Goal: Transaction & Acquisition: Book appointment/travel/reservation

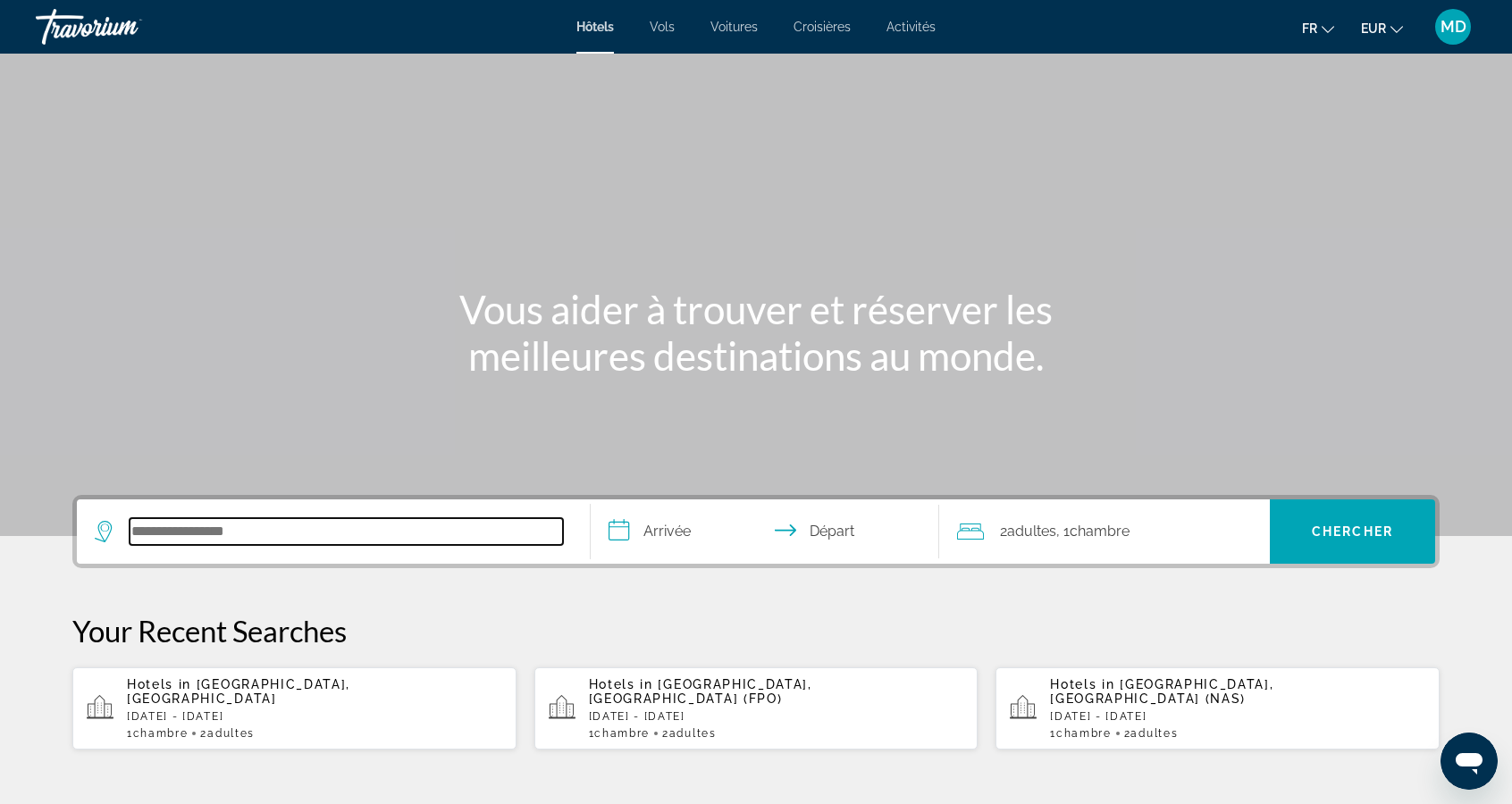
click at [505, 526] on input "Search hotel destination" at bounding box center [346, 532] width 433 height 27
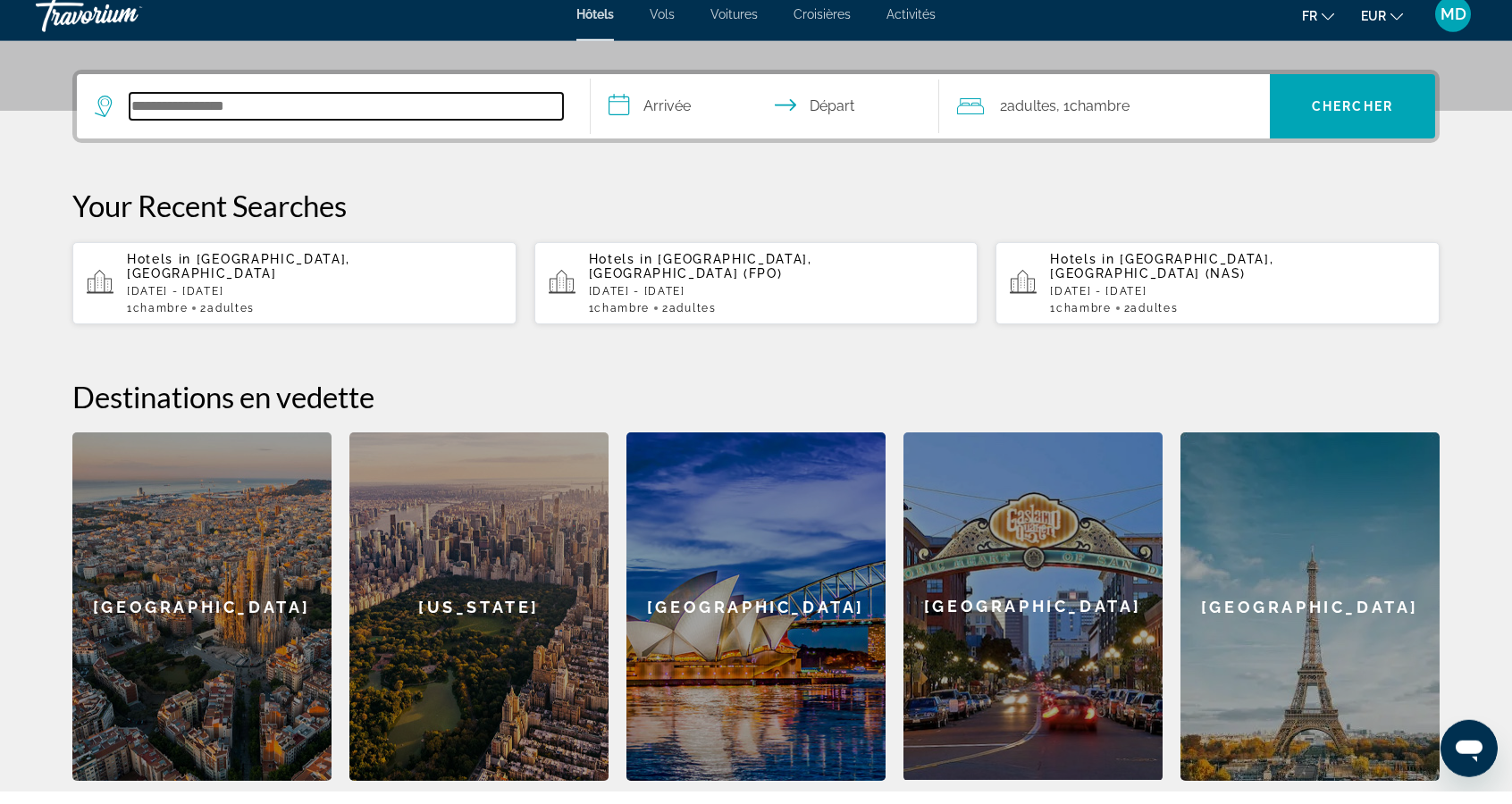
scroll to position [436, 0]
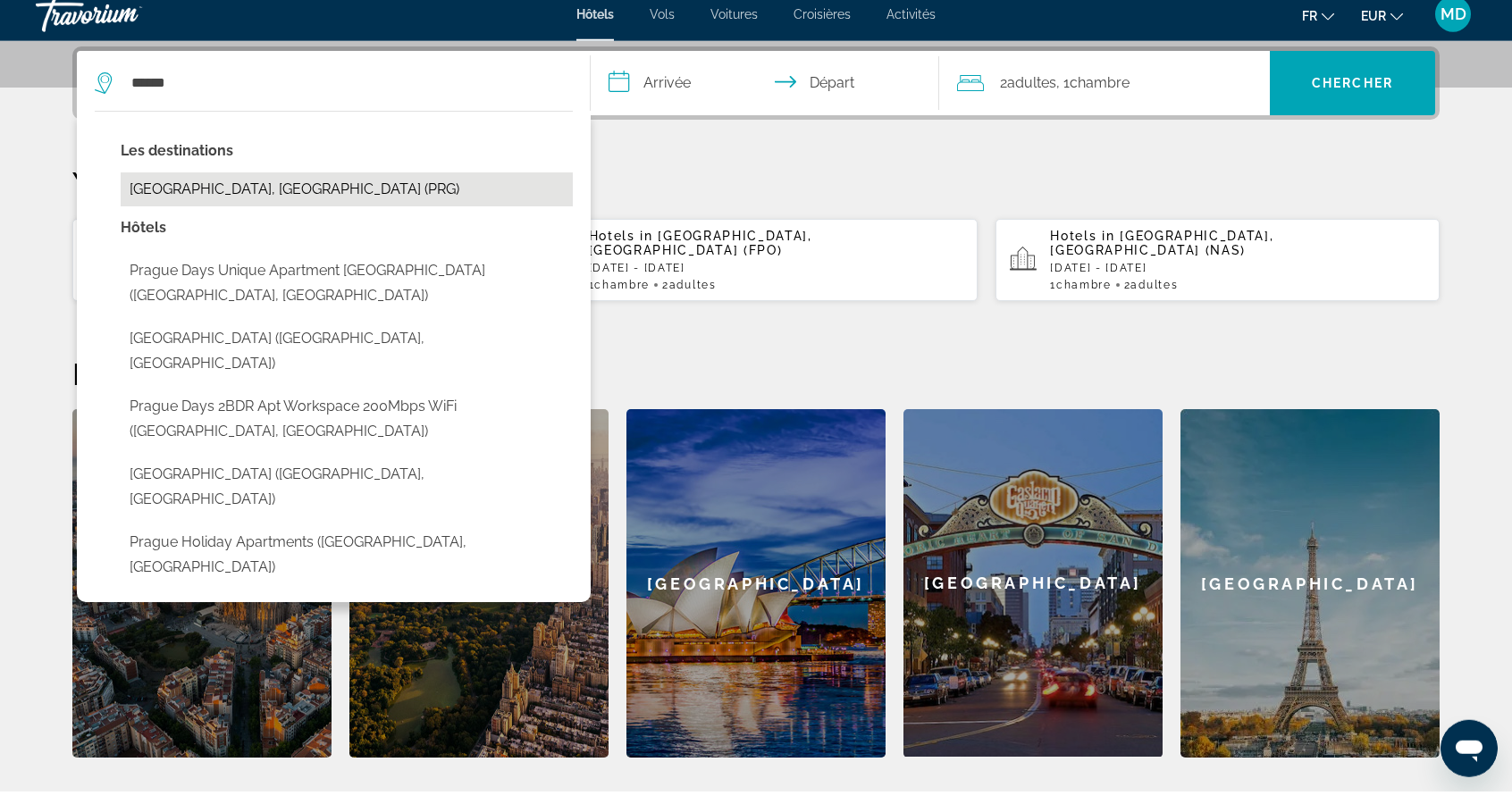
click at [191, 191] on button "[GEOGRAPHIC_DATA], [GEOGRAPHIC_DATA] (PRG)" at bounding box center [347, 202] width 452 height 34
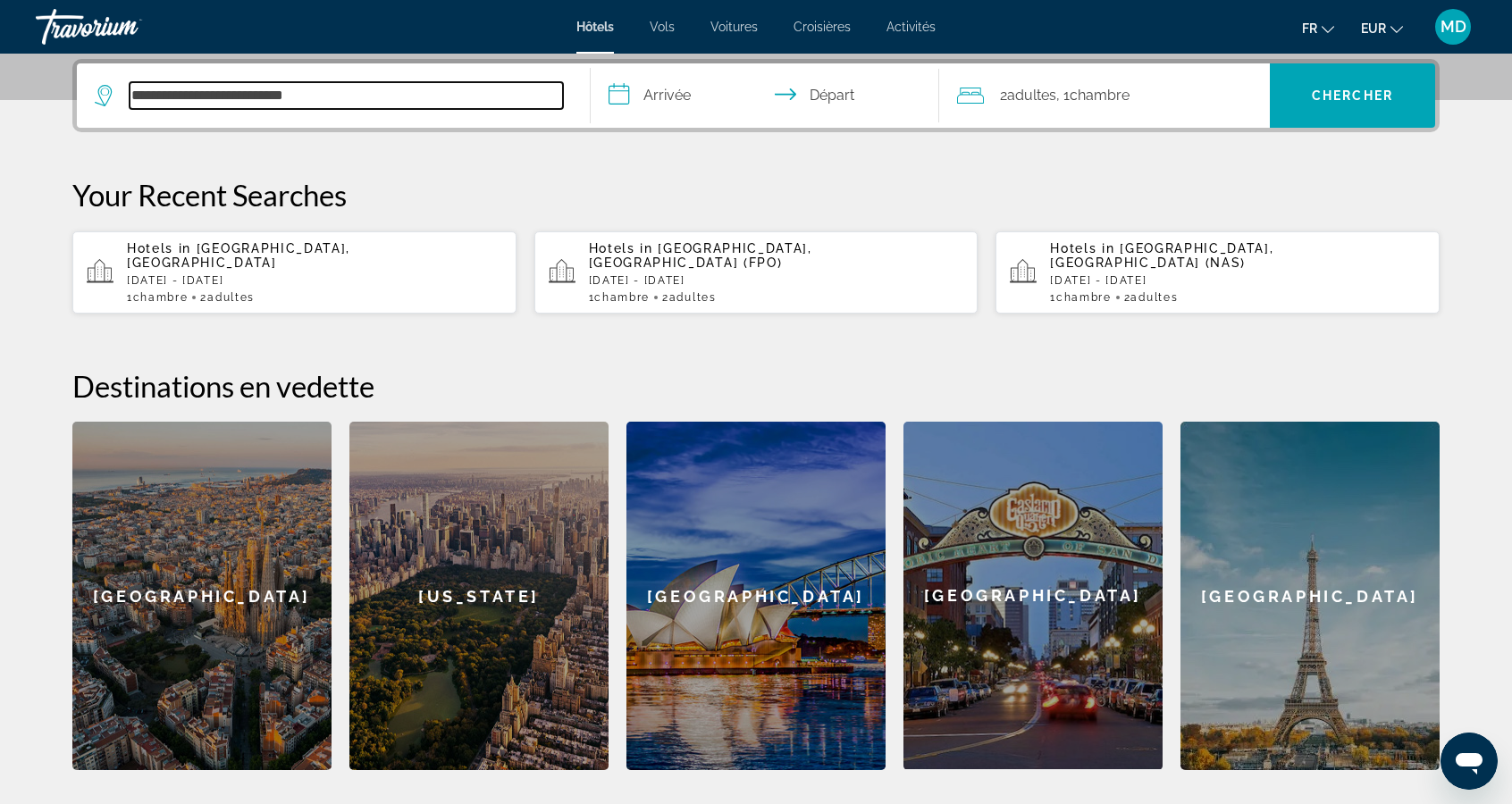
click at [341, 99] on input "**********" at bounding box center [346, 96] width 433 height 27
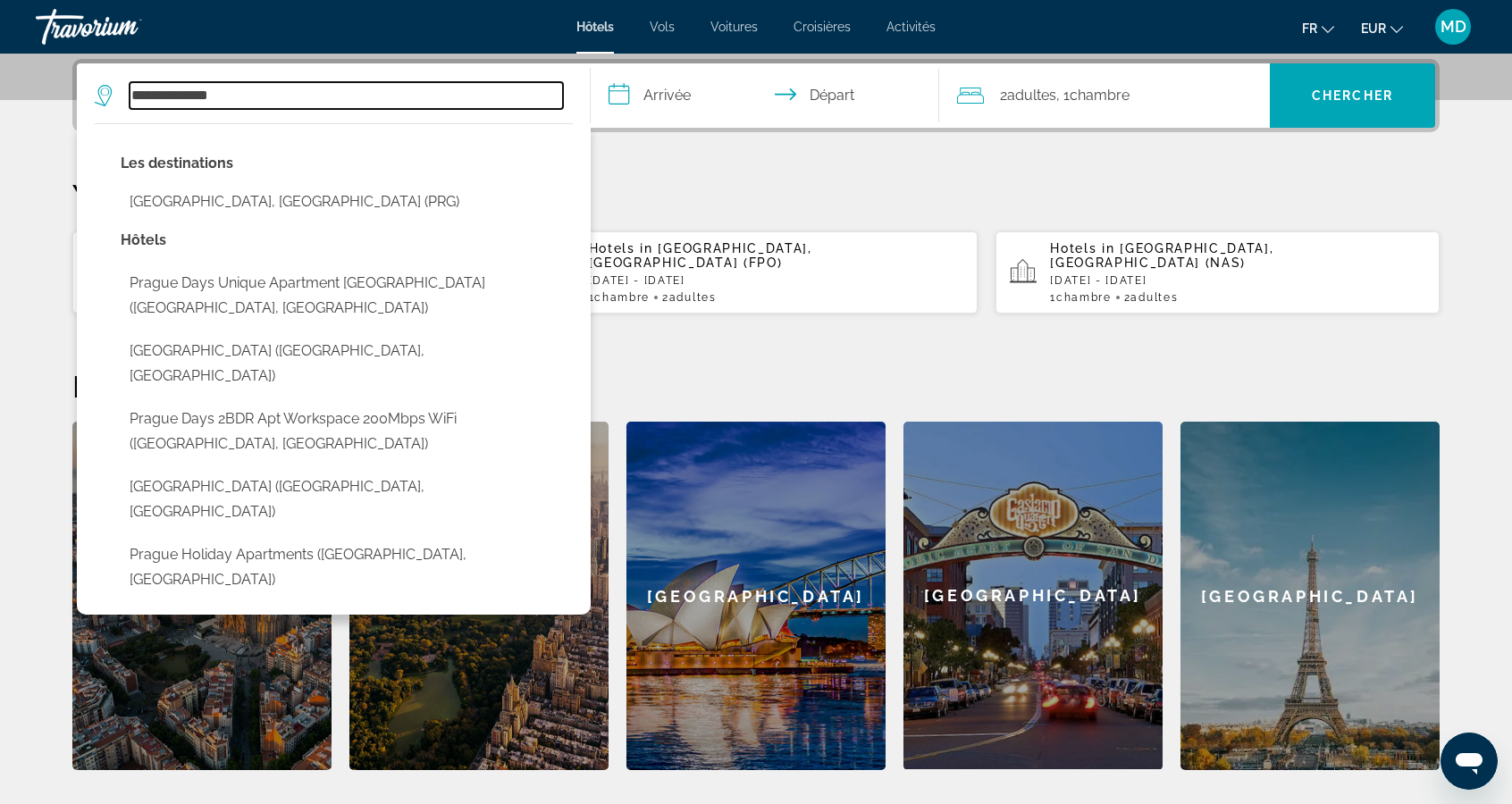
type input "*******"
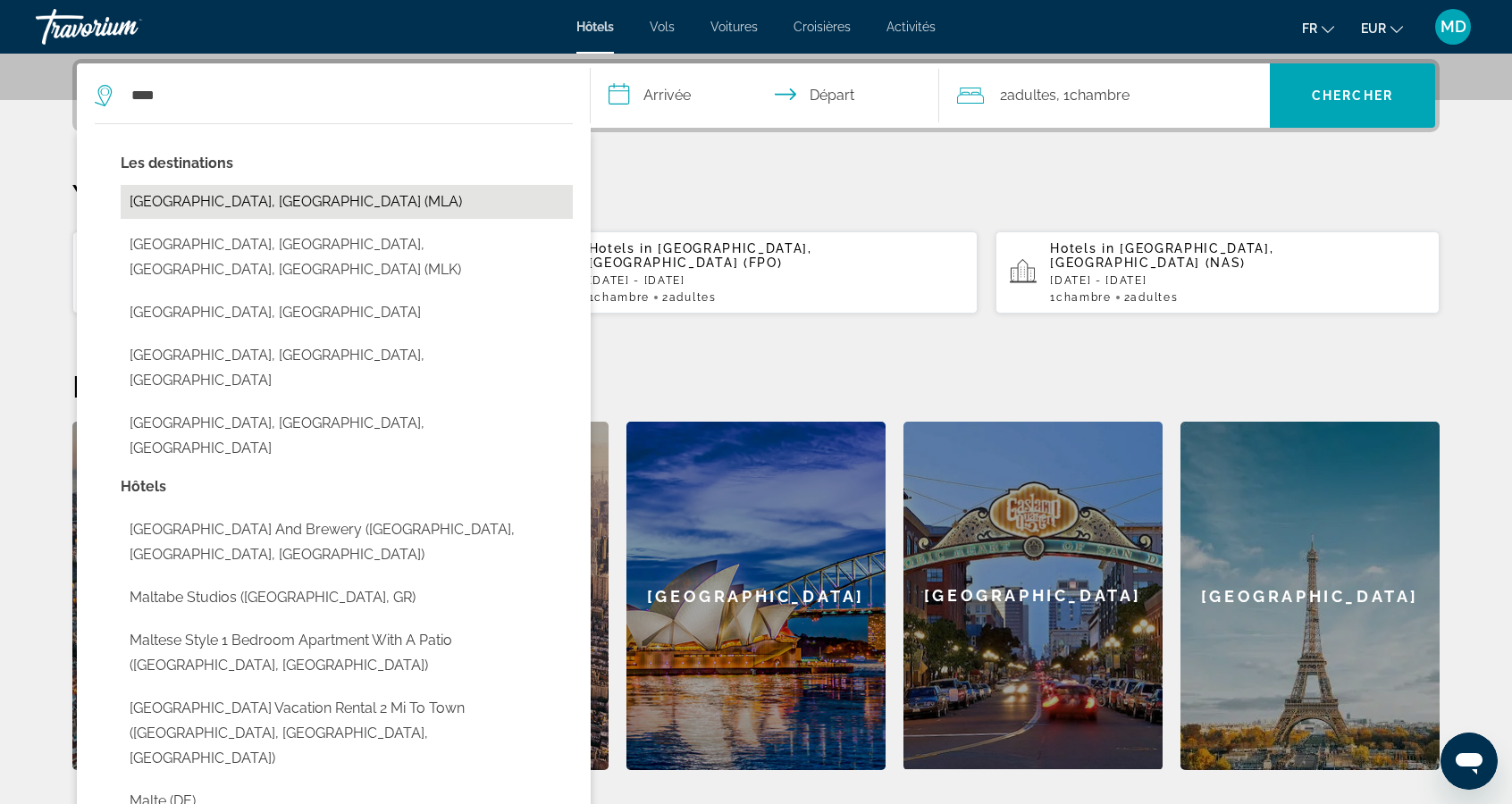
click at [186, 195] on button "[GEOGRAPHIC_DATA], [GEOGRAPHIC_DATA] (MLA)" at bounding box center [347, 202] width 452 height 34
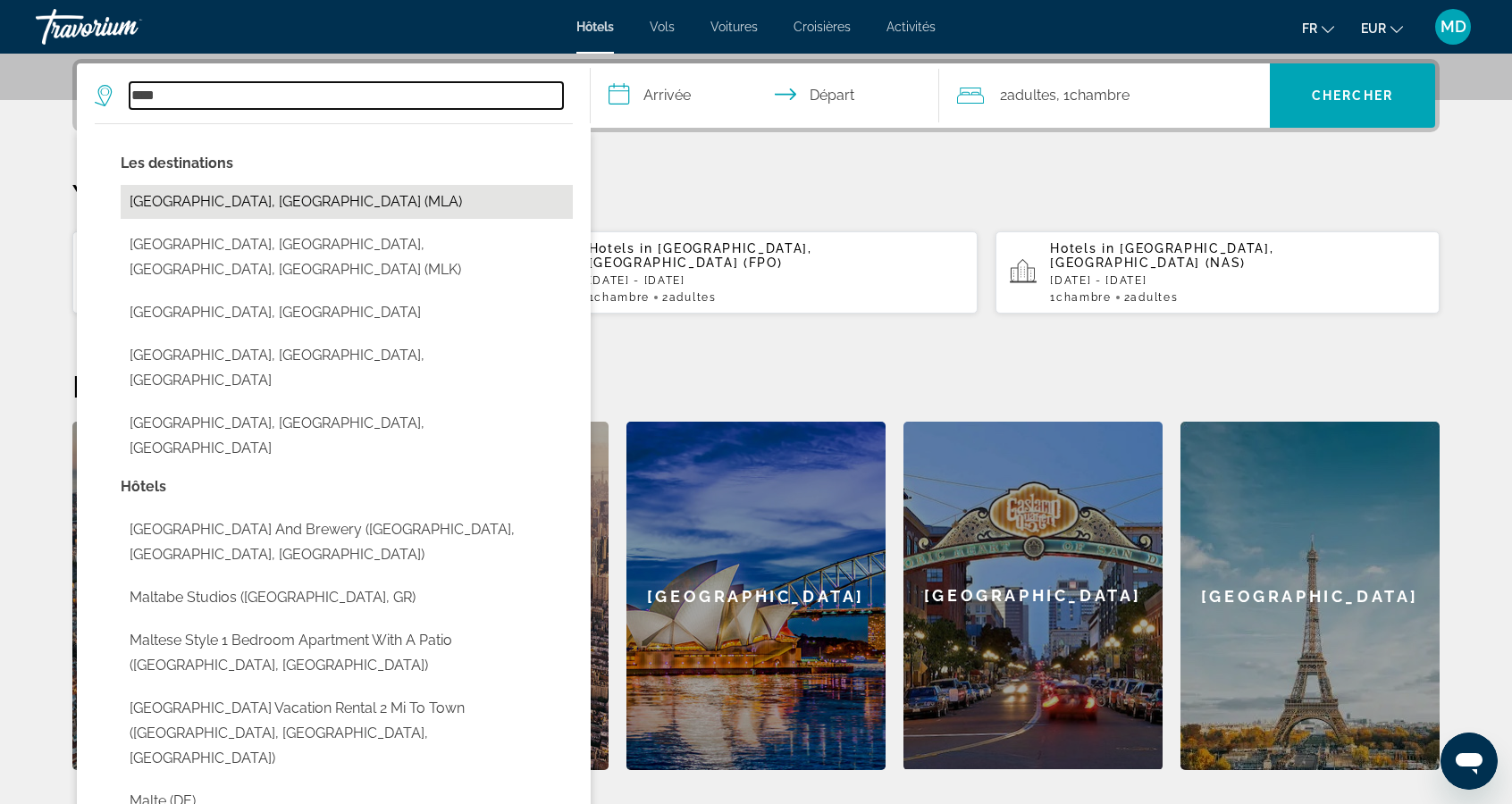
type input "**********"
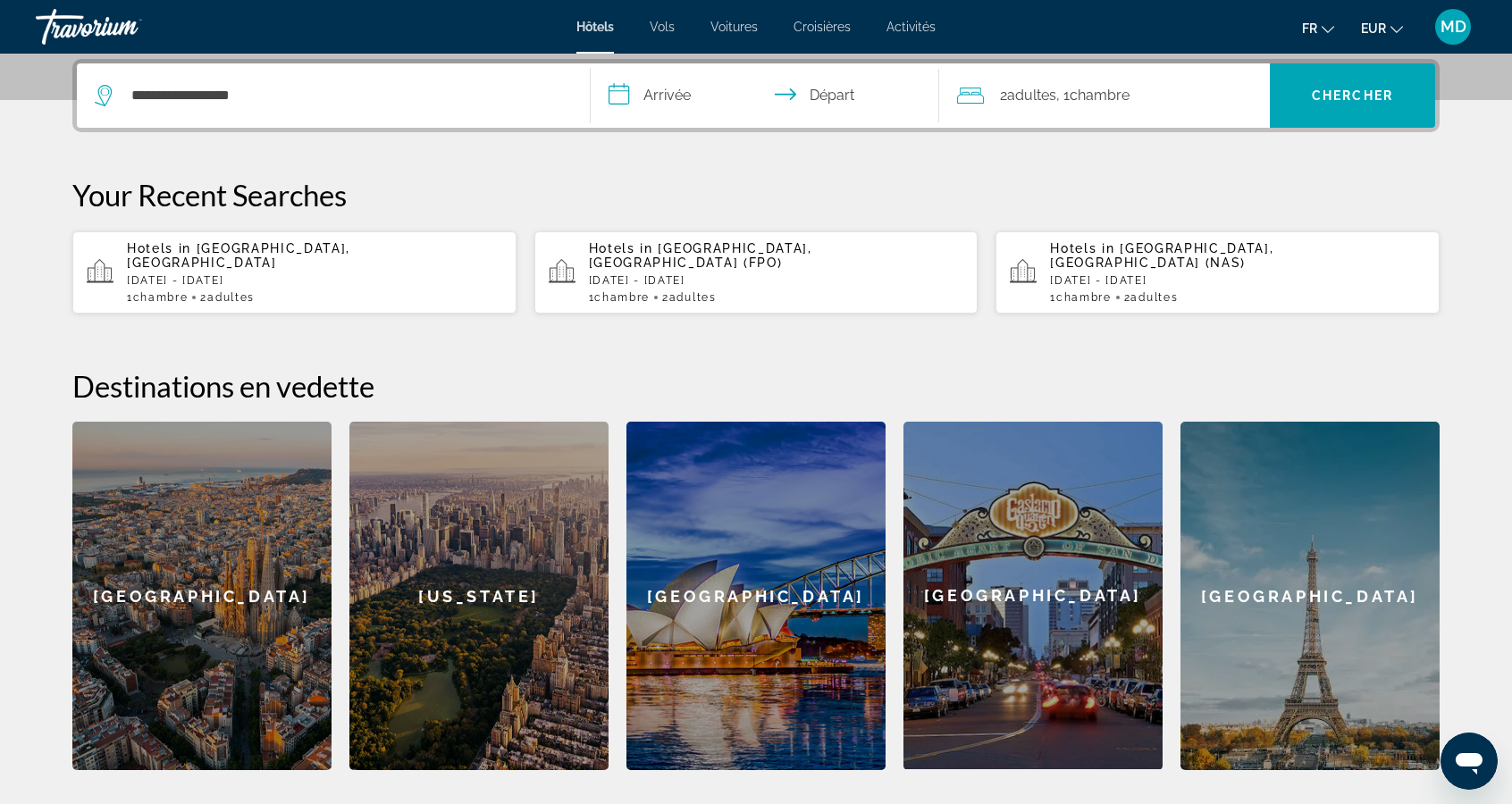
click at [662, 104] on input "**********" at bounding box center [768, 99] width 356 height 70
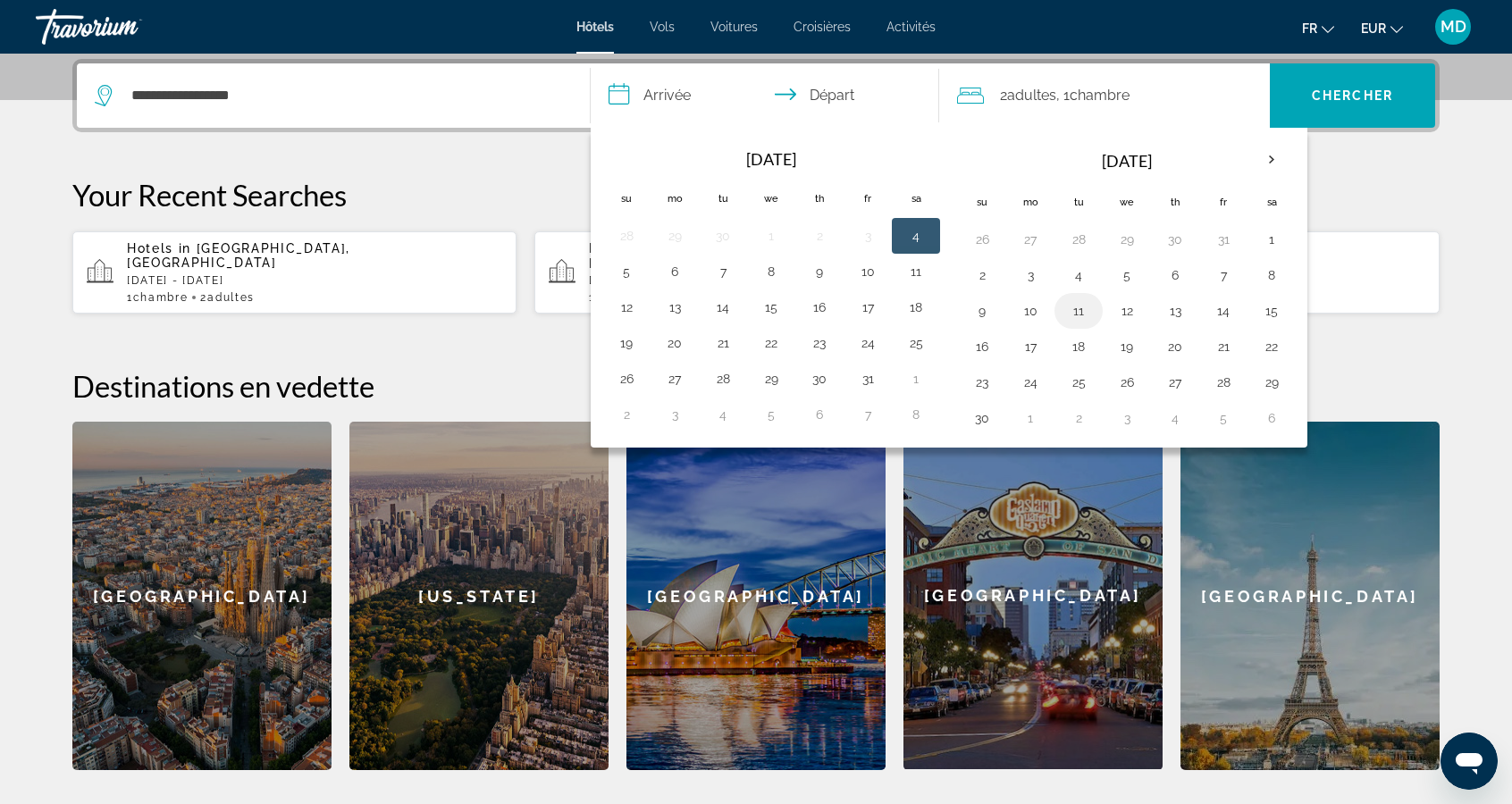
click at [1071, 302] on button "11" at bounding box center [1078, 311] width 29 height 25
click at [1015, 308] on button "10" at bounding box center [1030, 311] width 29 height 25
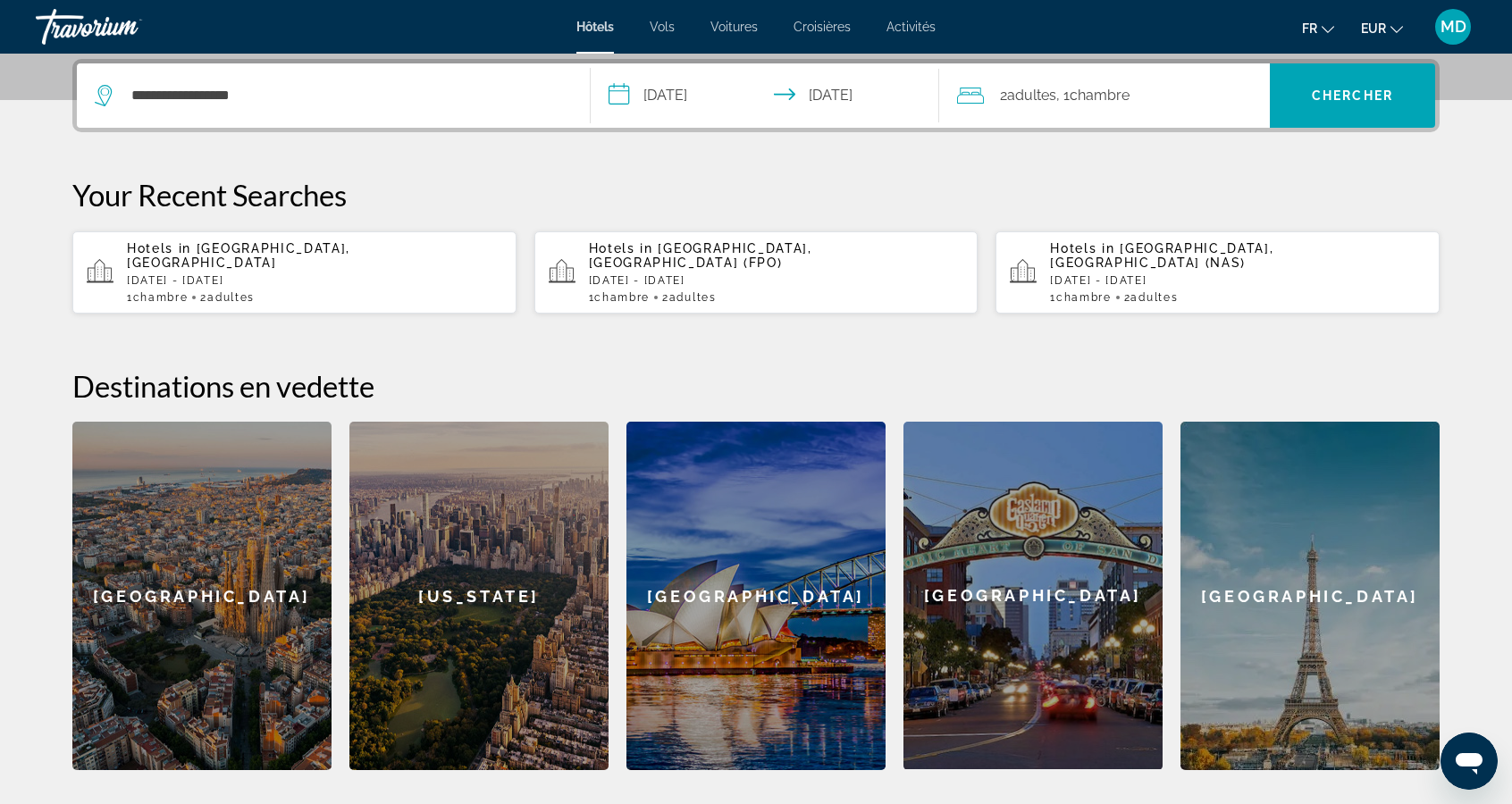
click at [721, 97] on input "**********" at bounding box center [768, 99] width 356 height 70
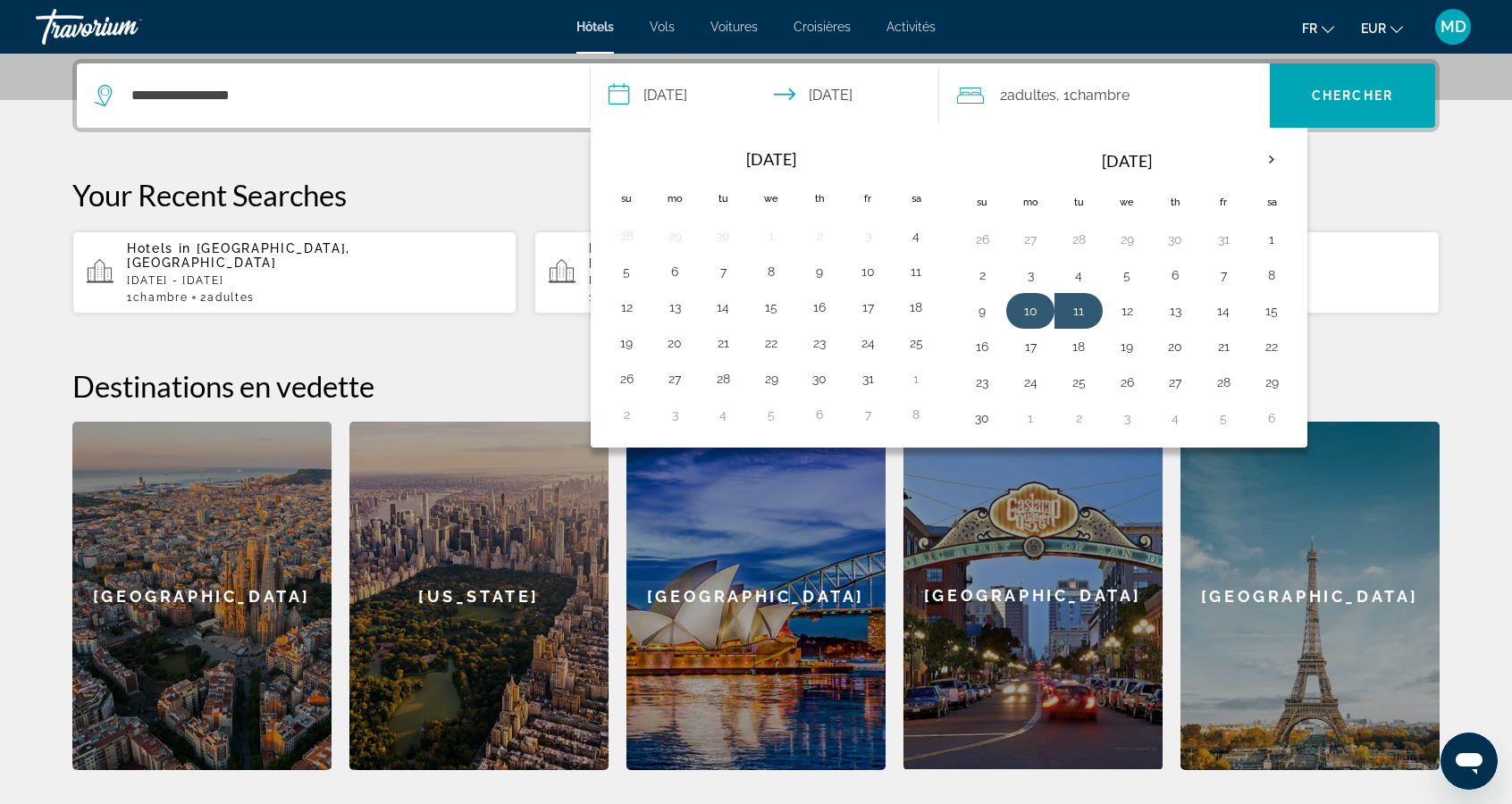
click at [1026, 306] on button "10" at bounding box center [1030, 311] width 29 height 25
click at [977, 345] on button "16" at bounding box center [982, 347] width 29 height 25
type input "**********"
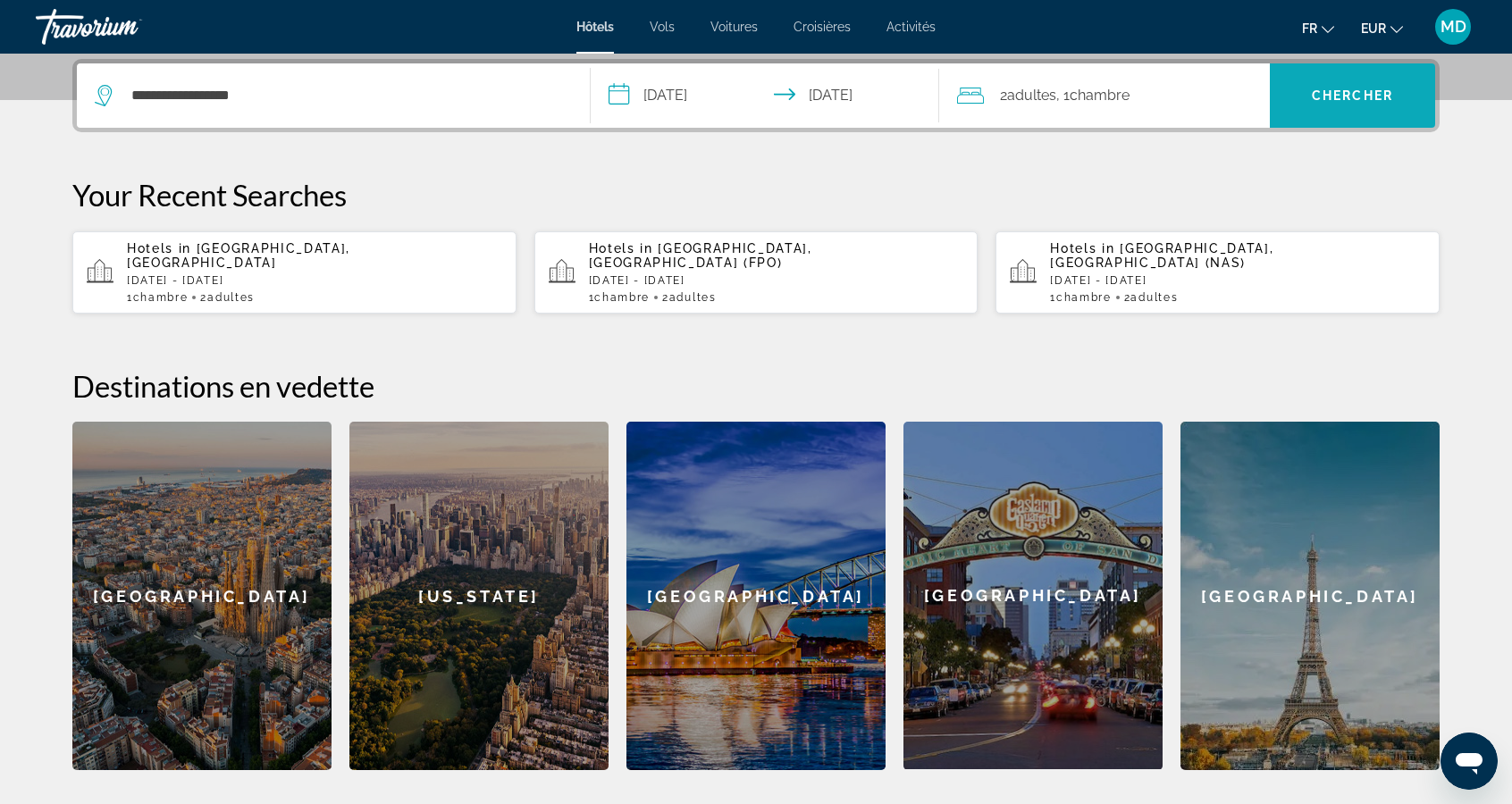
click at [1369, 99] on span "Chercher" at bounding box center [1352, 96] width 82 height 14
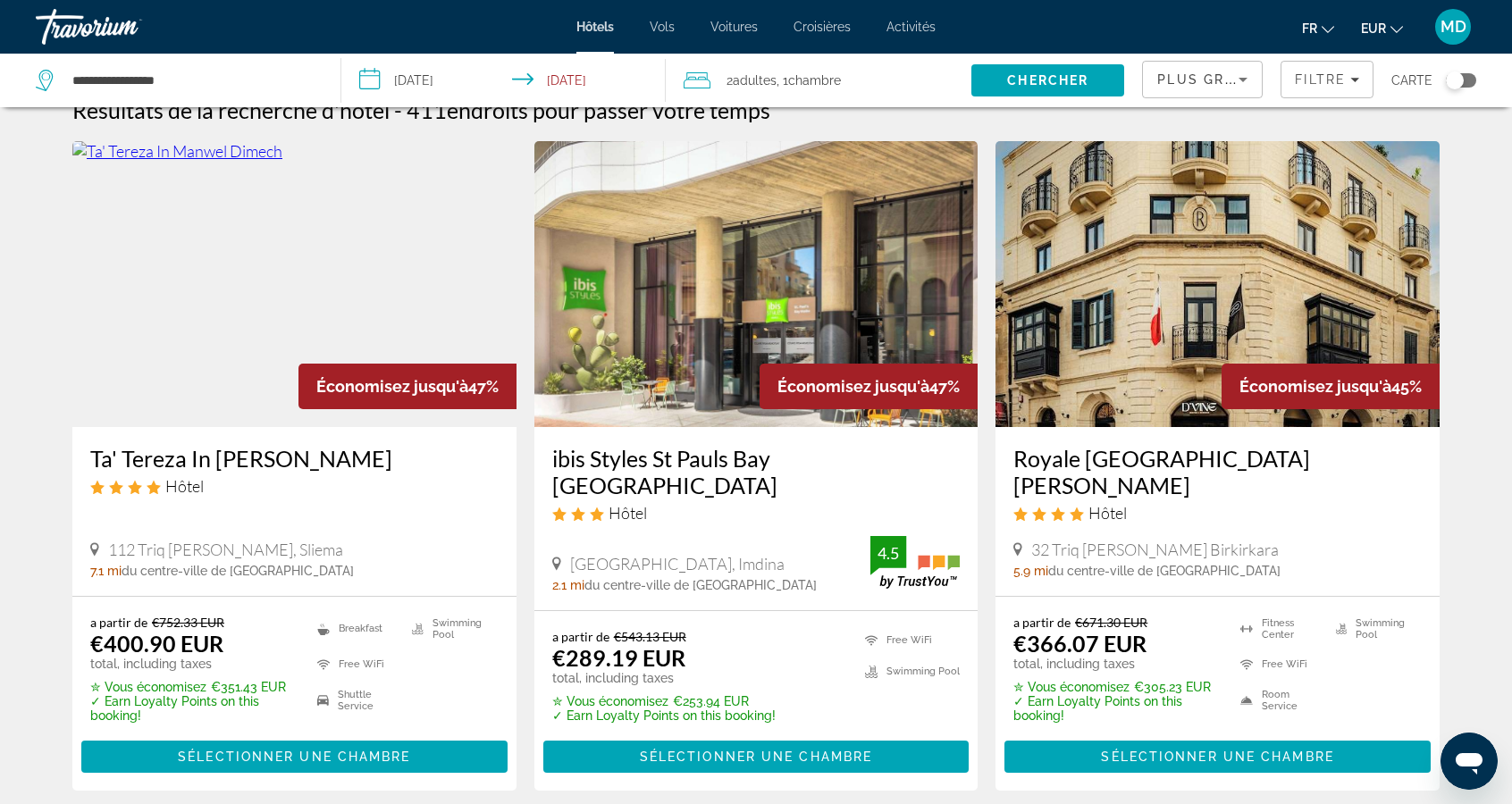
scroll to position [30, 0]
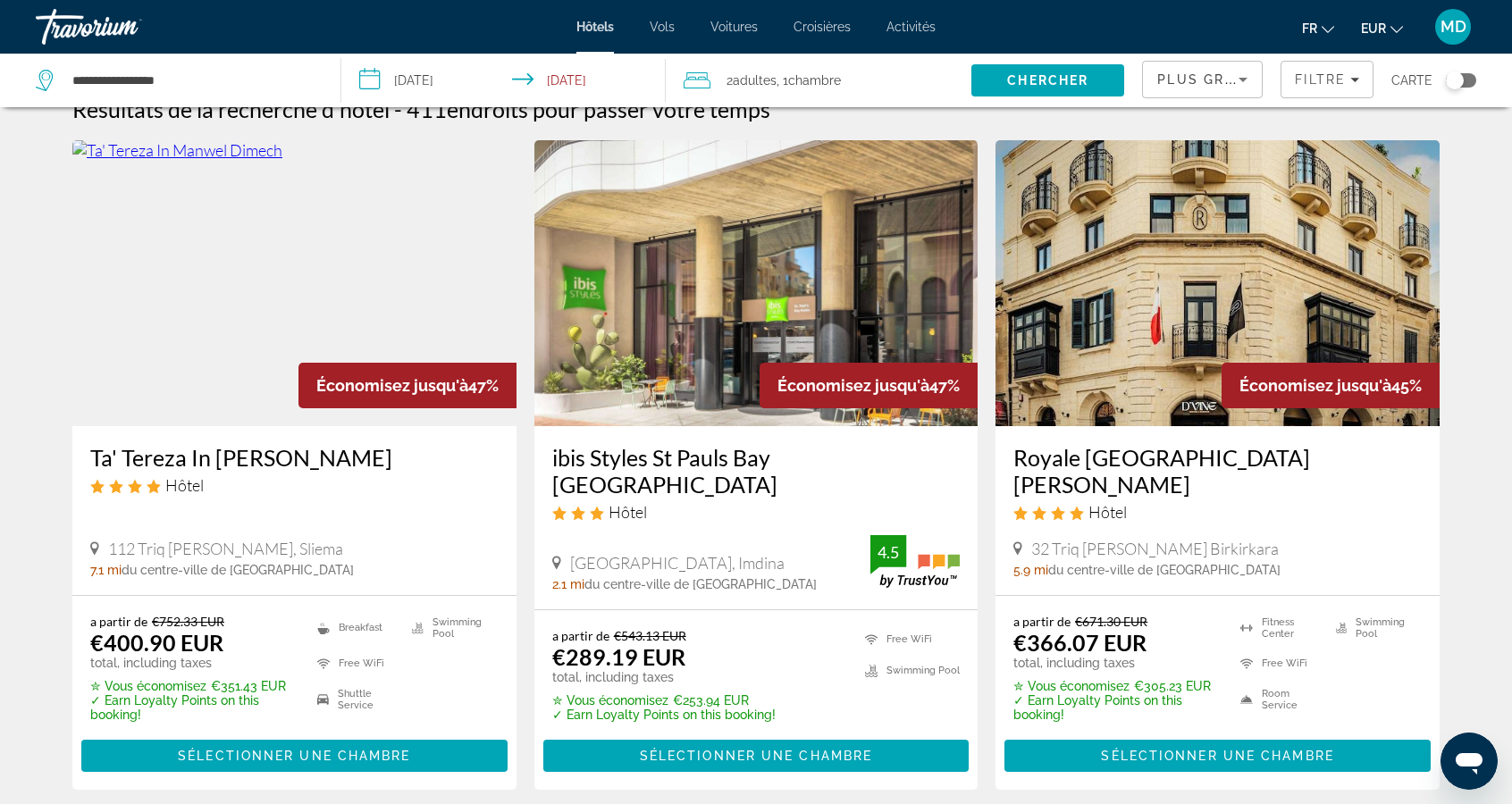
click at [95, 629] on ins "€400.90 EUR" at bounding box center [157, 643] width 134 height 27
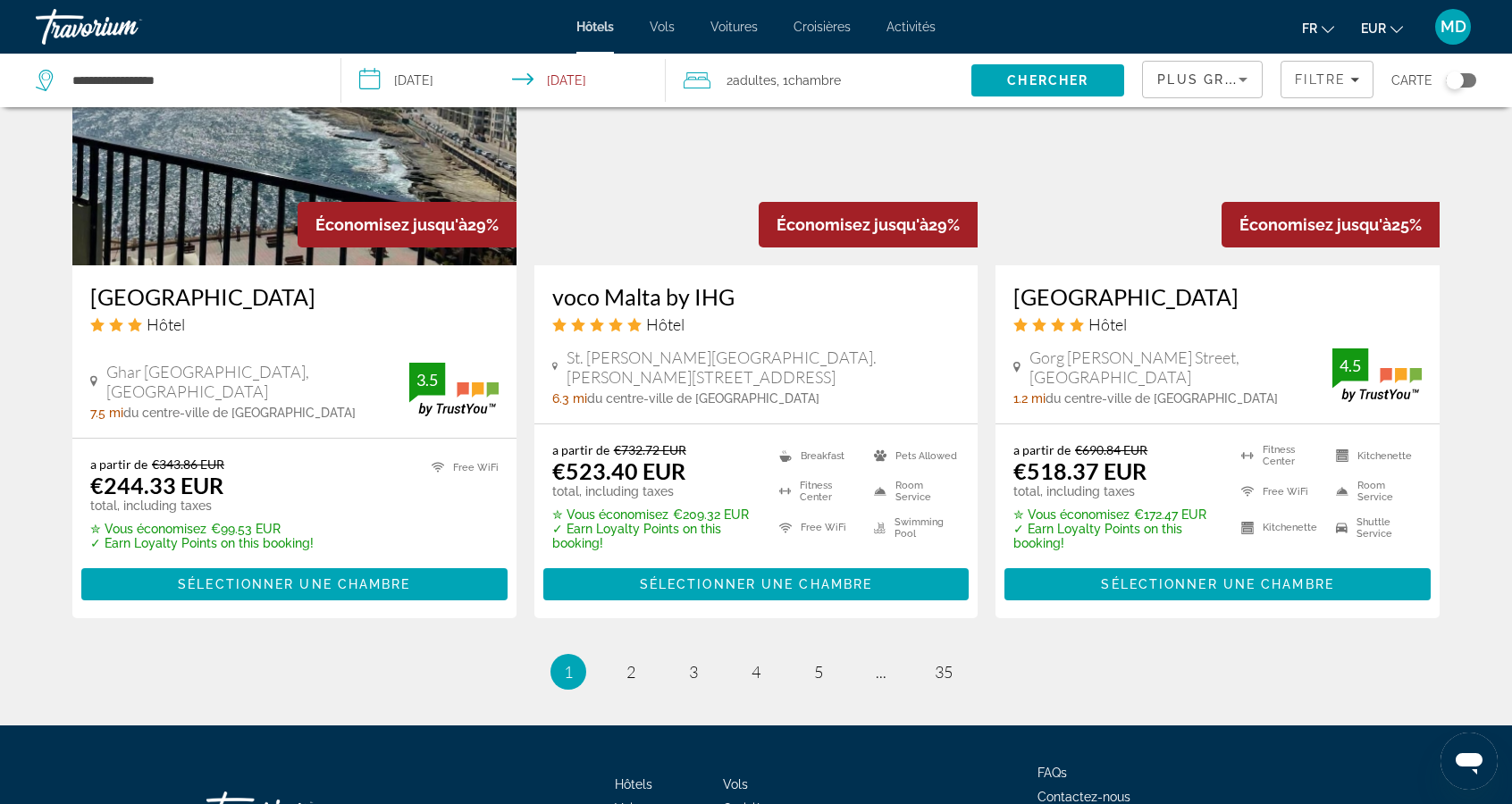
scroll to position [2237, 0]
click at [637, 655] on link "page 2" at bounding box center [631, 670] width 31 height 31
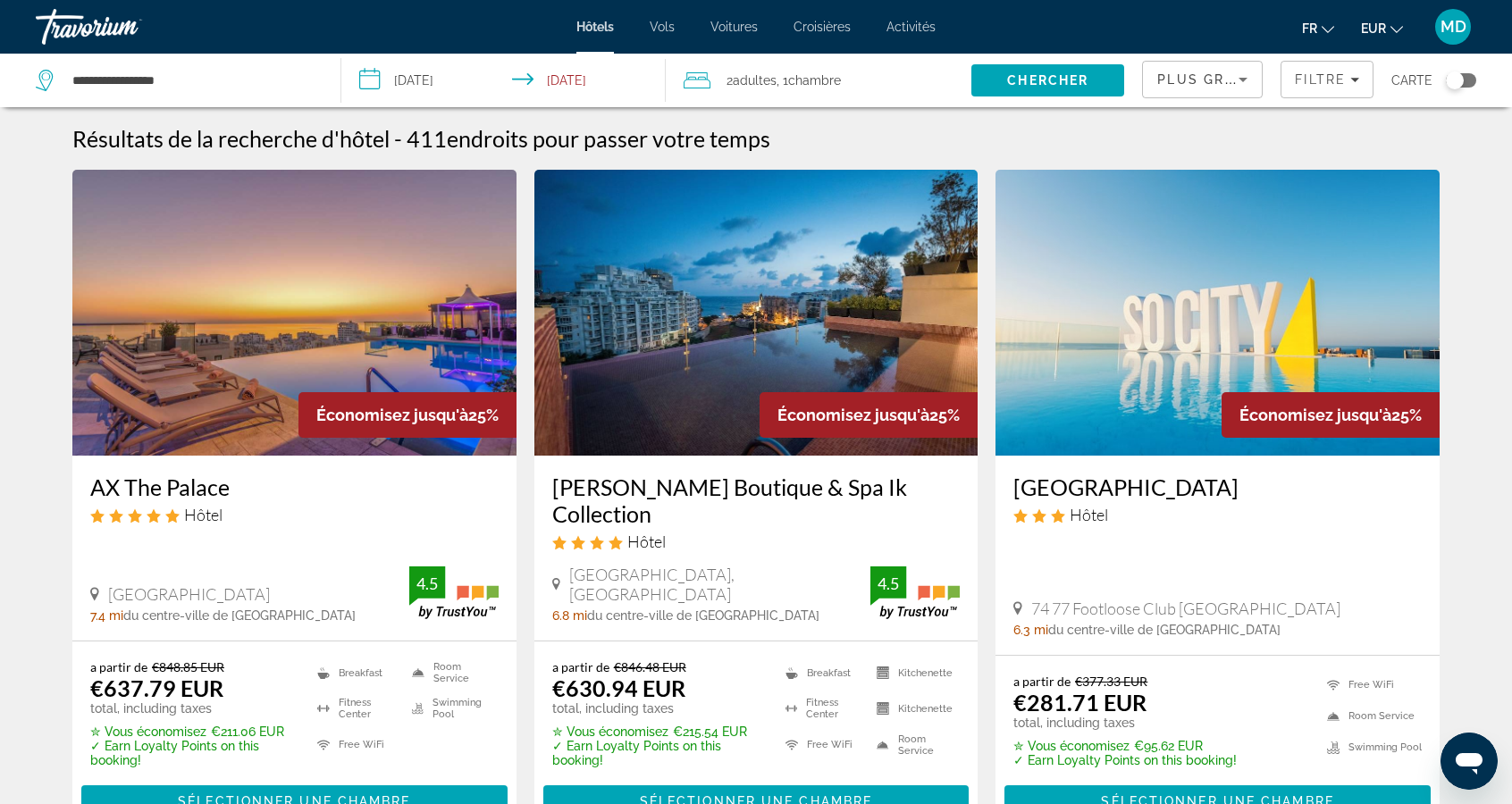
click at [1228, 85] on span "Plus grandes économies" at bounding box center [1264, 80] width 213 height 14
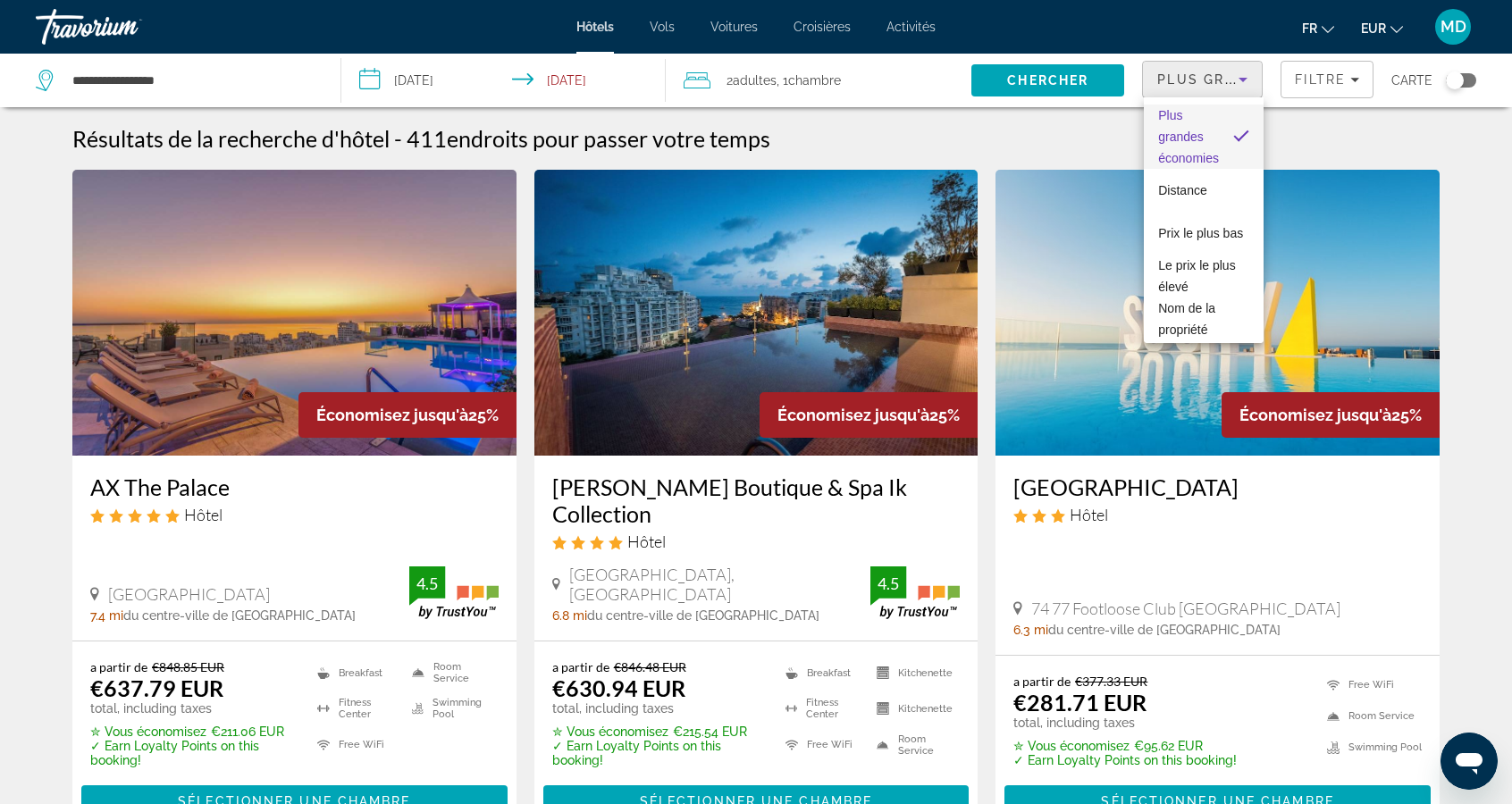
click at [1339, 80] on div at bounding box center [756, 402] width 1512 height 804
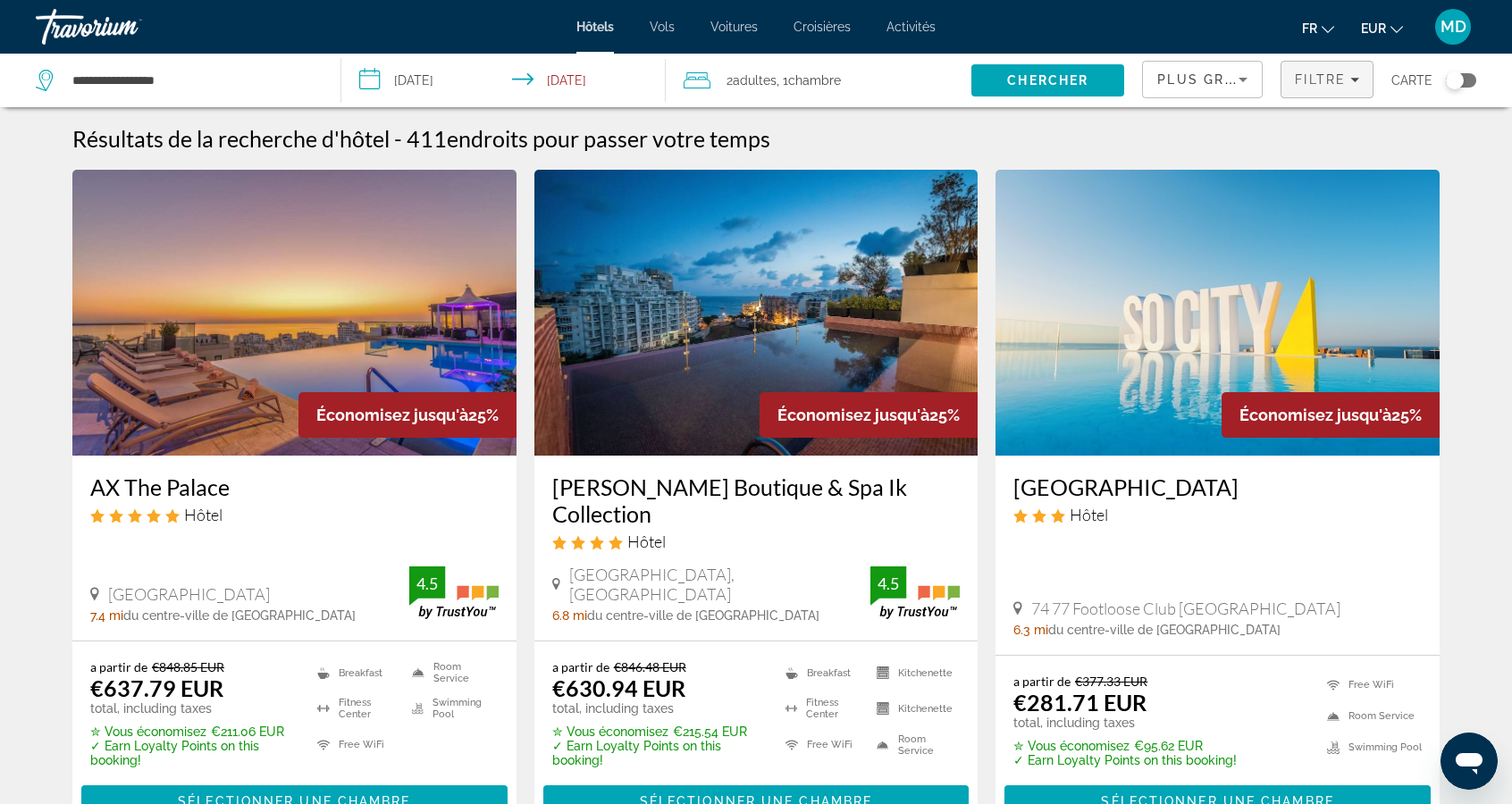
click at [1344, 82] on span "Filtre" at bounding box center [1319, 80] width 51 height 14
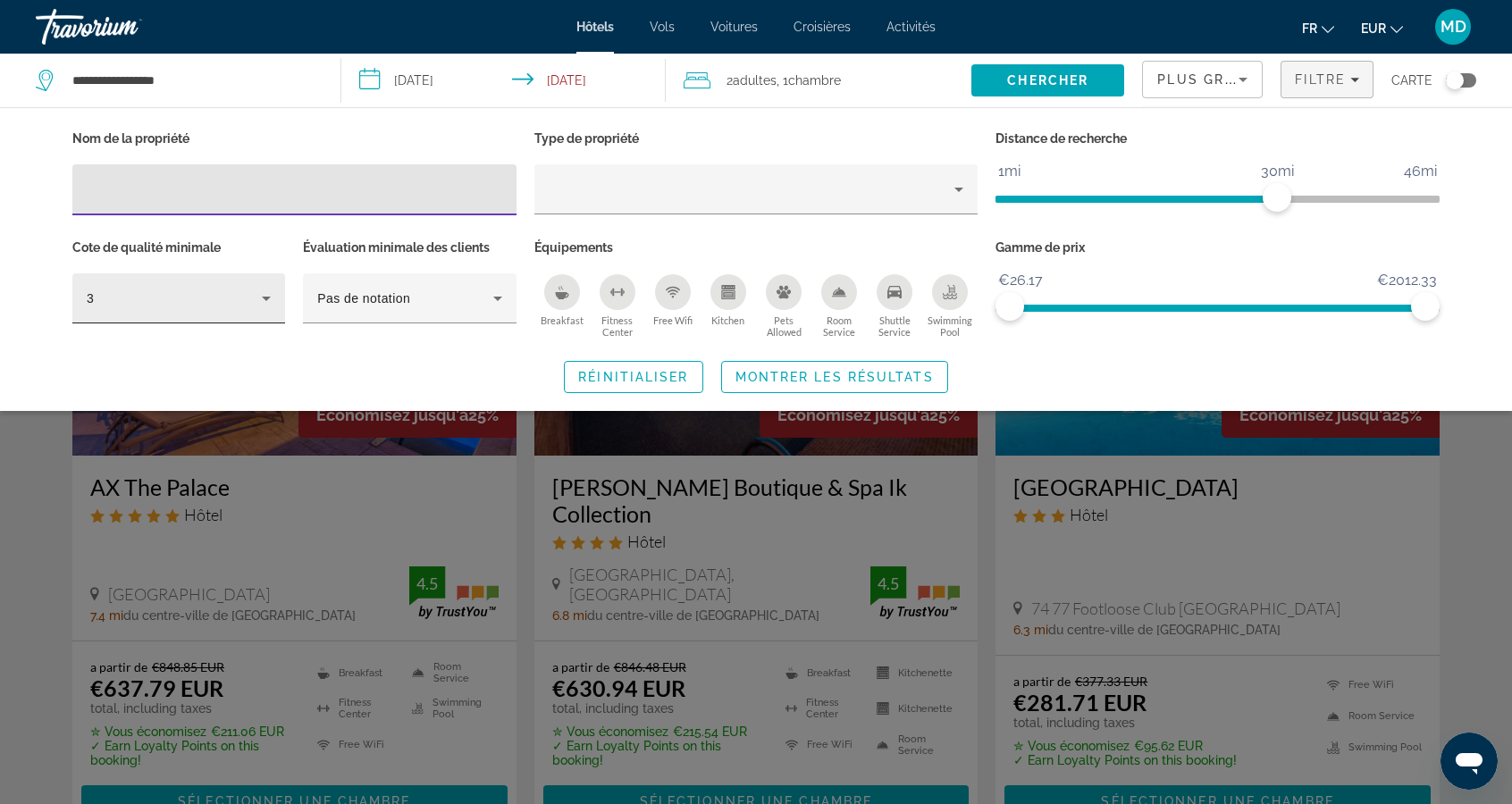
click at [268, 298] on icon "Hotel Filters" at bounding box center [266, 298] width 9 height 4
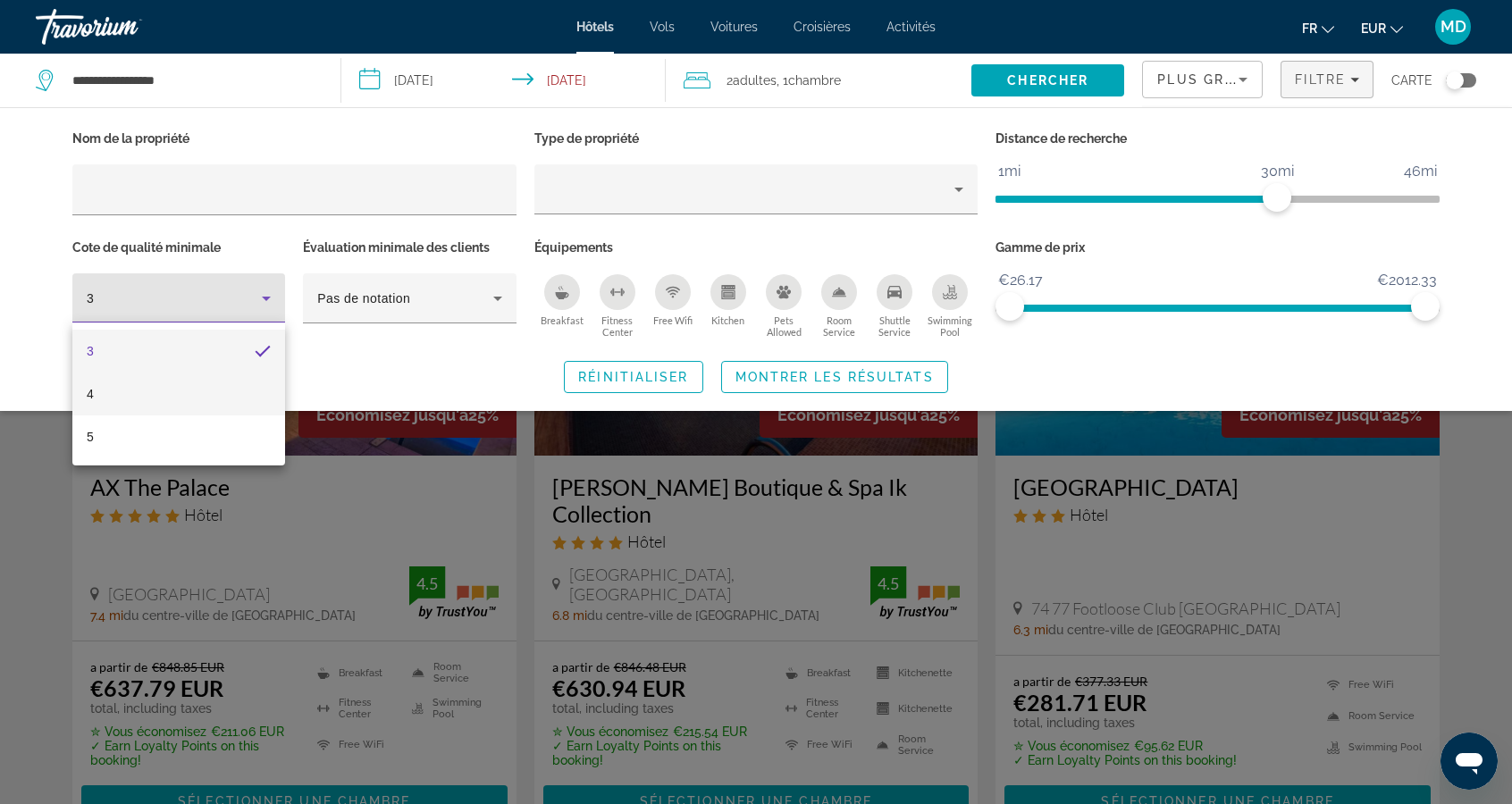
click at [255, 393] on mat-option "4" at bounding box center [178, 394] width 212 height 43
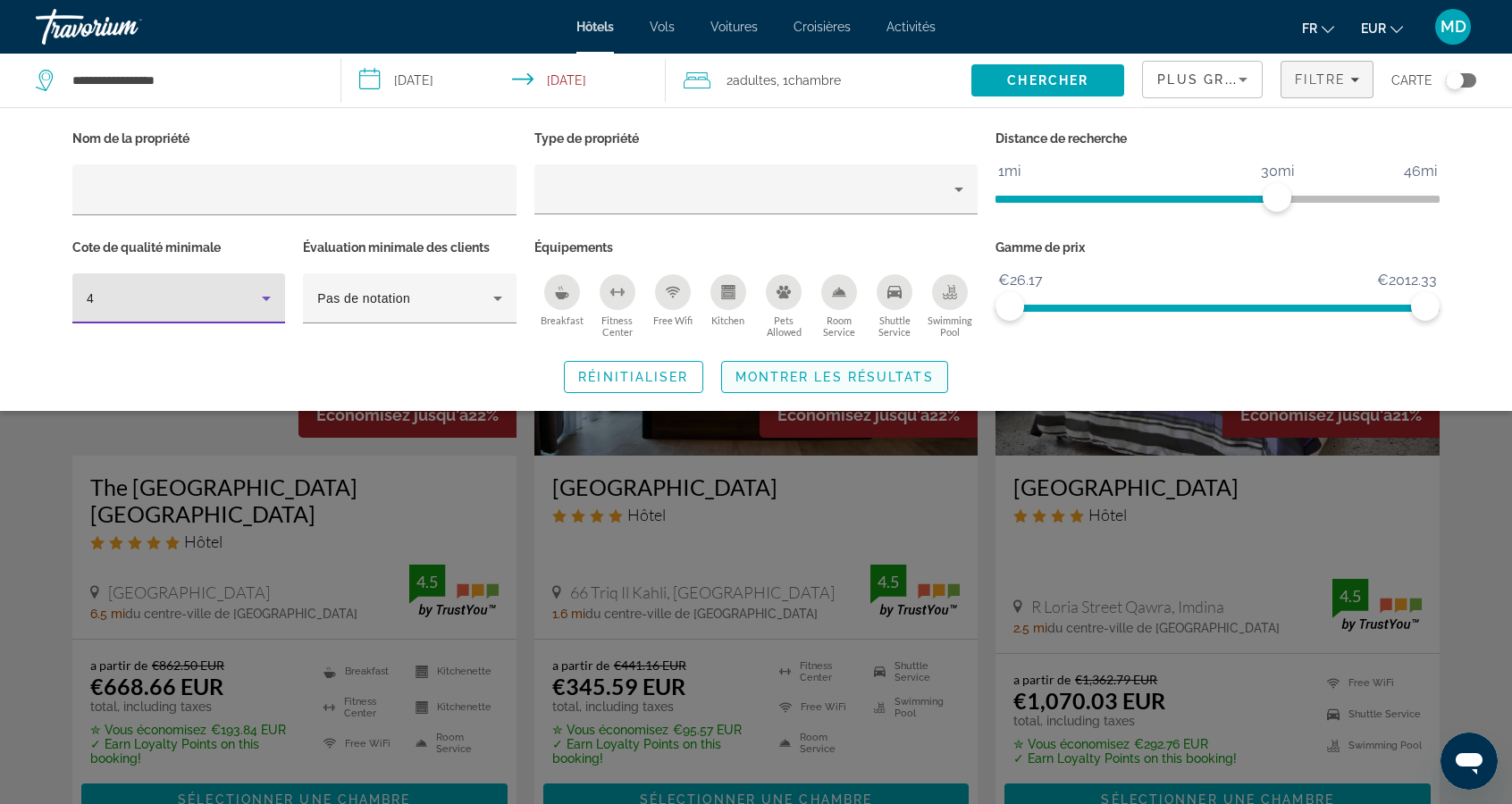
click at [841, 385] on span "Search widget" at bounding box center [834, 377] width 225 height 43
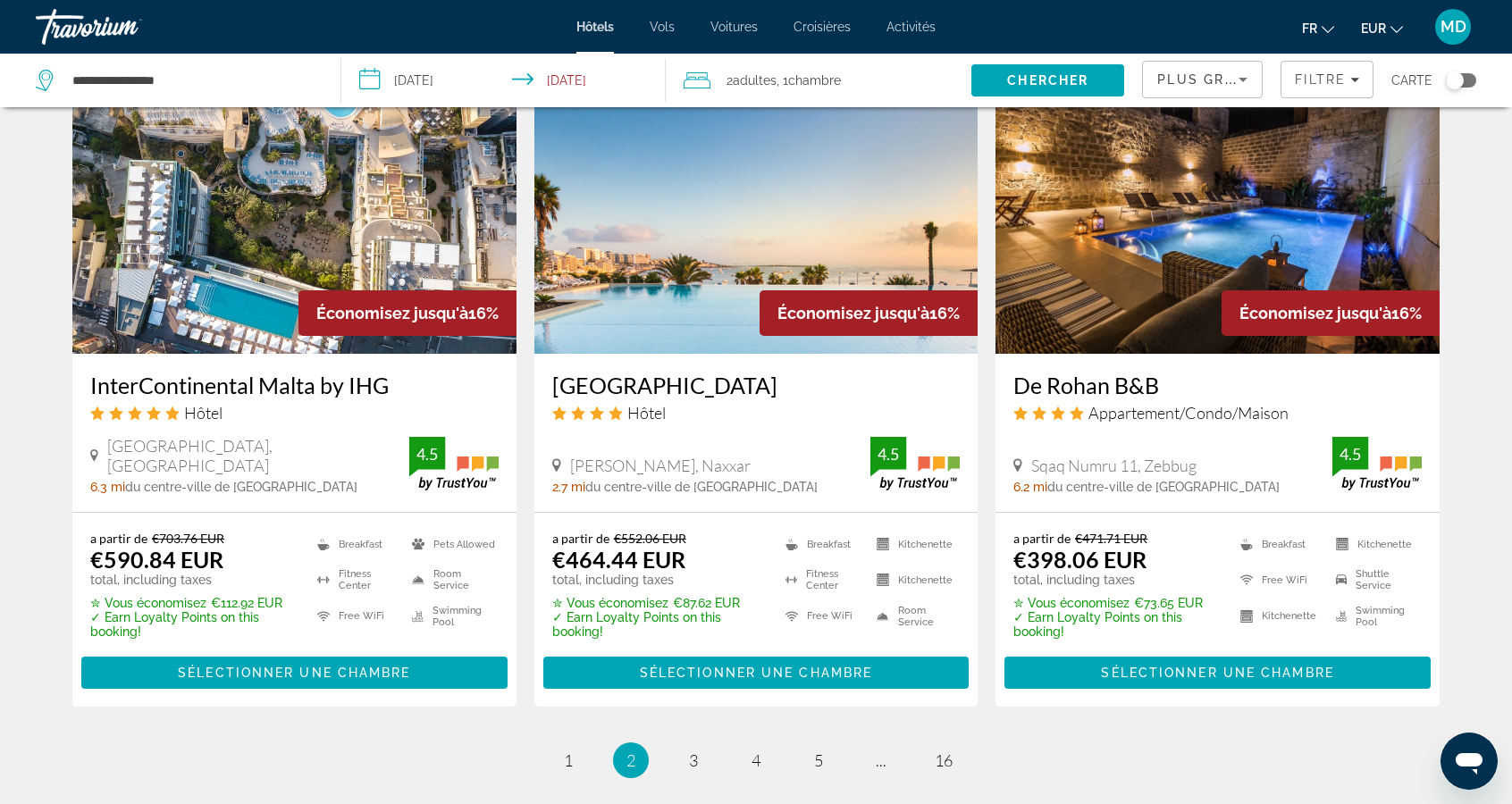
scroll to position [2272, 0]
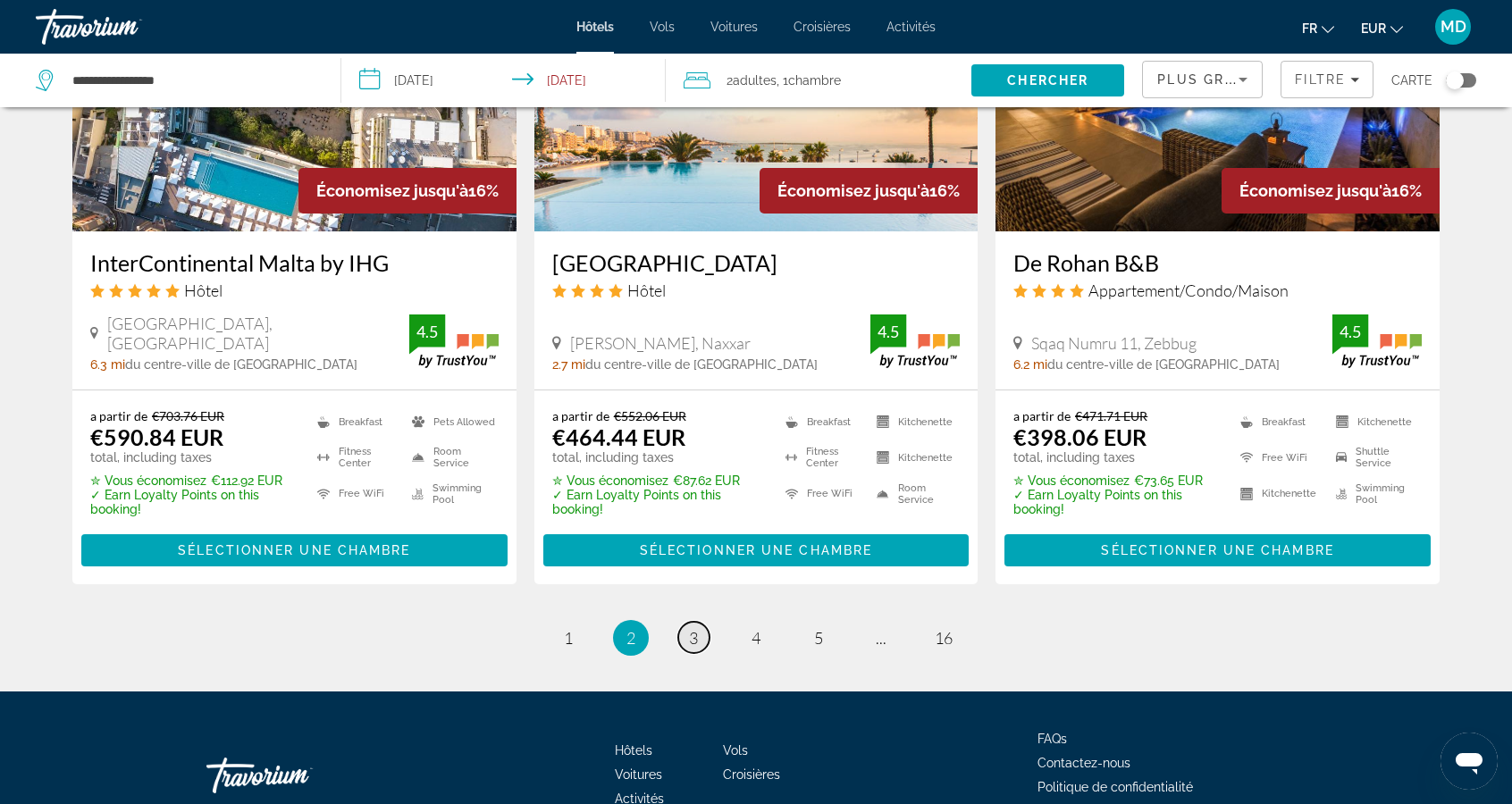
click at [687, 622] on link "page 3" at bounding box center [694, 637] width 31 height 31
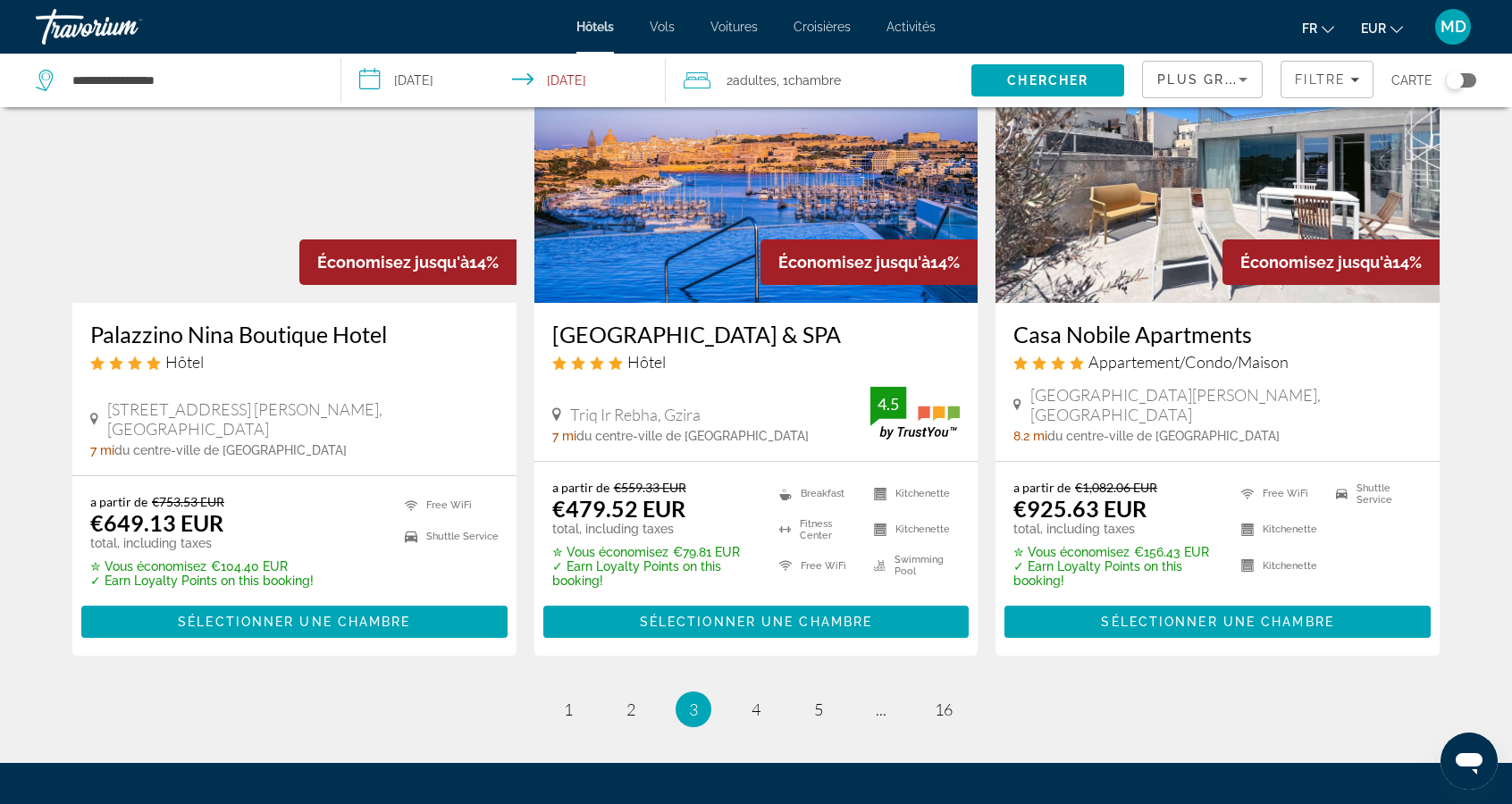
scroll to position [2300, 0]
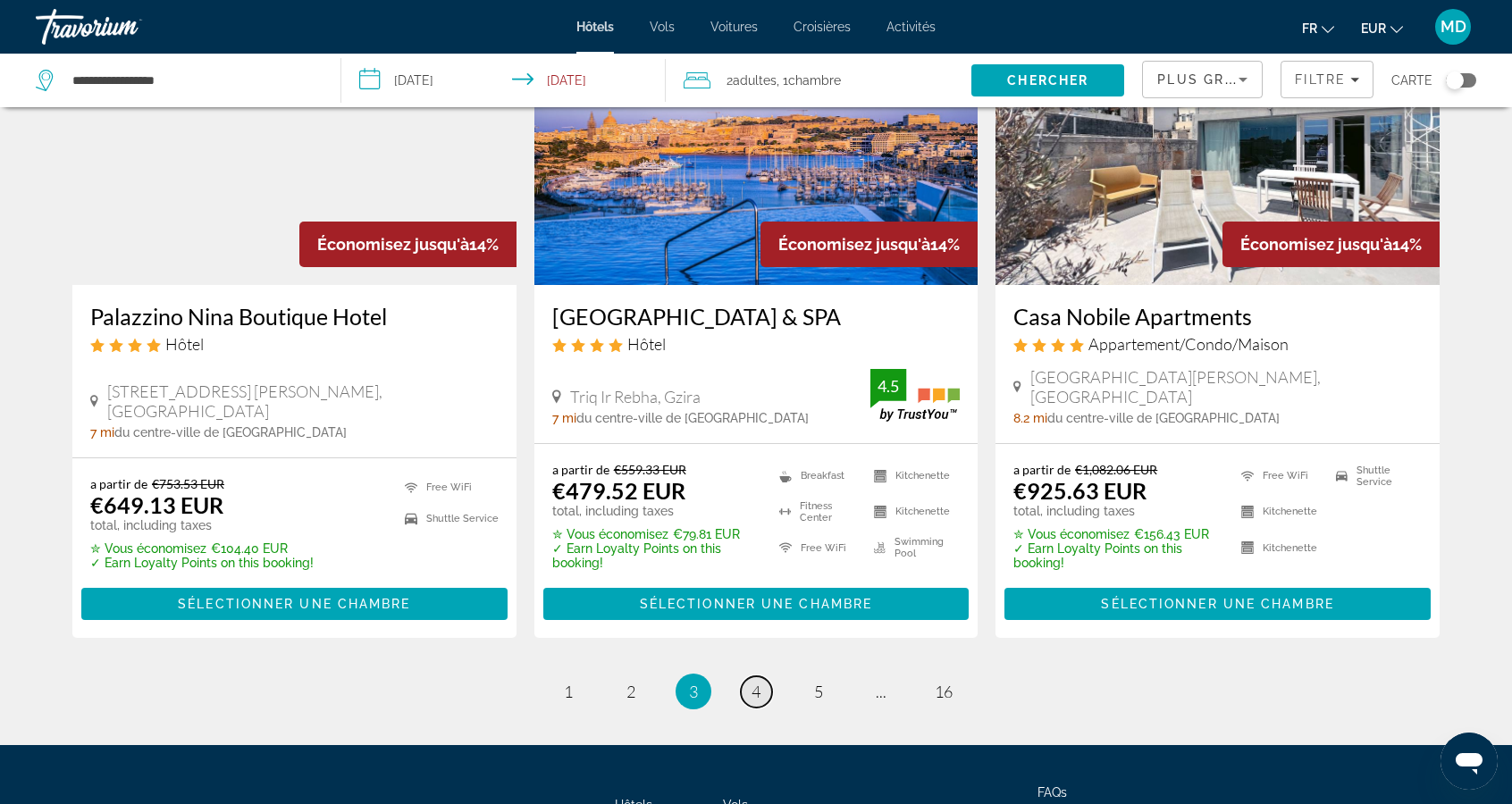
click at [764, 677] on link "page 4" at bounding box center [756, 692] width 31 height 31
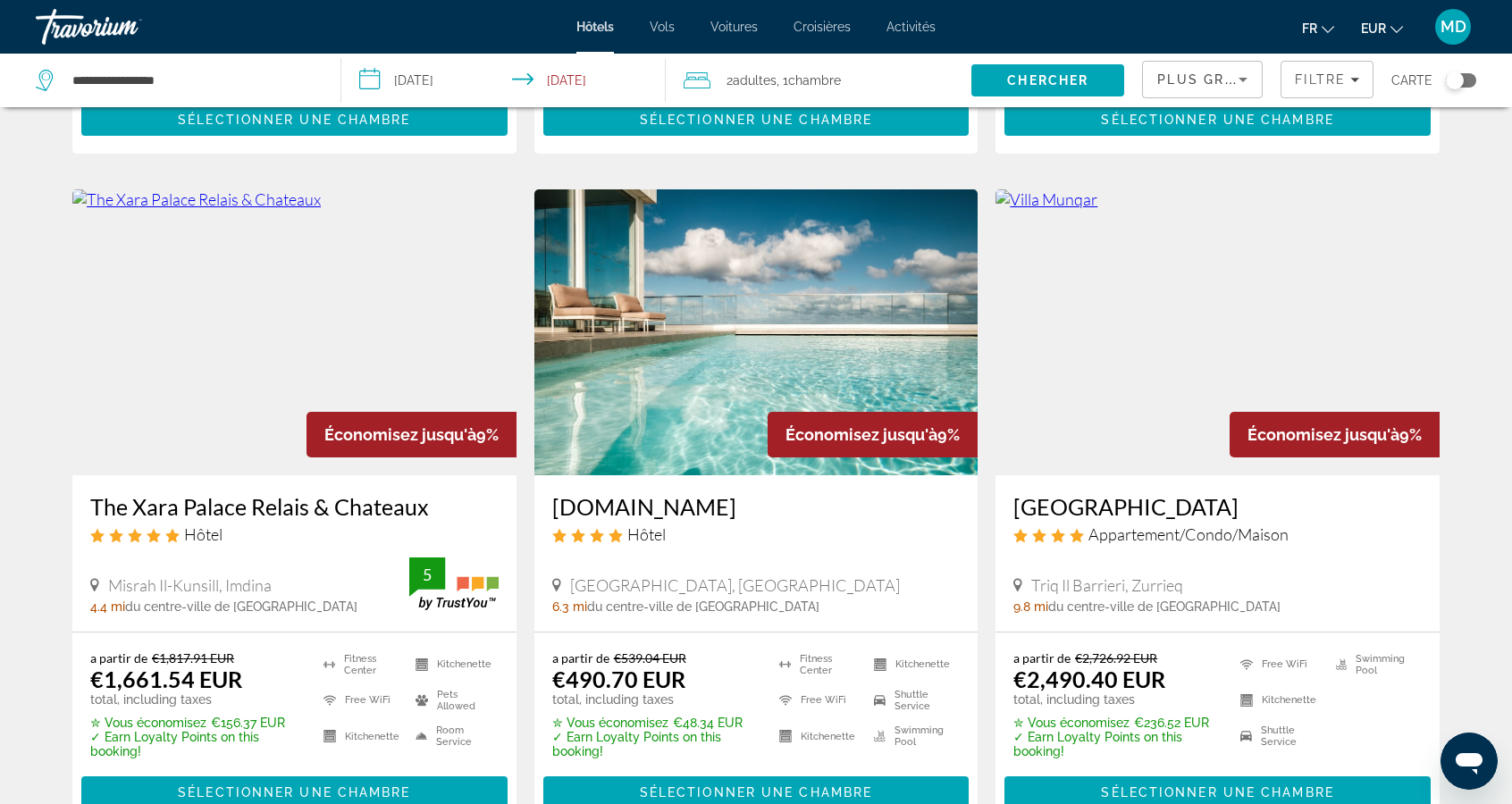
scroll to position [2003, 0]
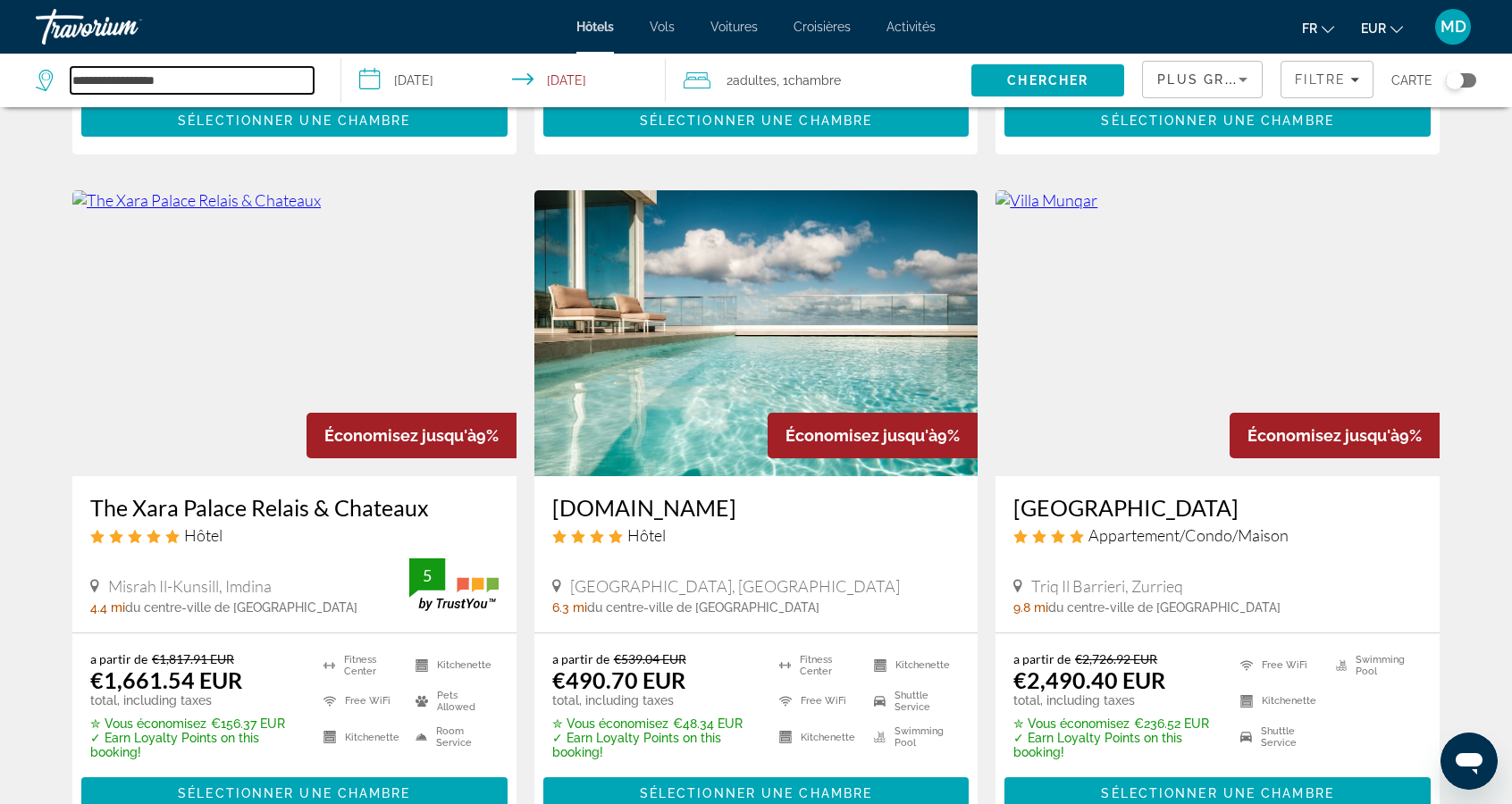
click at [291, 72] on input "**********" at bounding box center [192, 81] width 243 height 27
click at [297, 79] on input "**********" at bounding box center [192, 81] width 243 height 27
type input "******"
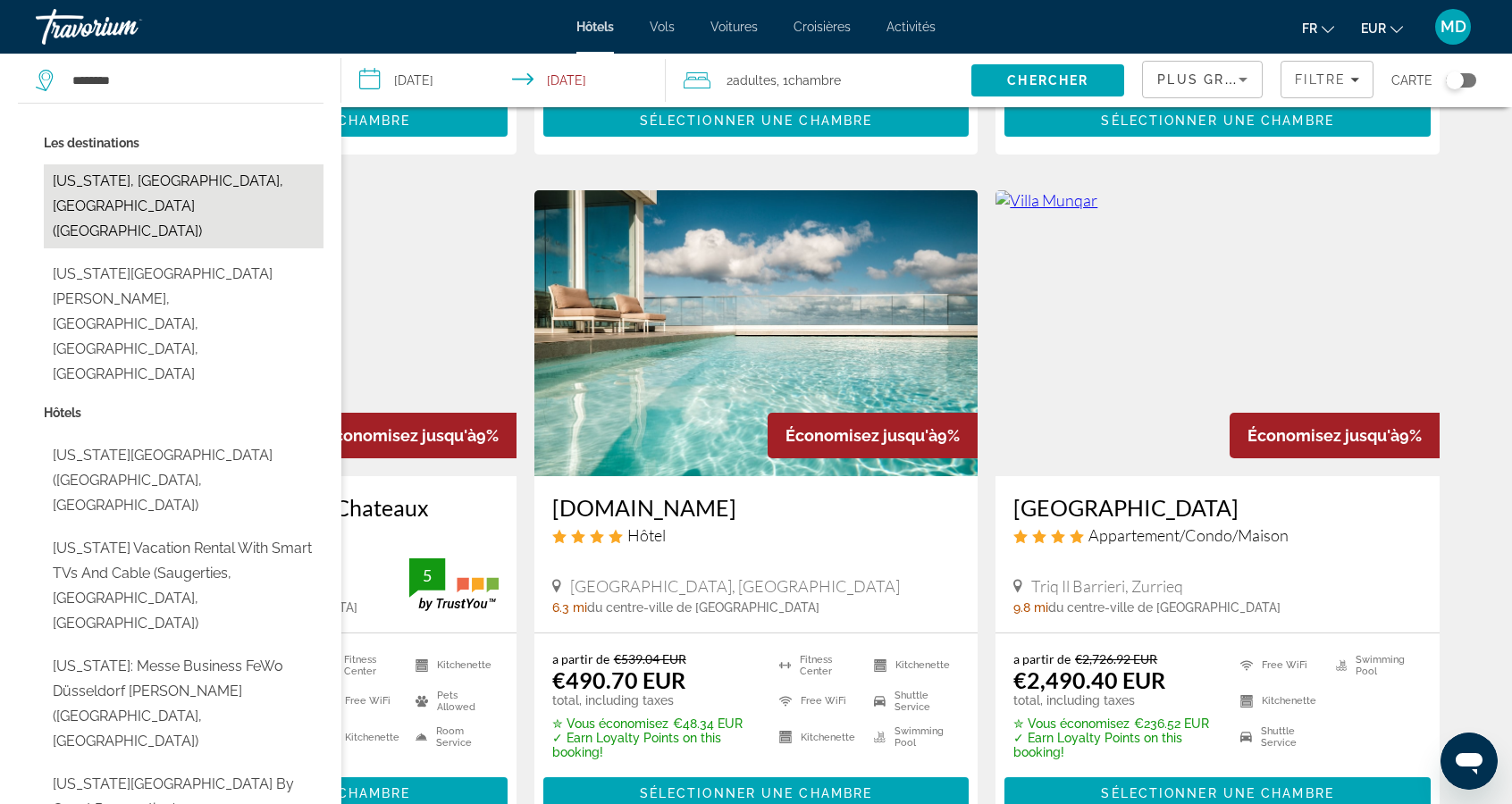
click at [115, 183] on button "[US_STATE], [GEOGRAPHIC_DATA], [GEOGRAPHIC_DATA] ([GEOGRAPHIC_DATA])" at bounding box center [184, 206] width 280 height 84
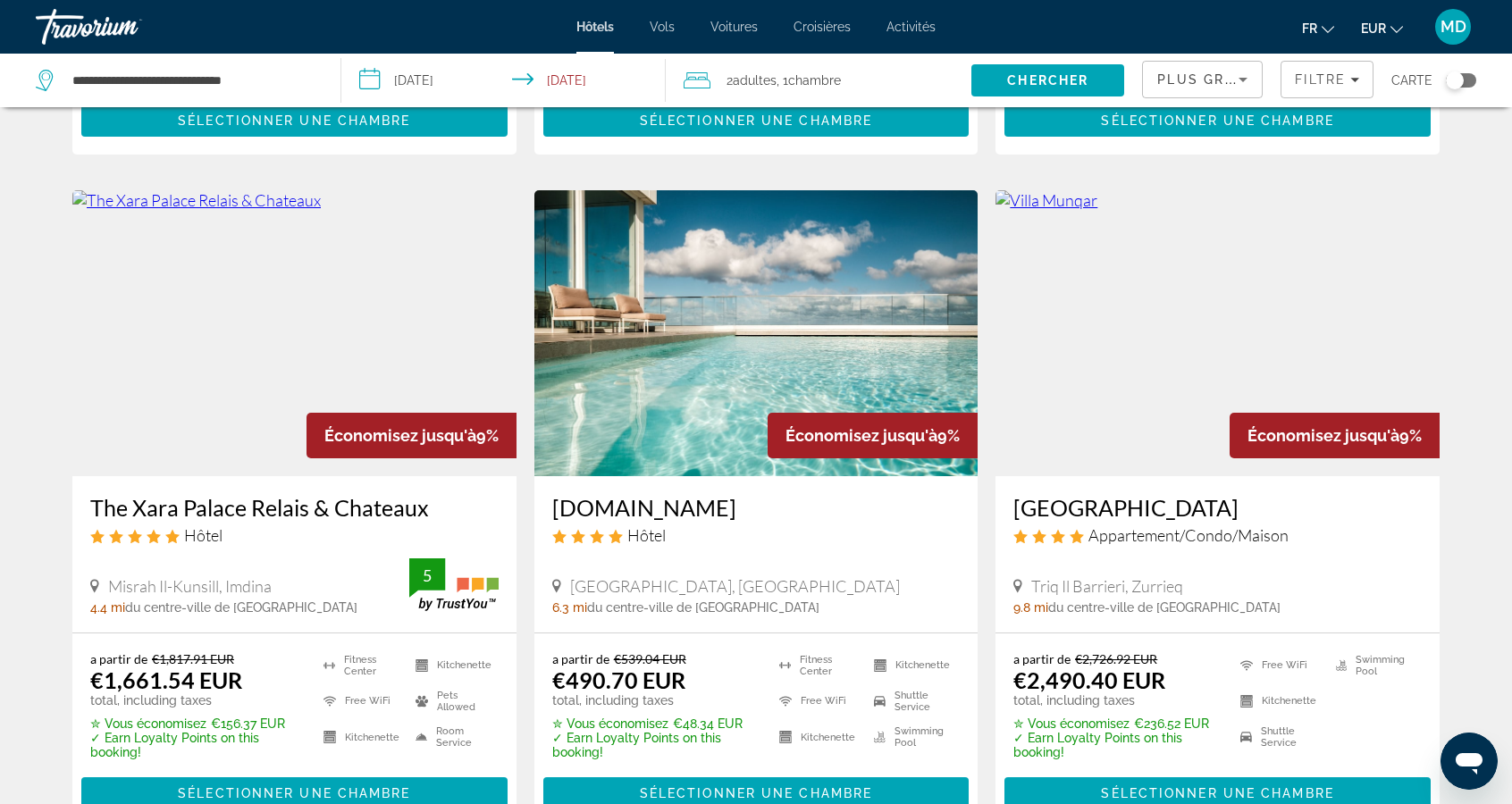
click at [441, 87] on input "**********" at bounding box center [506, 83] width 331 height 59
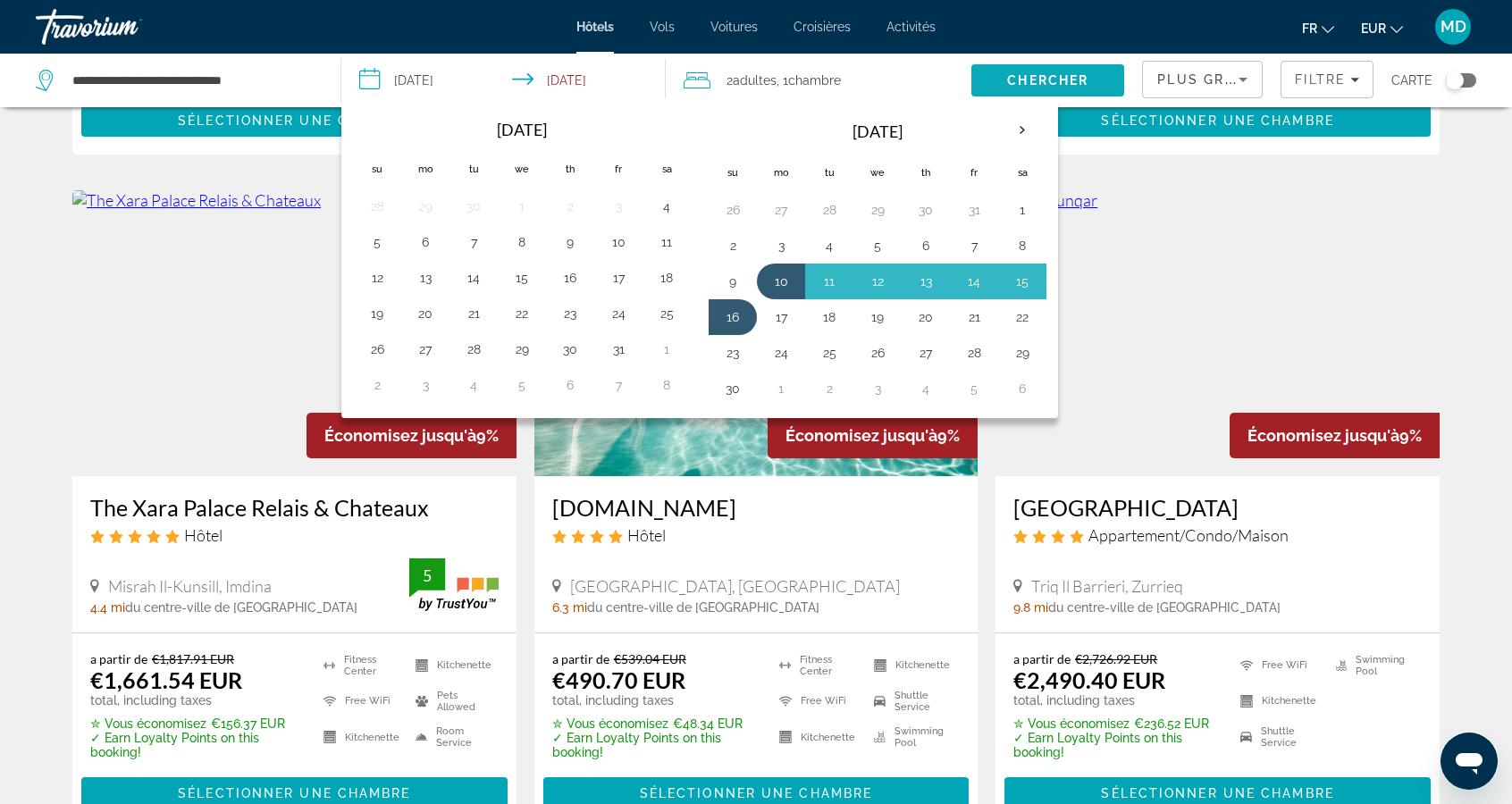
click at [1102, 73] on span "Search" at bounding box center [1048, 81] width 152 height 43
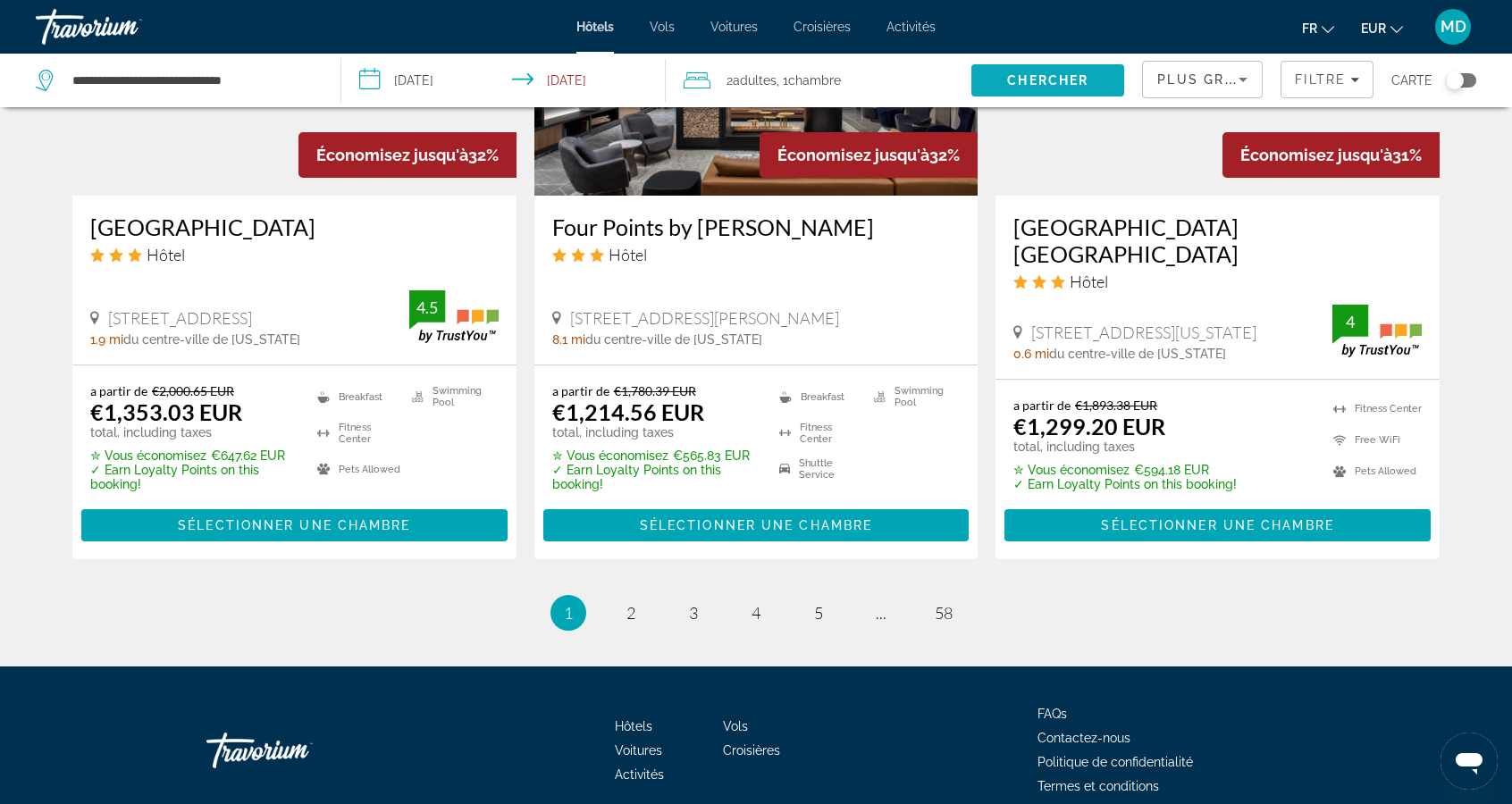
scroll to position [2286, 0]
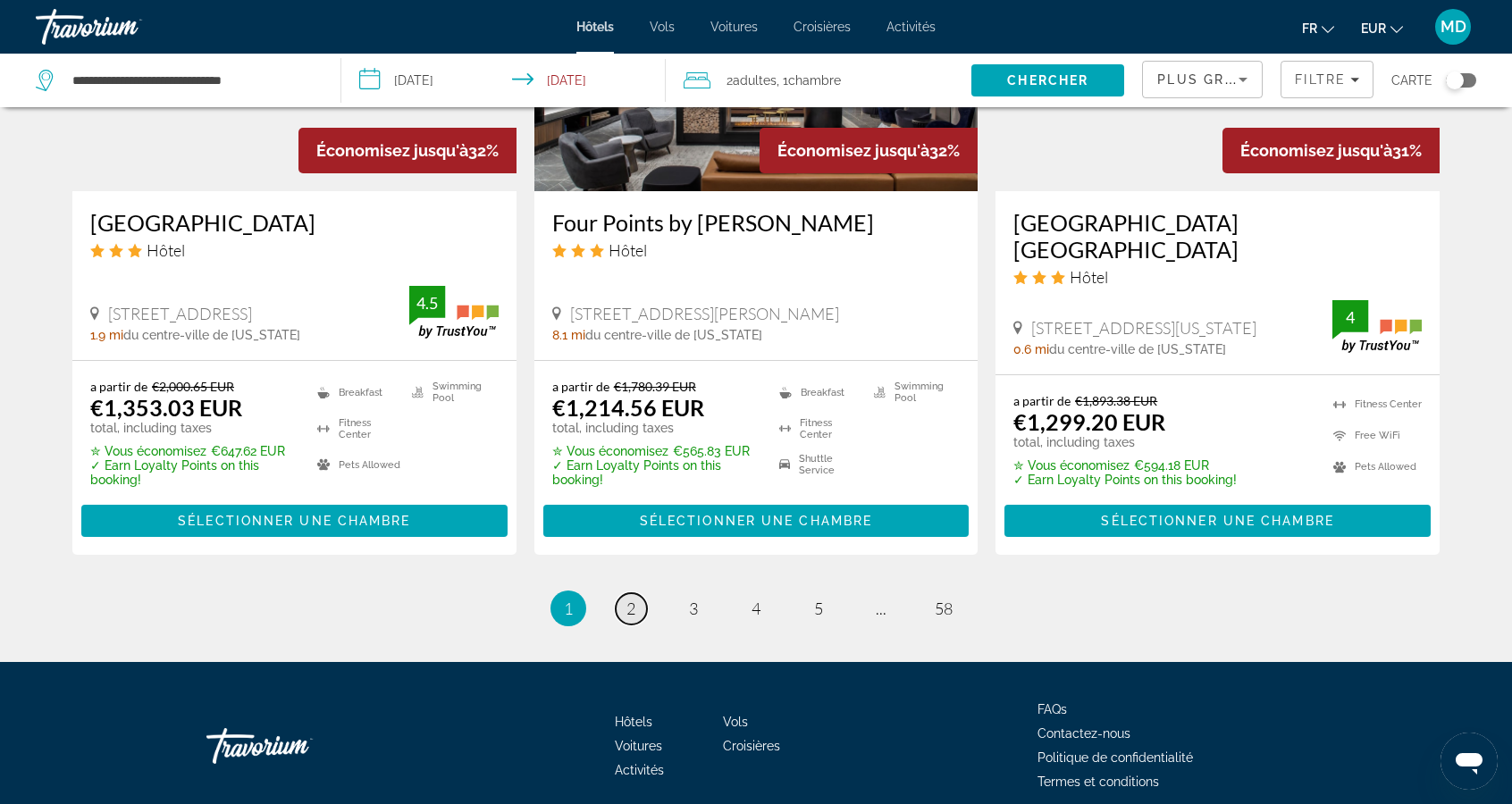
click at [637, 619] on link "page 2" at bounding box center [631, 609] width 31 height 31
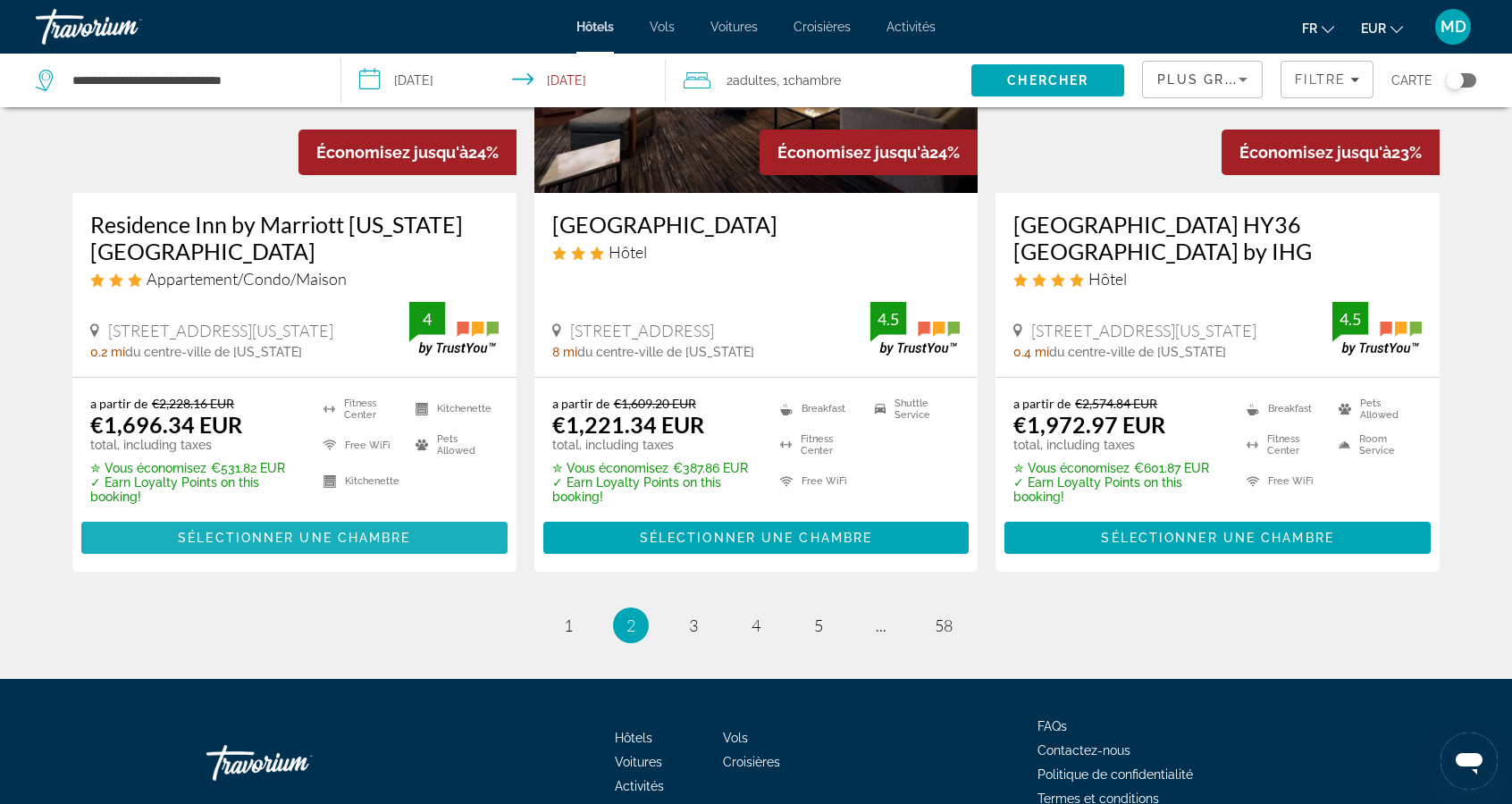
scroll to position [2339, 0]
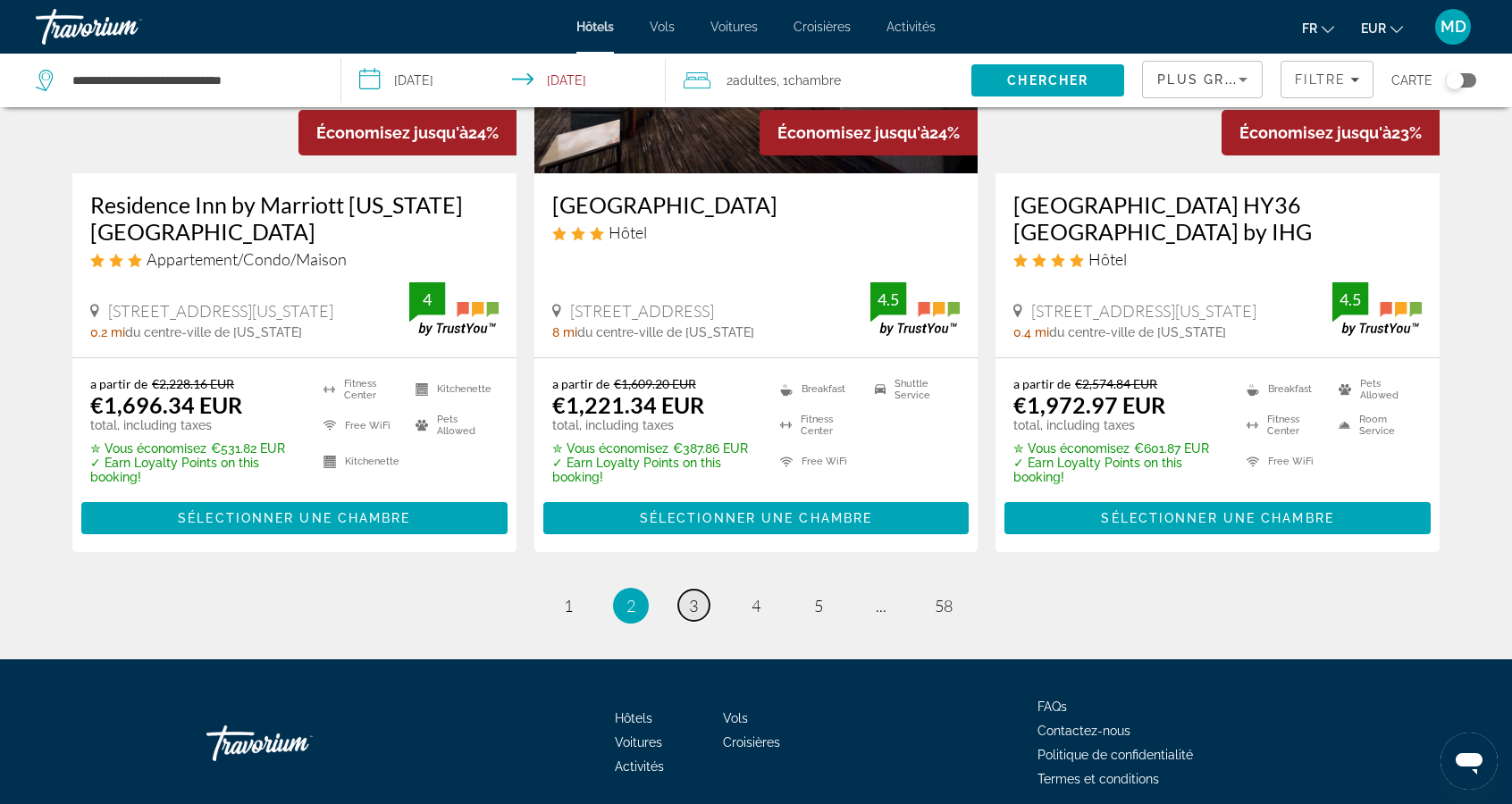
click at [696, 605] on span "3" at bounding box center [694, 606] width 9 height 20
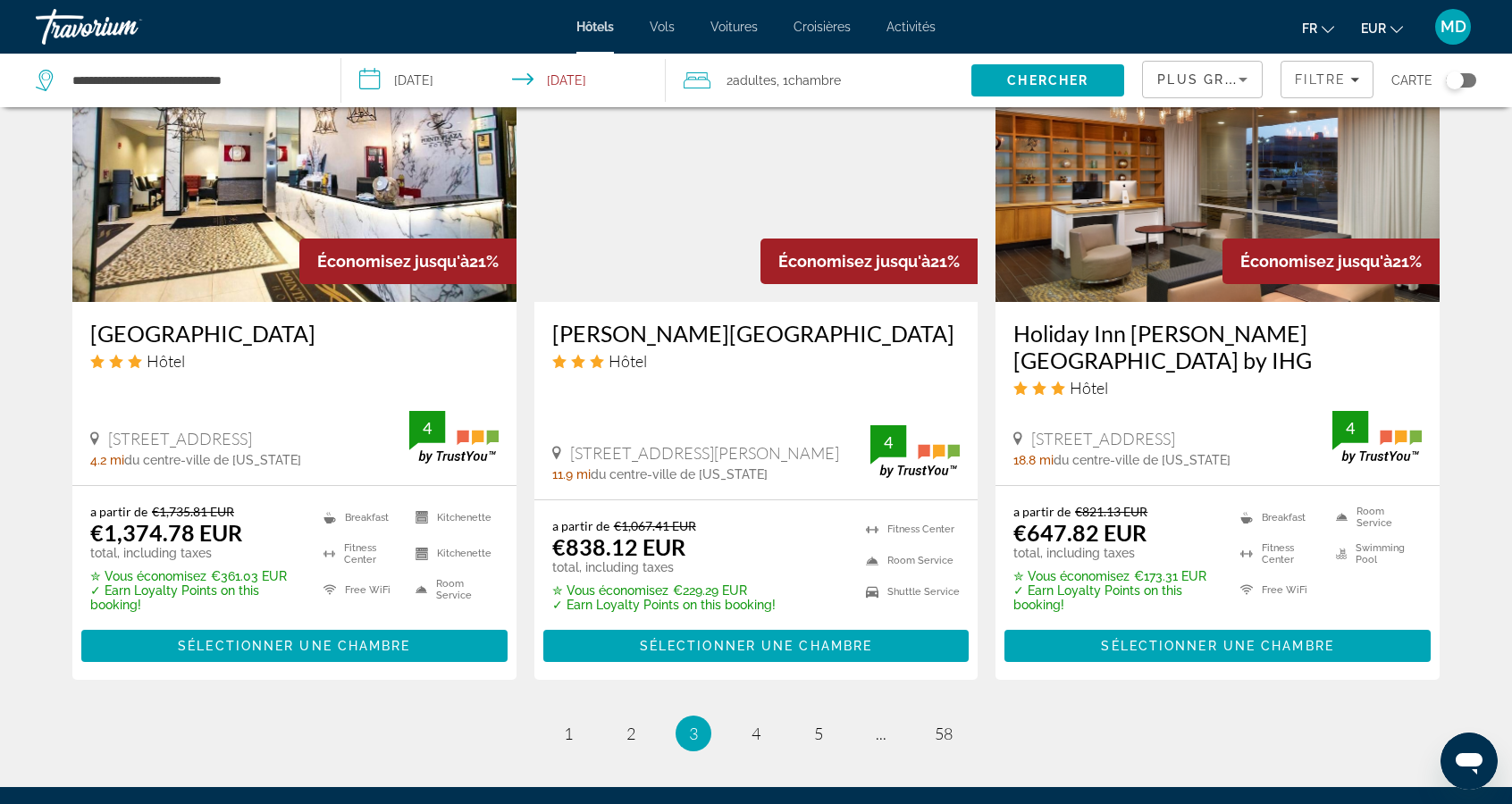
scroll to position [2312, 0]
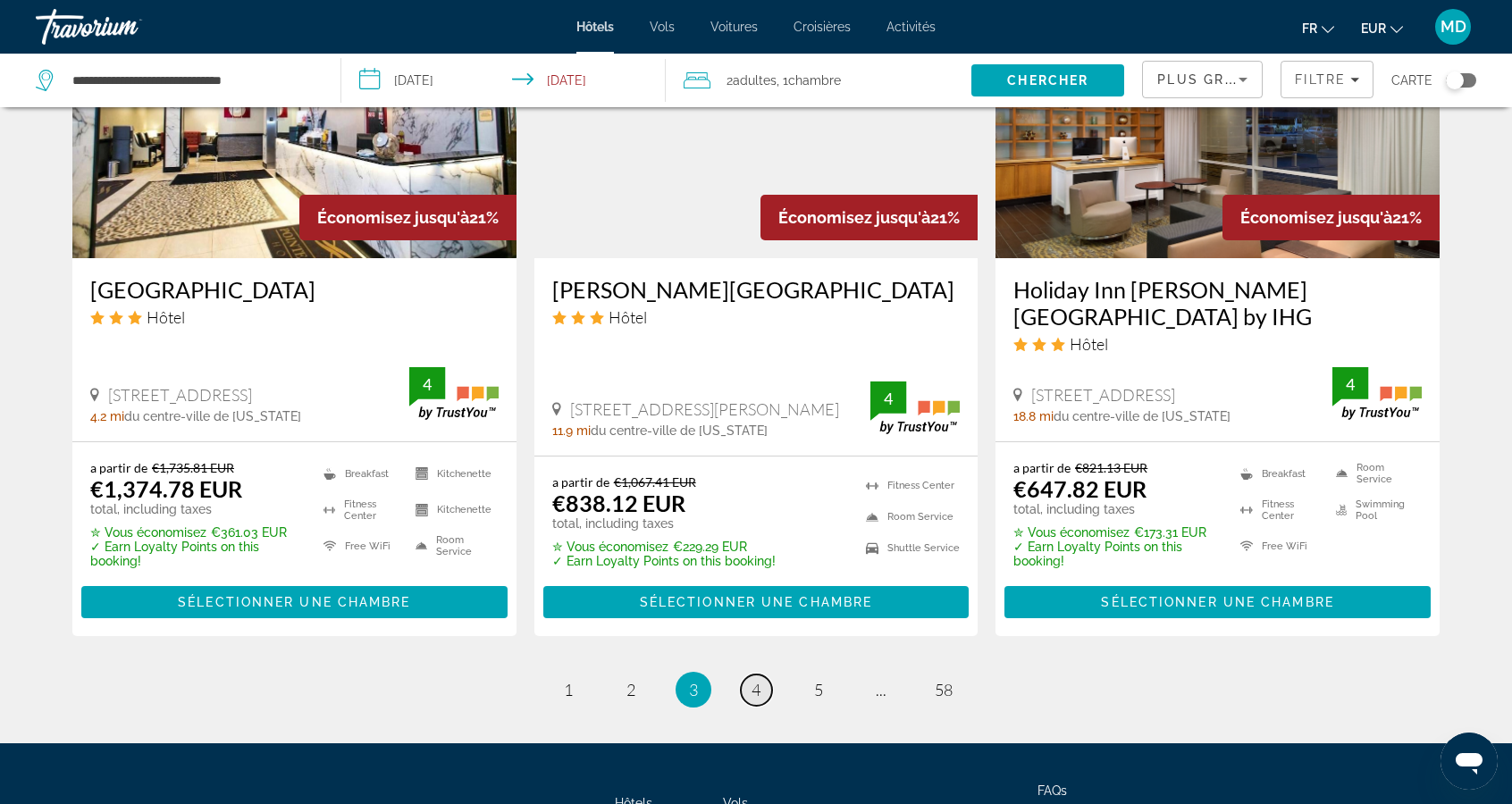
click at [765, 675] on link "page 4" at bounding box center [756, 690] width 31 height 31
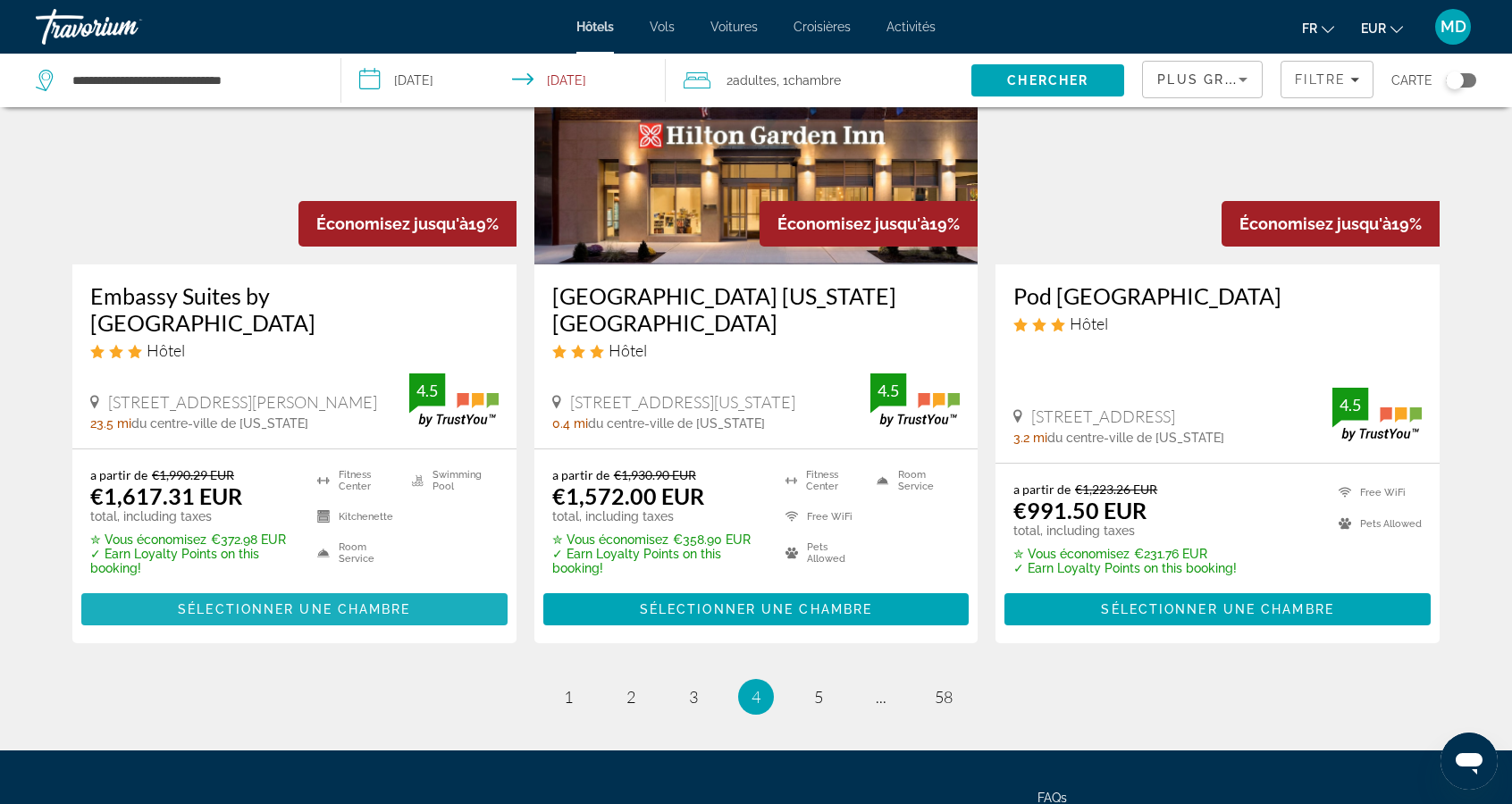
scroll to position [2326, 0]
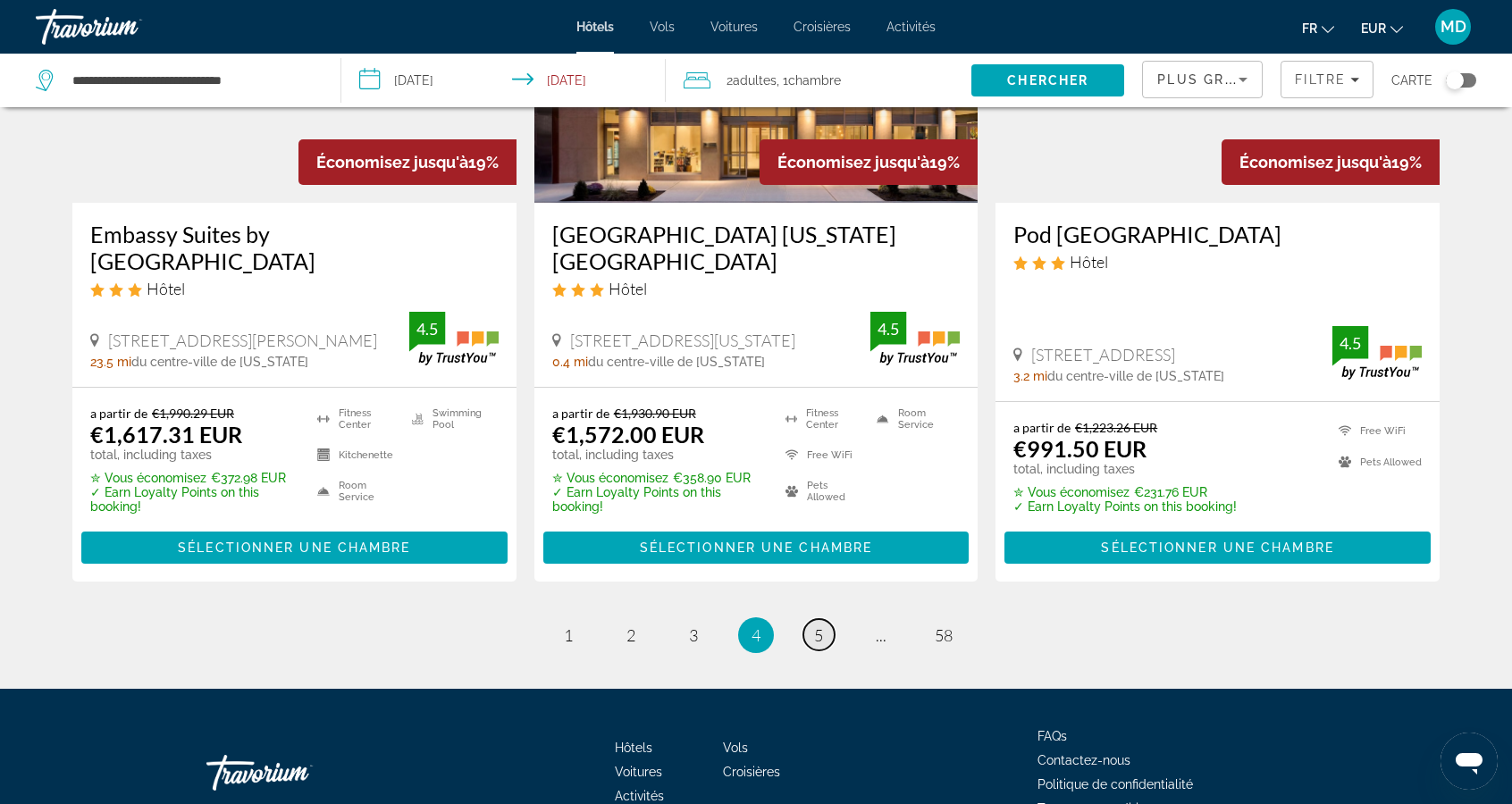
click at [818, 626] on span "5" at bounding box center [818, 635] width 9 height 20
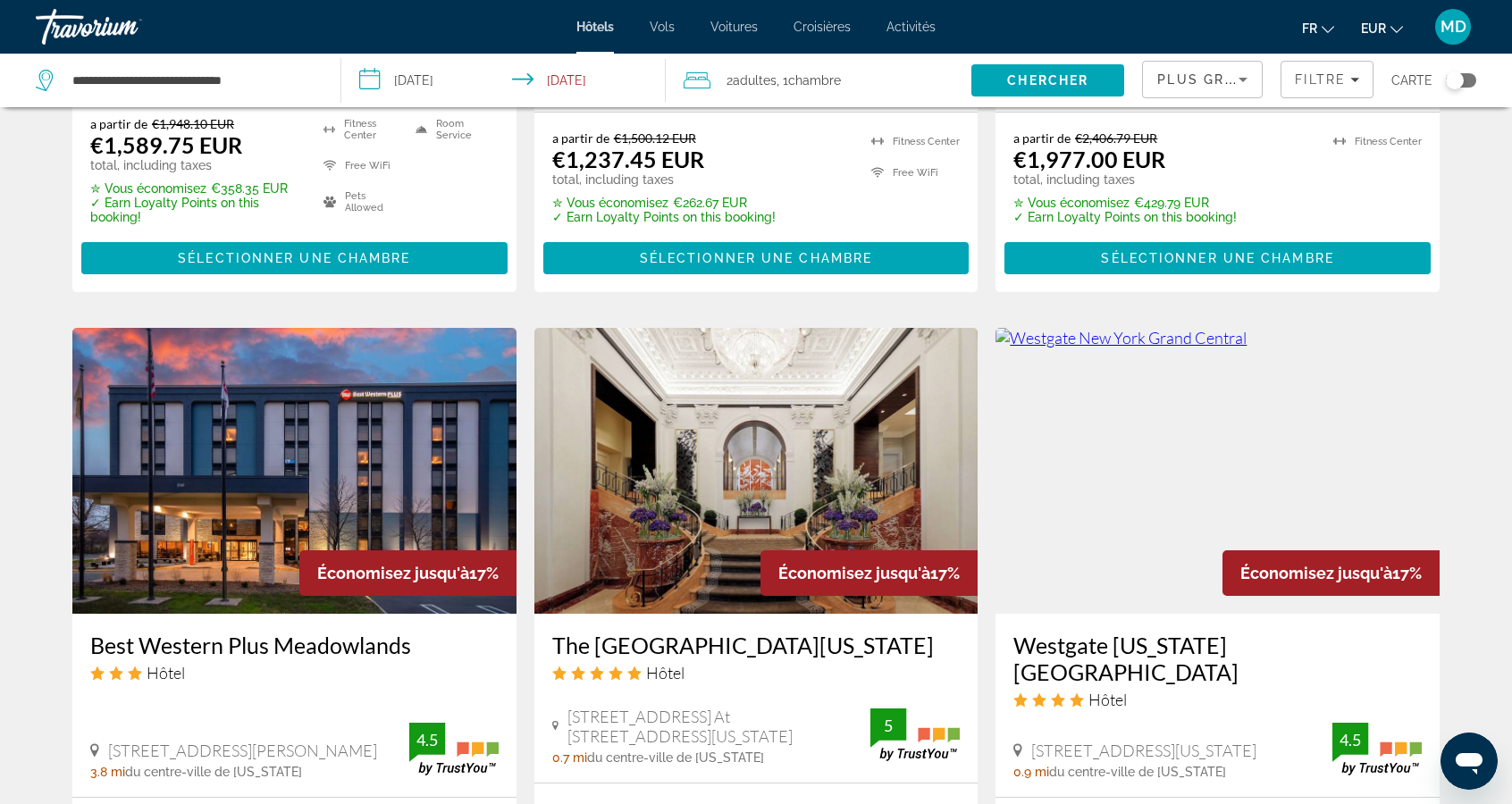
scroll to position [1904, 0]
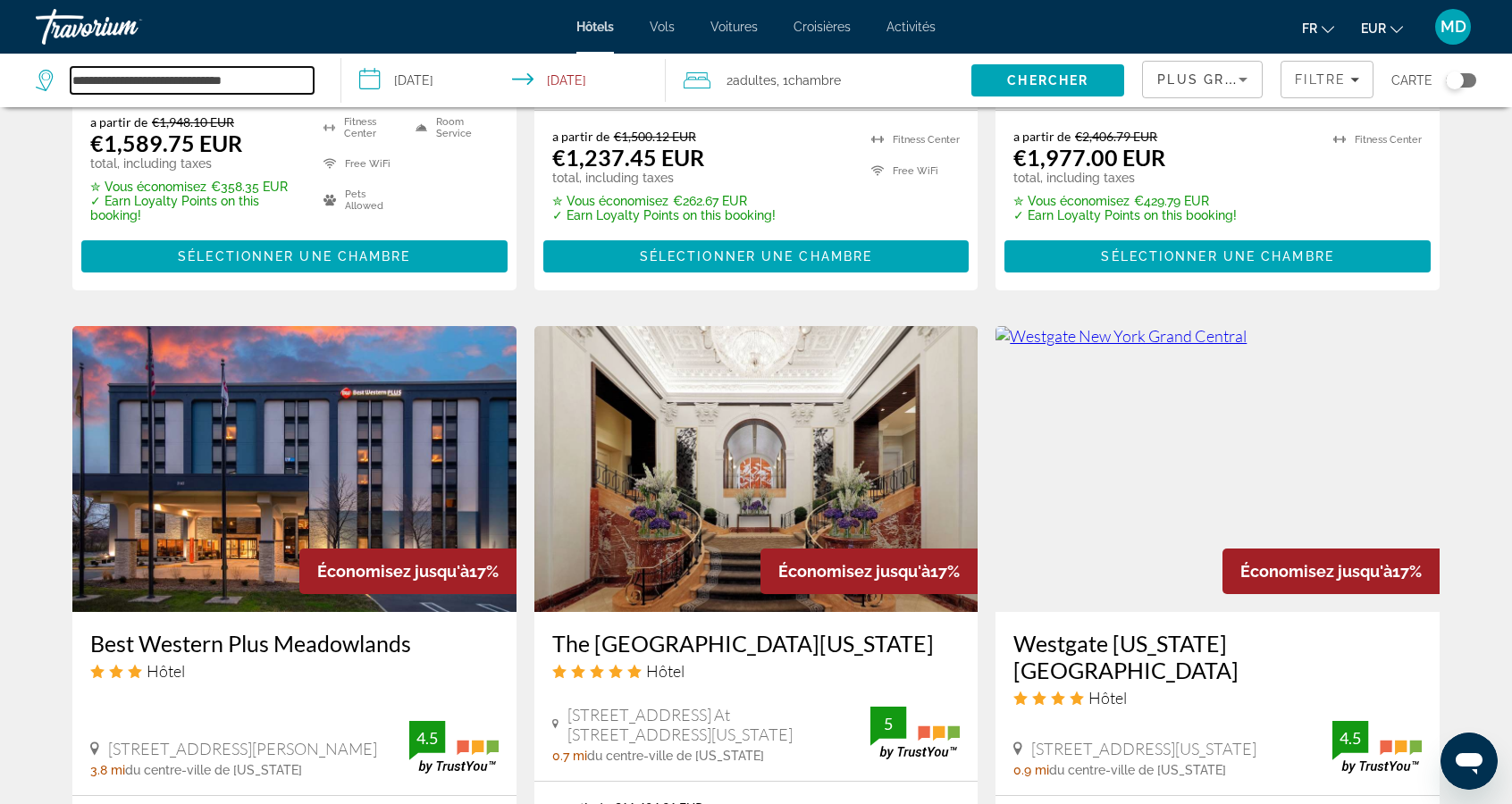
click at [304, 82] on input "**********" at bounding box center [192, 81] width 243 height 27
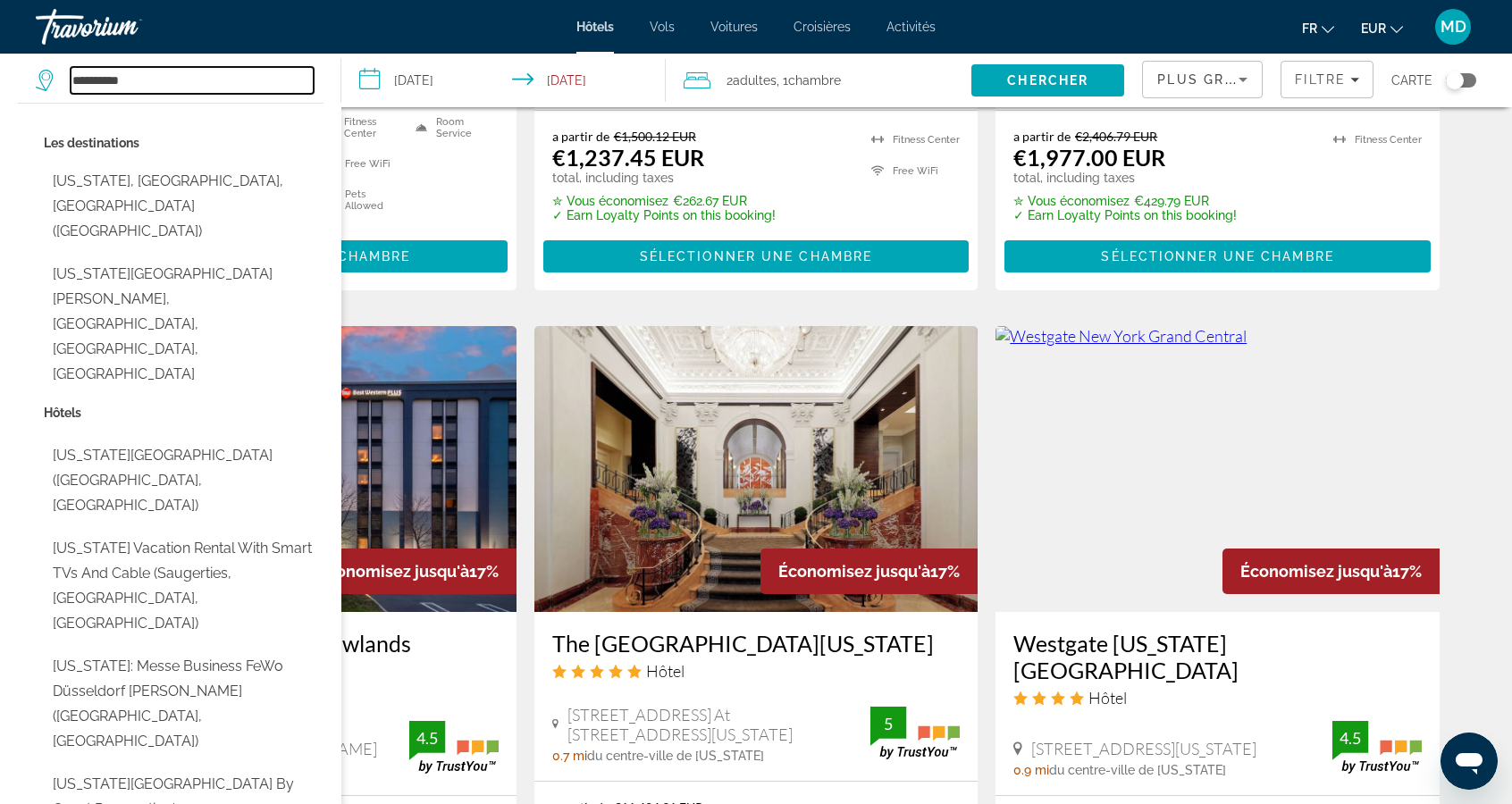
type input "***"
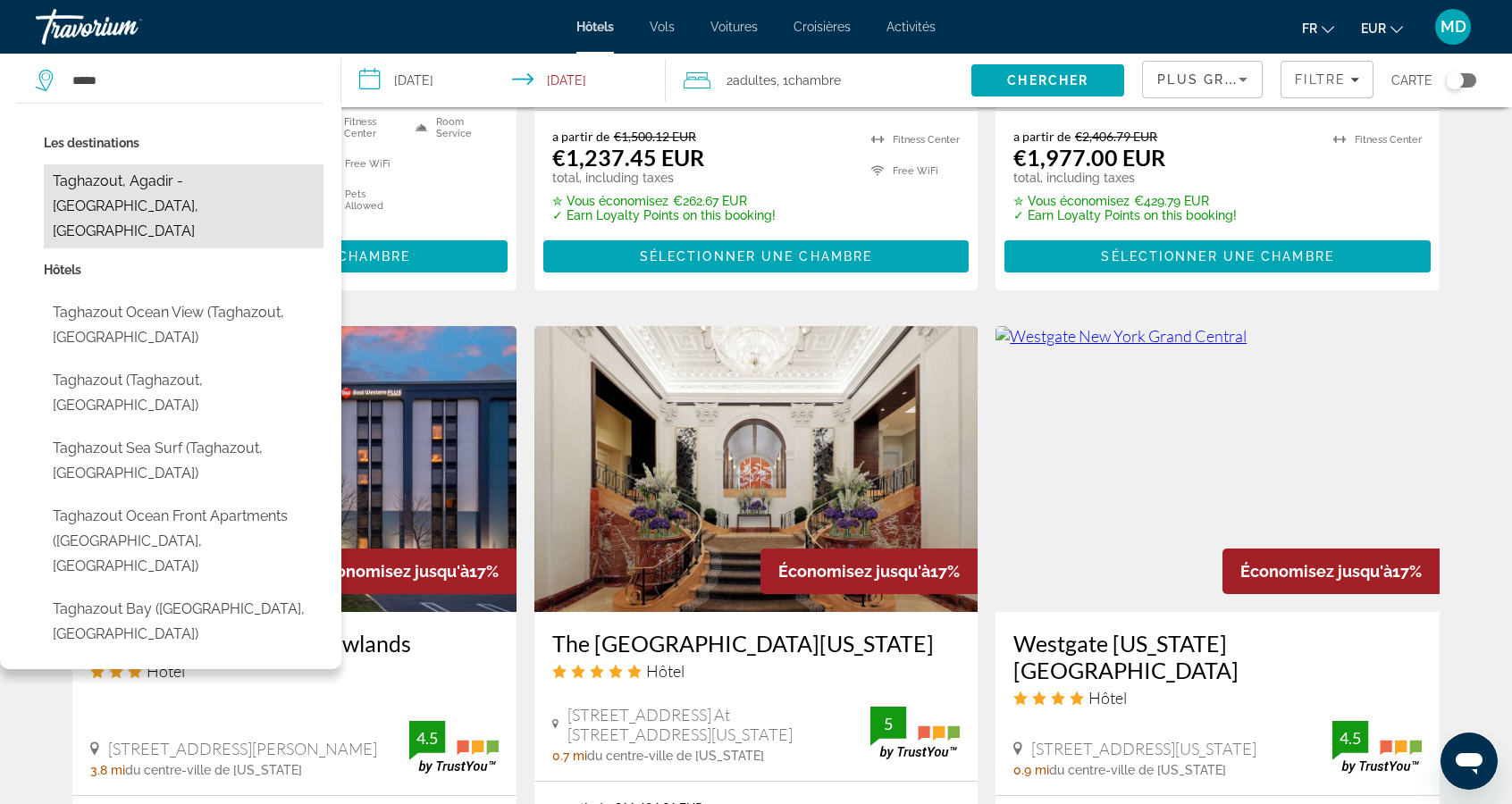
click at [113, 184] on button "Taghazout, Agadir - [GEOGRAPHIC_DATA], [GEOGRAPHIC_DATA]" at bounding box center [184, 206] width 280 height 84
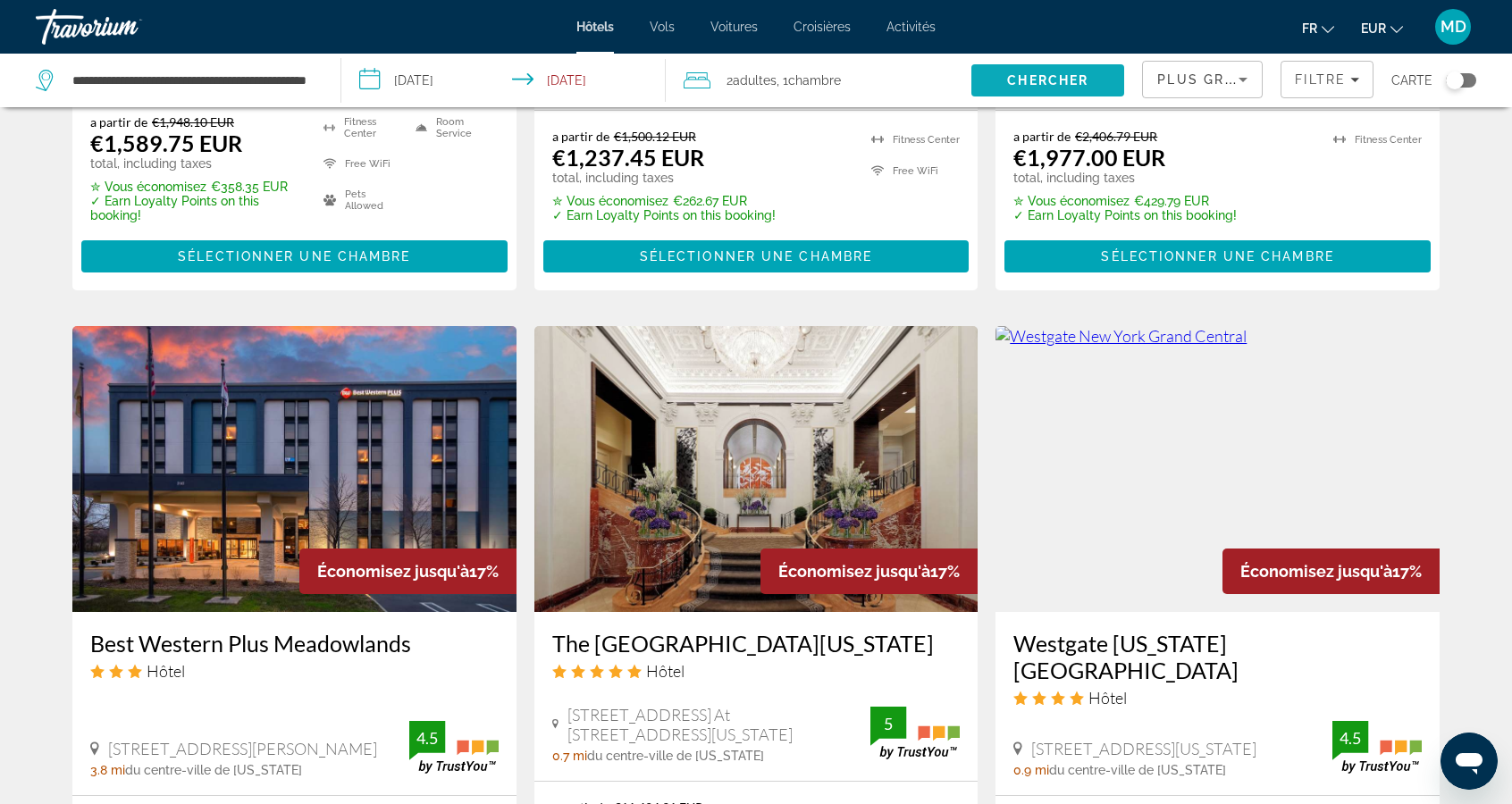
click at [1027, 87] on span "Chercher" at bounding box center [1047, 81] width 82 height 14
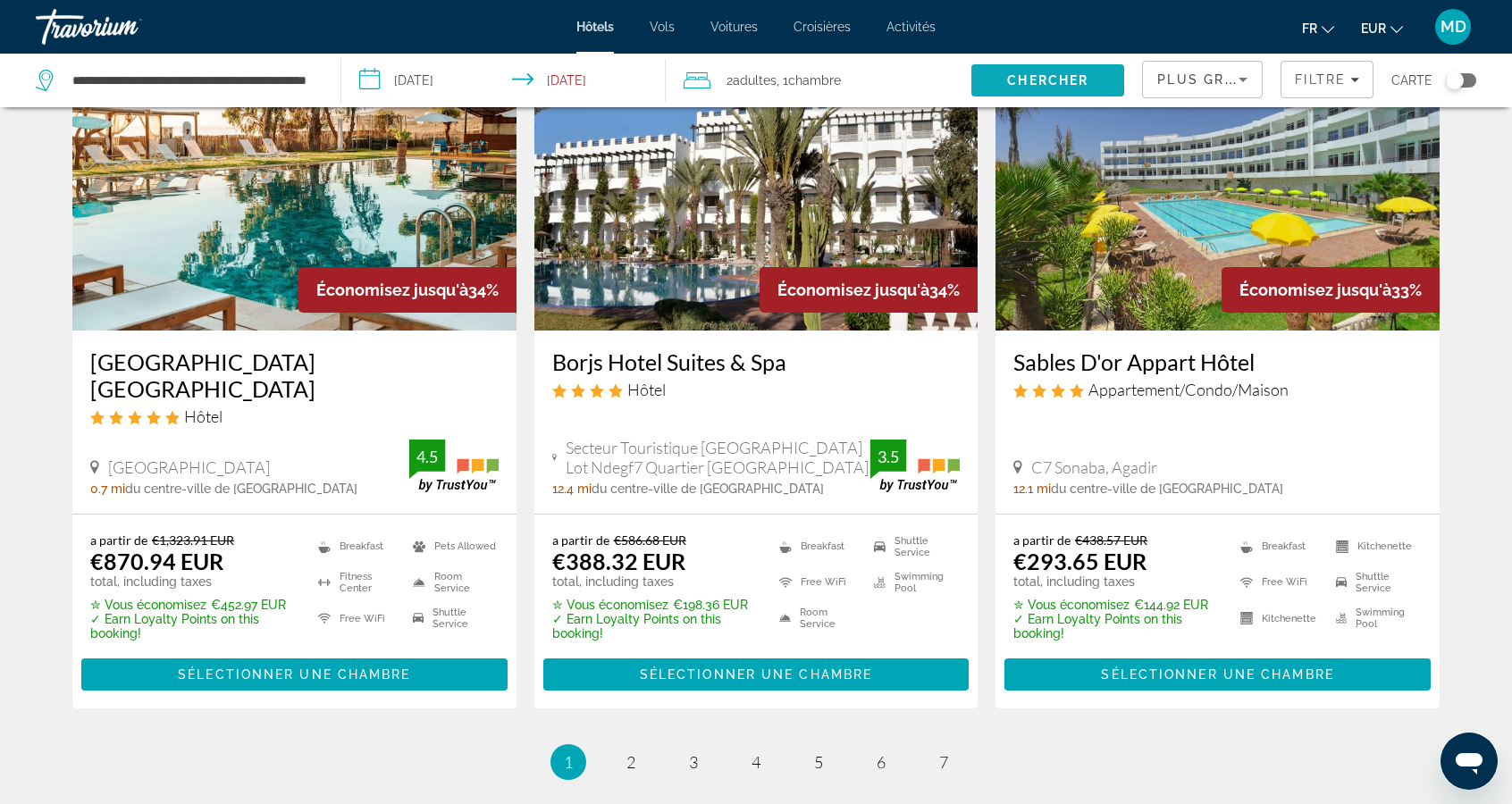
scroll to position [2300, 0]
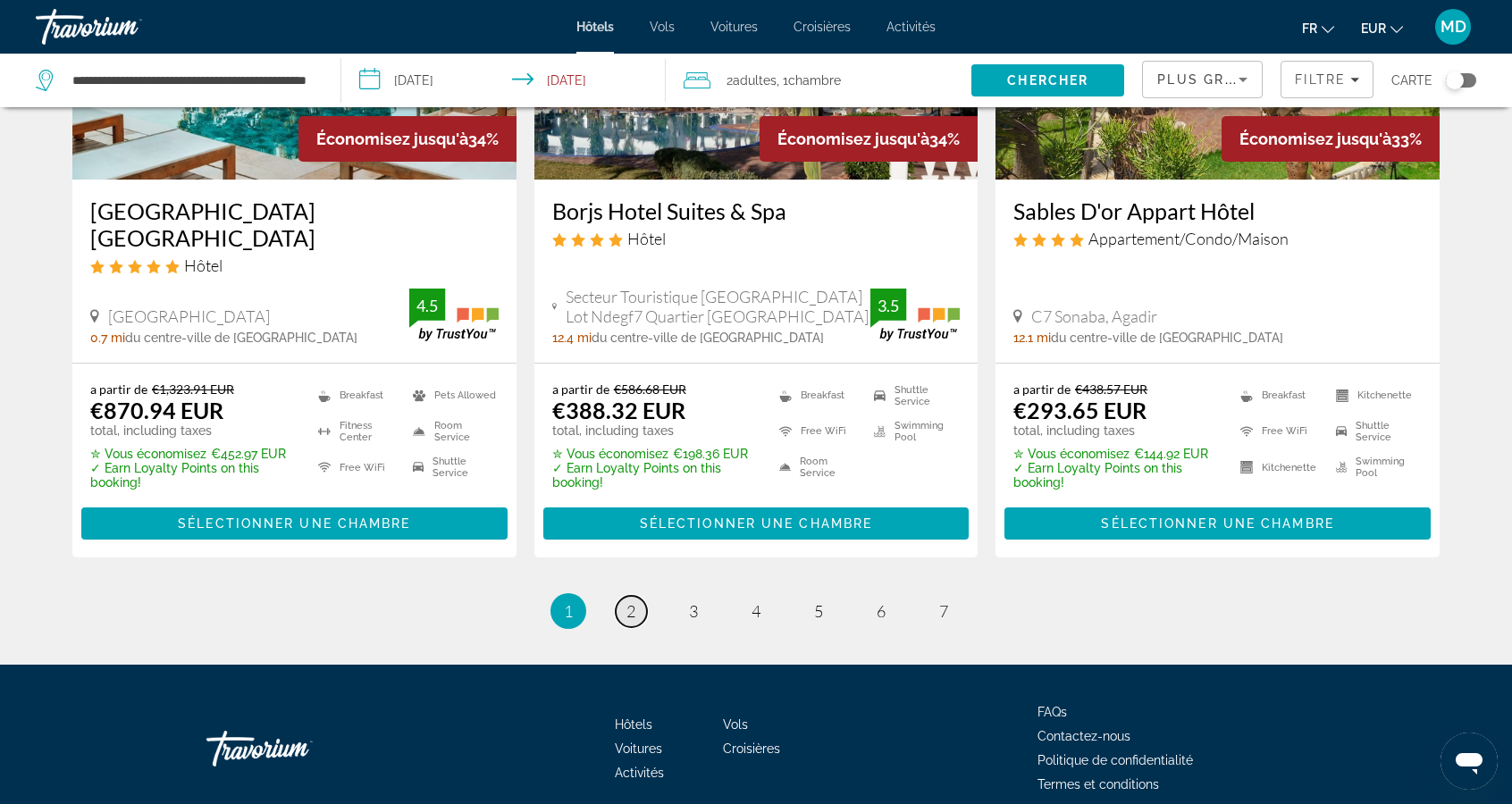
click at [618, 607] on link "page 2" at bounding box center [631, 611] width 31 height 31
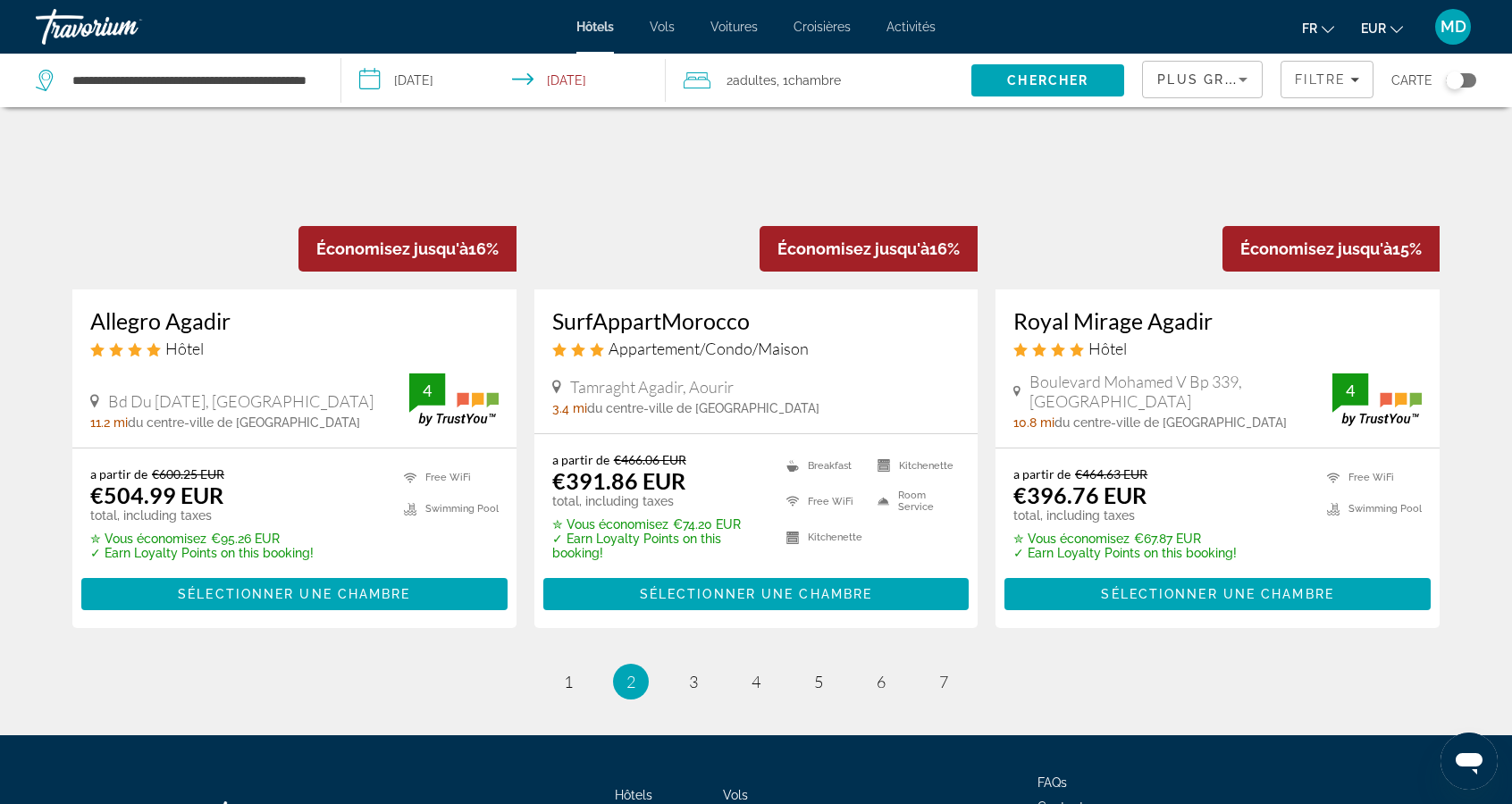
scroll to position [2196, 0]
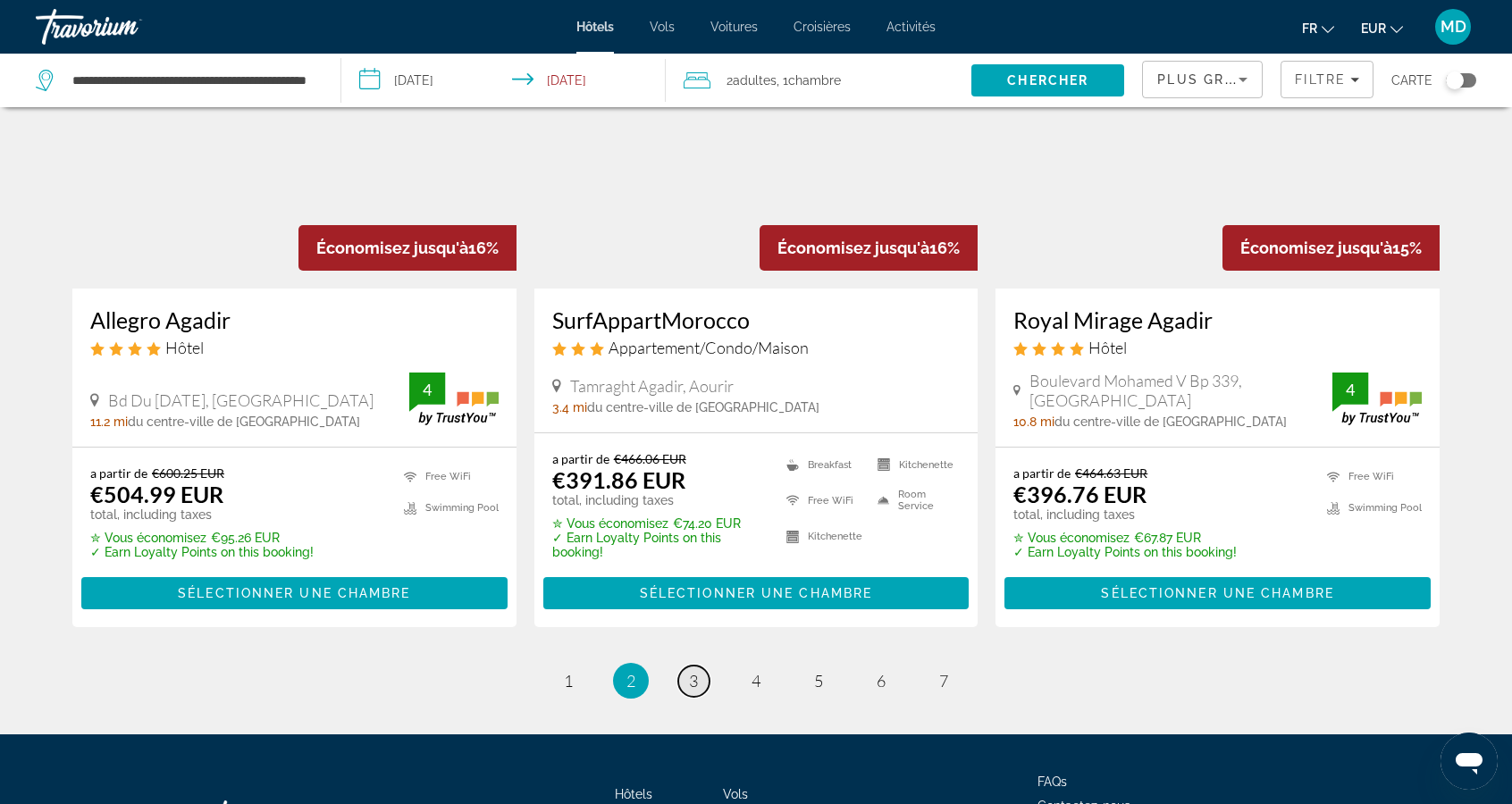
click at [684, 669] on link "page 3" at bounding box center [694, 681] width 31 height 31
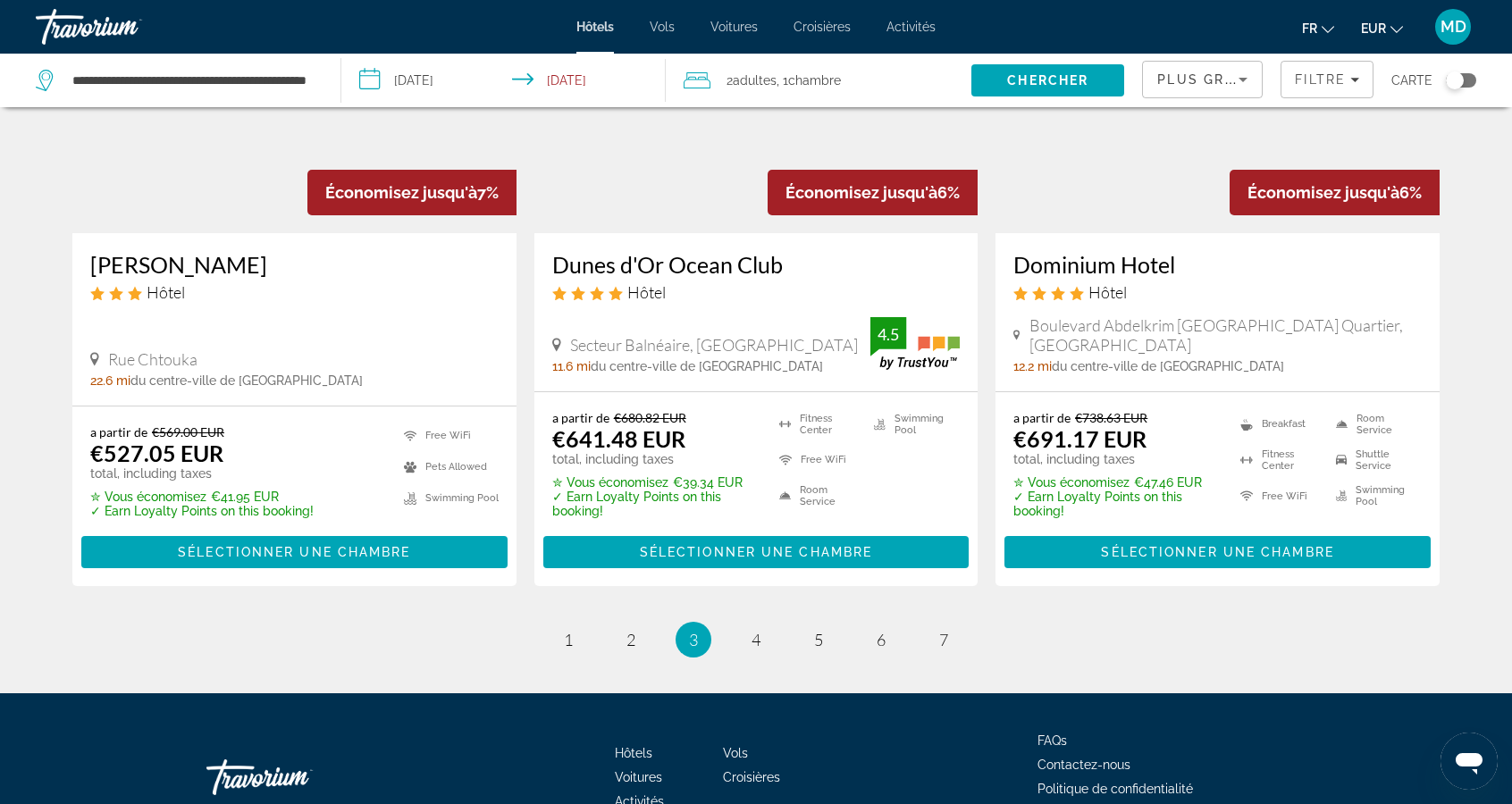
scroll to position [2244, 0]
click at [741, 627] on li "page 4" at bounding box center [756, 640] width 36 height 36
click at [748, 644] on link "page 4" at bounding box center [756, 640] width 31 height 31
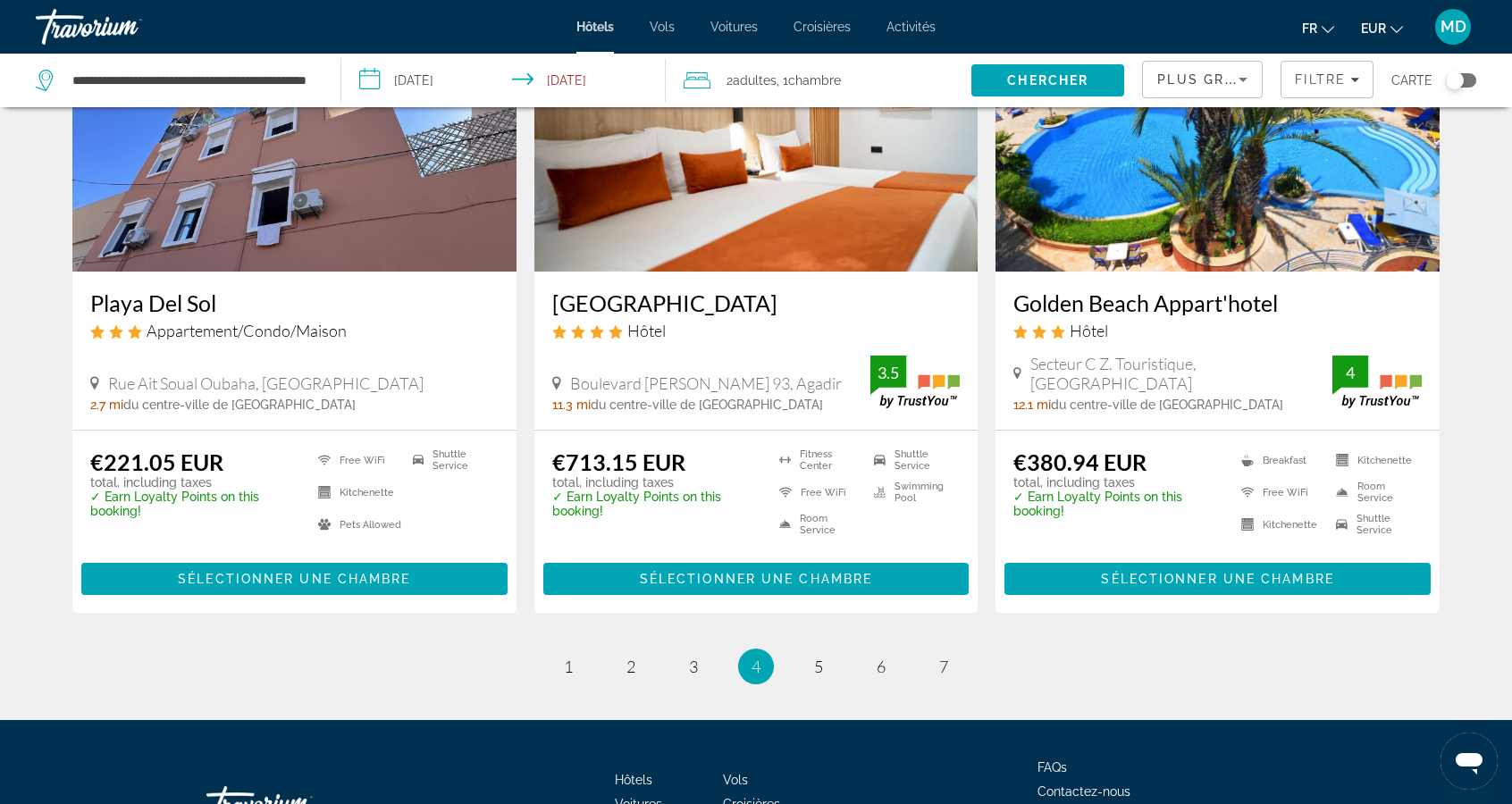
scroll to position [2325, 0]
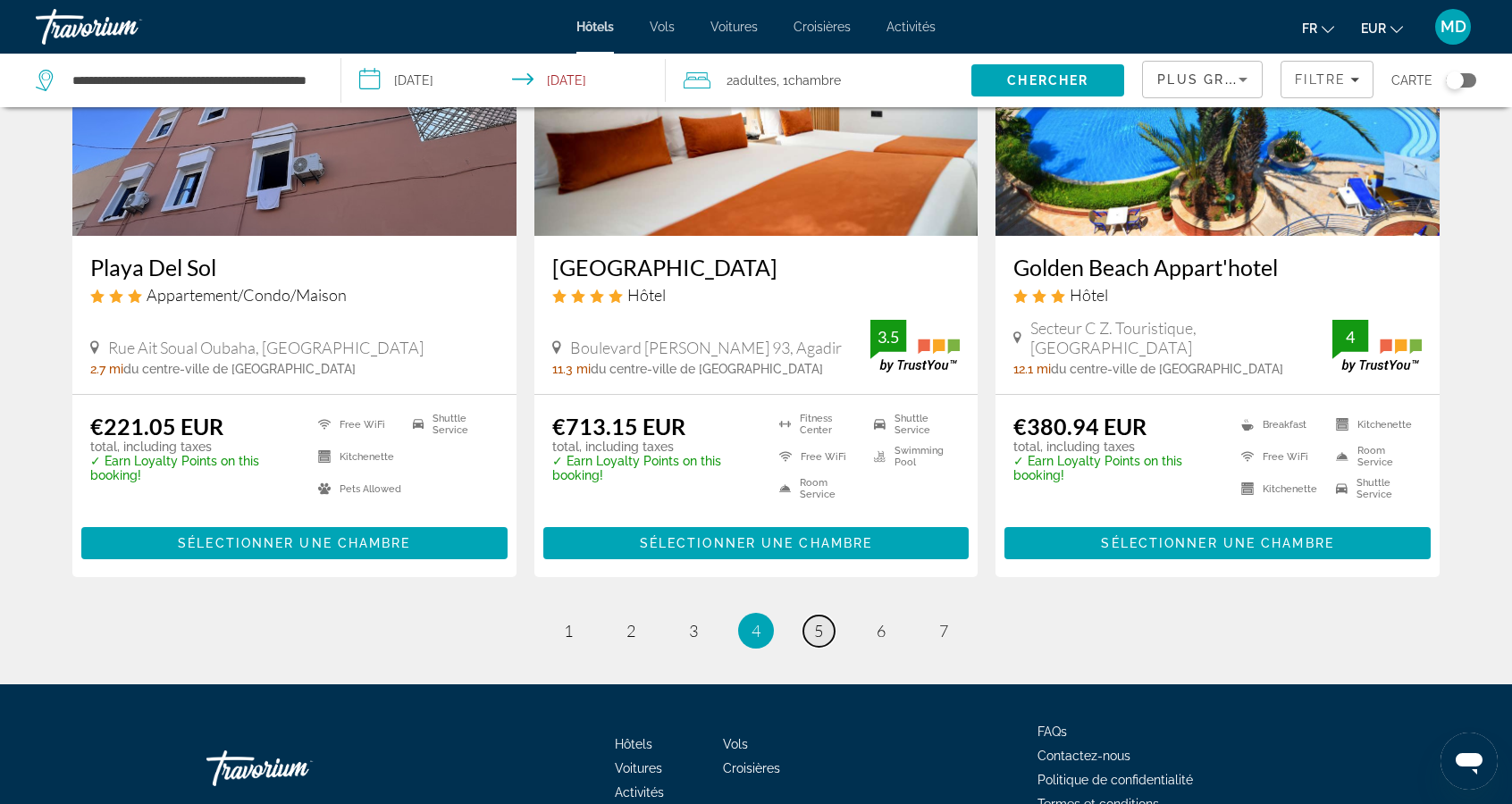
click at [817, 621] on span "5" at bounding box center [818, 631] width 9 height 20
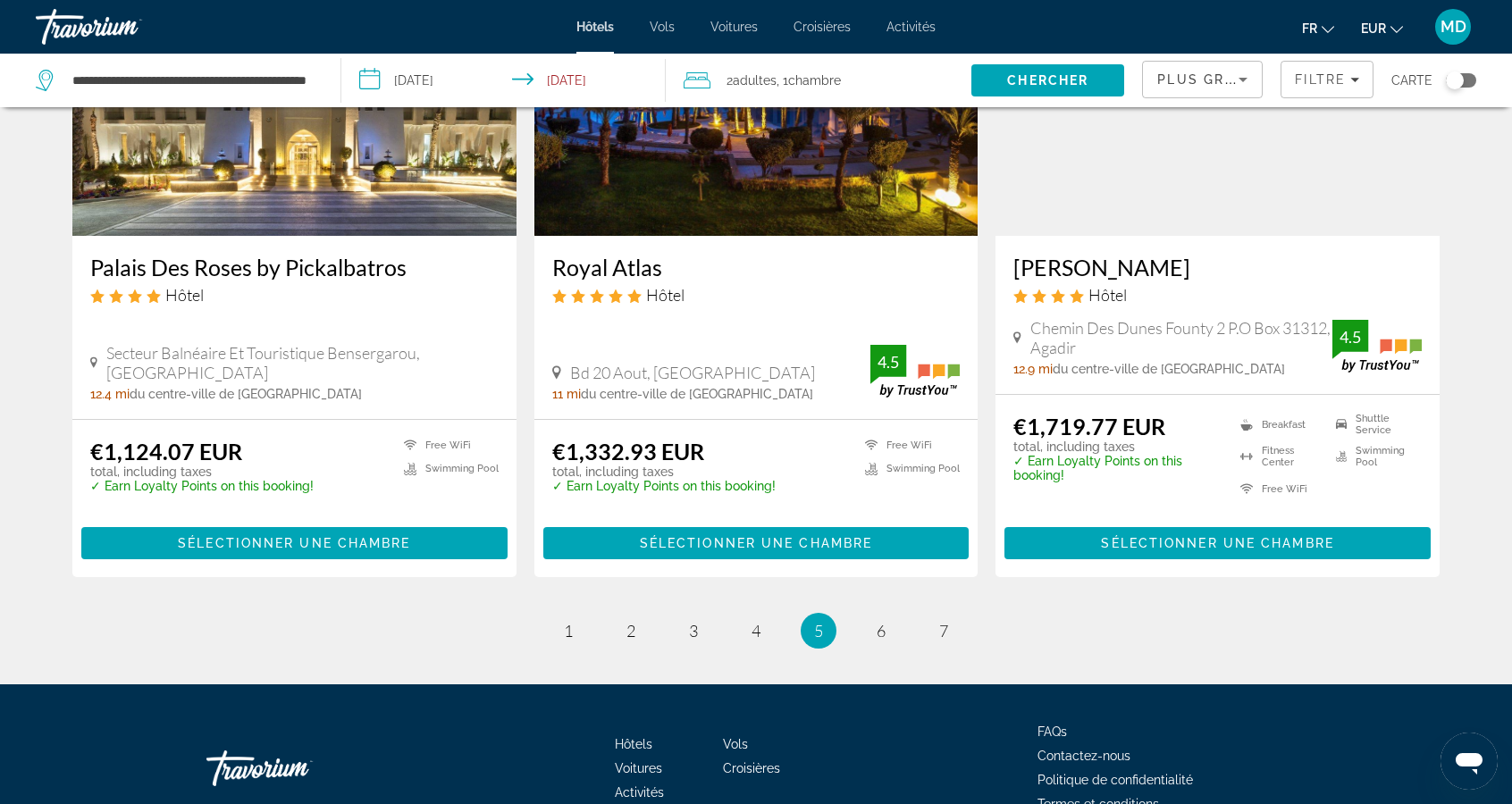
scroll to position [2210, 0]
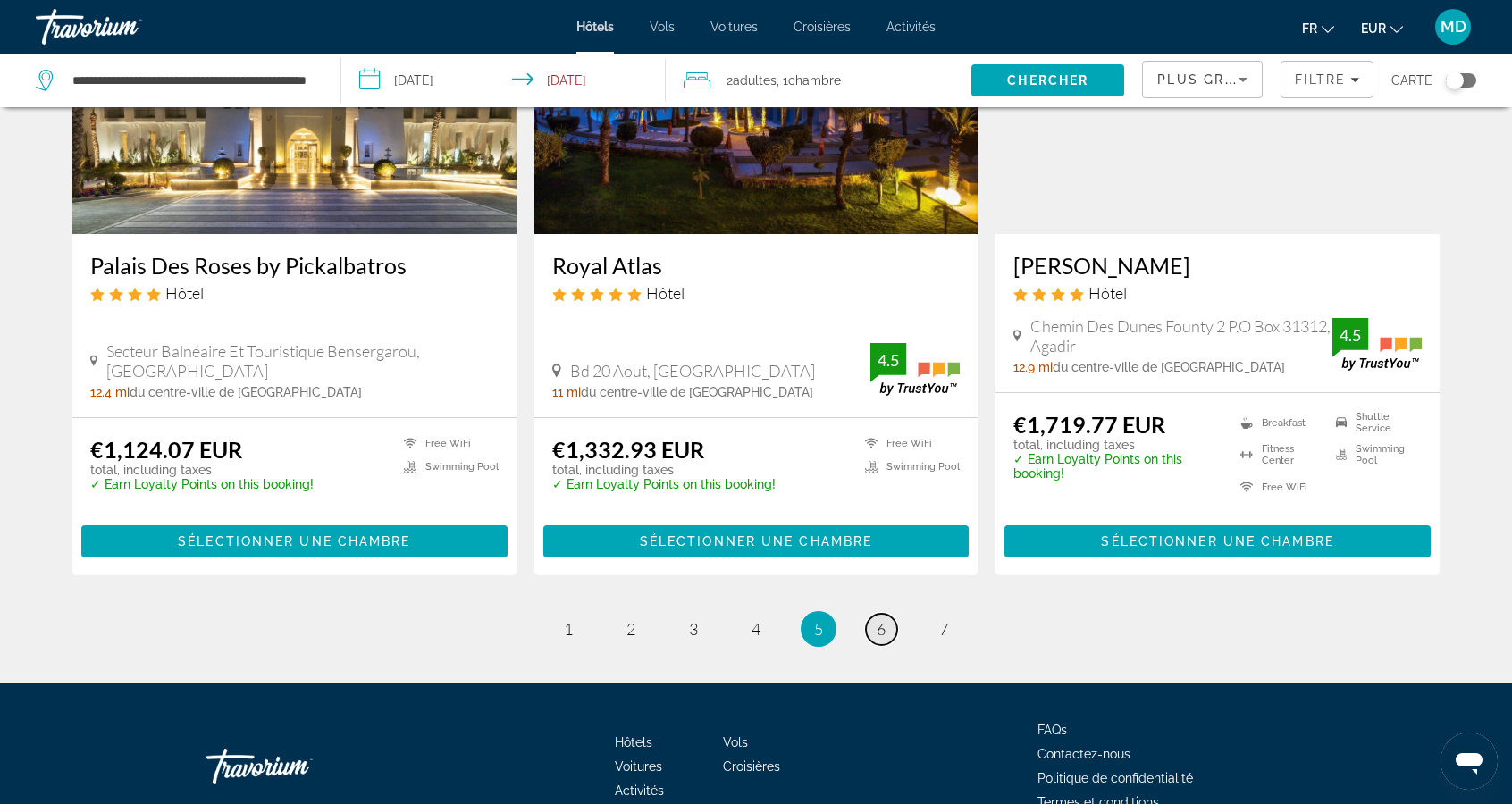
click at [869, 614] on link "page 6" at bounding box center [881, 629] width 31 height 31
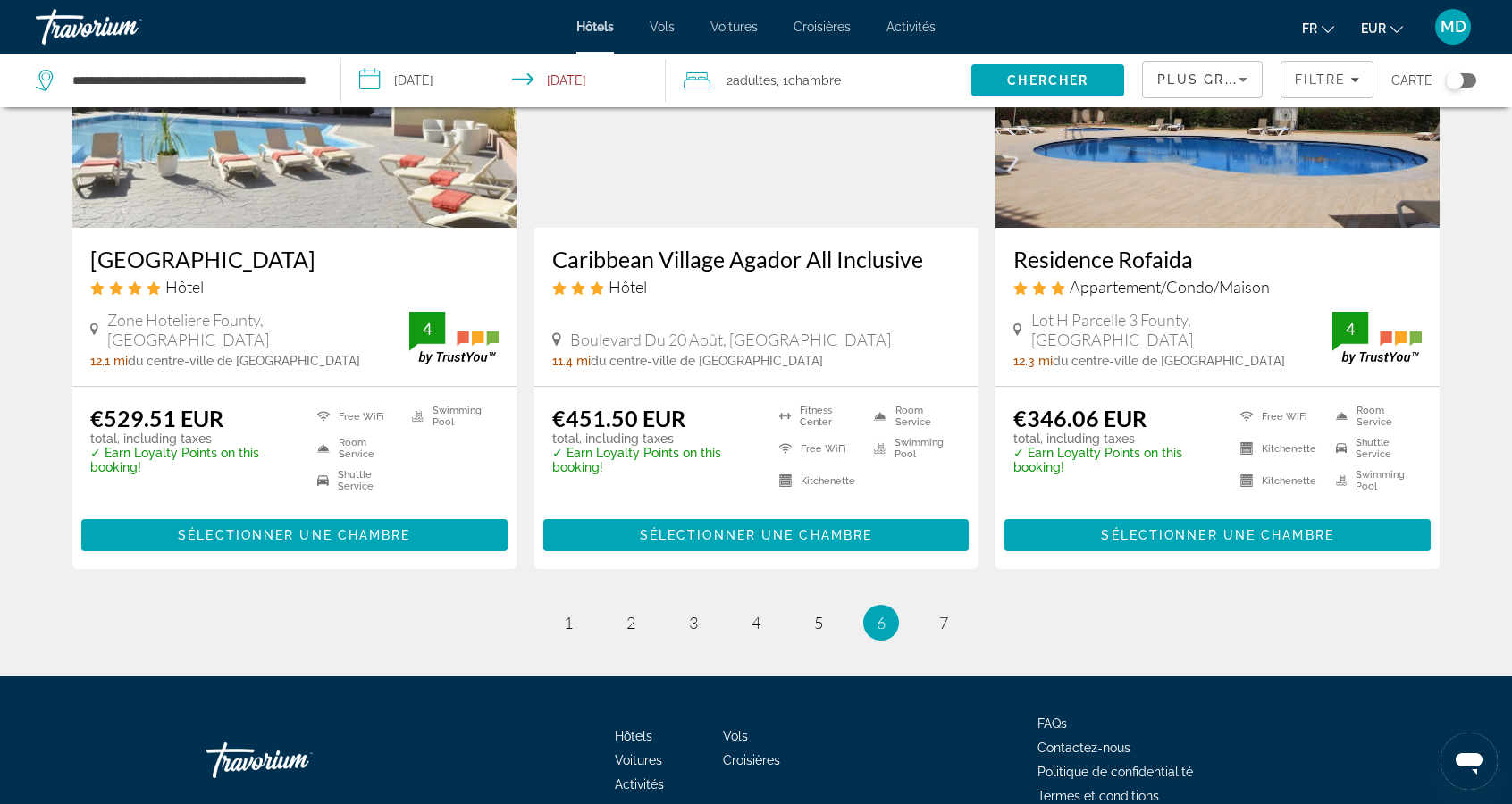
scroll to position [2227, 0]
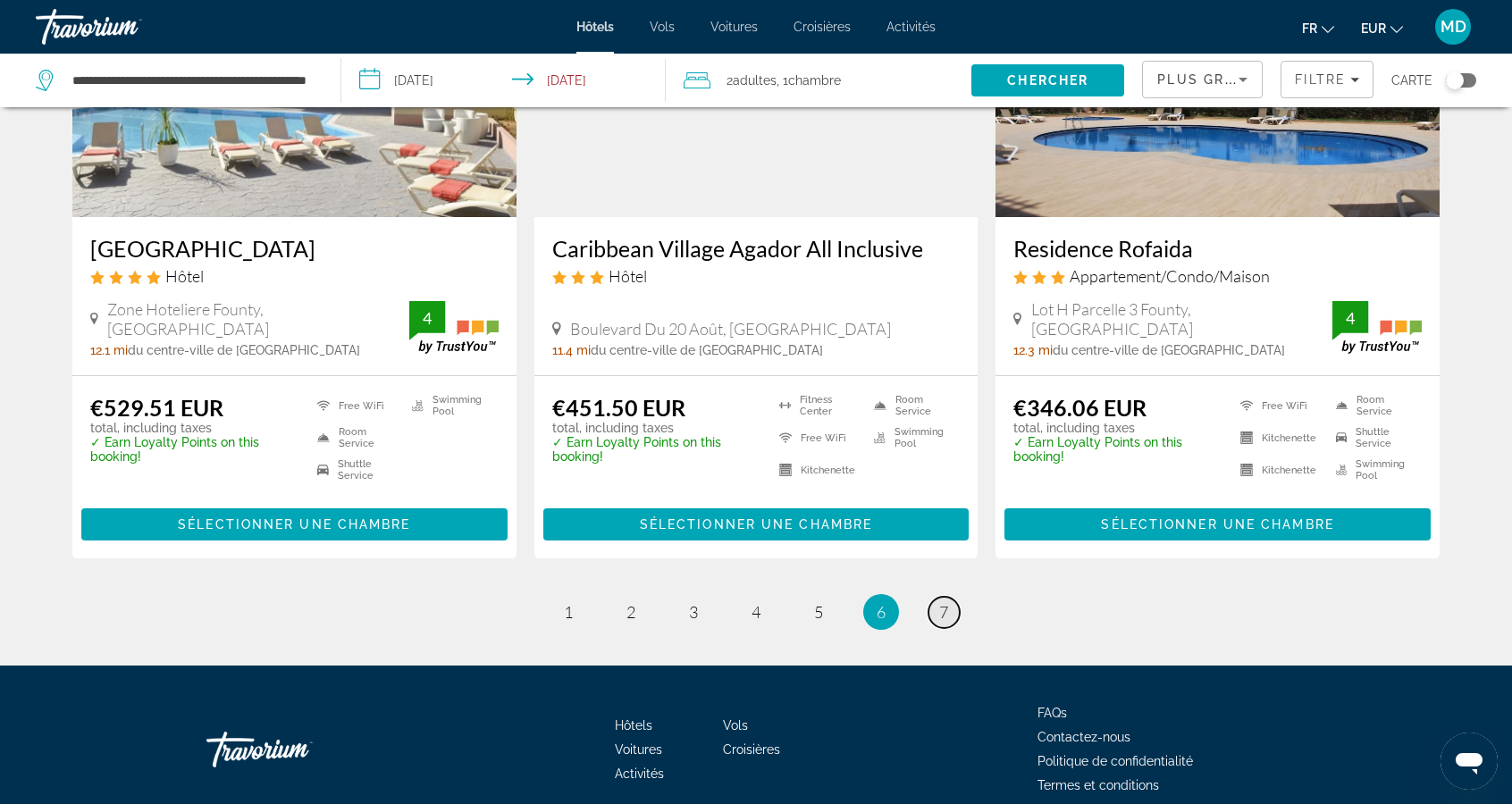
click at [941, 602] on span "7" at bounding box center [944, 612] width 9 height 20
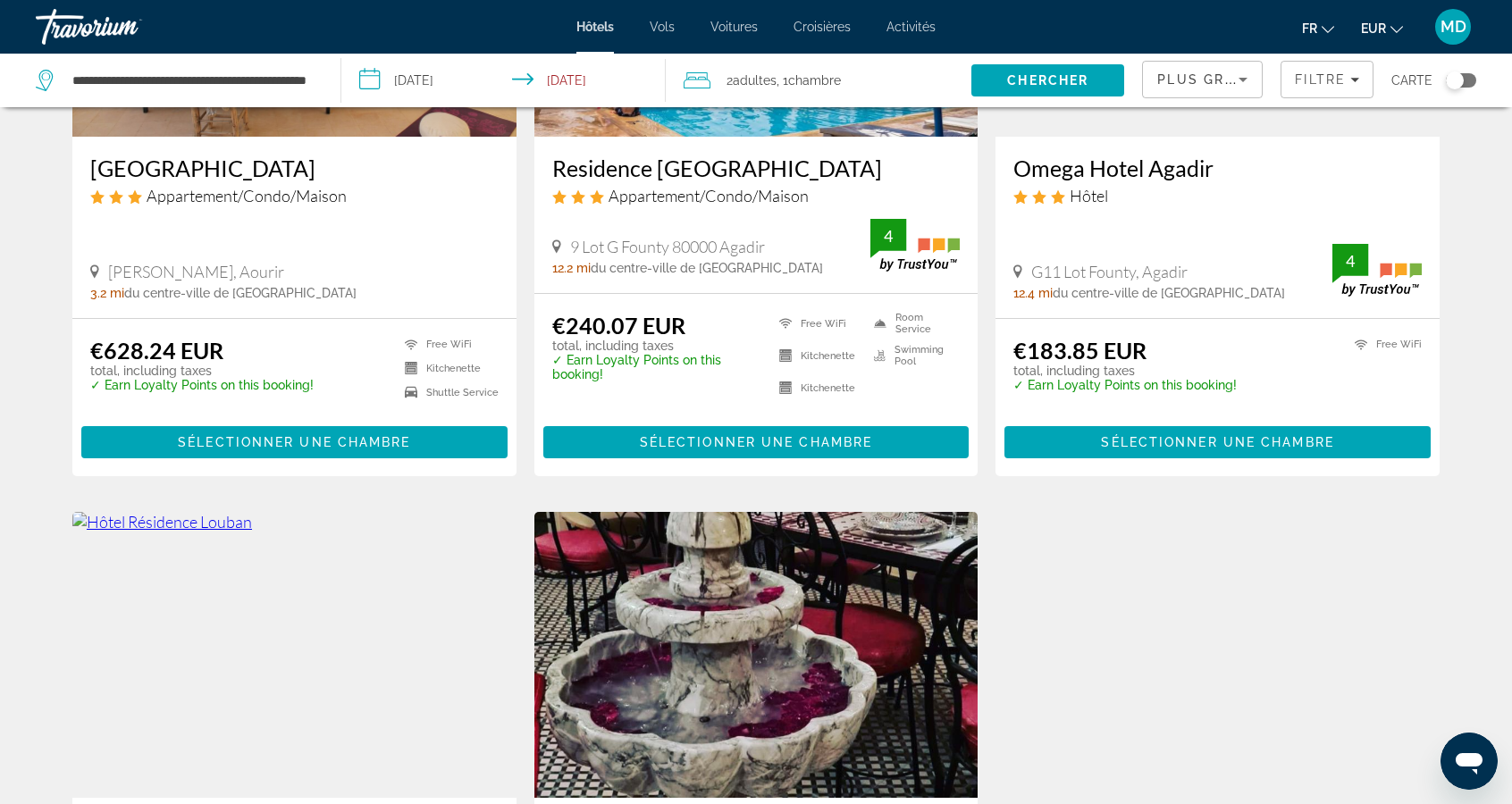
scroll to position [954, 0]
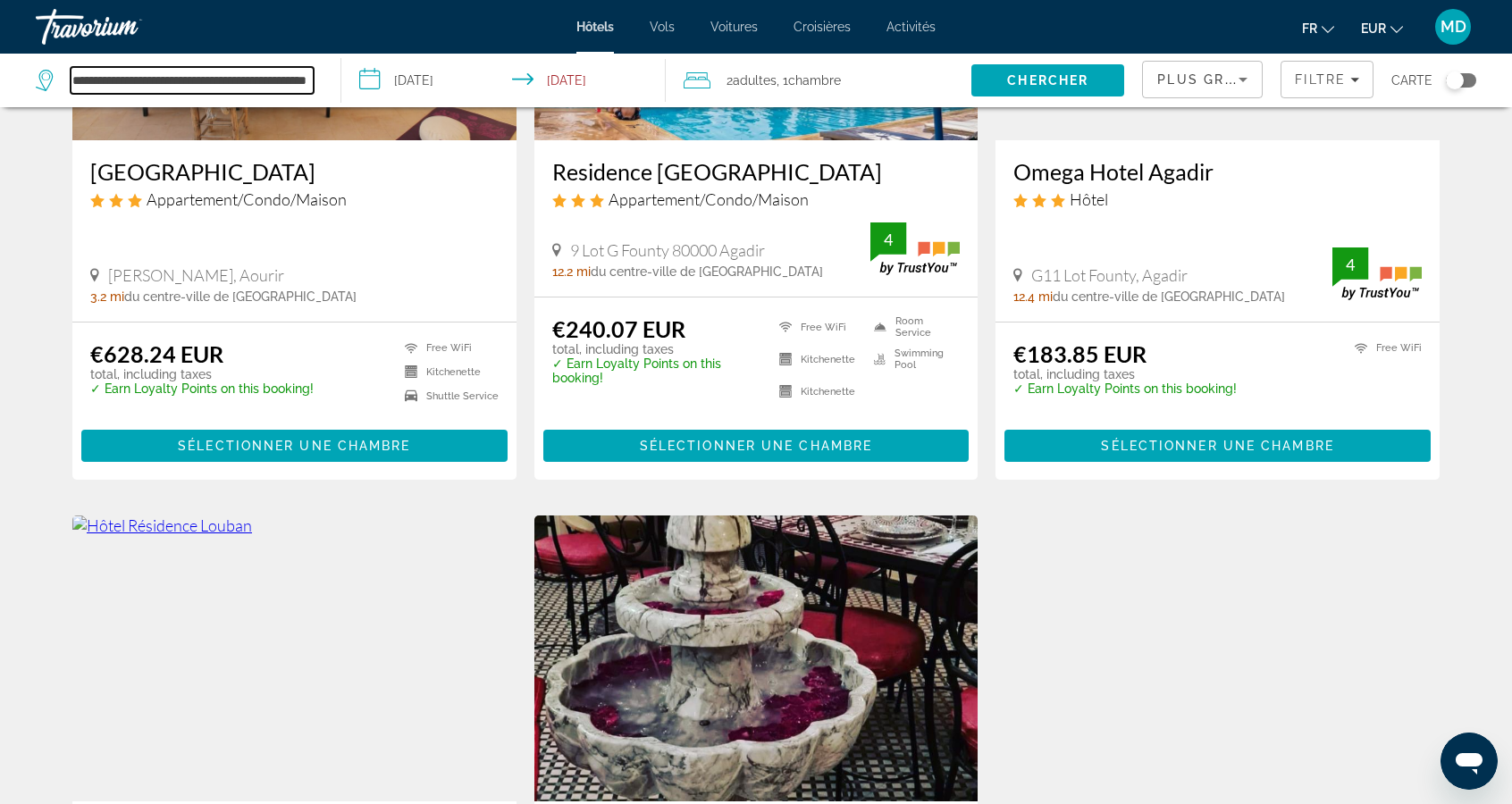
click at [312, 74] on input "**********" at bounding box center [192, 81] width 243 height 27
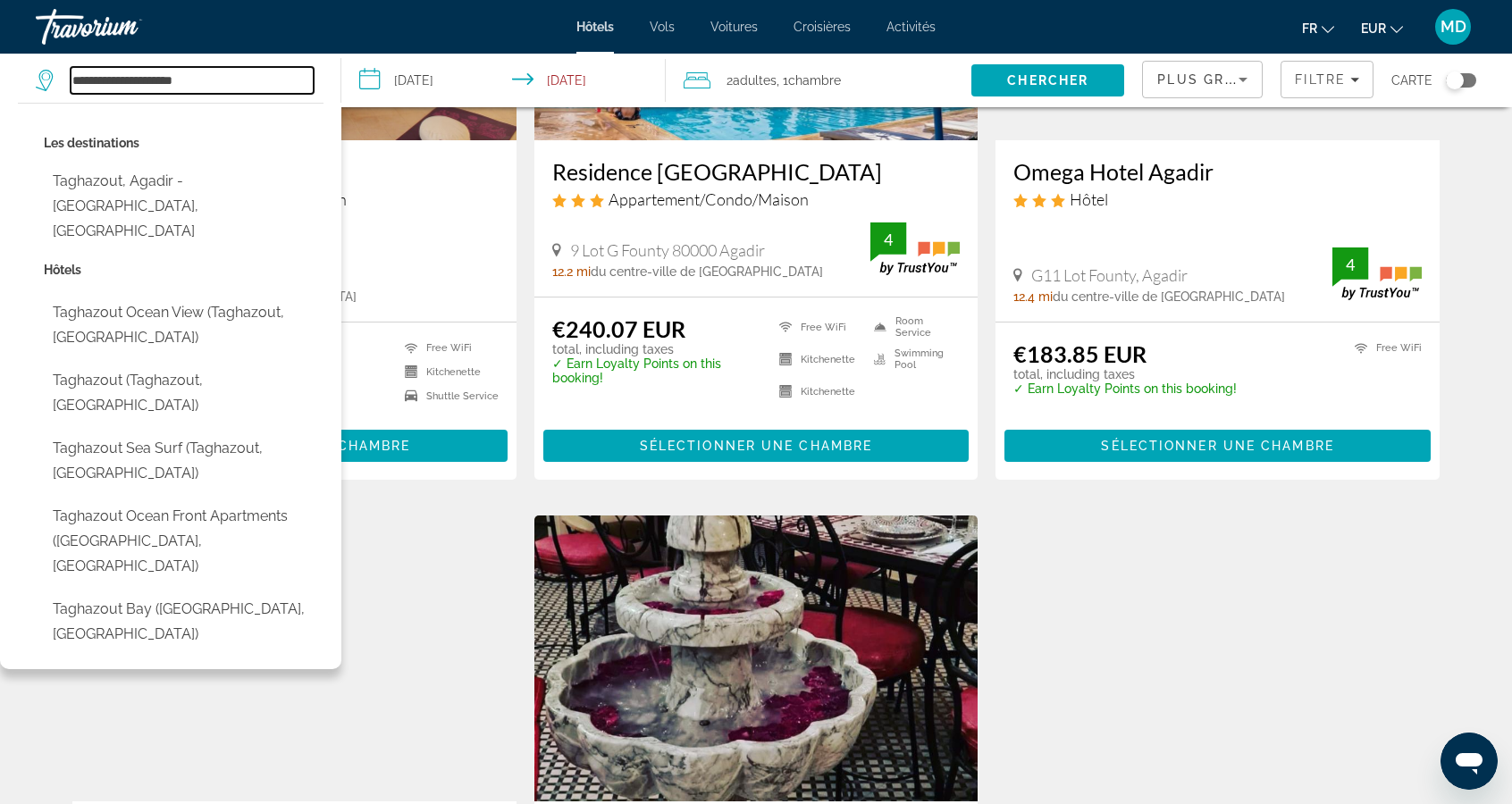
click at [251, 71] on input "**********" at bounding box center [192, 81] width 243 height 27
type input "**********"
click at [254, 81] on input "Search hotel destination" at bounding box center [192, 81] width 243 height 27
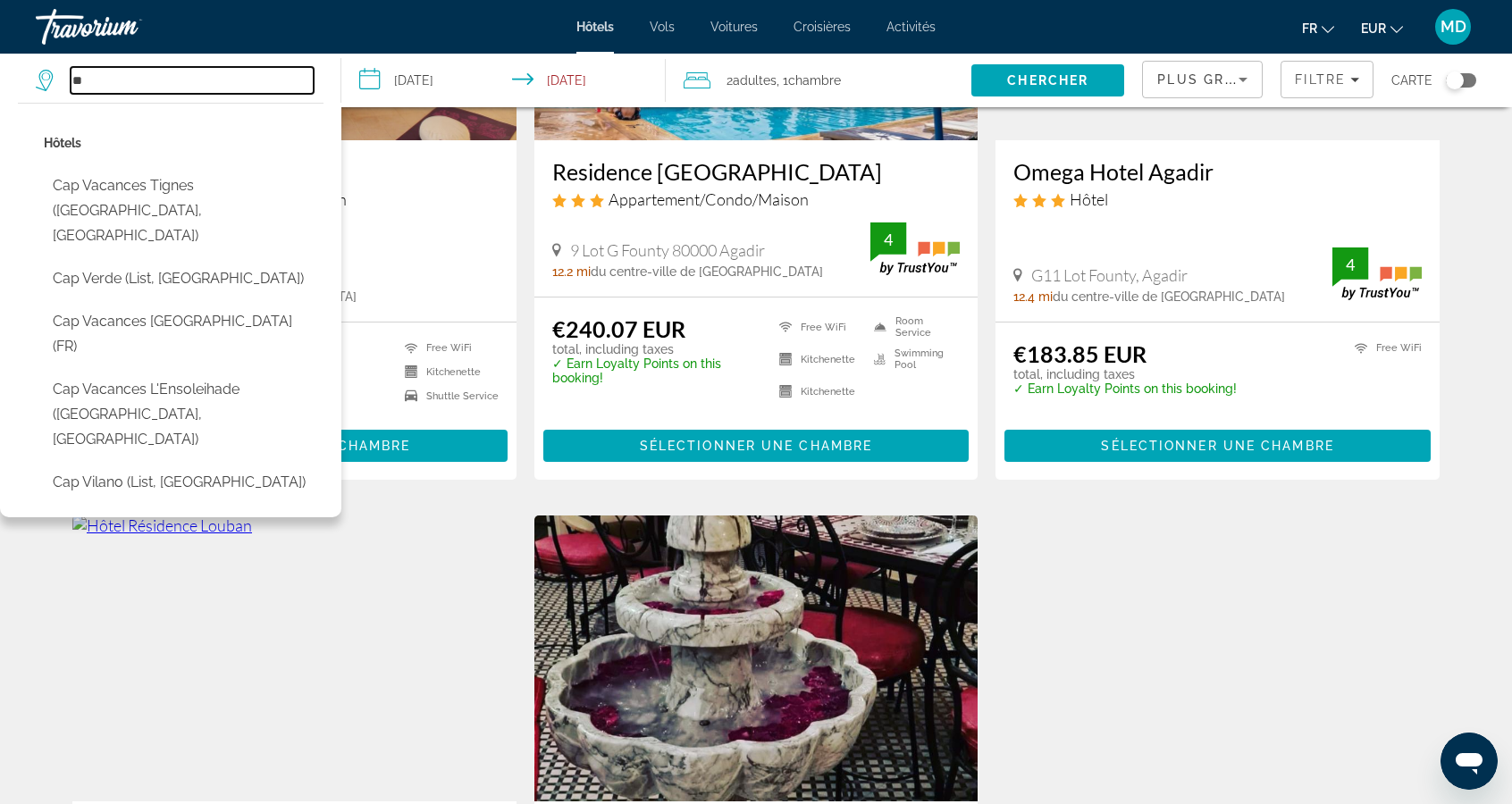
type input "*"
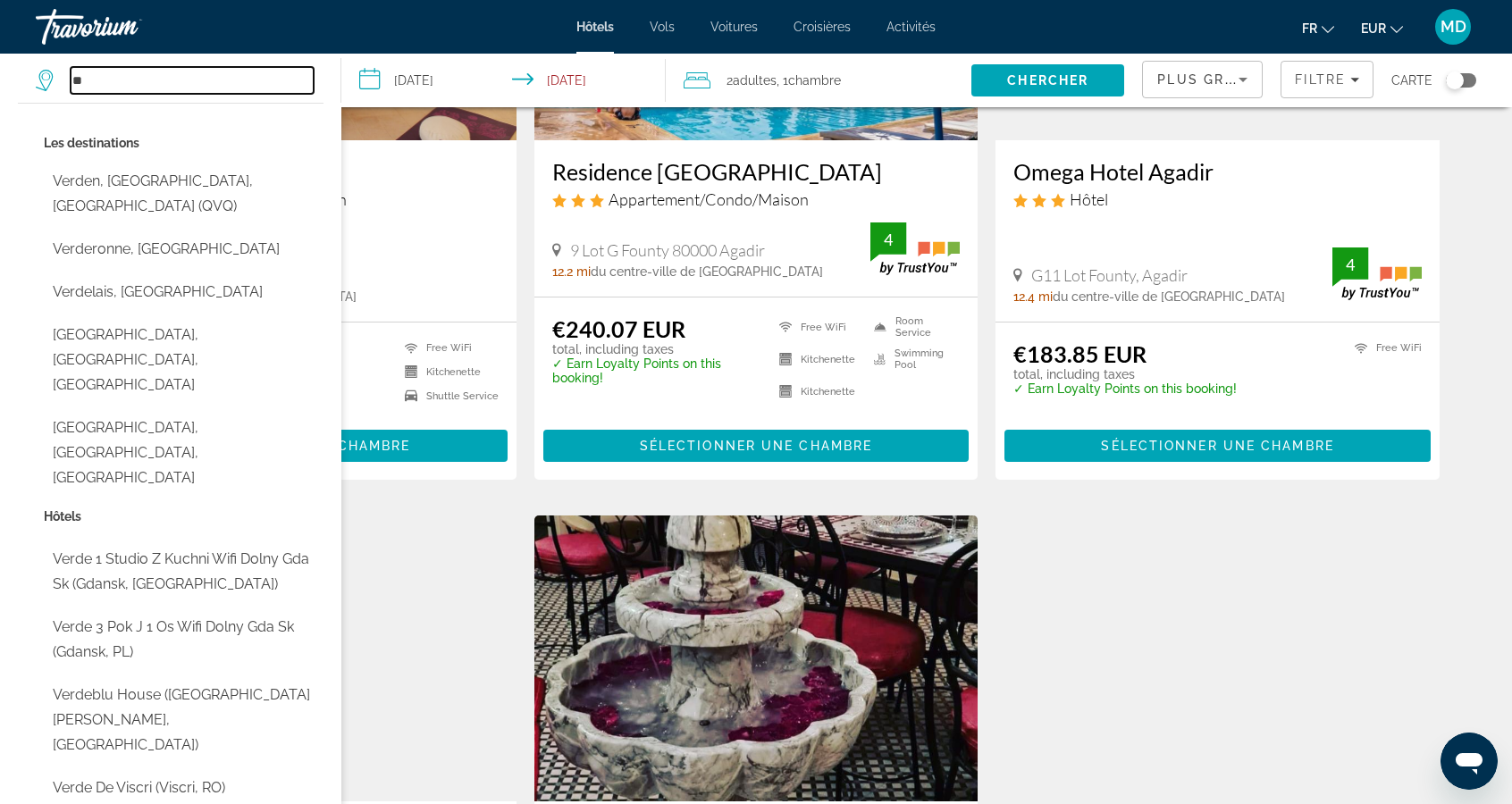
type input "*"
click at [273, 79] on input "Search hotel destination" at bounding box center [192, 81] width 243 height 27
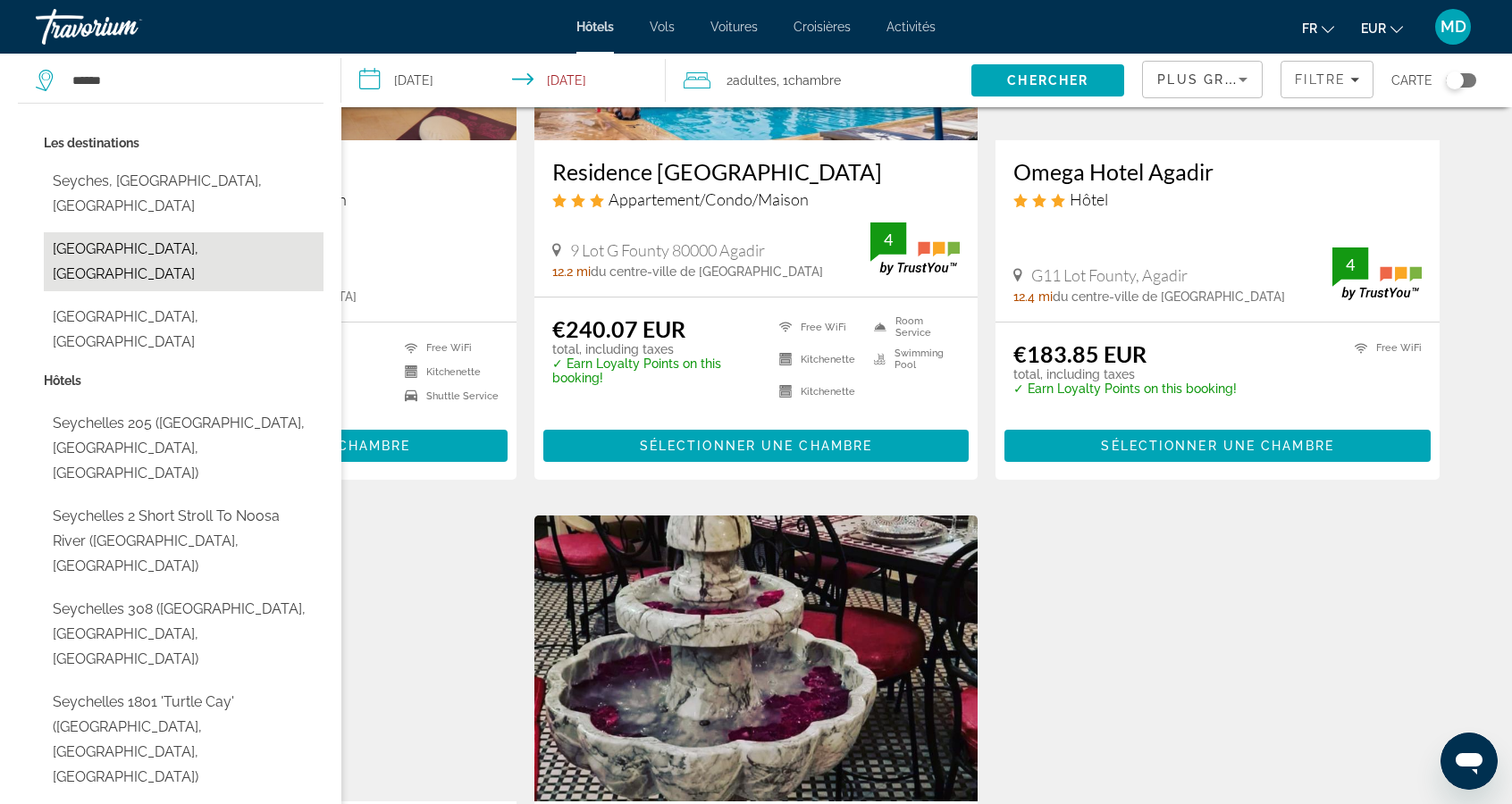
click at [253, 232] on button "[GEOGRAPHIC_DATA], [GEOGRAPHIC_DATA]" at bounding box center [184, 262] width 280 height 59
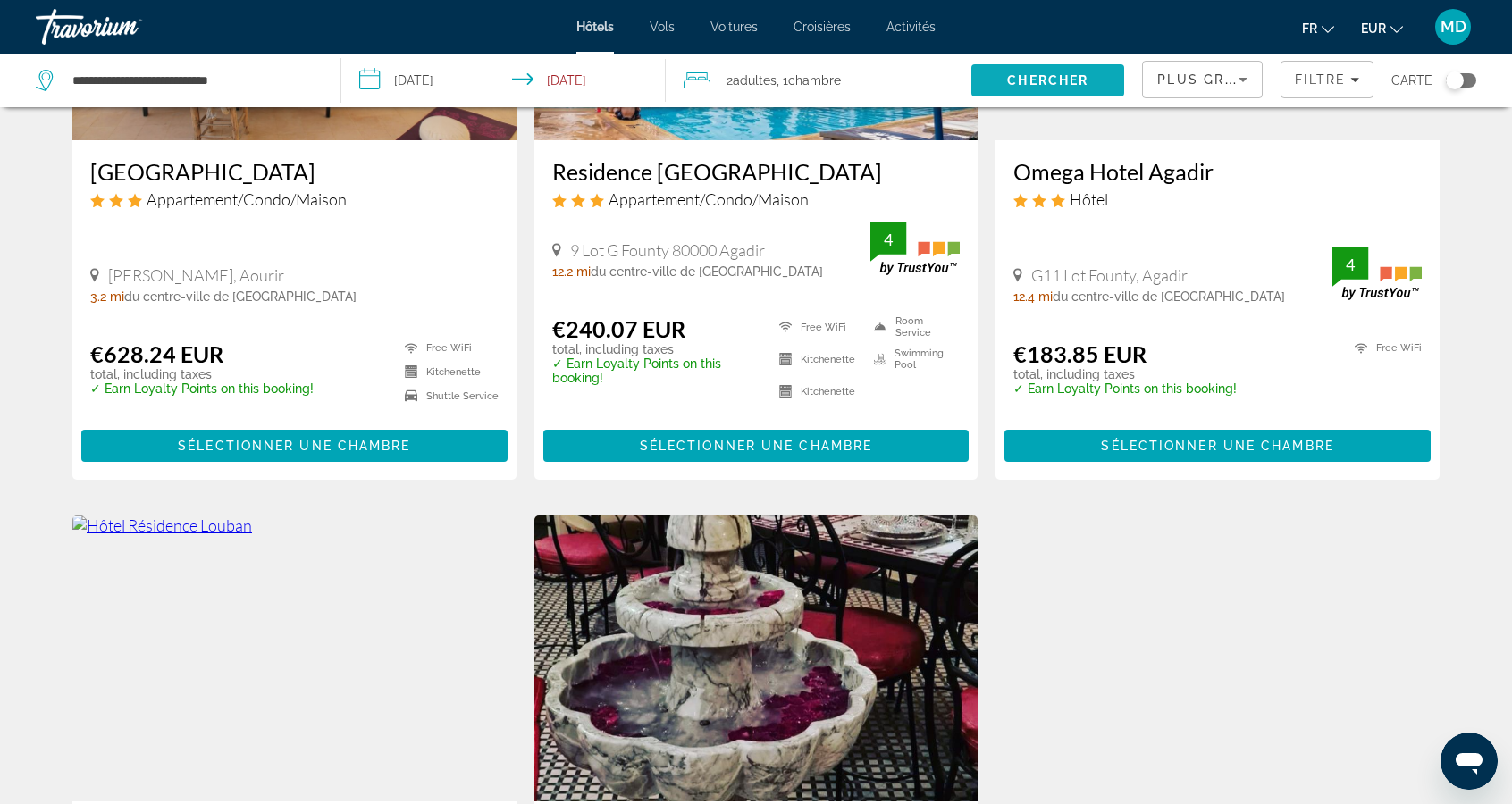
click at [1014, 77] on span "Chercher" at bounding box center [1047, 81] width 82 height 14
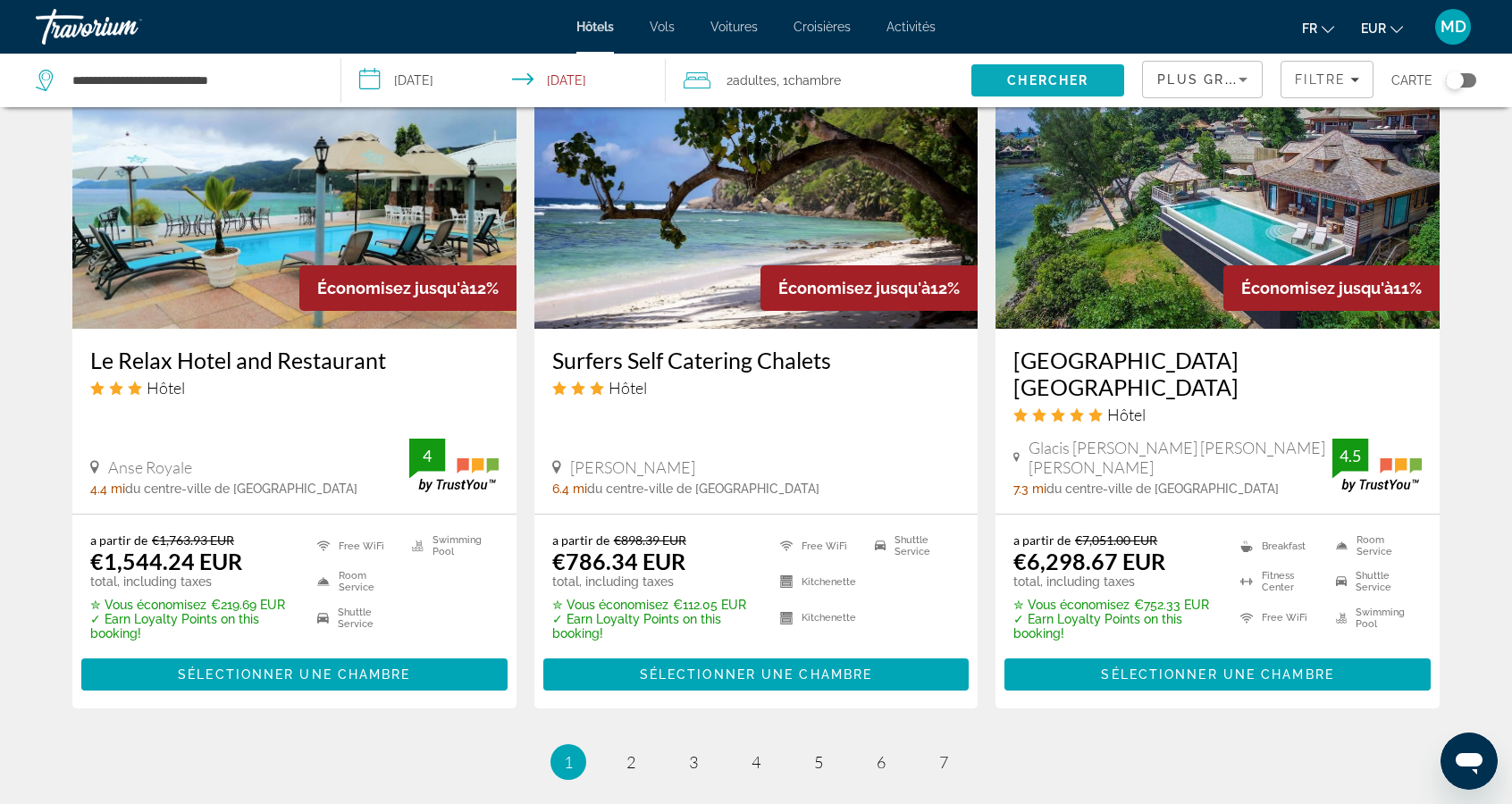
scroll to position [2233, 0]
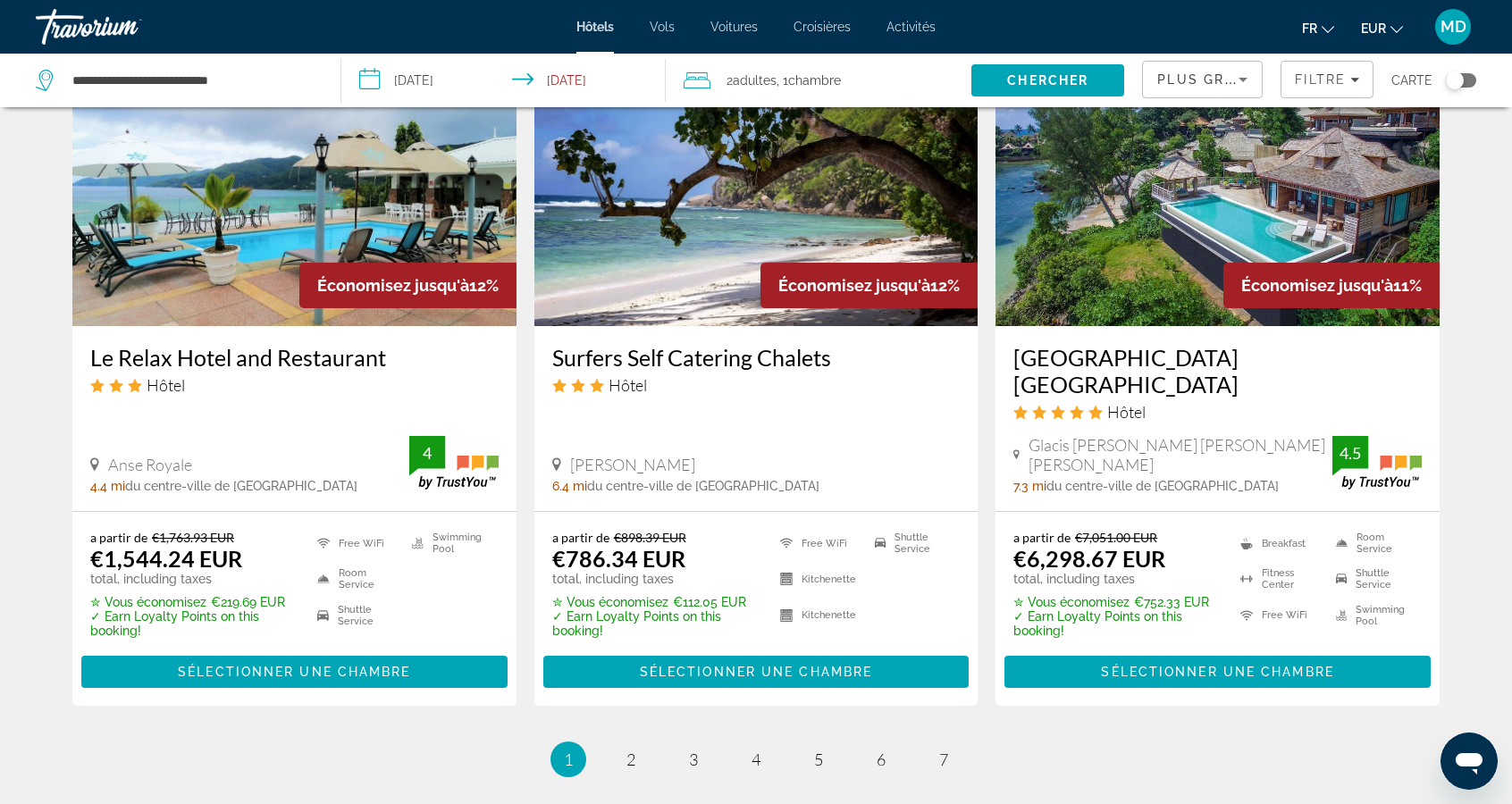
click at [646, 741] on li "page 2" at bounding box center [631, 759] width 36 height 36
click at [644, 743] on link "page 2" at bounding box center [631, 758] width 31 height 31
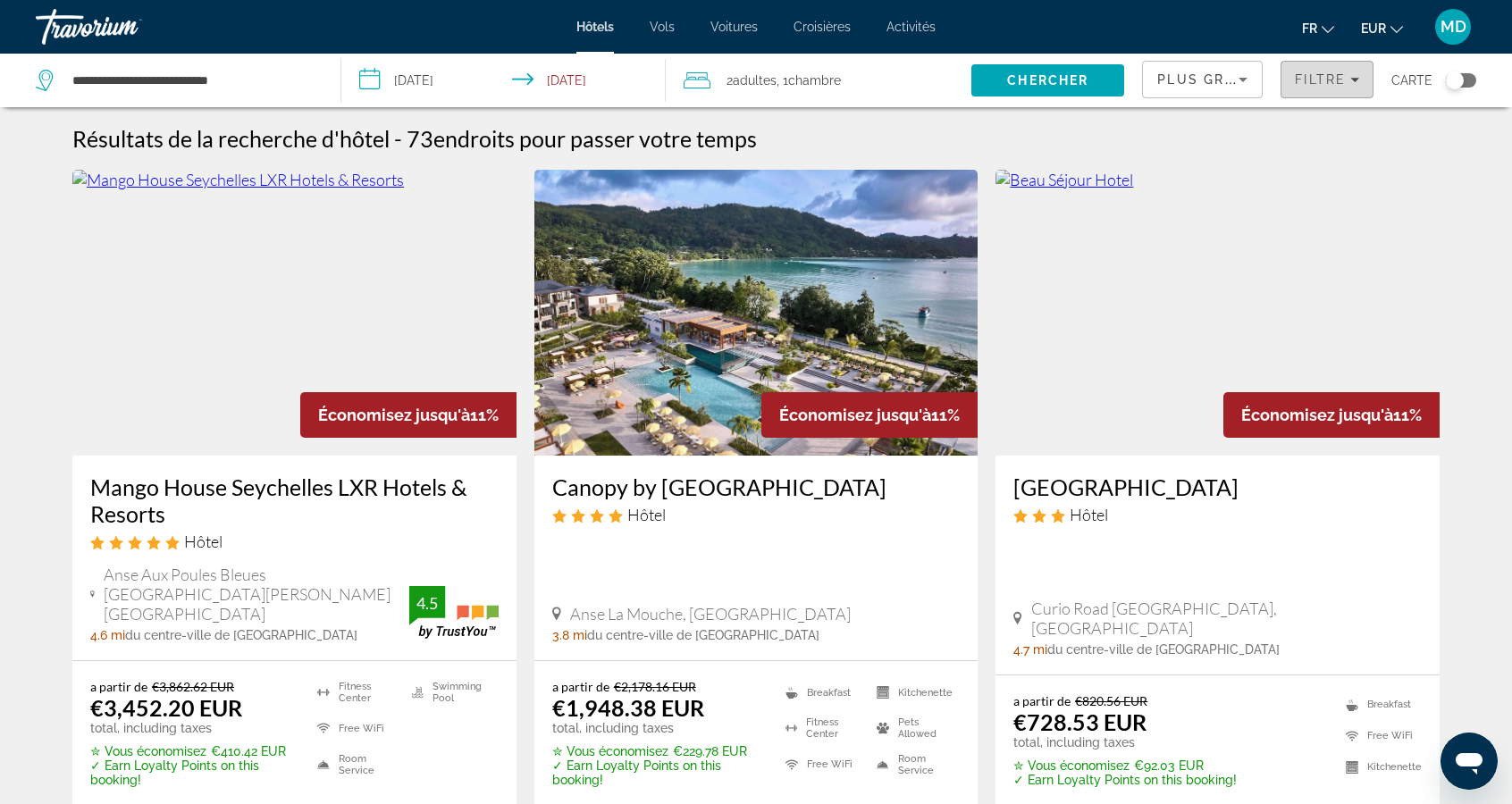
click at [1337, 75] on span "Filtre" at bounding box center [1319, 80] width 51 height 14
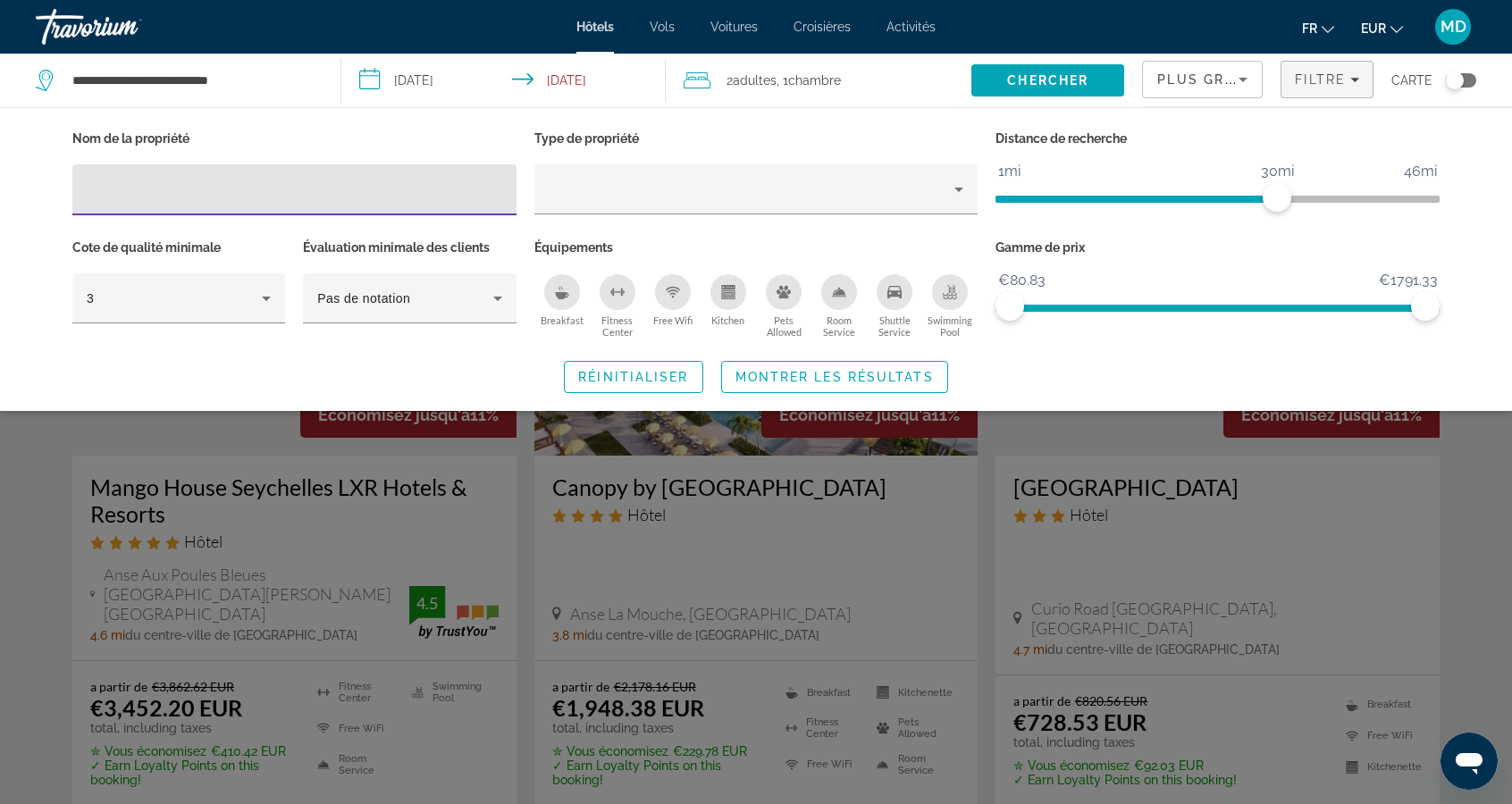
click at [1245, 80] on icon "Sort by" at bounding box center [1243, 80] width 9 height 4
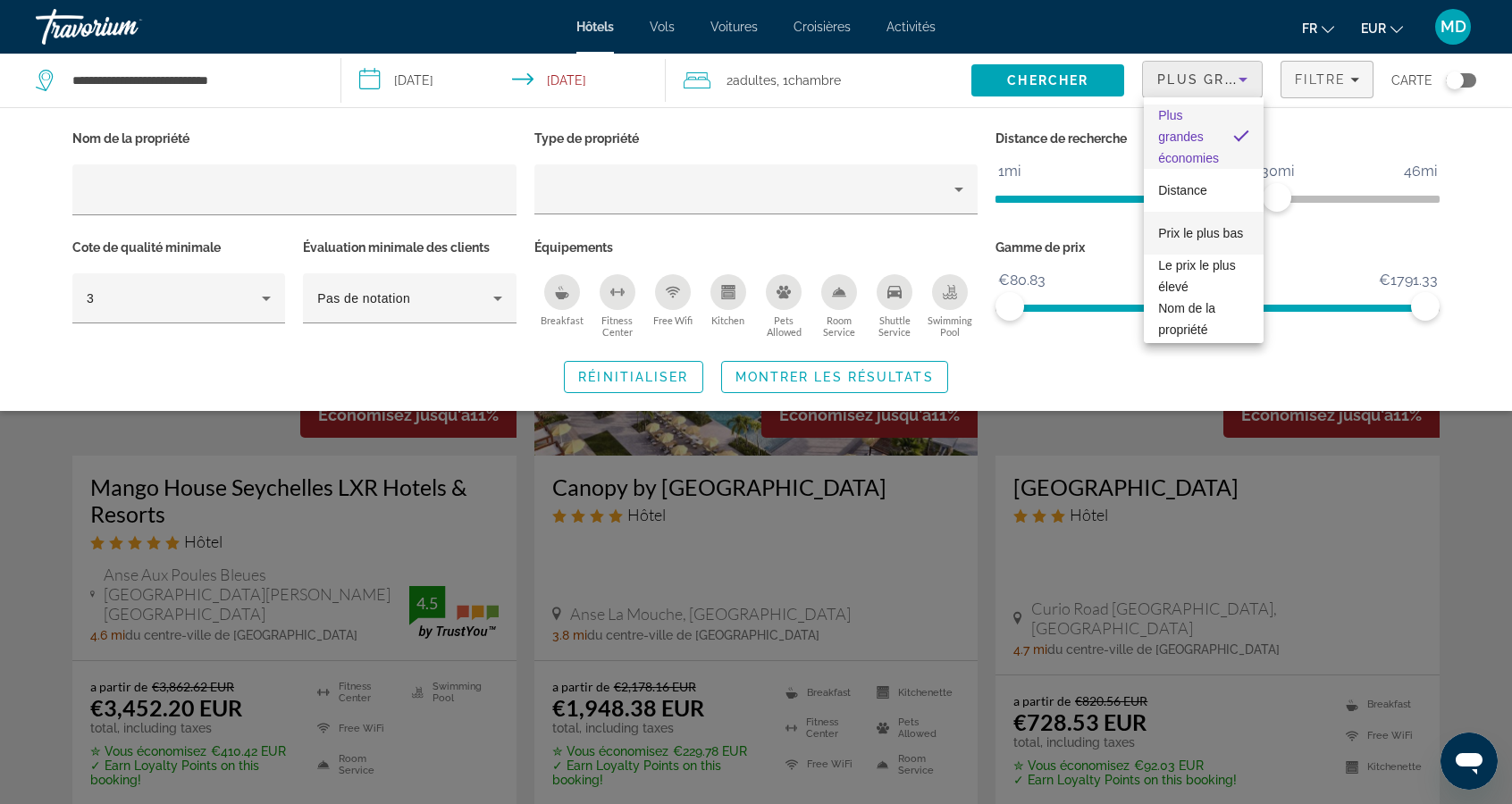
click at [1223, 236] on span "Prix le plus bas" at bounding box center [1200, 233] width 85 height 14
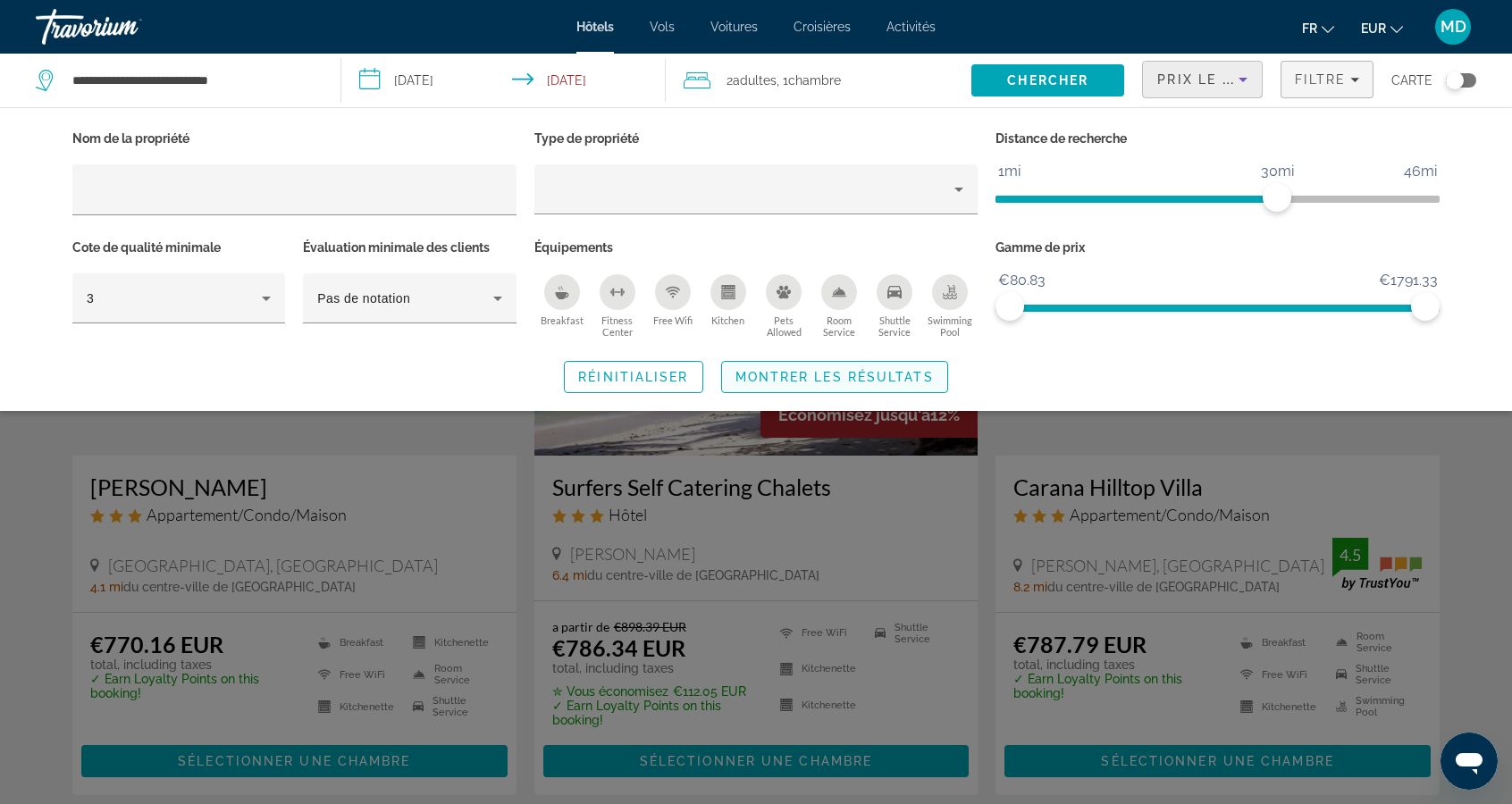
click at [904, 390] on span "Search widget" at bounding box center [834, 377] width 225 height 43
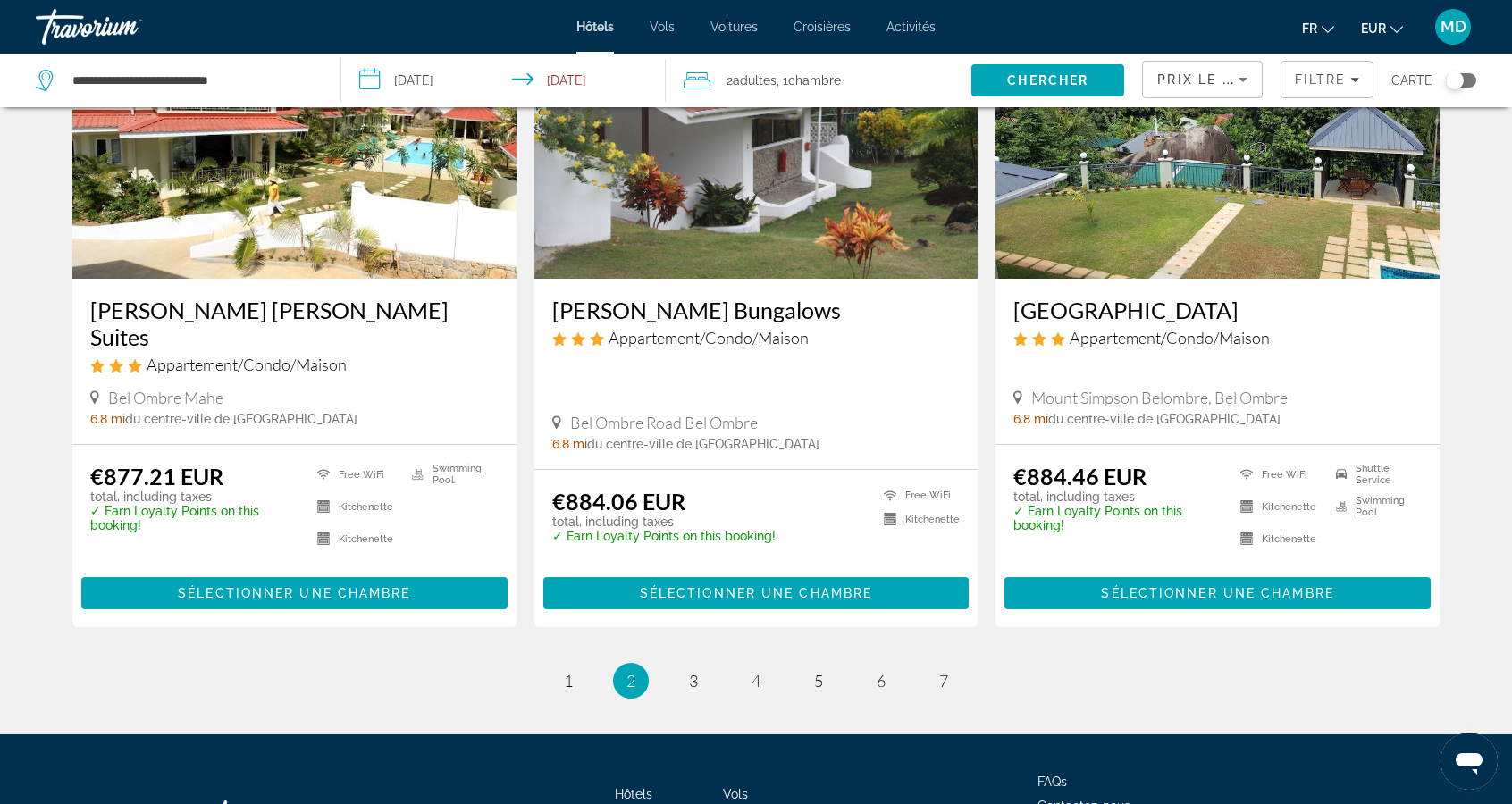
scroll to position [2217, 0]
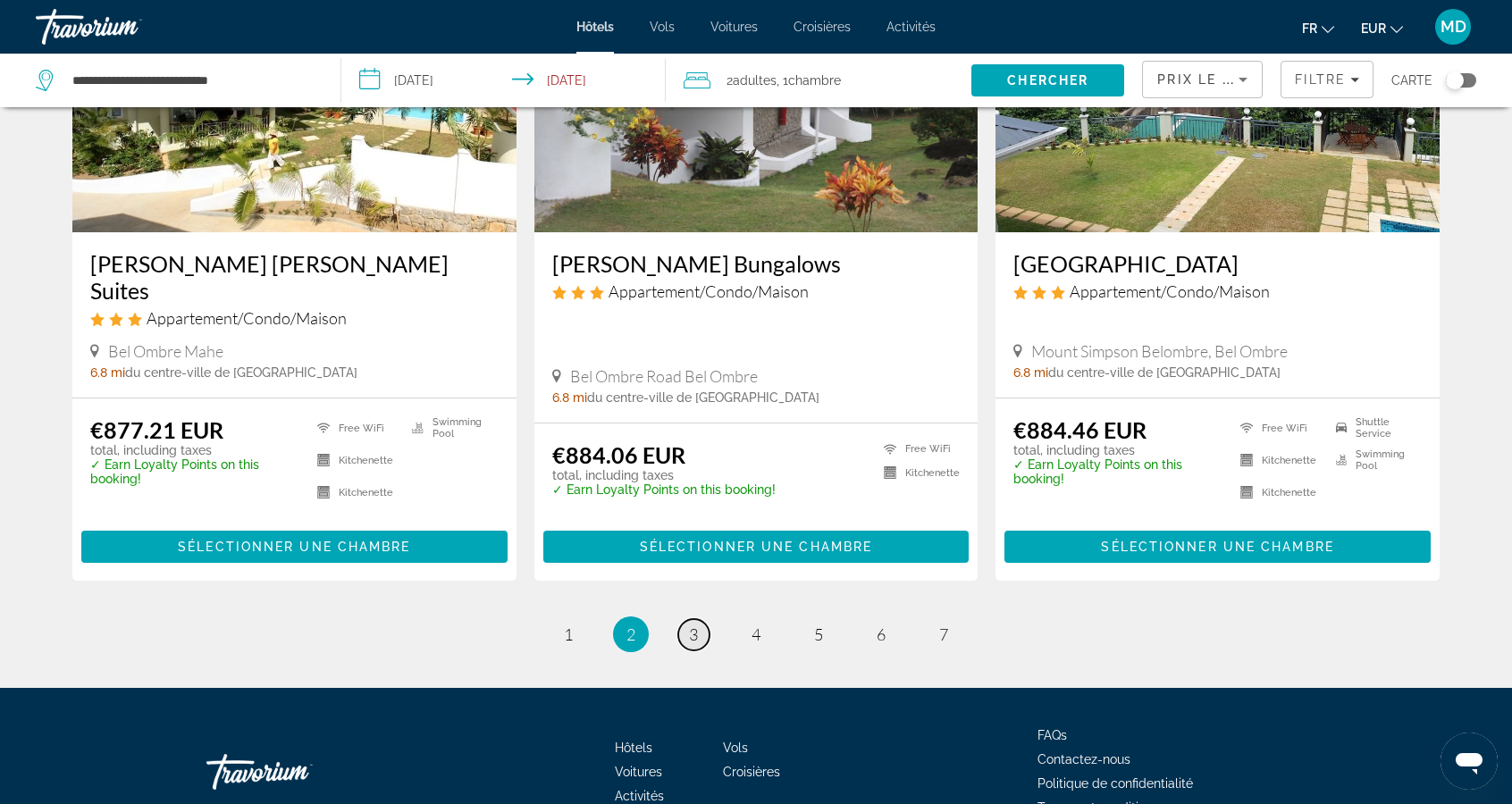
click at [698, 619] on link "page 3" at bounding box center [694, 635] width 31 height 31
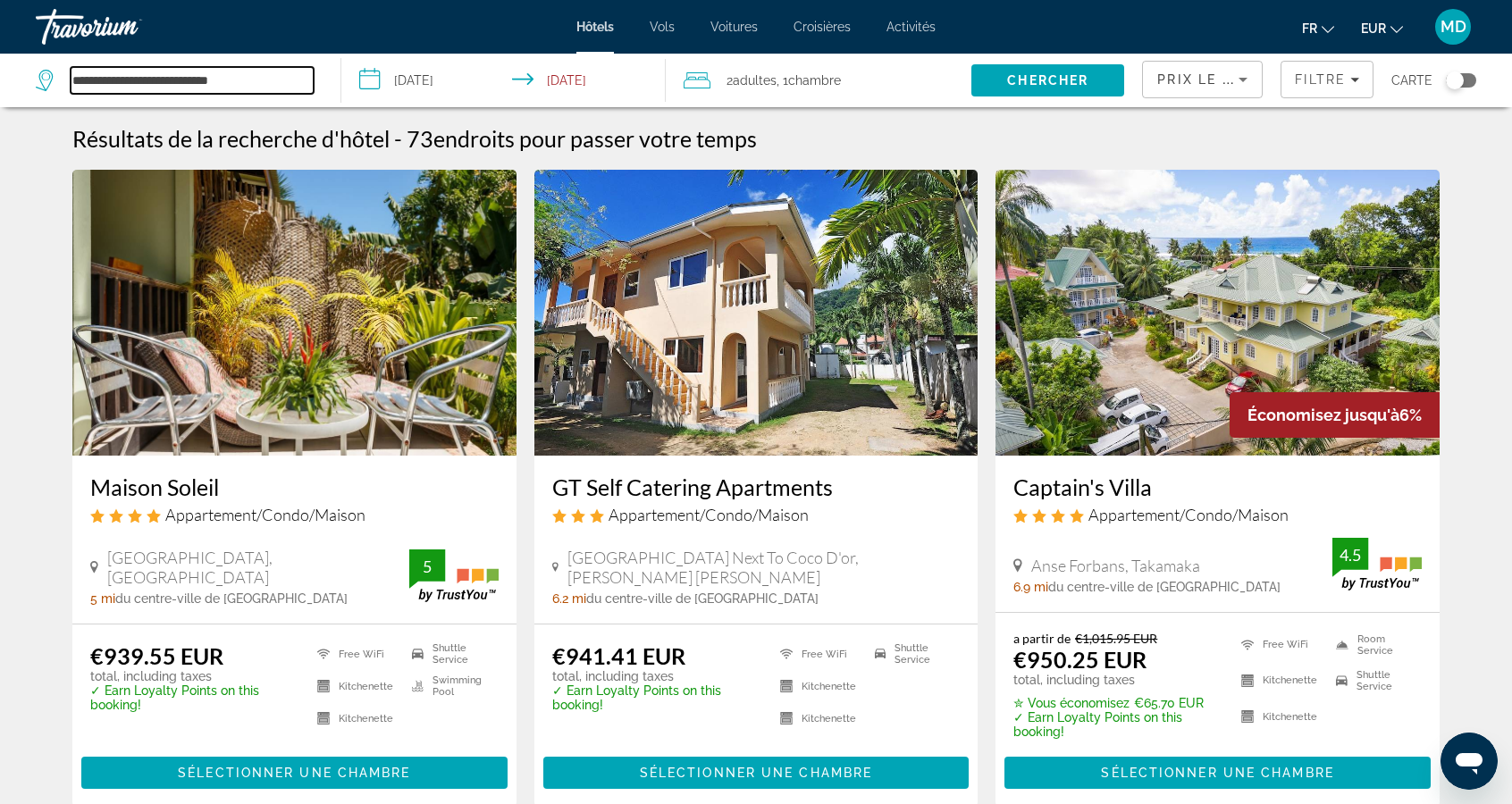
click at [275, 80] on input "**********" at bounding box center [192, 81] width 243 height 27
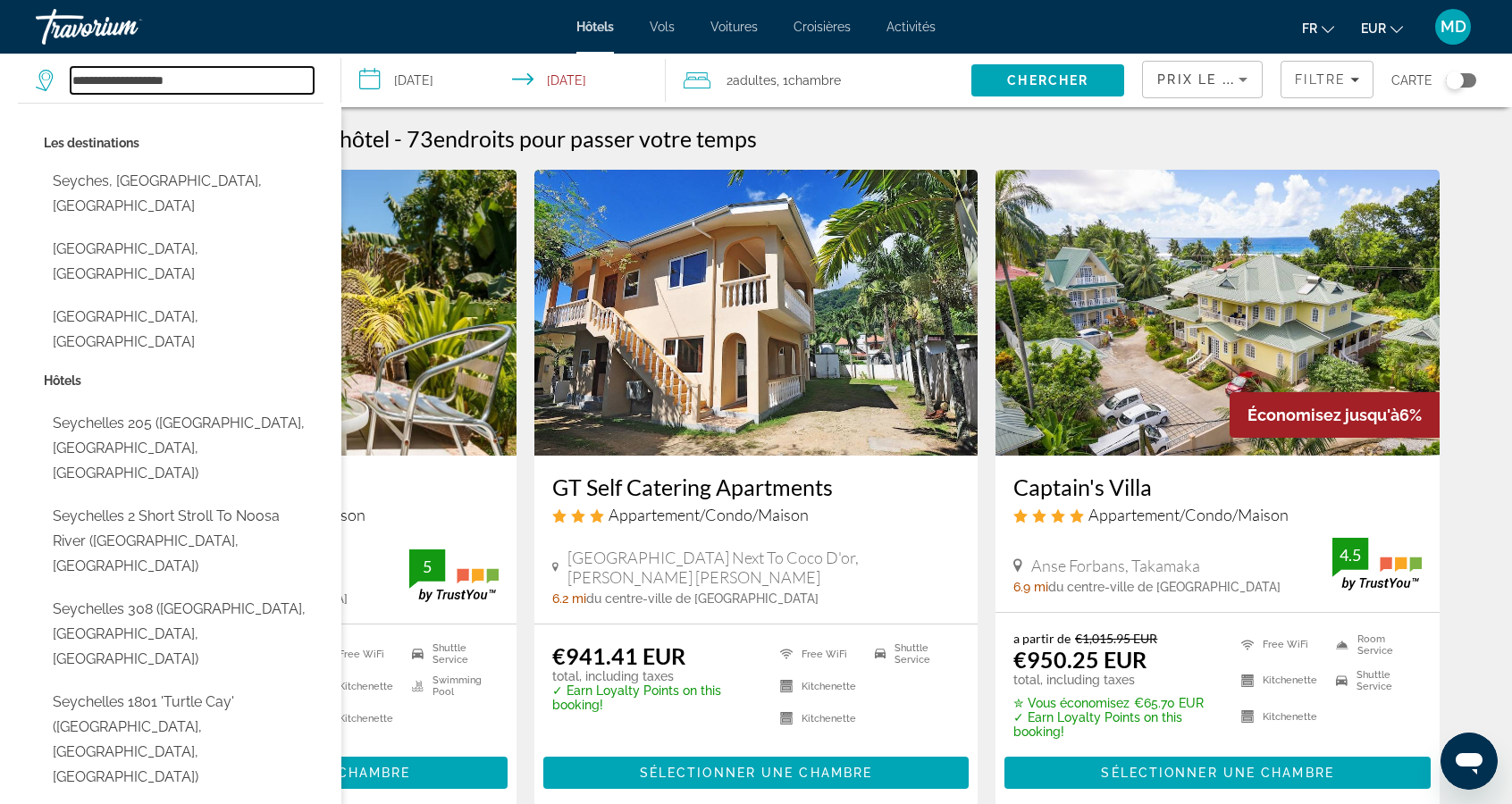
type input "**********"
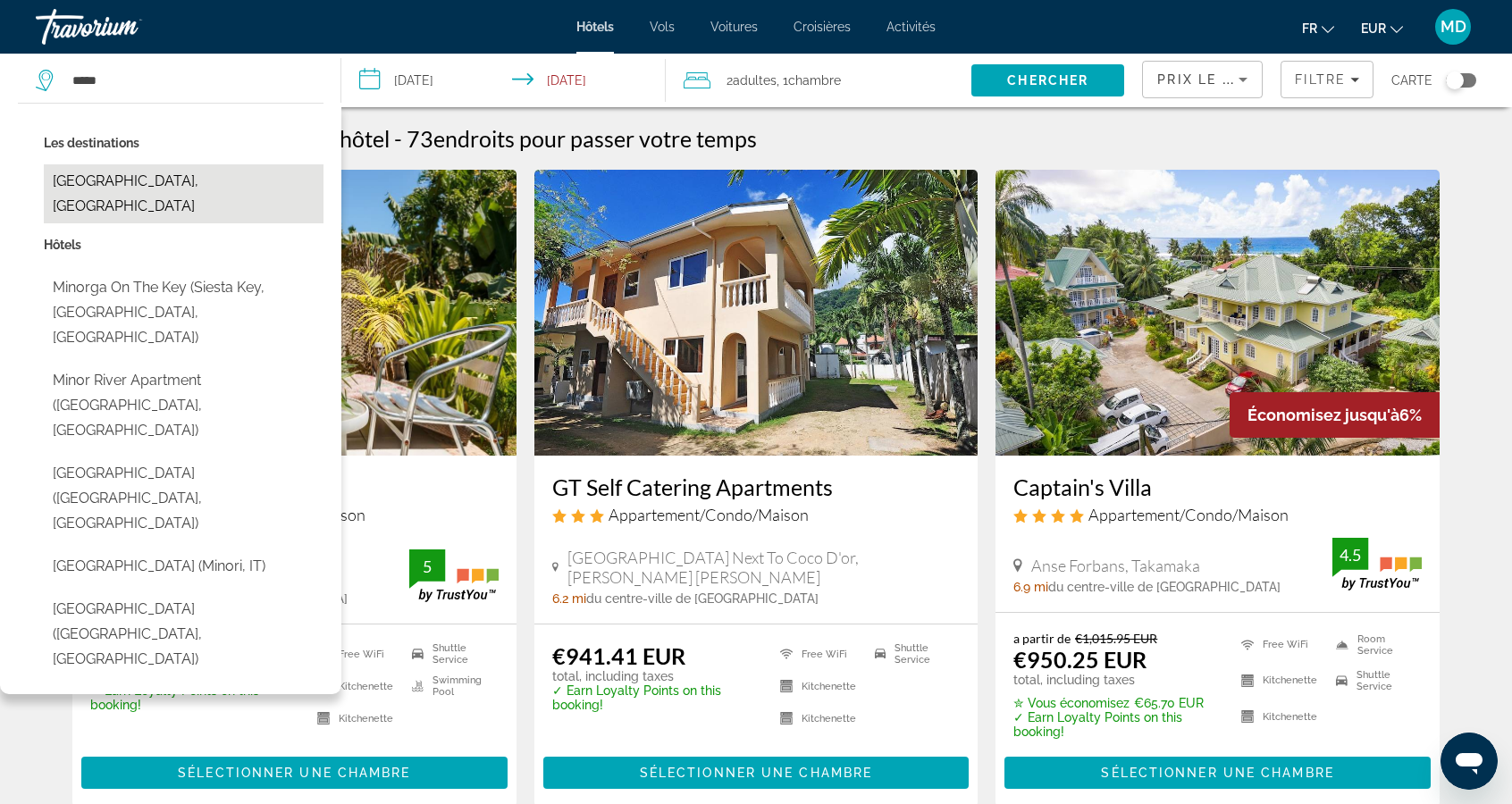
click at [203, 165] on button "[GEOGRAPHIC_DATA], [GEOGRAPHIC_DATA]" at bounding box center [184, 194] width 280 height 59
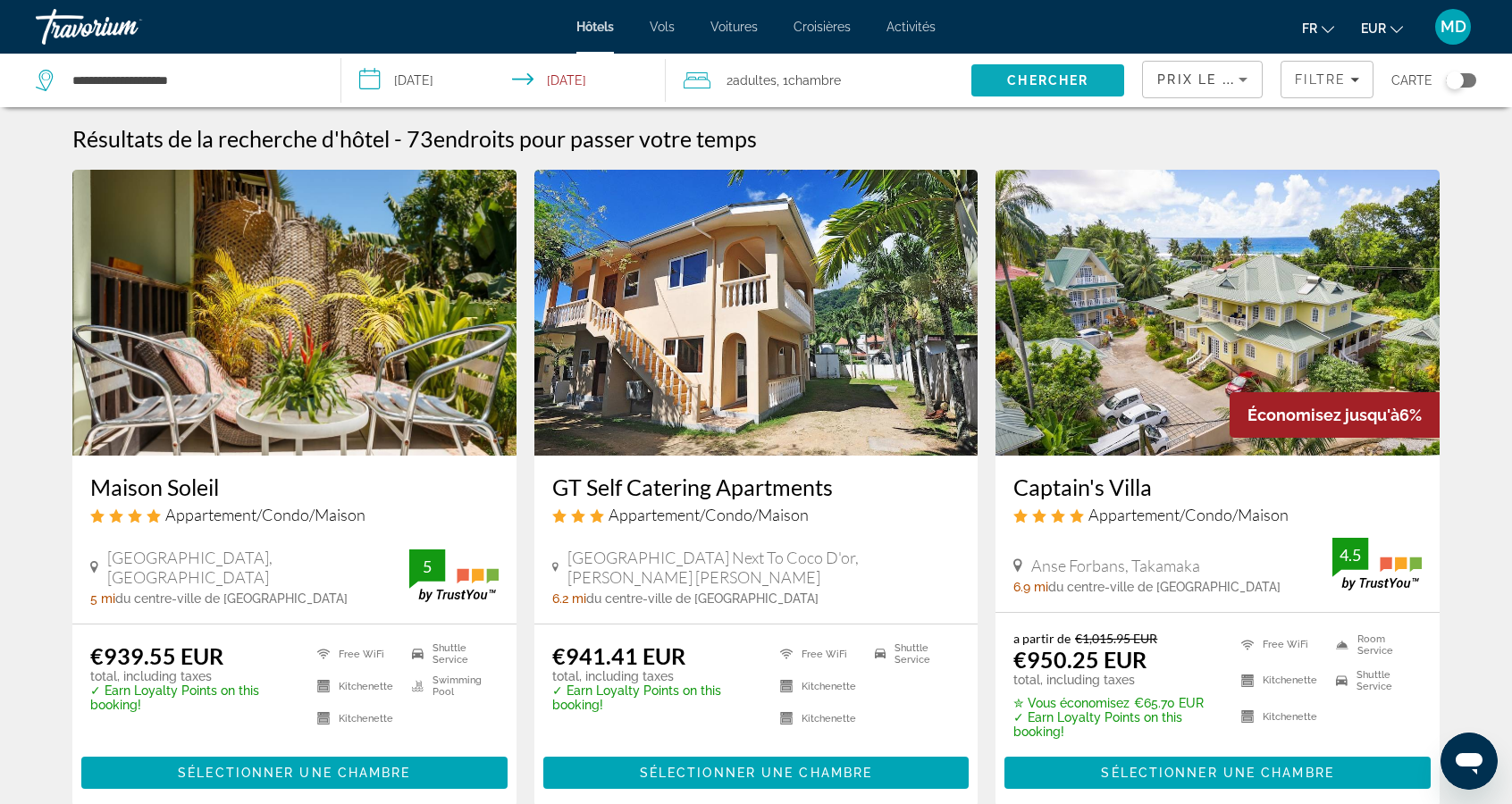
click at [1006, 82] on span "Search" at bounding box center [1048, 81] width 152 height 43
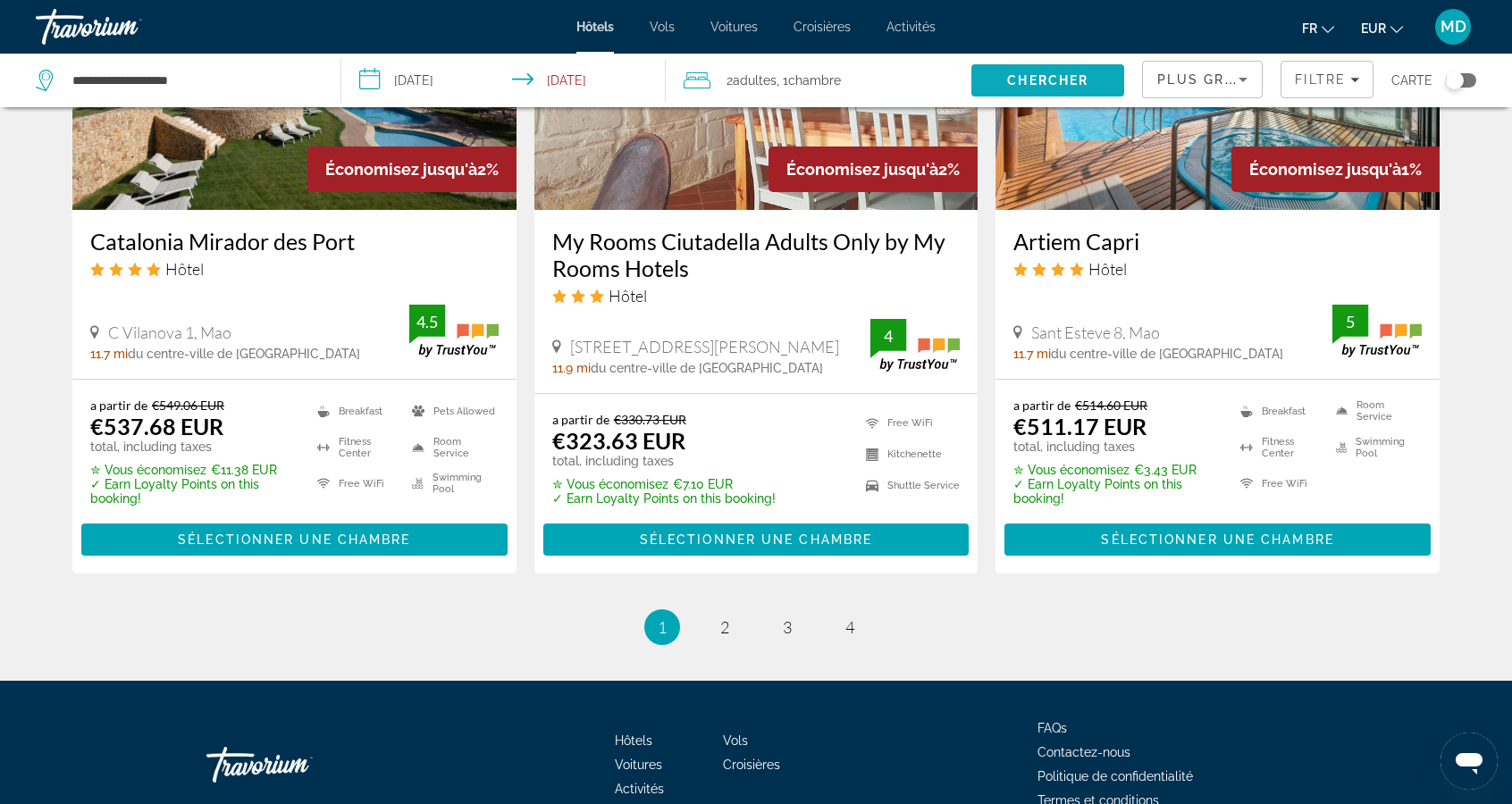
scroll to position [2271, 0]
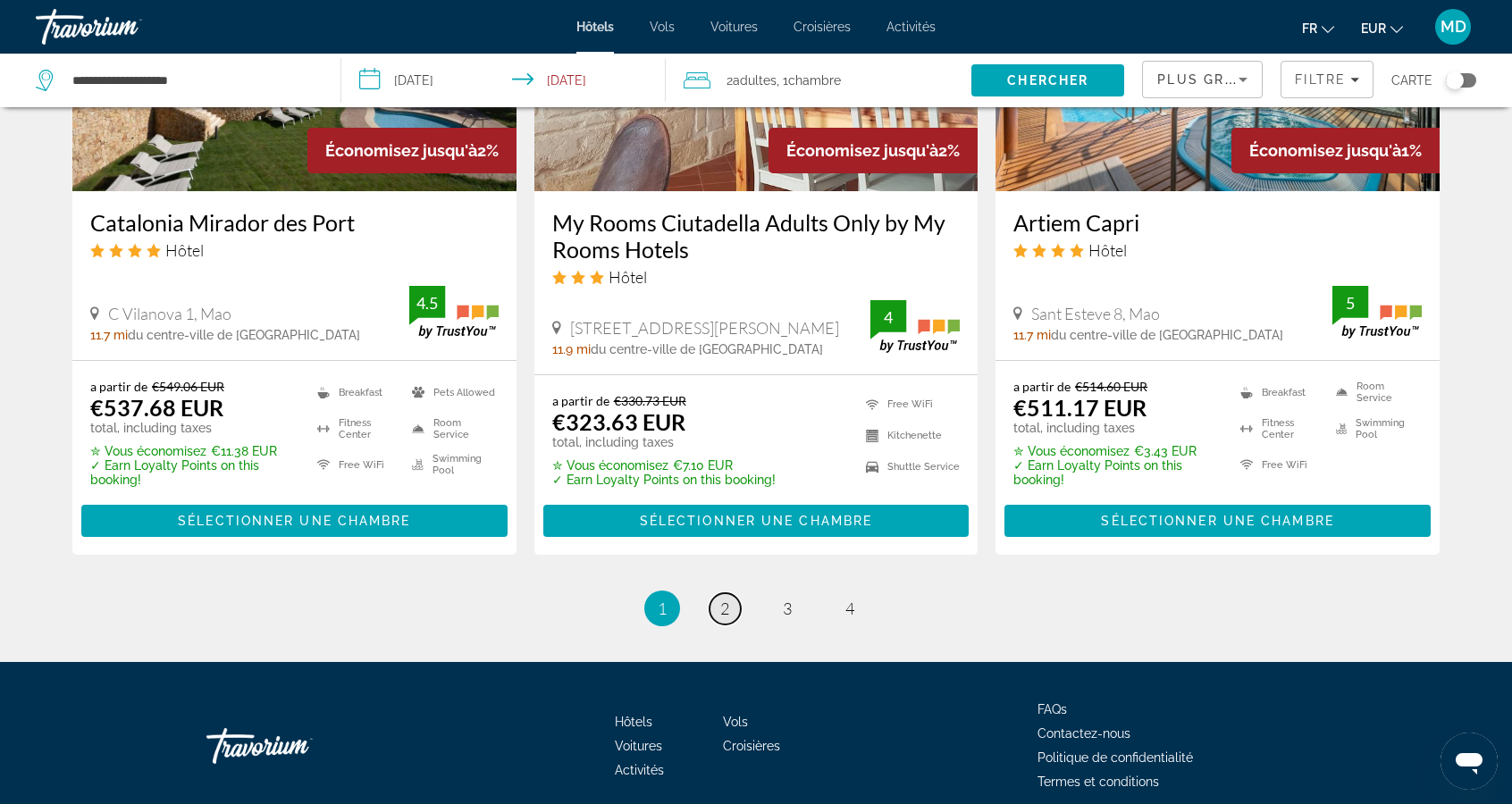
click at [736, 618] on link "page 2" at bounding box center [724, 609] width 31 height 31
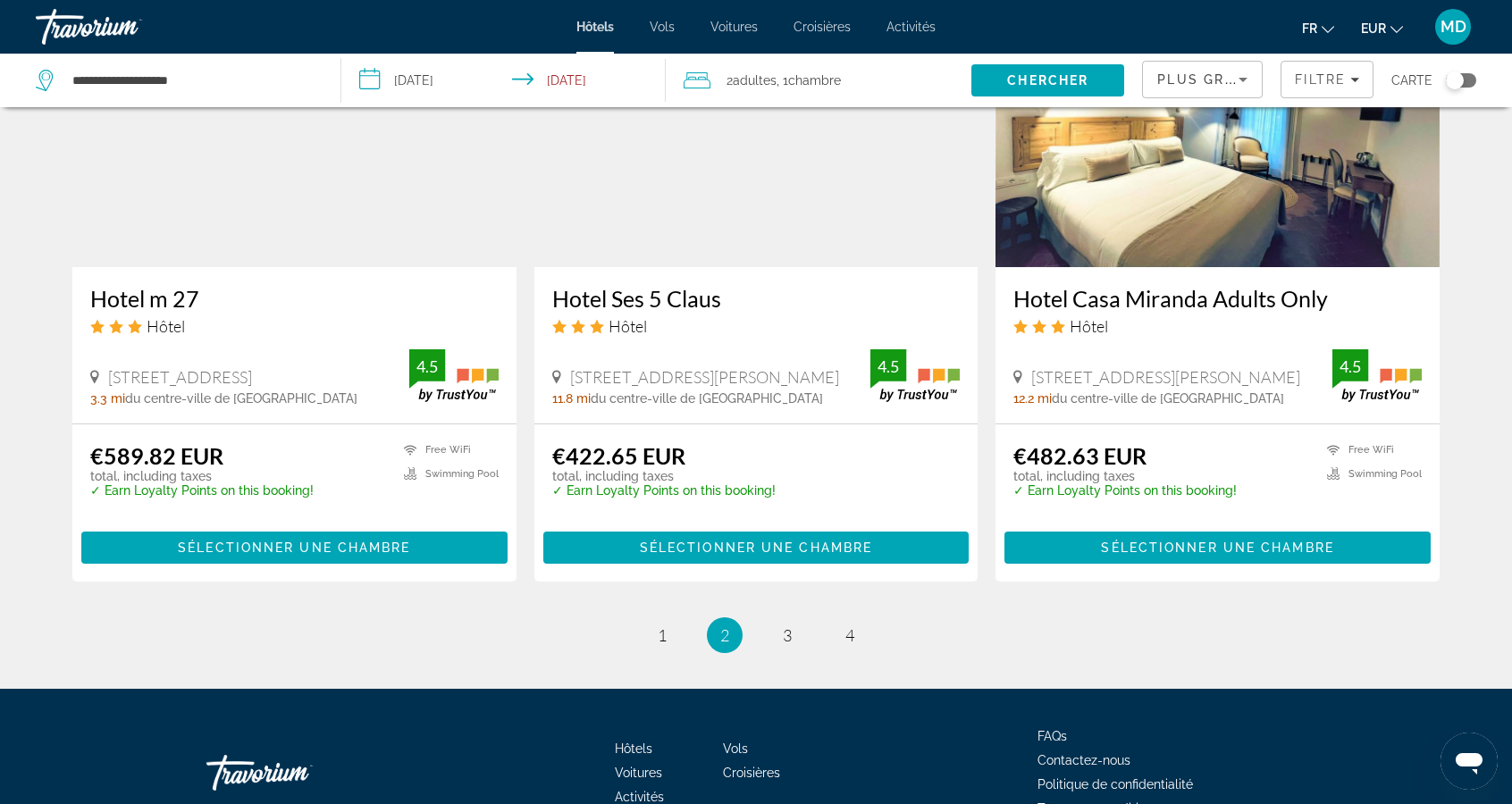
scroll to position [2181, 0]
click at [792, 620] on link "page 3" at bounding box center [787, 635] width 31 height 31
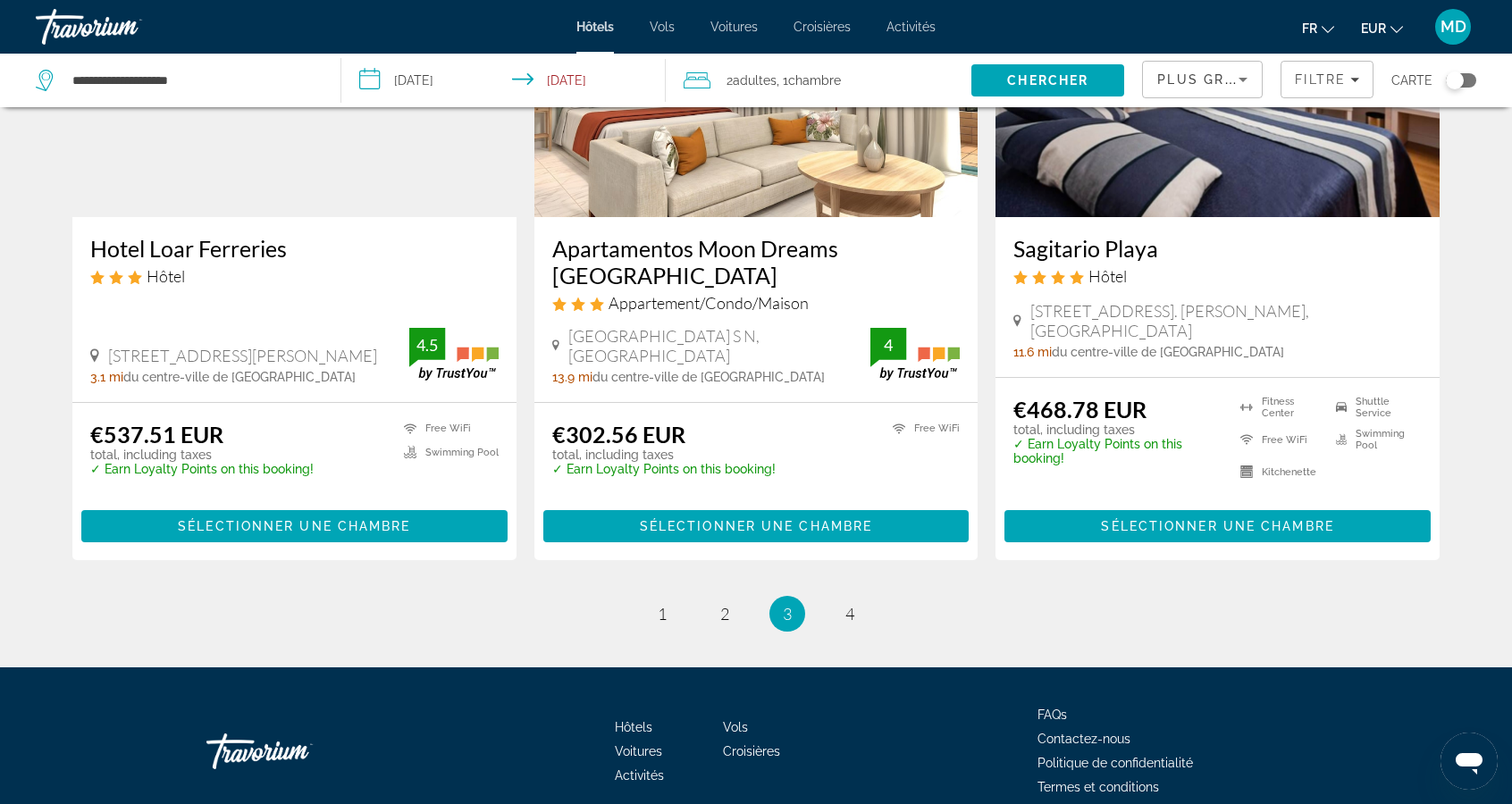
scroll to position [2178, 0]
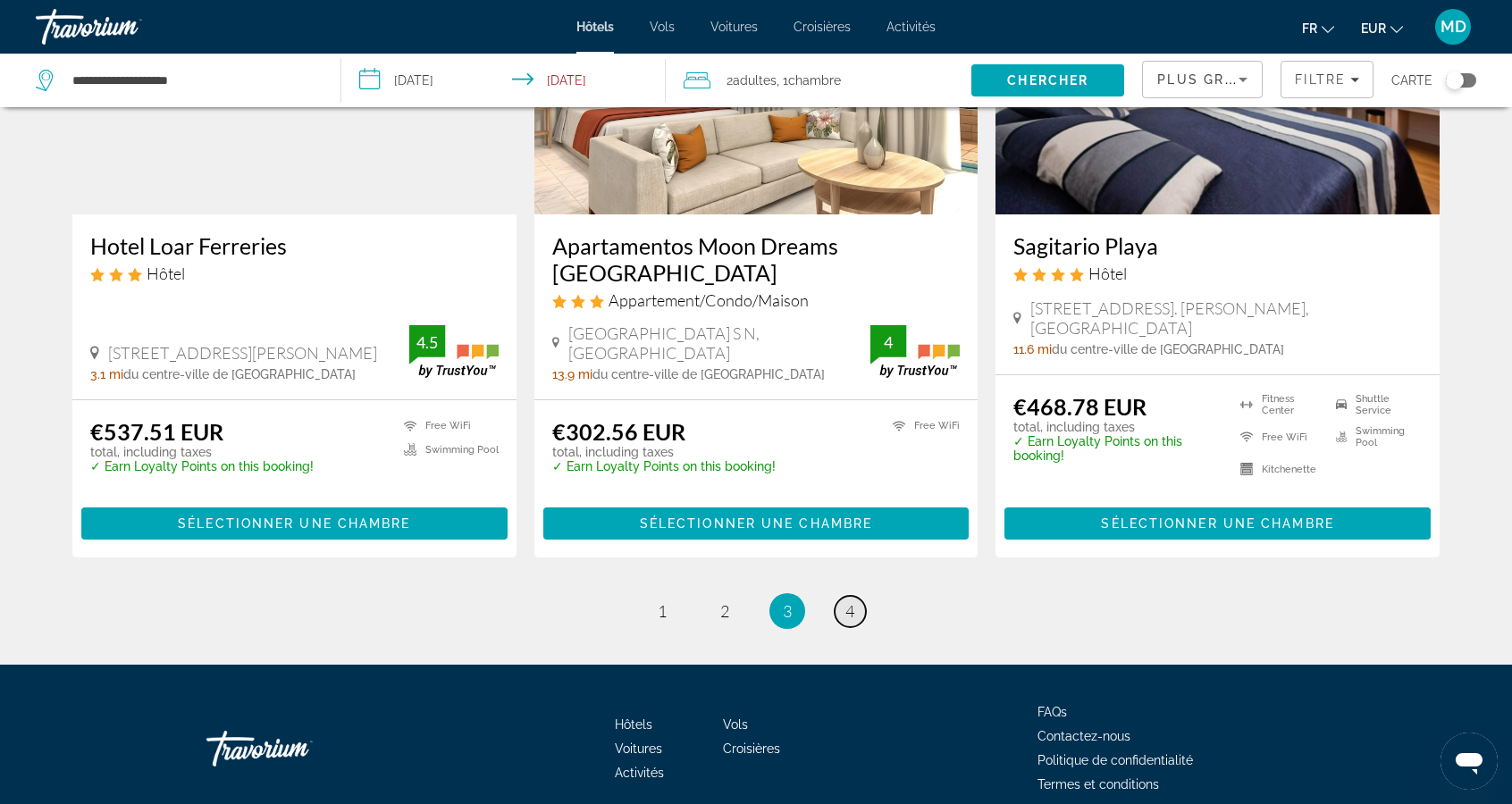
click at [855, 612] on link "page 4" at bounding box center [850, 611] width 31 height 31
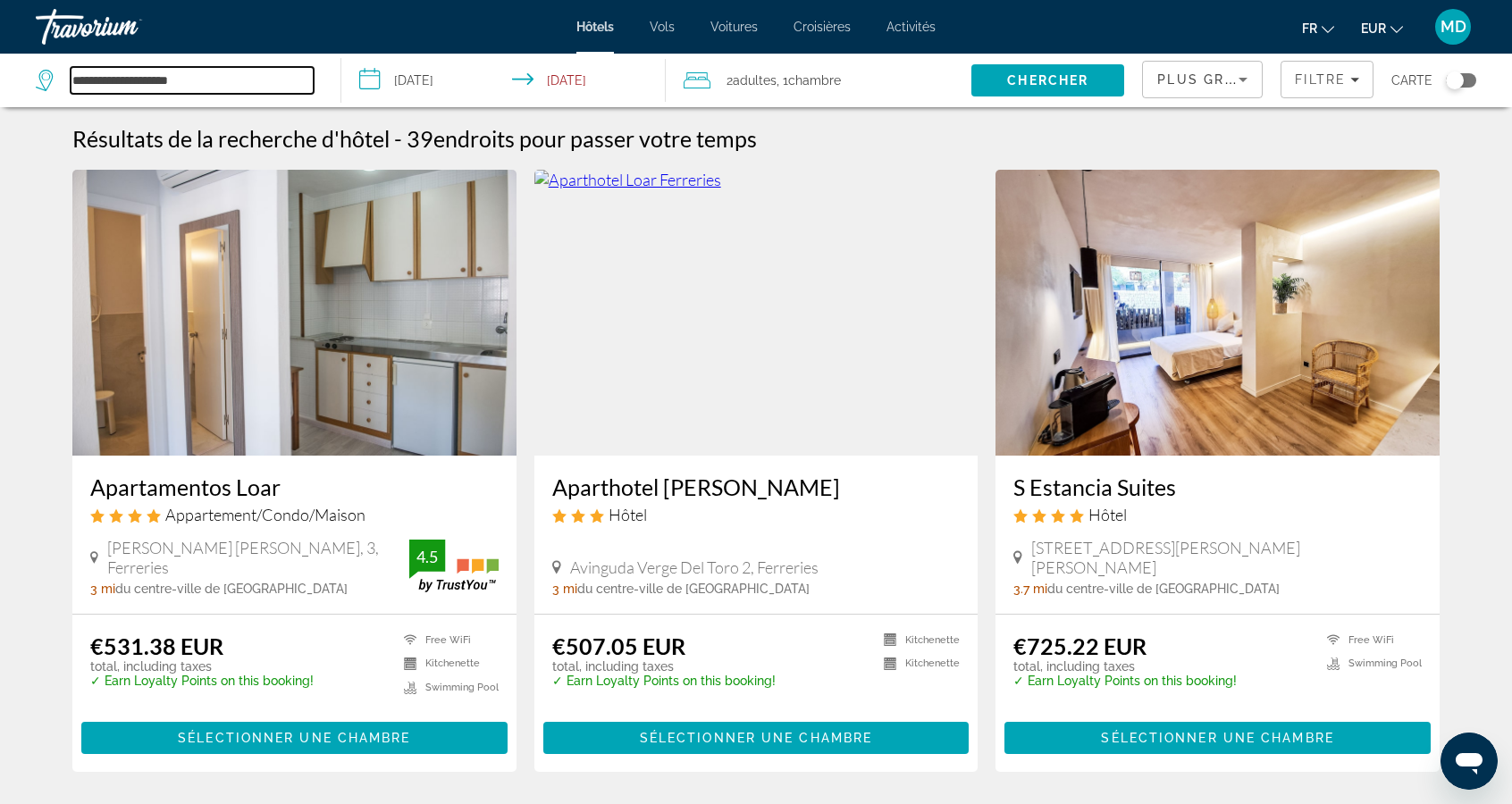
click at [248, 84] on input "**********" at bounding box center [192, 81] width 243 height 27
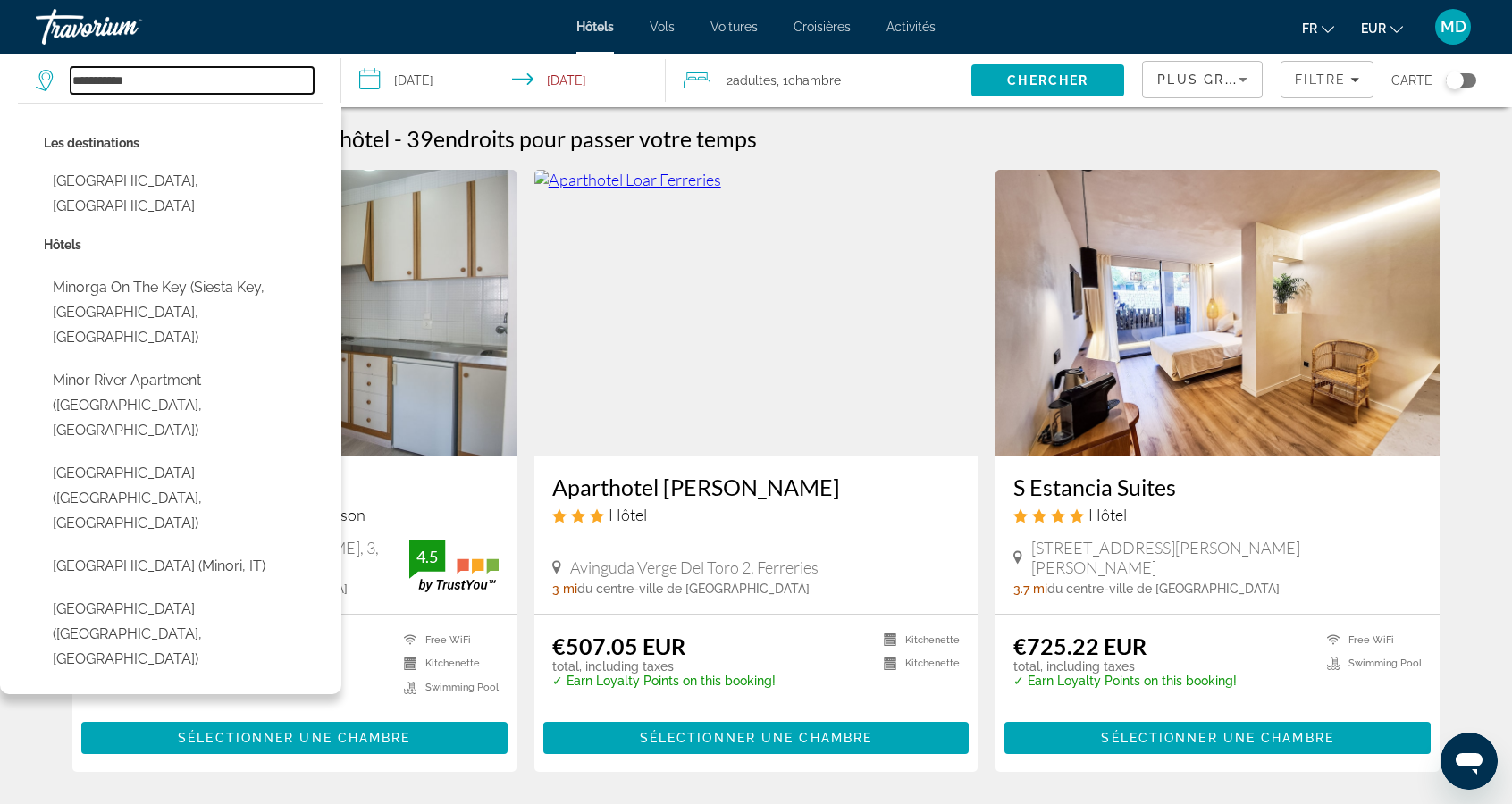
type input "*******"
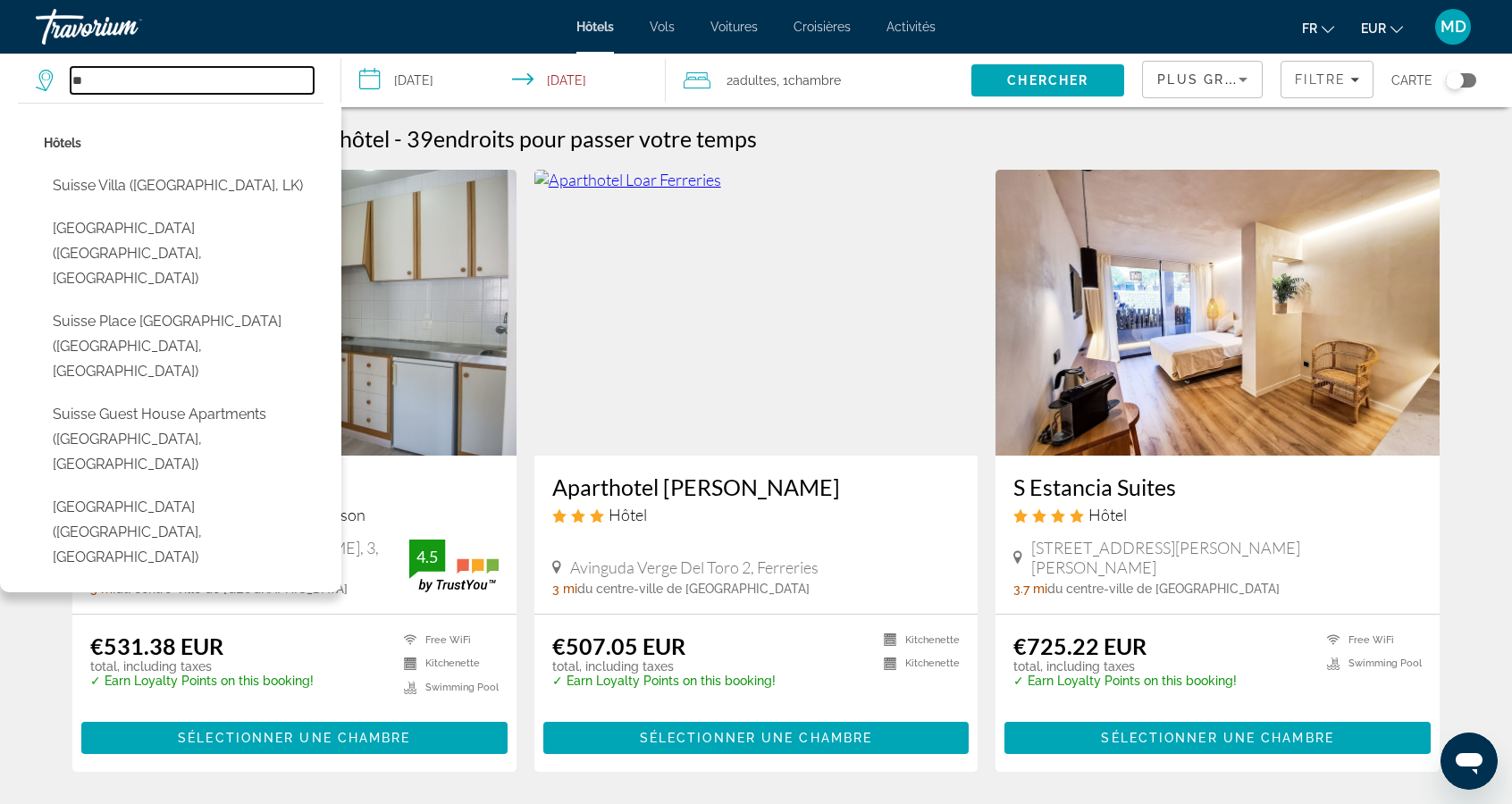
type input "*"
click at [259, 72] on input "Search hotel destination" at bounding box center [192, 81] width 243 height 27
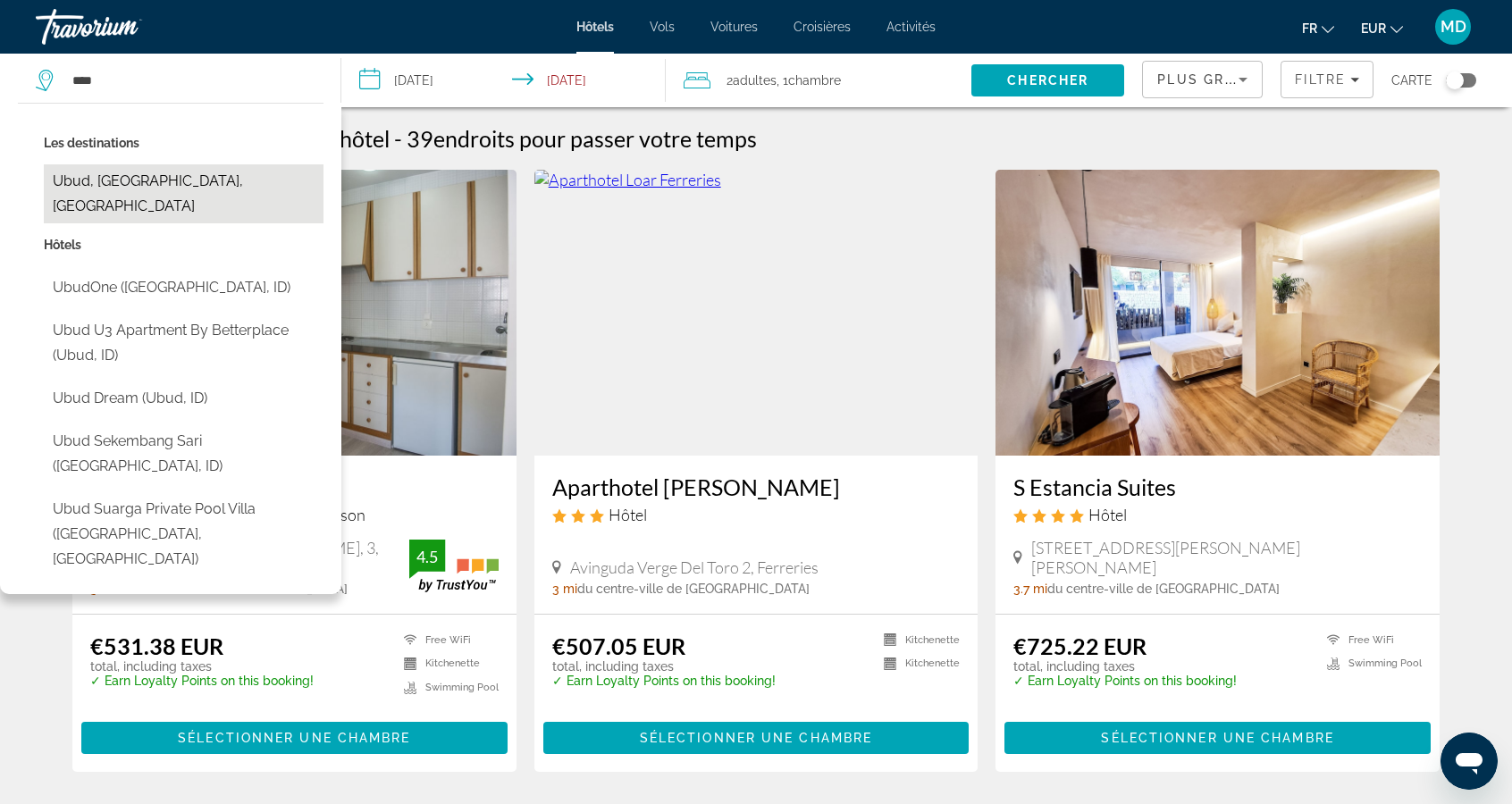
click at [203, 186] on button "Ubud, [GEOGRAPHIC_DATA], [GEOGRAPHIC_DATA]" at bounding box center [184, 194] width 280 height 59
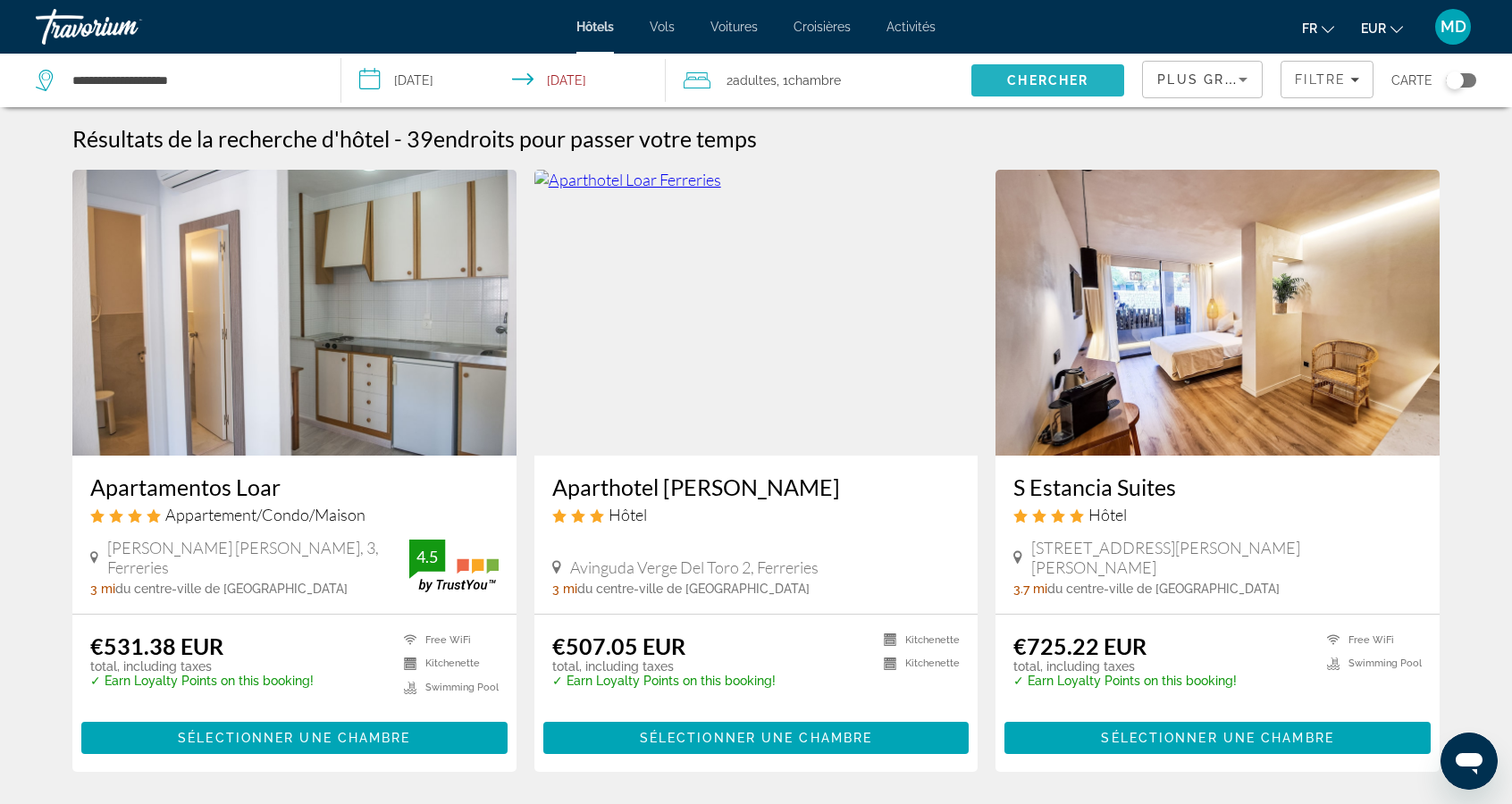
click at [1012, 80] on span "Chercher" at bounding box center [1047, 81] width 82 height 14
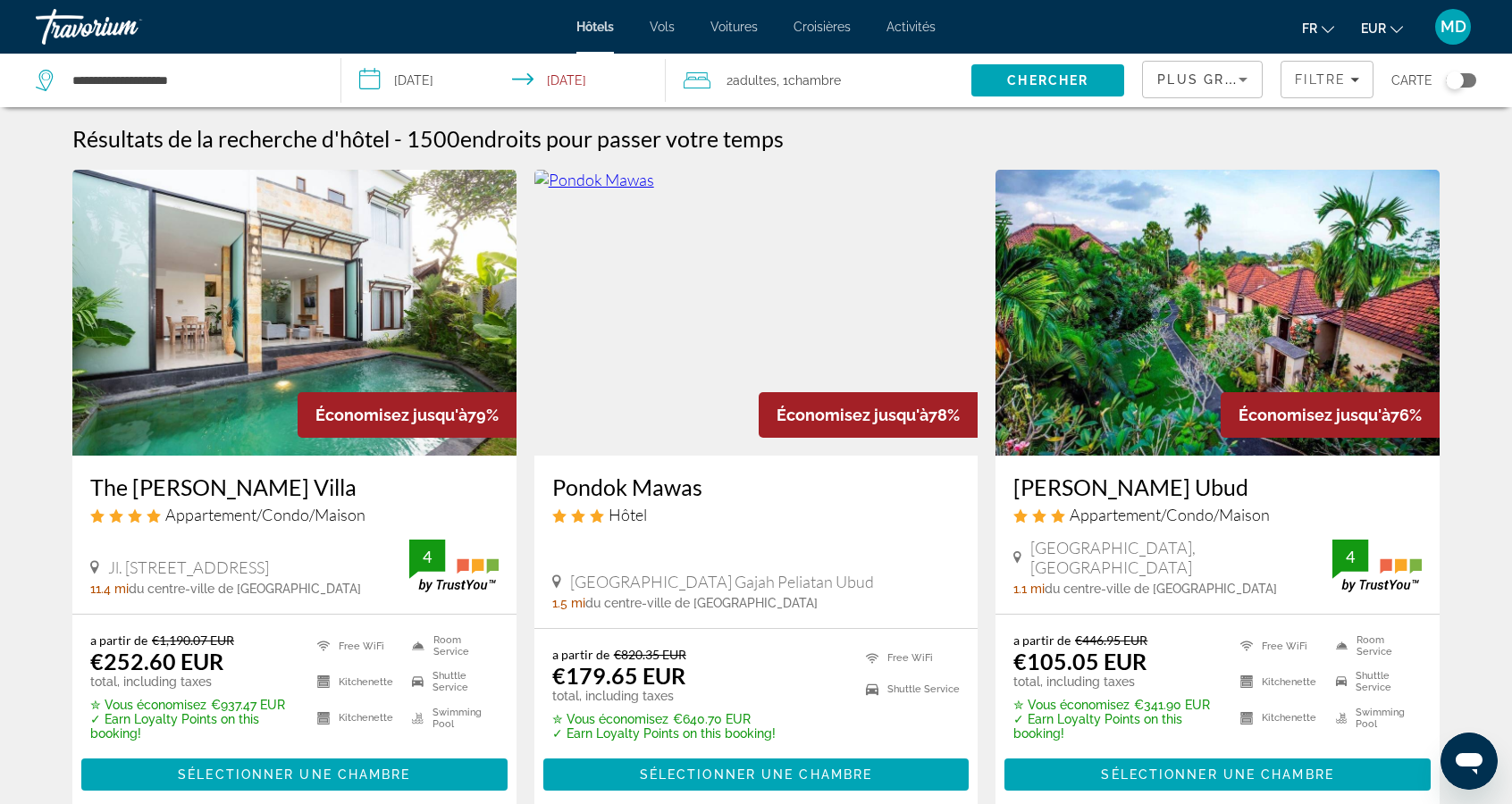
click at [1227, 86] on div "Plus grandes économies" at bounding box center [1197, 80] width 82 height 22
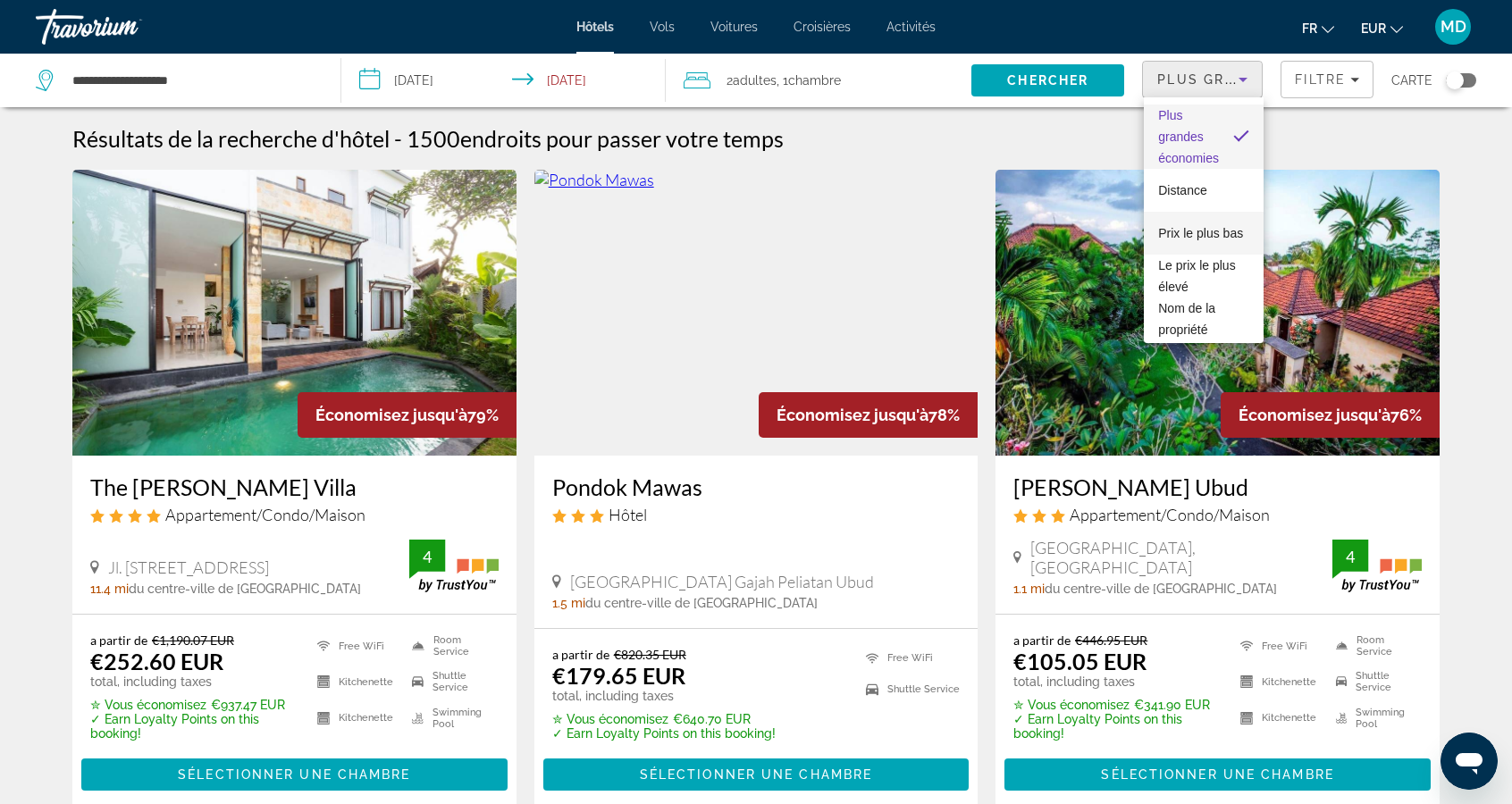
click at [1229, 237] on span "Prix le plus bas" at bounding box center [1200, 233] width 85 height 14
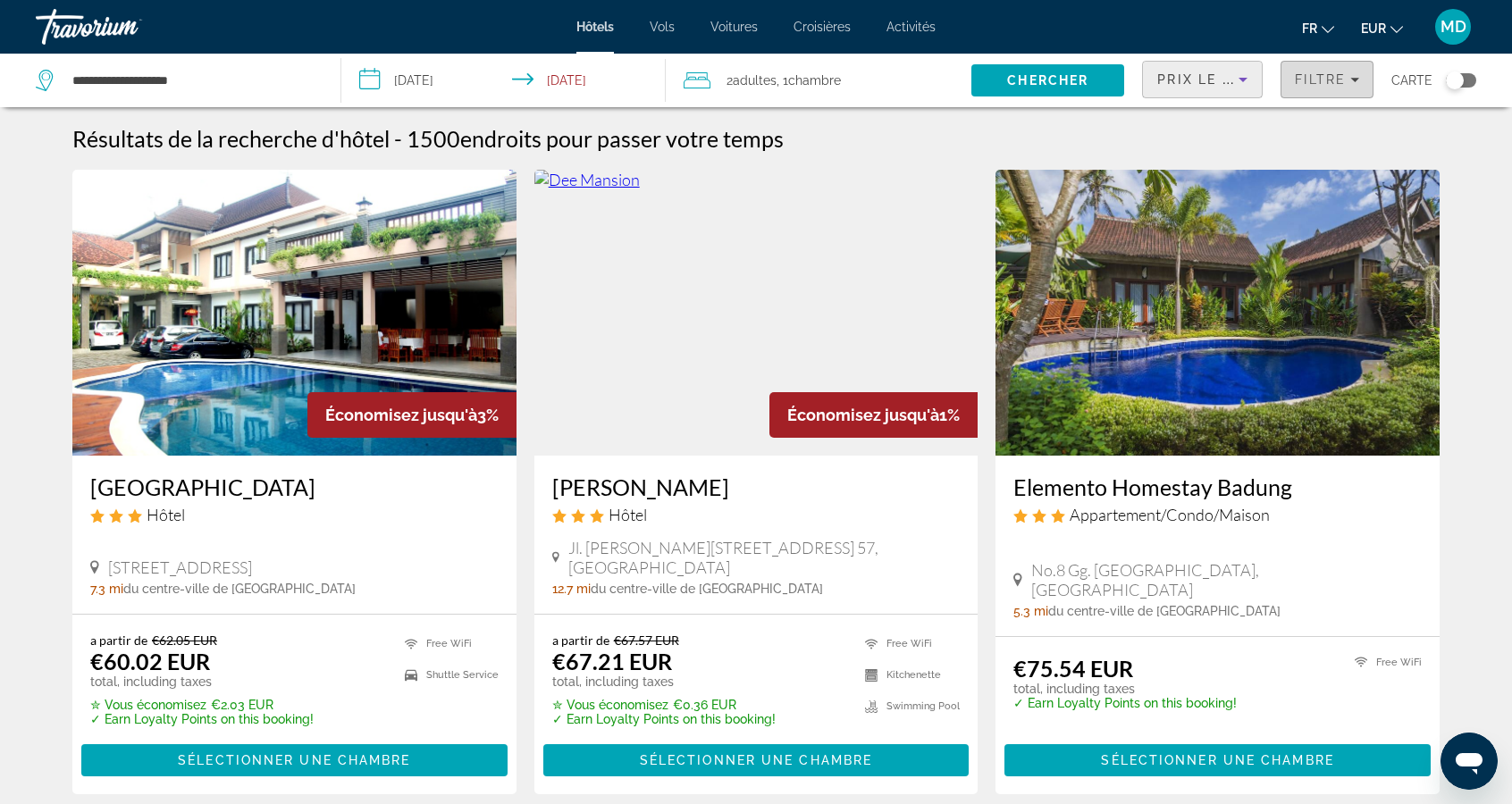
click at [1352, 82] on icon "Filters" at bounding box center [1354, 80] width 9 height 9
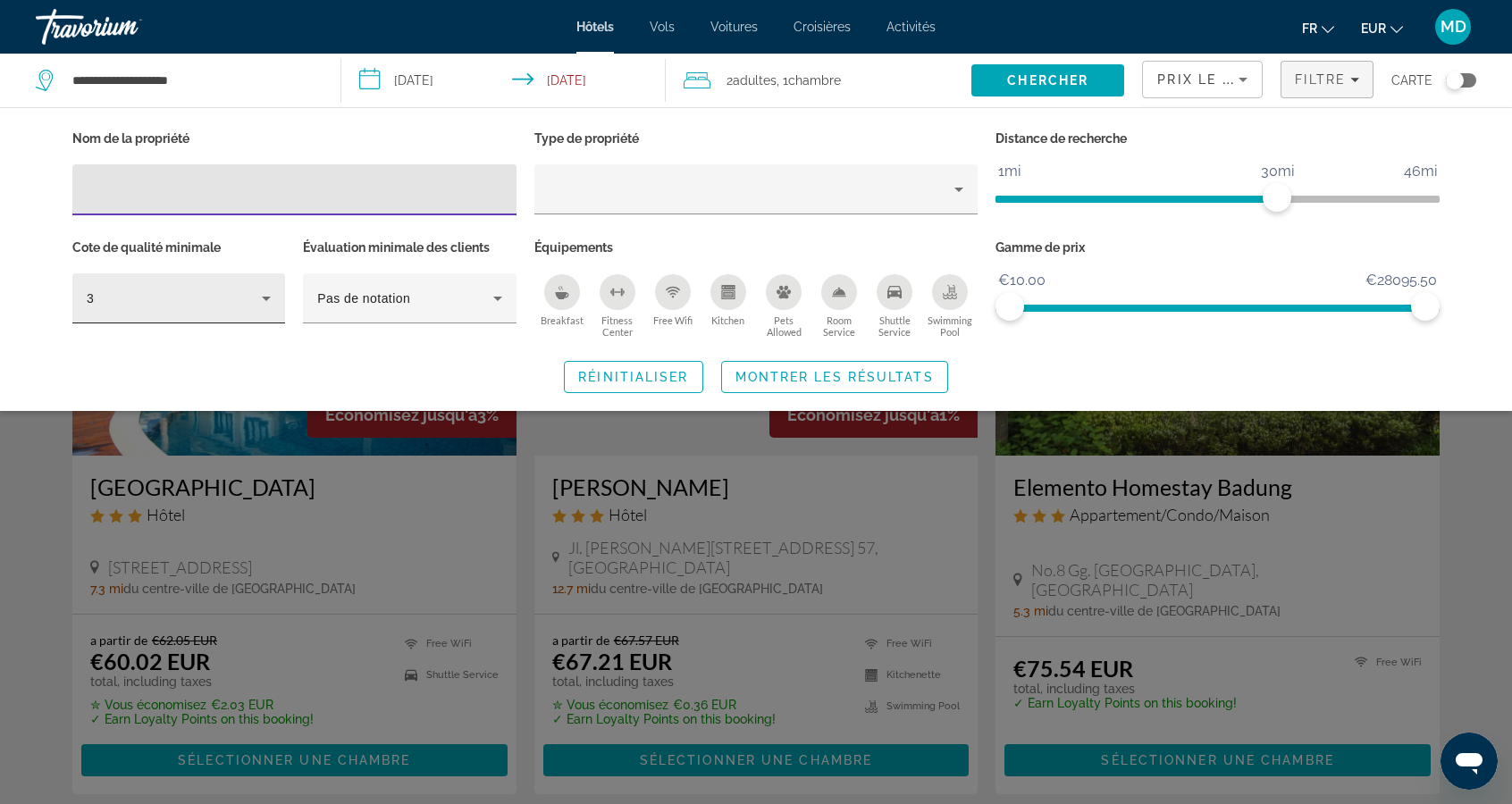
click at [243, 297] on div "3" at bounding box center [174, 298] width 175 height 22
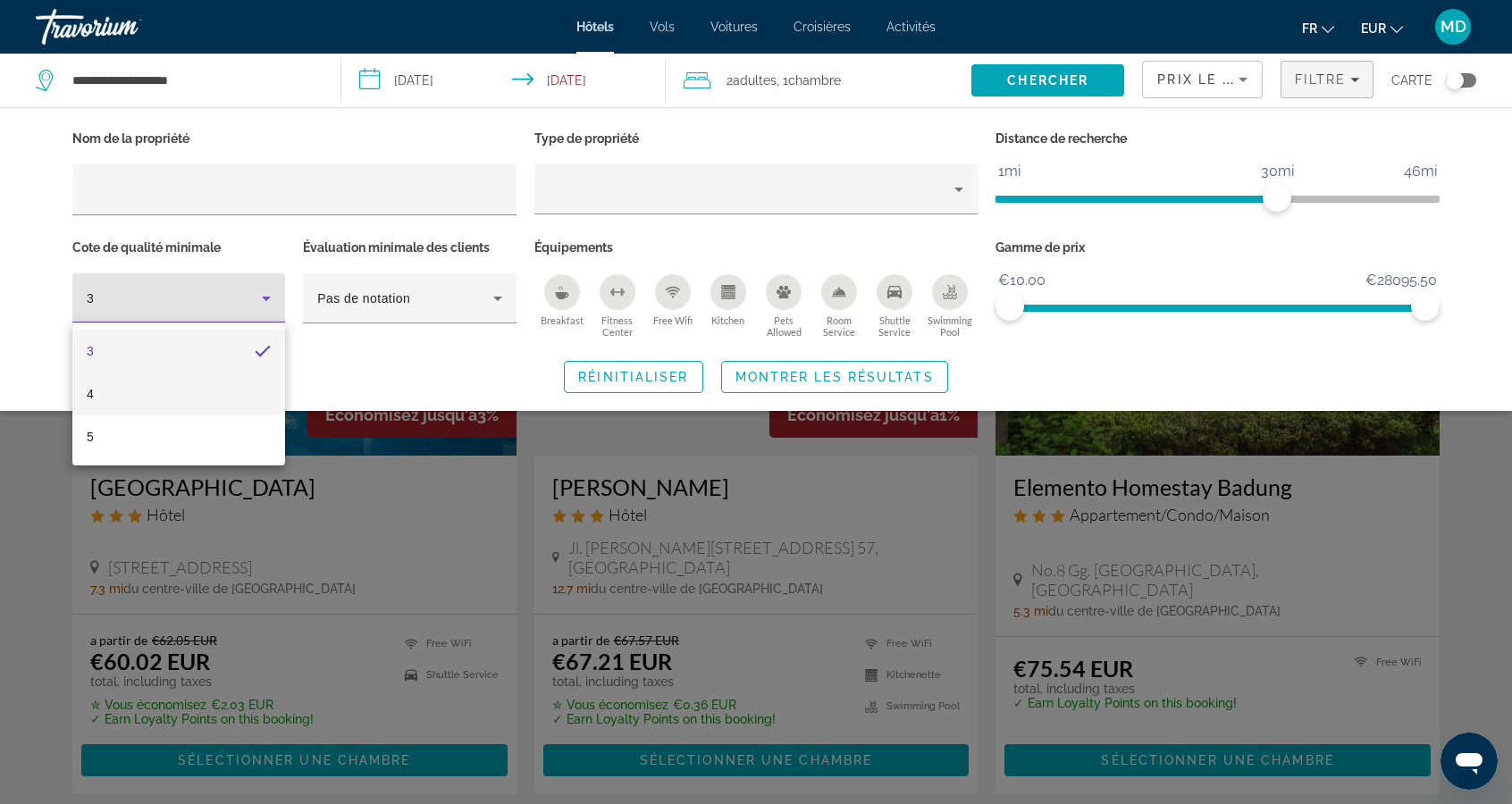
click at [255, 391] on mat-option "4" at bounding box center [178, 394] width 212 height 43
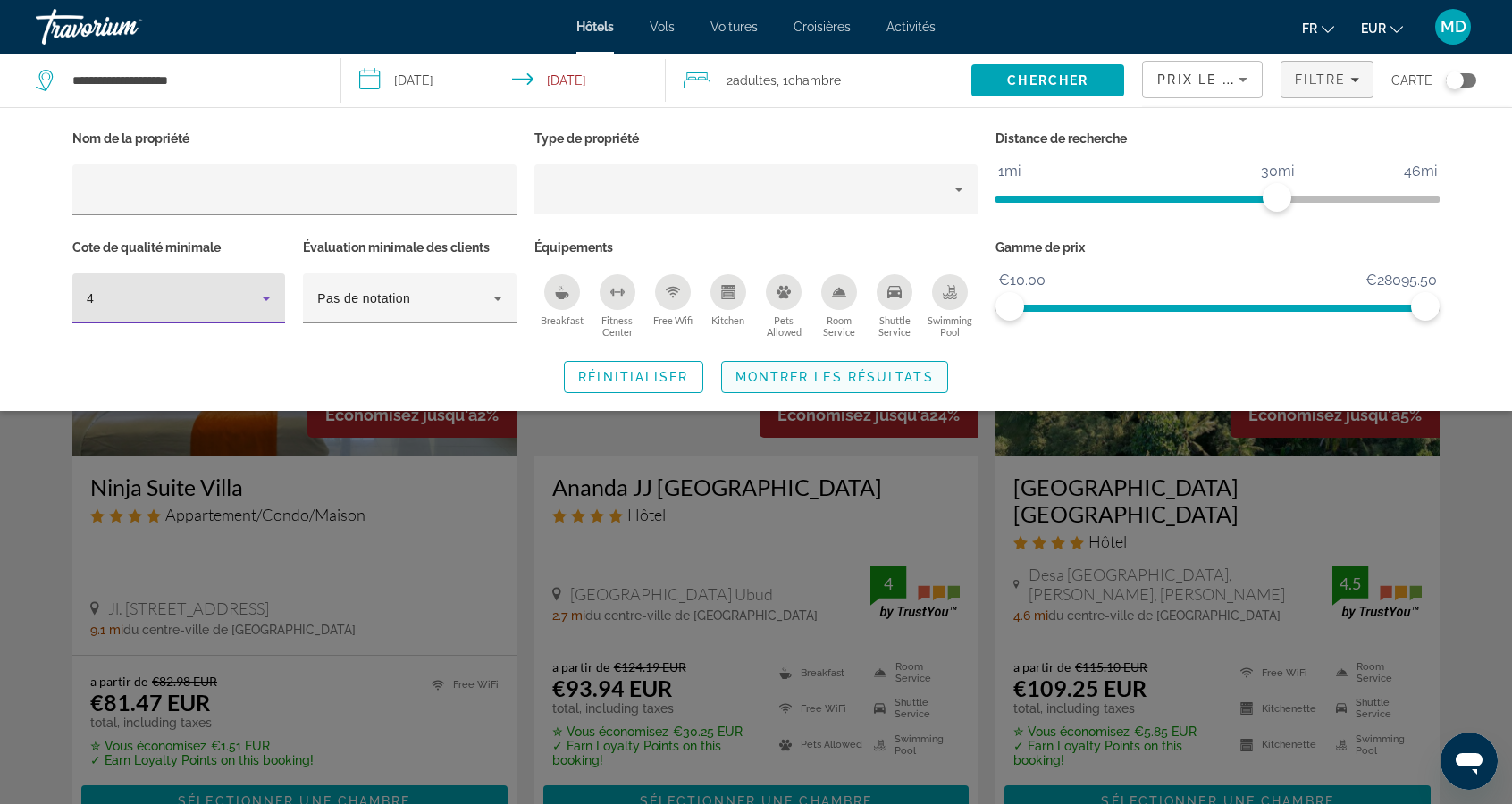
click at [866, 380] on span "Montrer les résultats" at bounding box center [834, 377] width 198 height 14
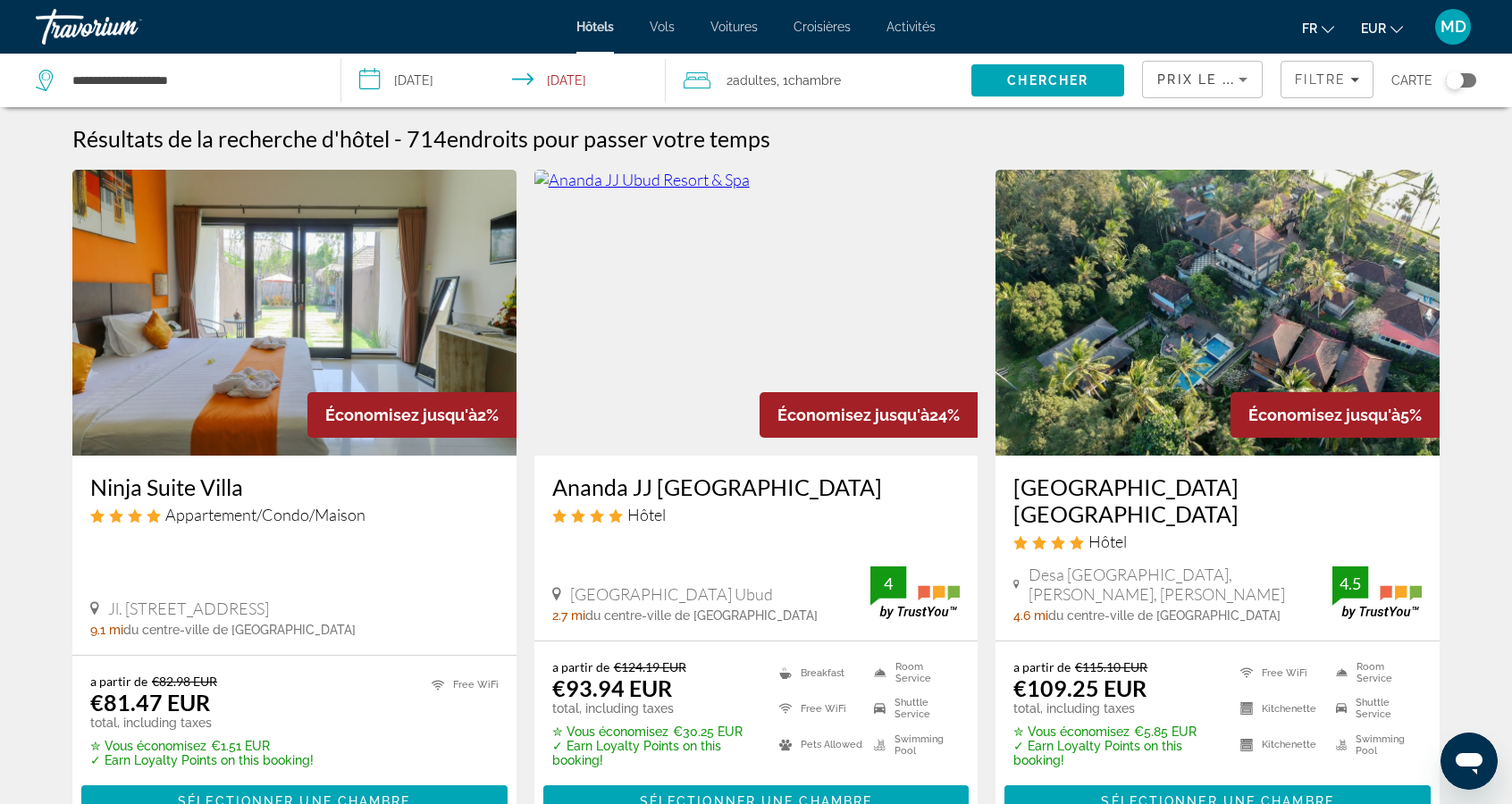
click at [1239, 82] on icon "Sort by" at bounding box center [1243, 80] width 22 height 22
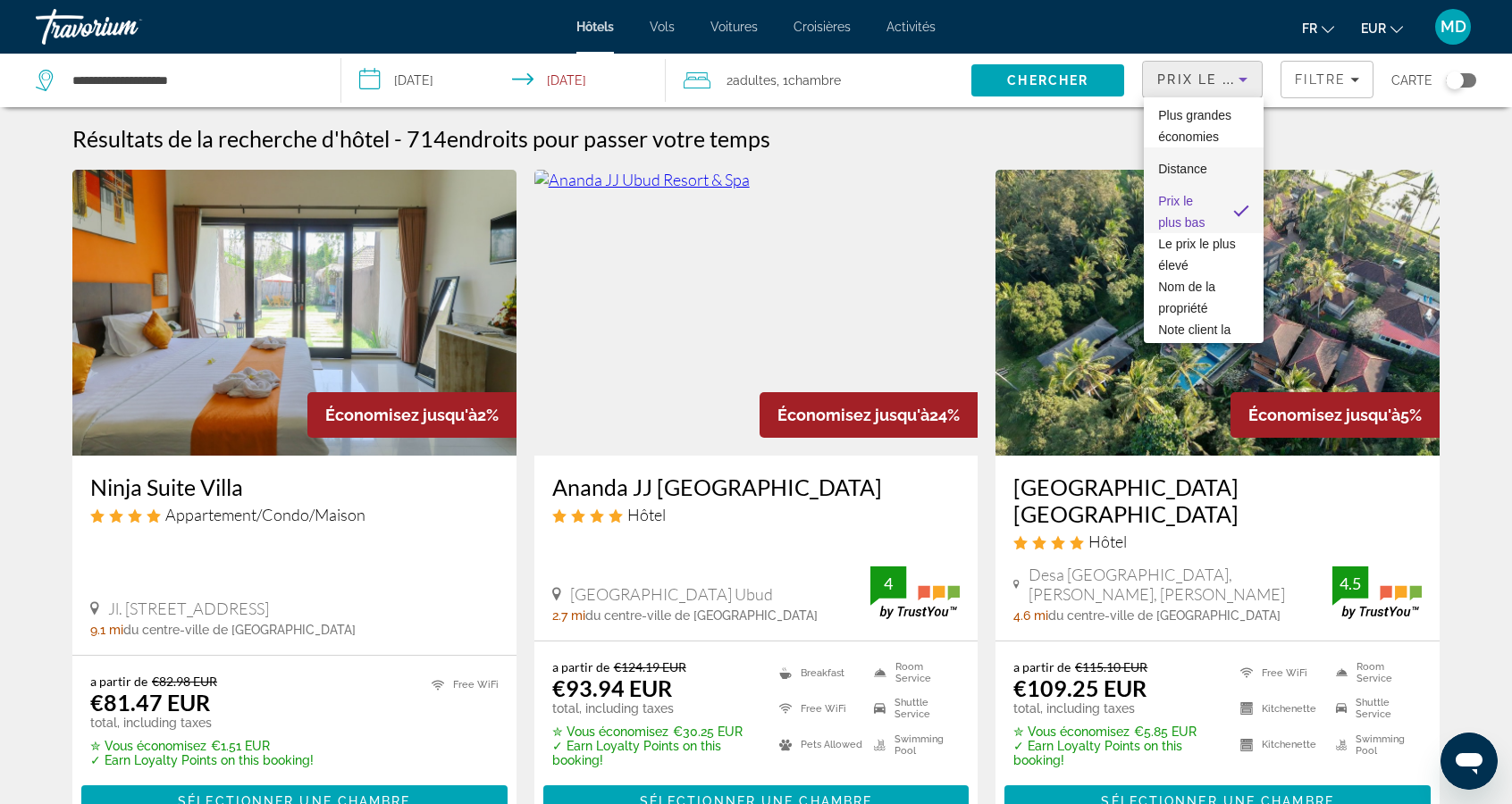
click at [1210, 173] on mat-option "Distance" at bounding box center [1204, 169] width 120 height 43
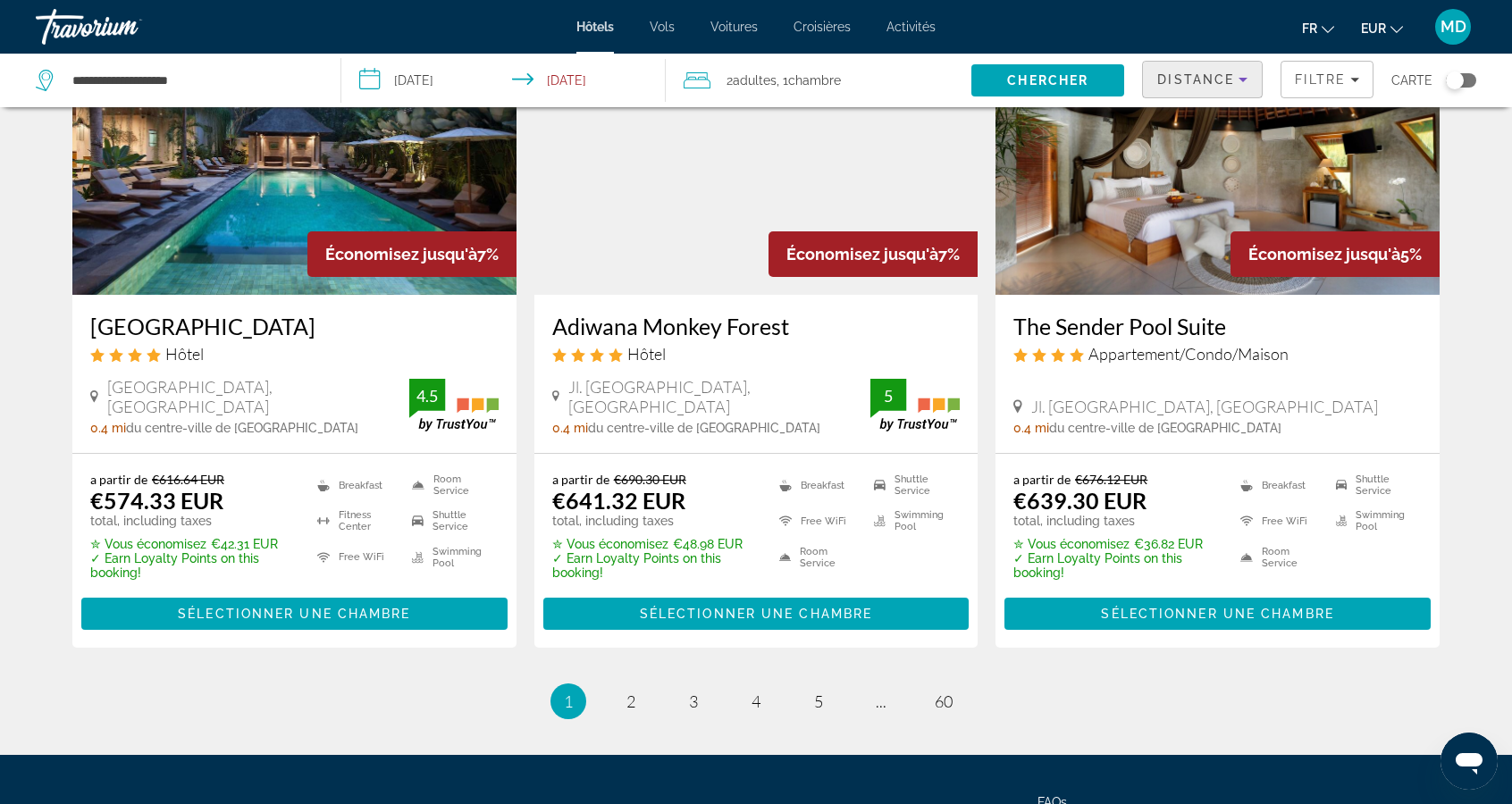
scroll to position [2323, 0]
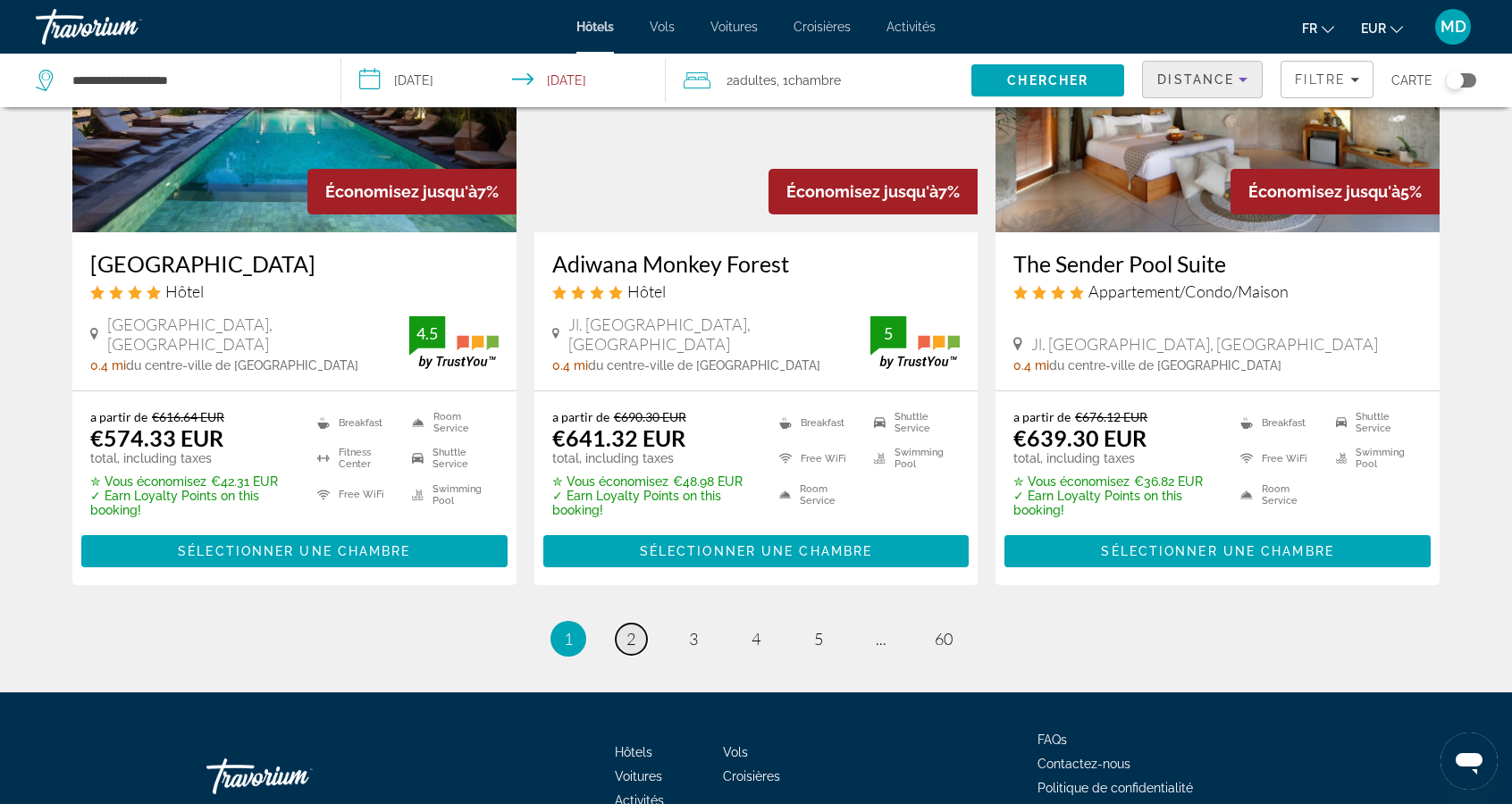
click at [641, 624] on link "page 2" at bounding box center [631, 639] width 31 height 31
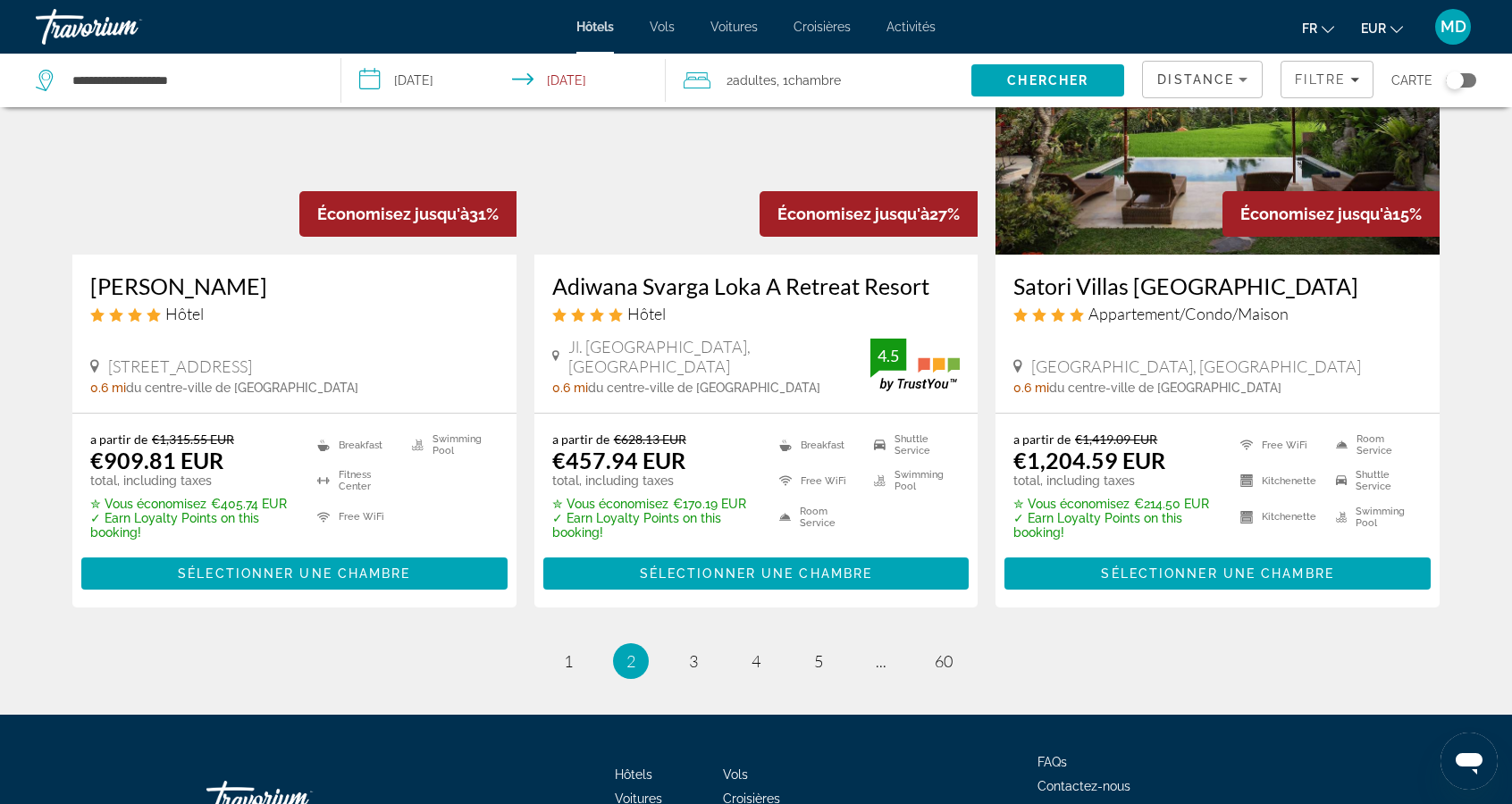
scroll to position [2272, 0]
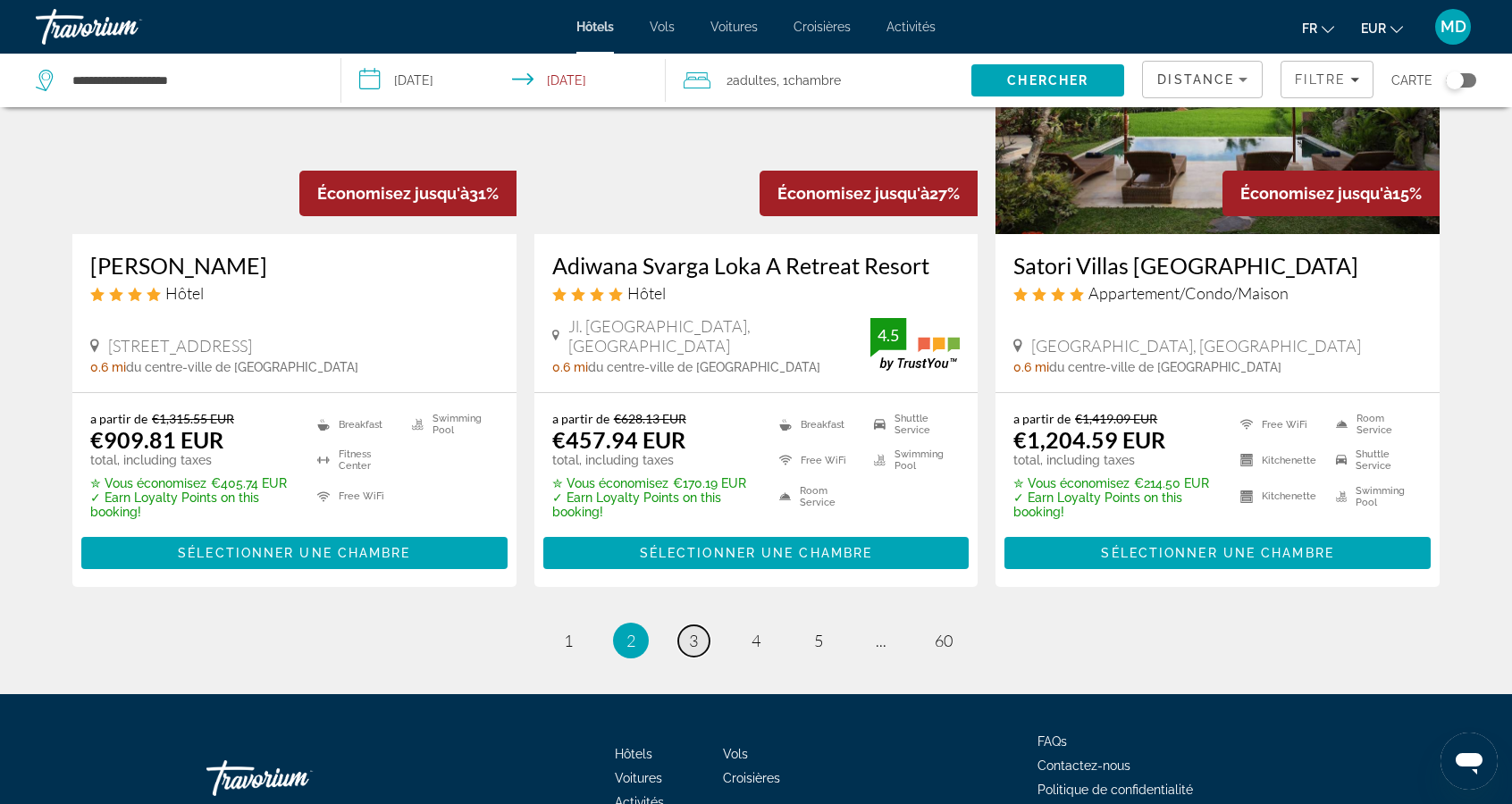
click at [702, 626] on link "page 3" at bounding box center [694, 641] width 31 height 31
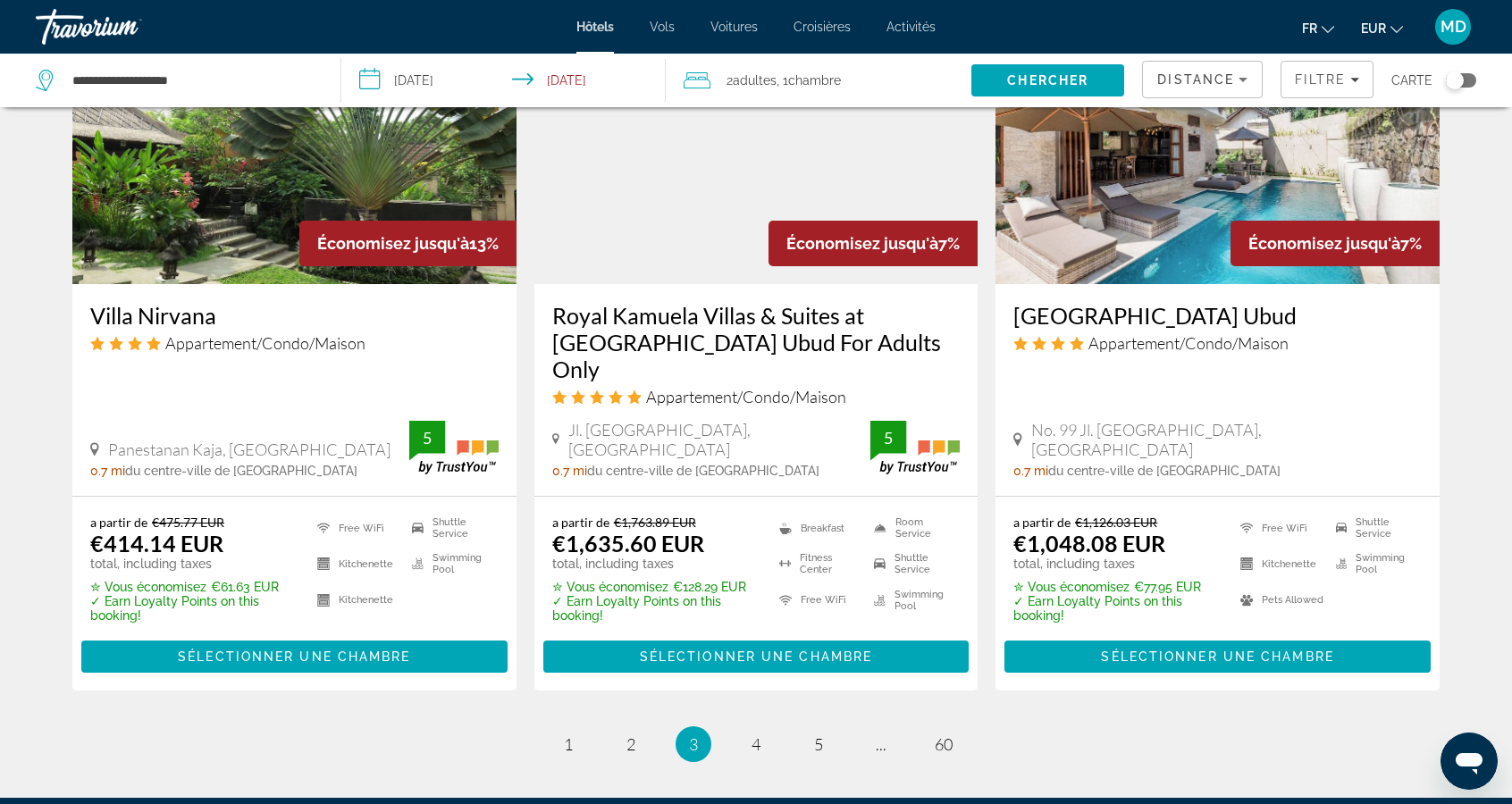
scroll to position [2224, 0]
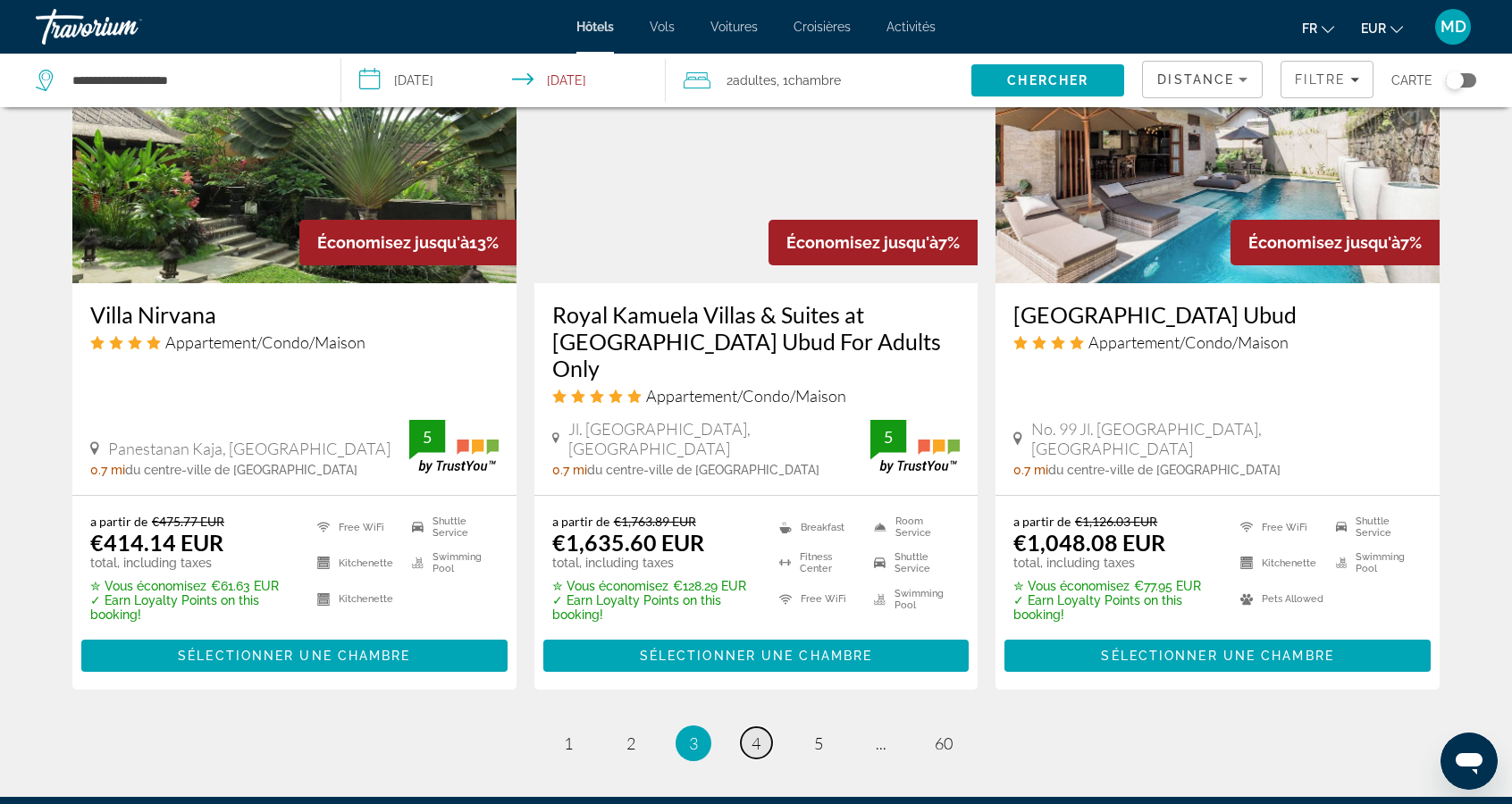
click at [751, 733] on span "4" at bounding box center [756, 743] width 9 height 20
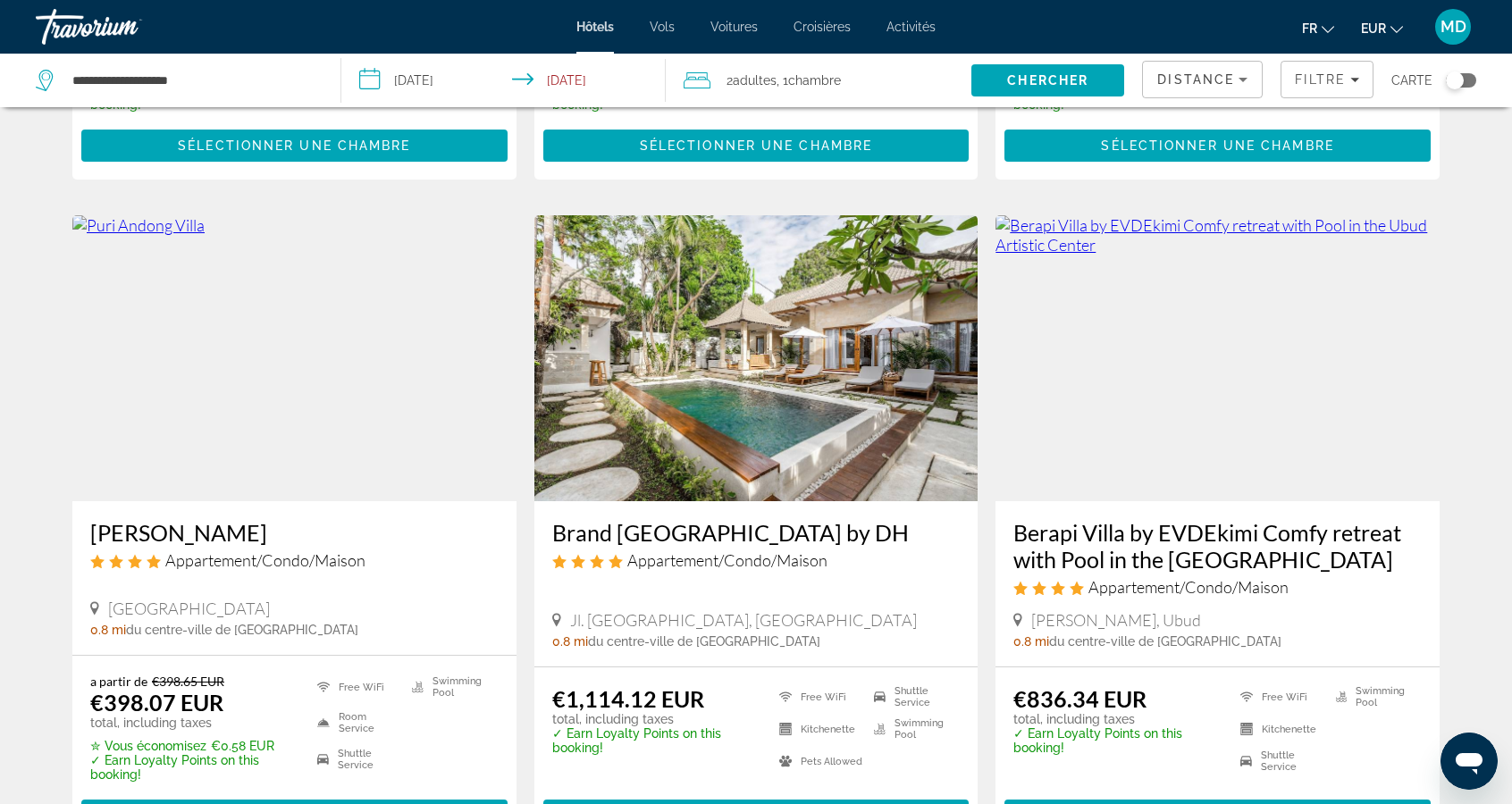
scroll to position [2014, 0]
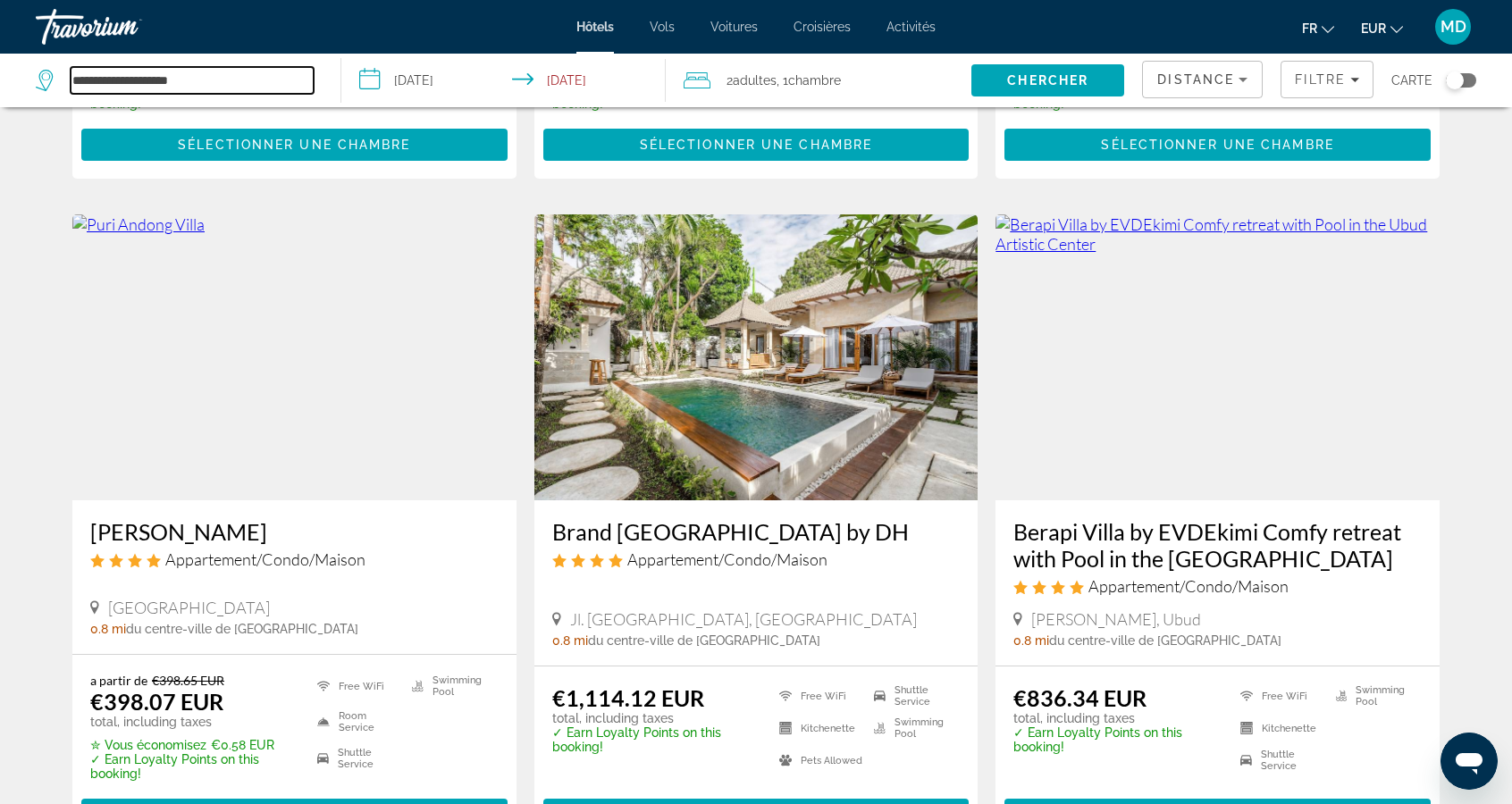
click at [280, 82] on input "**********" at bounding box center [192, 81] width 243 height 27
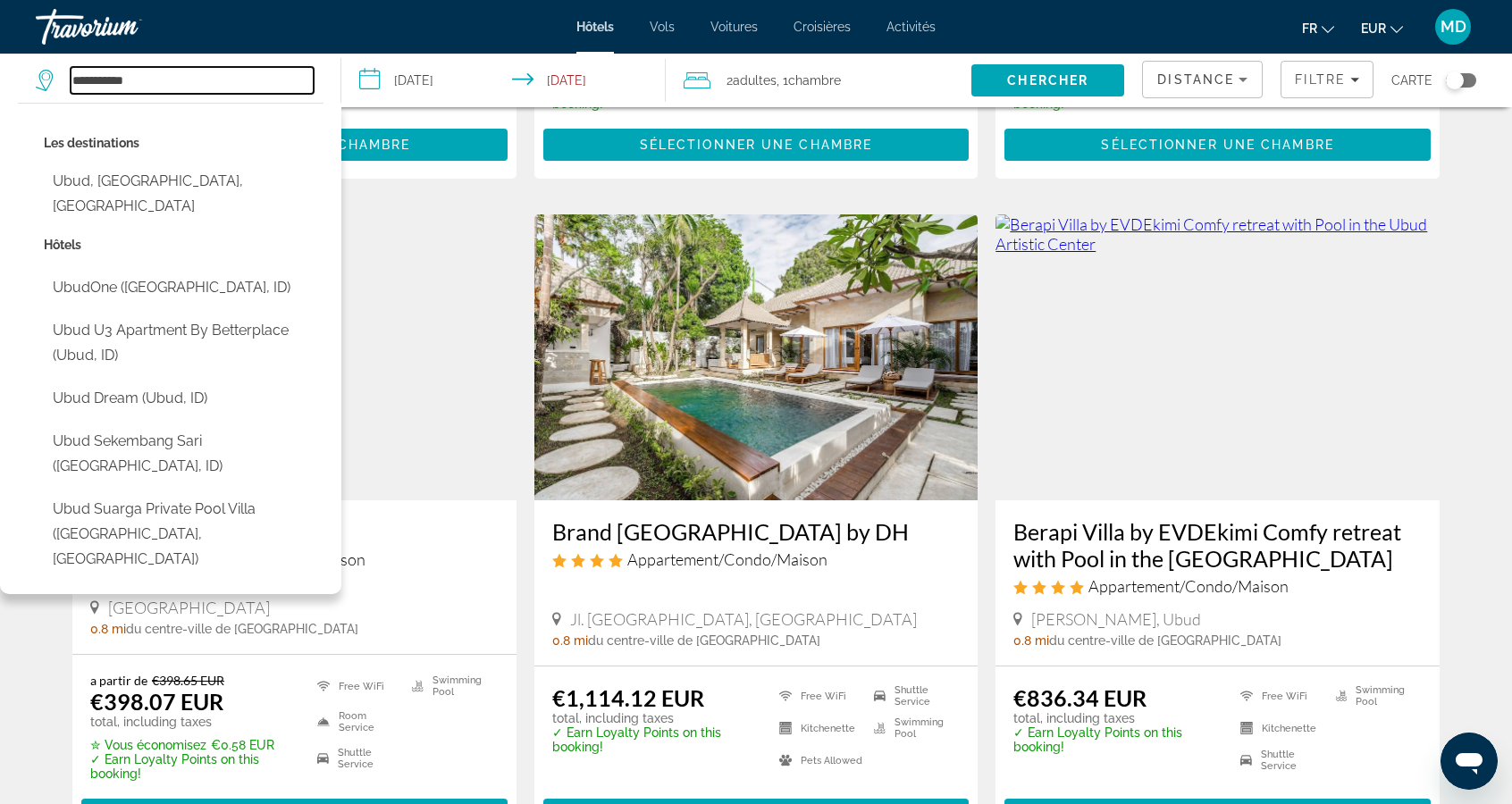
type input "*****"
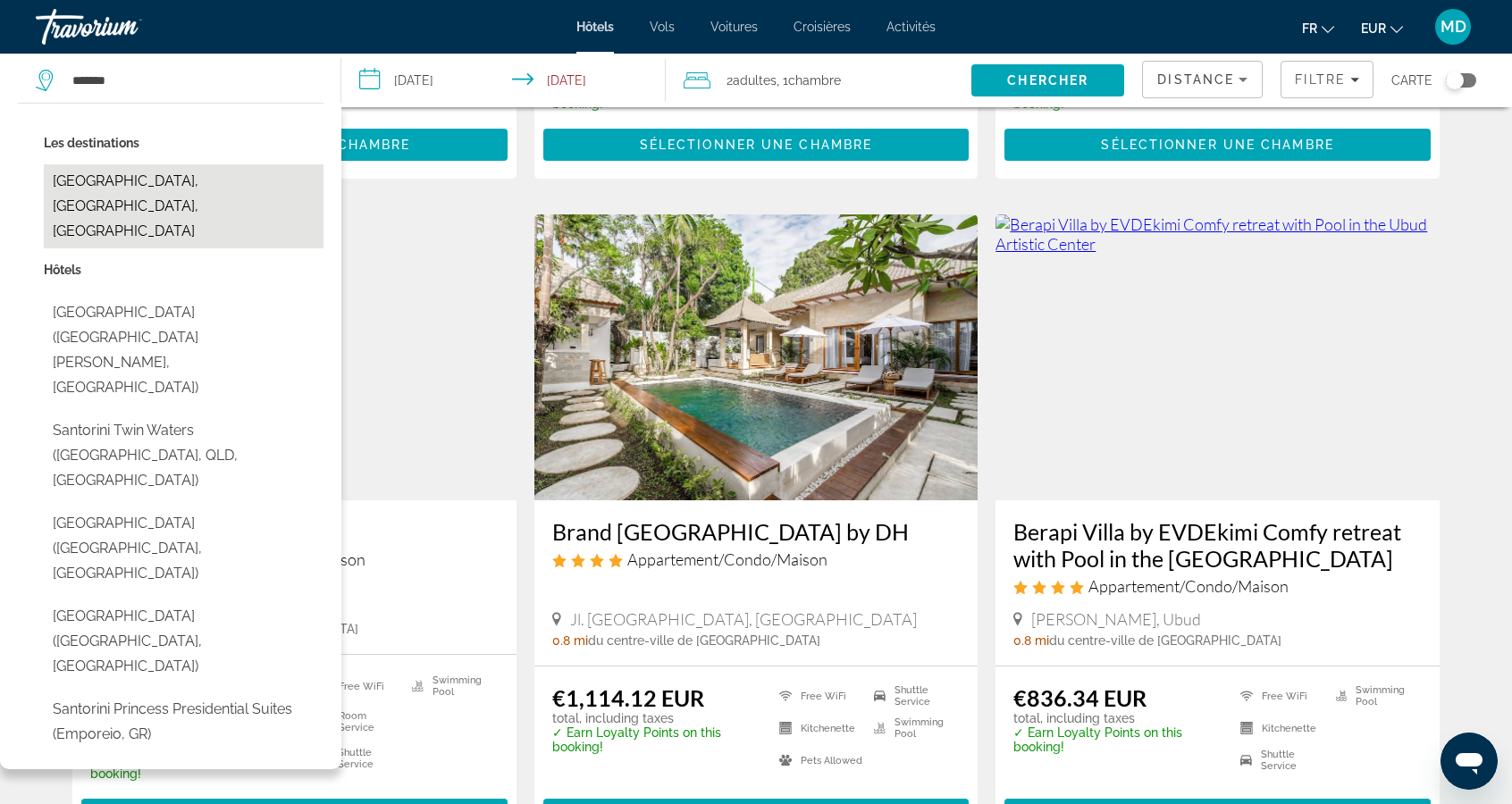
click at [229, 186] on button "[GEOGRAPHIC_DATA], [GEOGRAPHIC_DATA], [GEOGRAPHIC_DATA]" at bounding box center [184, 206] width 280 height 84
type input "**********"
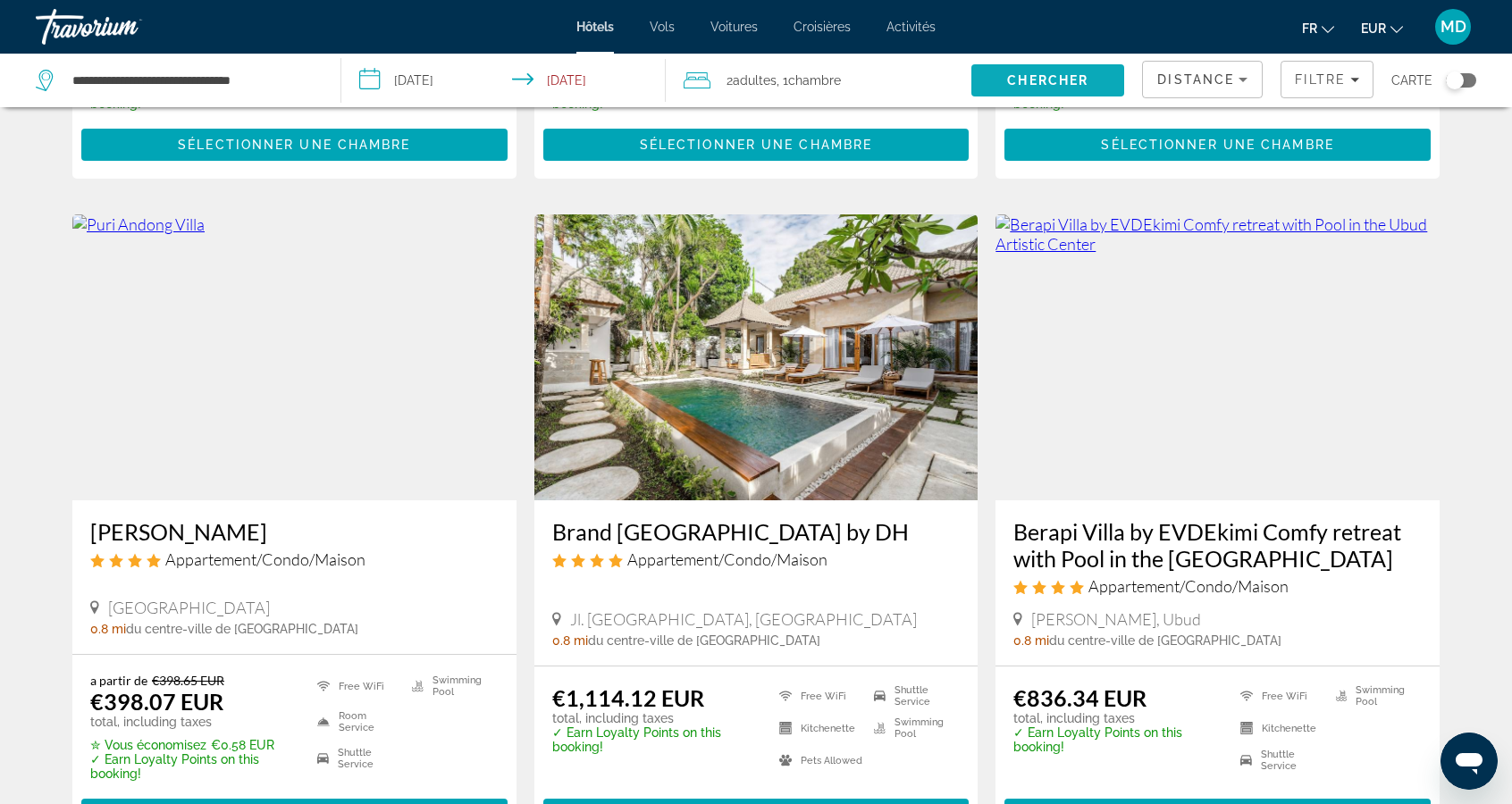
click at [1004, 86] on span "Search" at bounding box center [1048, 81] width 152 height 43
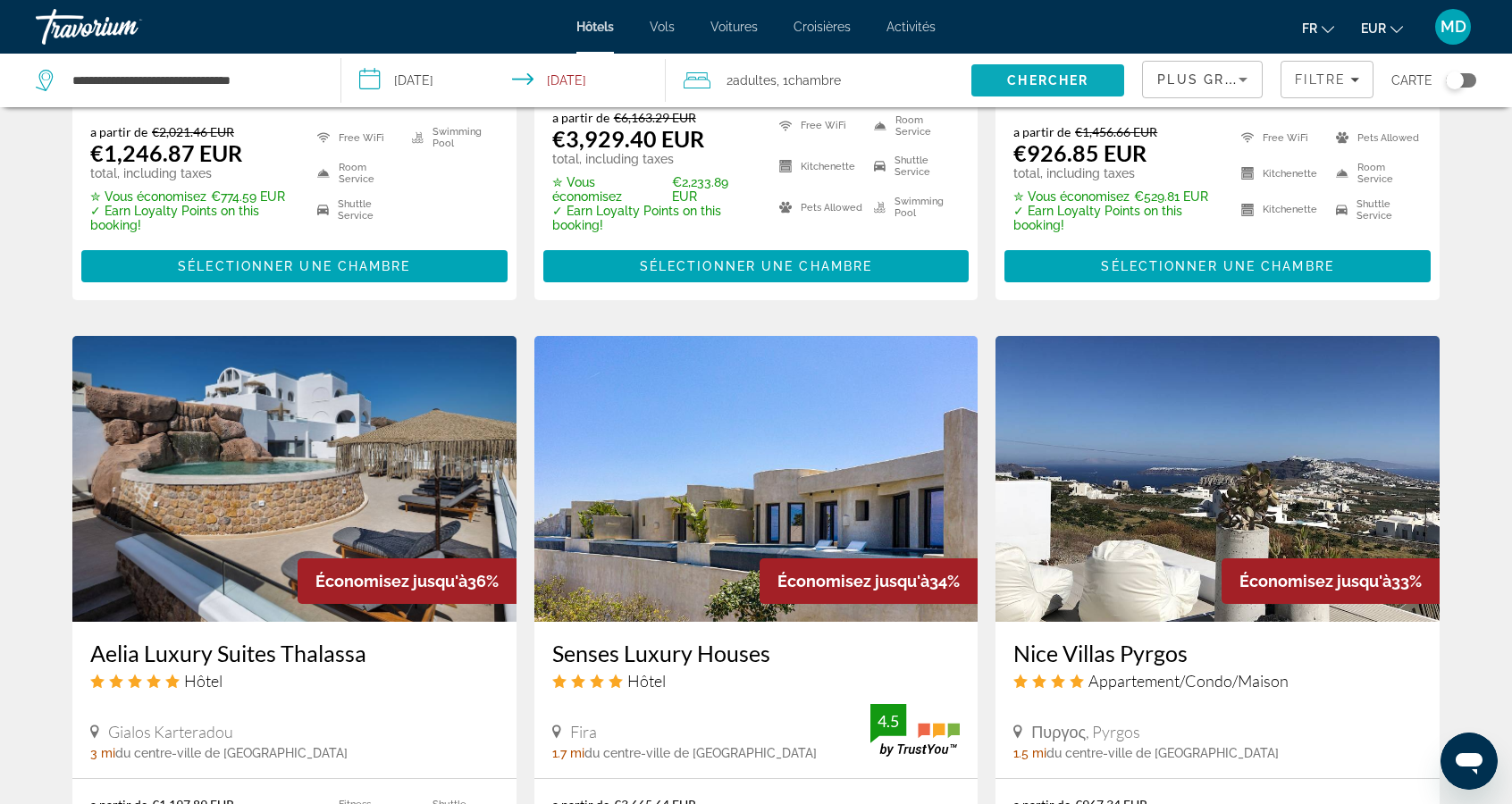
scroll to position [1192, 0]
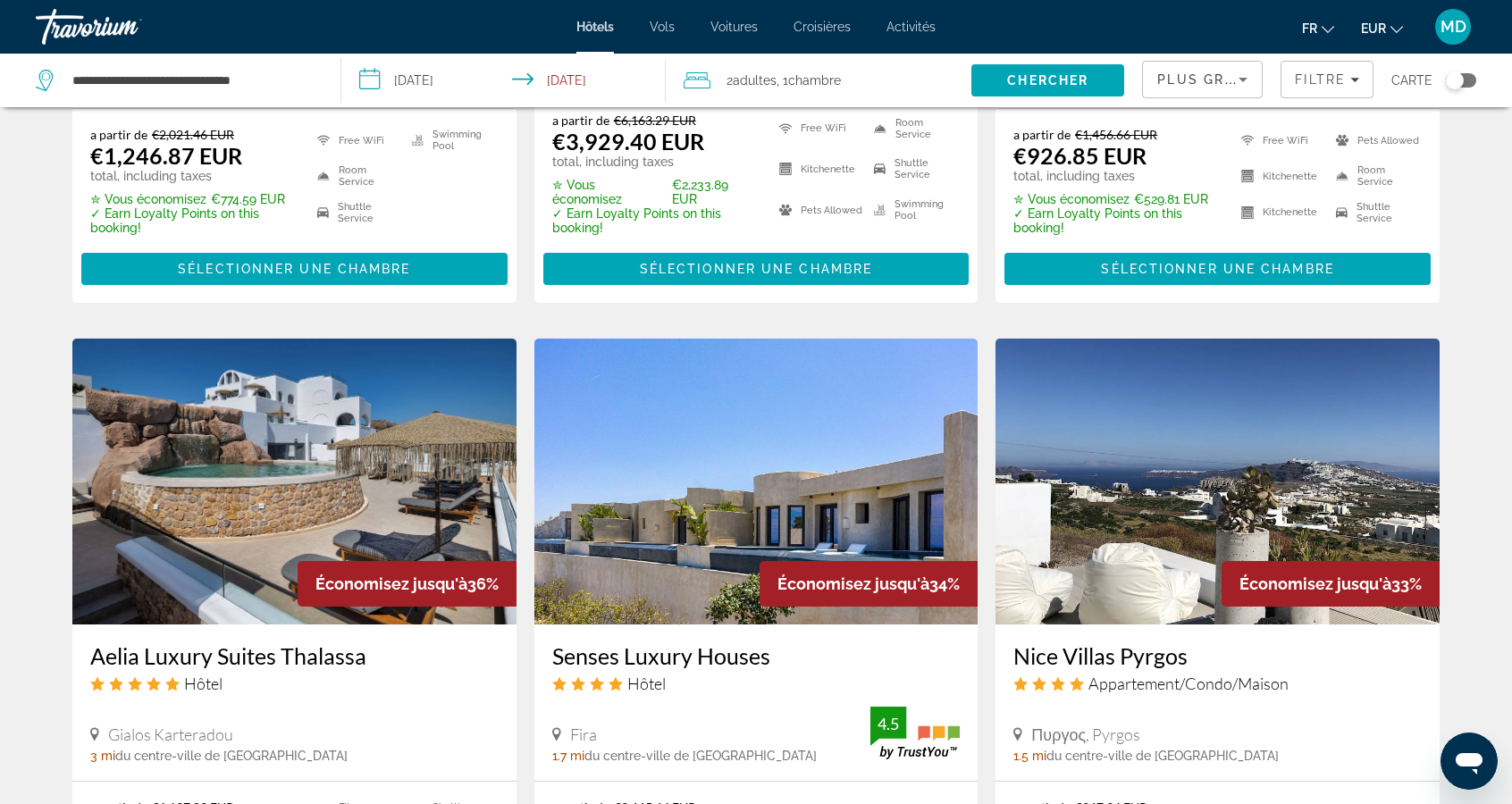
click at [1233, 88] on div "Plus grandes économies" at bounding box center [1197, 80] width 82 height 22
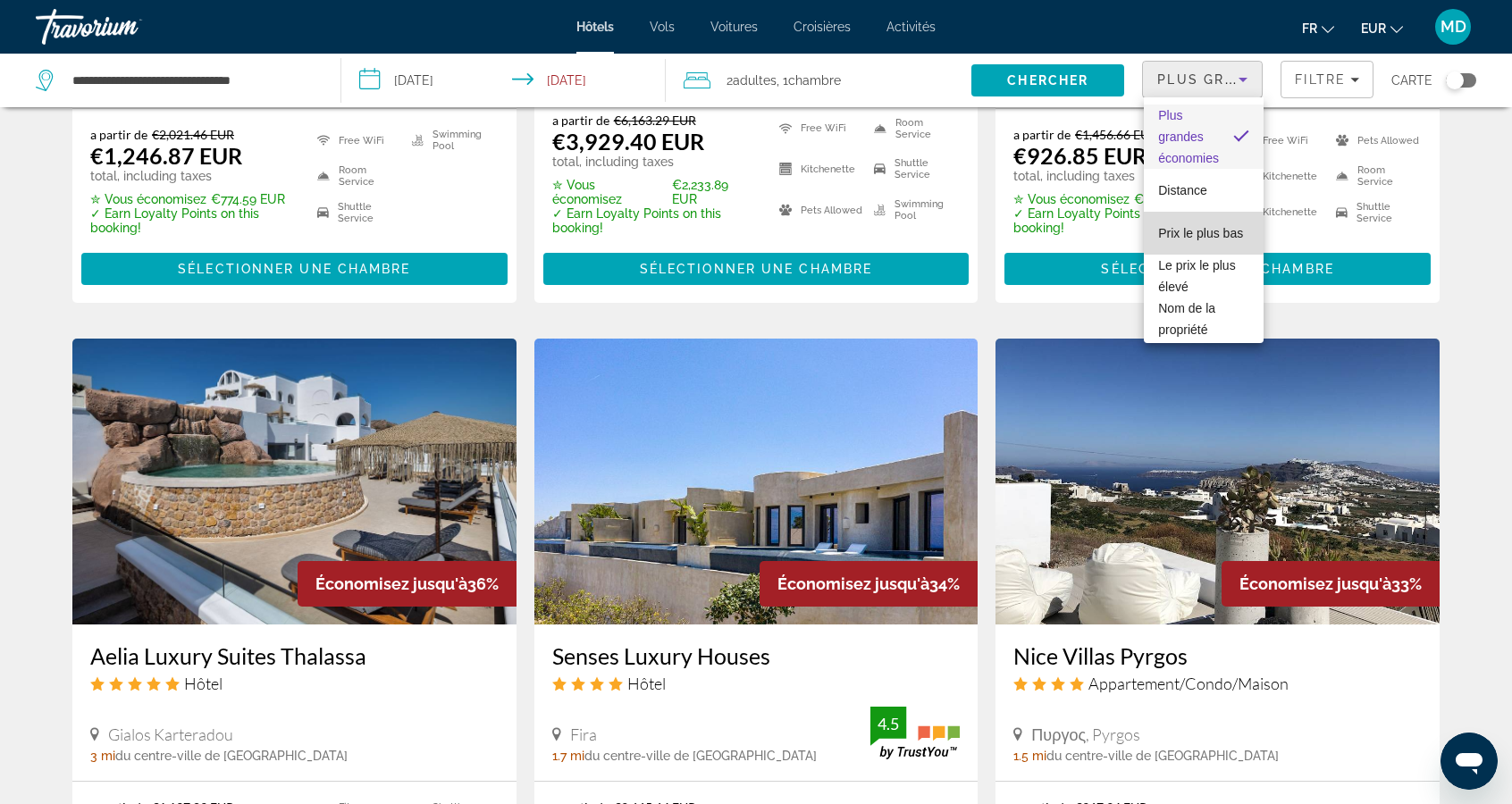
click at [1215, 230] on span "Prix le plus bas" at bounding box center [1200, 233] width 85 height 14
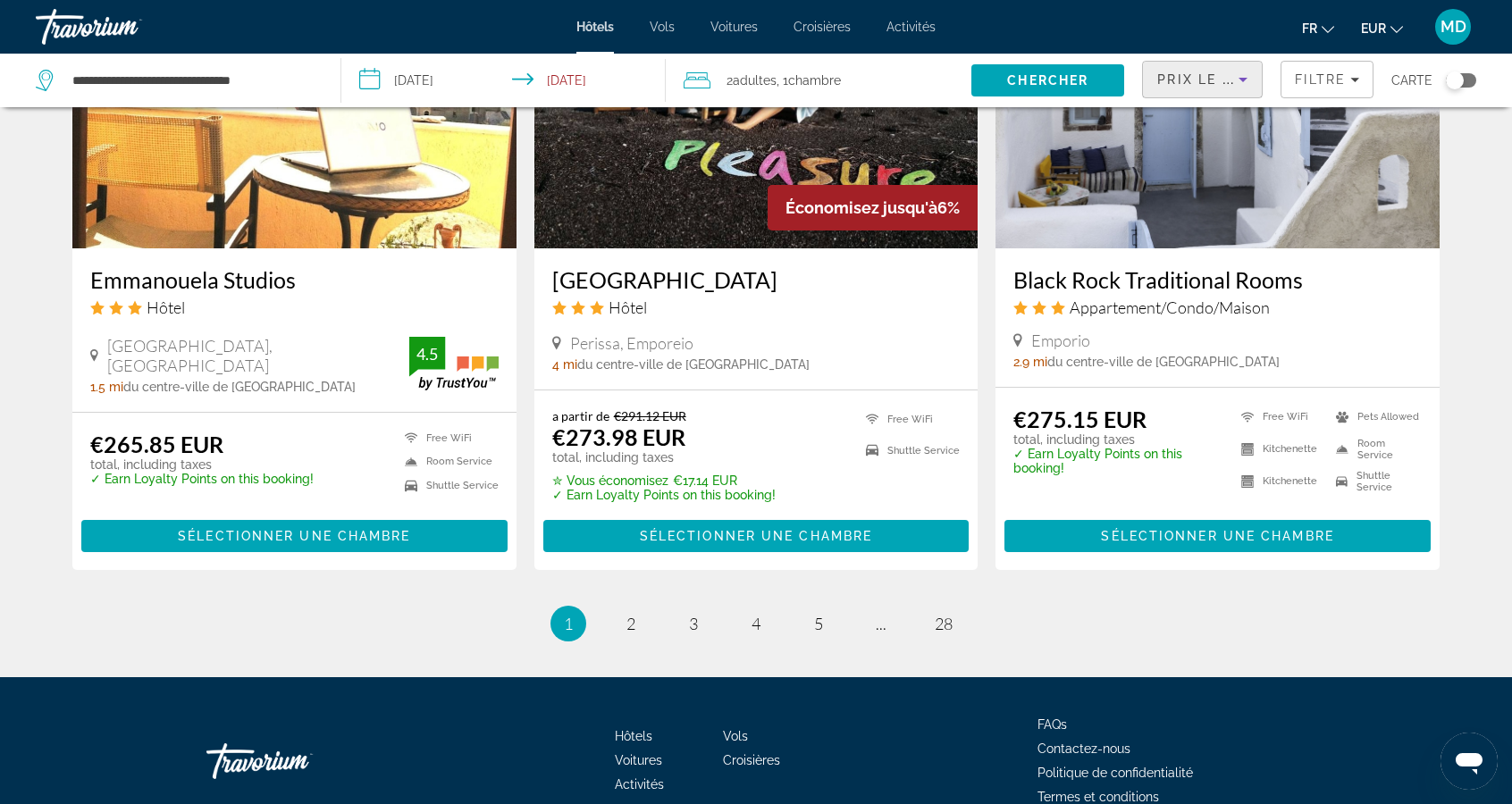
scroll to position [2183, 0]
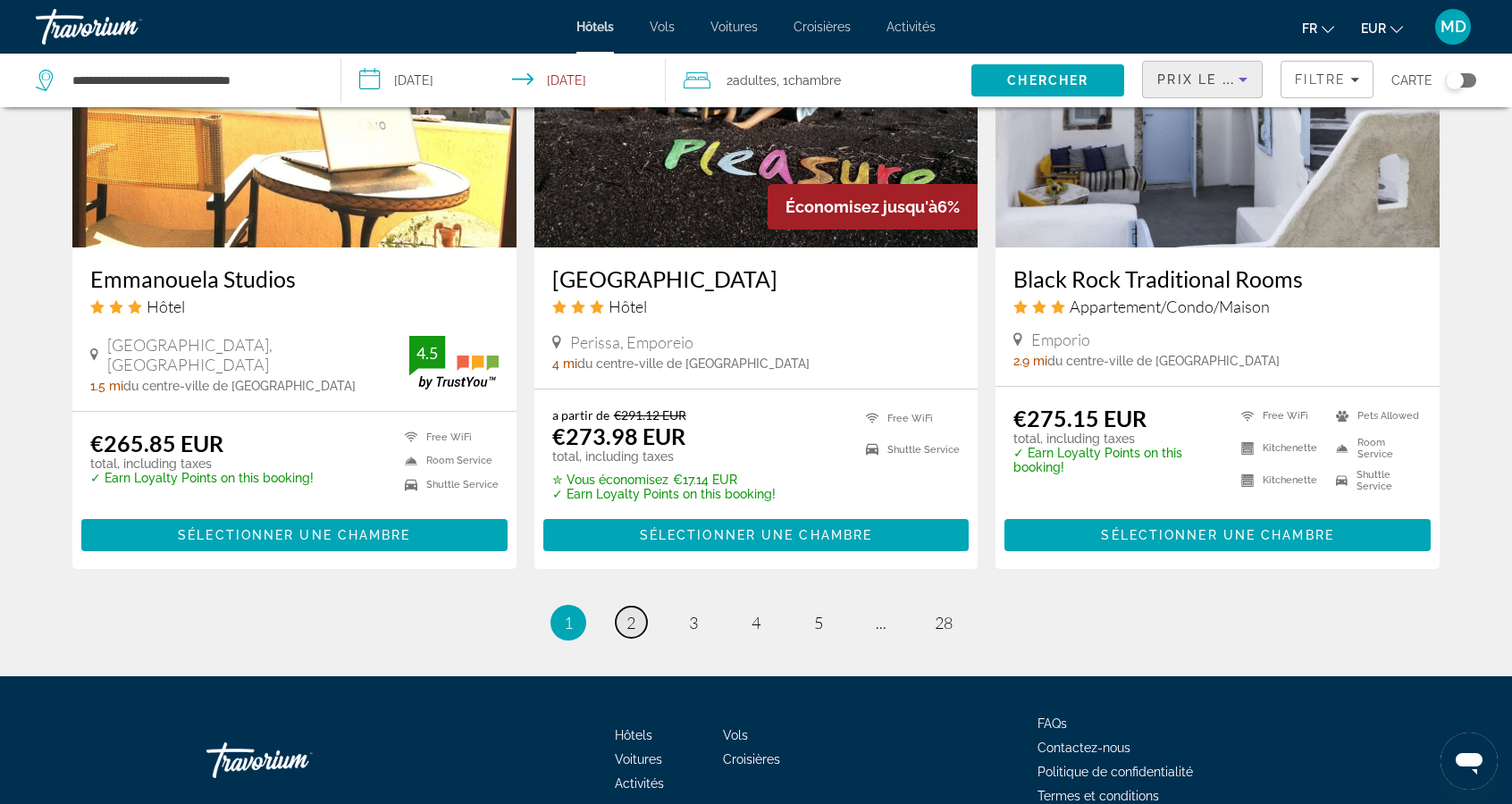
click at [636, 626] on link "page 2" at bounding box center [631, 622] width 31 height 31
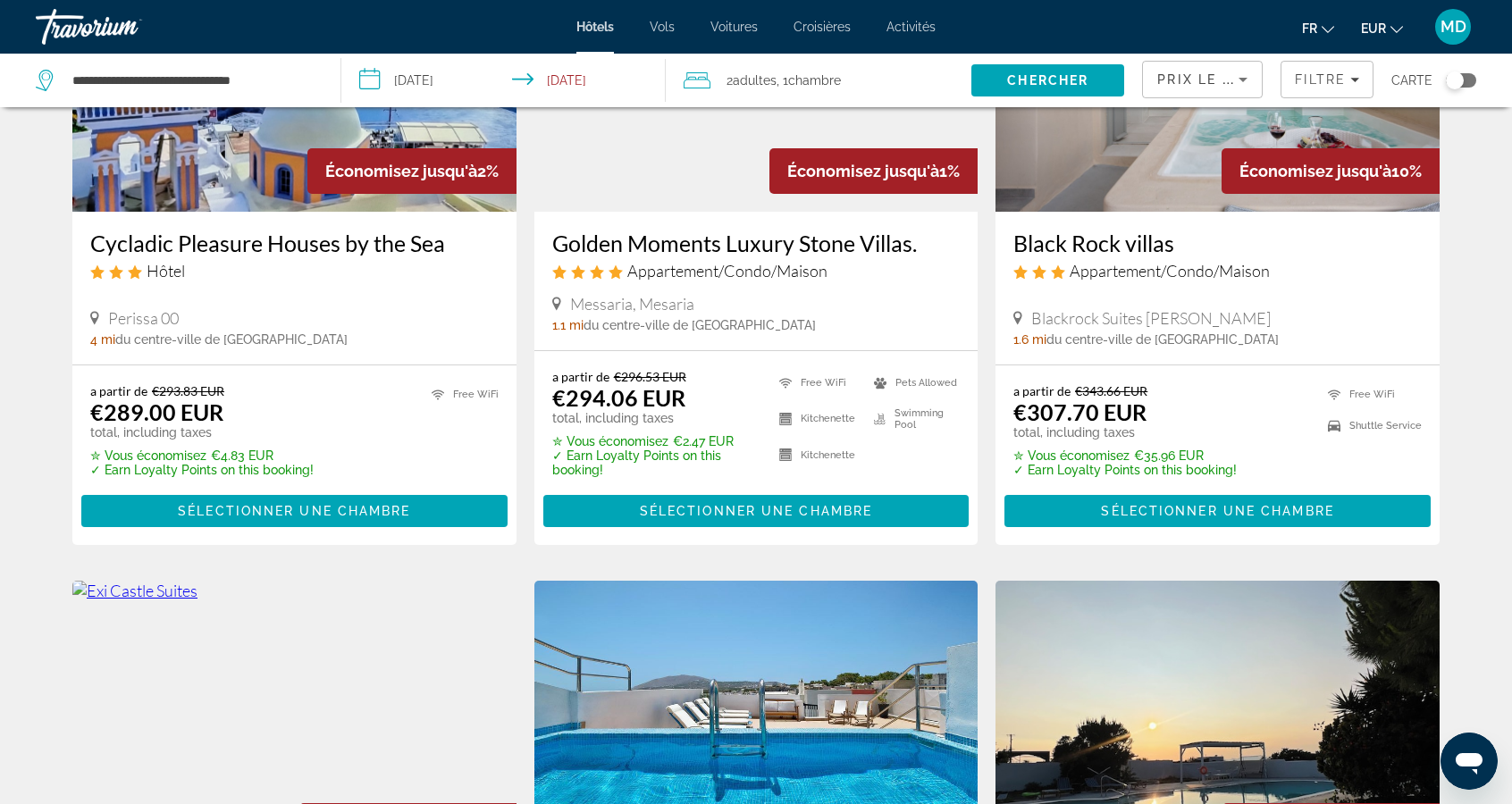
scroll to position [920, 0]
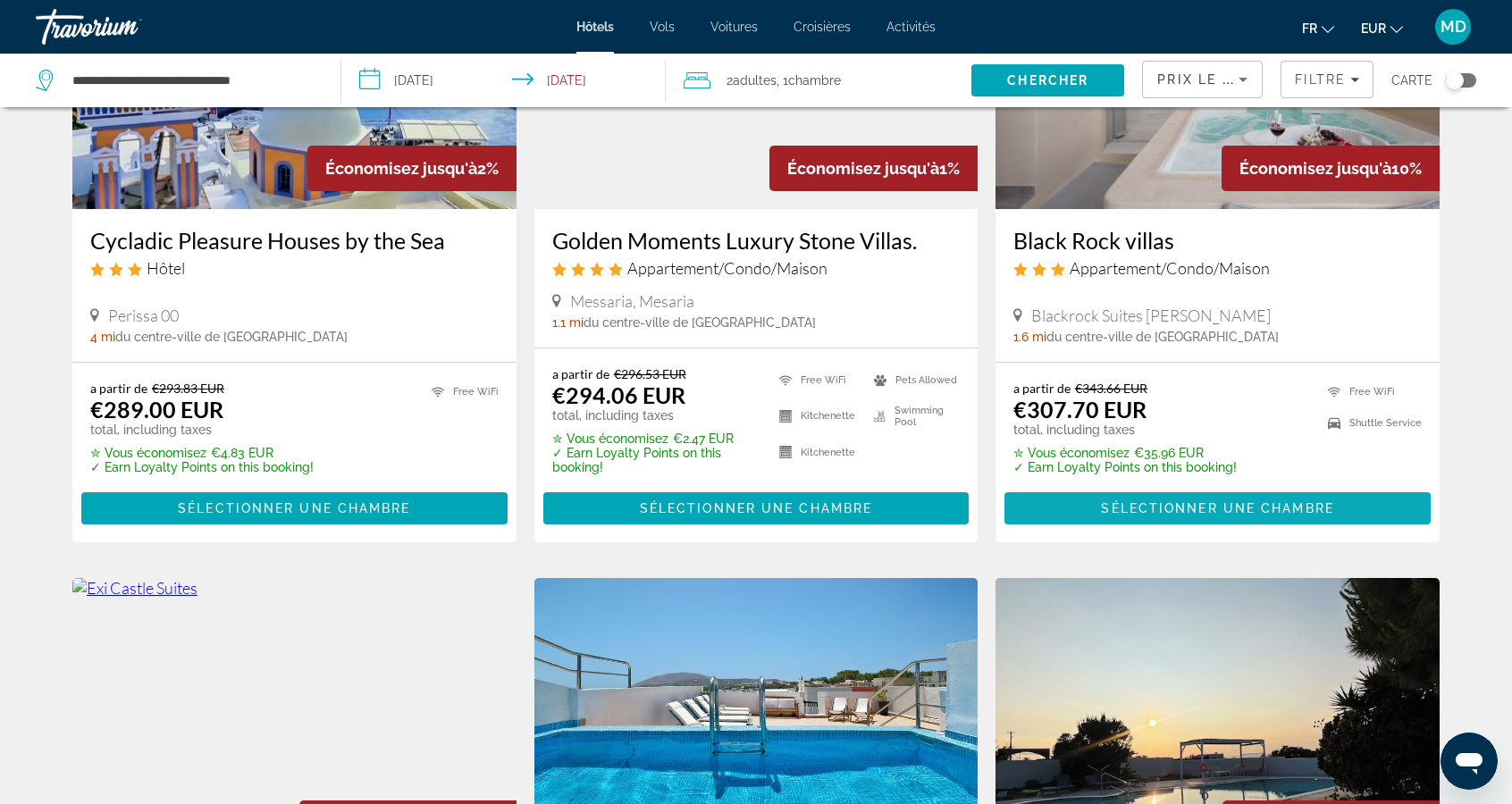
click at [1300, 509] on span "Sélectionner une chambre" at bounding box center [1216, 508] width 232 height 14
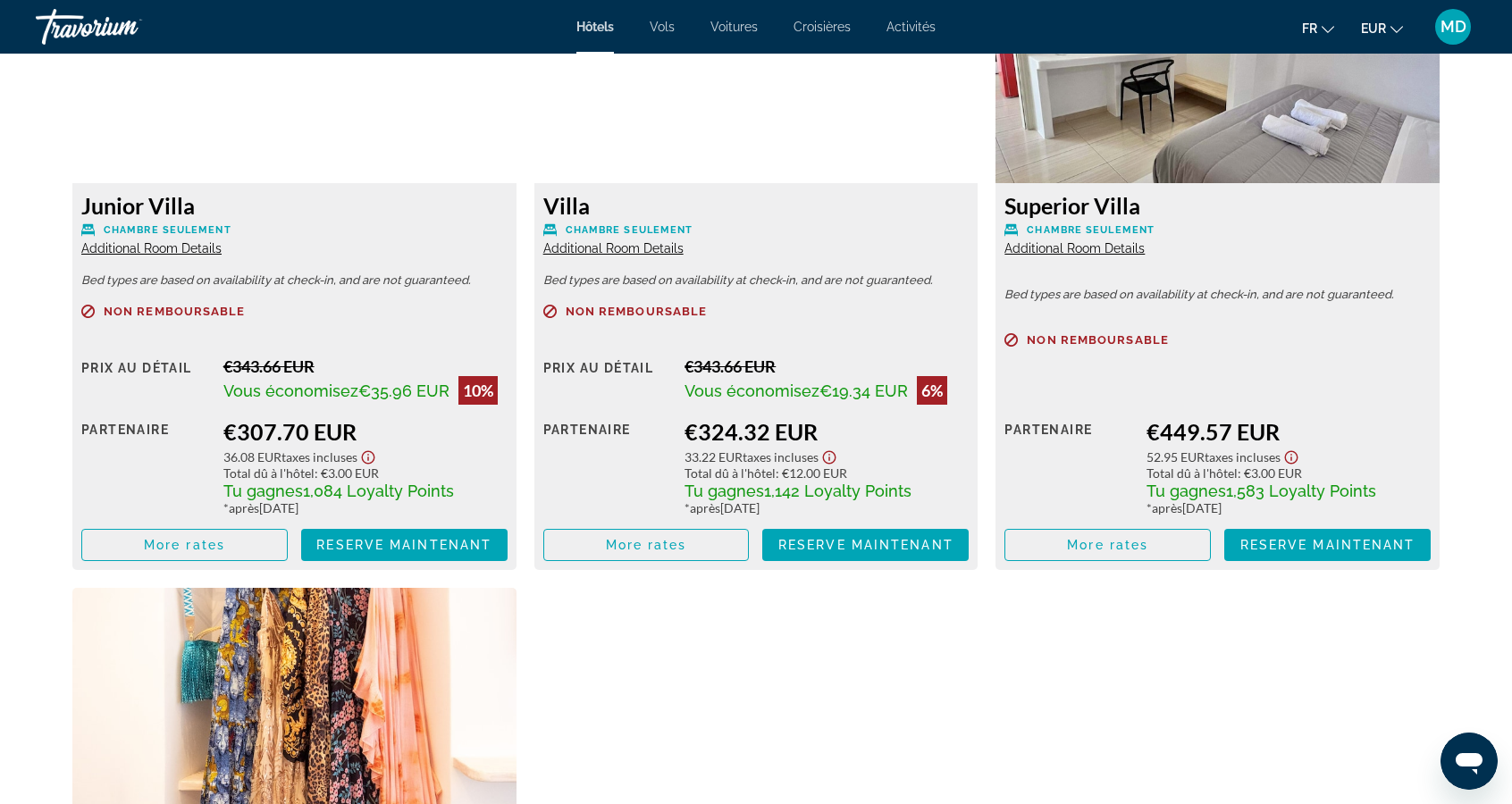
scroll to position [2572, 0]
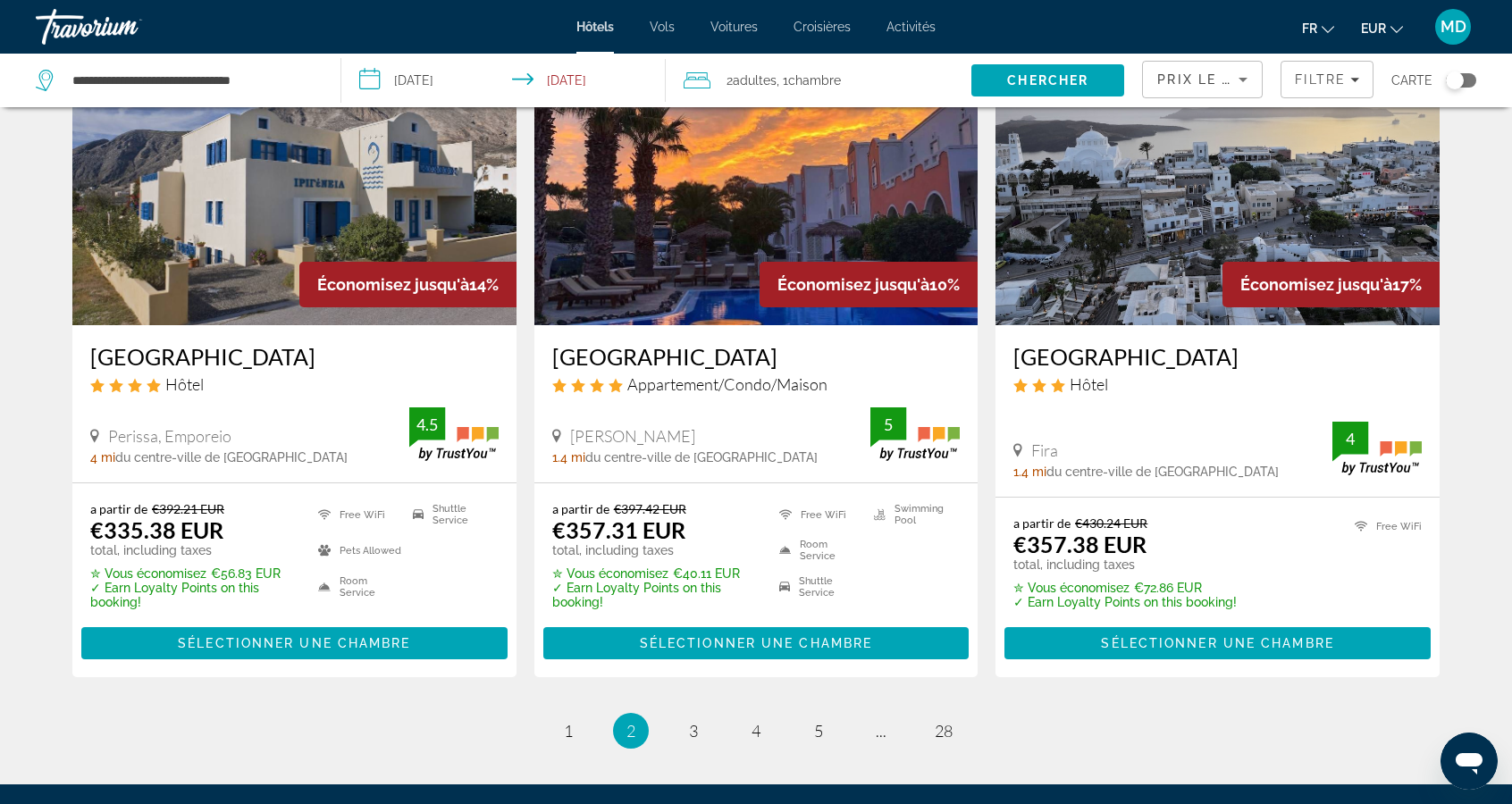
scroll to position [2235, 0]
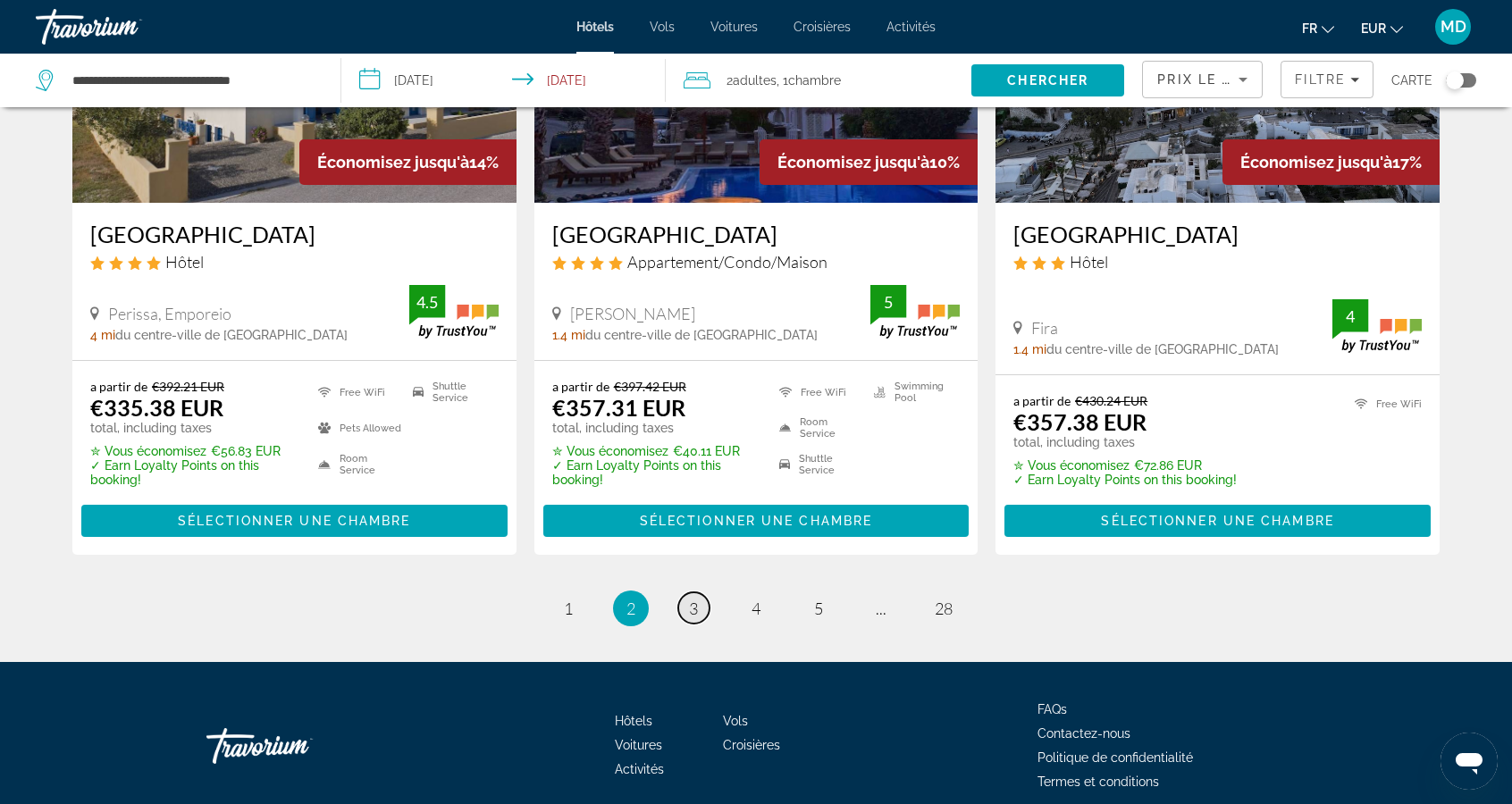
click at [690, 606] on span "3" at bounding box center [694, 609] width 9 height 20
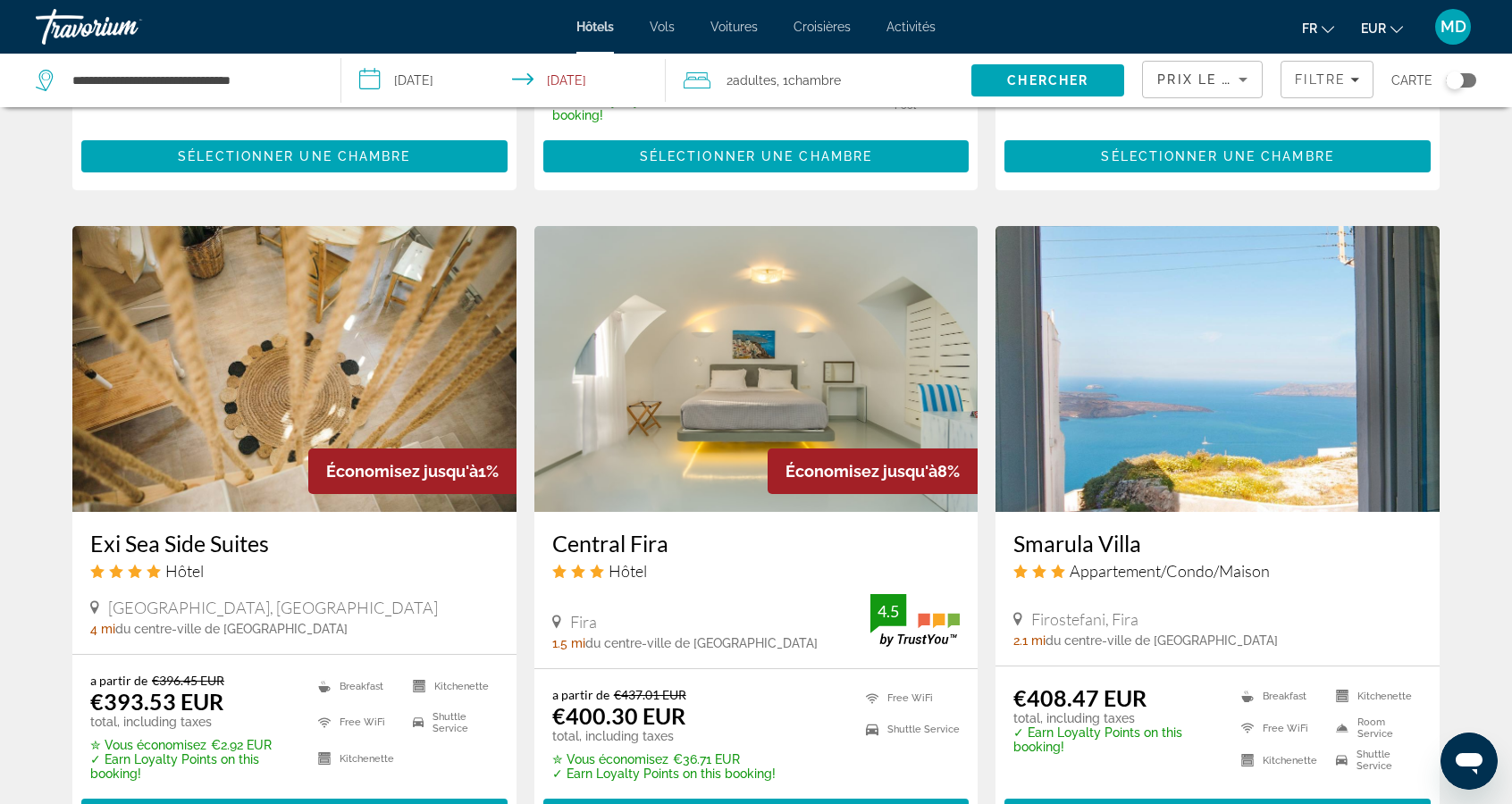
scroll to position [1950, 0]
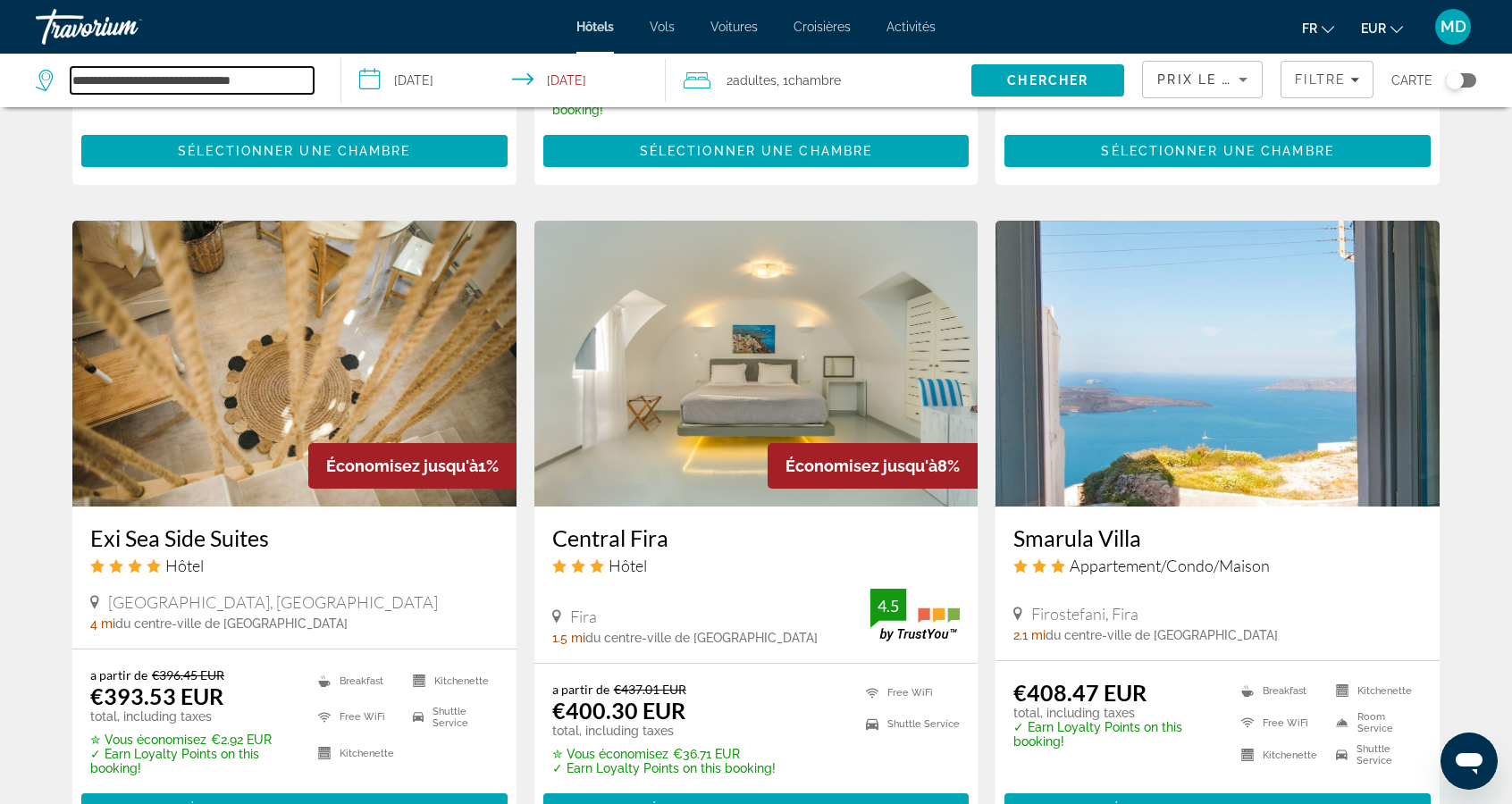
click at [282, 84] on input "**********" at bounding box center [192, 81] width 243 height 27
type input "**********"
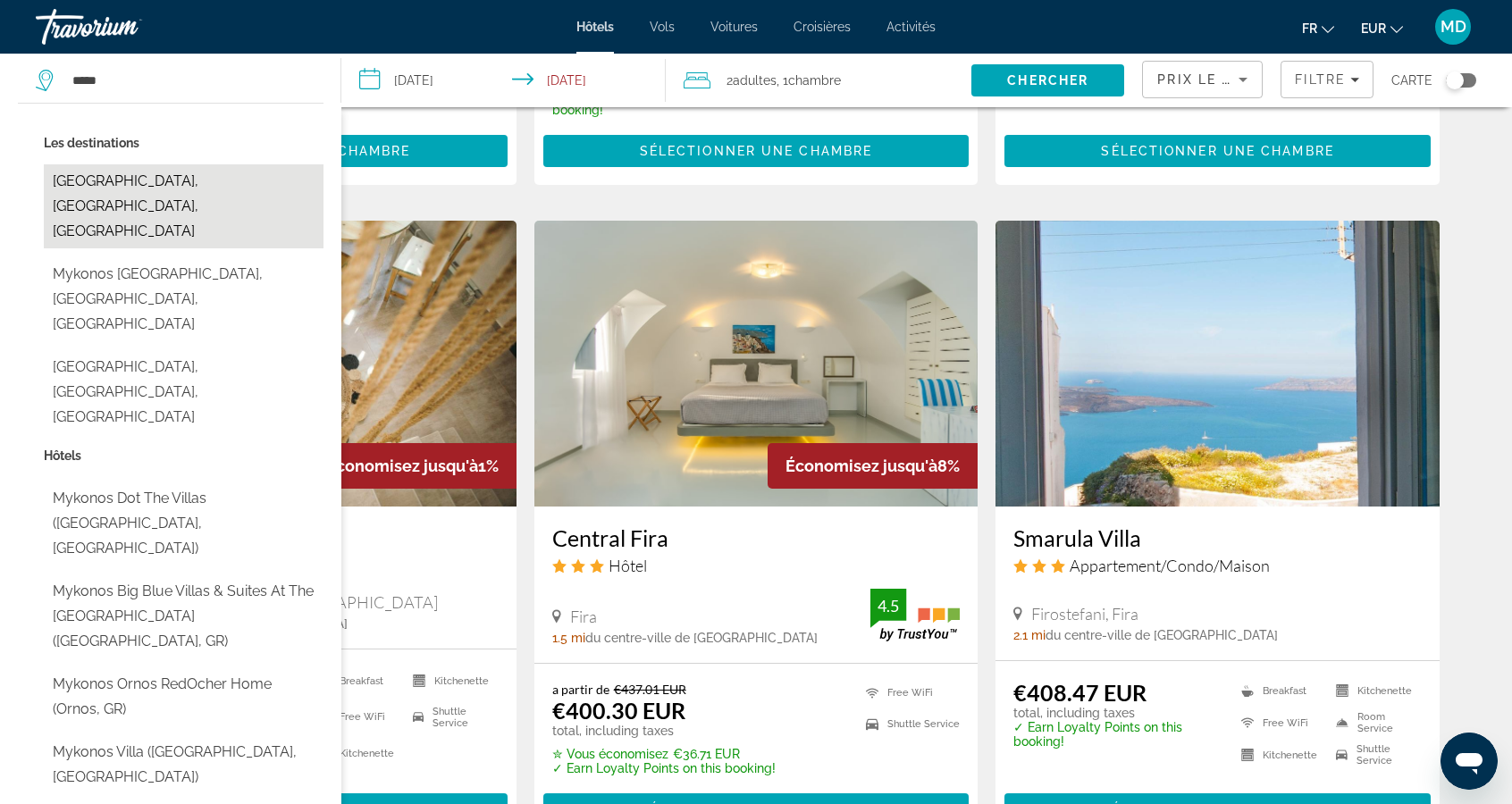
click at [248, 175] on button "[GEOGRAPHIC_DATA], [GEOGRAPHIC_DATA], [GEOGRAPHIC_DATA]" at bounding box center [184, 206] width 280 height 84
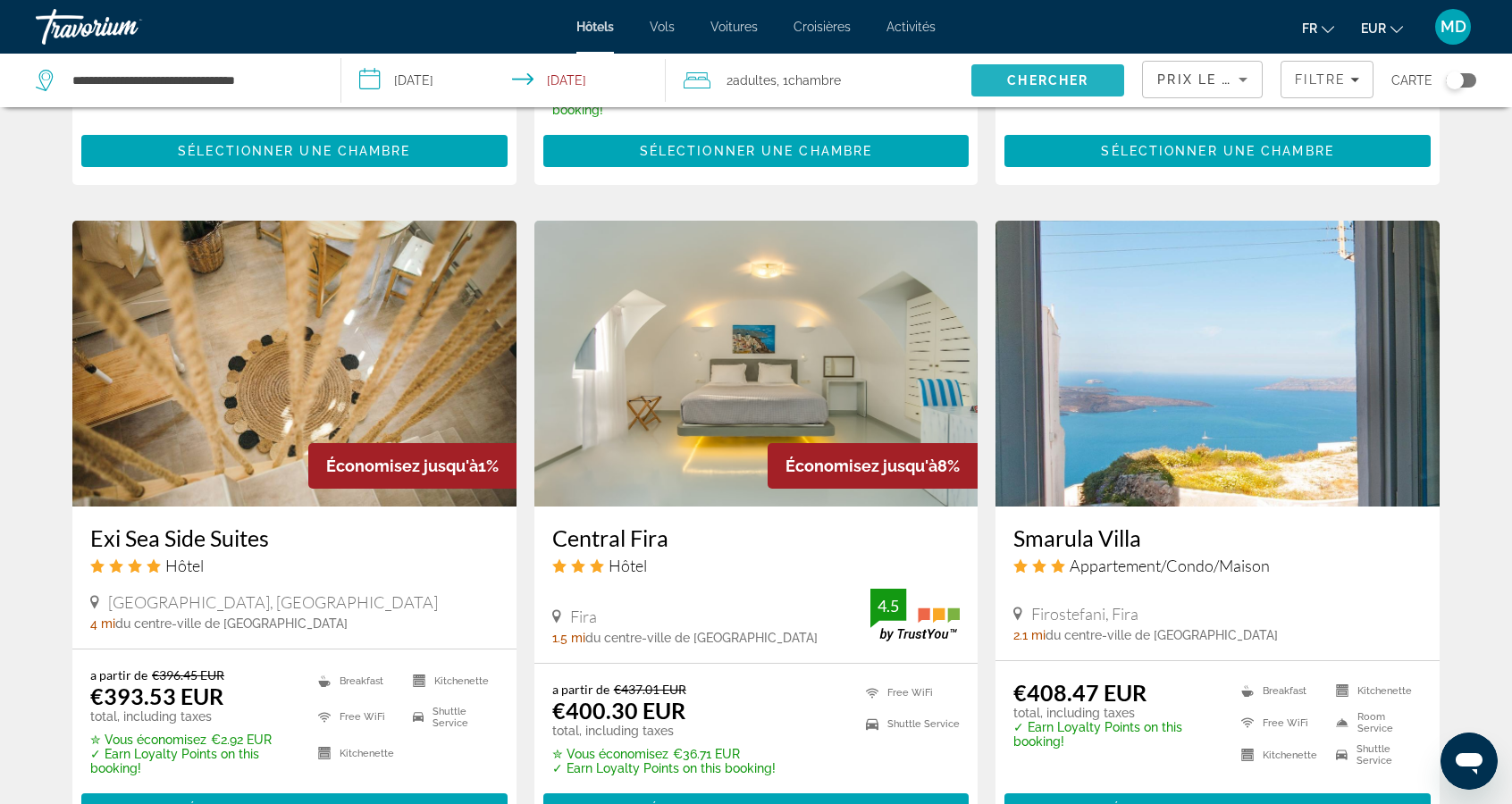
click at [1015, 78] on span "Chercher" at bounding box center [1047, 81] width 82 height 14
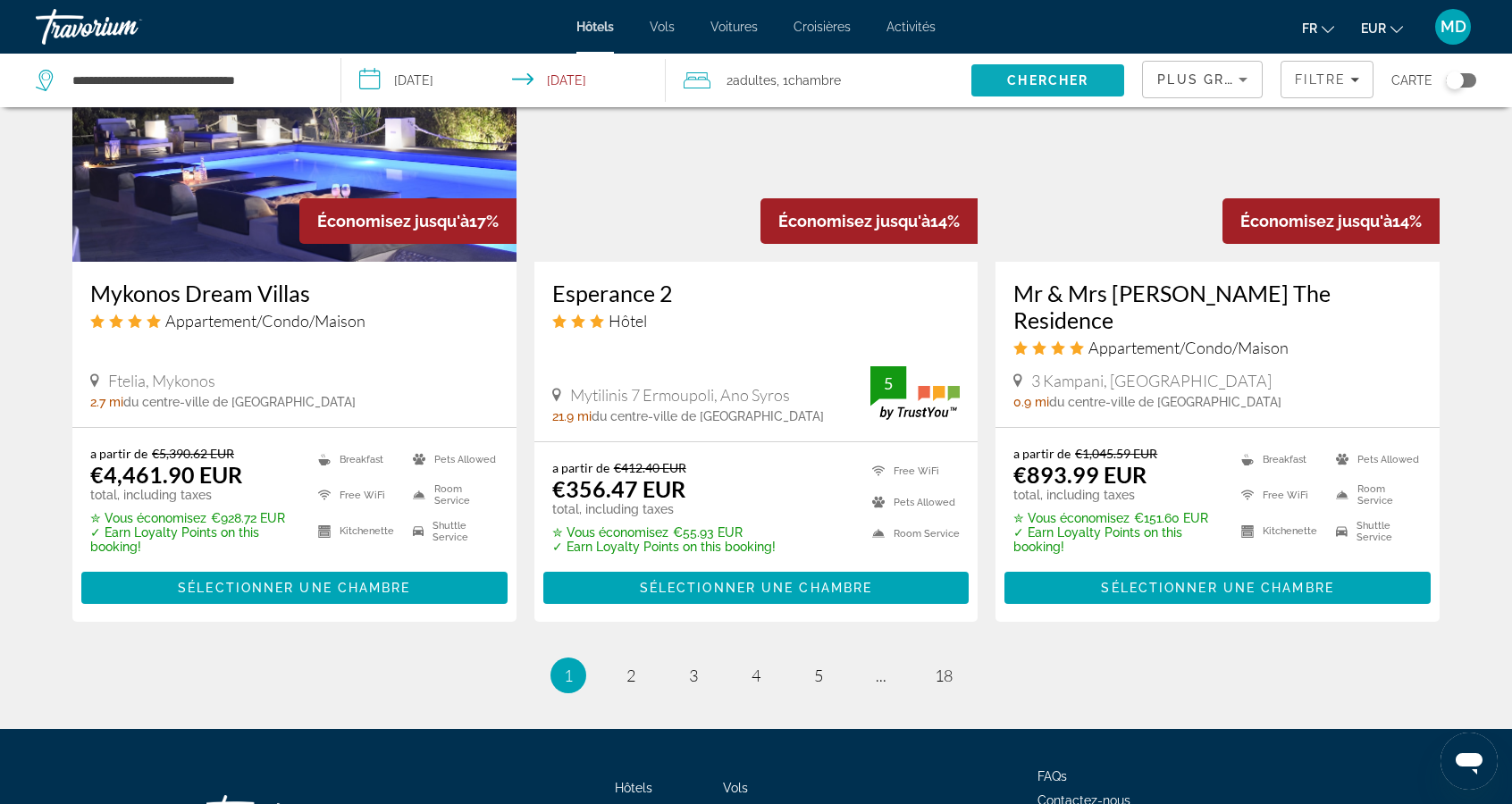
scroll to position [2253, 0]
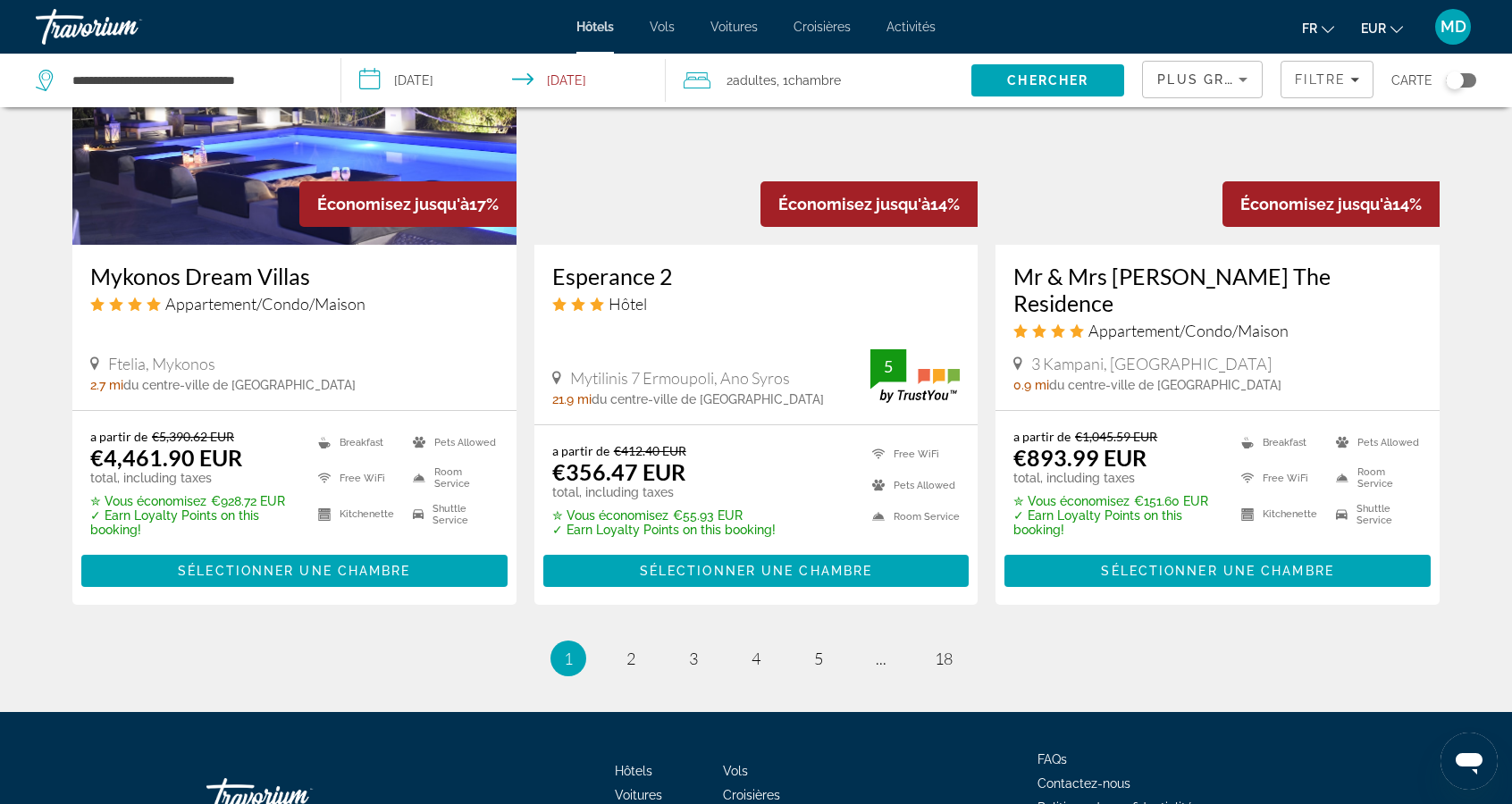
click at [1217, 70] on div "Plus grandes économies" at bounding box center [1197, 80] width 82 height 22
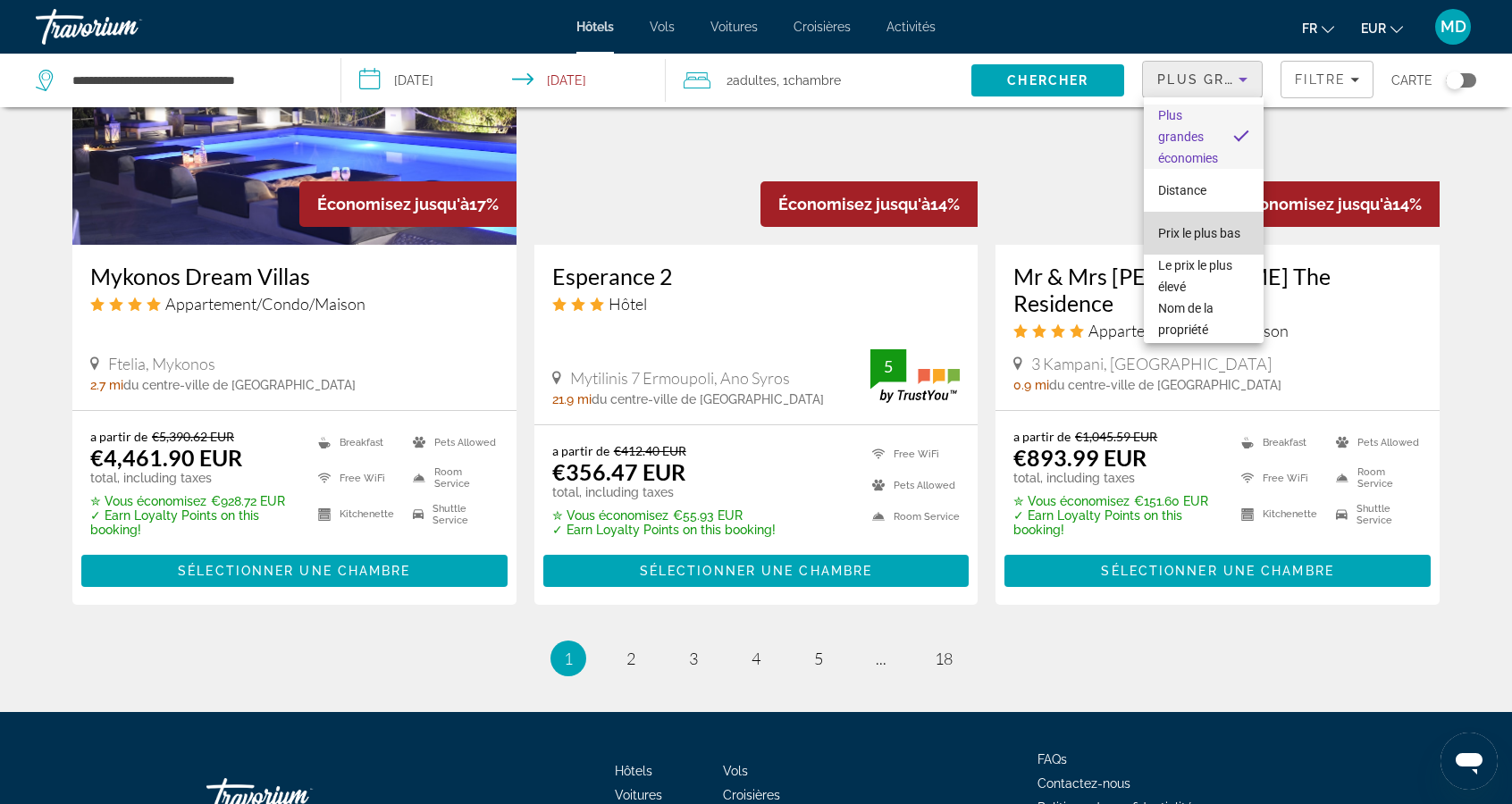
click at [1223, 227] on span "Prix le plus bas" at bounding box center [1199, 233] width 82 height 14
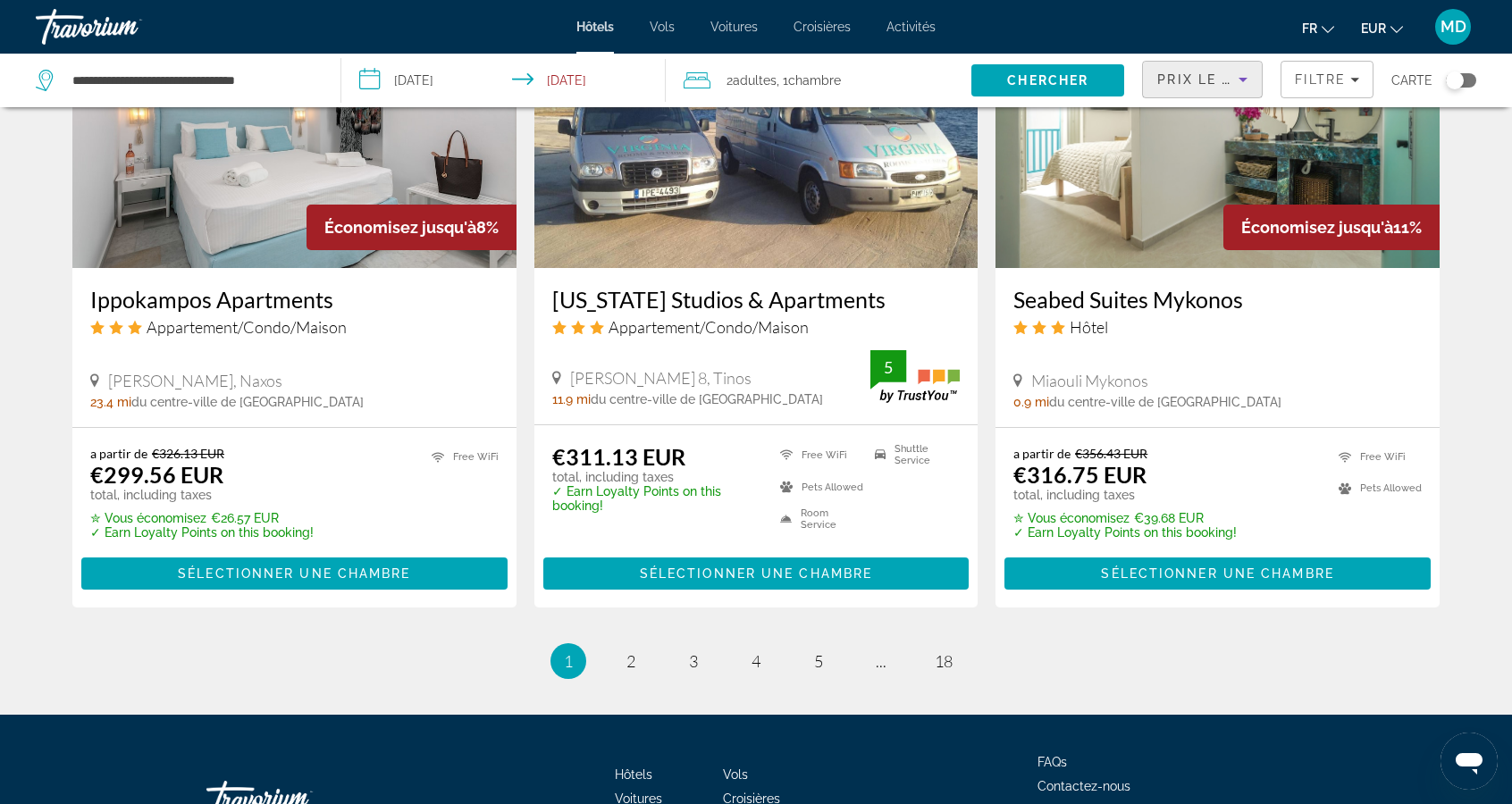
scroll to position [2180, 0]
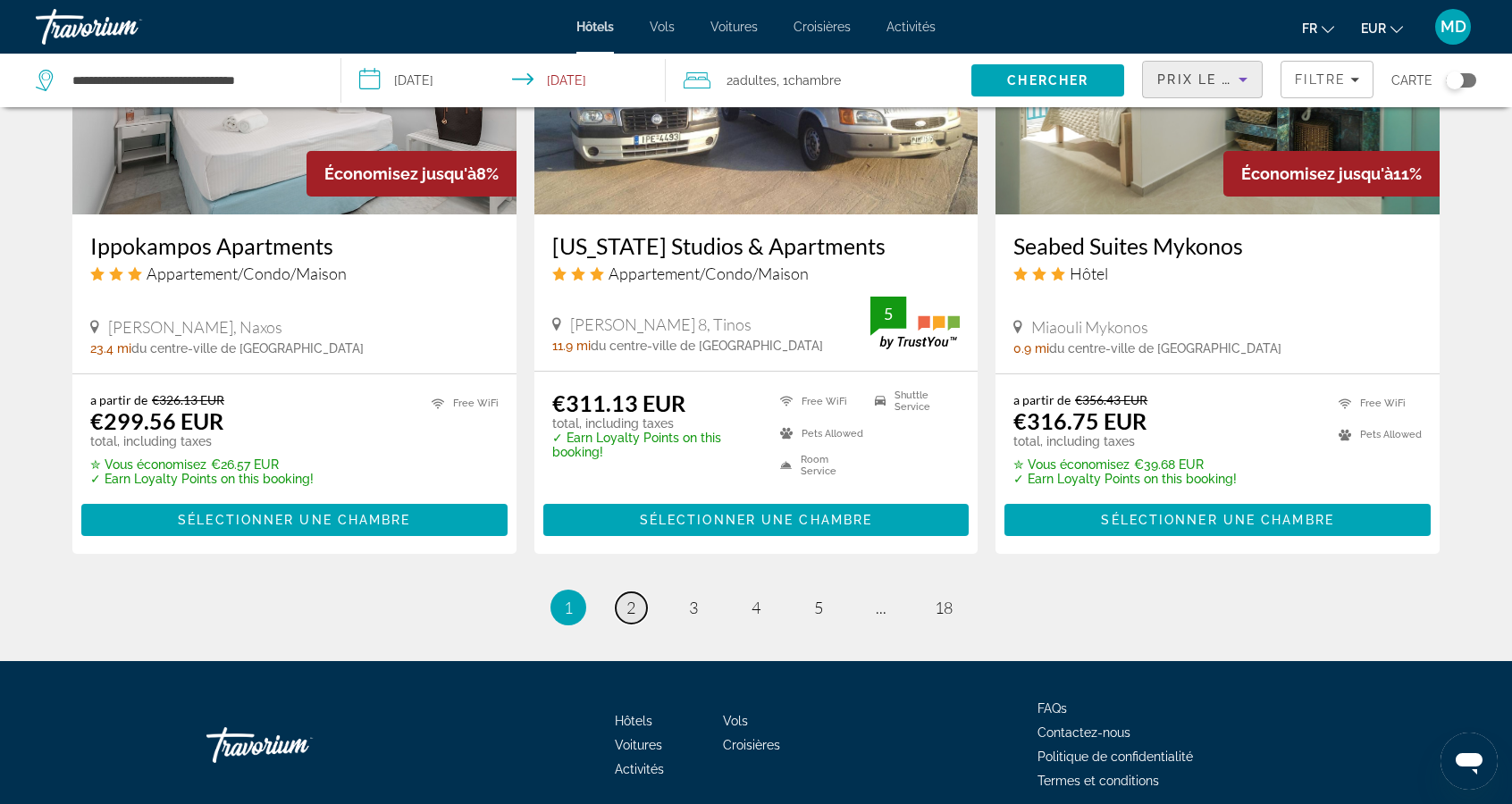
click at [641, 611] on link "page 2" at bounding box center [631, 608] width 31 height 31
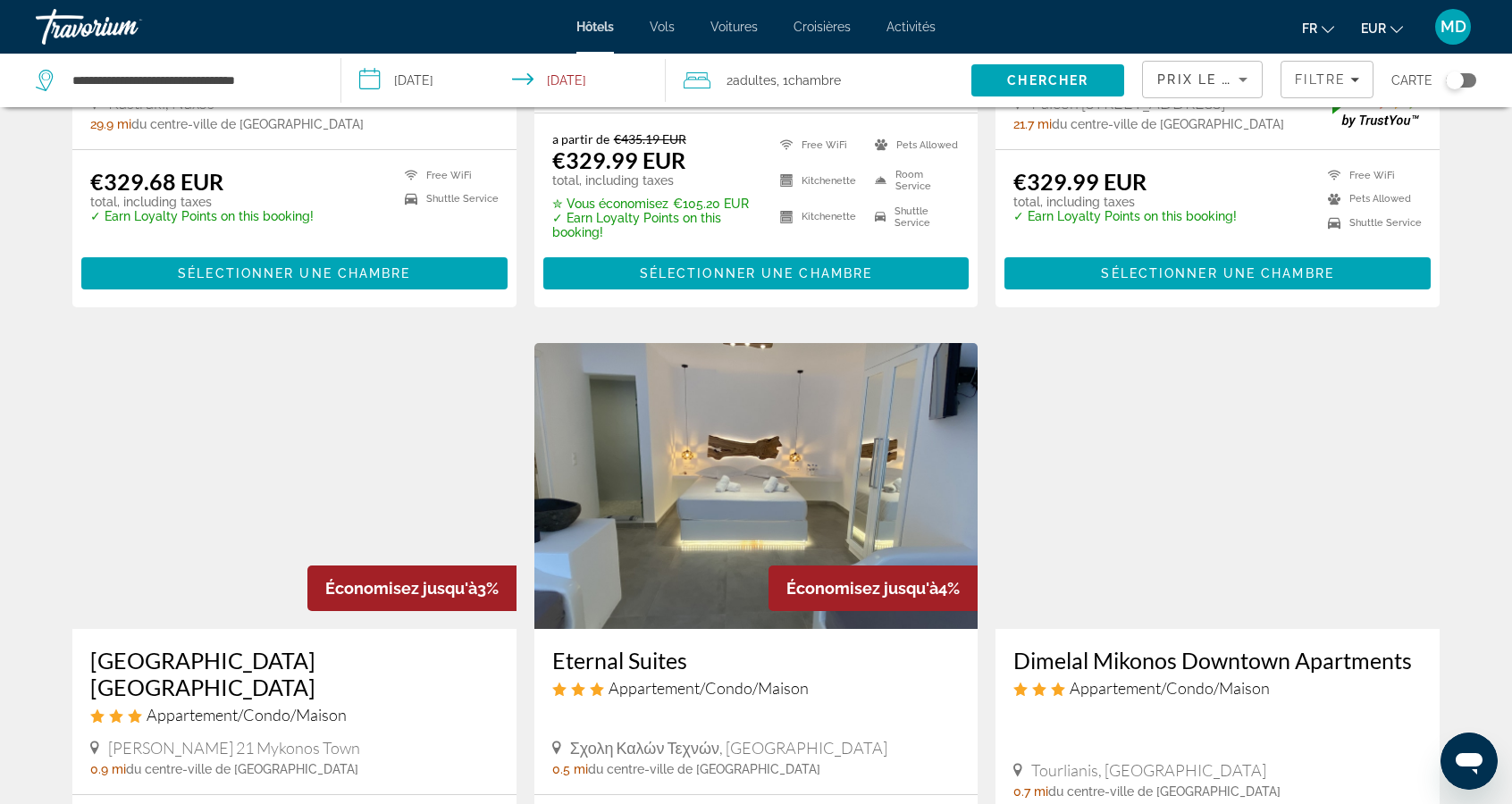
scroll to position [484, 0]
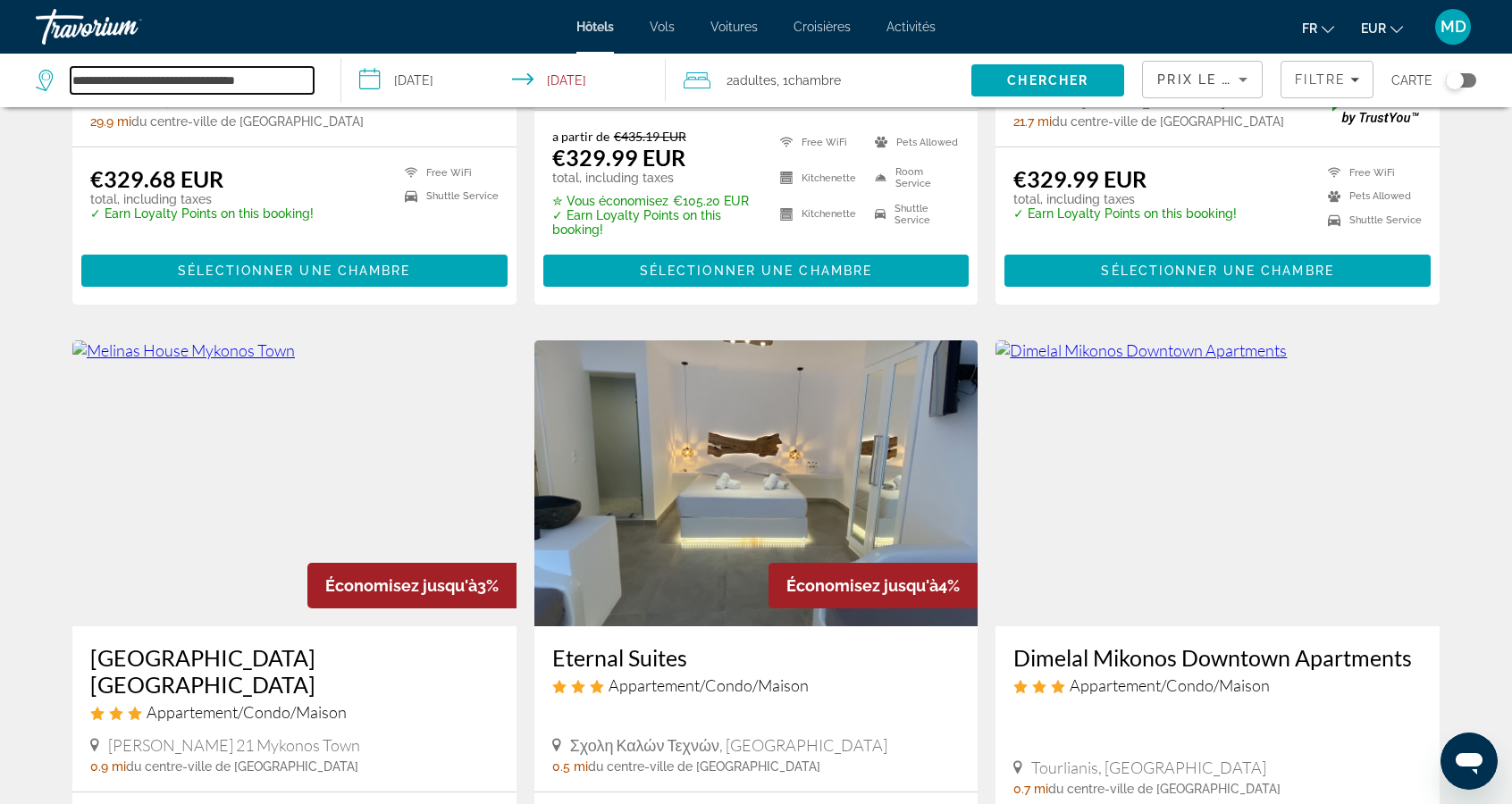
click at [294, 86] on input "**********" at bounding box center [192, 81] width 243 height 27
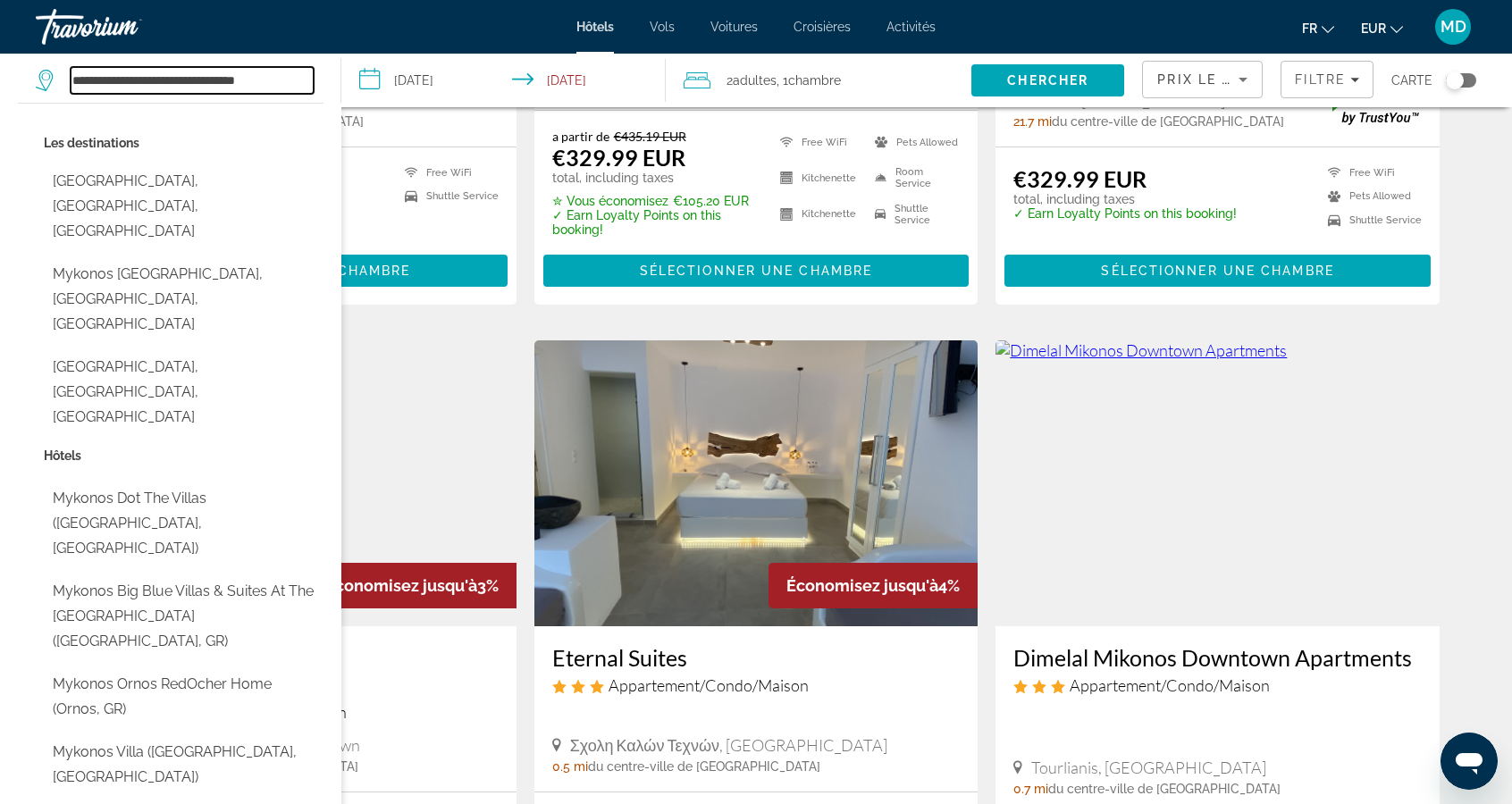
click at [308, 86] on input "**********" at bounding box center [192, 81] width 243 height 27
type input "*******"
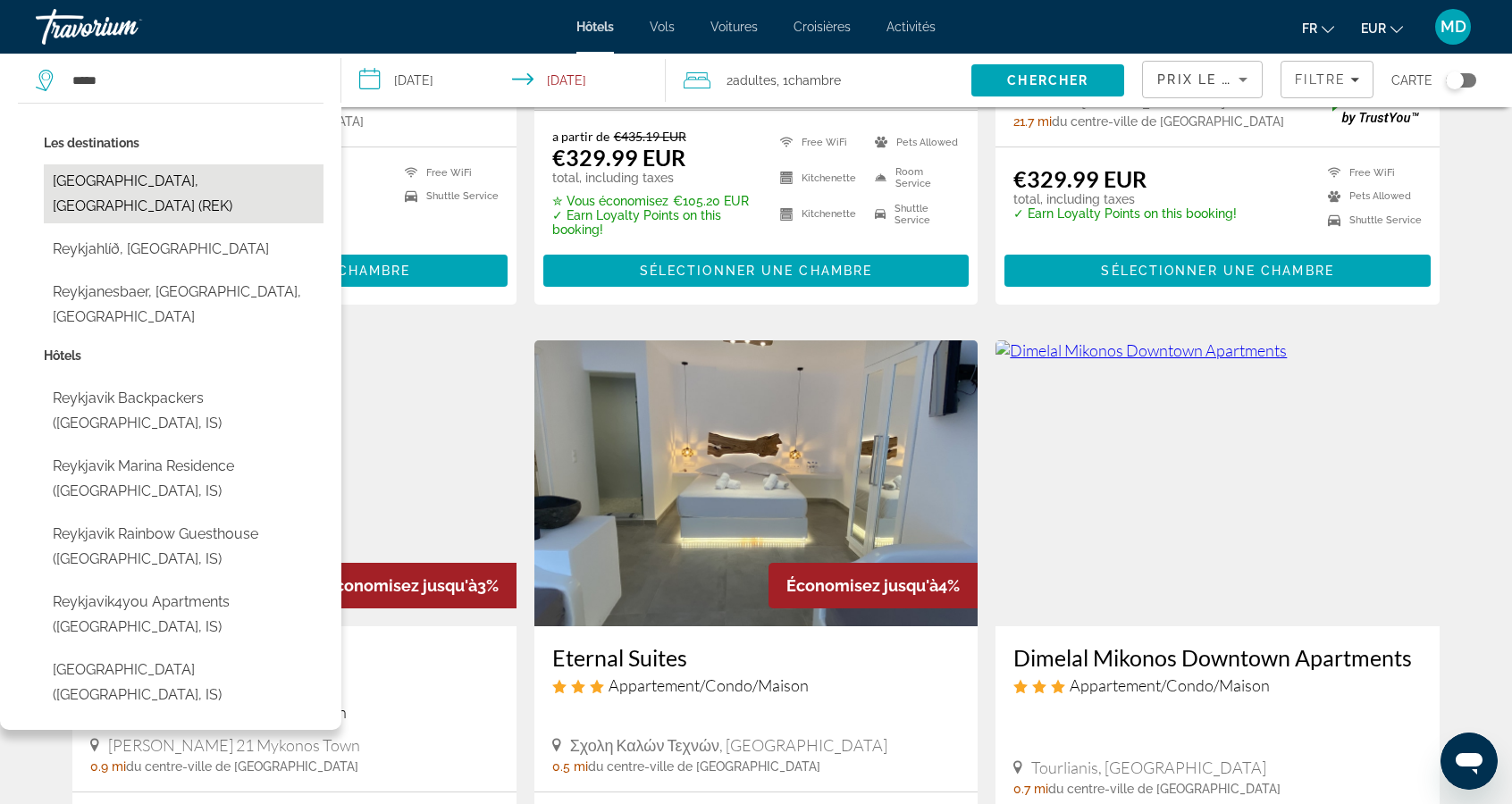
click at [86, 176] on button "[GEOGRAPHIC_DATA], [GEOGRAPHIC_DATA] (REK)" at bounding box center [184, 194] width 280 height 59
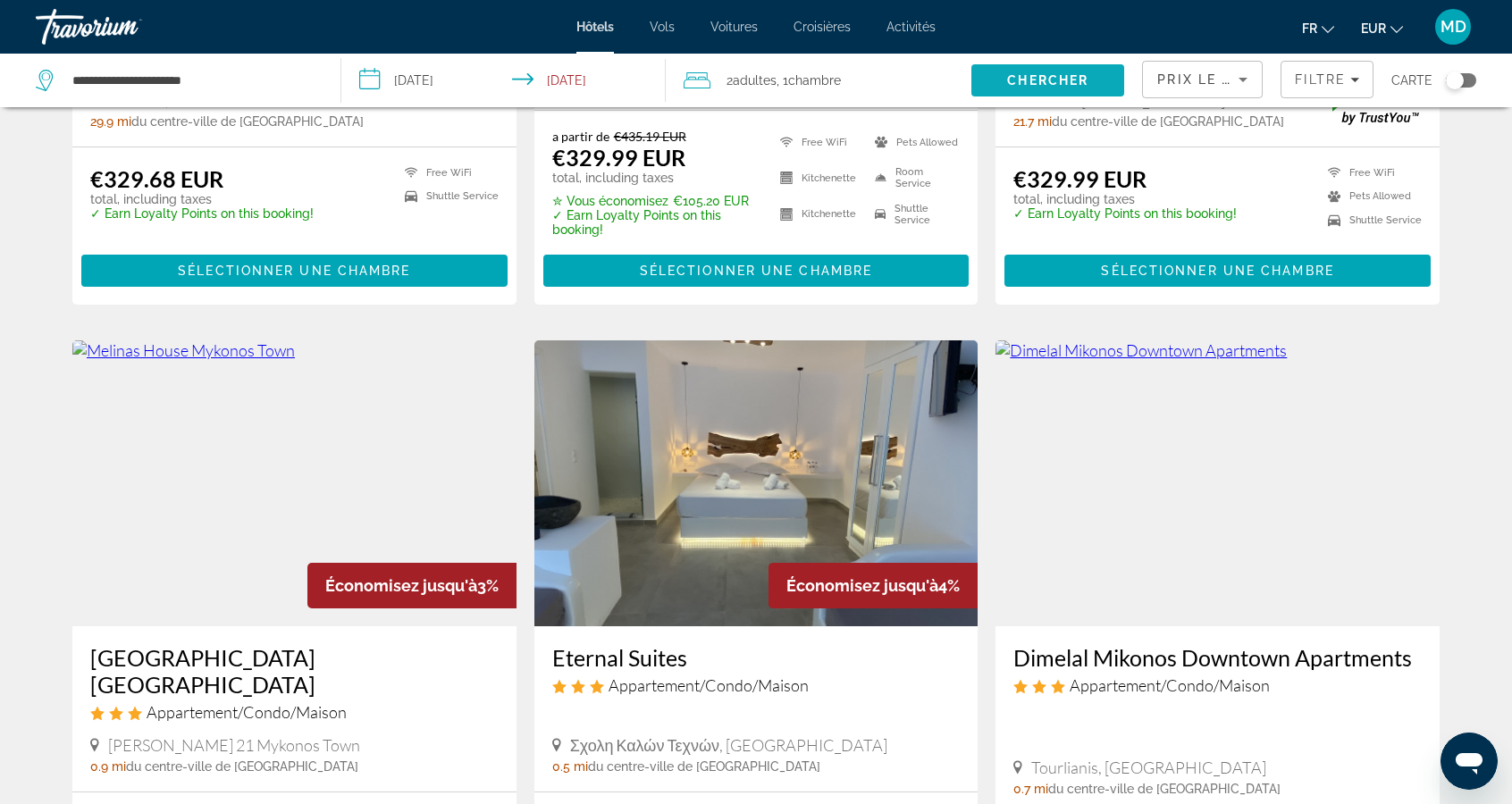
click at [1076, 82] on span "Chercher" at bounding box center [1047, 81] width 82 height 14
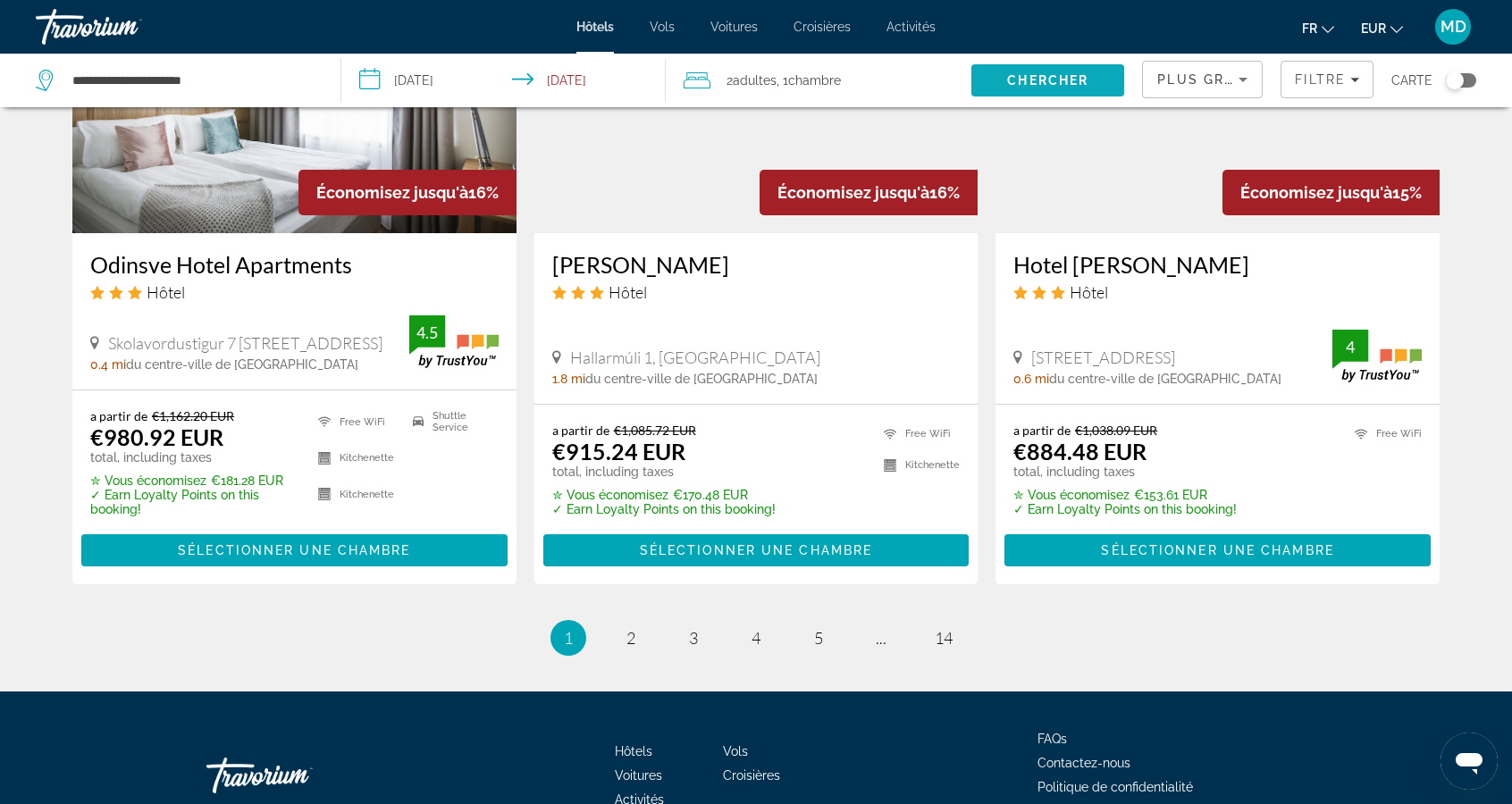
scroll to position [2237, 0]
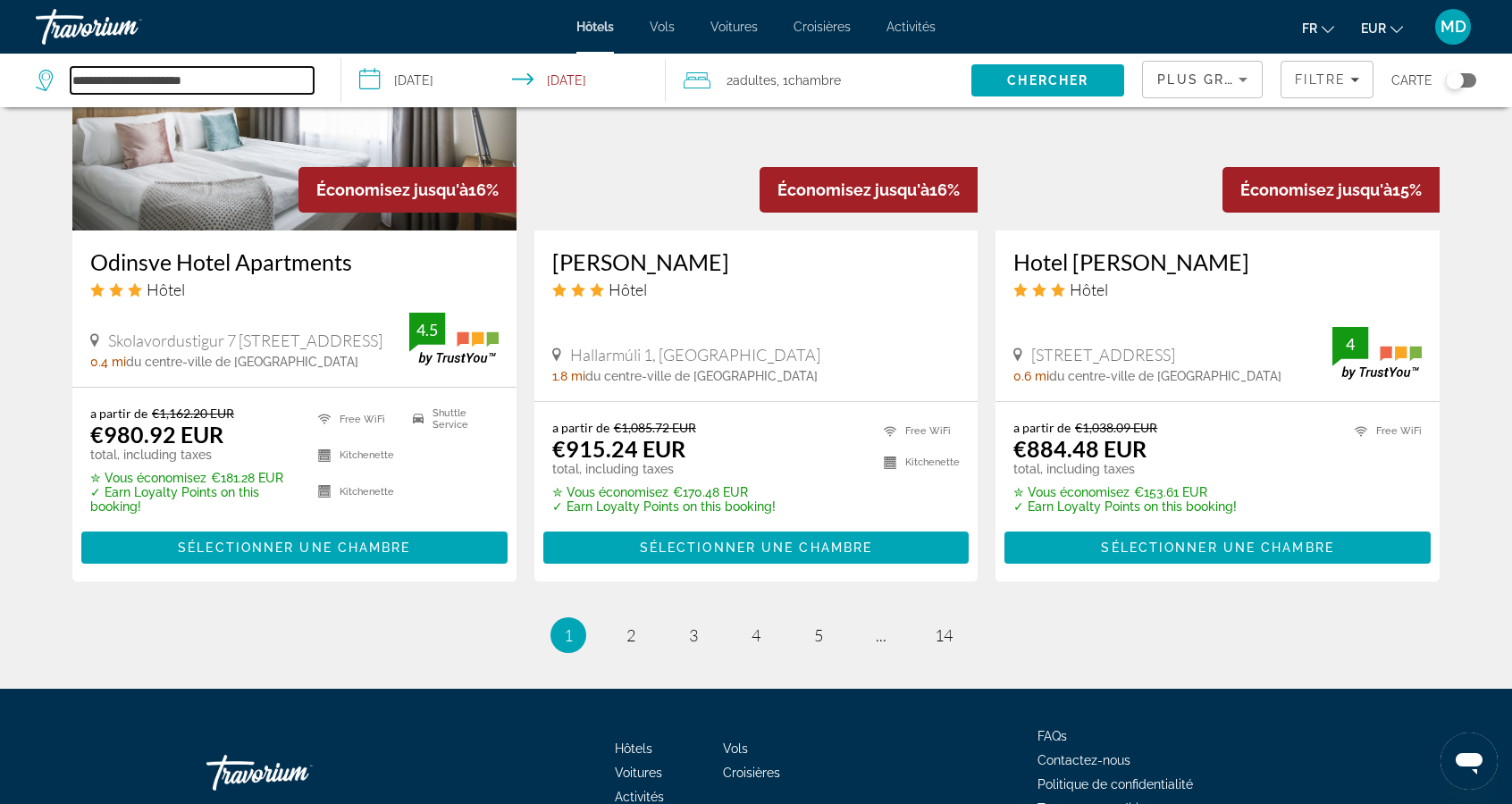
click at [272, 87] on input "**********" at bounding box center [192, 81] width 243 height 27
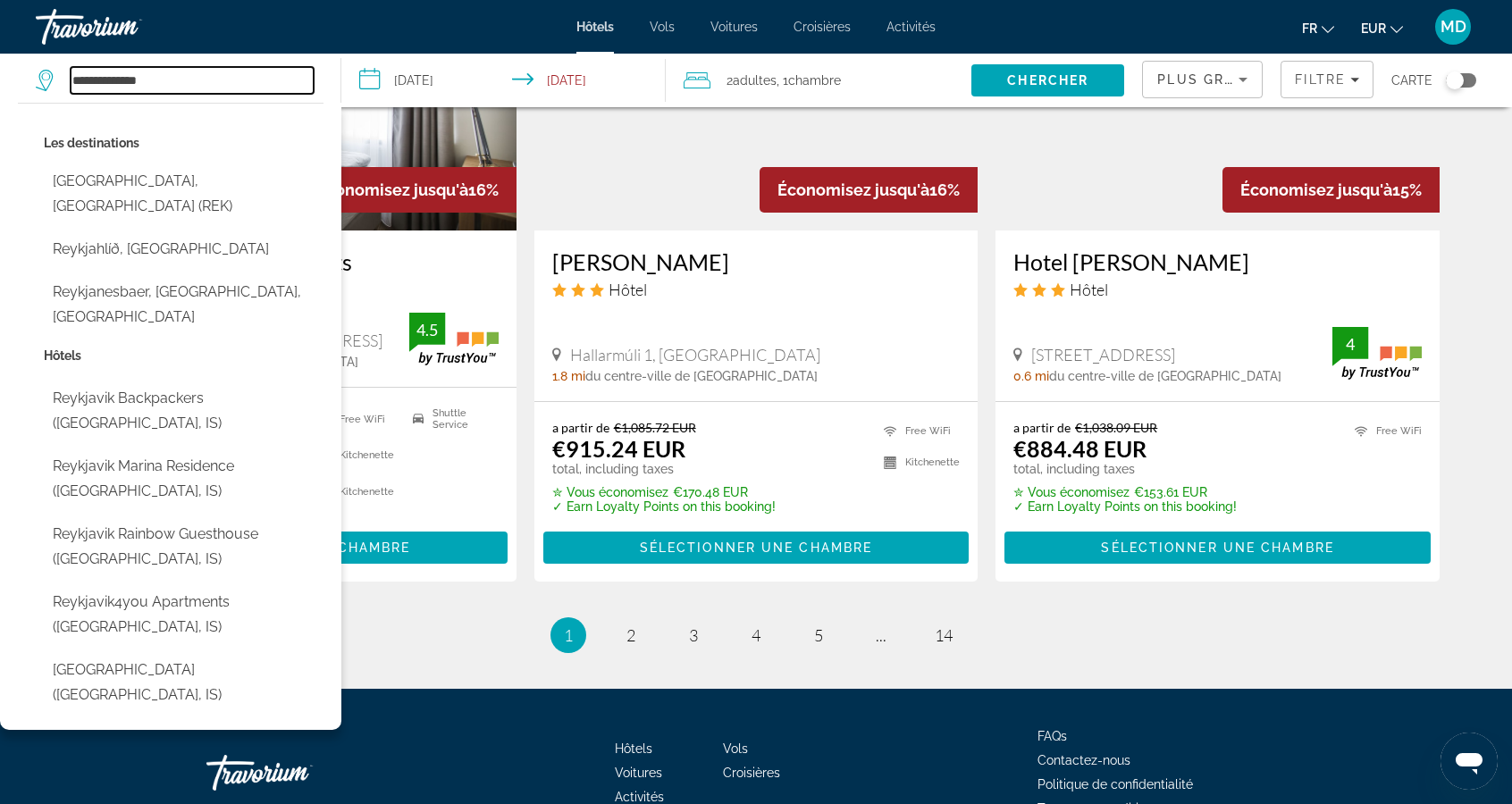
type input "**********"
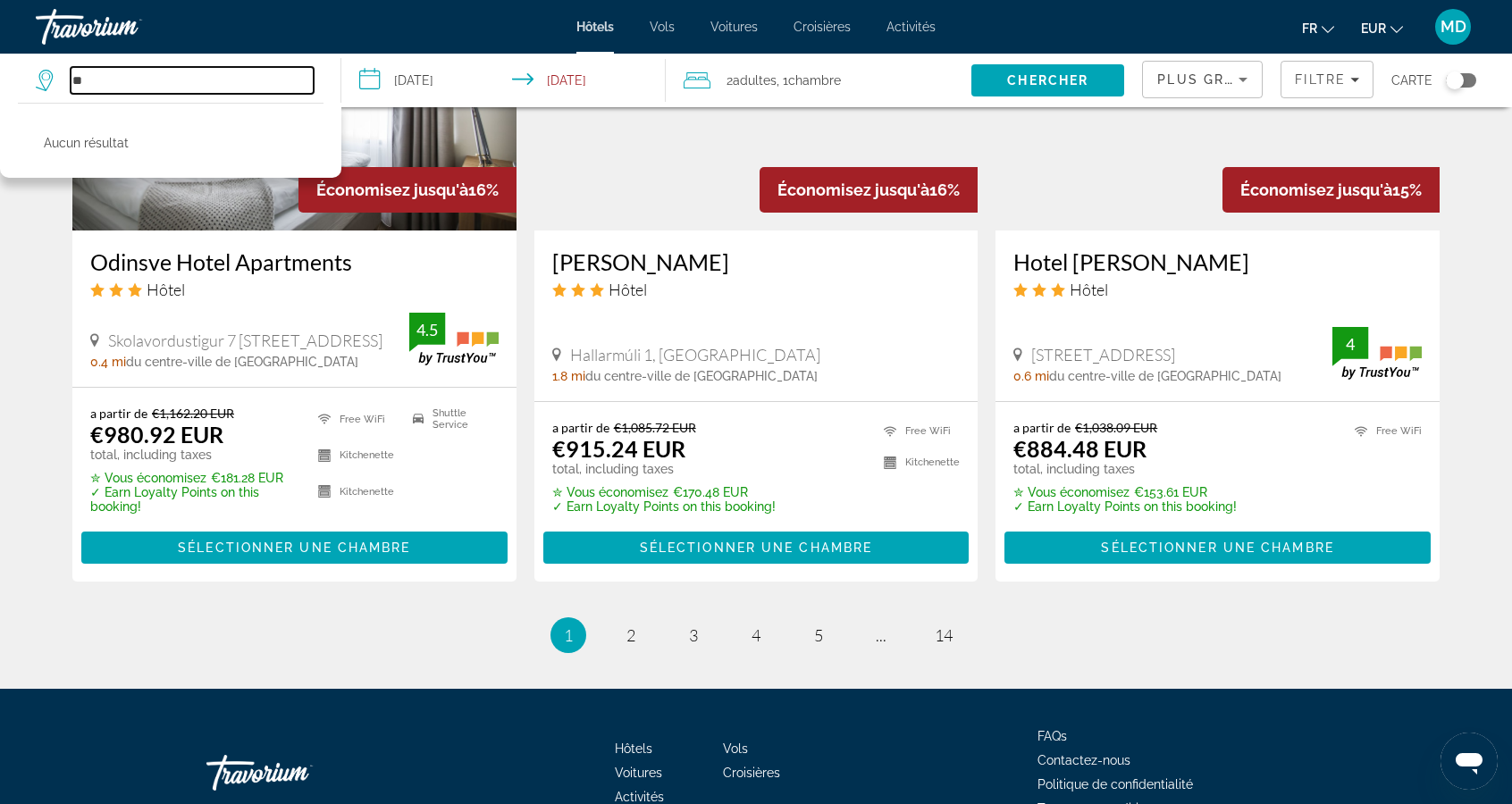
type input "*"
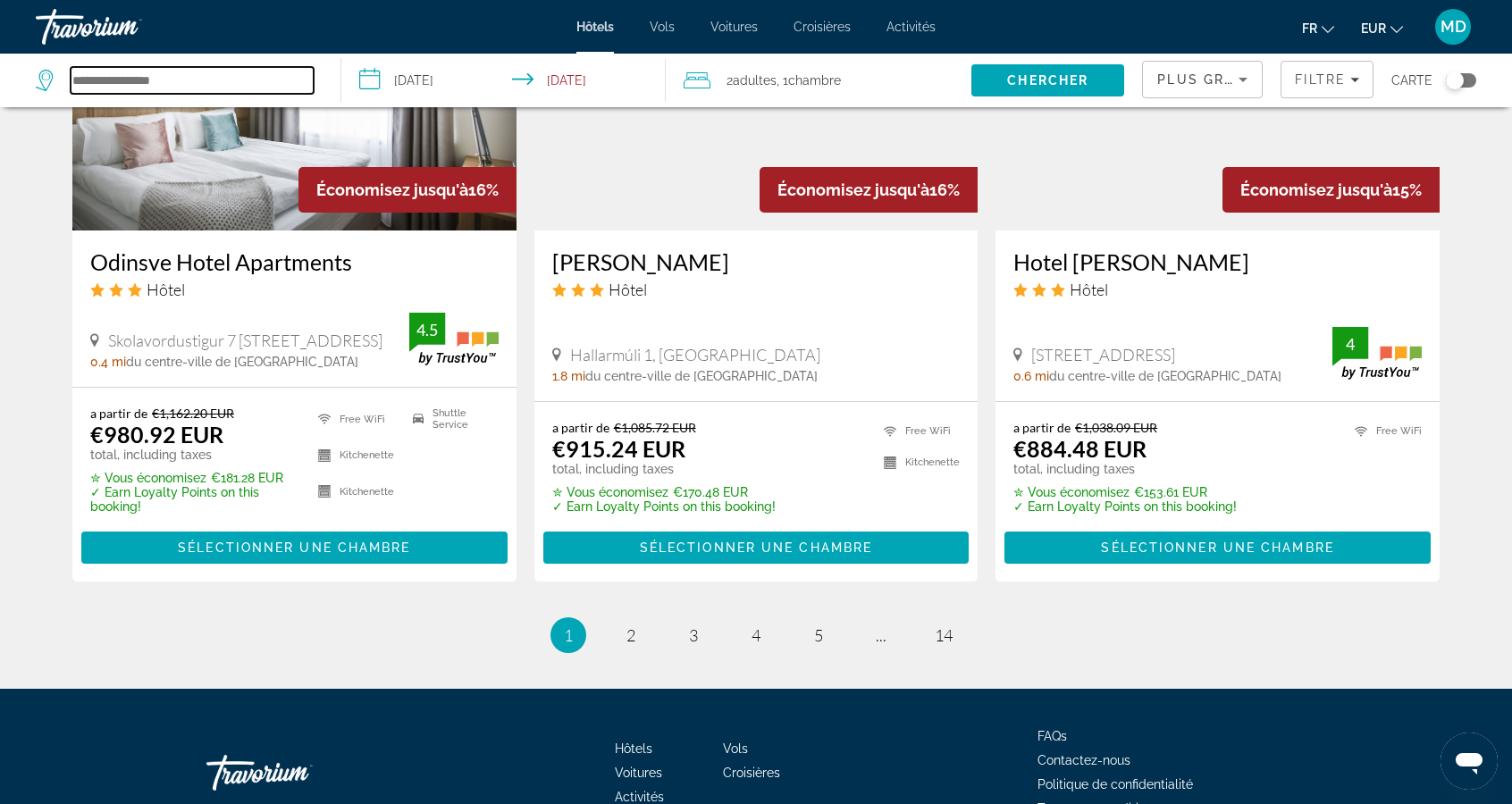
click at [272, 86] on input "Search hotel destination" at bounding box center [192, 81] width 243 height 27
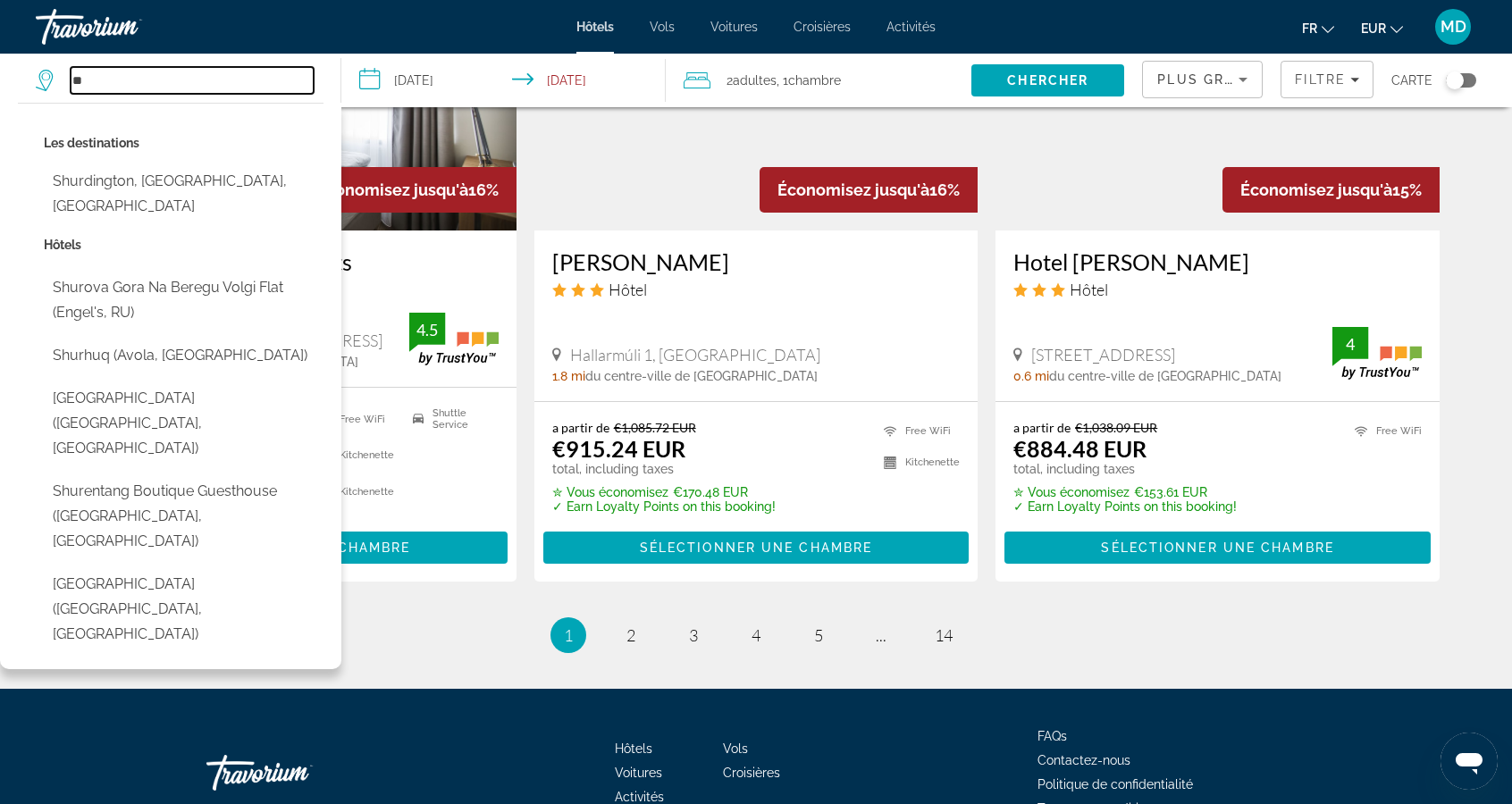
type input "*"
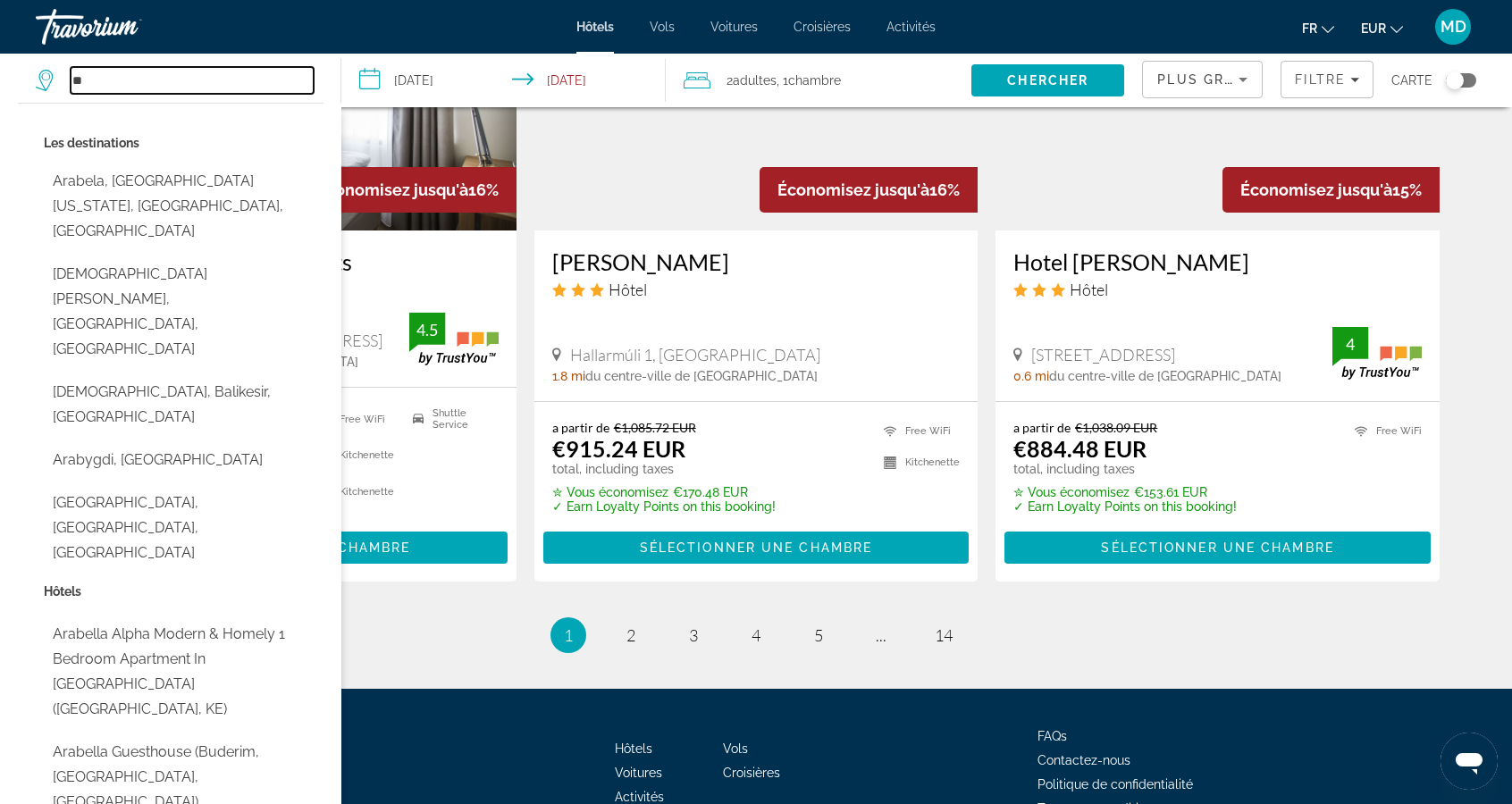
type input "*"
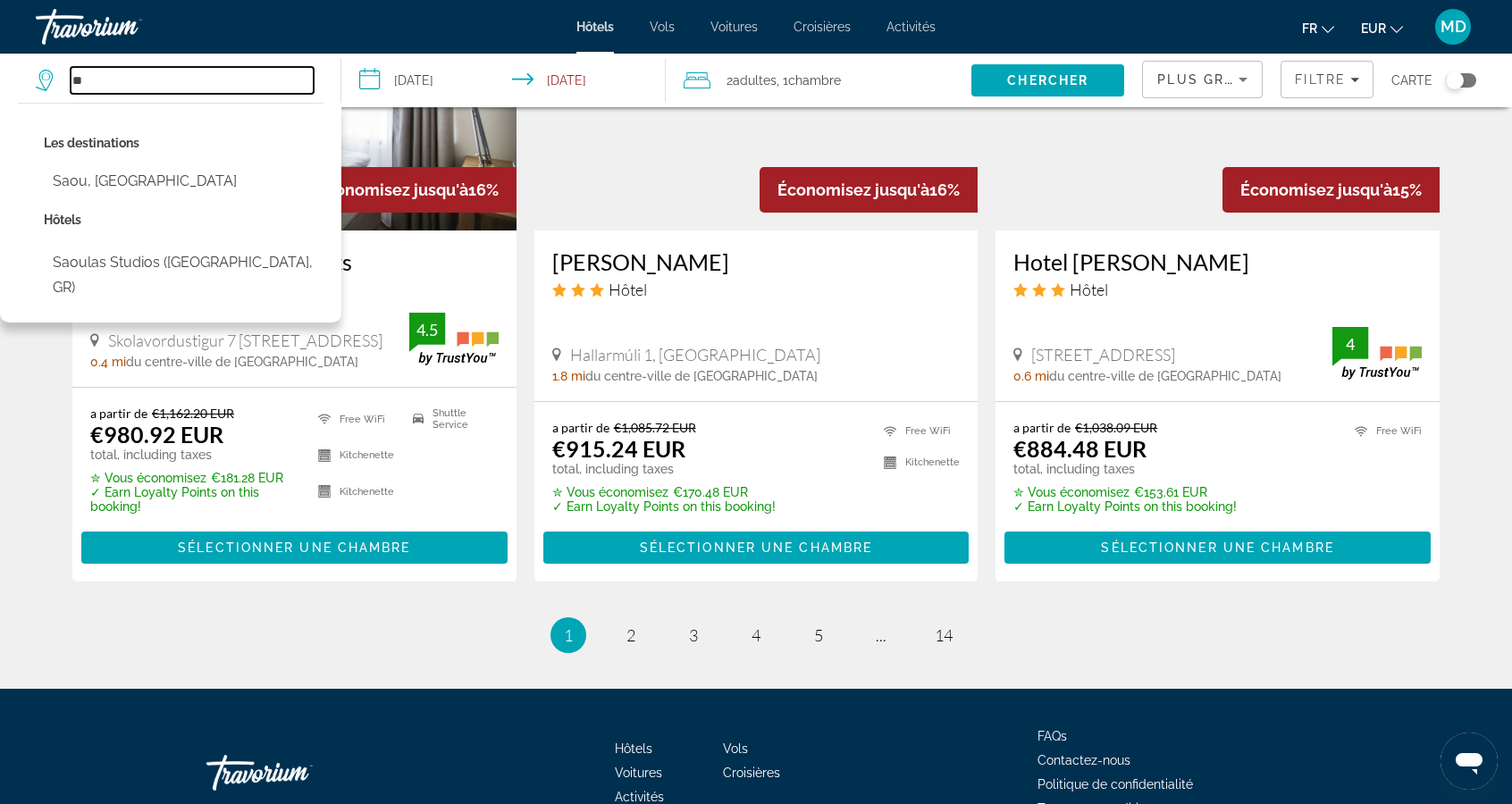
type input "*"
click at [174, 91] on input "Search hotel destination" at bounding box center [192, 81] width 243 height 27
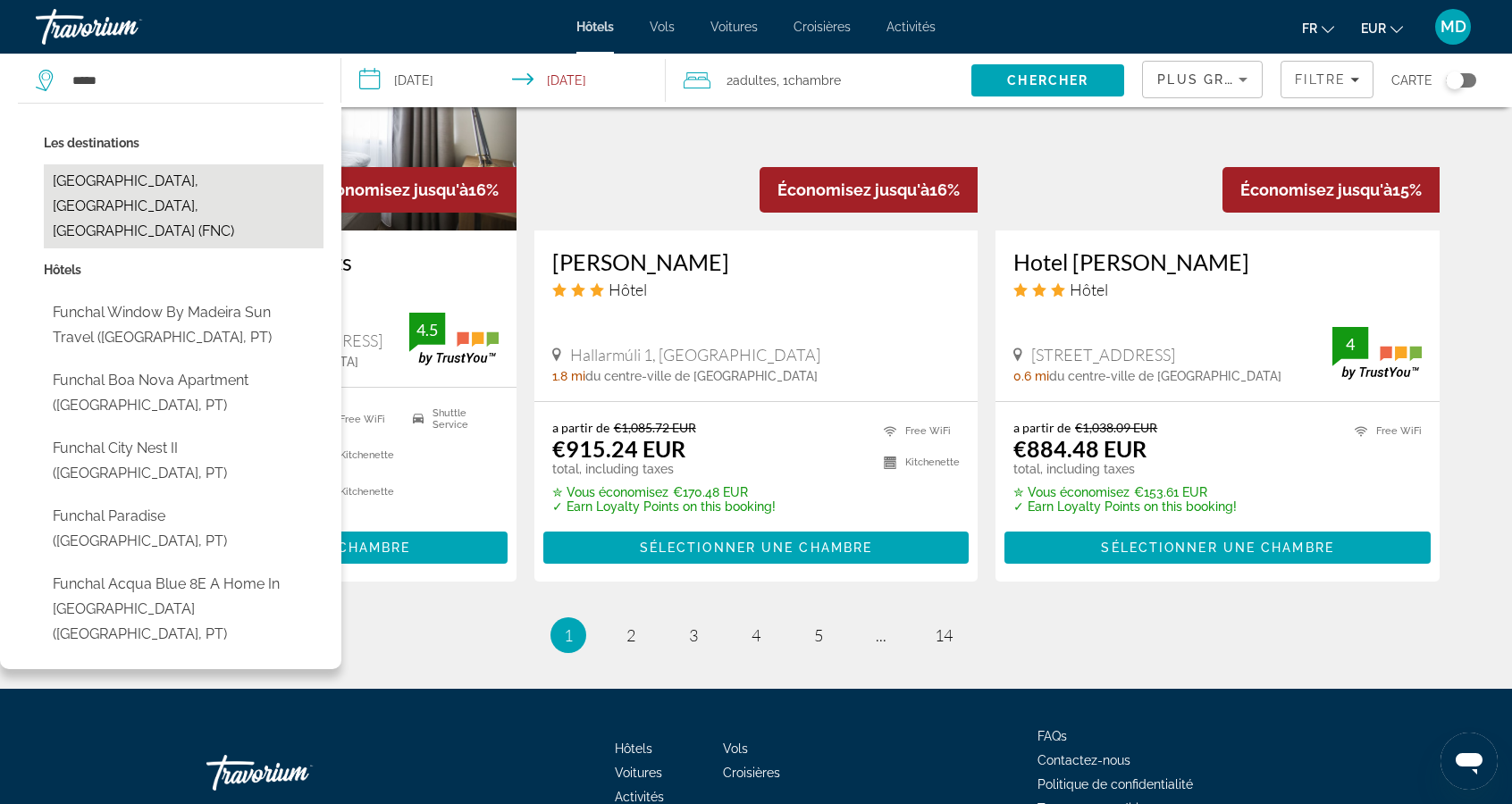
click at [141, 182] on button "[GEOGRAPHIC_DATA], [GEOGRAPHIC_DATA], [GEOGRAPHIC_DATA] (FNC)" at bounding box center [184, 206] width 280 height 84
type input "**********"
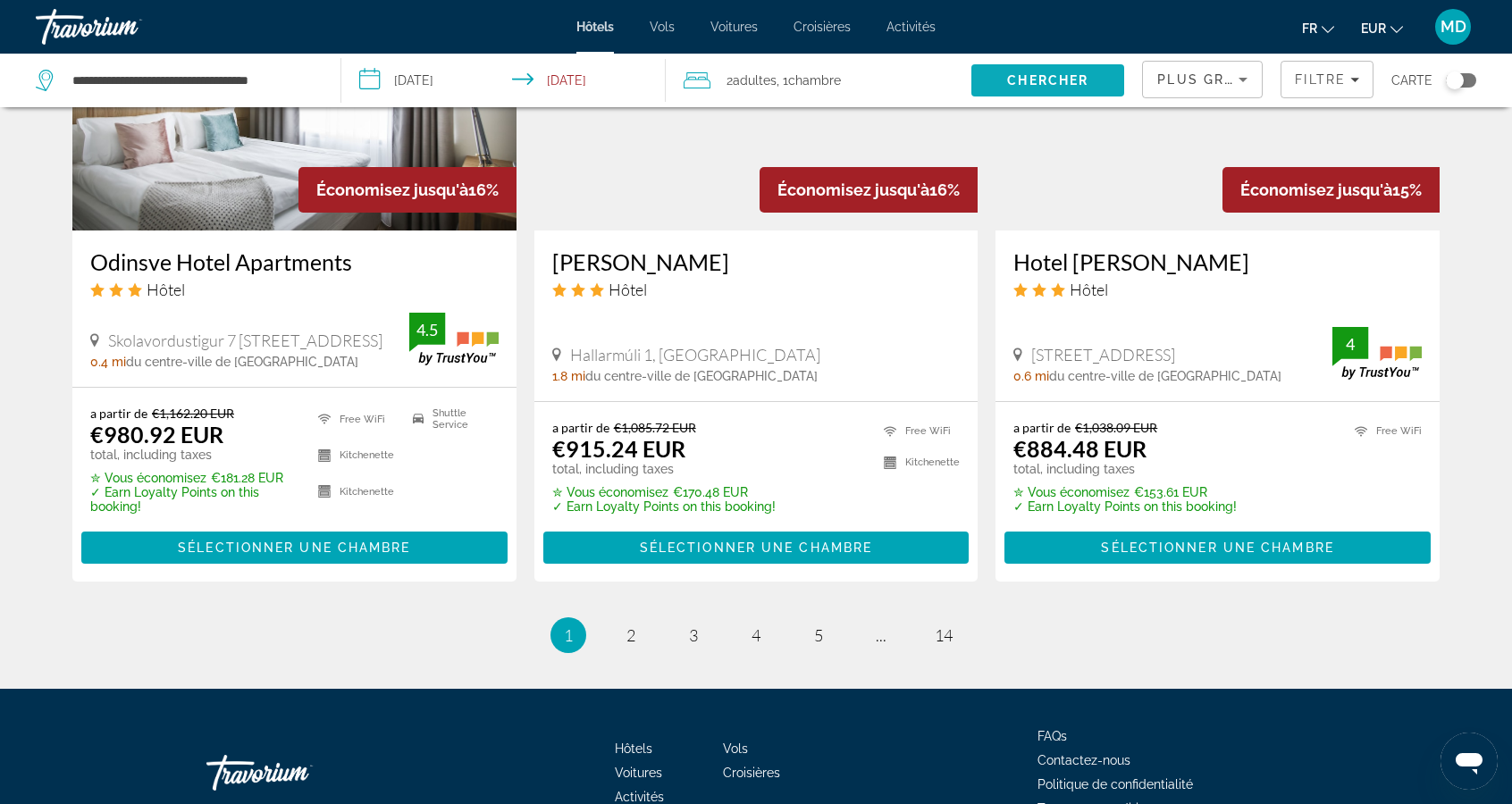
click at [1005, 91] on span "Search" at bounding box center [1048, 81] width 152 height 43
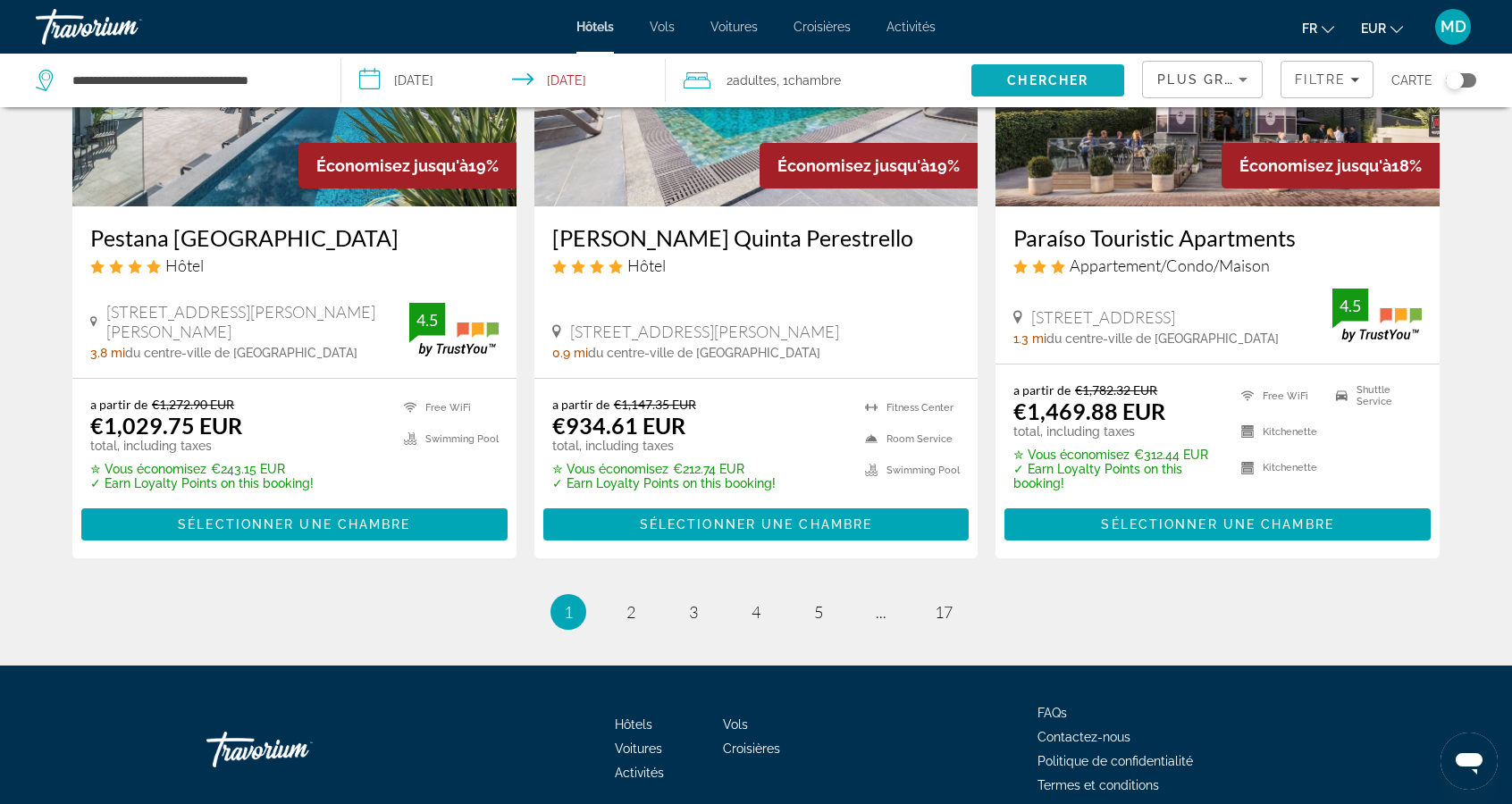
scroll to position [2276, 0]
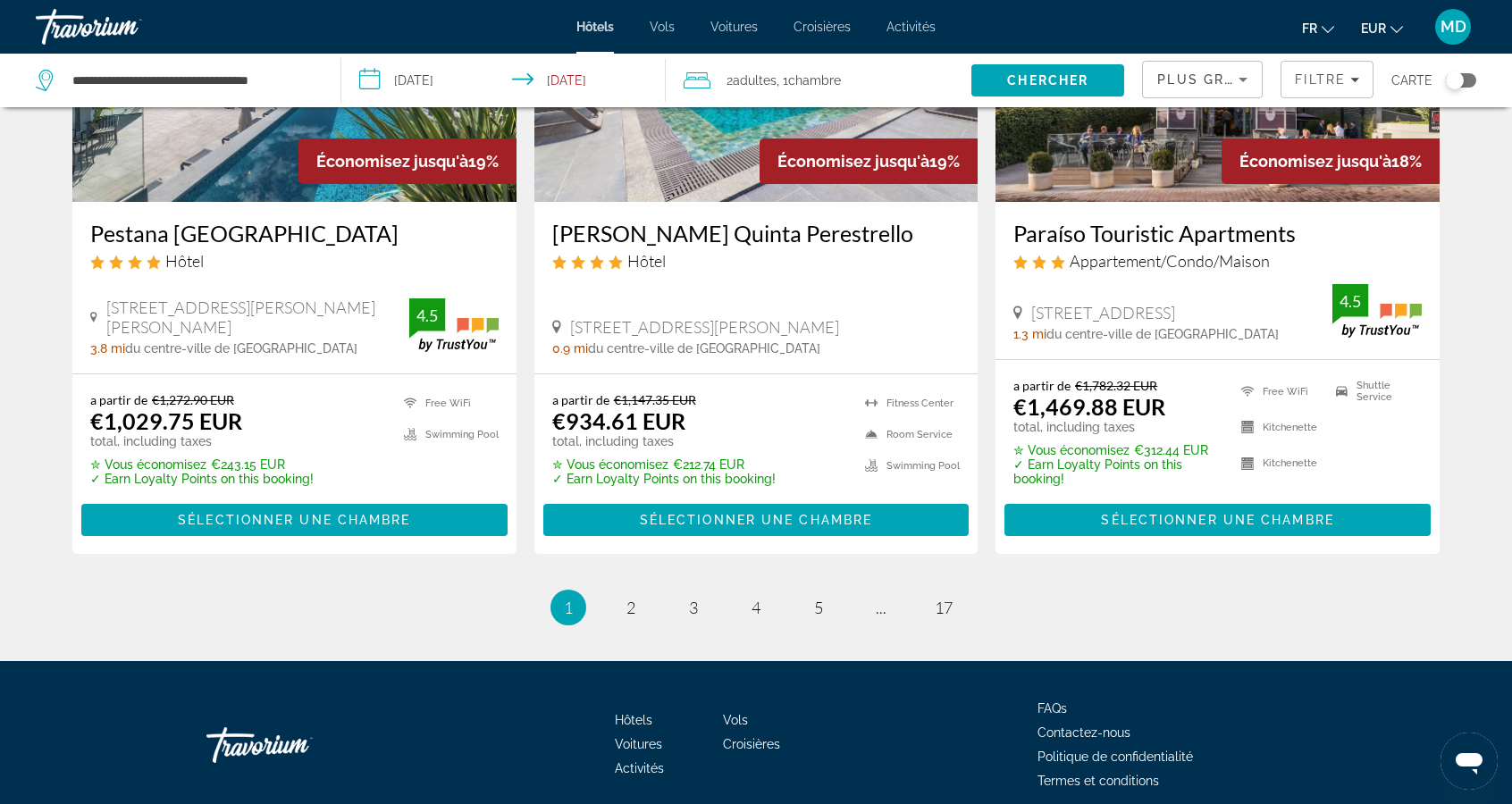
click at [1239, 82] on icon "Sort by" at bounding box center [1243, 80] width 22 height 22
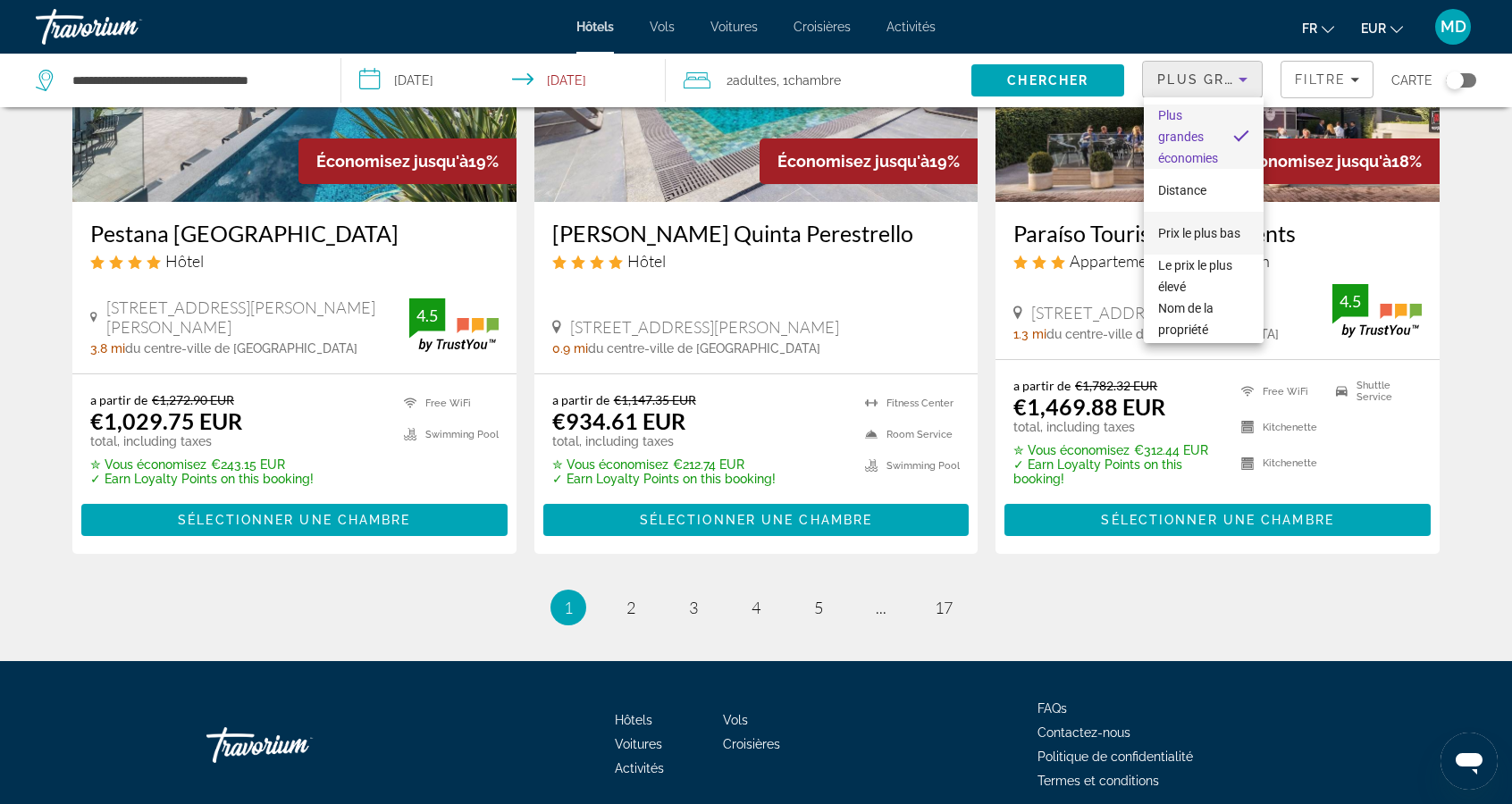
click at [1217, 226] on span "Prix le plus bas" at bounding box center [1199, 233] width 82 height 14
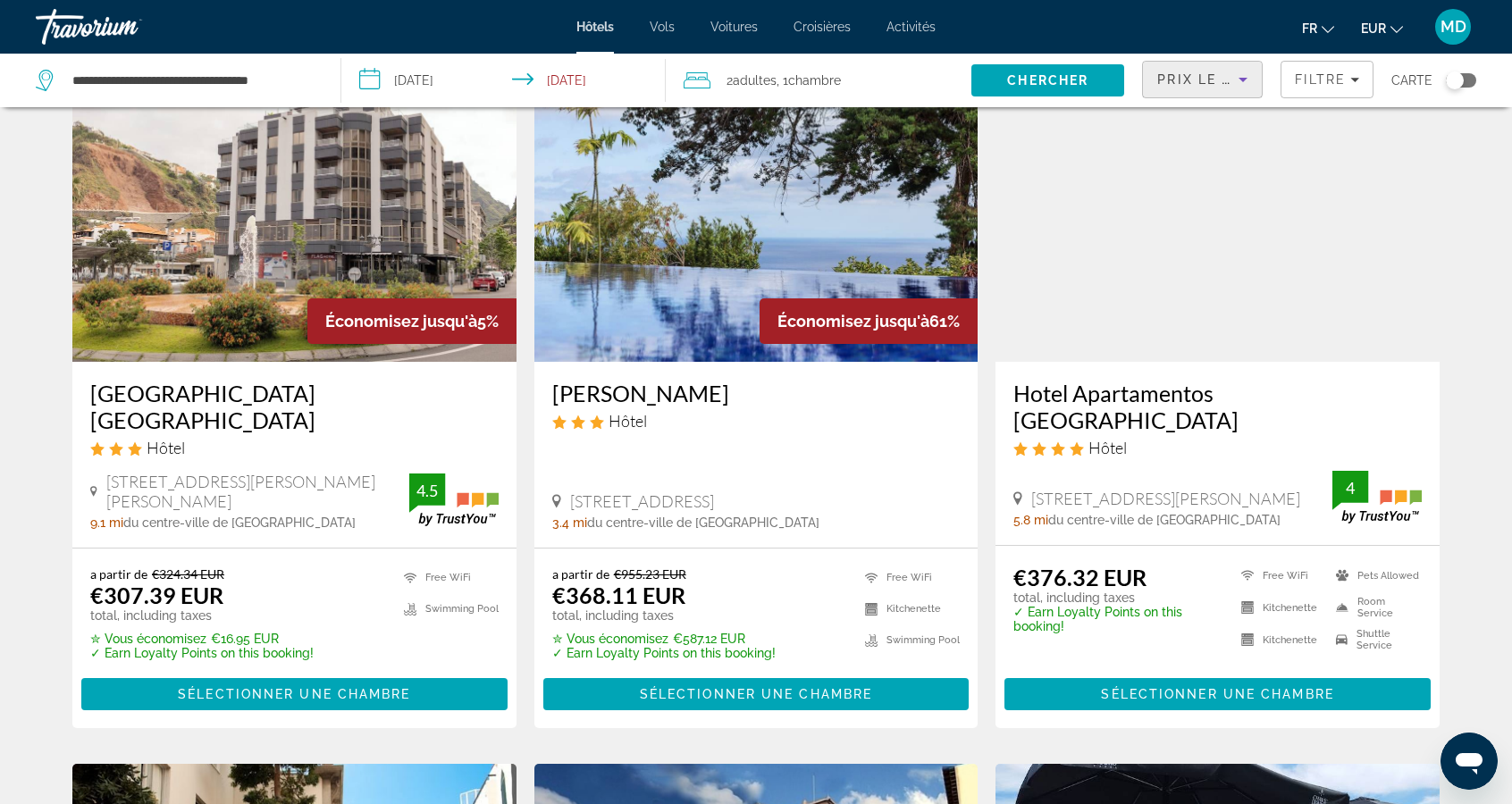
scroll to position [91, 0]
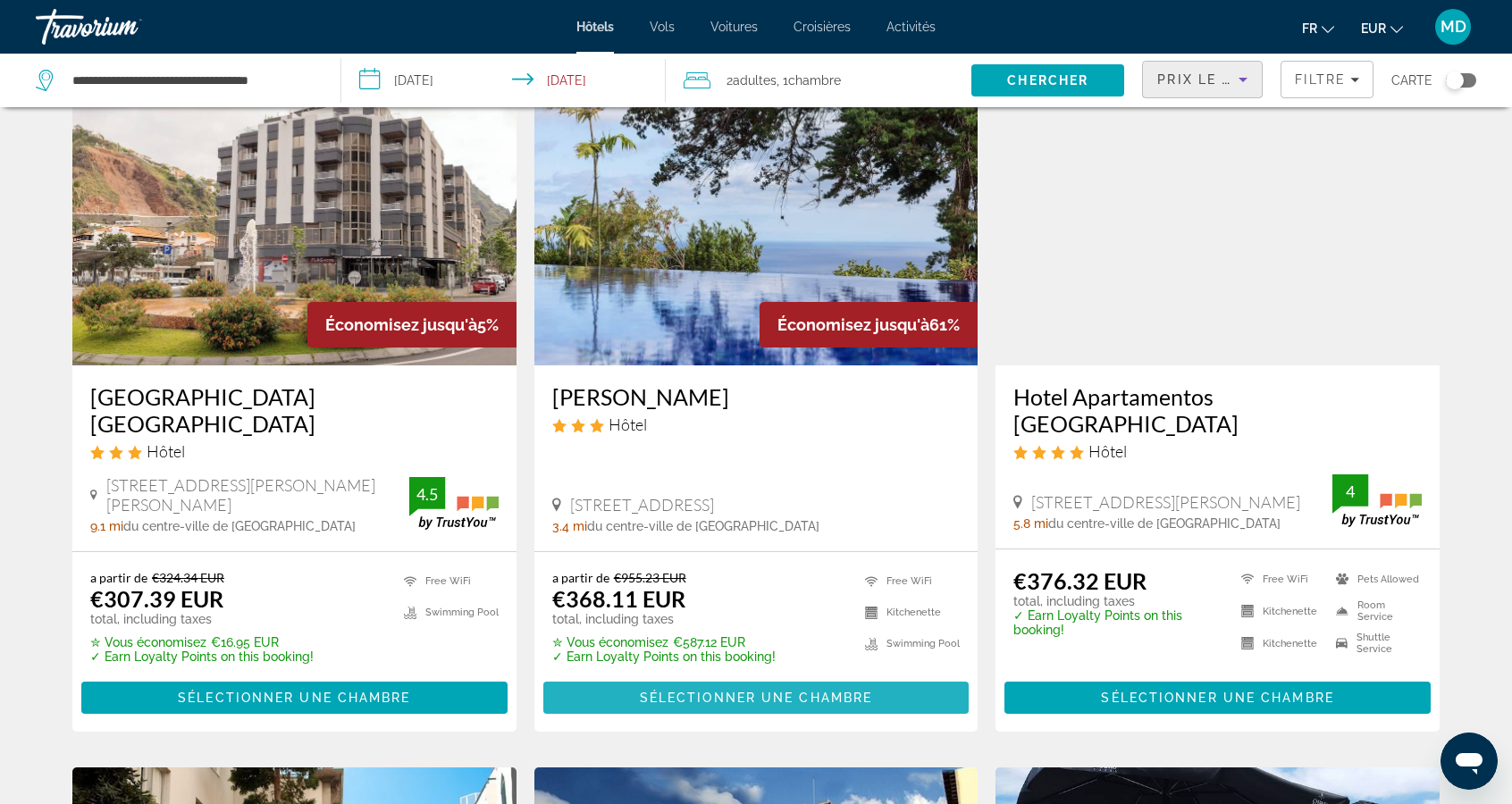
click at [765, 691] on span "Sélectionner une chambre" at bounding box center [756, 698] width 232 height 14
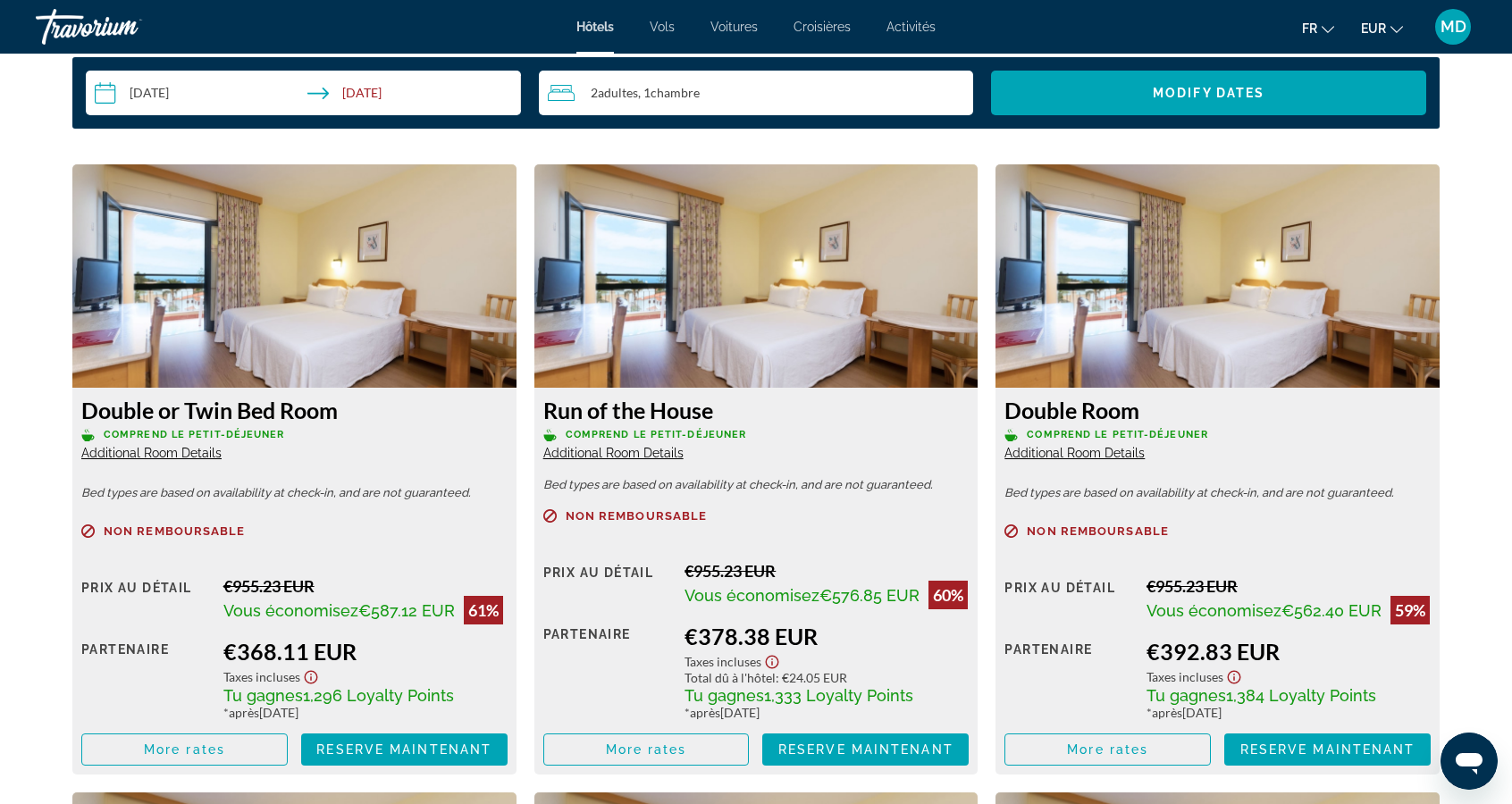
scroll to position [2369, 0]
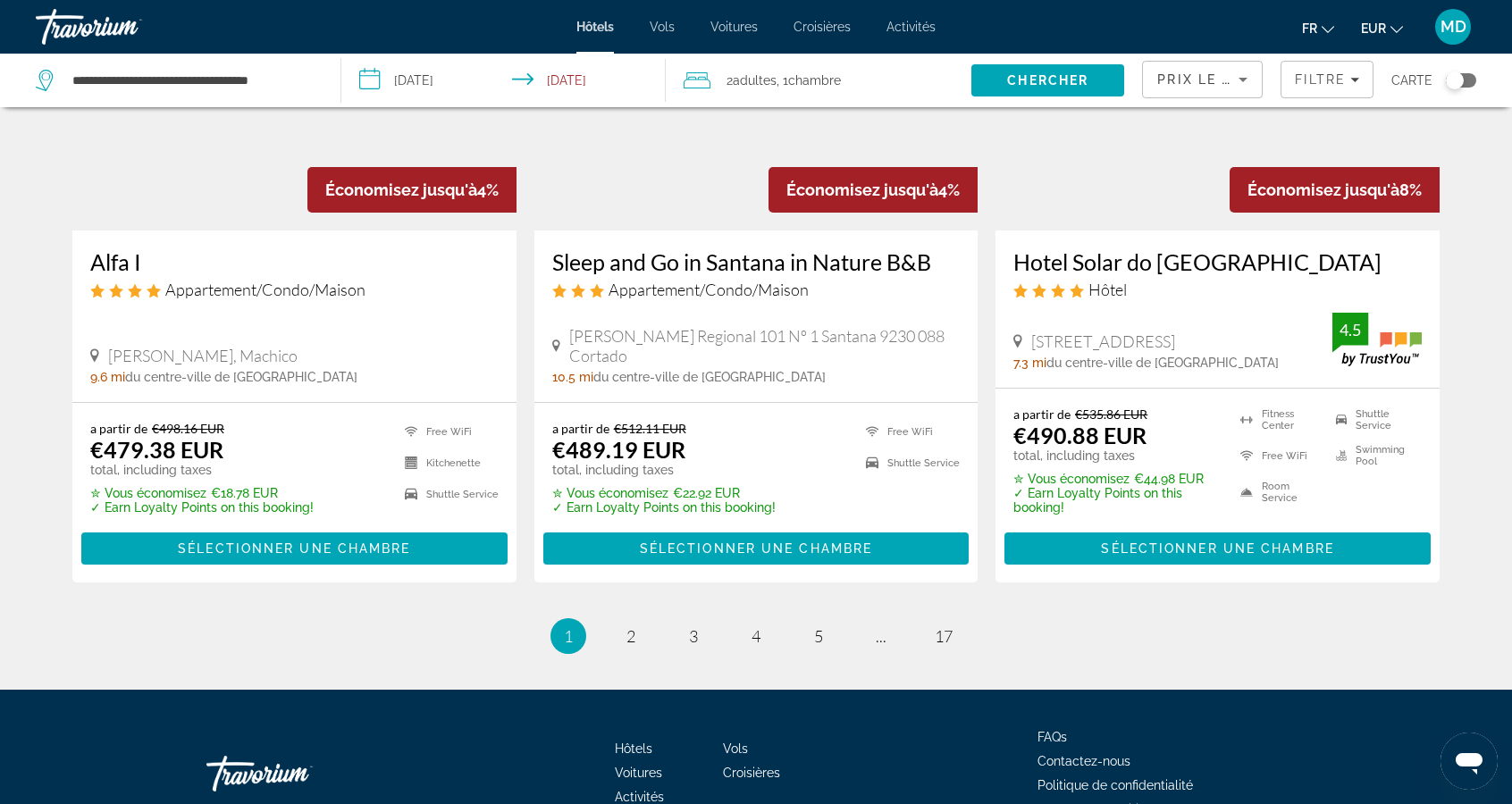
scroll to position [2241, 0]
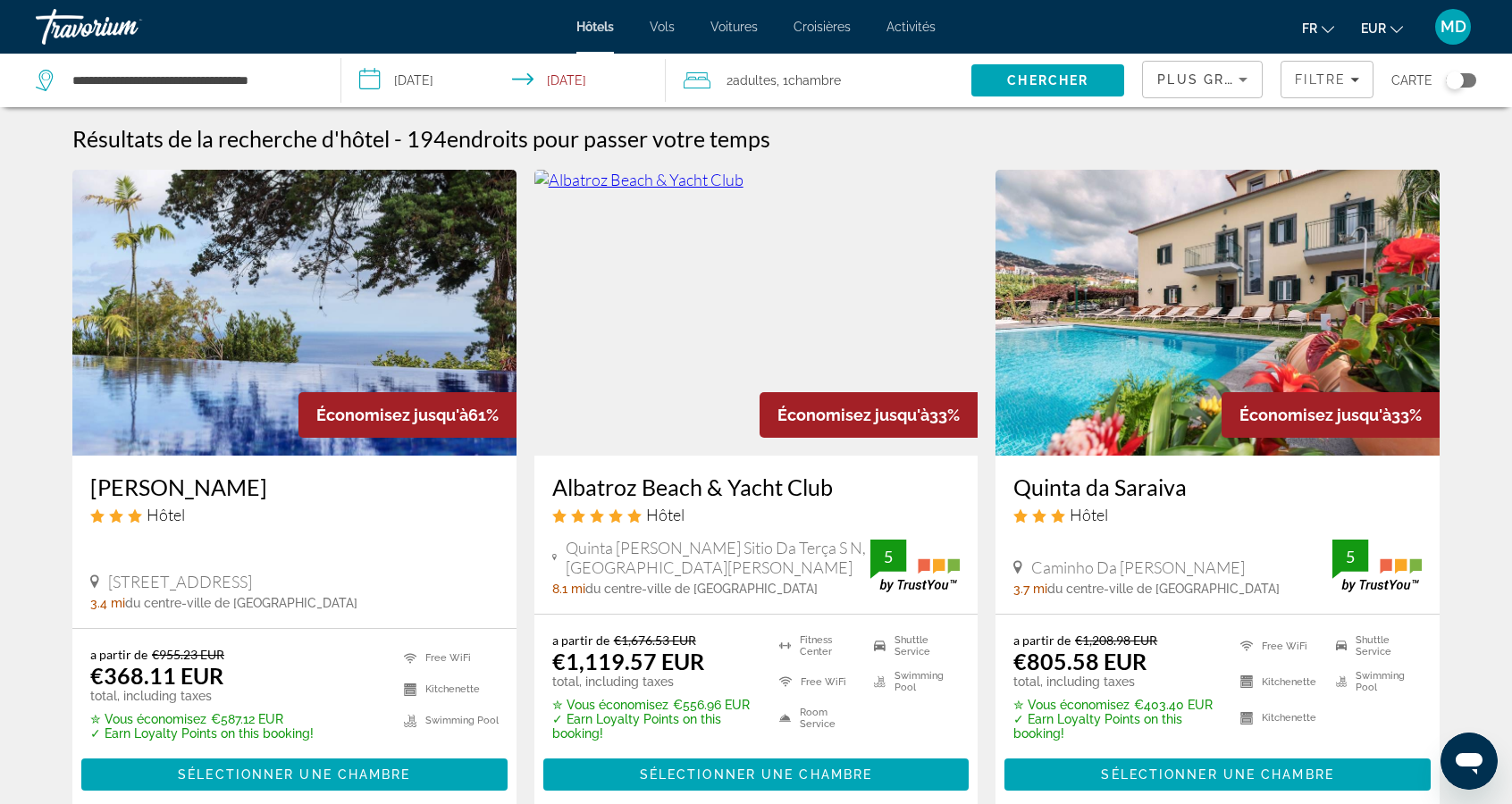
click at [130, 487] on h3 "[PERSON_NAME]" at bounding box center [295, 487] width 409 height 27
click at [279, 84] on input "**********" at bounding box center [192, 81] width 243 height 27
click at [306, 79] on input "**********" at bounding box center [192, 81] width 243 height 27
type input "********"
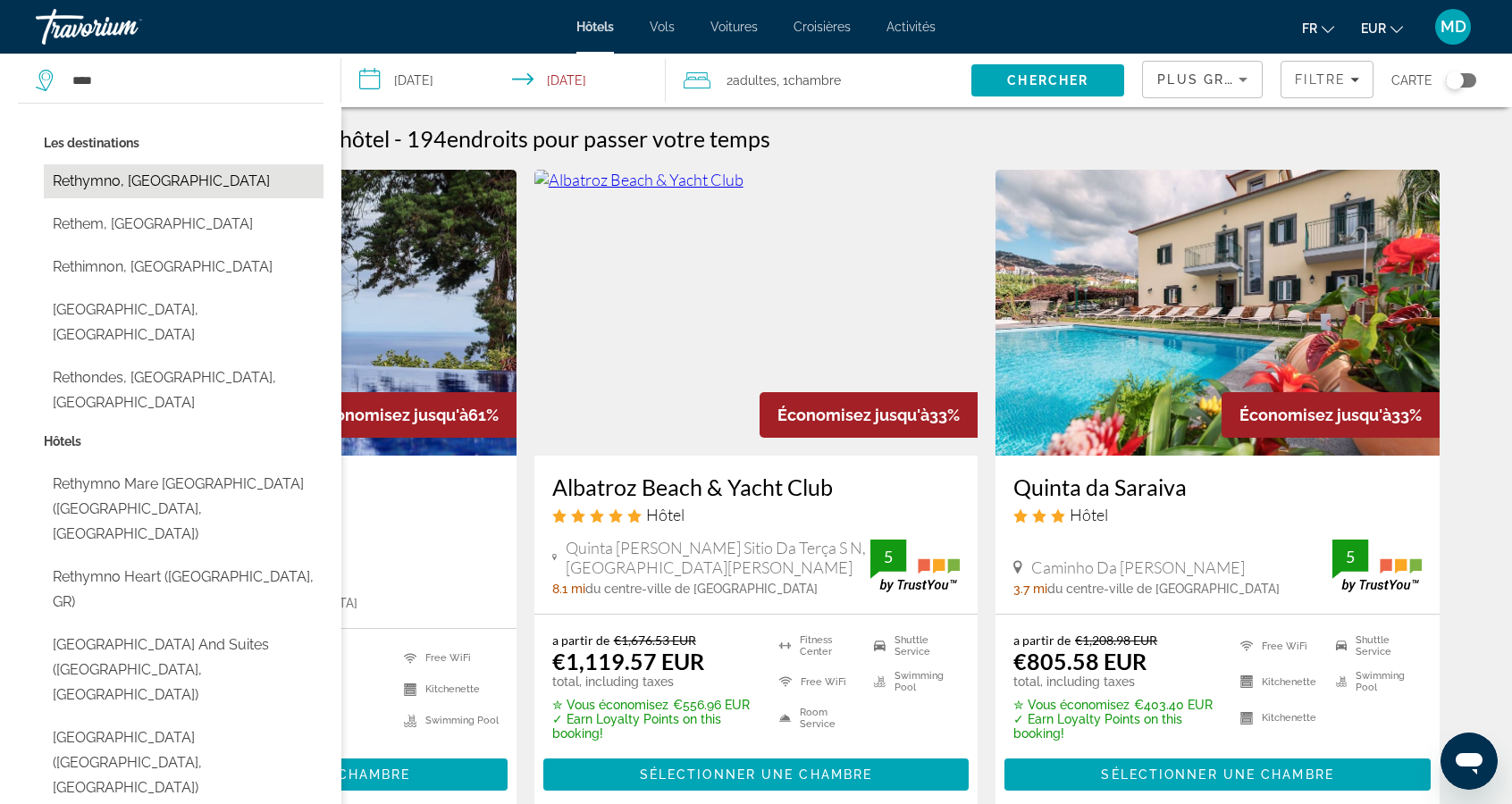
click at [120, 181] on button "Rethymno, [GEOGRAPHIC_DATA]" at bounding box center [184, 181] width 280 height 34
type input "**********"
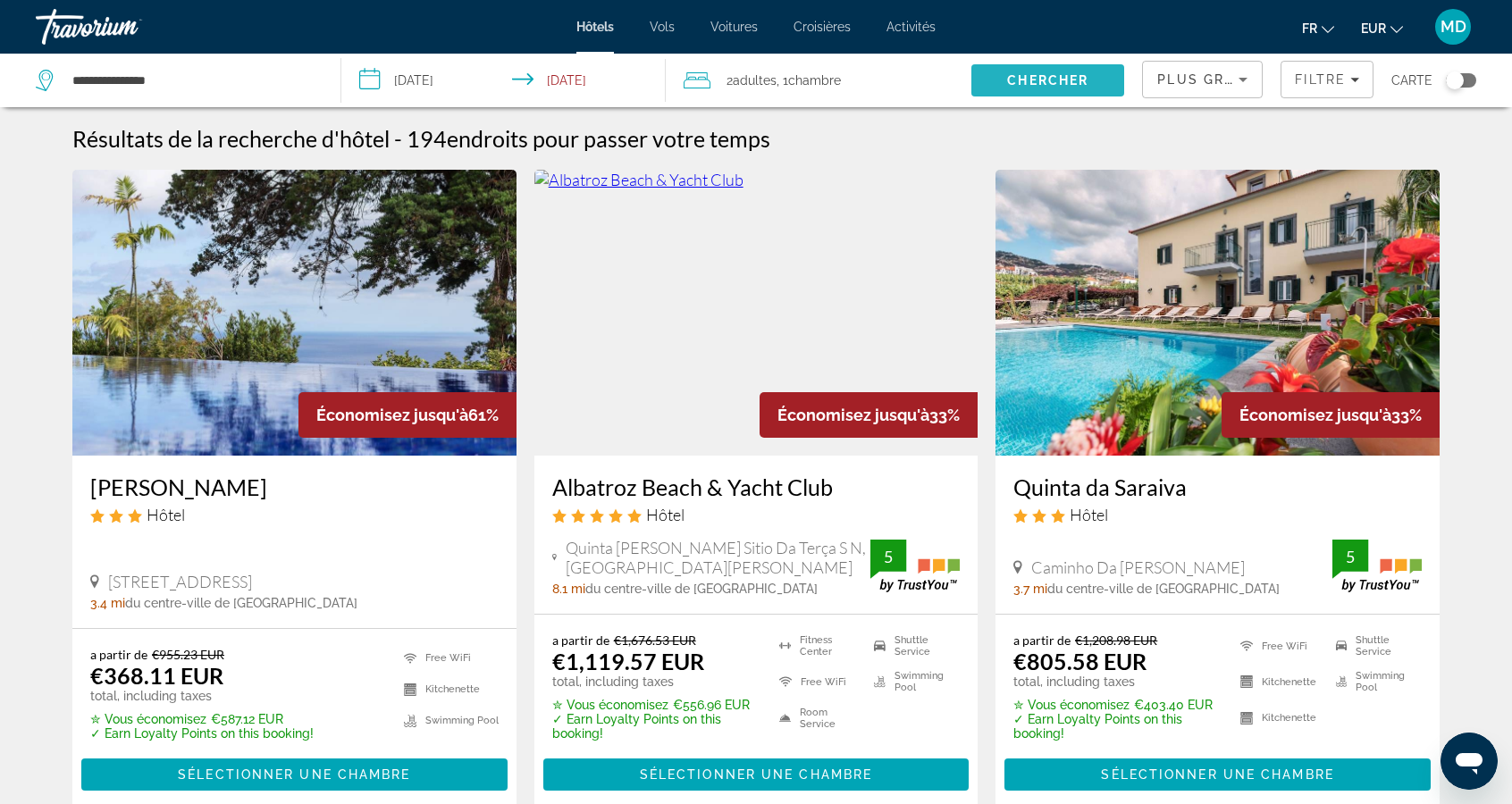
click at [1029, 81] on span "Chercher" at bounding box center [1047, 81] width 82 height 14
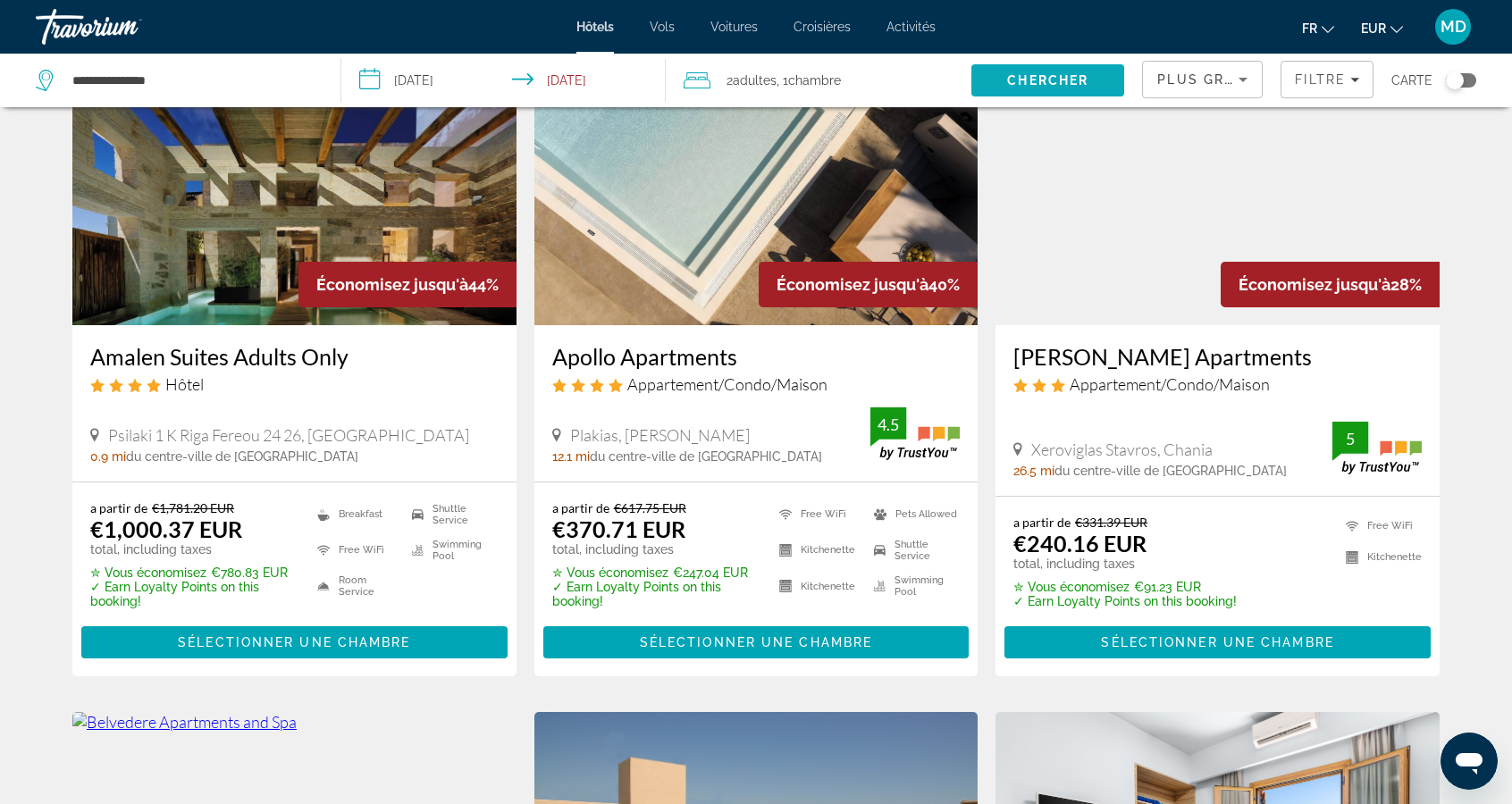
scroll to position [134, 0]
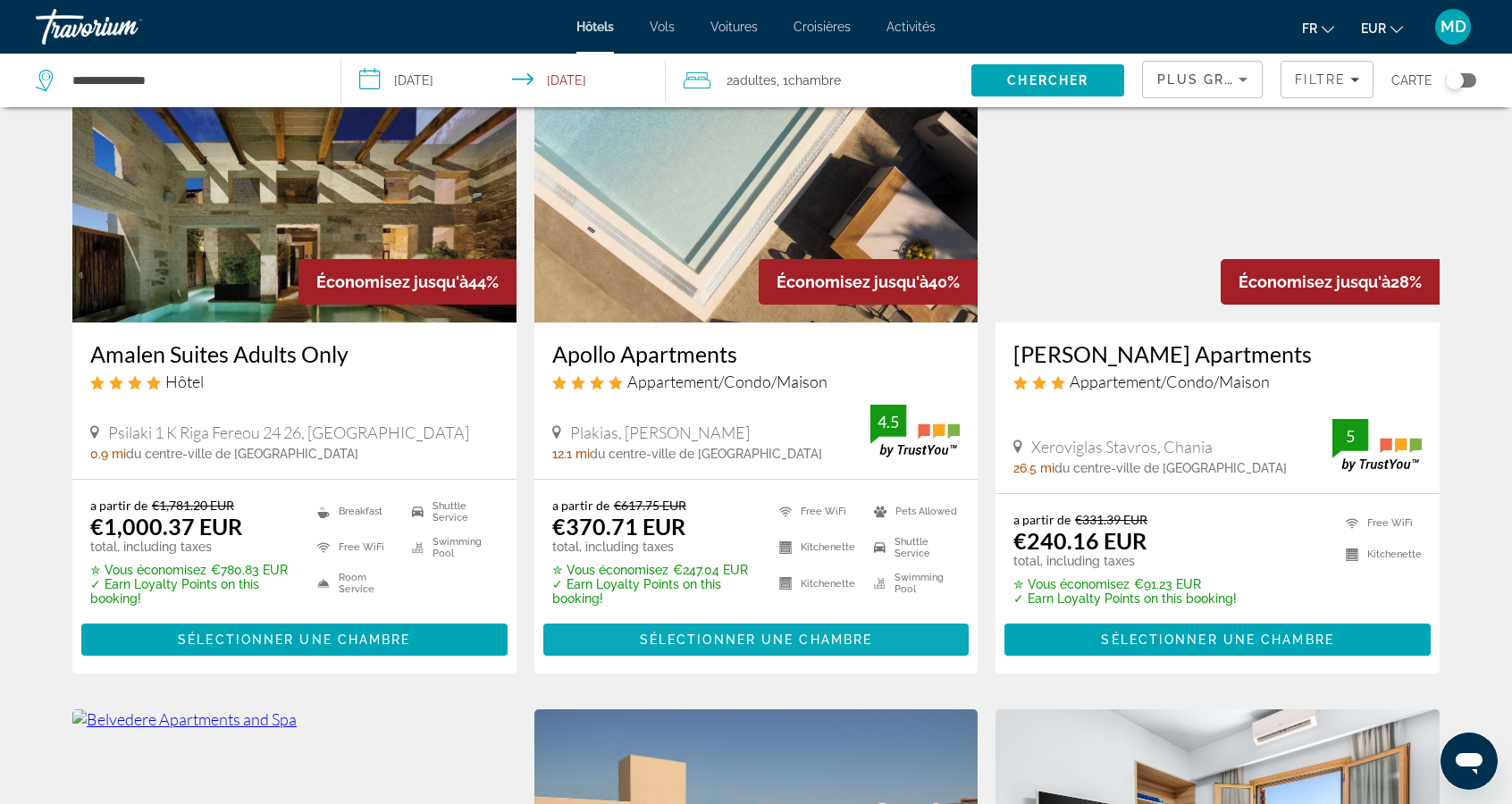
click at [787, 642] on span "Sélectionner une chambre" at bounding box center [756, 640] width 232 height 14
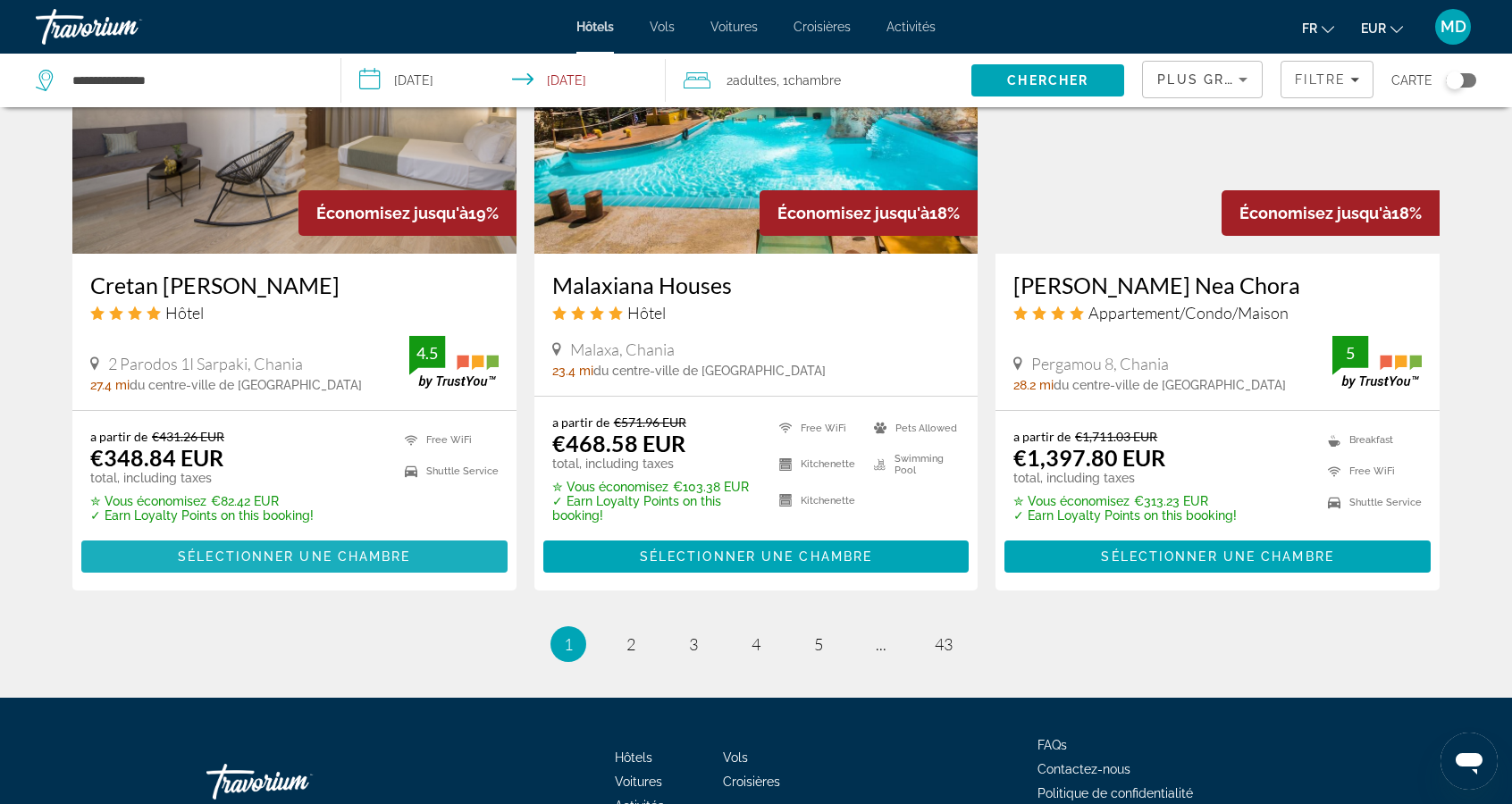
scroll to position [2237, 0]
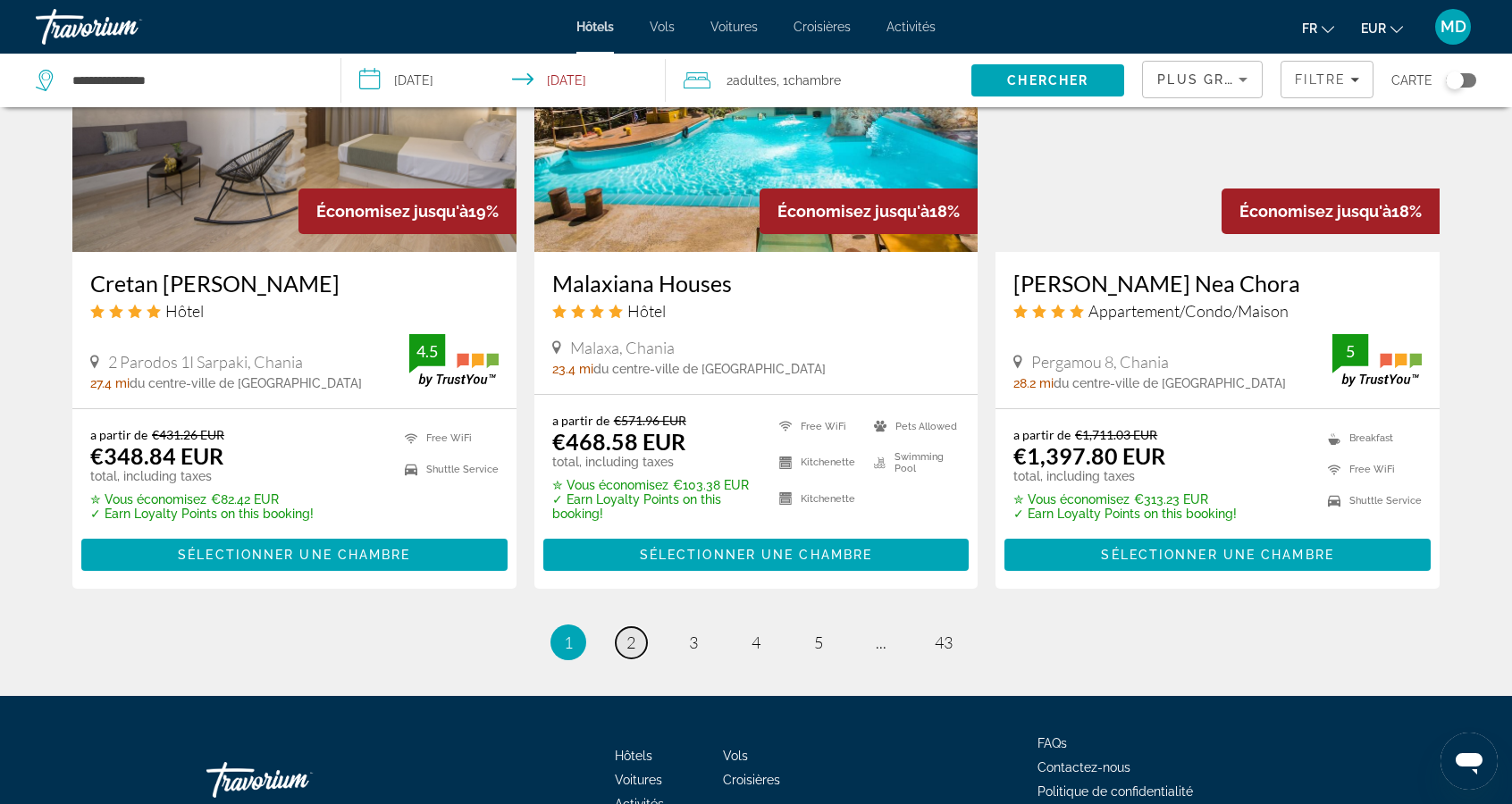
click at [637, 653] on link "page 2" at bounding box center [631, 643] width 31 height 31
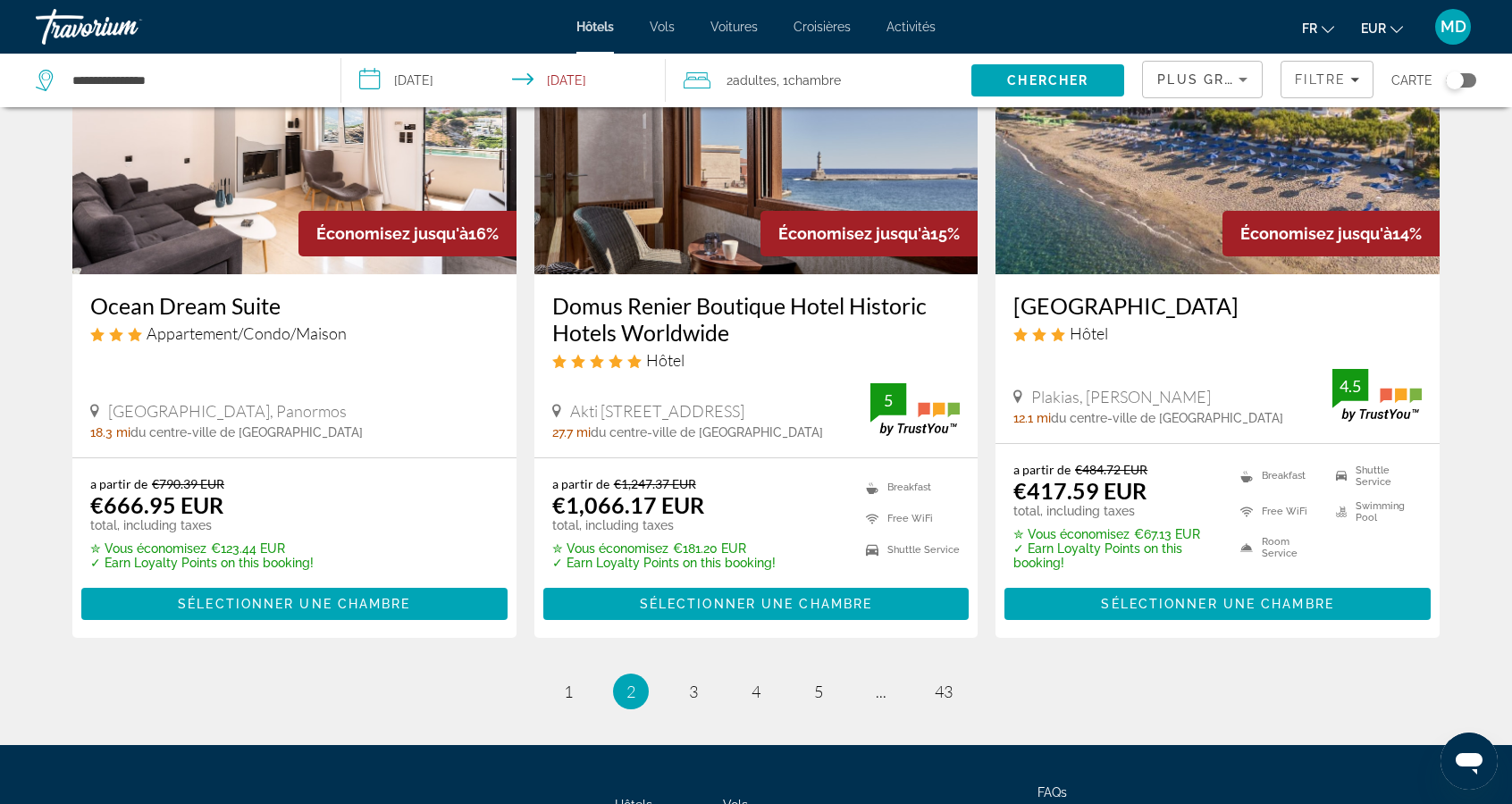
scroll to position [2246, 0]
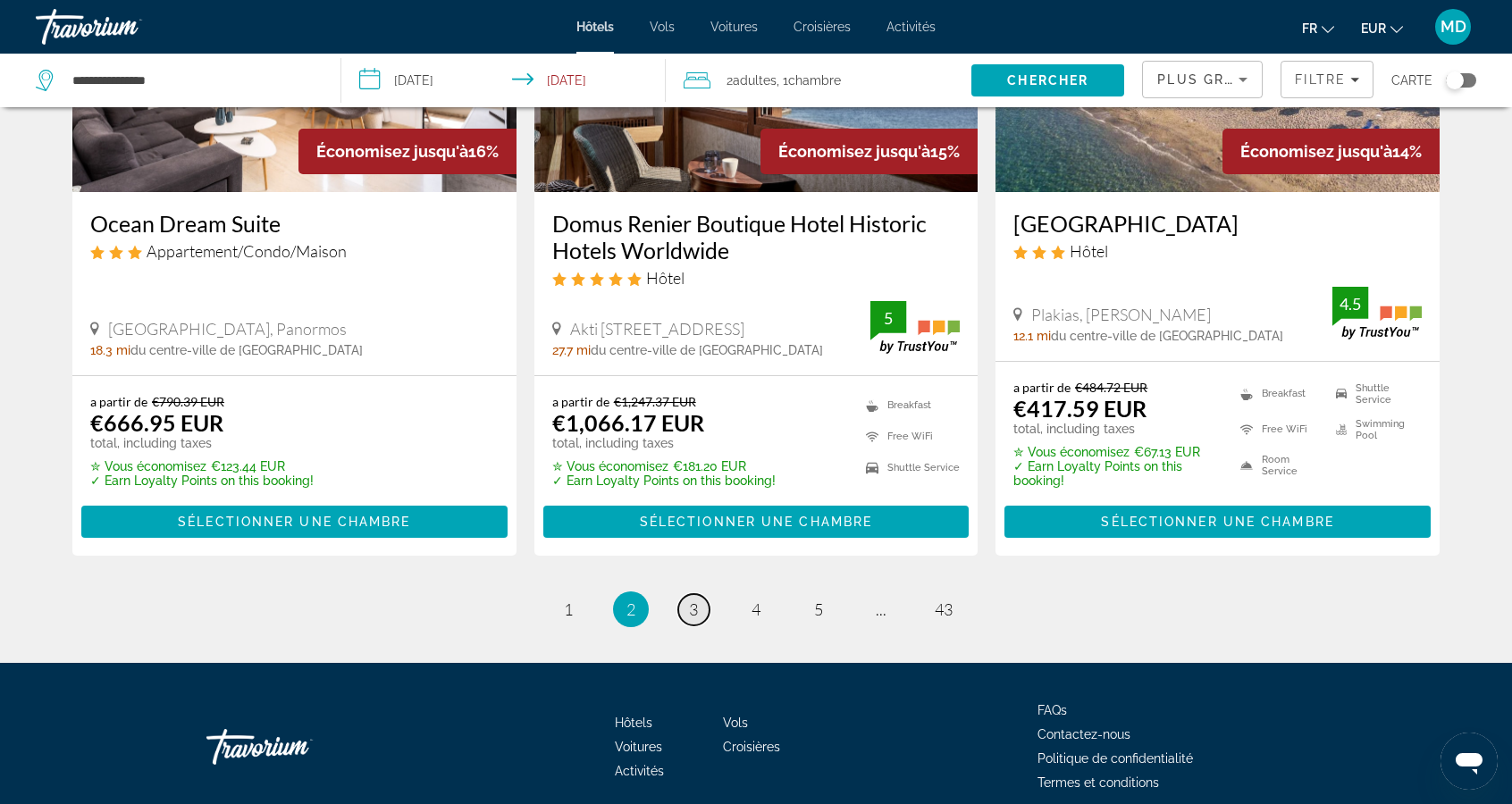
click at [690, 603] on span "3" at bounding box center [694, 609] width 9 height 20
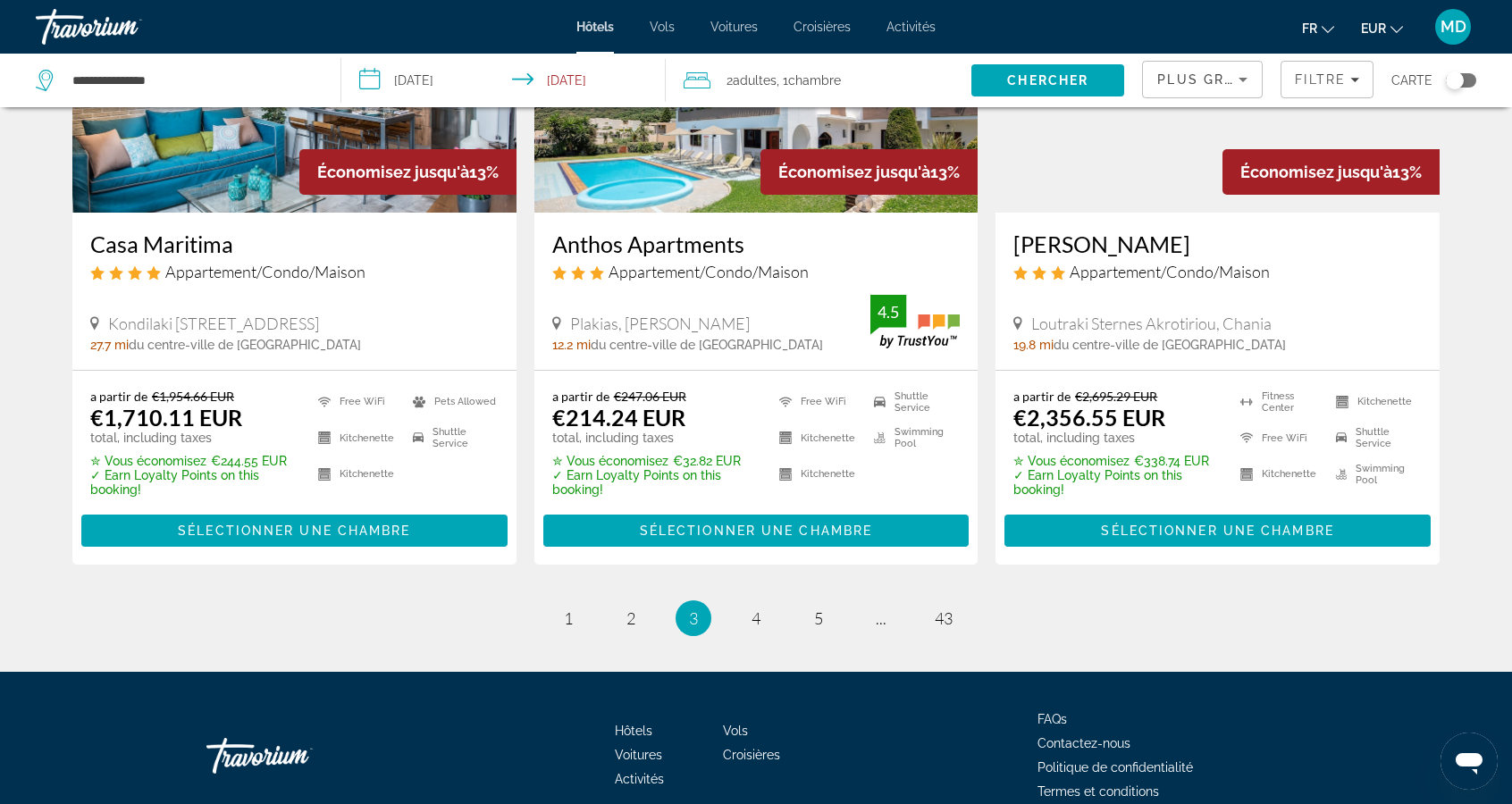
scroll to position [2258, 0]
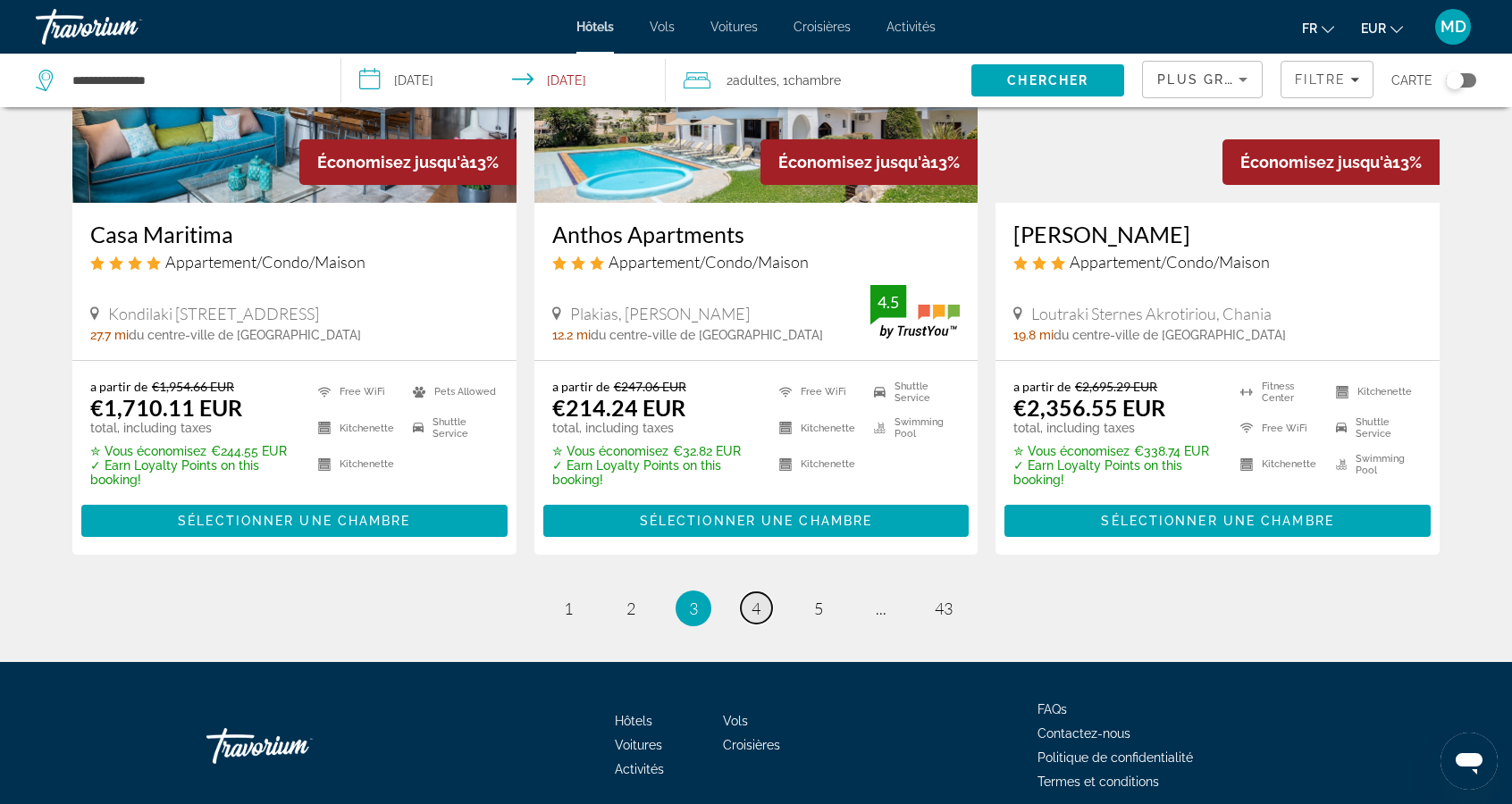
click at [756, 620] on link "page 4" at bounding box center [756, 608] width 31 height 31
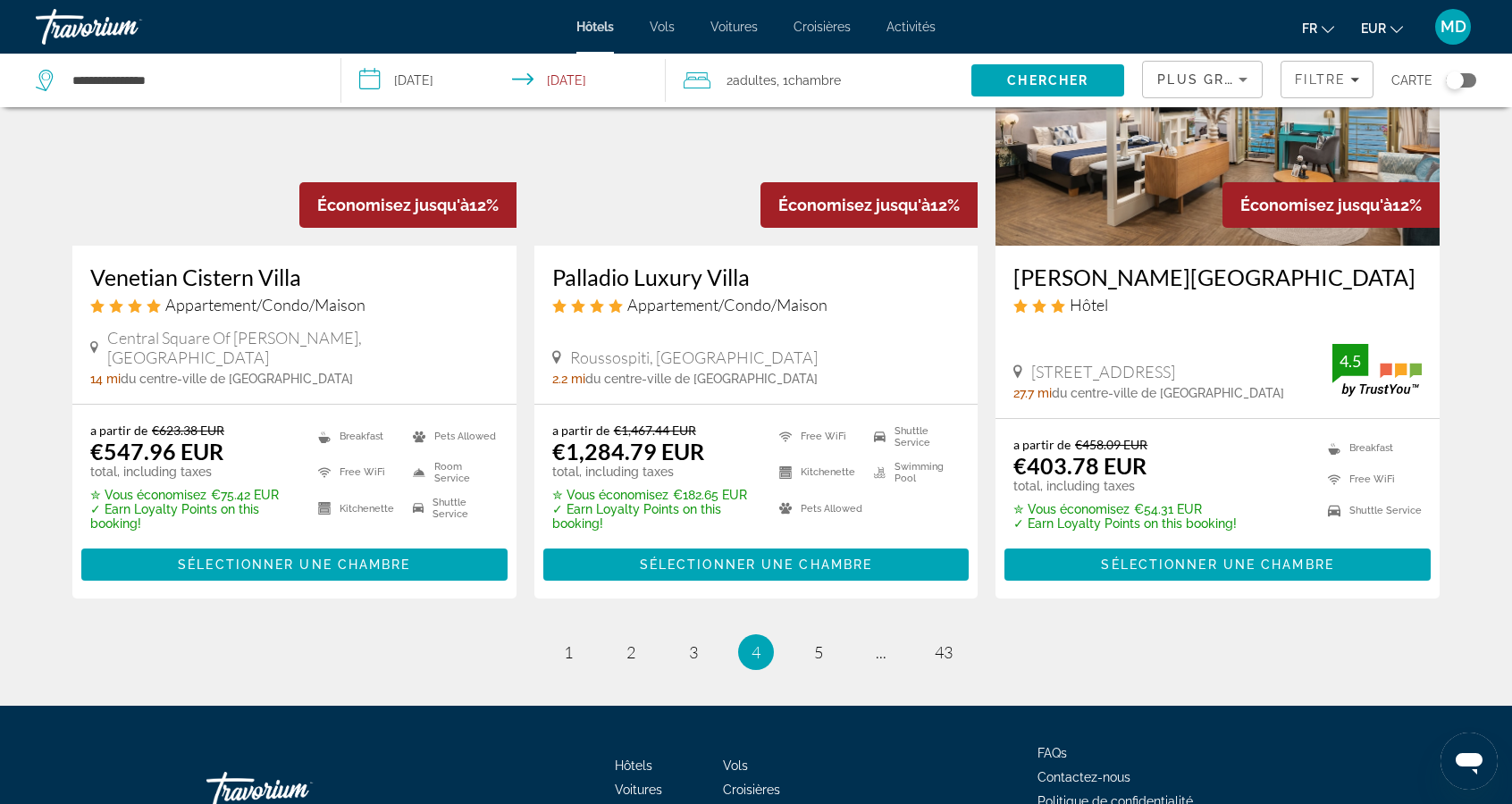
scroll to position [2267, 0]
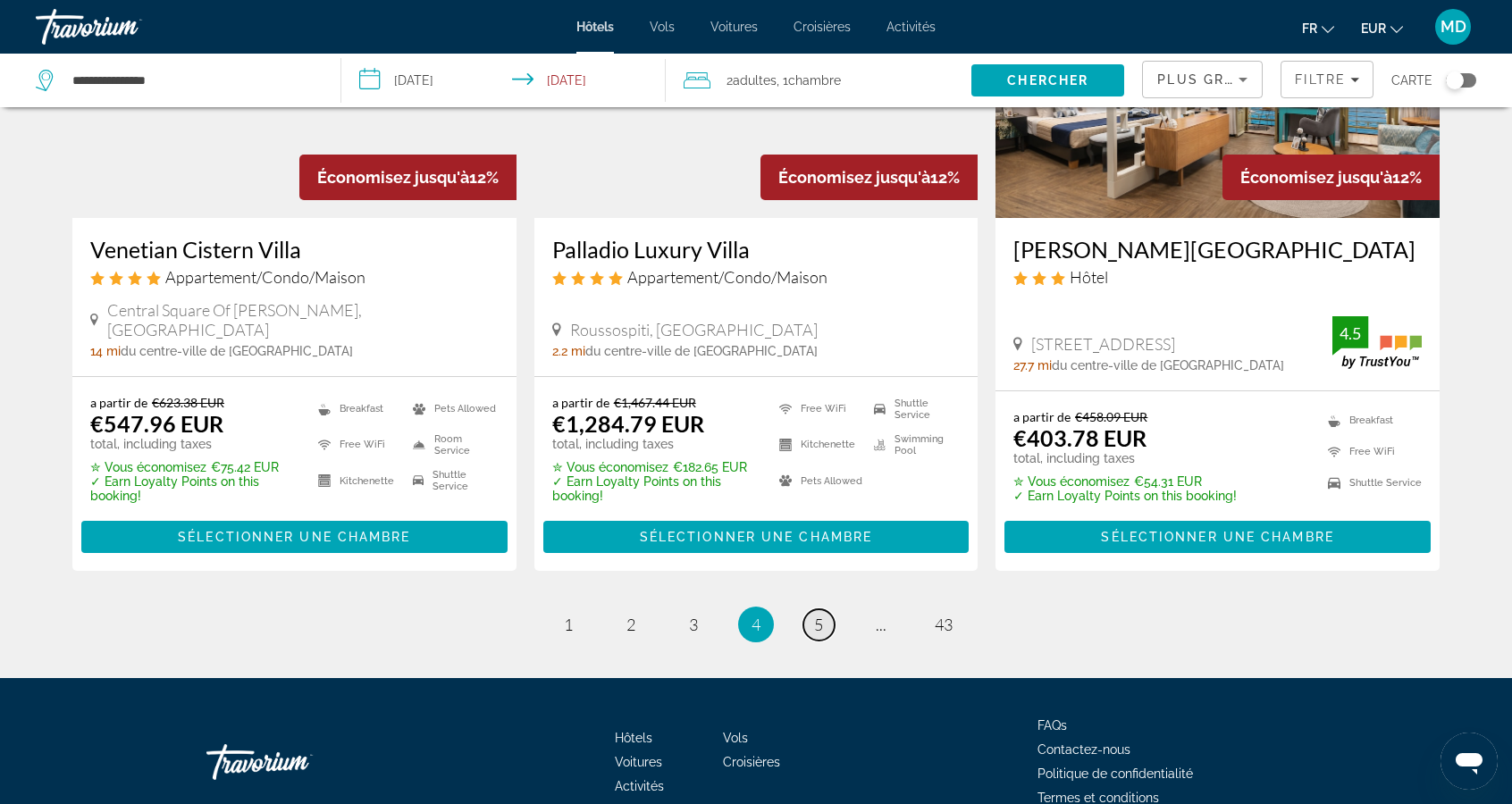
click at [826, 609] on link "page 5" at bounding box center [818, 625] width 31 height 31
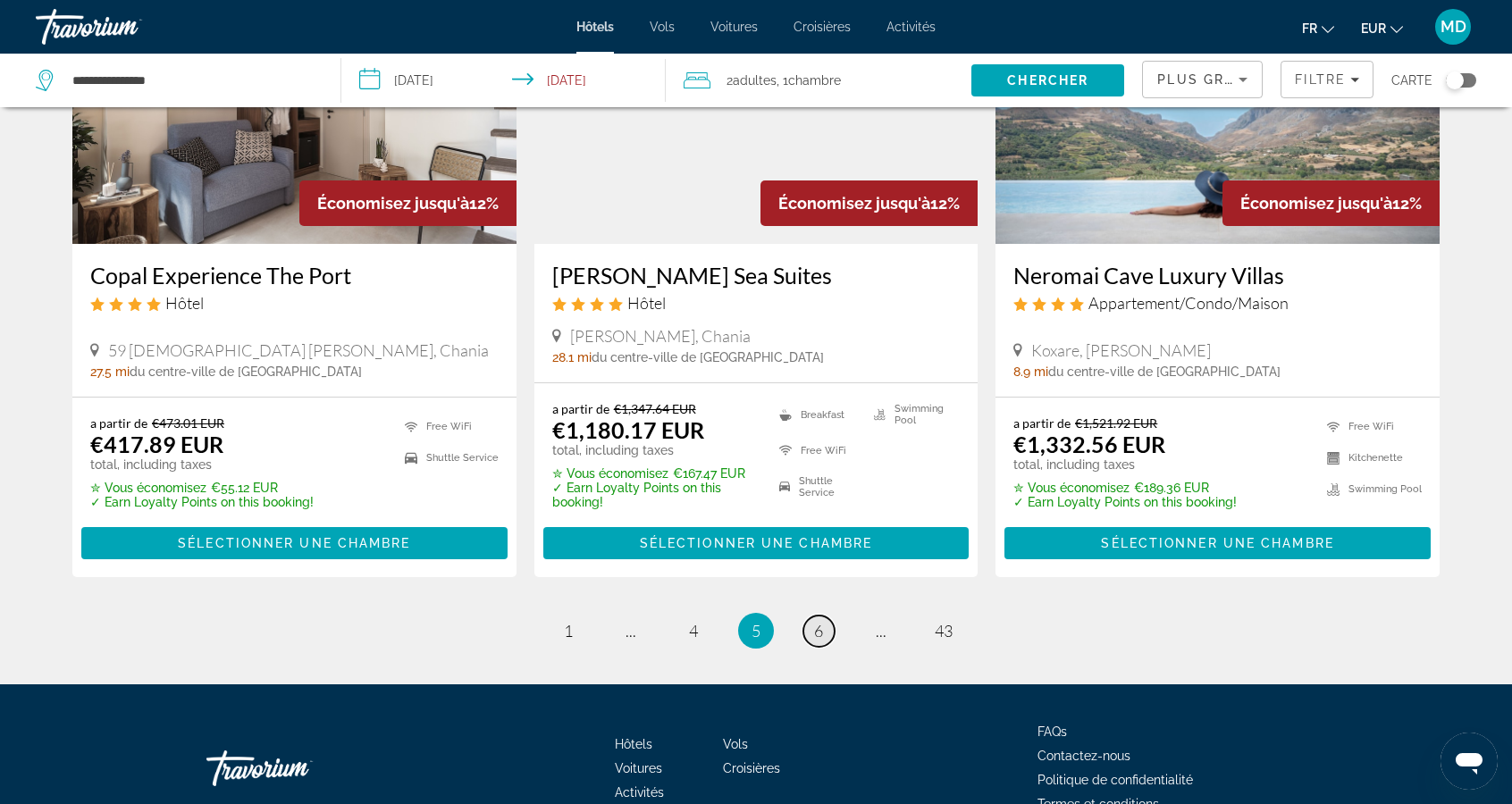
scroll to position [2217, 0]
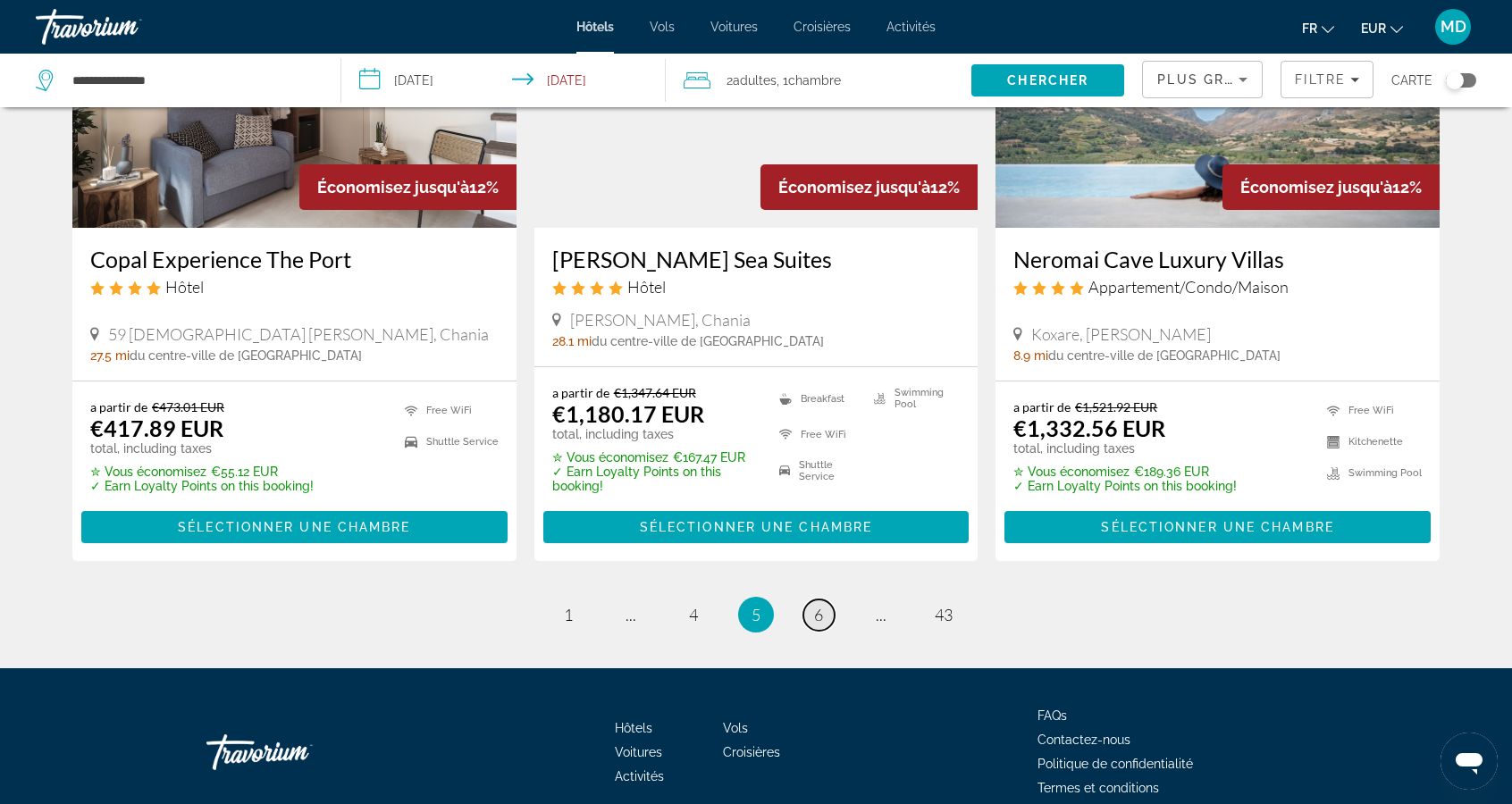
click at [819, 622] on link "page 6" at bounding box center [818, 615] width 31 height 31
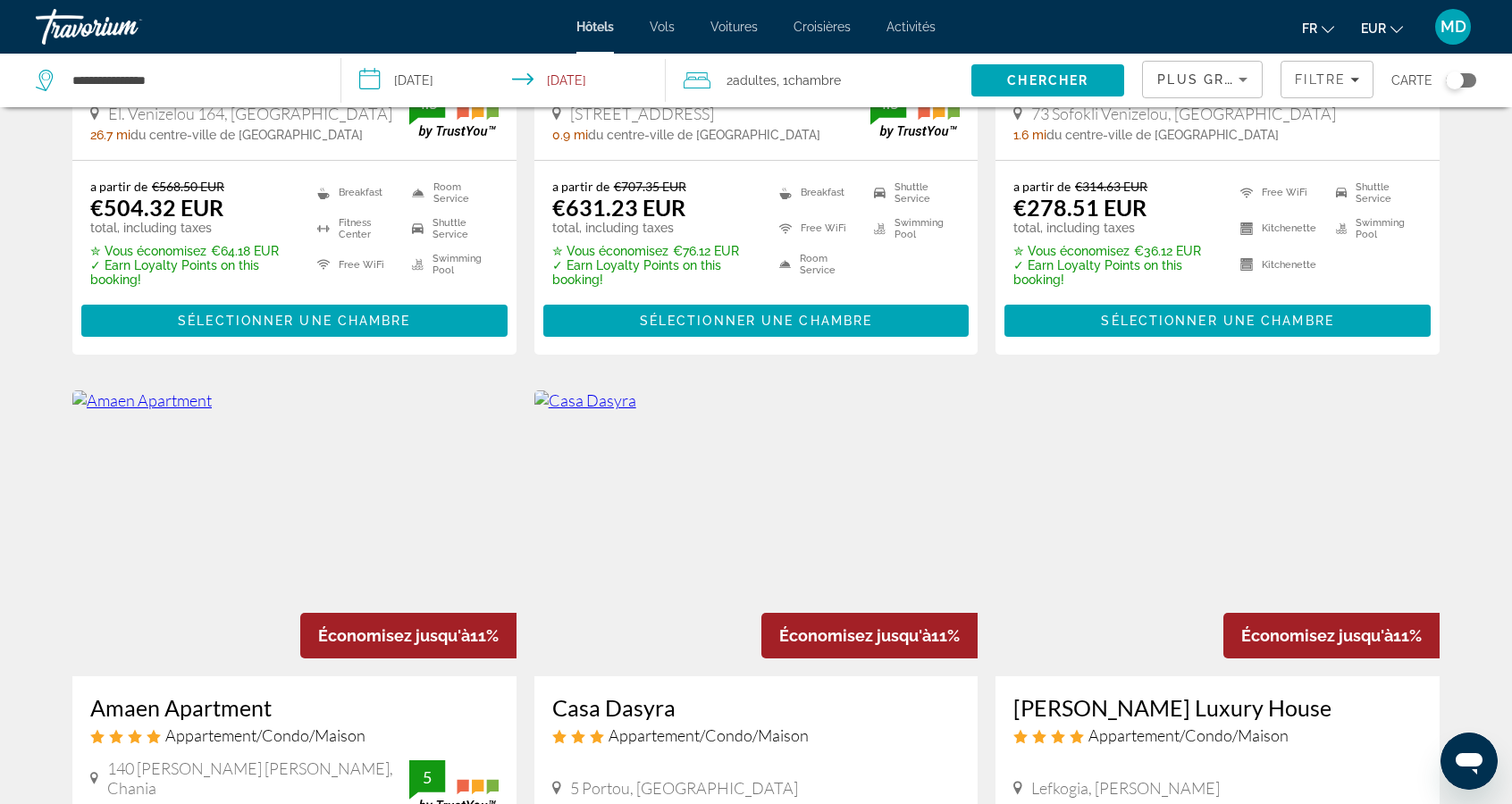
scroll to position [453, 0]
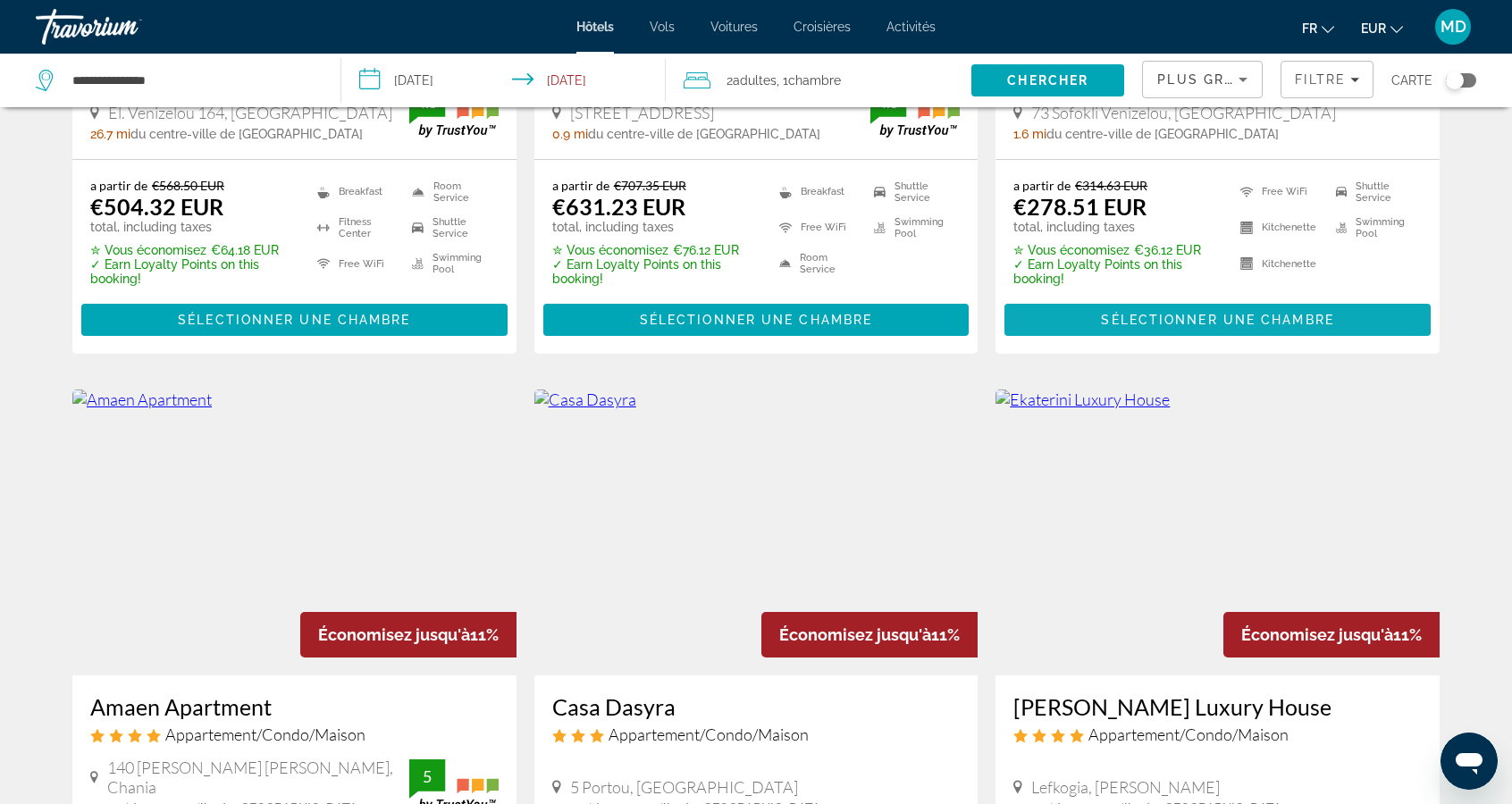
click at [1141, 320] on span "Sélectionner une chambre" at bounding box center [1216, 320] width 232 height 14
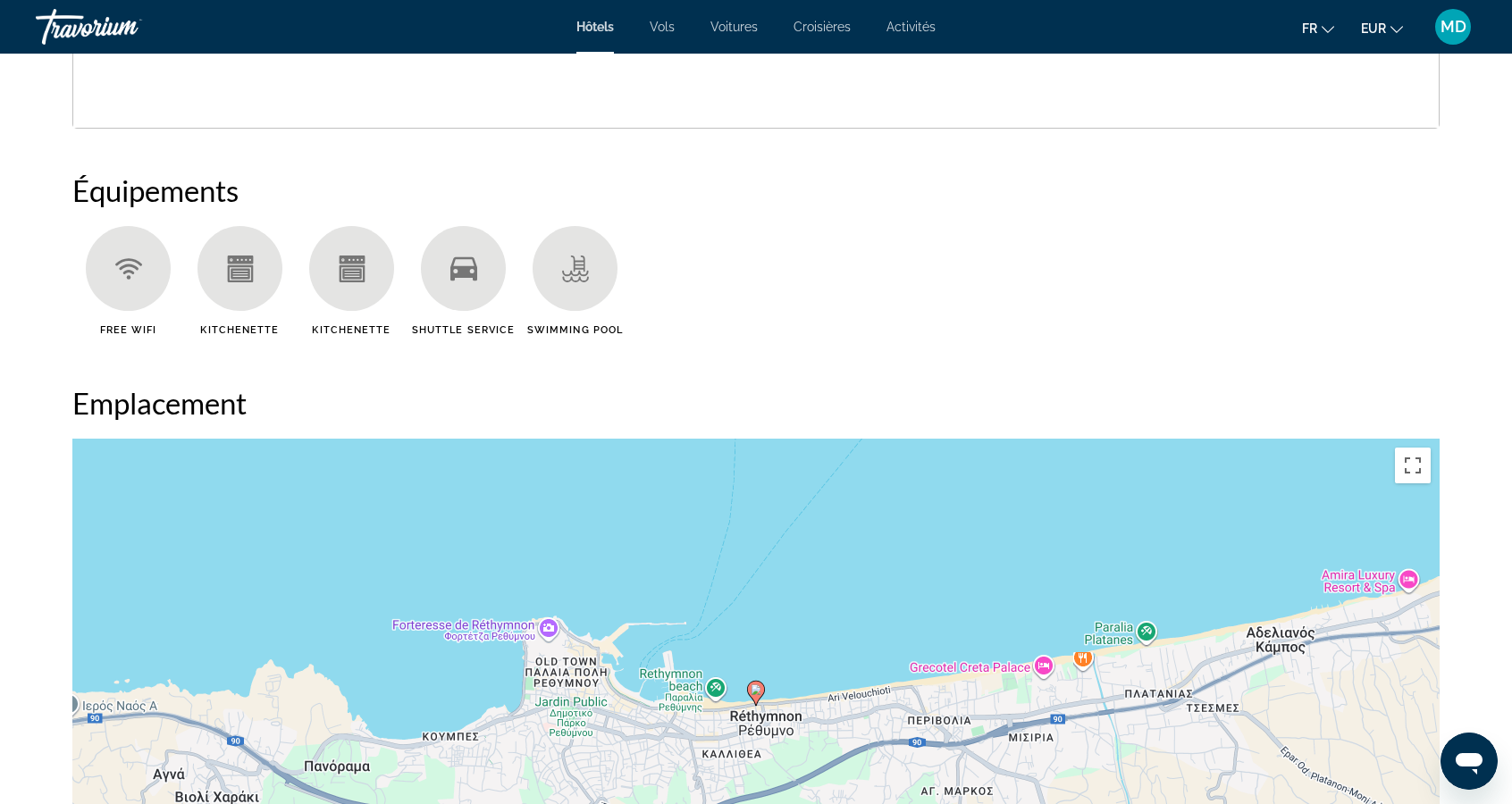
scroll to position [1359, 0]
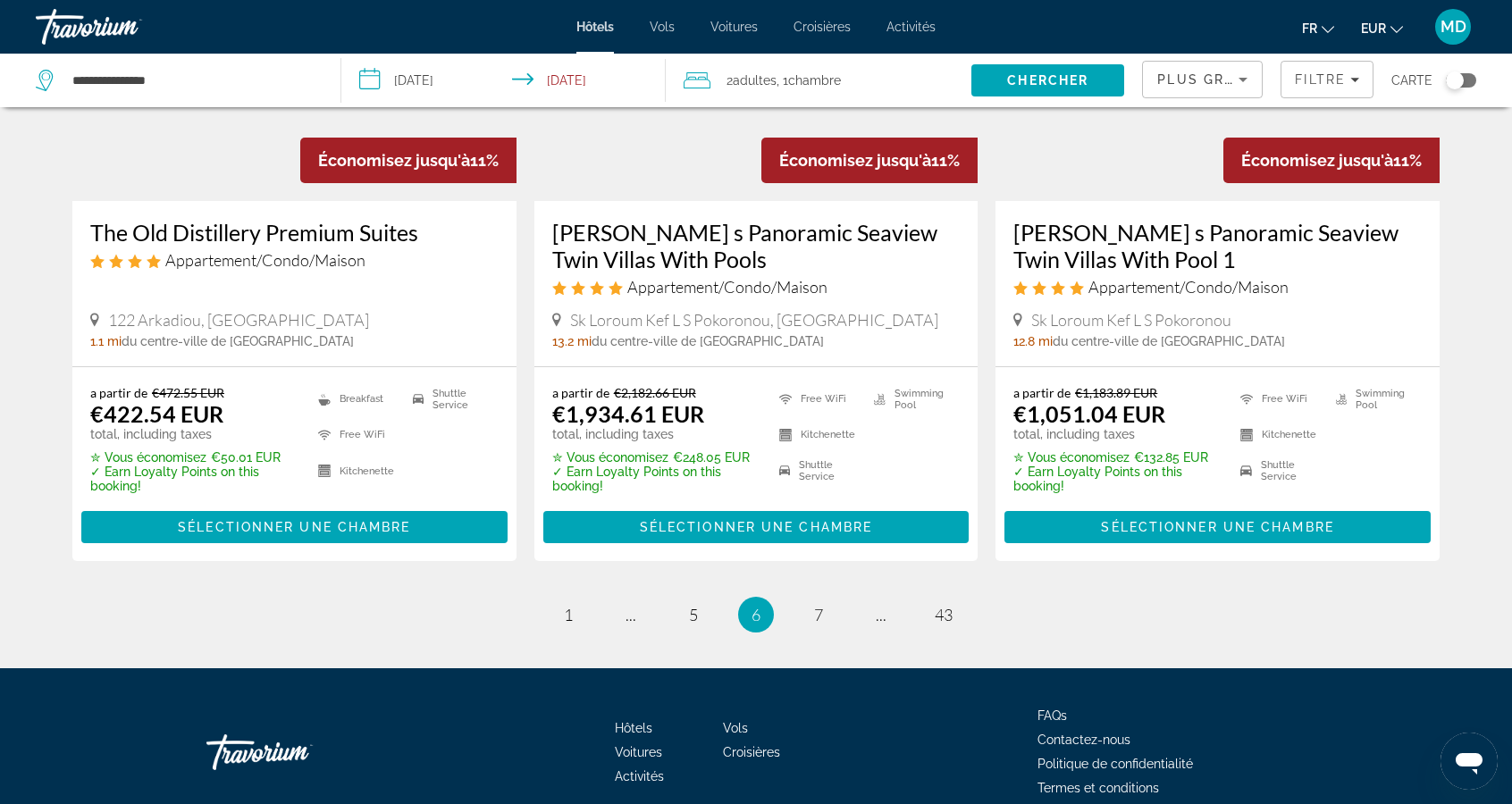
scroll to position [2248, 0]
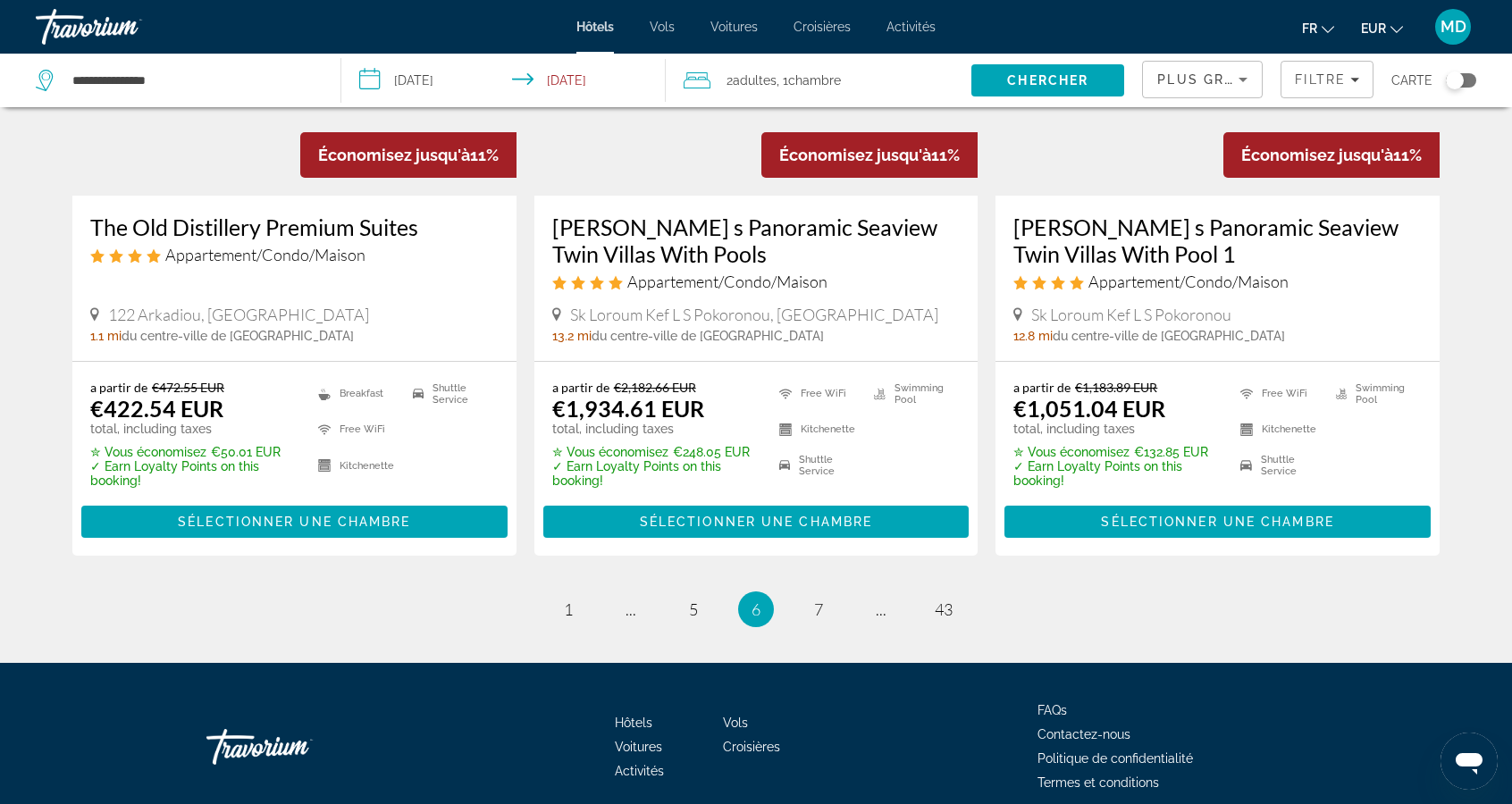
click at [831, 616] on li "page 7" at bounding box center [818, 609] width 36 height 36
click at [824, 600] on link "page 7" at bounding box center [818, 609] width 31 height 31
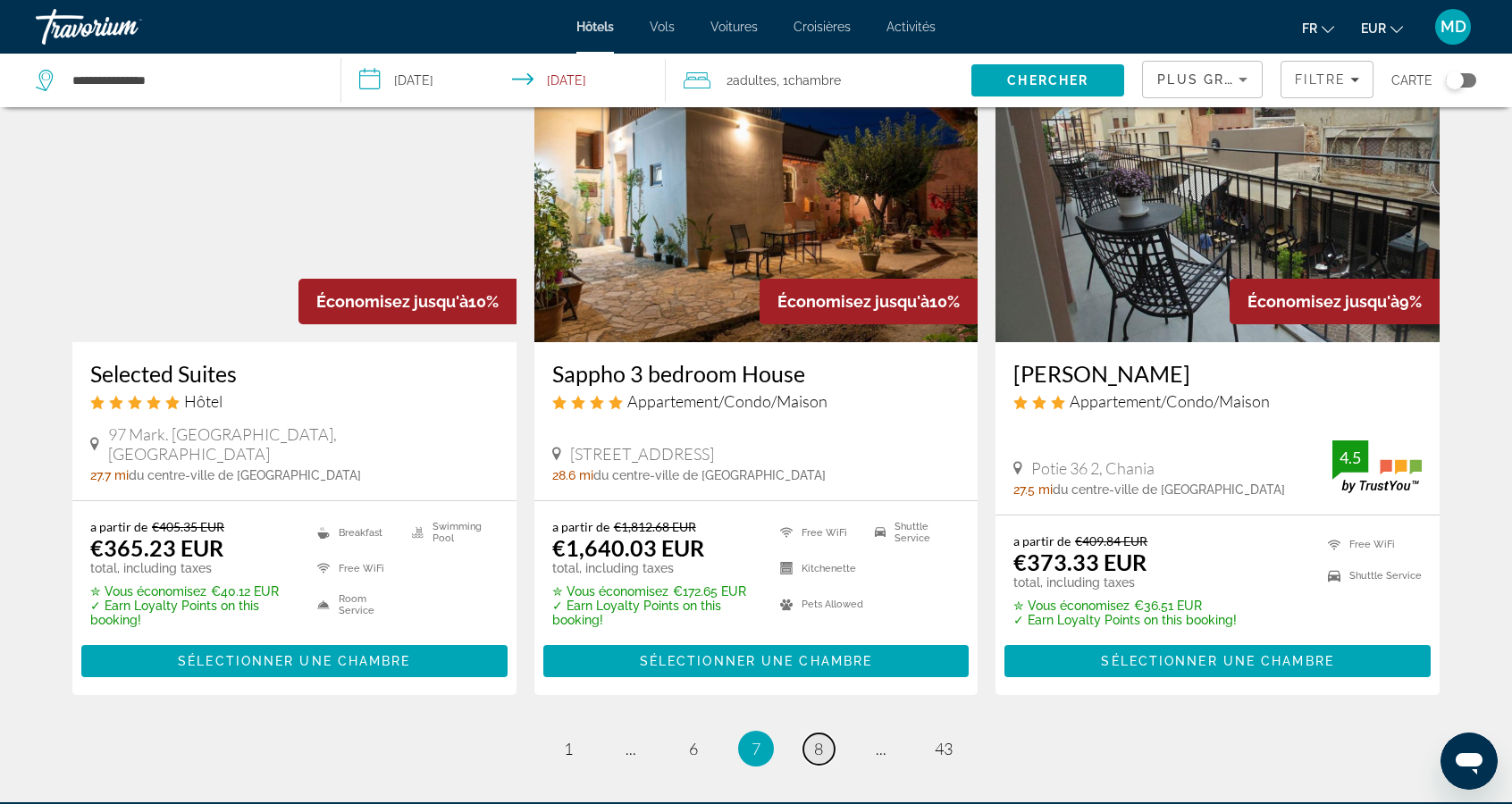
scroll to position [2120, 0]
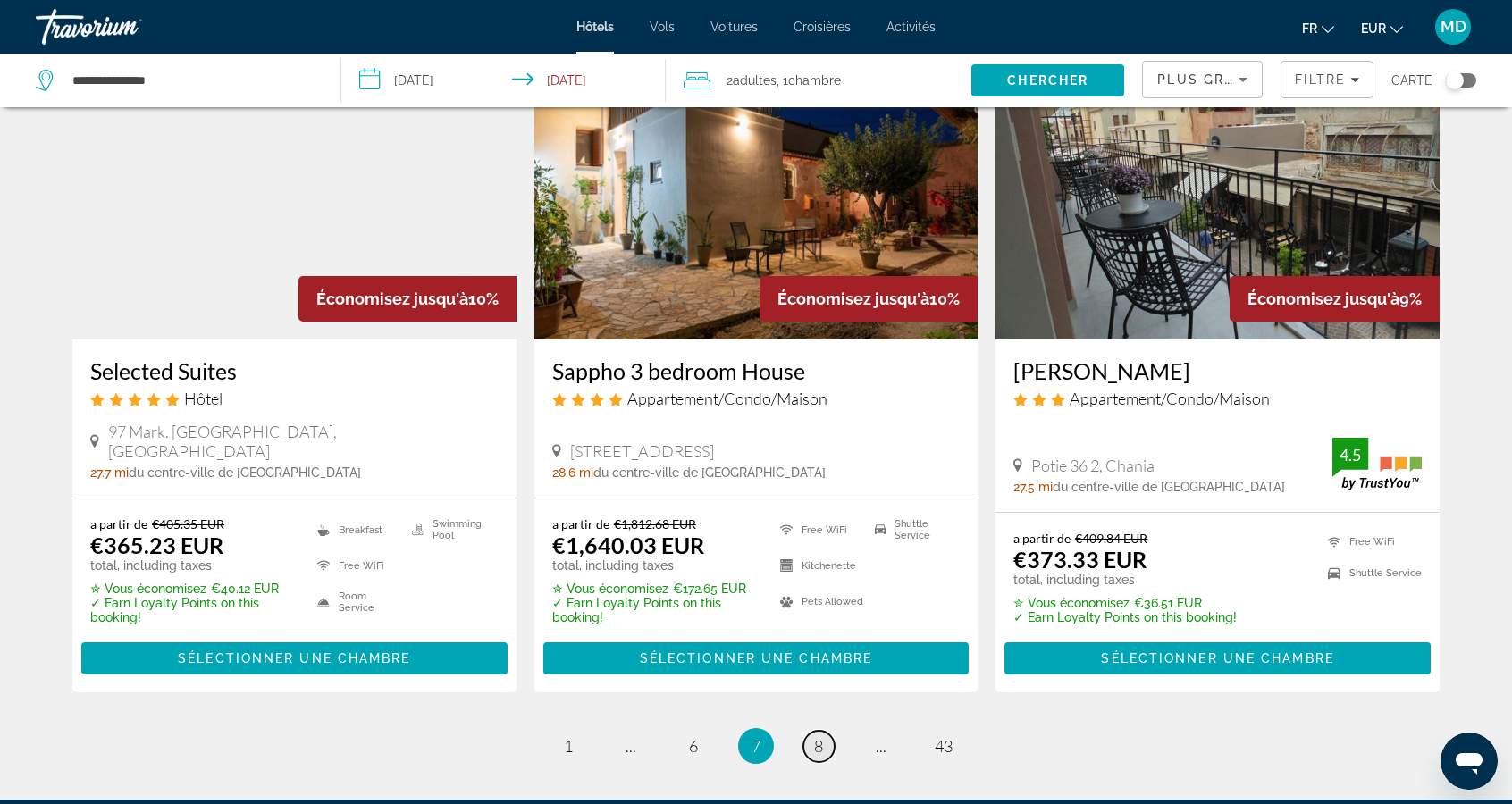
click at [830, 731] on link "page 8" at bounding box center [818, 746] width 31 height 31
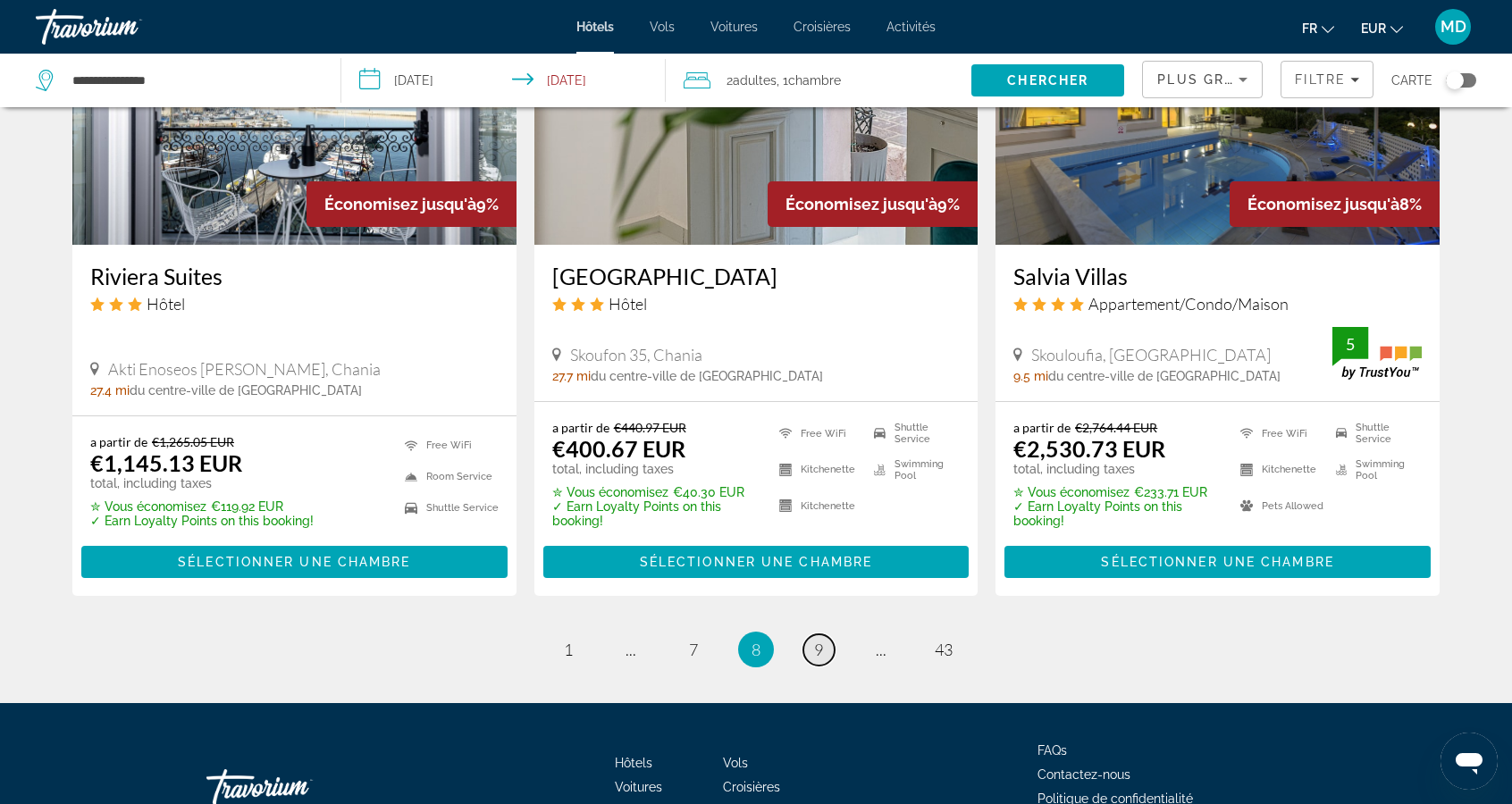
scroll to position [2213, 0]
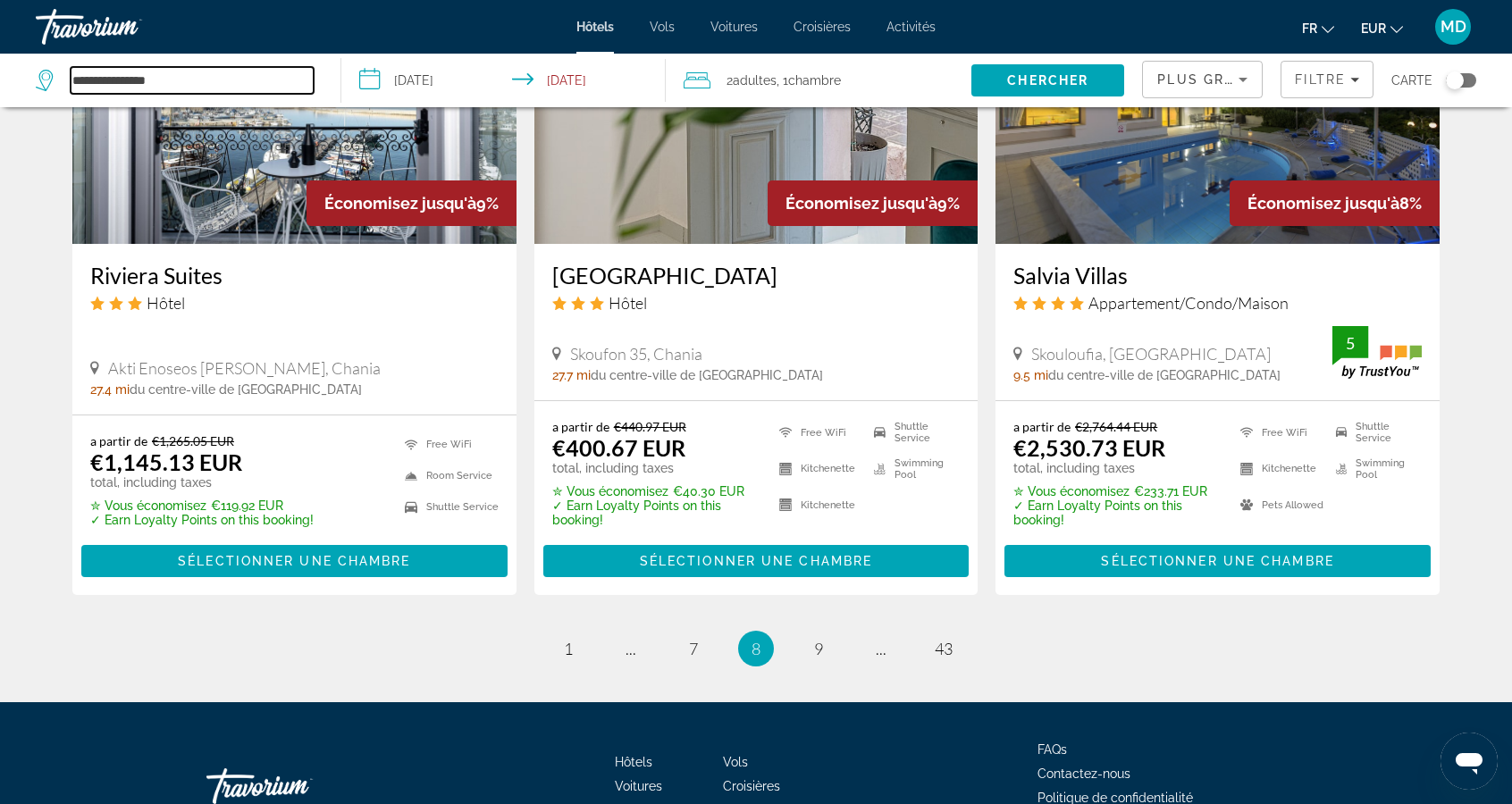
click at [268, 73] on input "**********" at bounding box center [192, 81] width 243 height 27
type input "******"
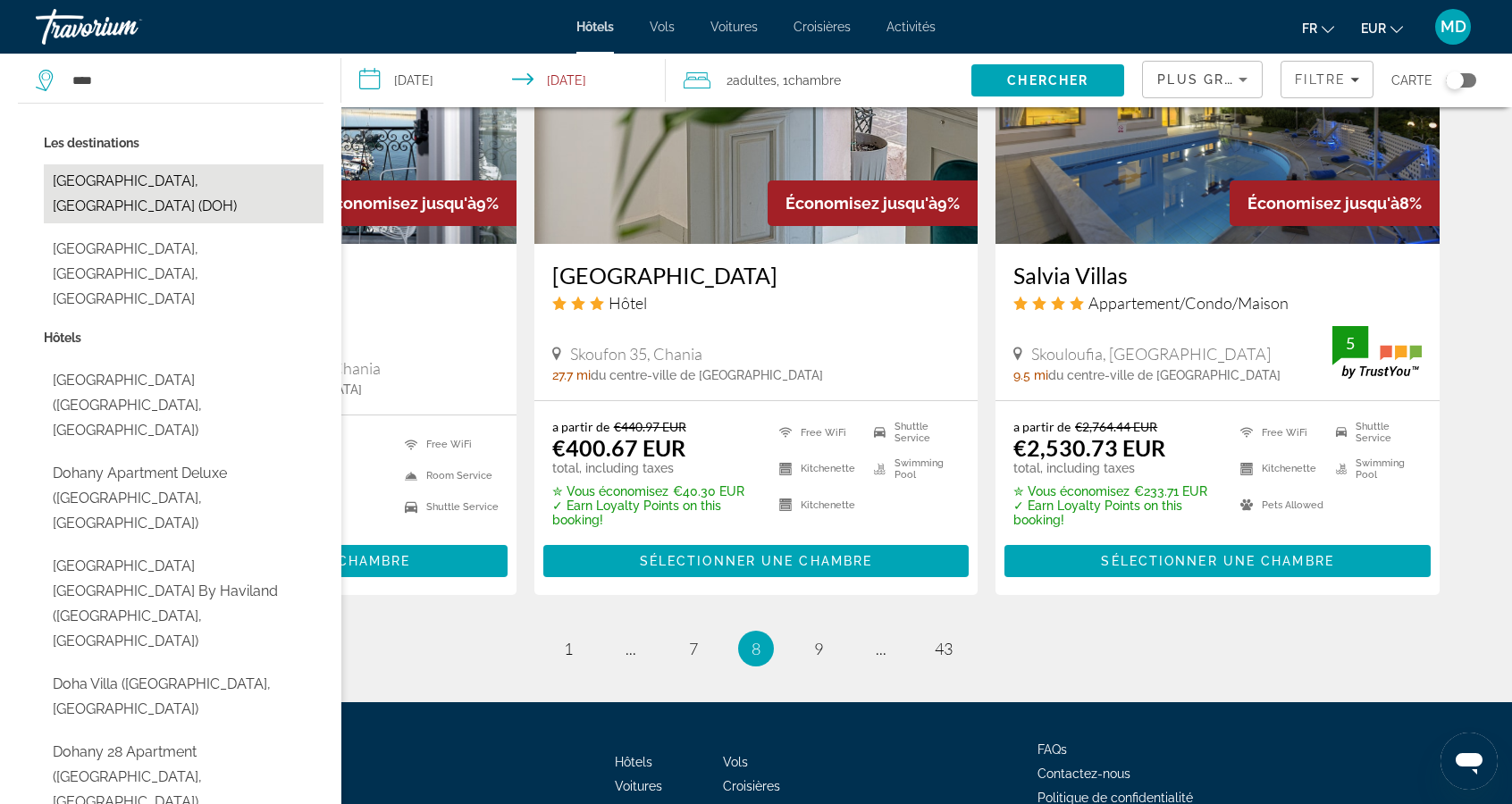
click at [96, 172] on button "[GEOGRAPHIC_DATA], [GEOGRAPHIC_DATA] (DOH)" at bounding box center [184, 194] width 280 height 59
type input "**********"
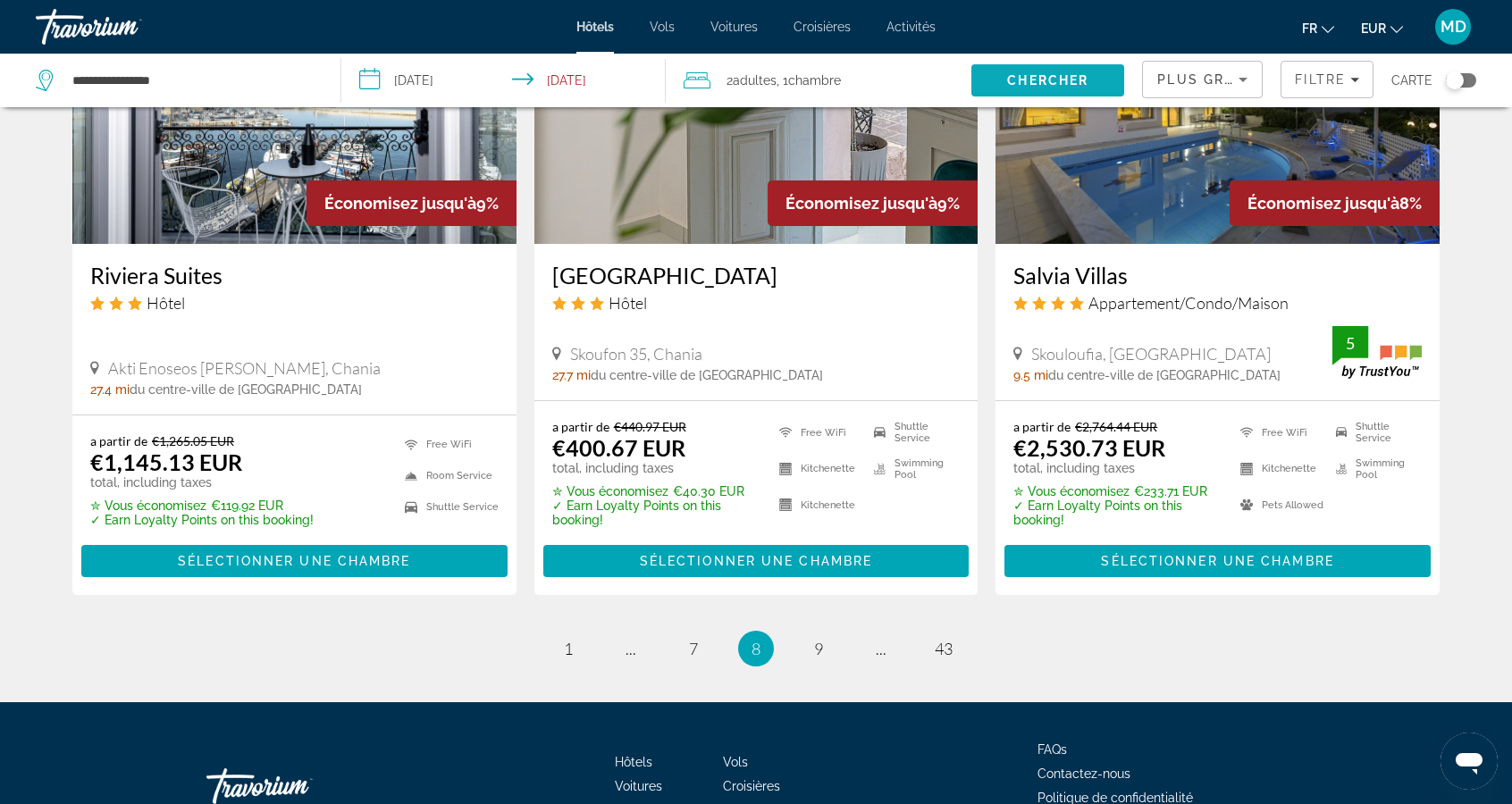
click at [1058, 70] on span "Search" at bounding box center [1048, 81] width 152 height 43
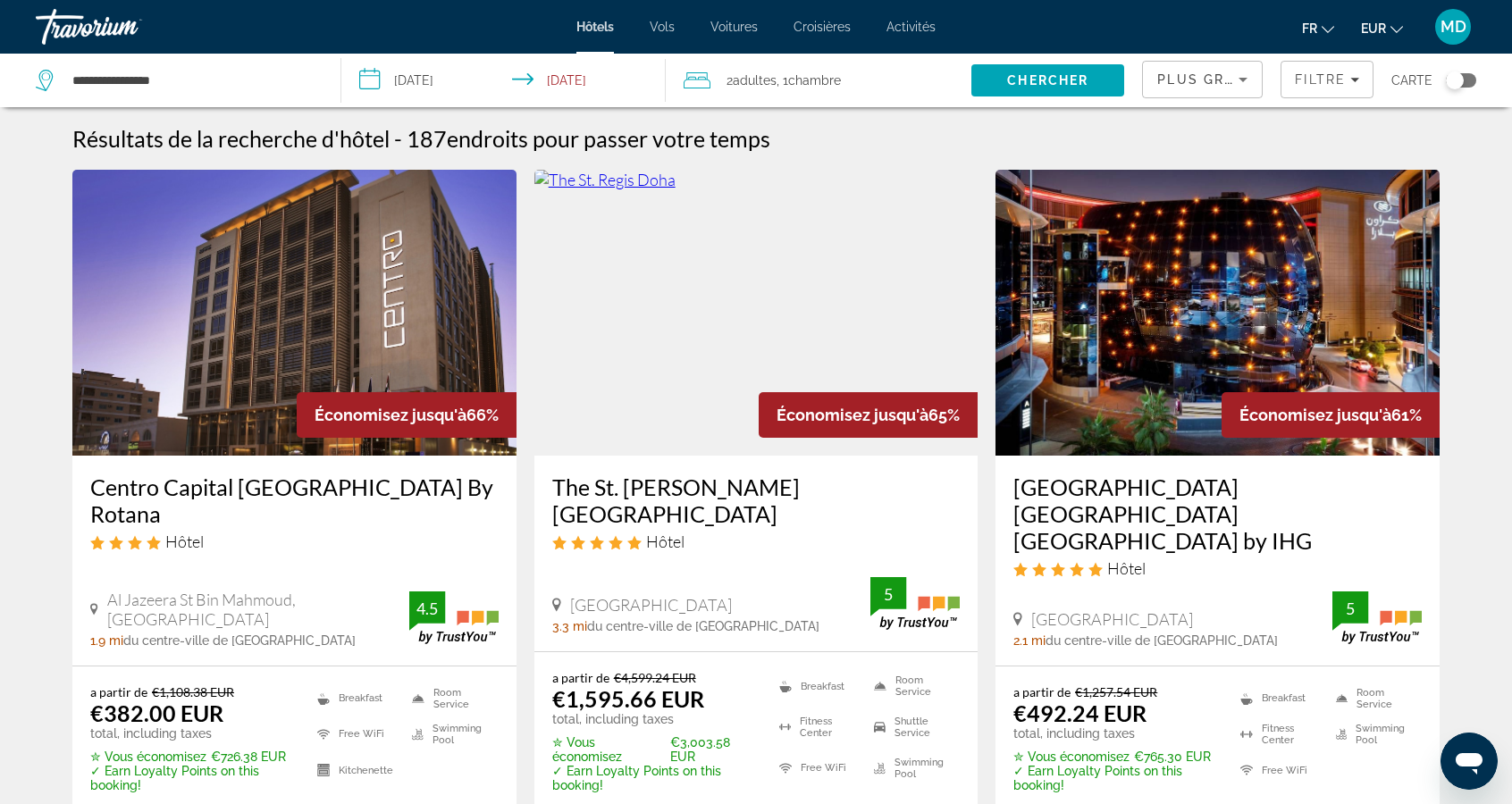
click at [1221, 78] on span "Plus grandes économies" at bounding box center [1264, 80] width 213 height 14
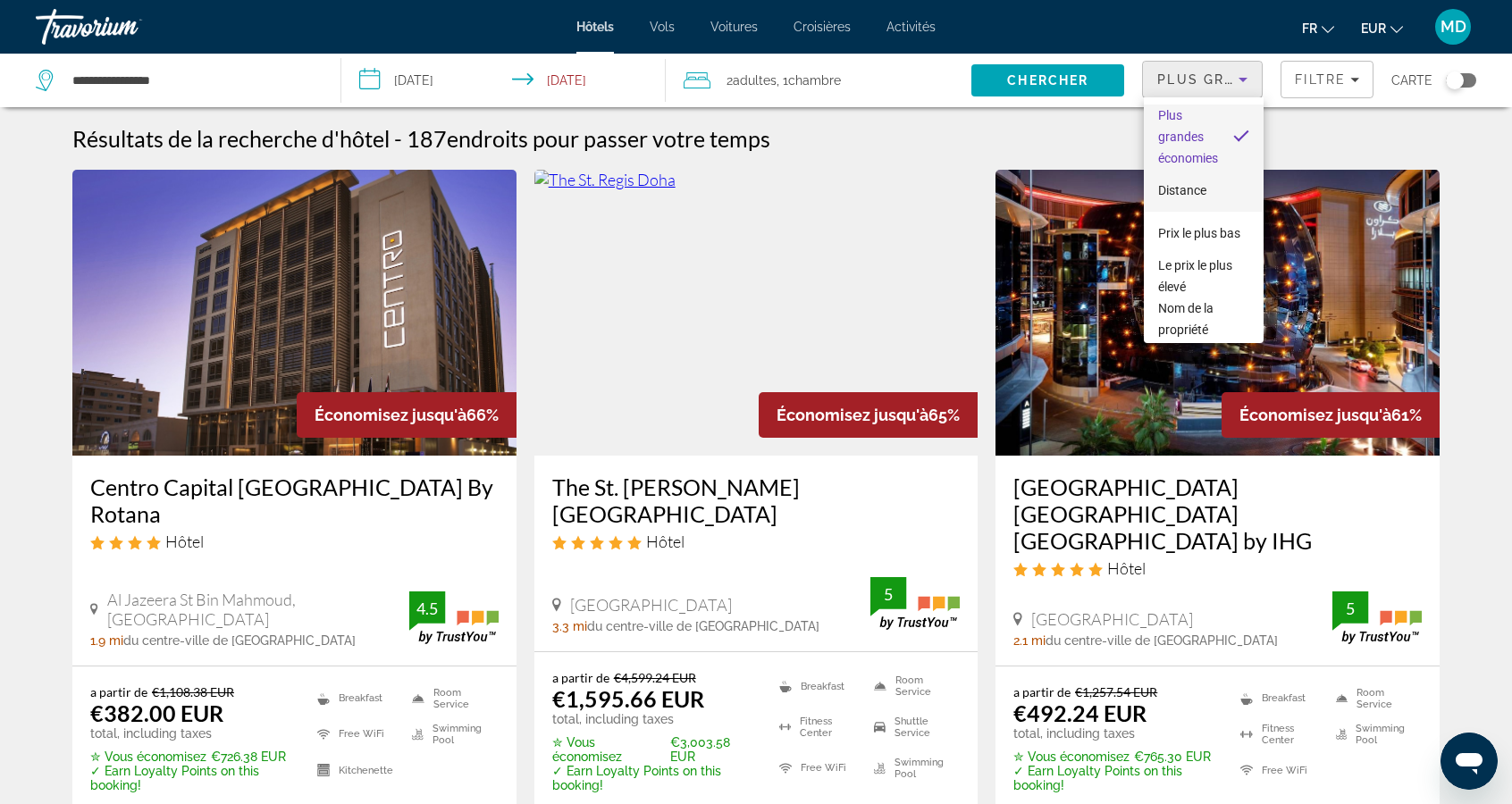
click at [1225, 196] on mat-option "Distance" at bounding box center [1204, 190] width 120 height 43
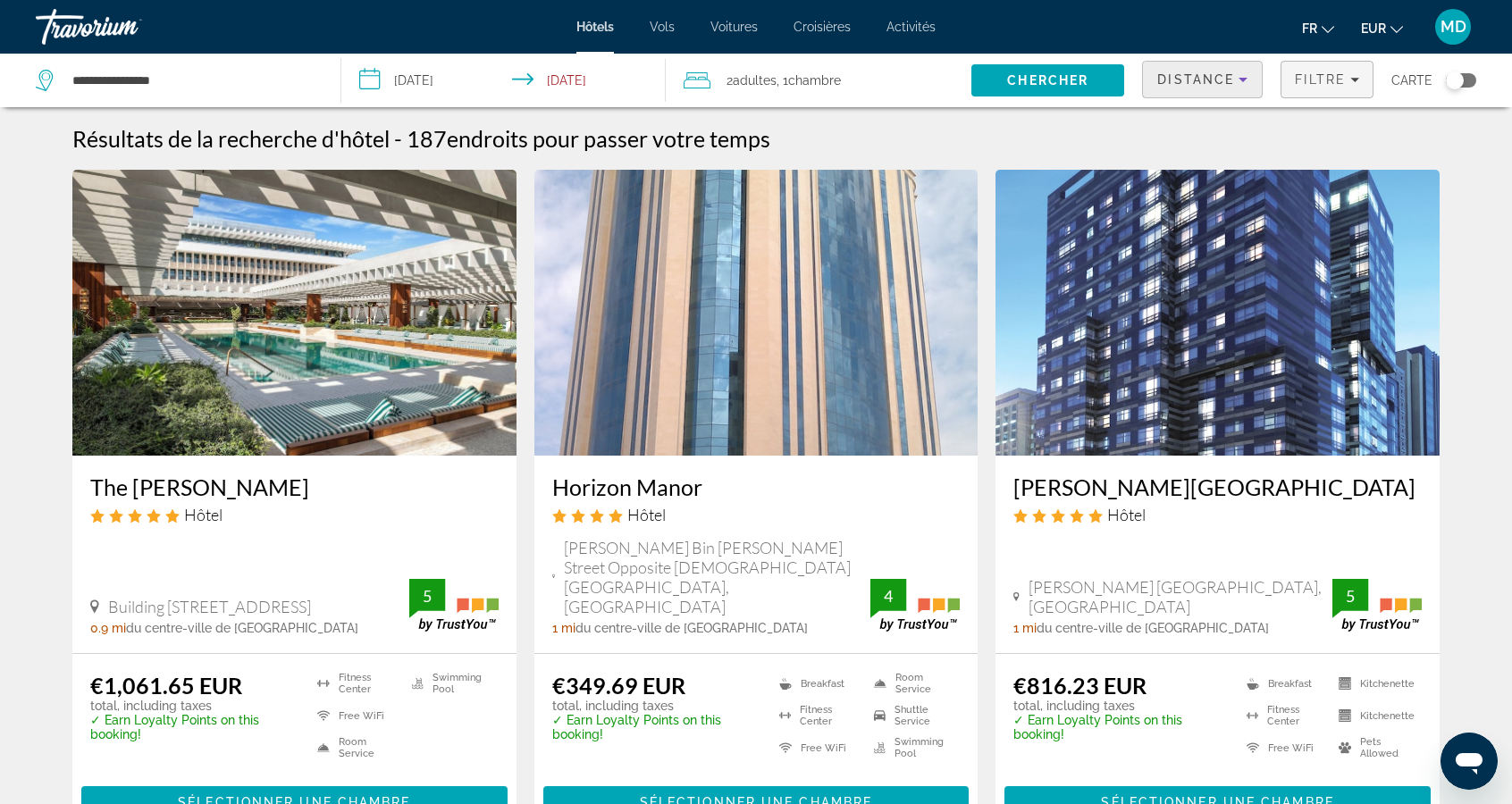
click at [1337, 83] on span "Filtre" at bounding box center [1319, 80] width 51 height 14
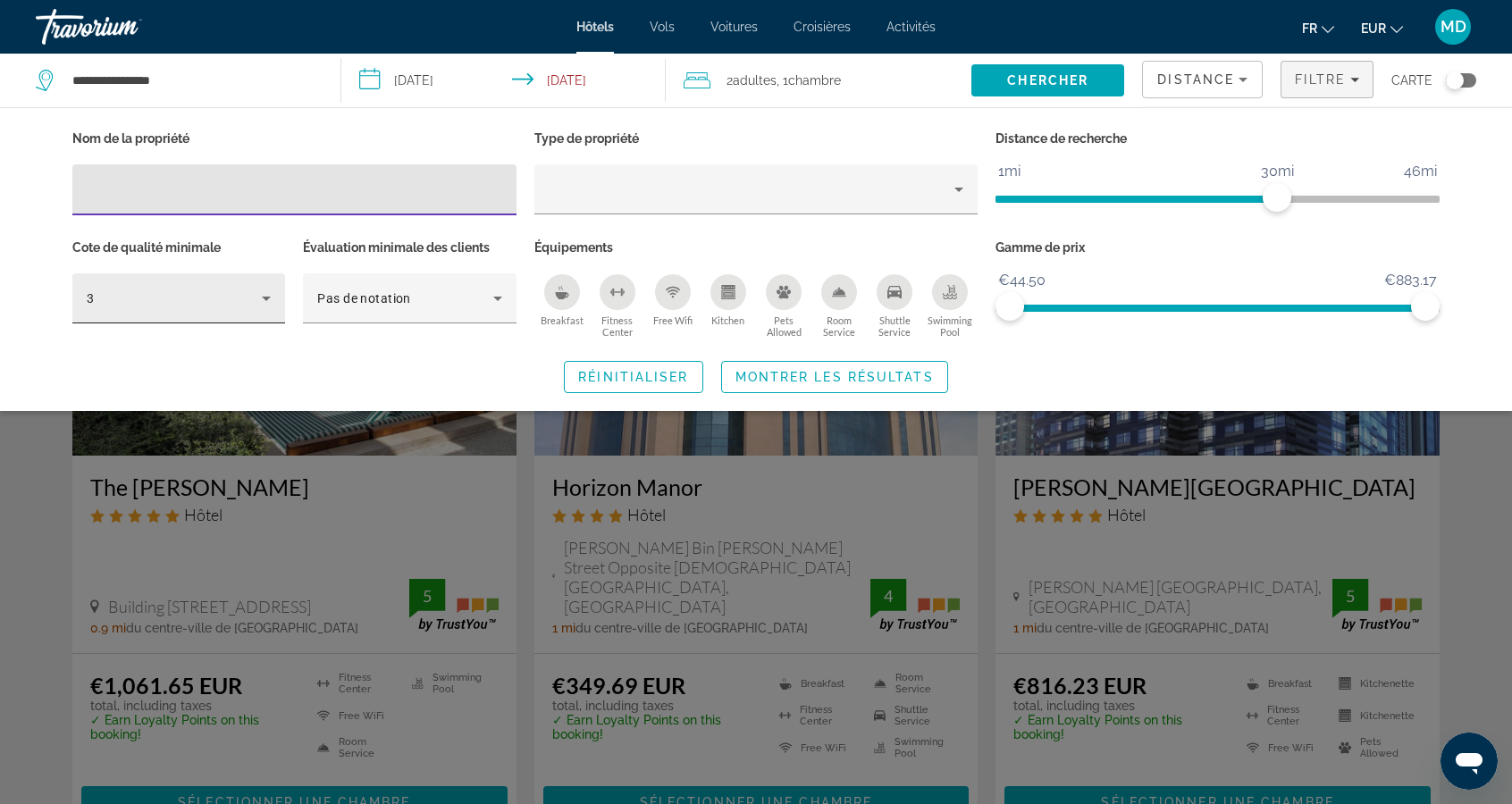
click at [255, 304] on div "3" at bounding box center [174, 298] width 175 height 22
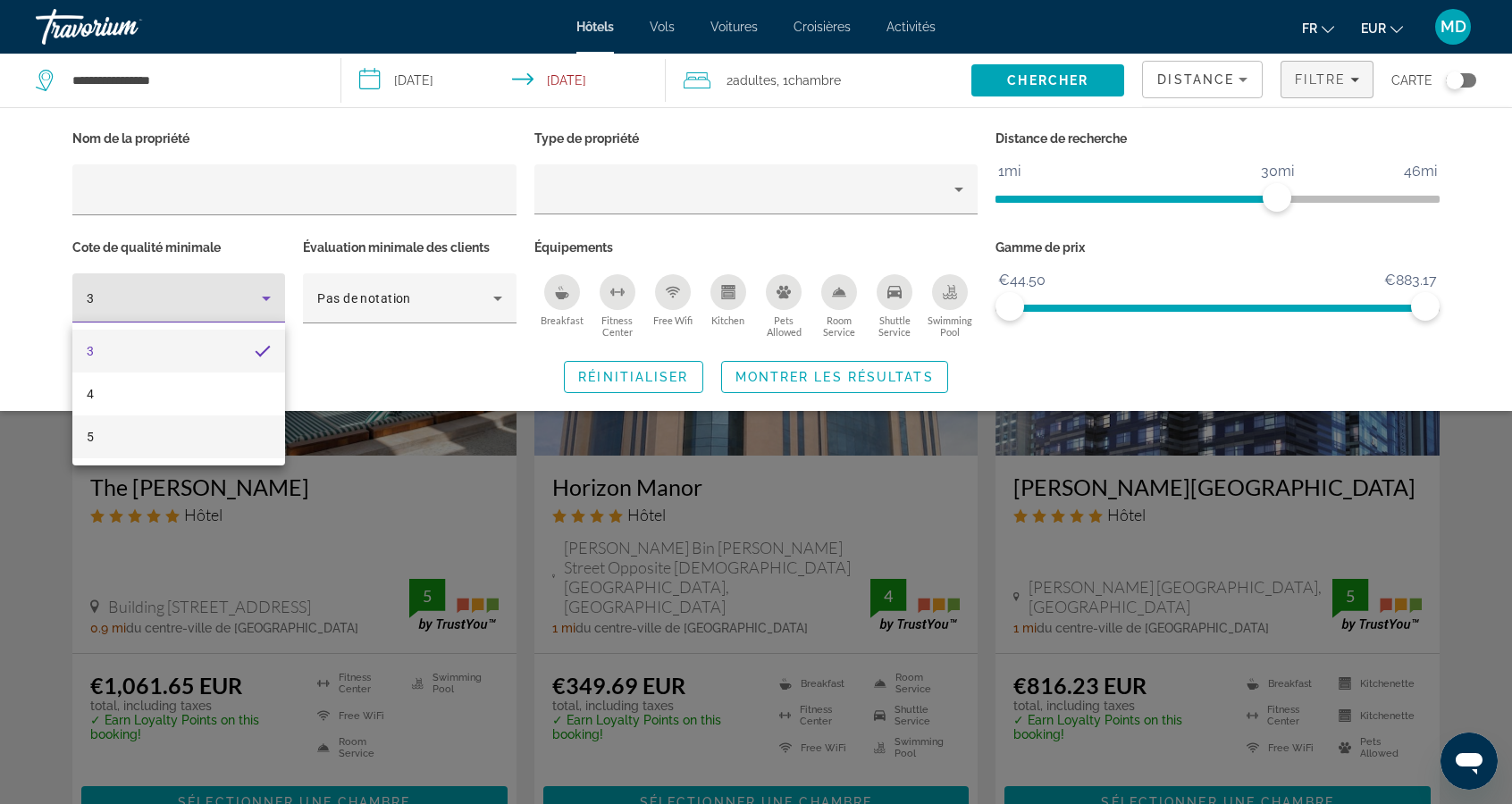
click at [123, 426] on mat-option "5" at bounding box center [178, 437] width 212 height 43
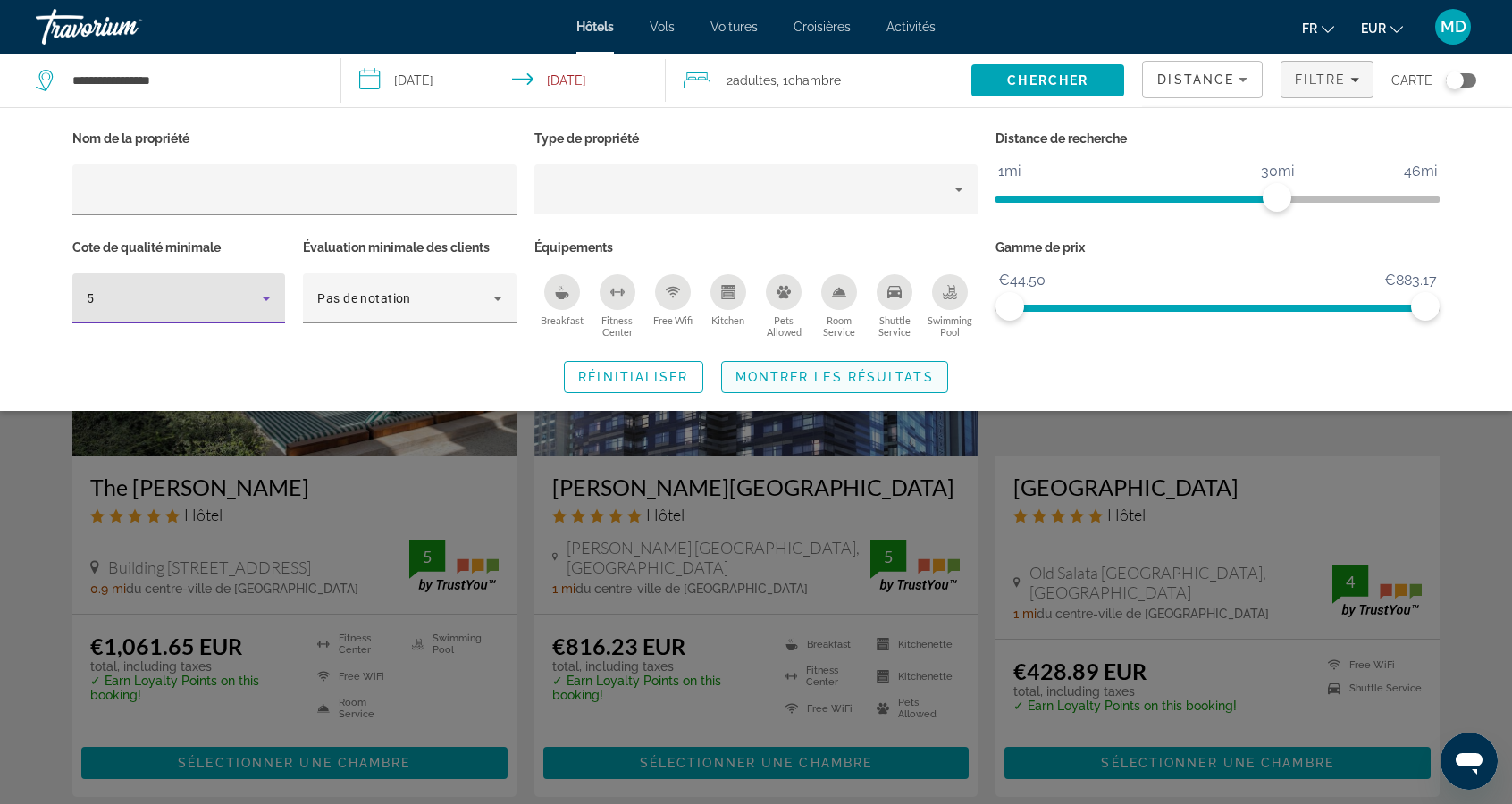
click at [855, 380] on span "Montrer les résultats" at bounding box center [834, 377] width 198 height 14
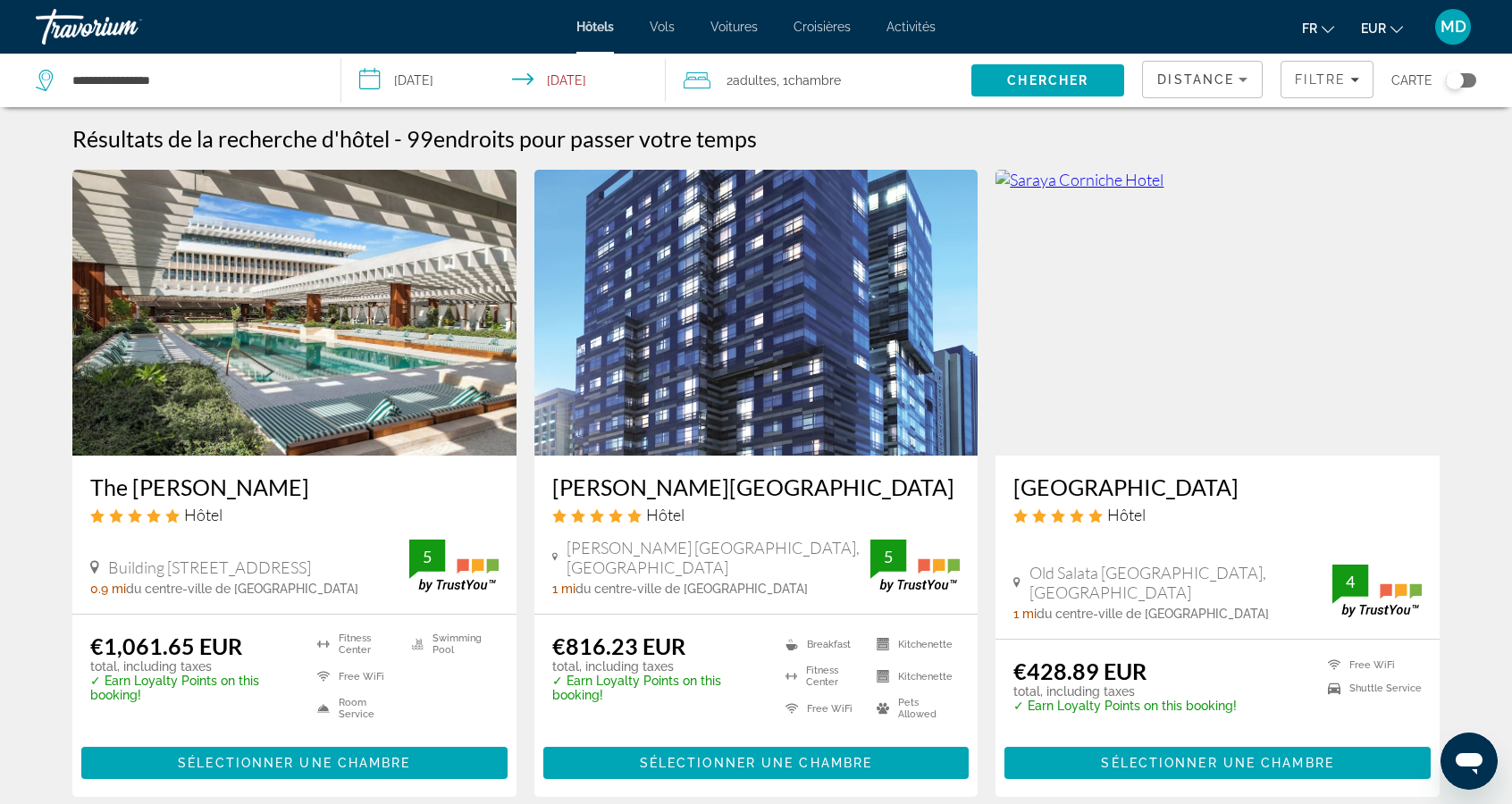
scroll to position [2, 0]
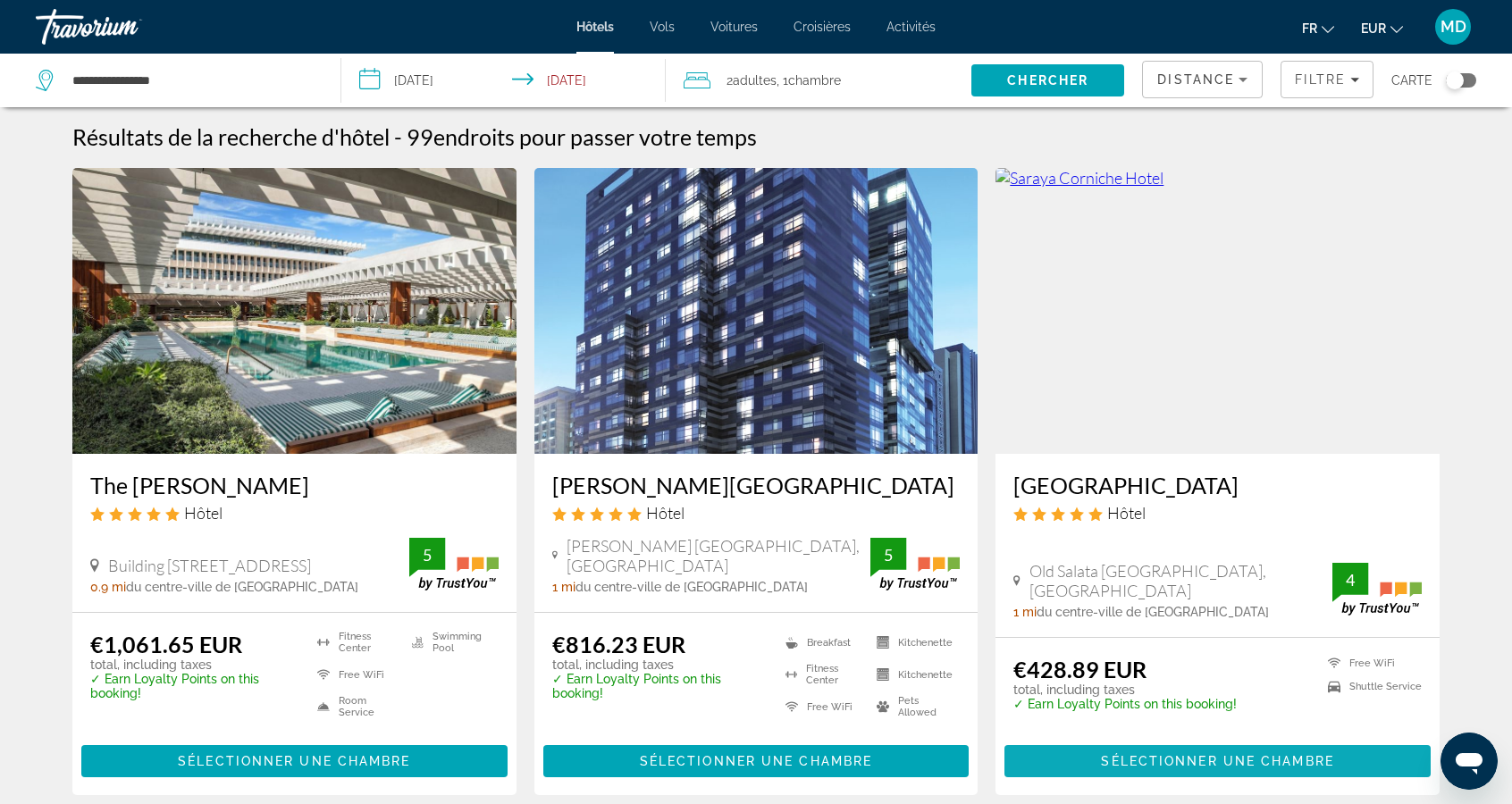
click at [1156, 760] on span "Sélectionner une chambre" at bounding box center [1216, 761] width 232 height 14
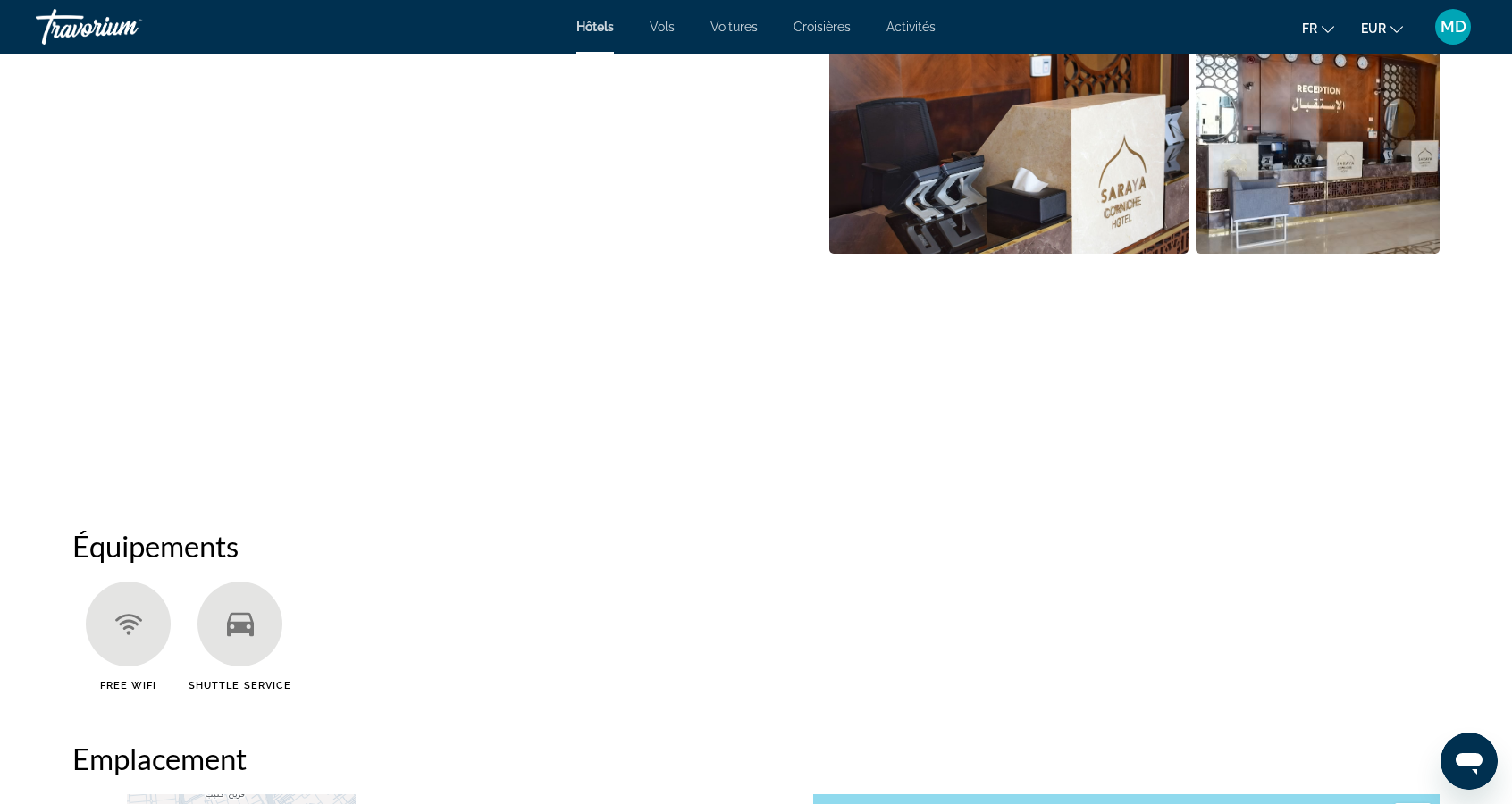
scroll to position [1006, 0]
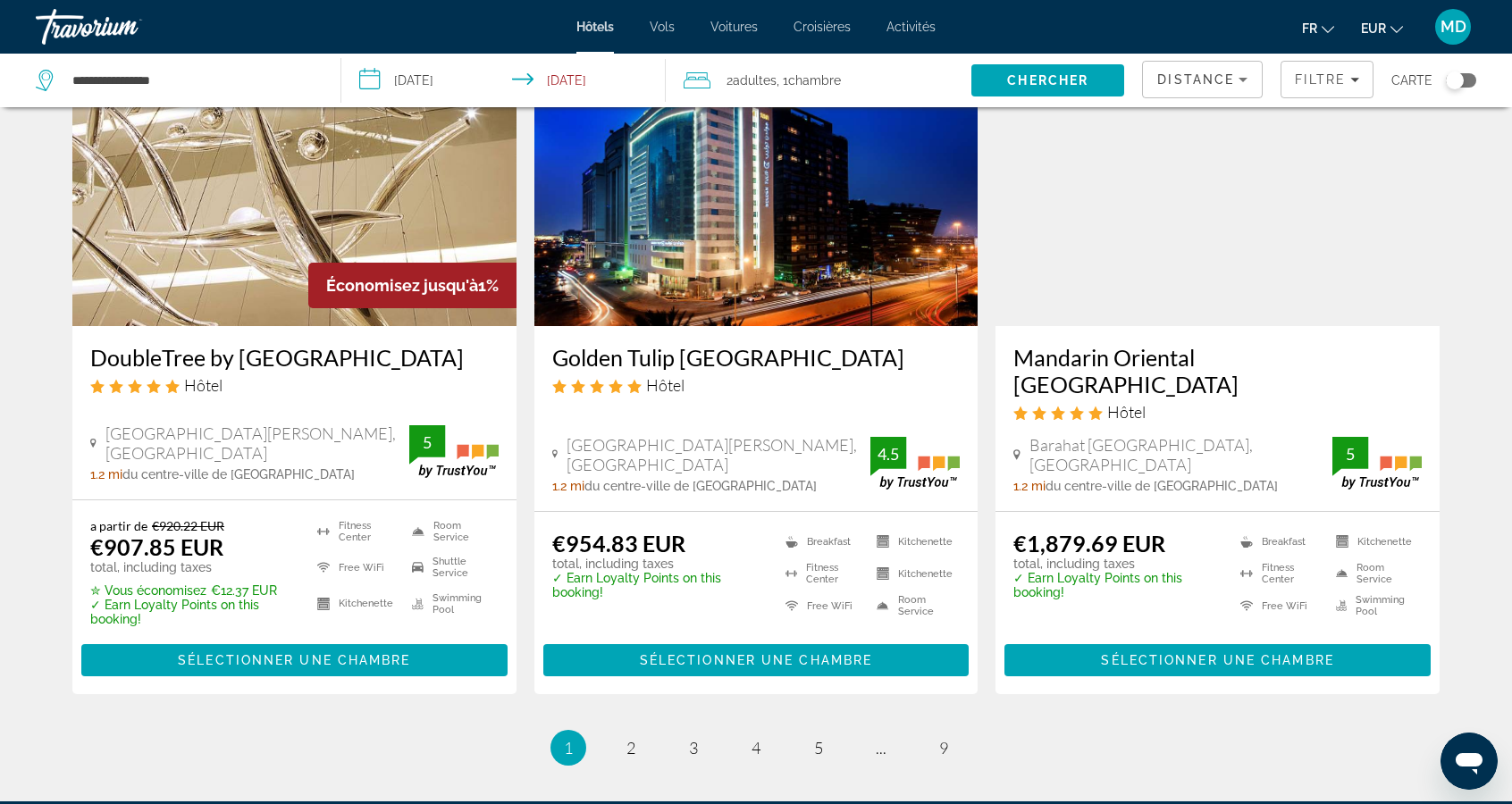
scroll to position [2236, 0]
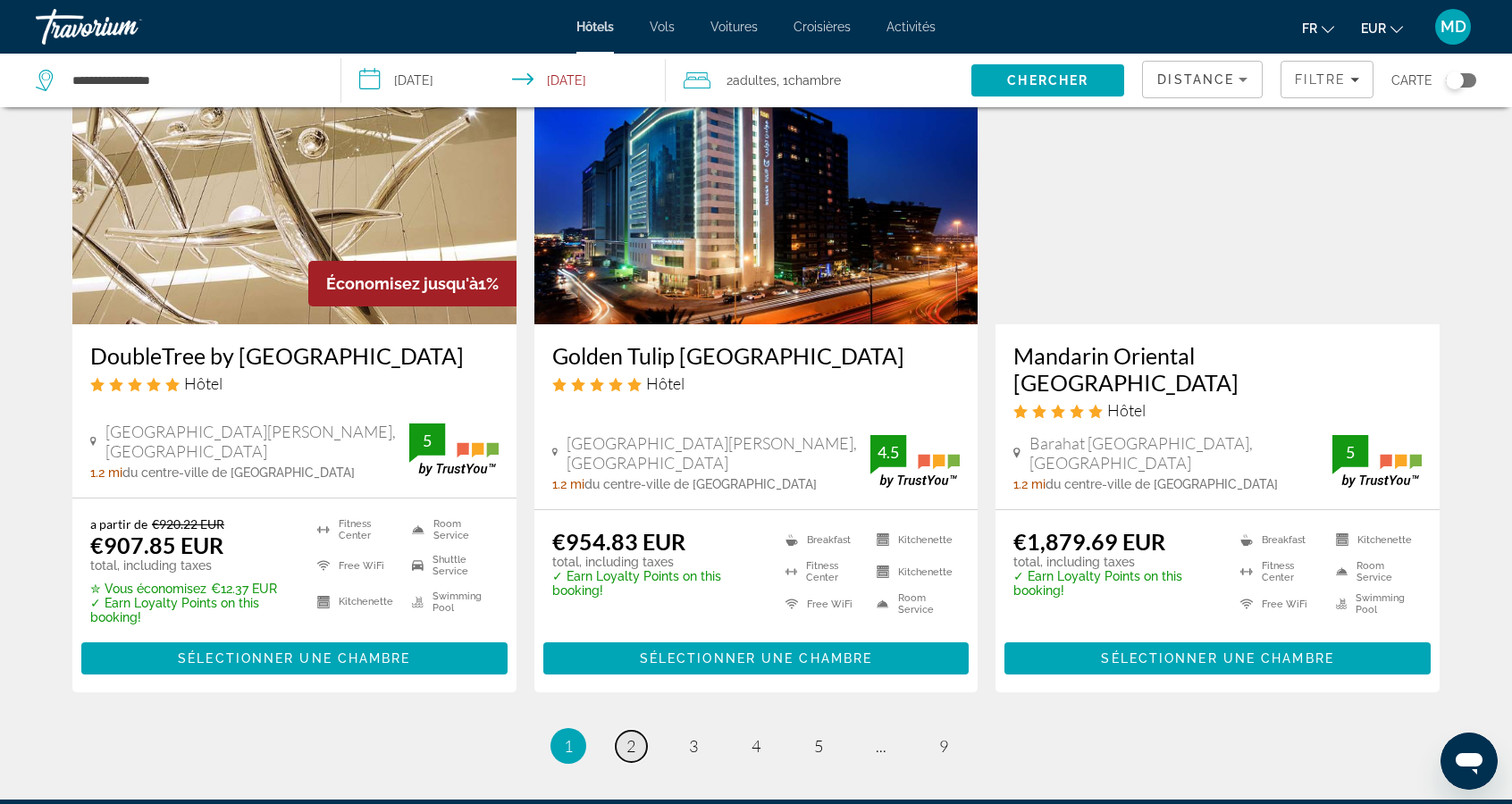
click at [638, 731] on link "page 2" at bounding box center [631, 746] width 31 height 31
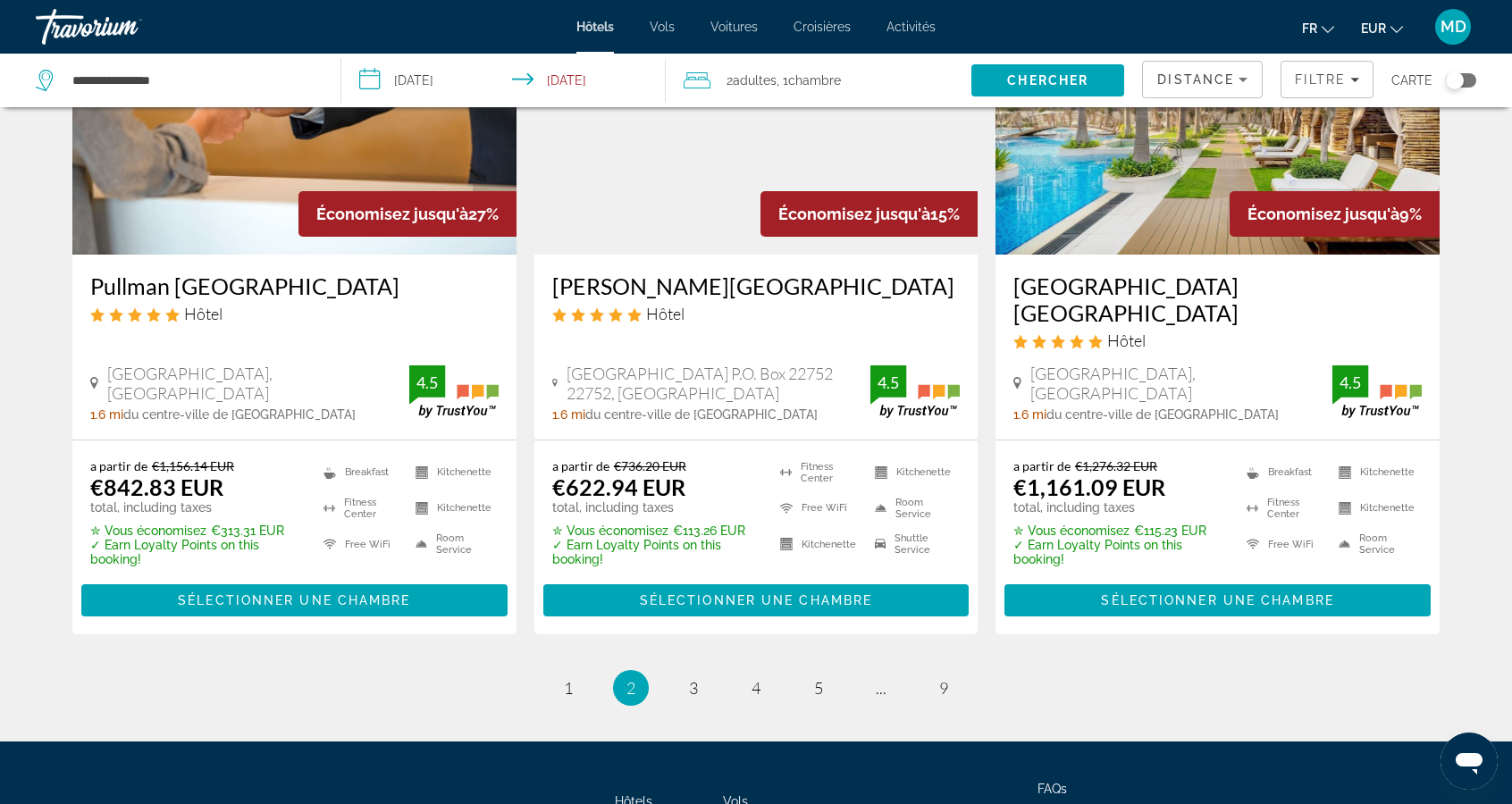
scroll to position [2270, 0]
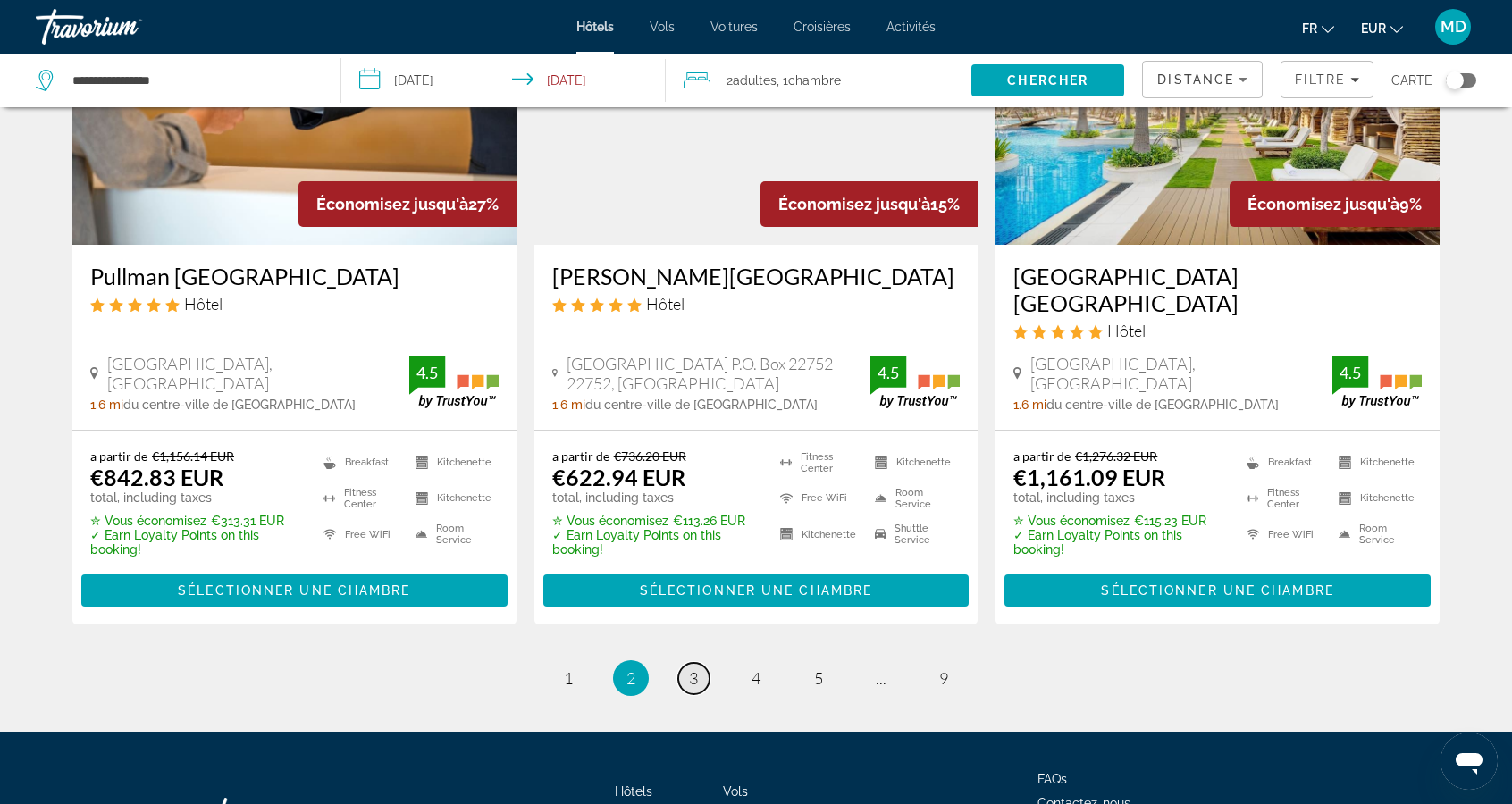
click at [700, 663] on link "page 3" at bounding box center [694, 679] width 31 height 31
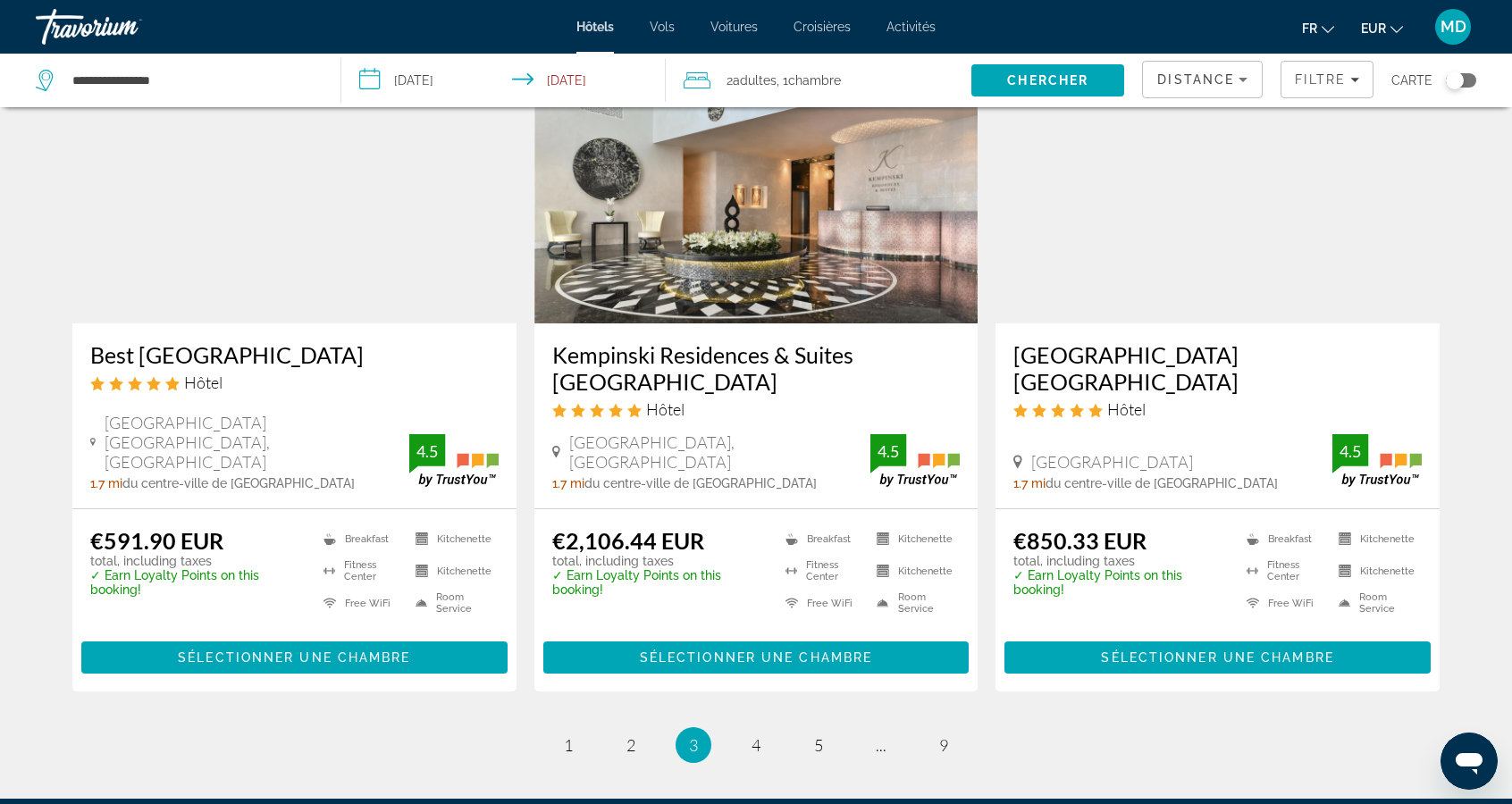
scroll to position [2257, 0]
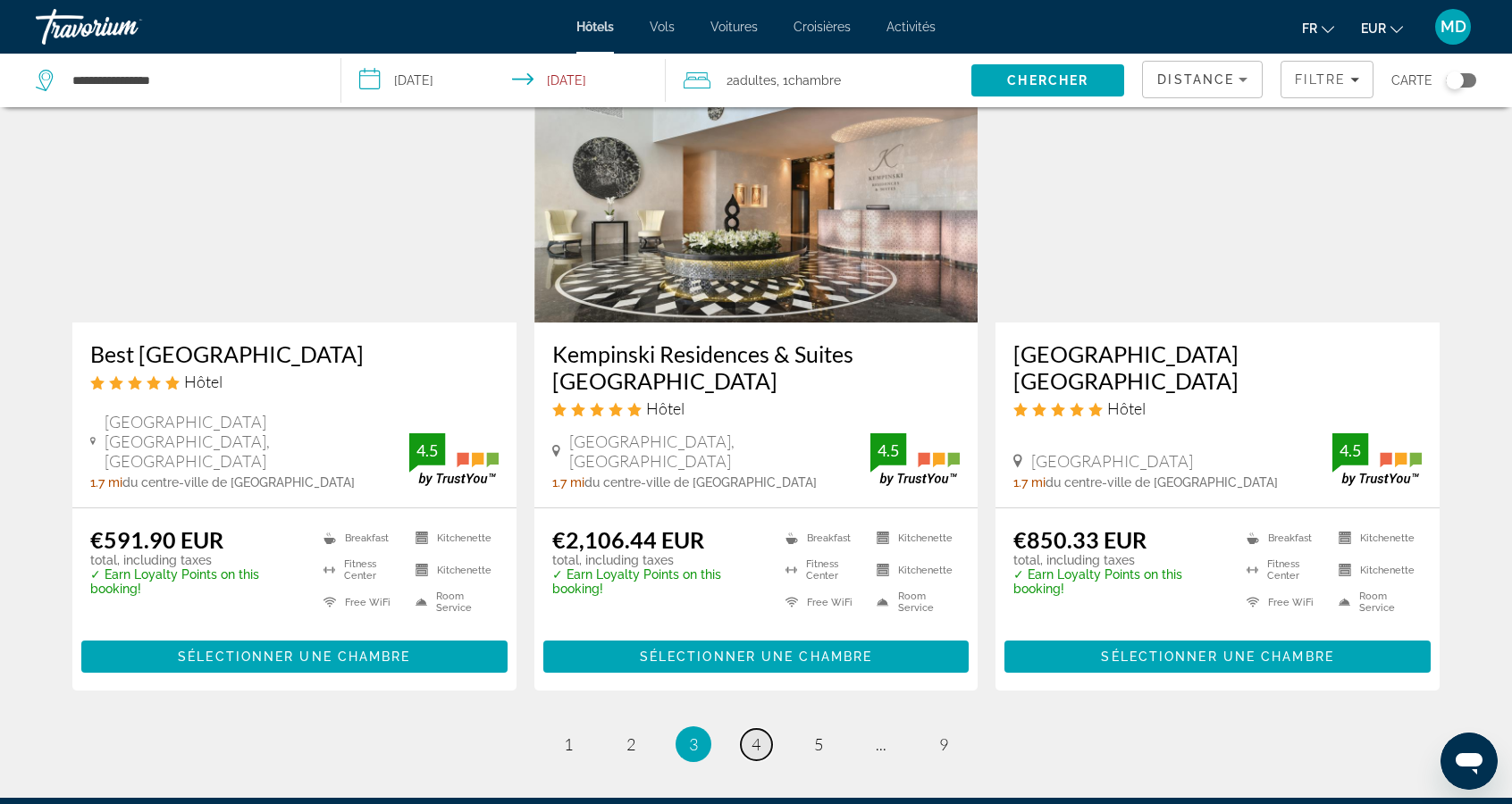
click at [755, 734] on span "4" at bounding box center [756, 744] width 9 height 20
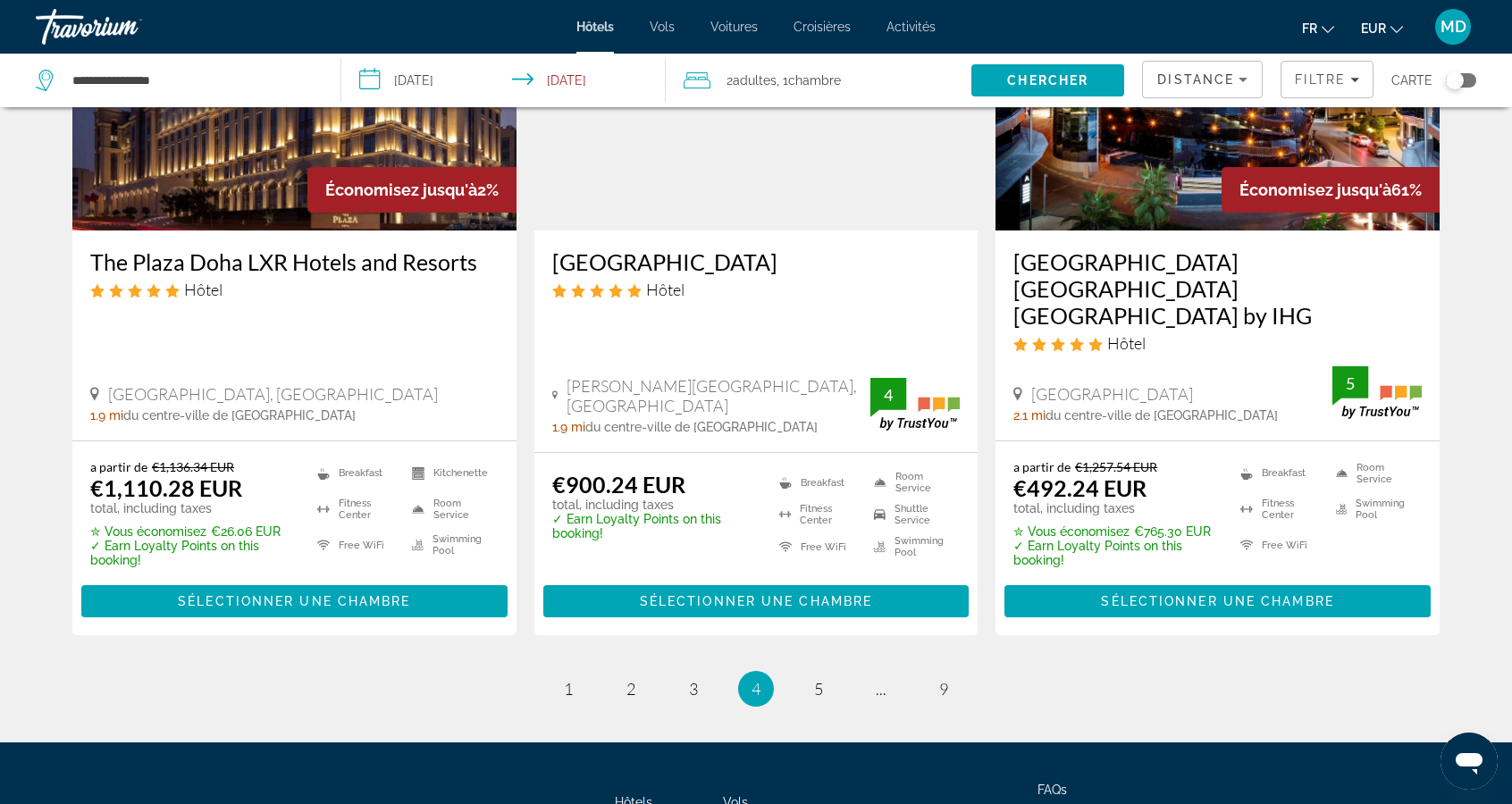
scroll to position [2300, 0]
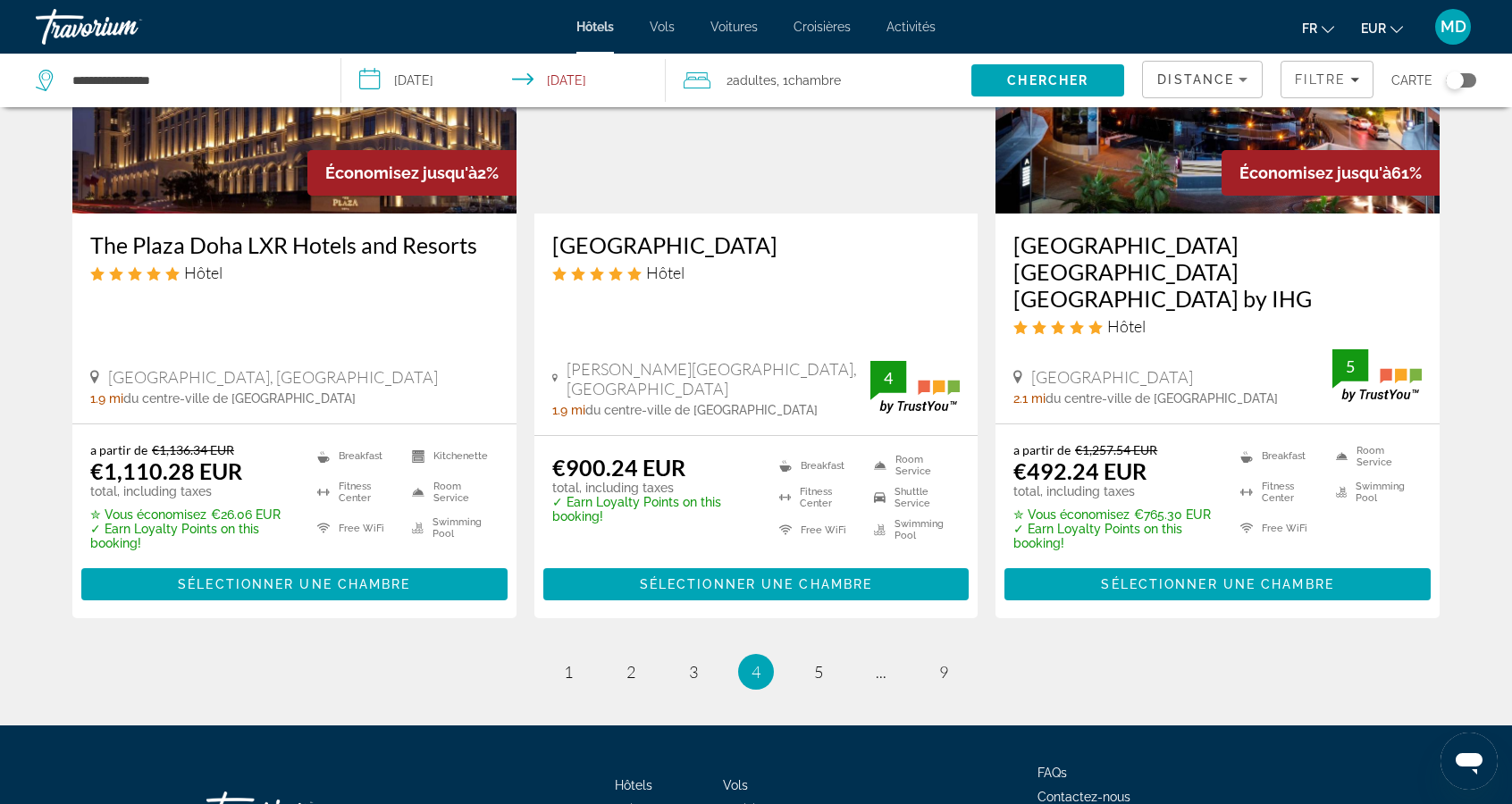
click at [1223, 231] on h3 "[GEOGRAPHIC_DATA] [GEOGRAPHIC_DATA] [GEOGRAPHIC_DATA] by IHG" at bounding box center [1217, 272] width 409 height 81
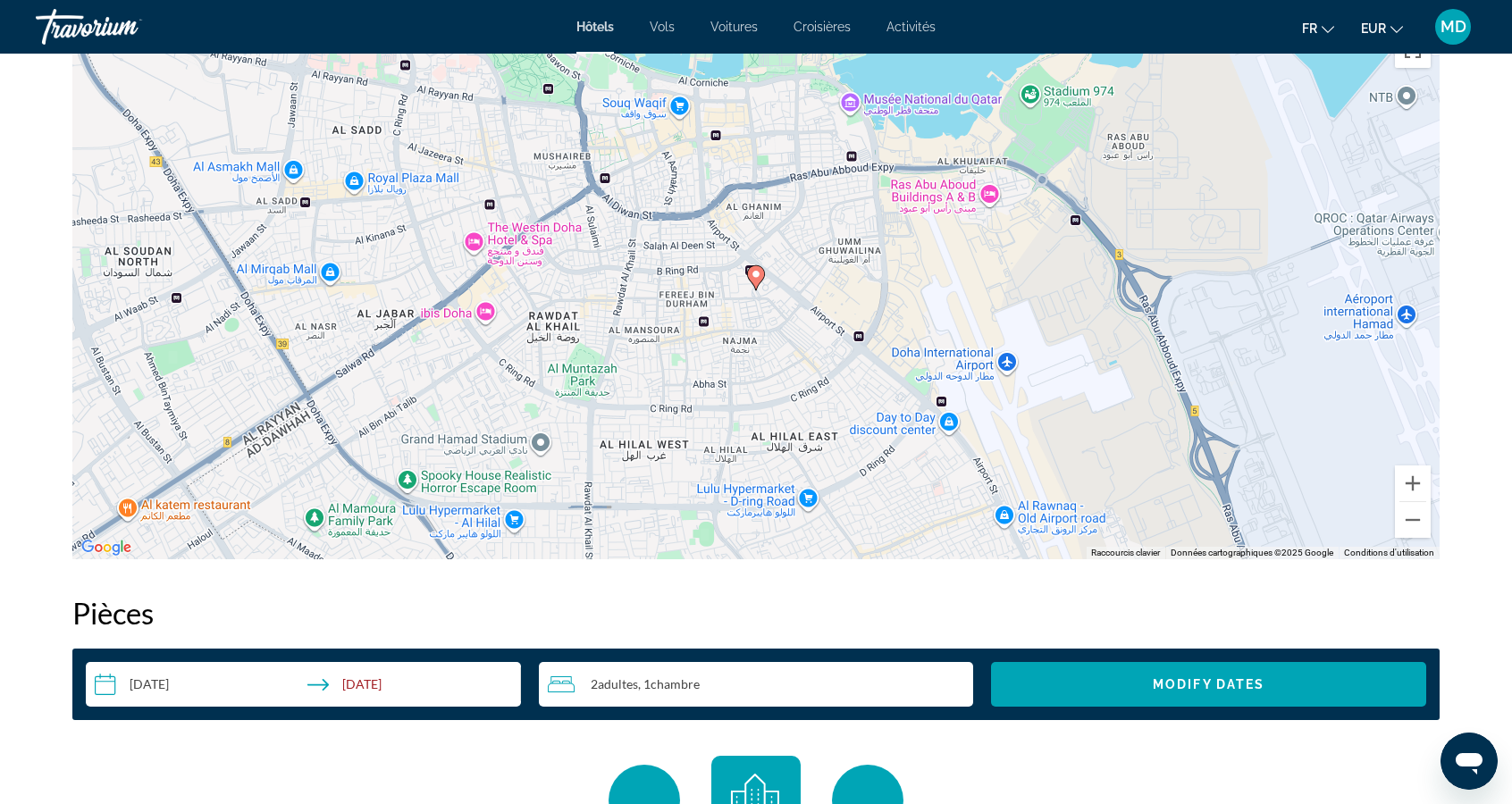
scroll to position [1775, 0]
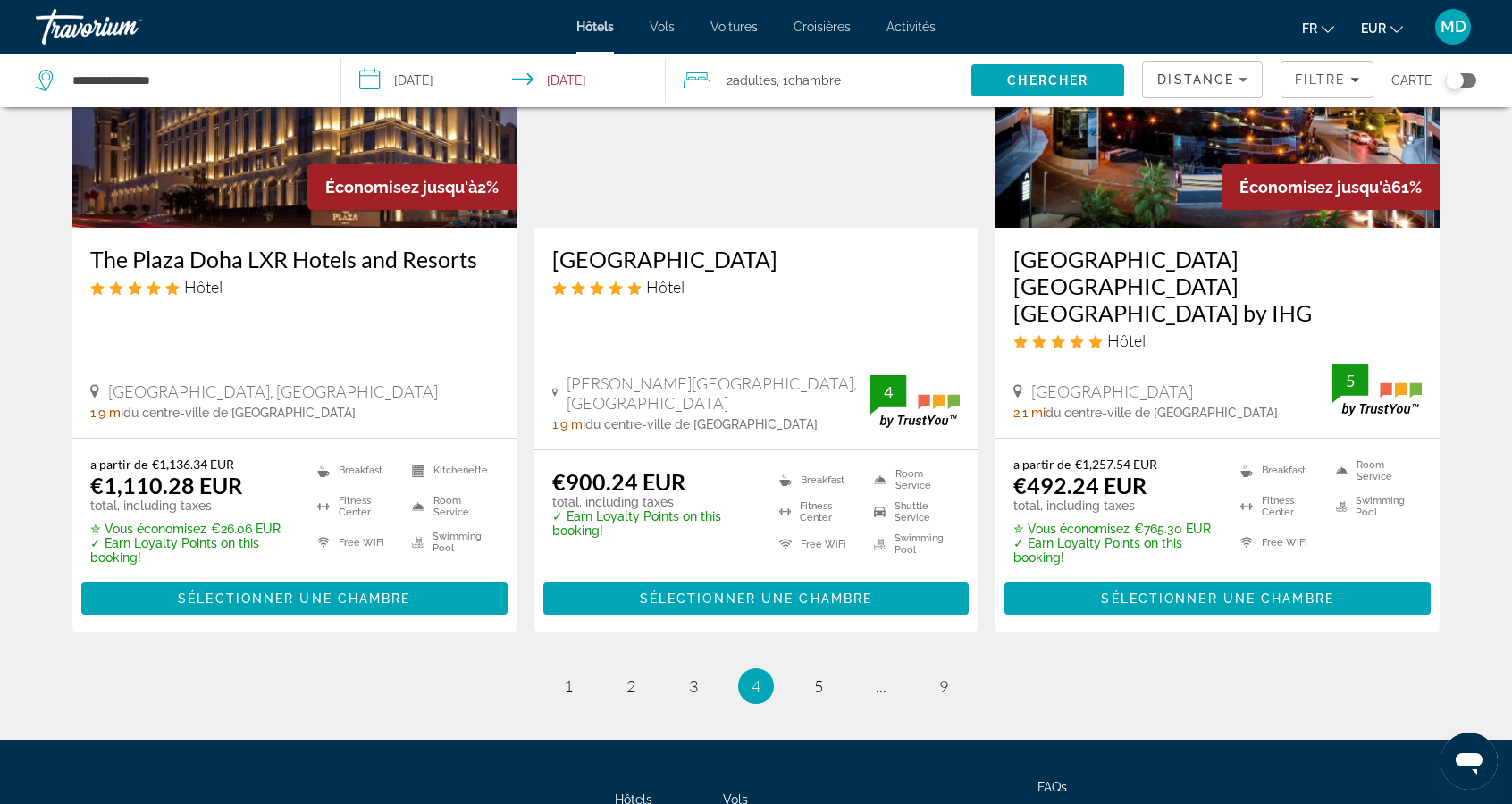
scroll to position [2300, 0]
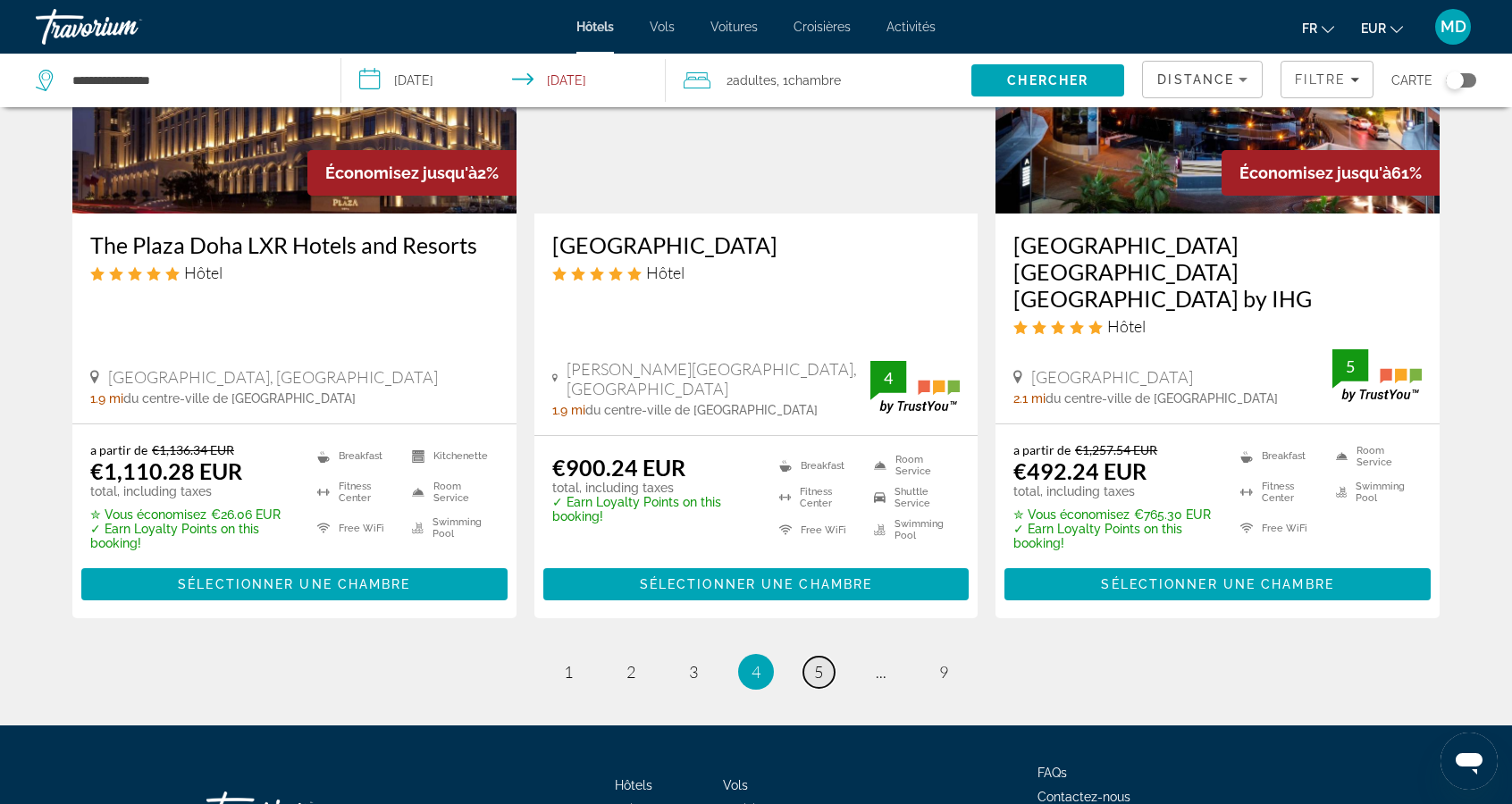
click at [819, 662] on span "5" at bounding box center [818, 672] width 9 height 20
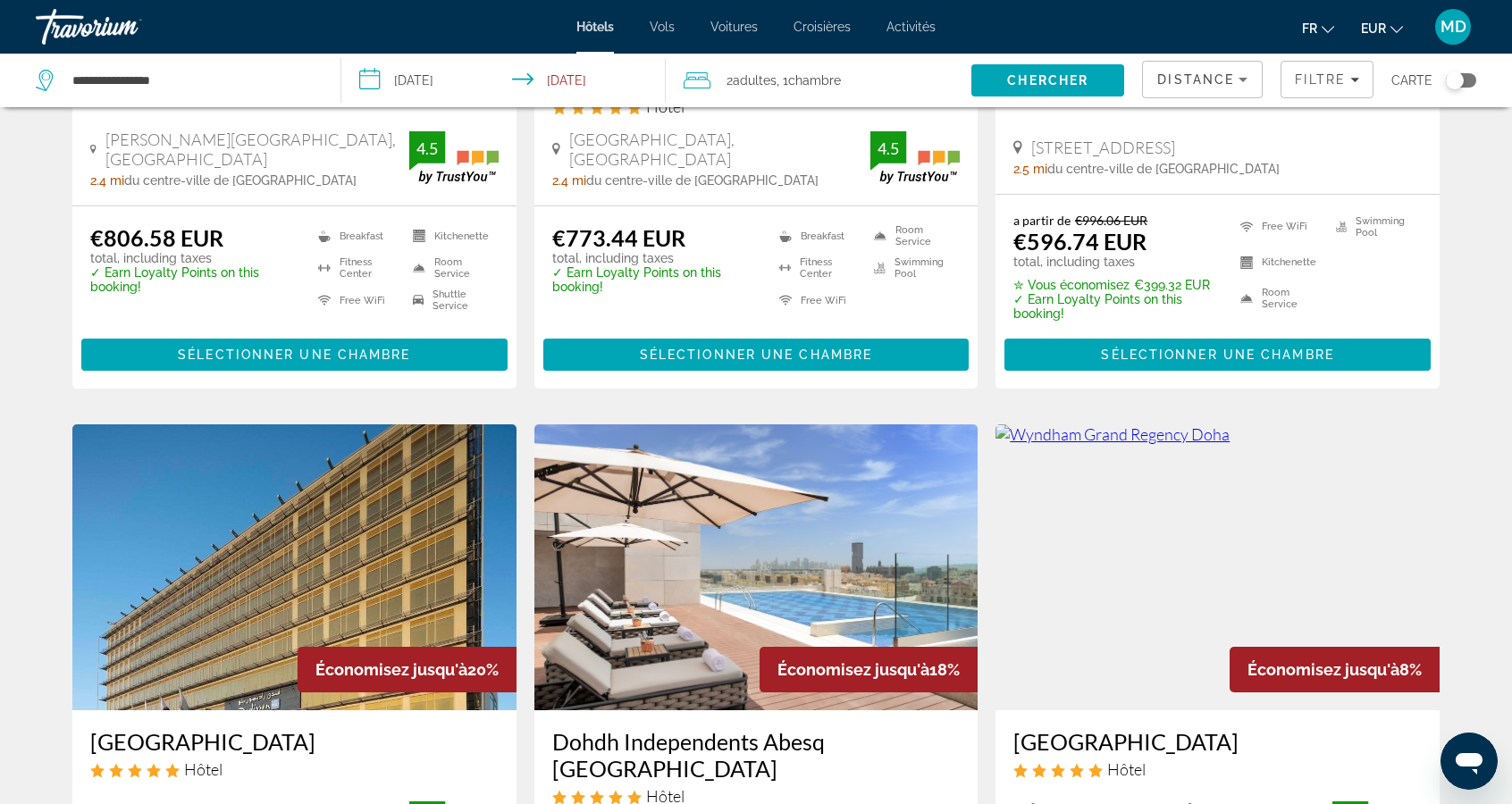
scroll to position [1809, 0]
click at [1214, 348] on span "Sélectionner une chambre" at bounding box center [1216, 355] width 232 height 14
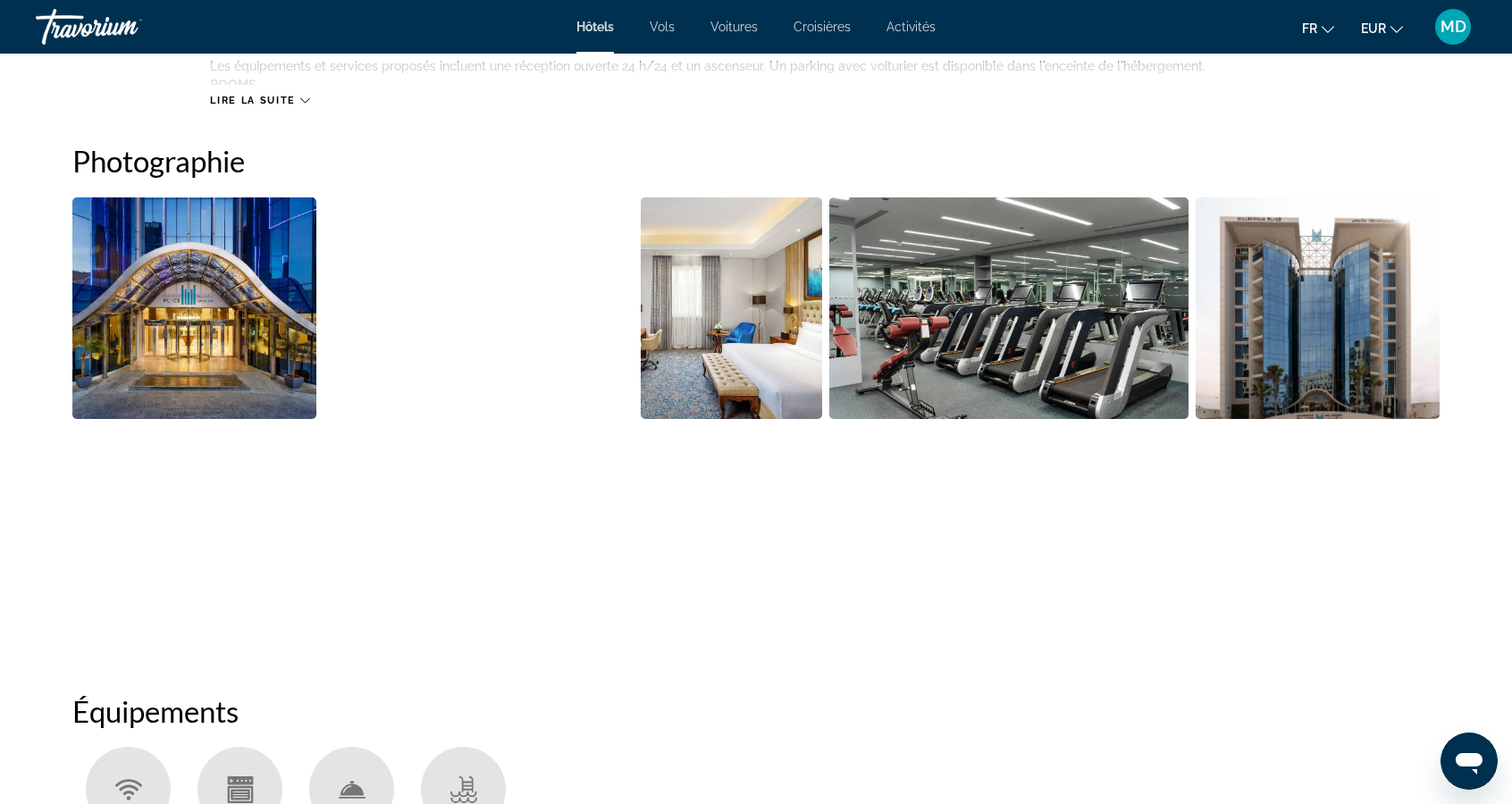
scroll to position [840, 0]
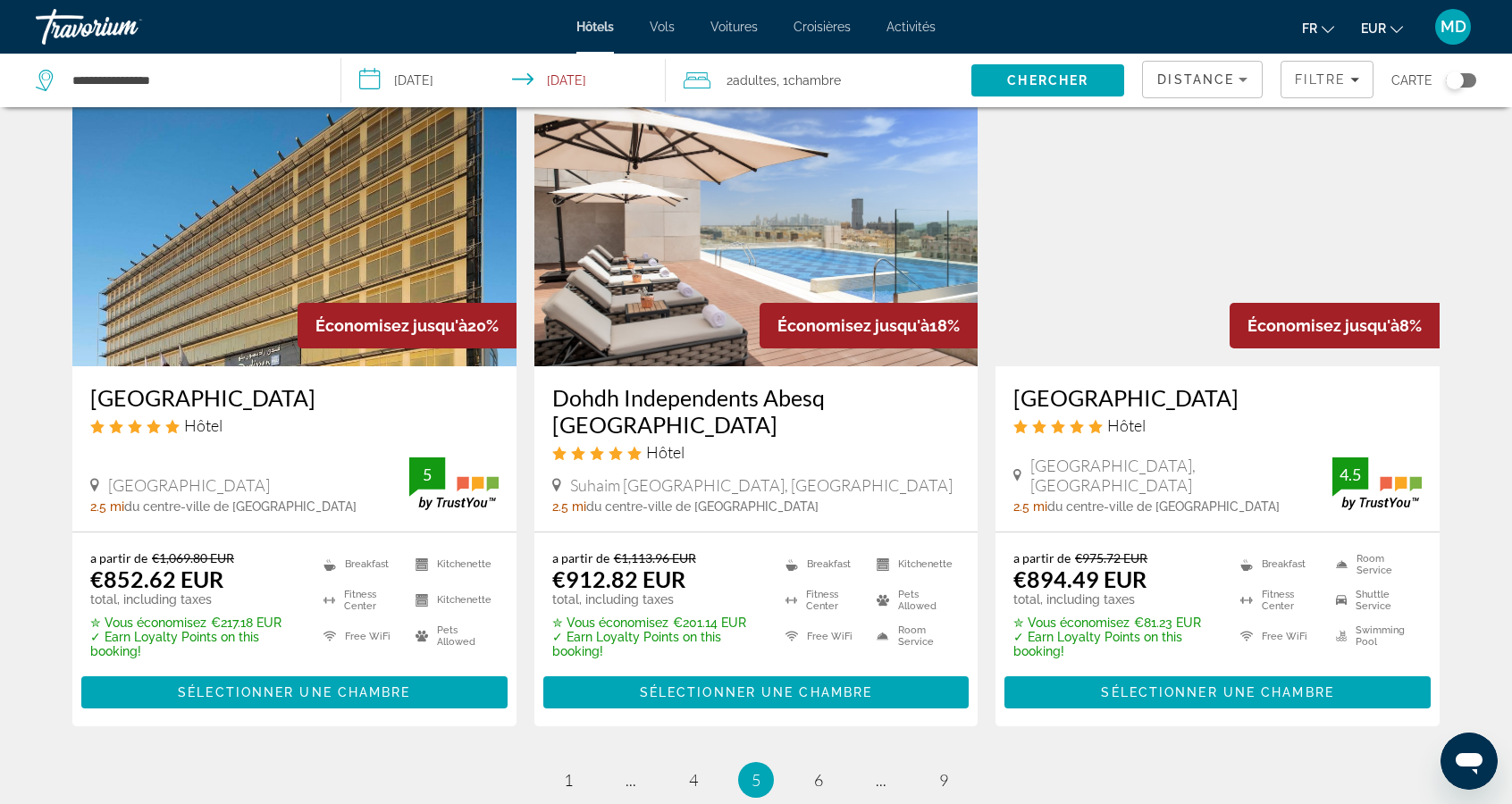
scroll to position [2270, 0]
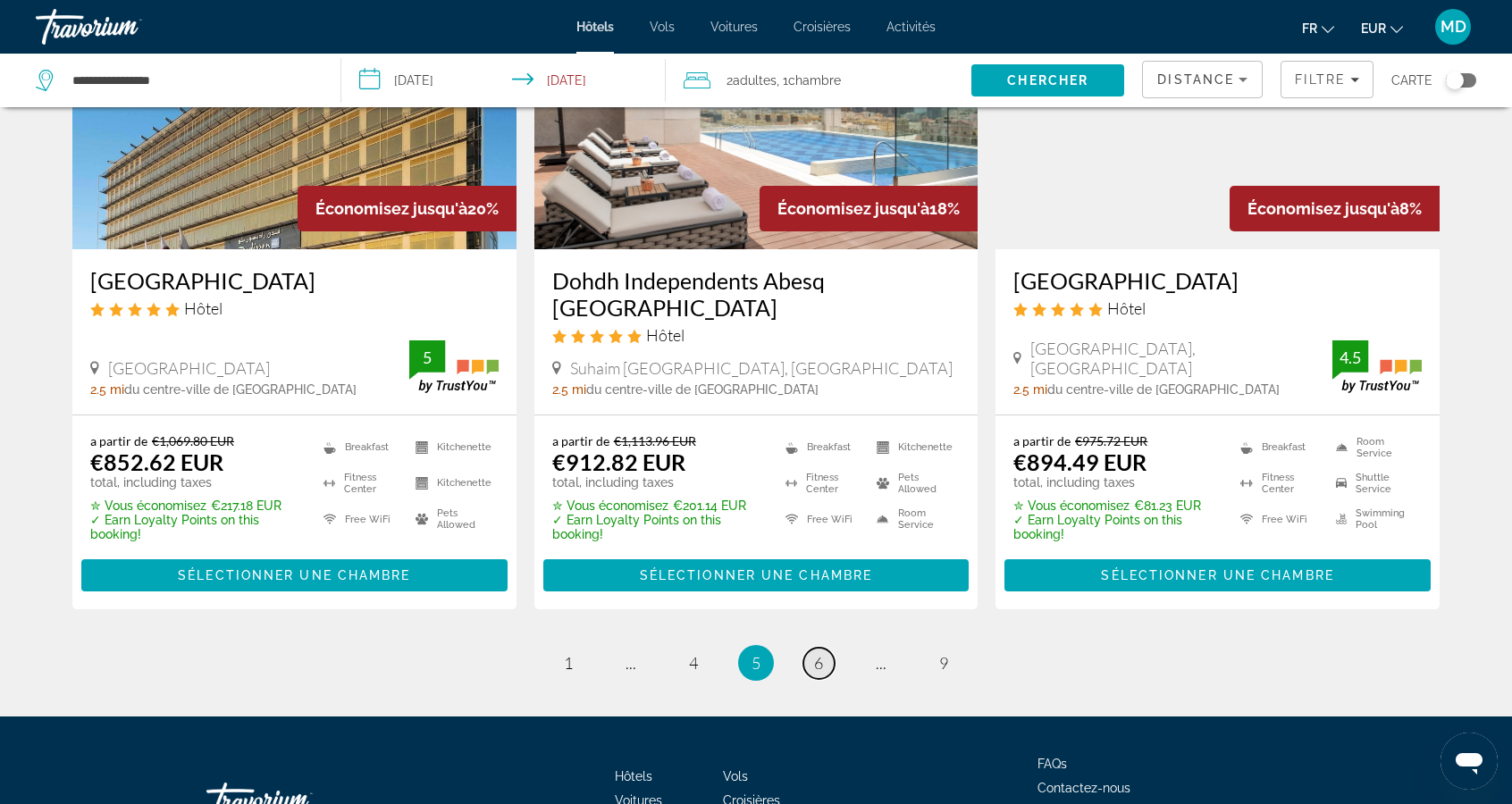
click at [815, 653] on span "6" at bounding box center [818, 663] width 9 height 20
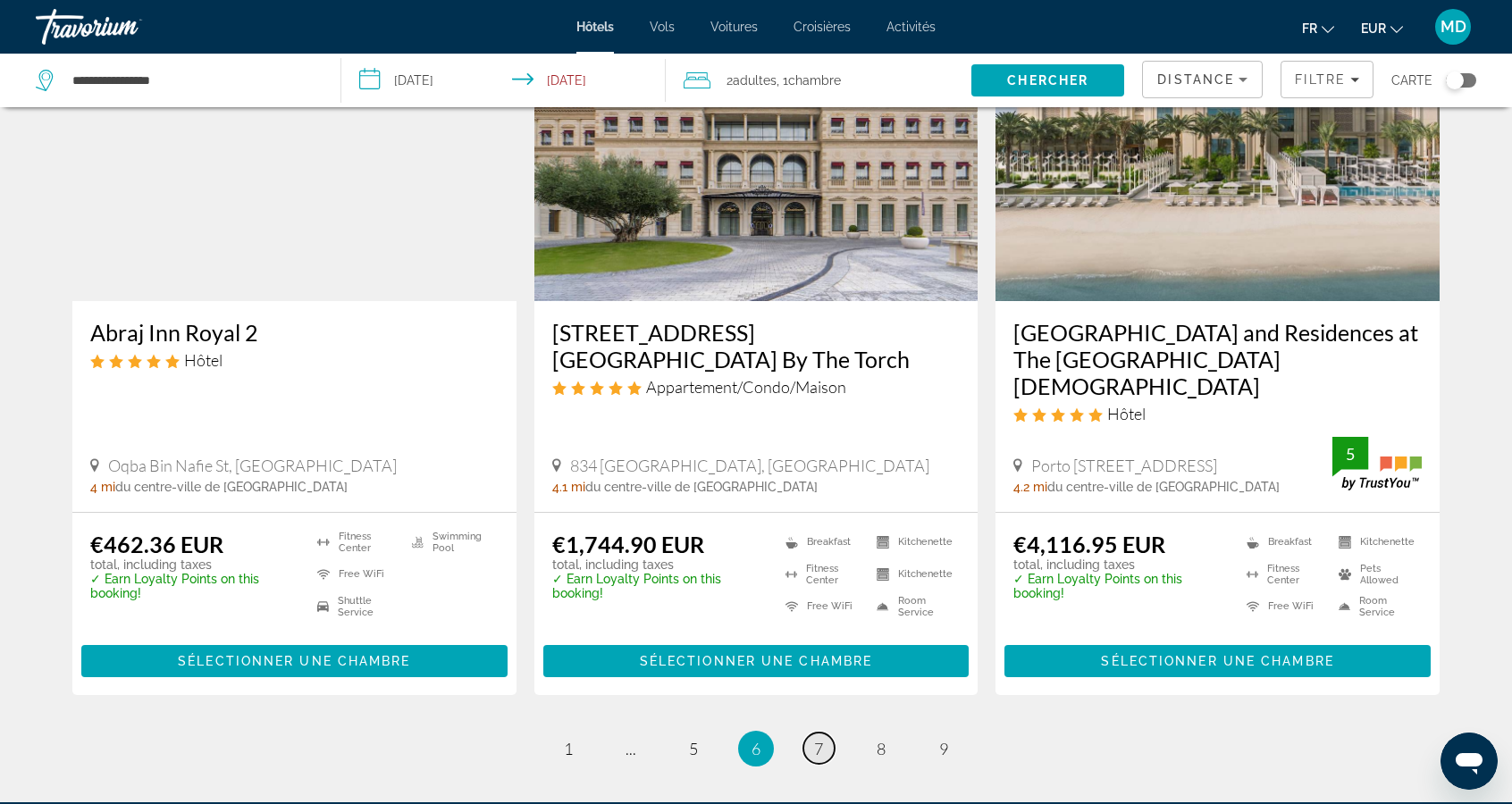
scroll to position [2344, 0]
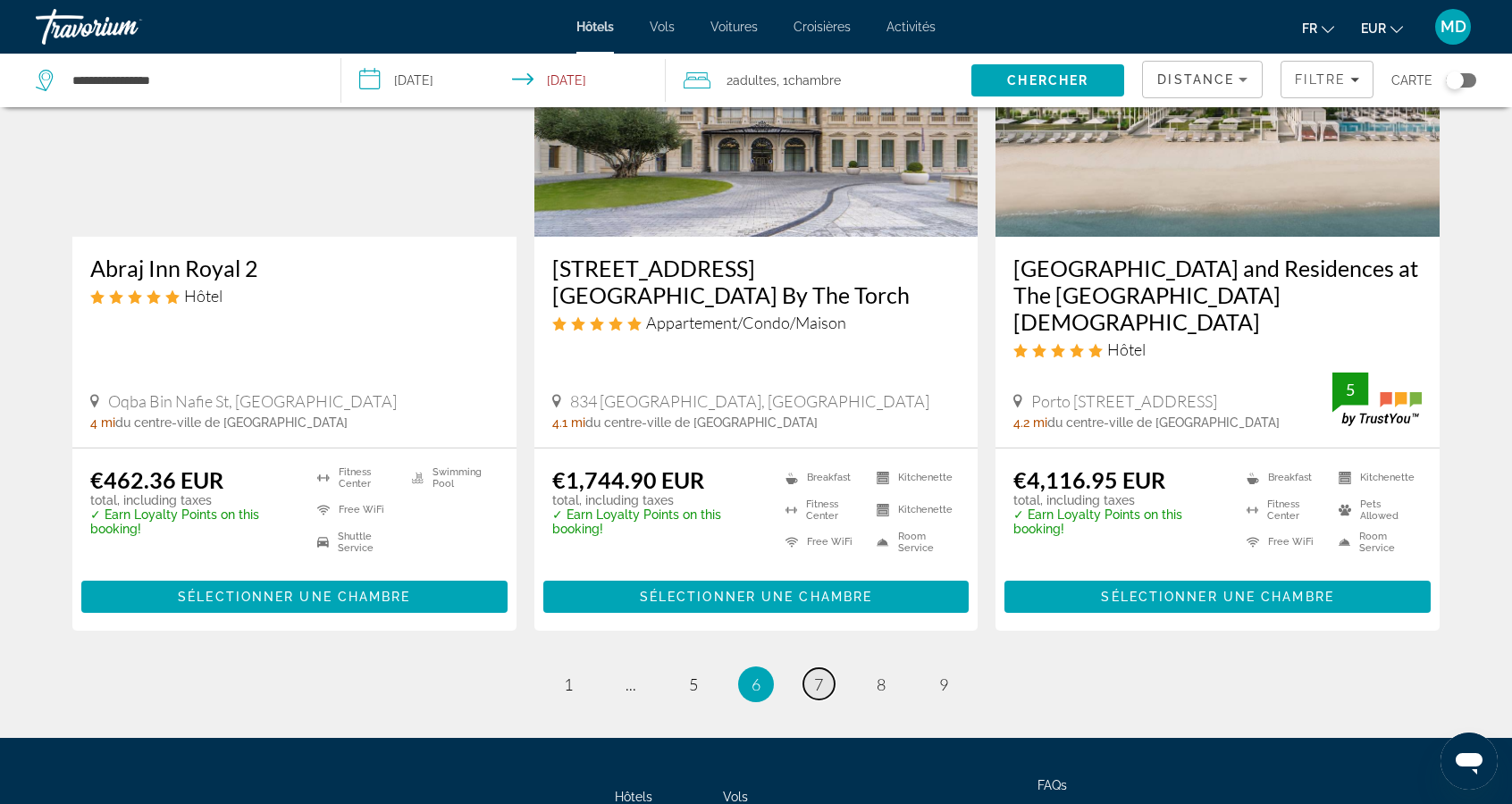
click at [828, 669] on link "page 7" at bounding box center [818, 684] width 31 height 31
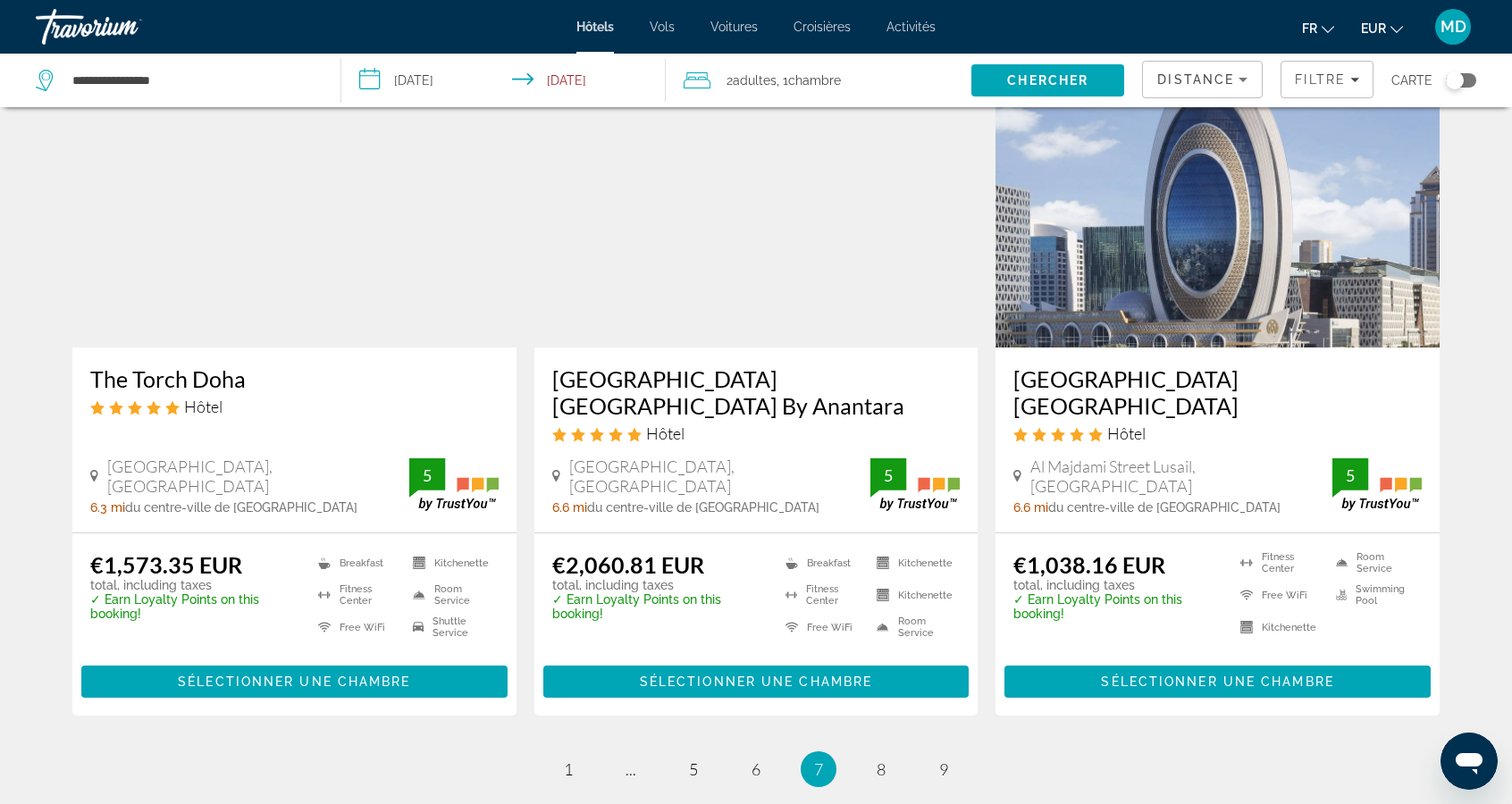
scroll to position [2288, 0]
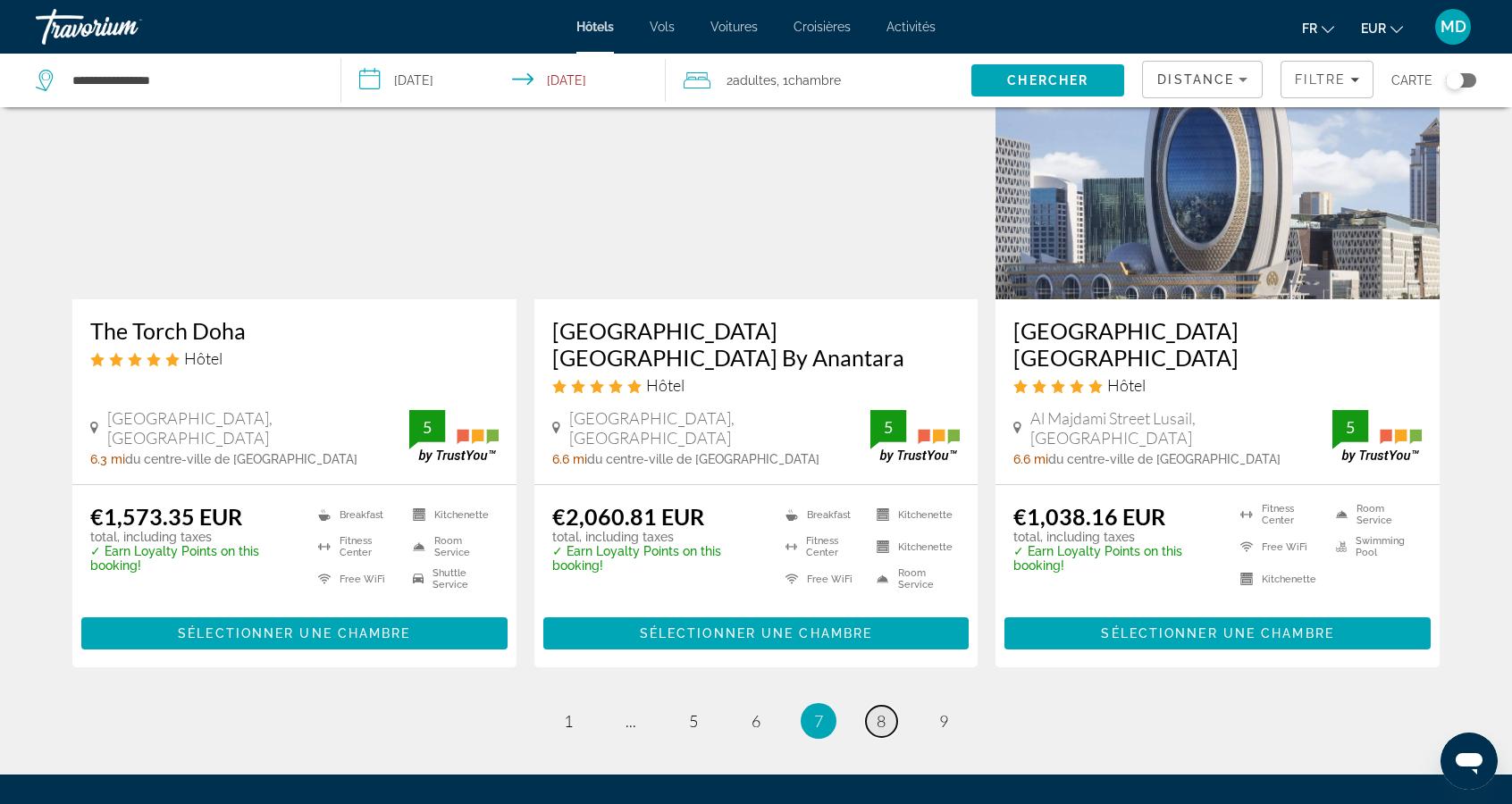
click at [890, 705] on link "page 8" at bounding box center [881, 721] width 31 height 31
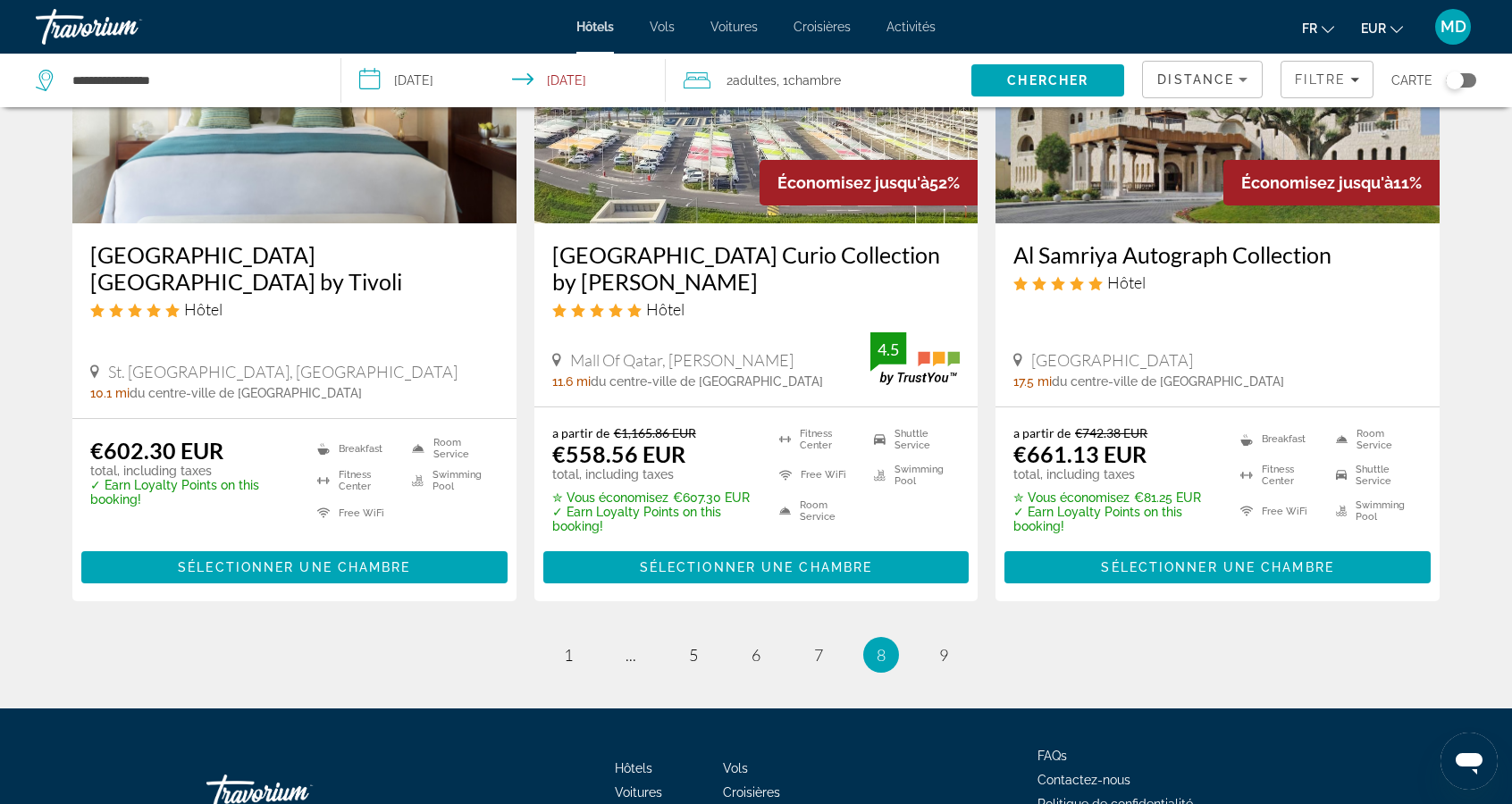
scroll to position [2285, 0]
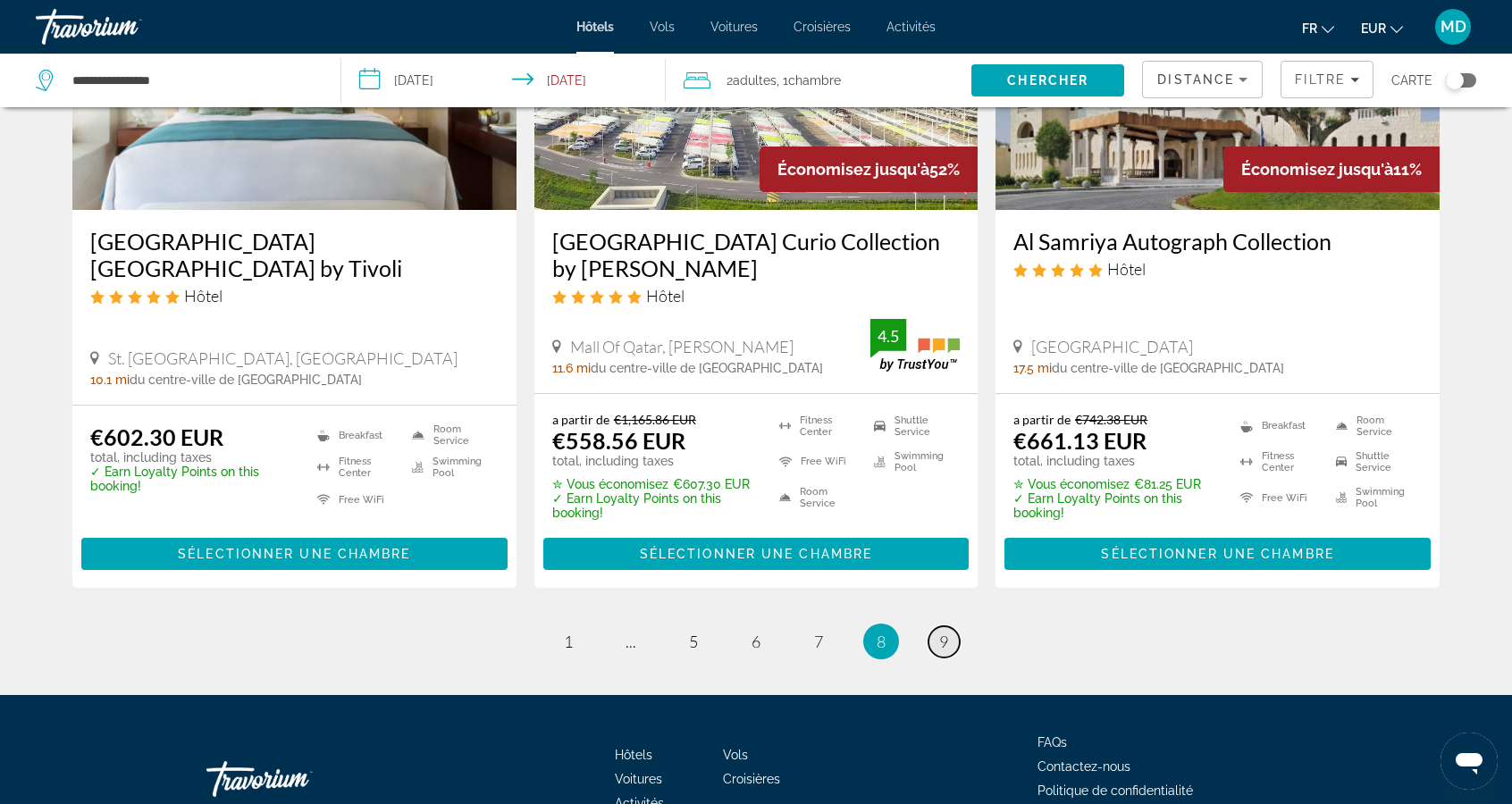
click at [958, 627] on link "page 9" at bounding box center [944, 642] width 31 height 31
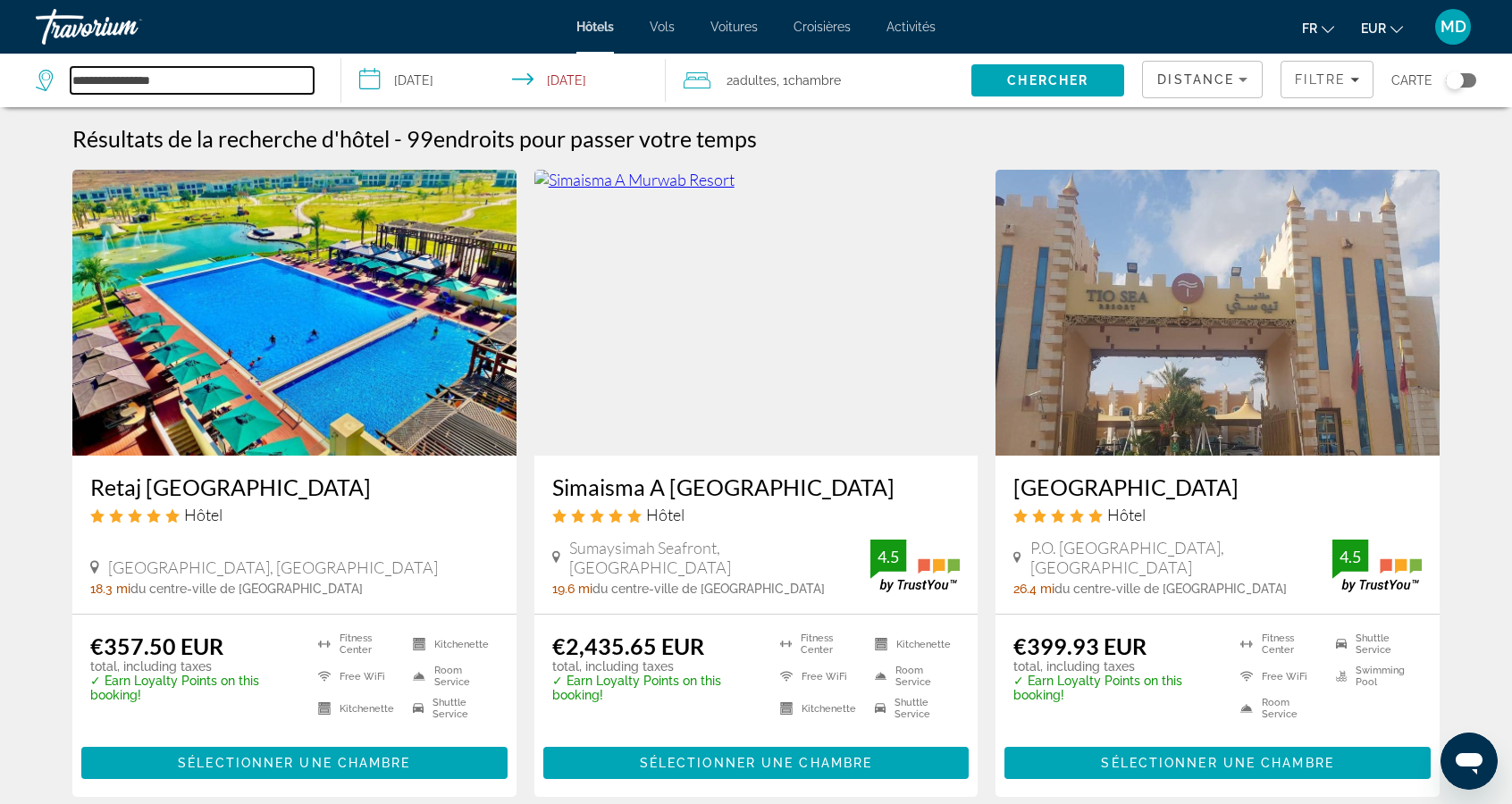
click at [203, 88] on input "**********" at bounding box center [192, 81] width 243 height 27
type input "*****"
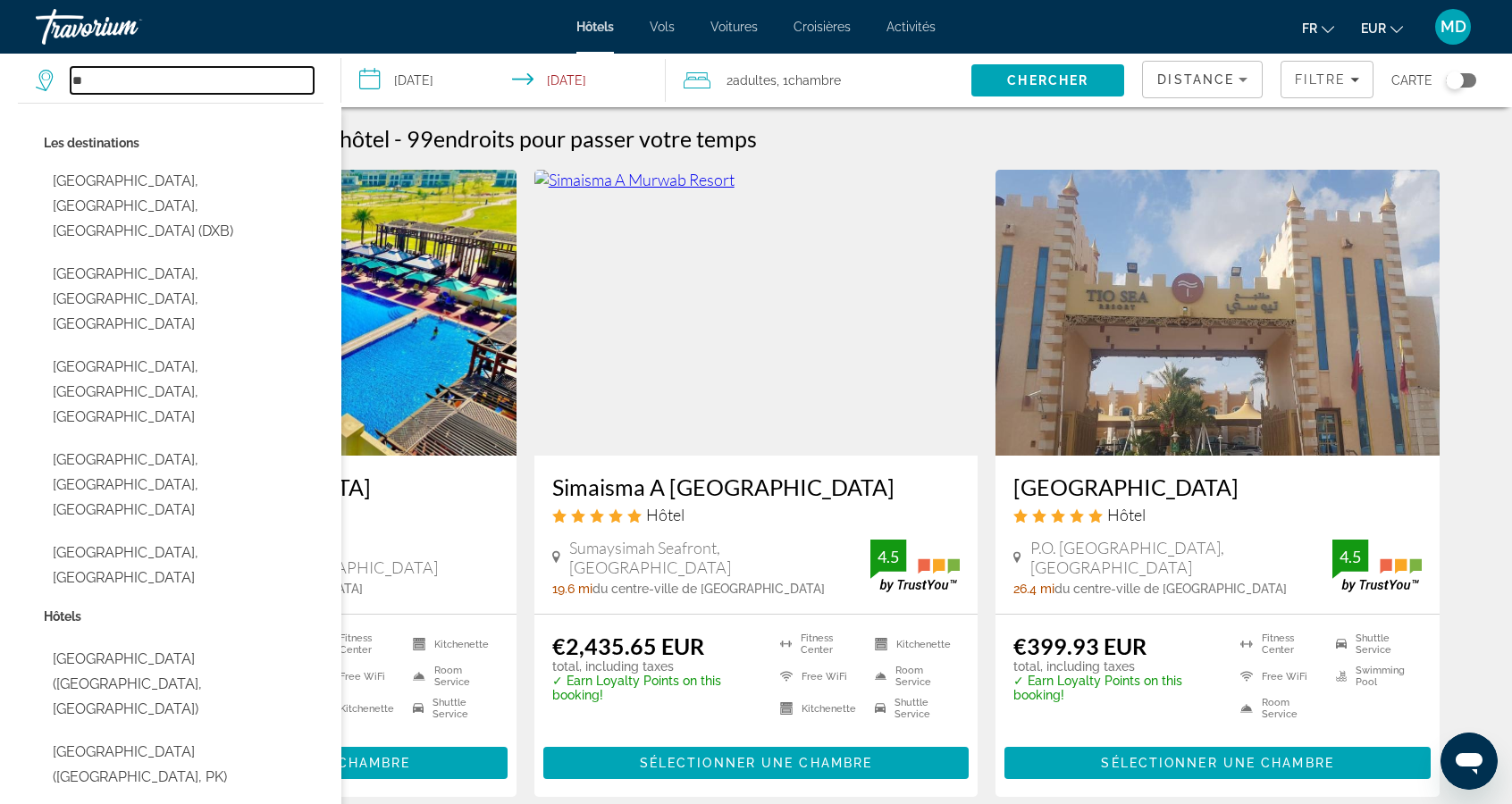
type input "*"
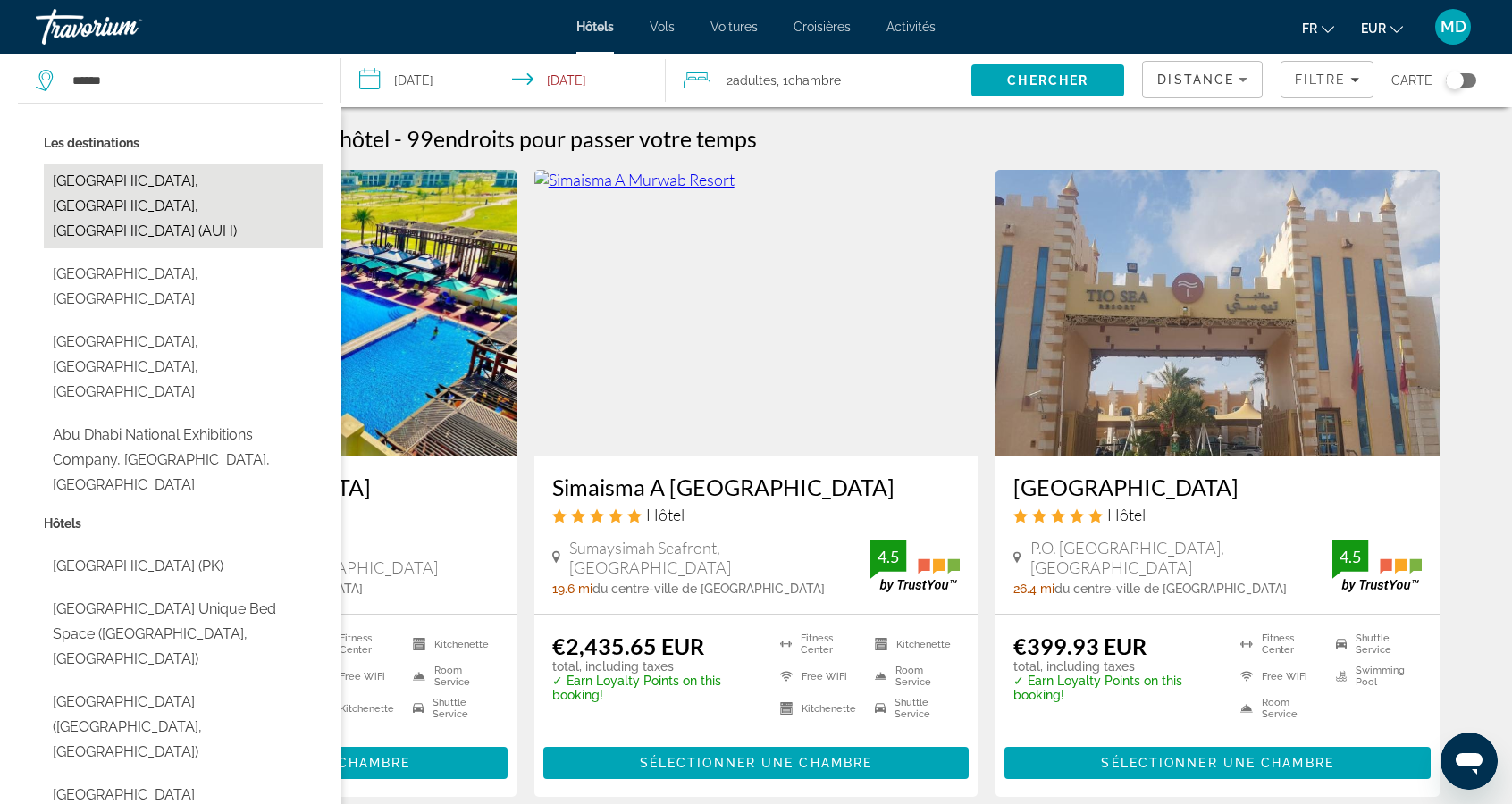
click at [115, 184] on button "[GEOGRAPHIC_DATA], [GEOGRAPHIC_DATA], [GEOGRAPHIC_DATA] (AUH)" at bounding box center [184, 206] width 280 height 84
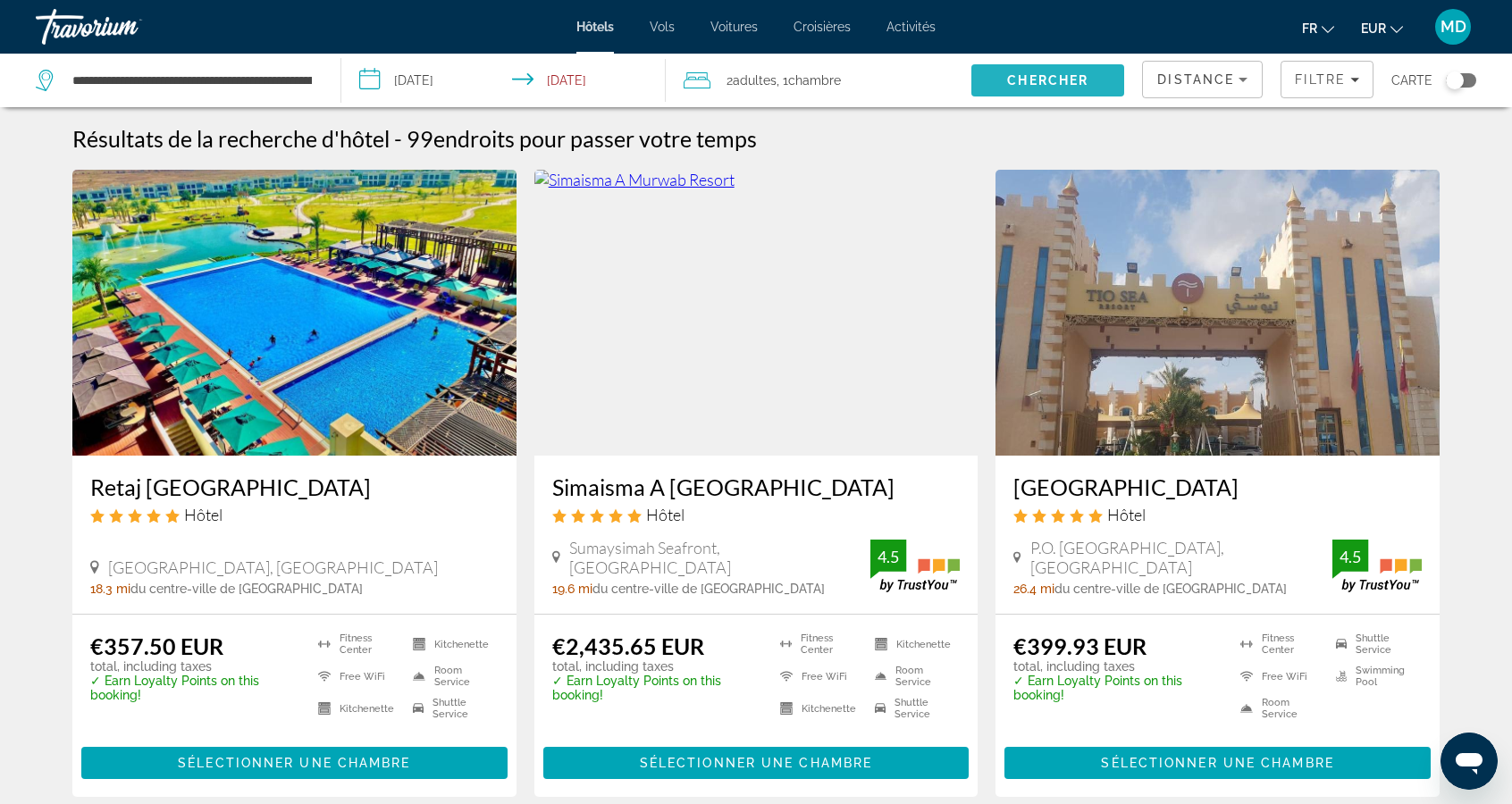
click at [1023, 75] on span "Chercher" at bounding box center [1047, 81] width 82 height 14
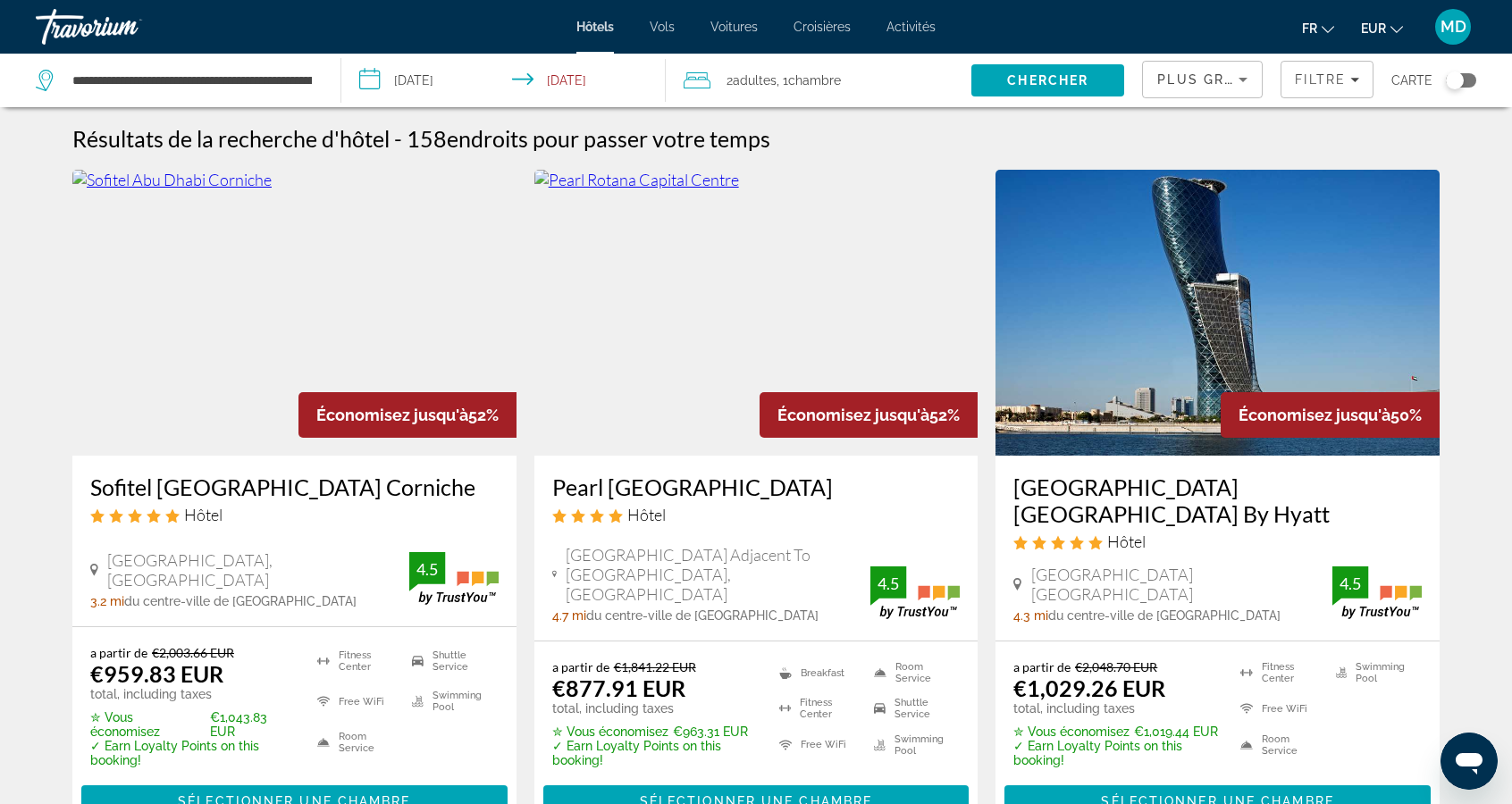
click at [1244, 69] on icon "Sort by" at bounding box center [1243, 80] width 22 height 22
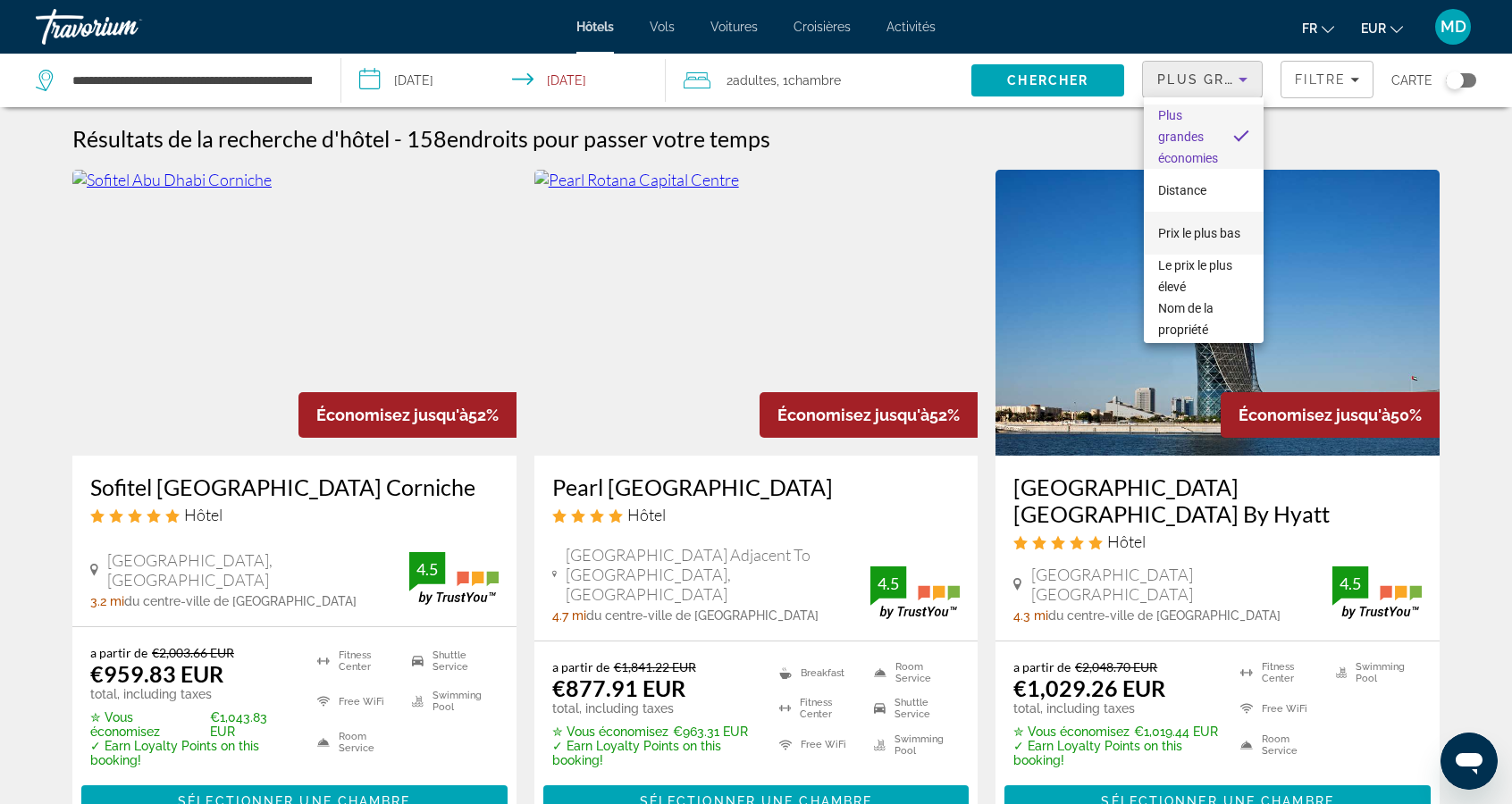
click at [1223, 221] on mat-option "Prix le plus bas" at bounding box center [1204, 233] width 120 height 43
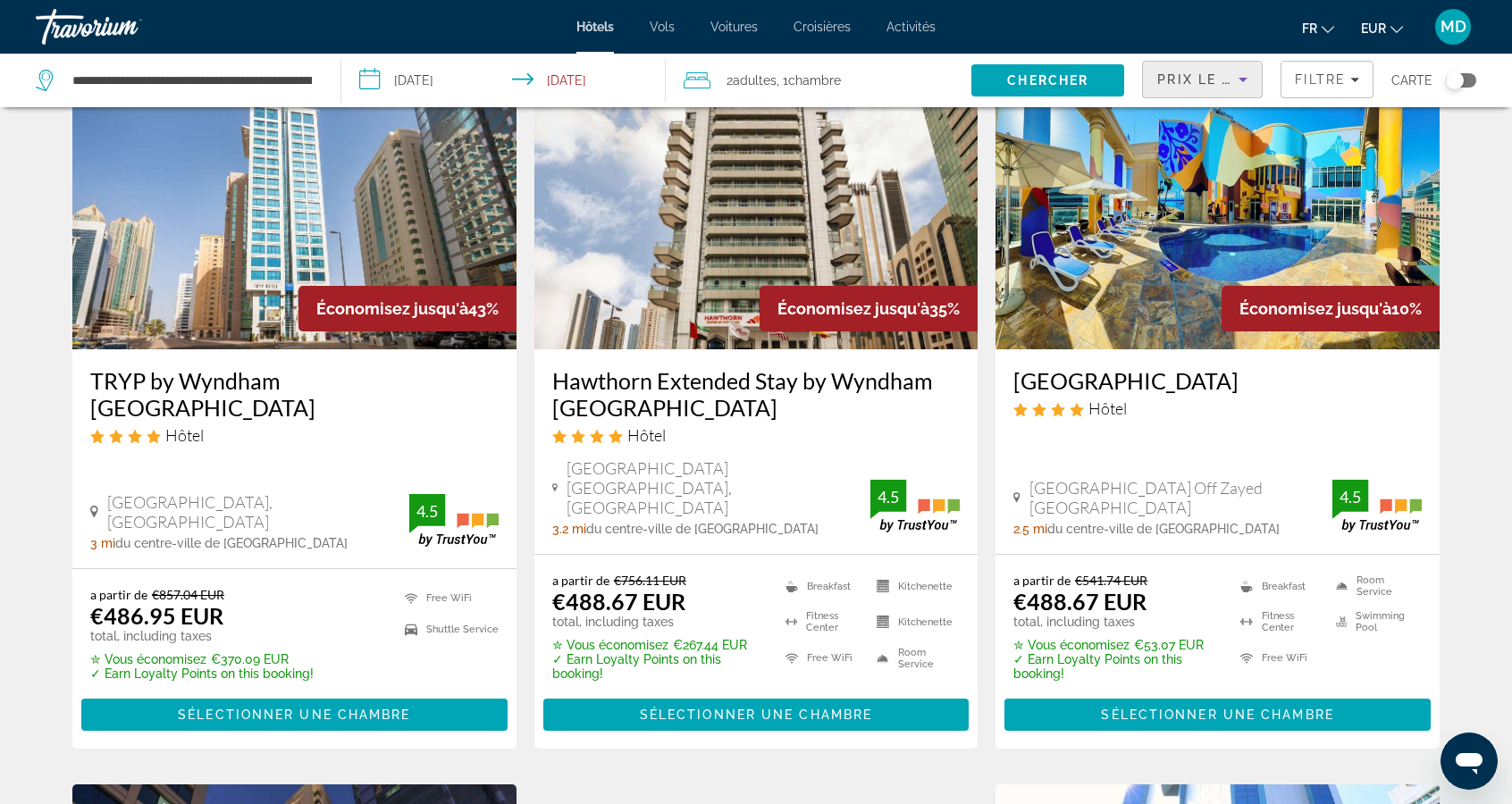
scroll to position [823, 0]
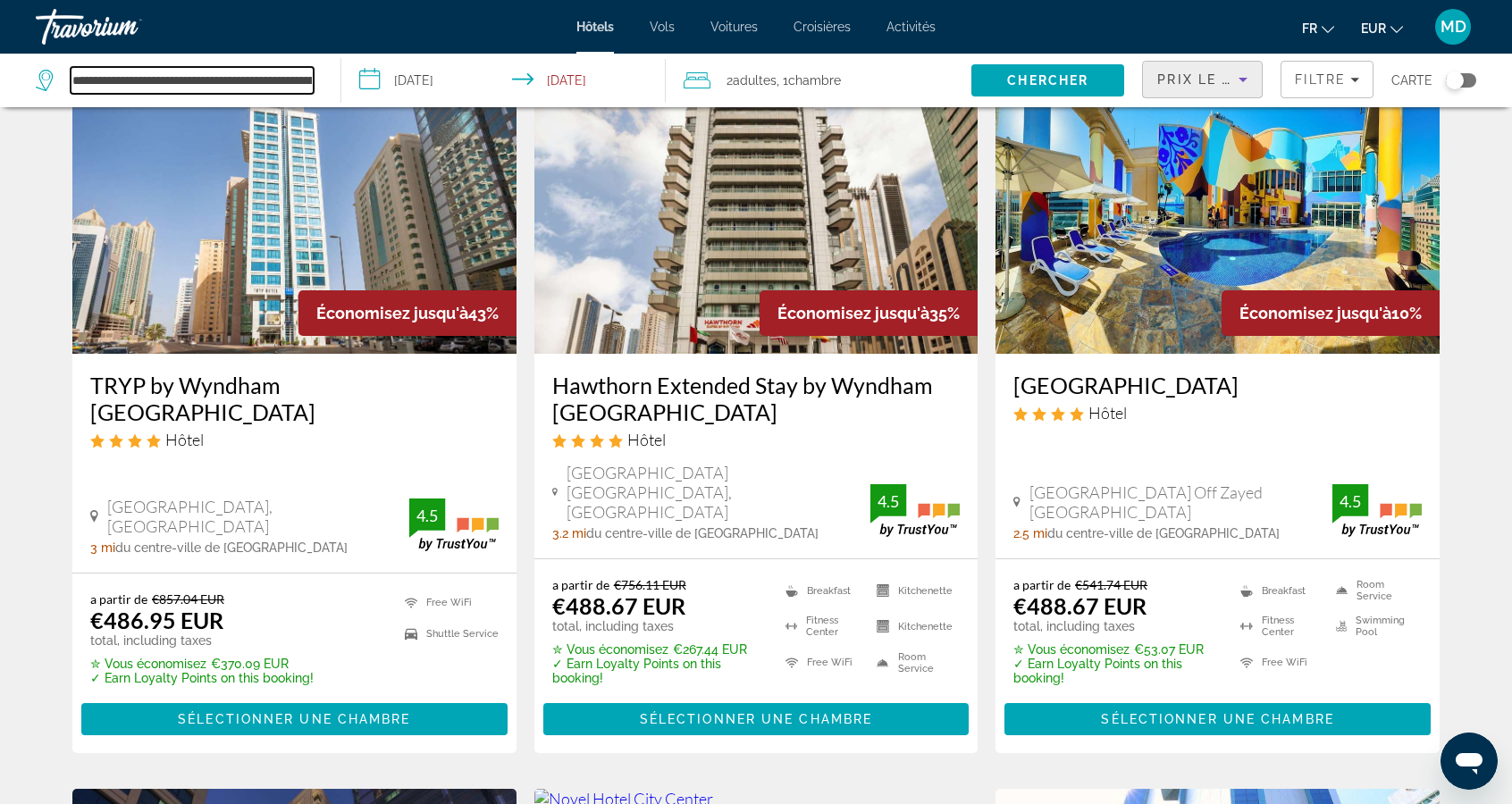
click at [140, 87] on input "**********" at bounding box center [192, 81] width 243 height 27
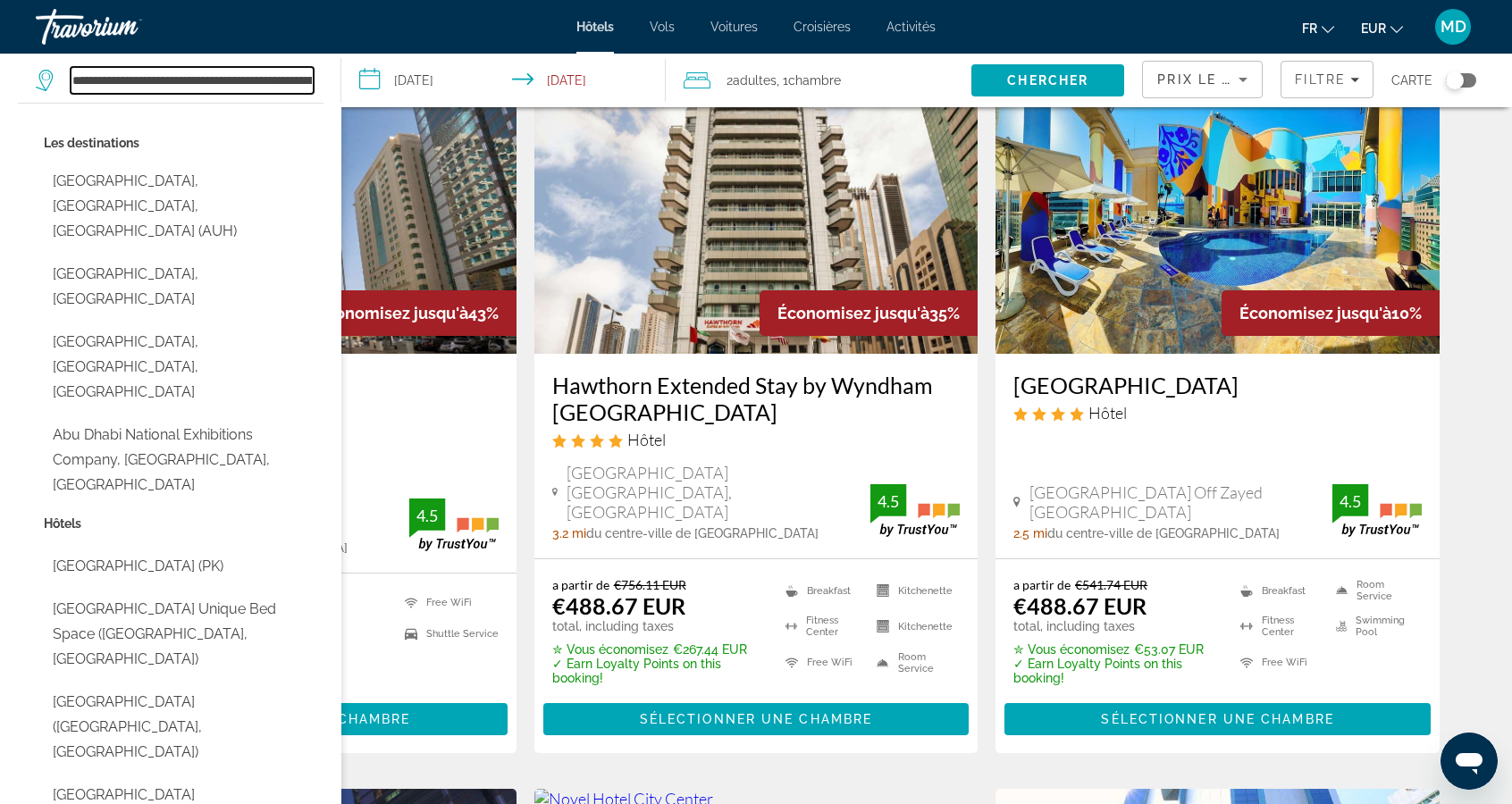
click at [268, 83] on input "**********" at bounding box center [192, 81] width 243 height 27
click at [244, 72] on input "**********" at bounding box center [192, 81] width 243 height 27
type input "****"
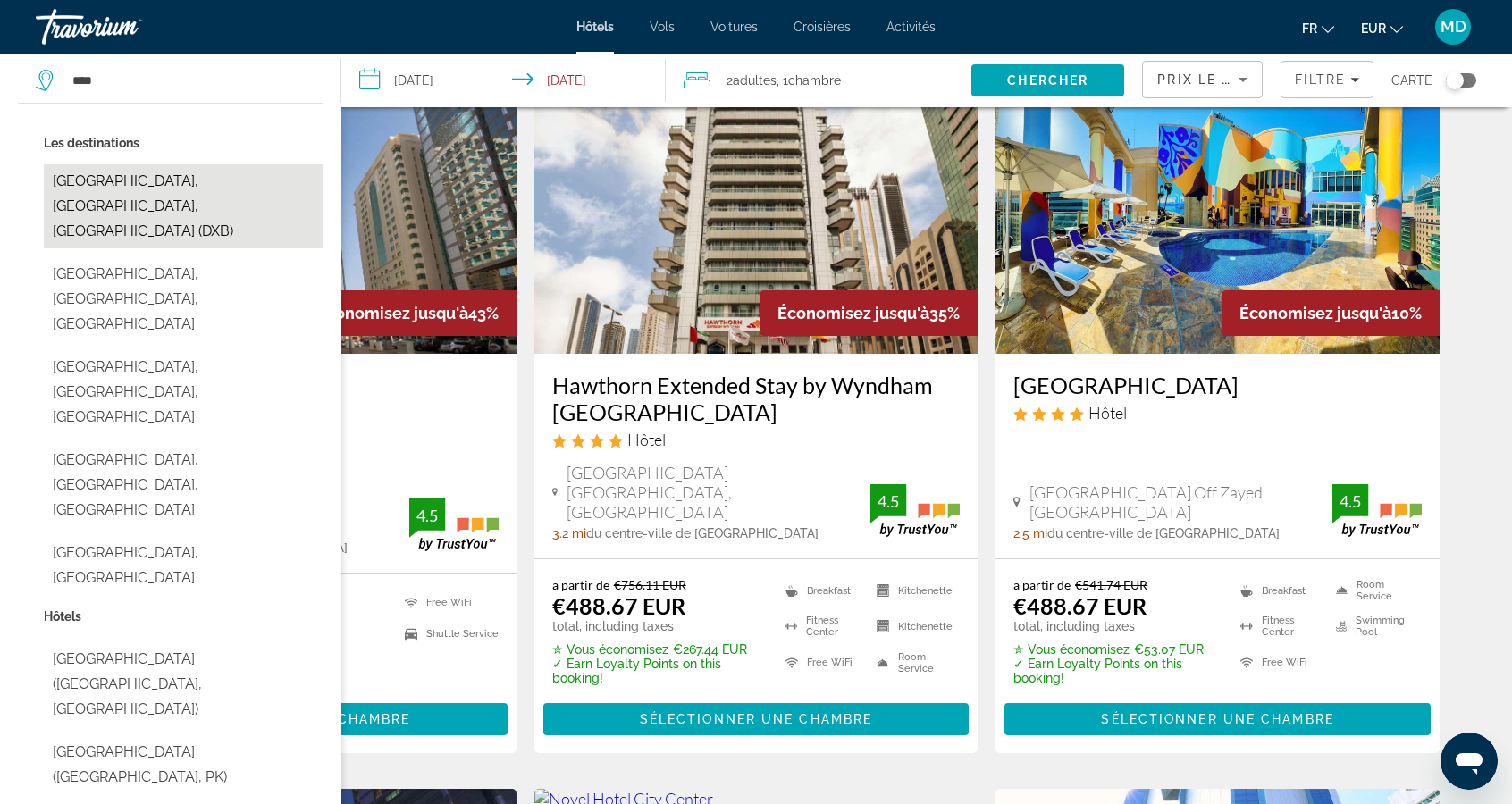
click at [146, 185] on button "[GEOGRAPHIC_DATA], [GEOGRAPHIC_DATA], [GEOGRAPHIC_DATA] (DXB)" at bounding box center [184, 206] width 280 height 84
type input "**********"
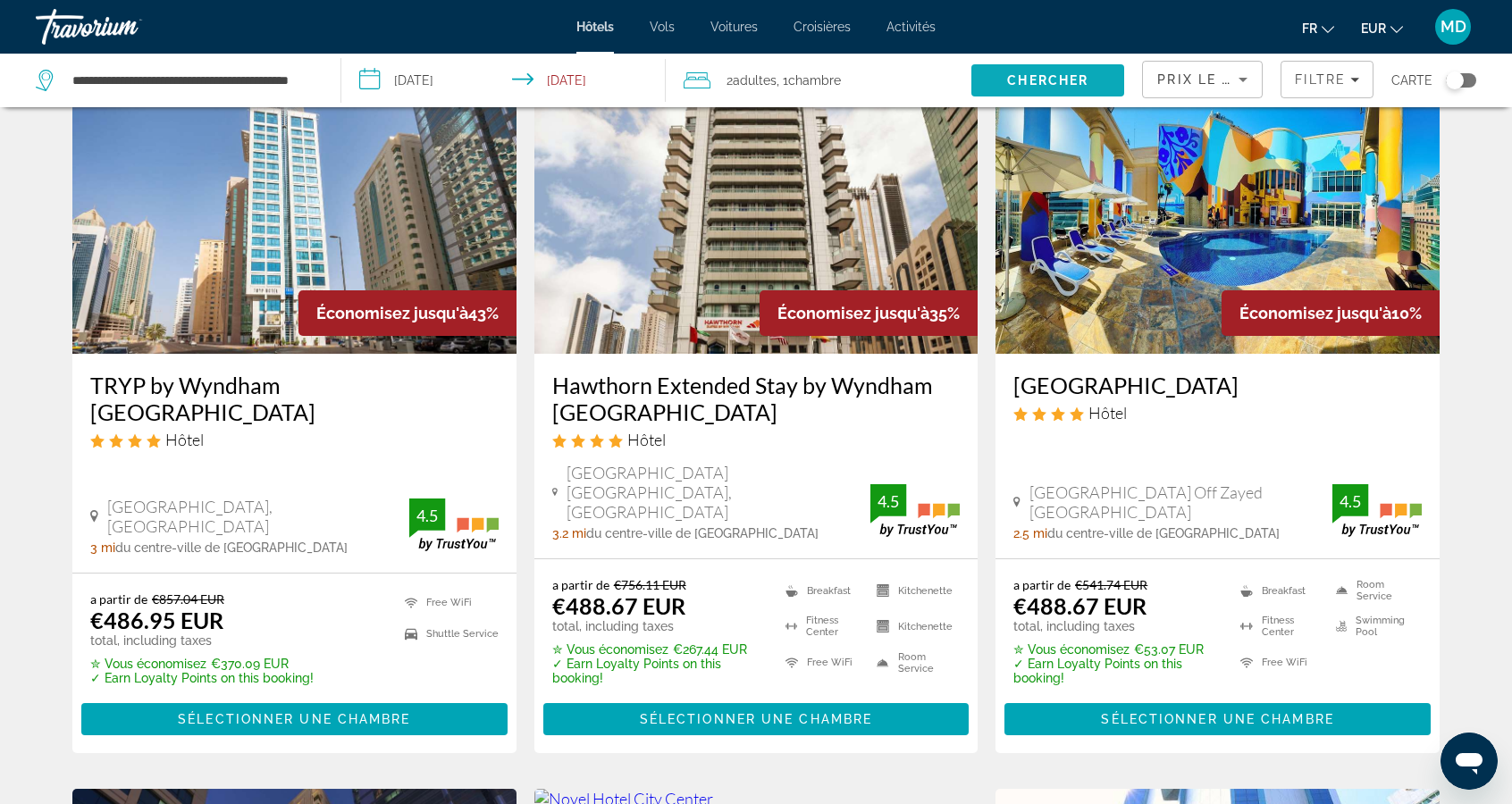
click at [1013, 82] on span "Chercher" at bounding box center [1047, 81] width 82 height 14
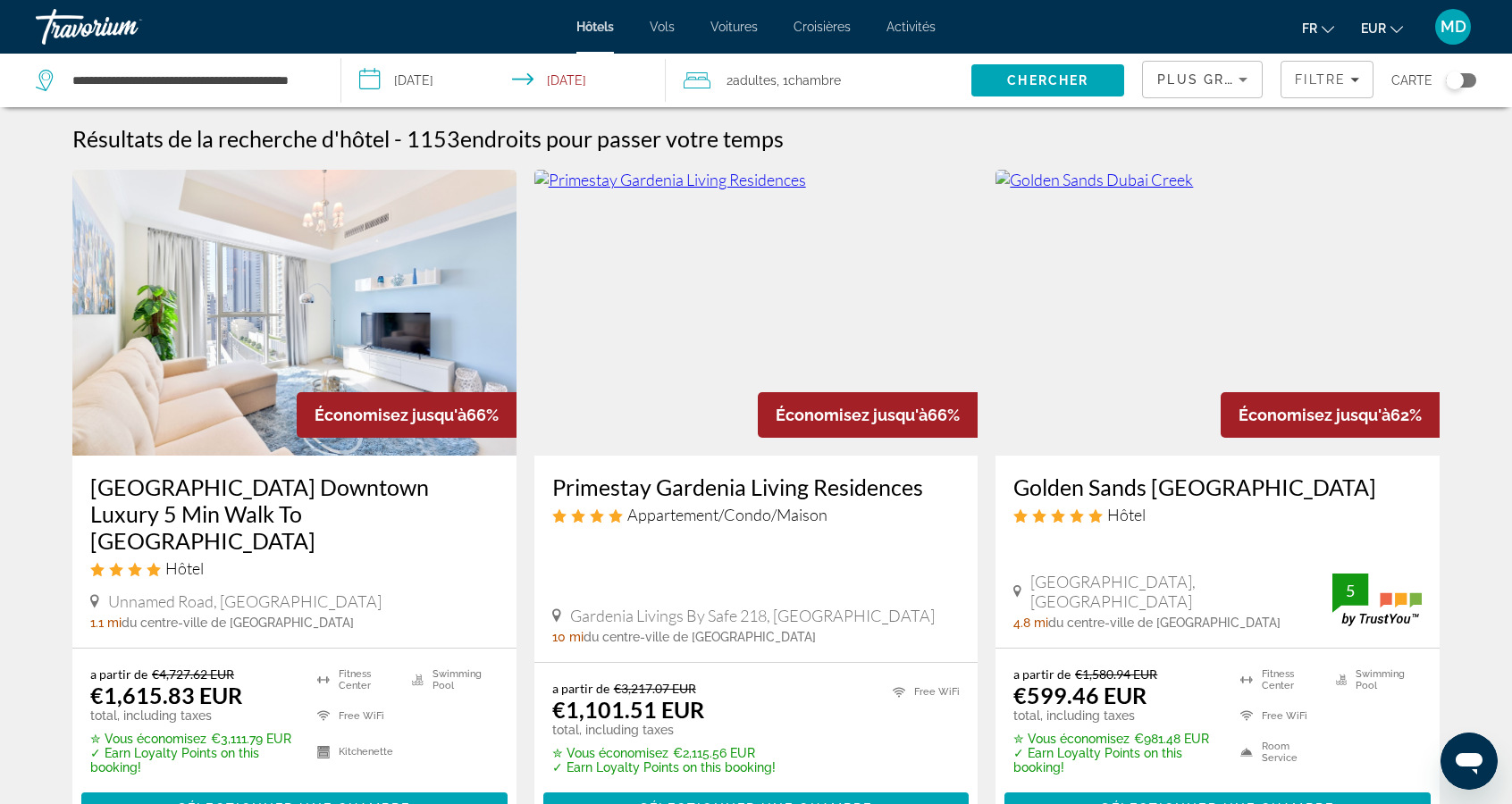
click at [1230, 87] on div "Plus grandes économies" at bounding box center [1197, 80] width 82 height 22
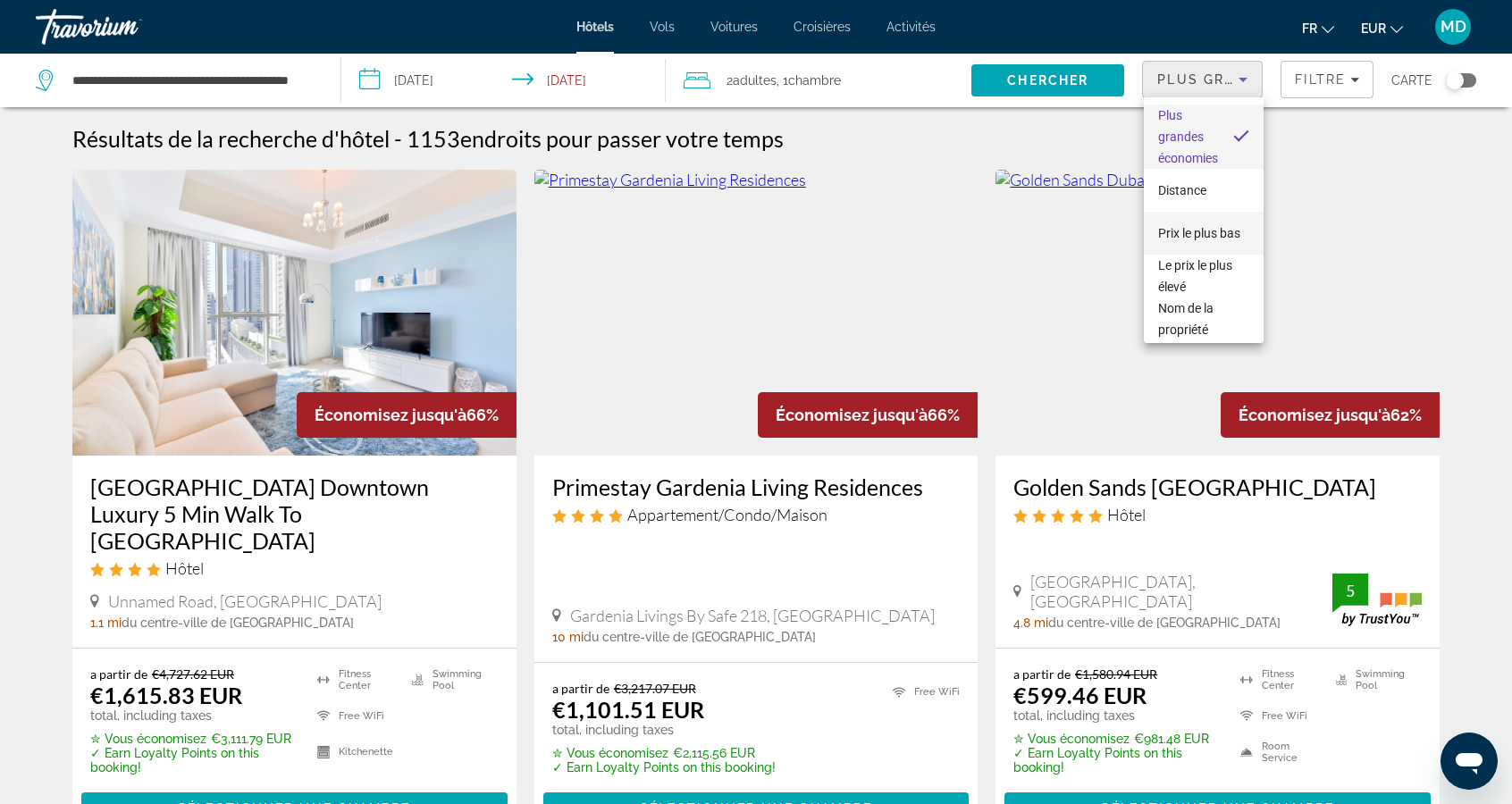
click at [1223, 236] on span "Prix le plus bas" at bounding box center [1199, 233] width 82 height 14
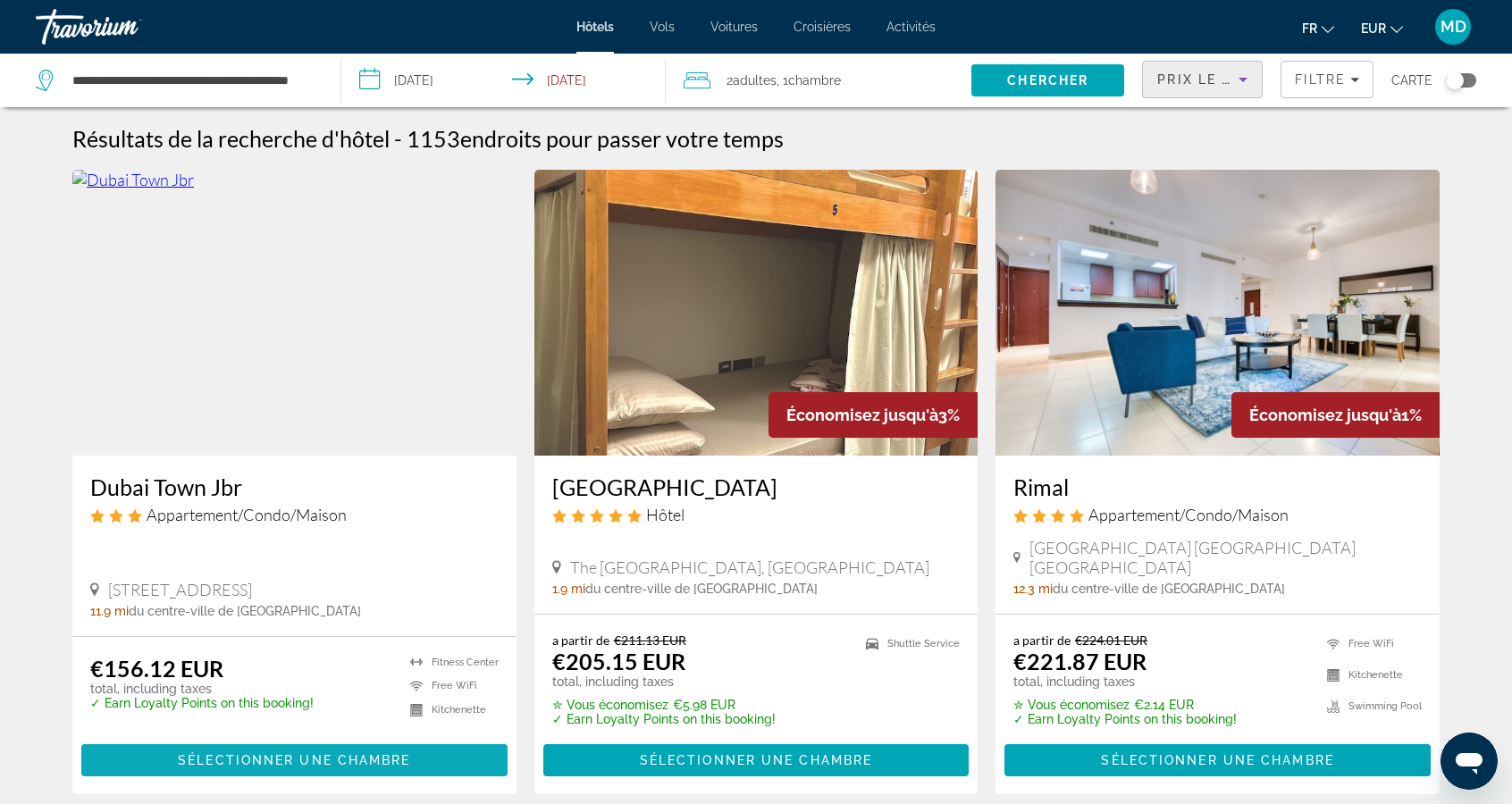
click at [166, 740] on span "Main content" at bounding box center [294, 760] width 426 height 43
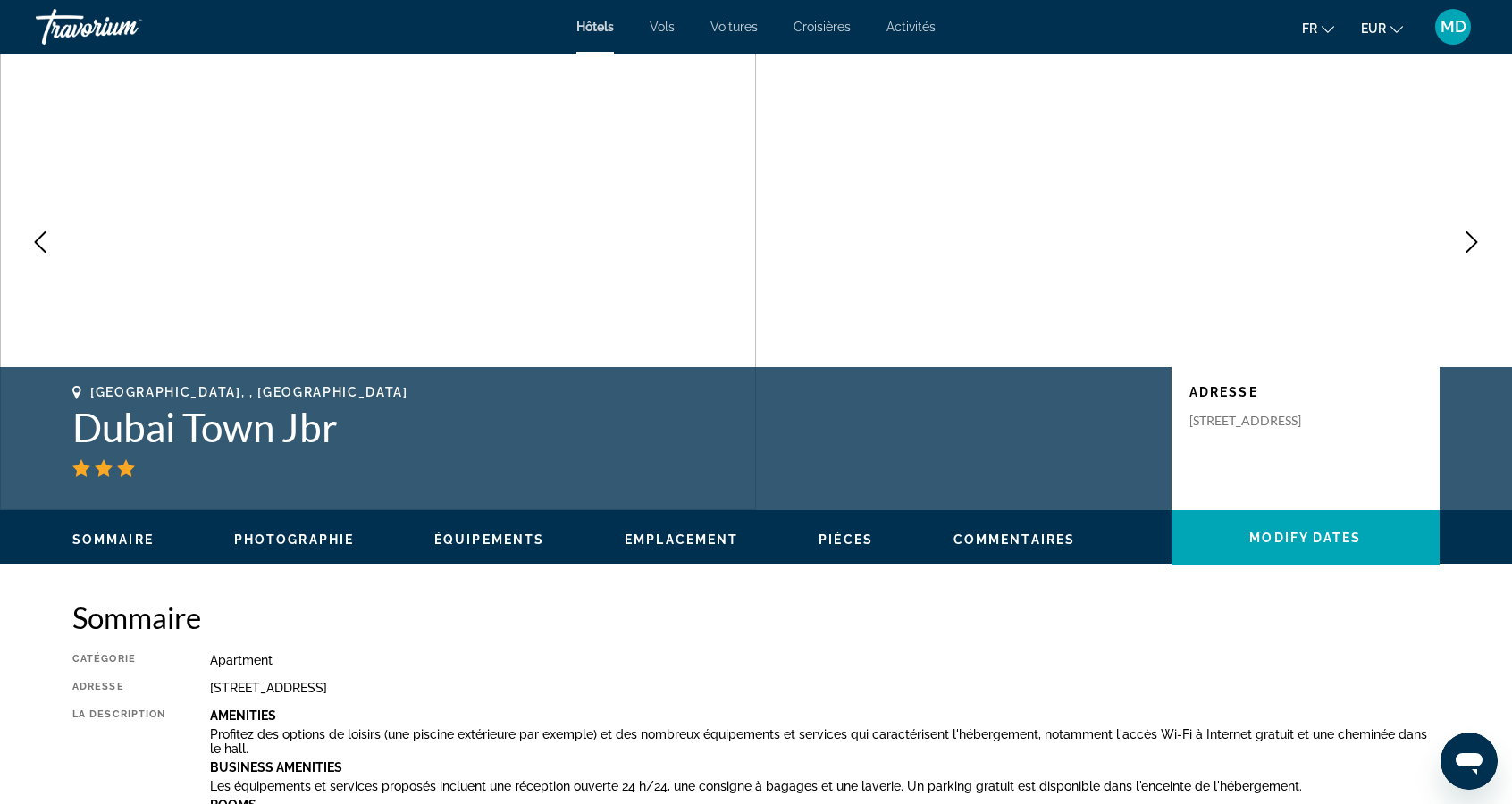
scroll to position [84, 0]
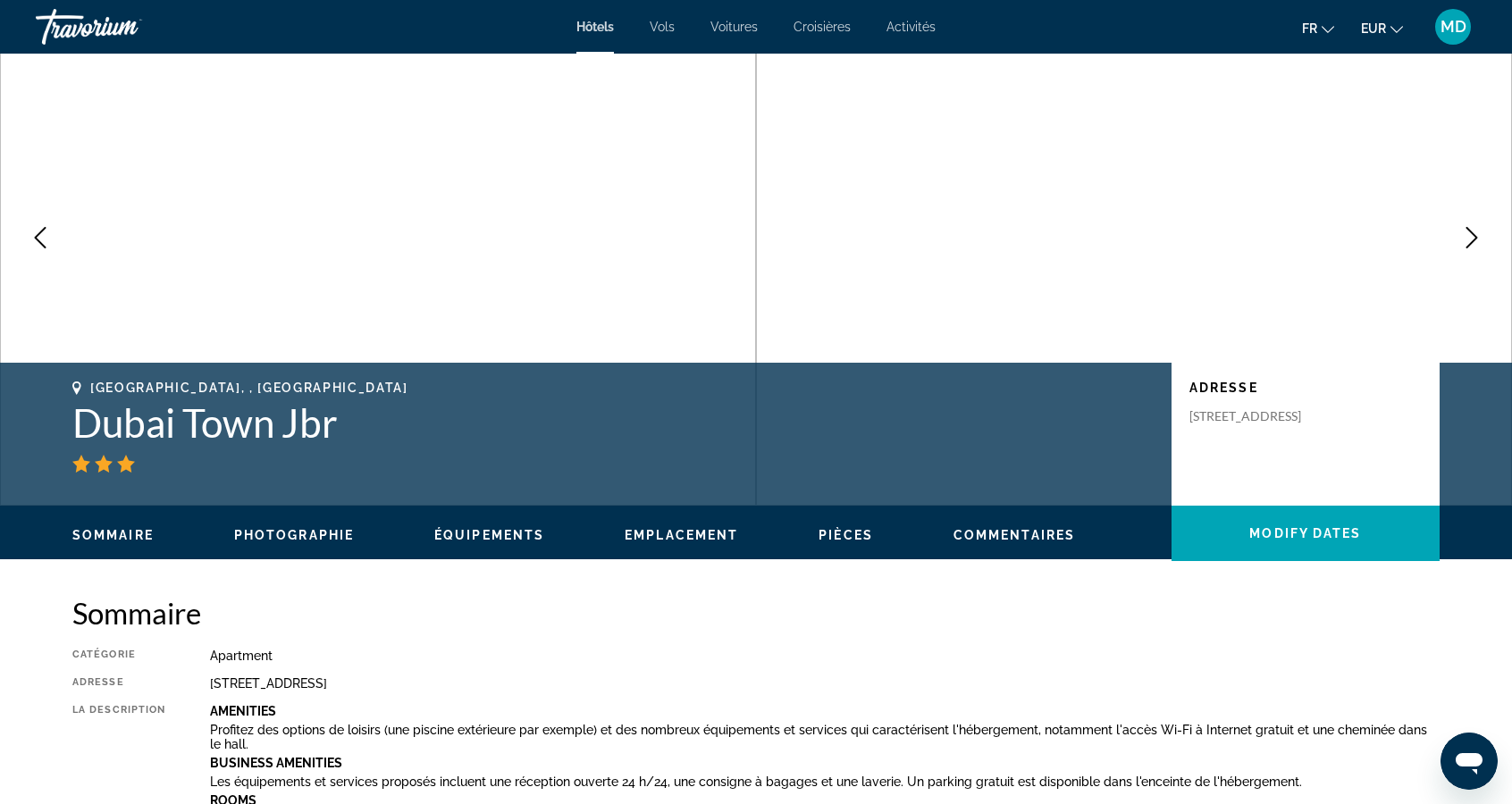
click at [1456, 237] on button "Next image" at bounding box center [1472, 238] width 45 height 45
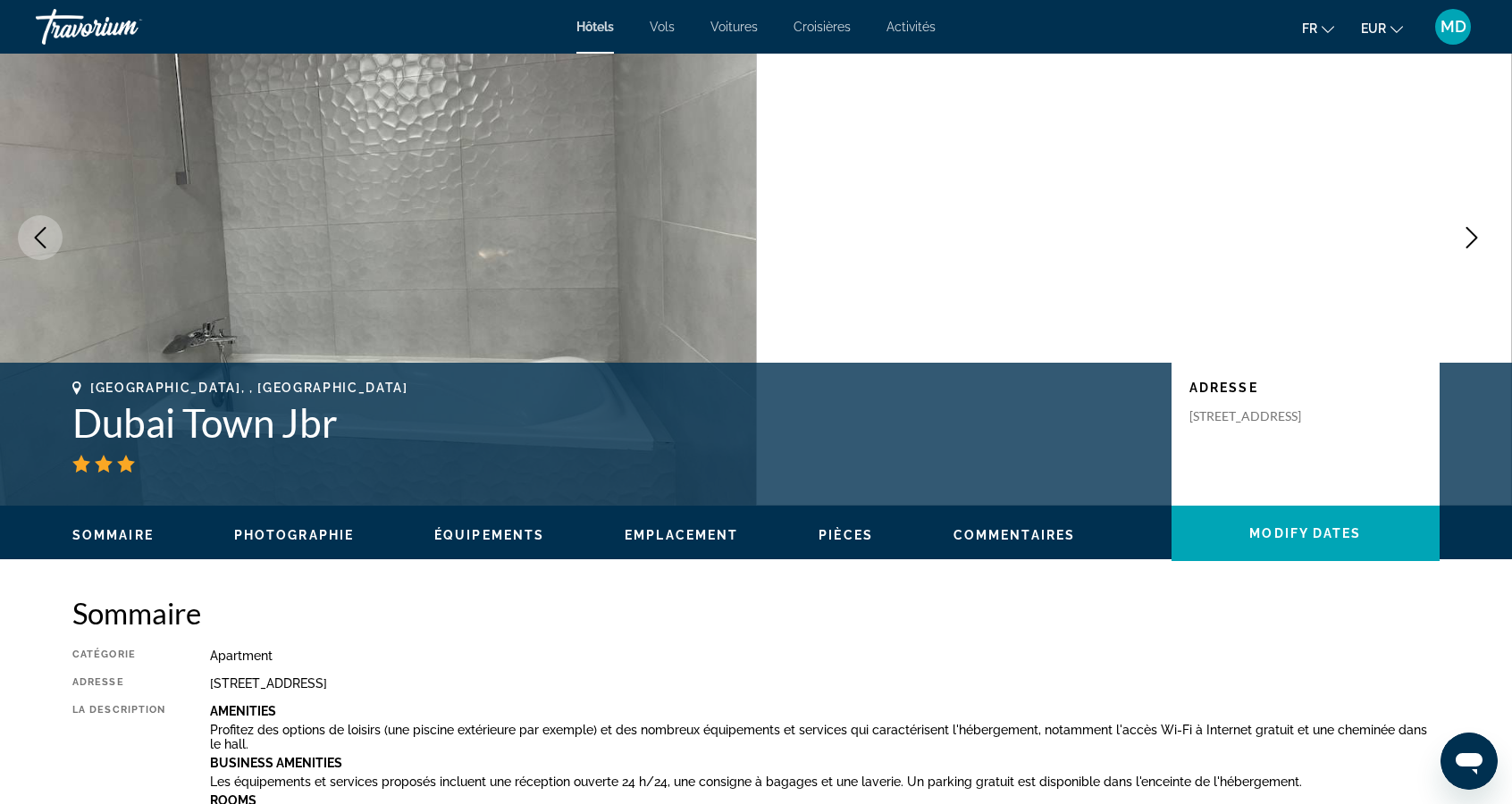
click at [1473, 238] on icon "Next image" at bounding box center [1472, 238] width 22 height 22
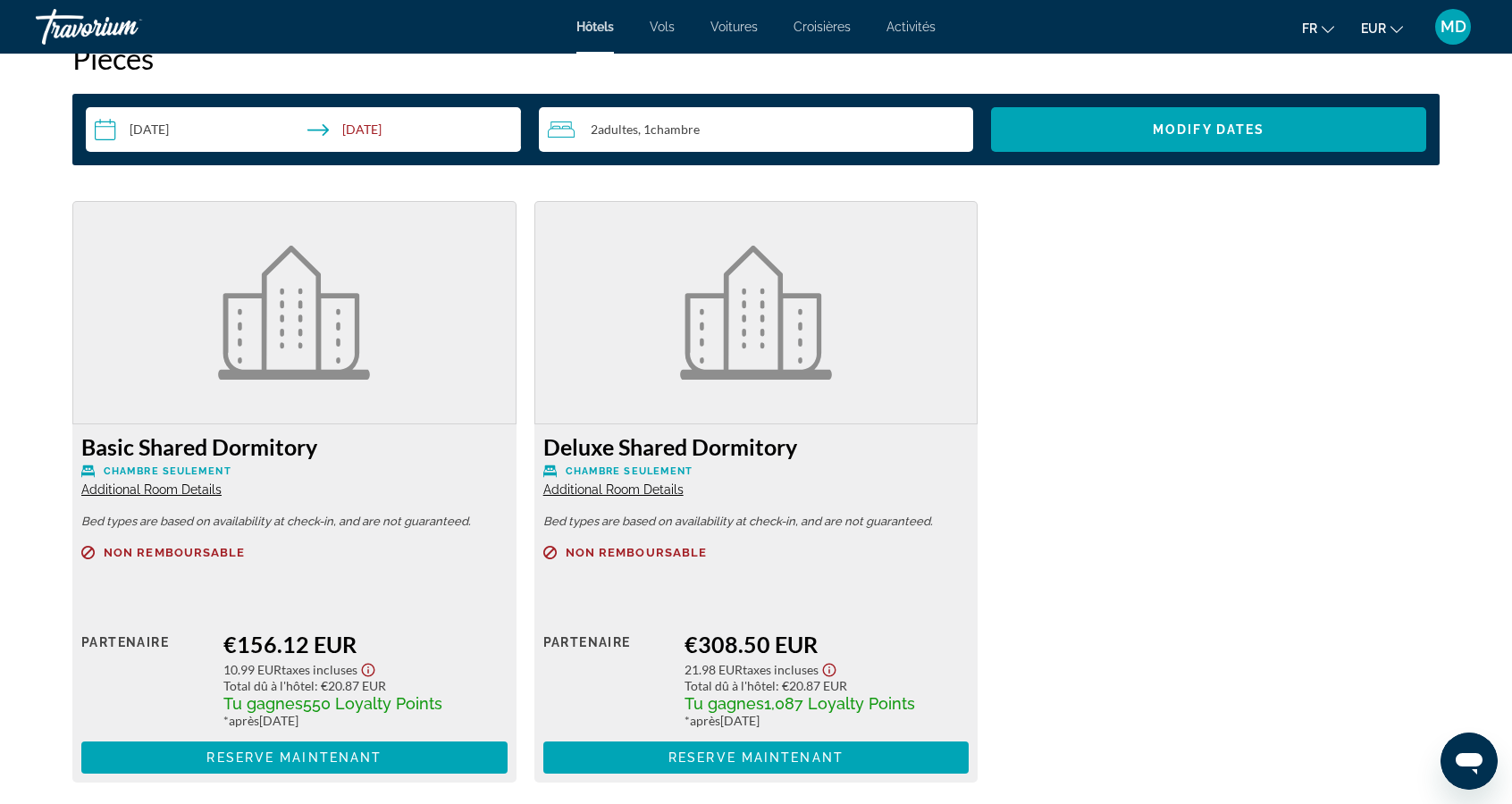
scroll to position [2330, 0]
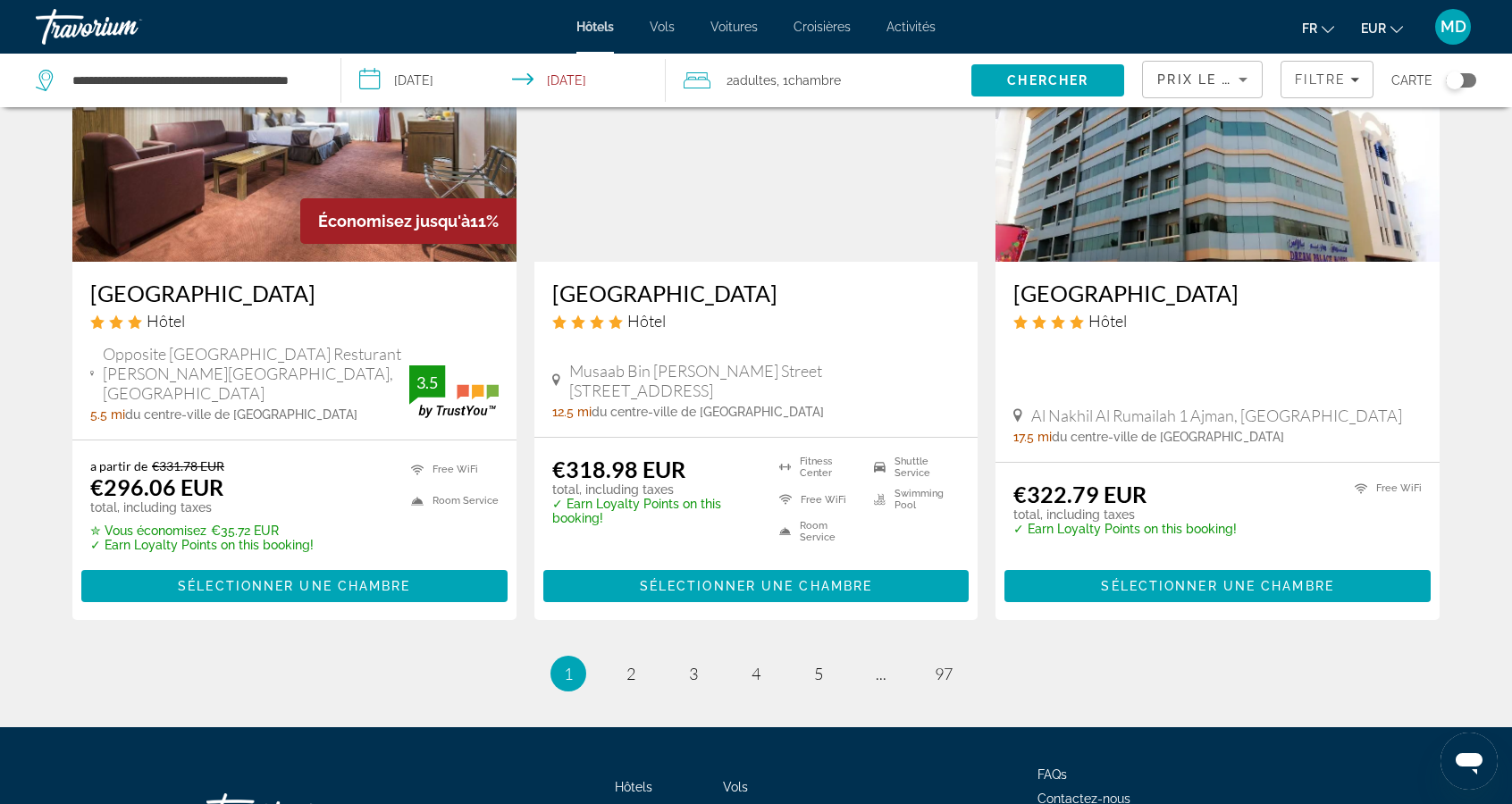
scroll to position [2201, 0]
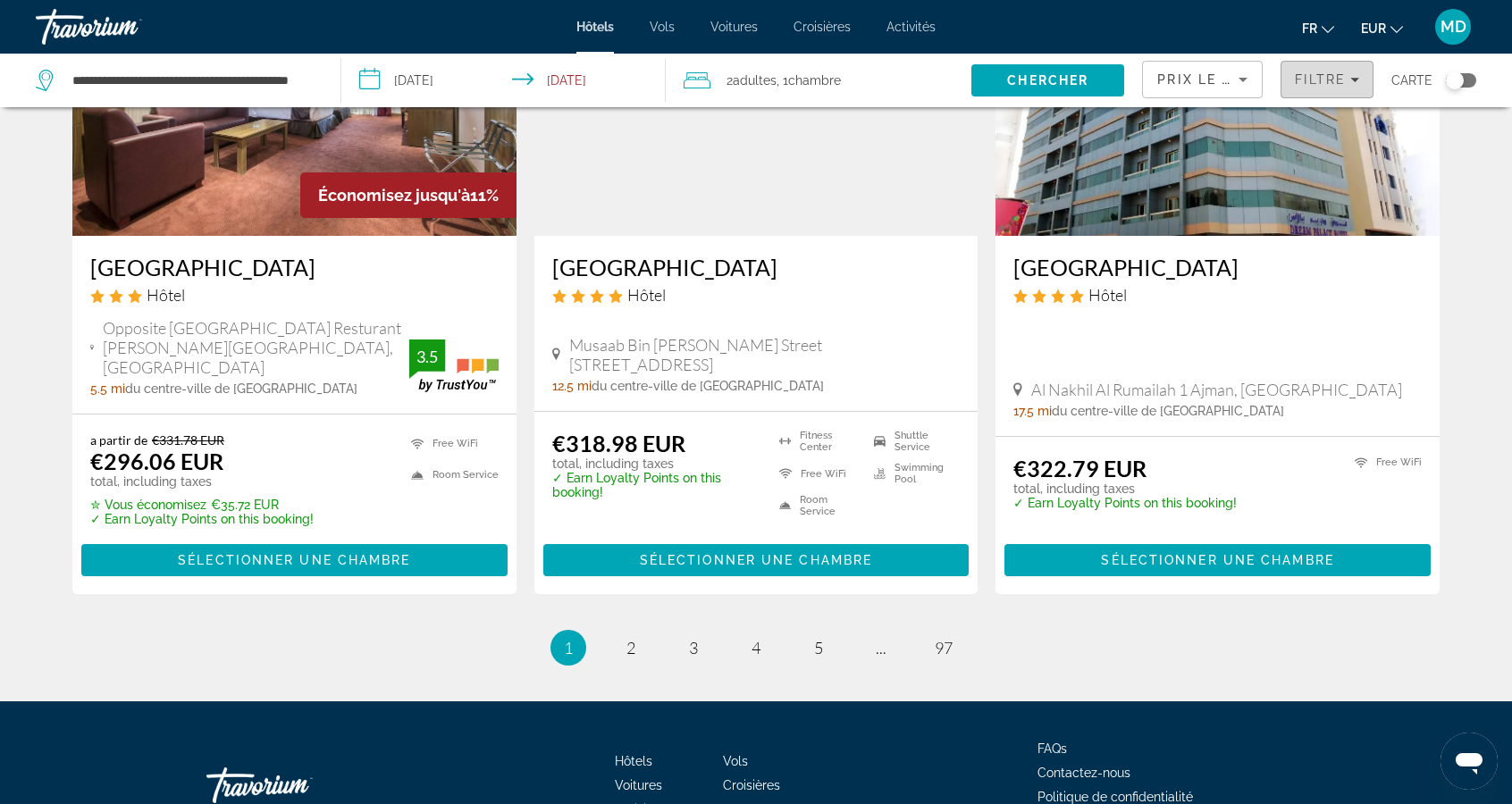
click at [1354, 87] on span "Filters" at bounding box center [1326, 80] width 91 height 43
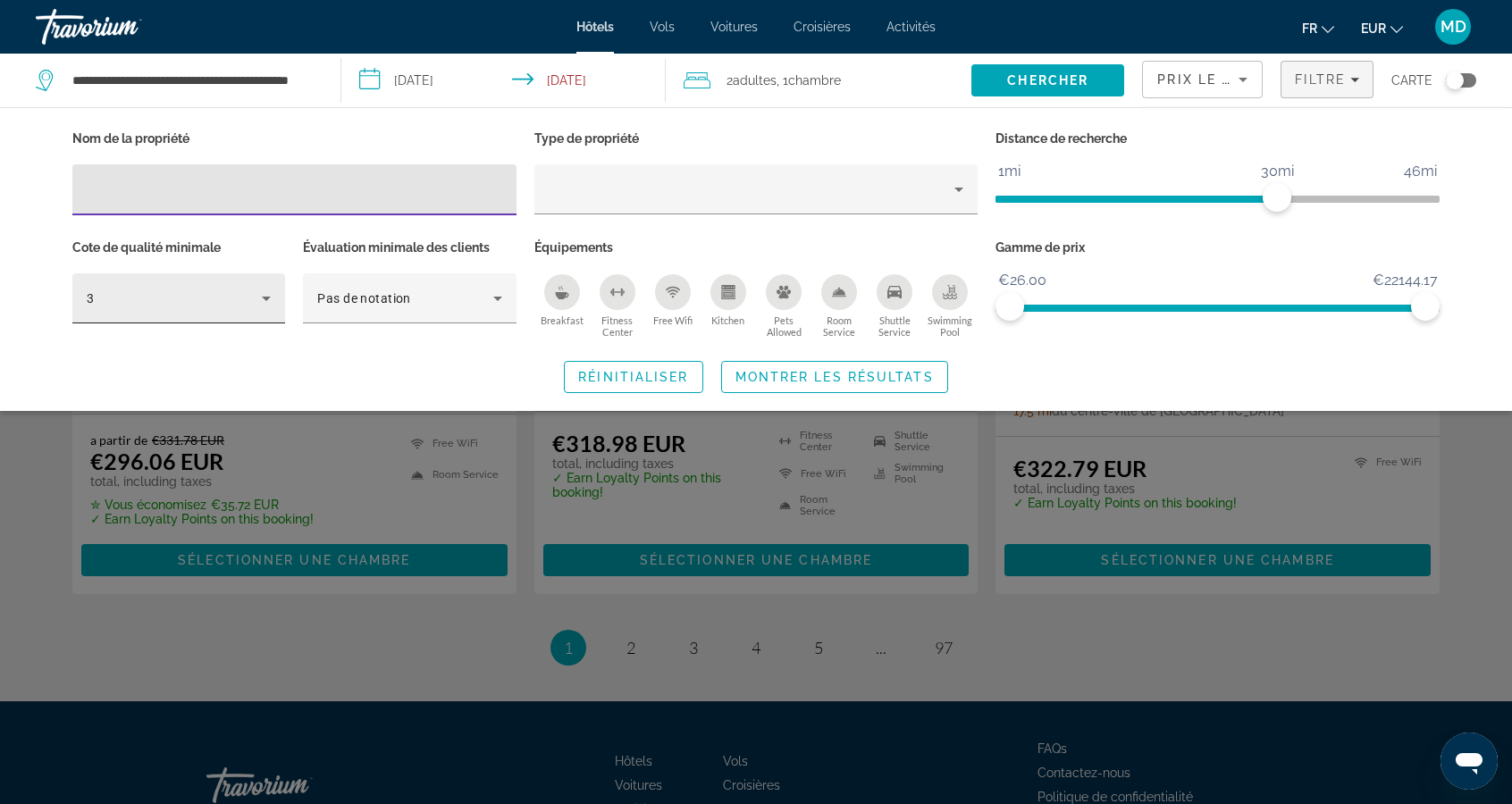
click at [157, 277] on div "3" at bounding box center [178, 298] width 184 height 50
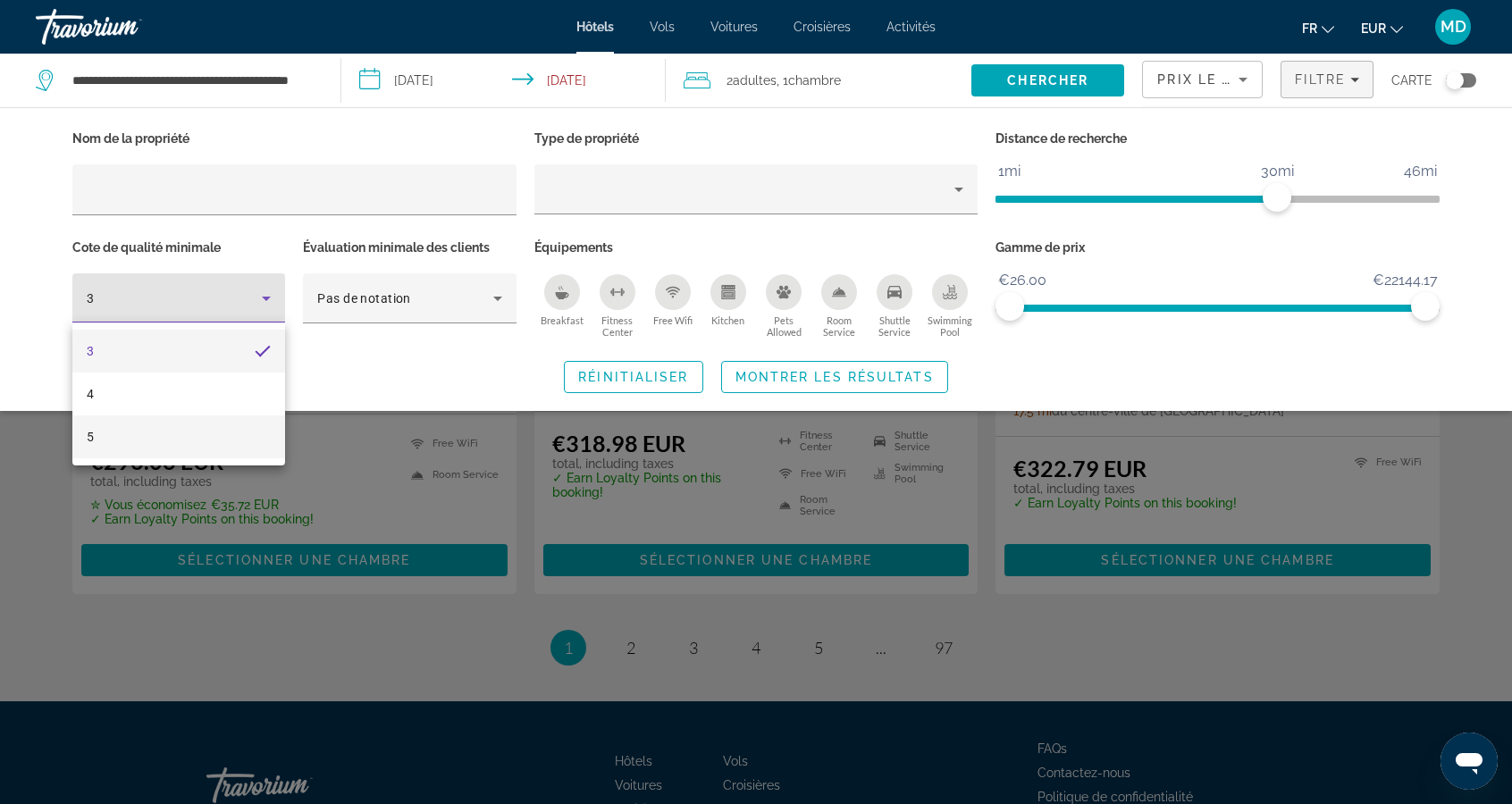
click at [125, 436] on mat-option "5" at bounding box center [178, 437] width 212 height 43
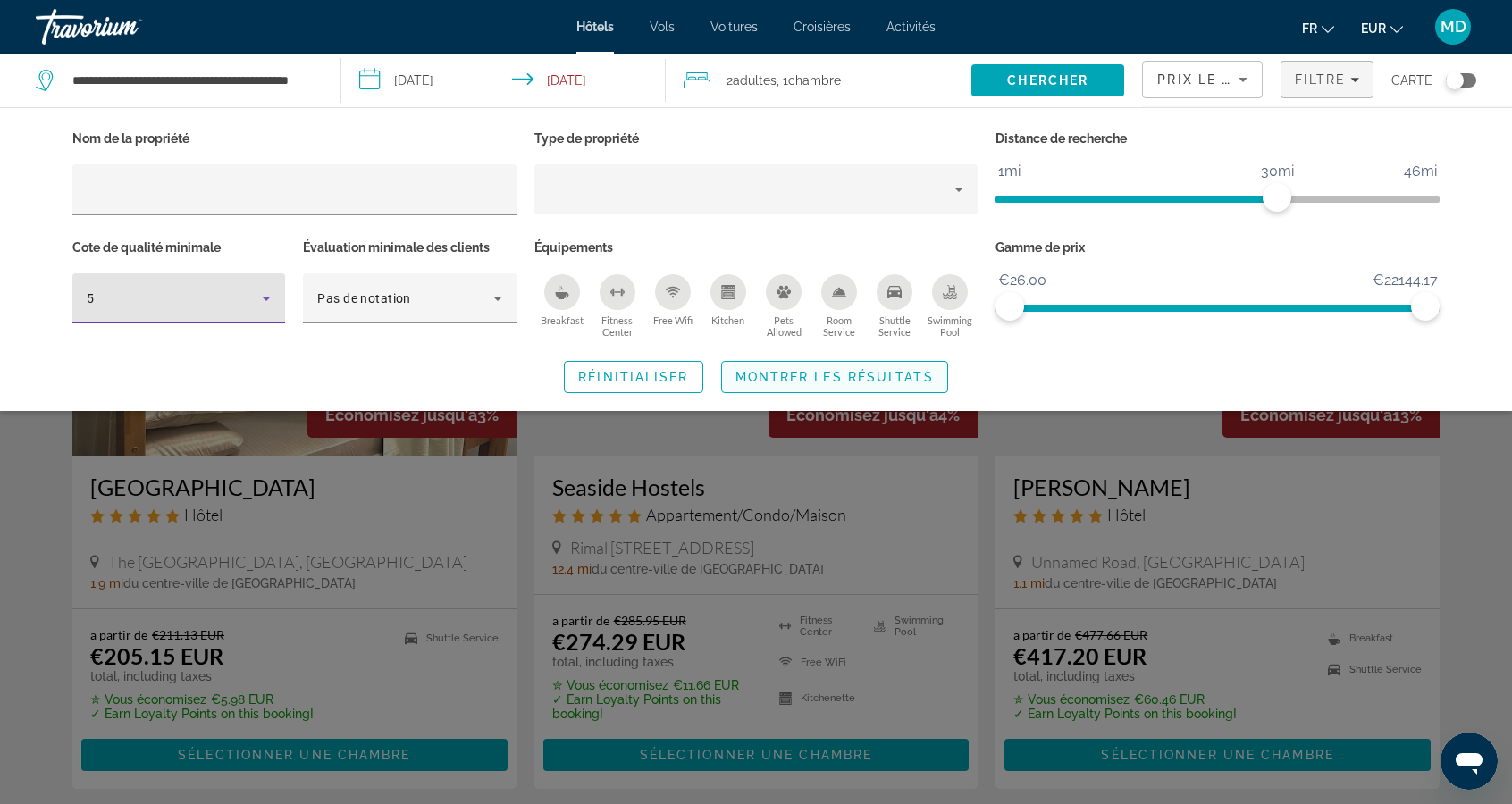
click at [864, 374] on span "Montrer les résultats" at bounding box center [834, 377] width 198 height 14
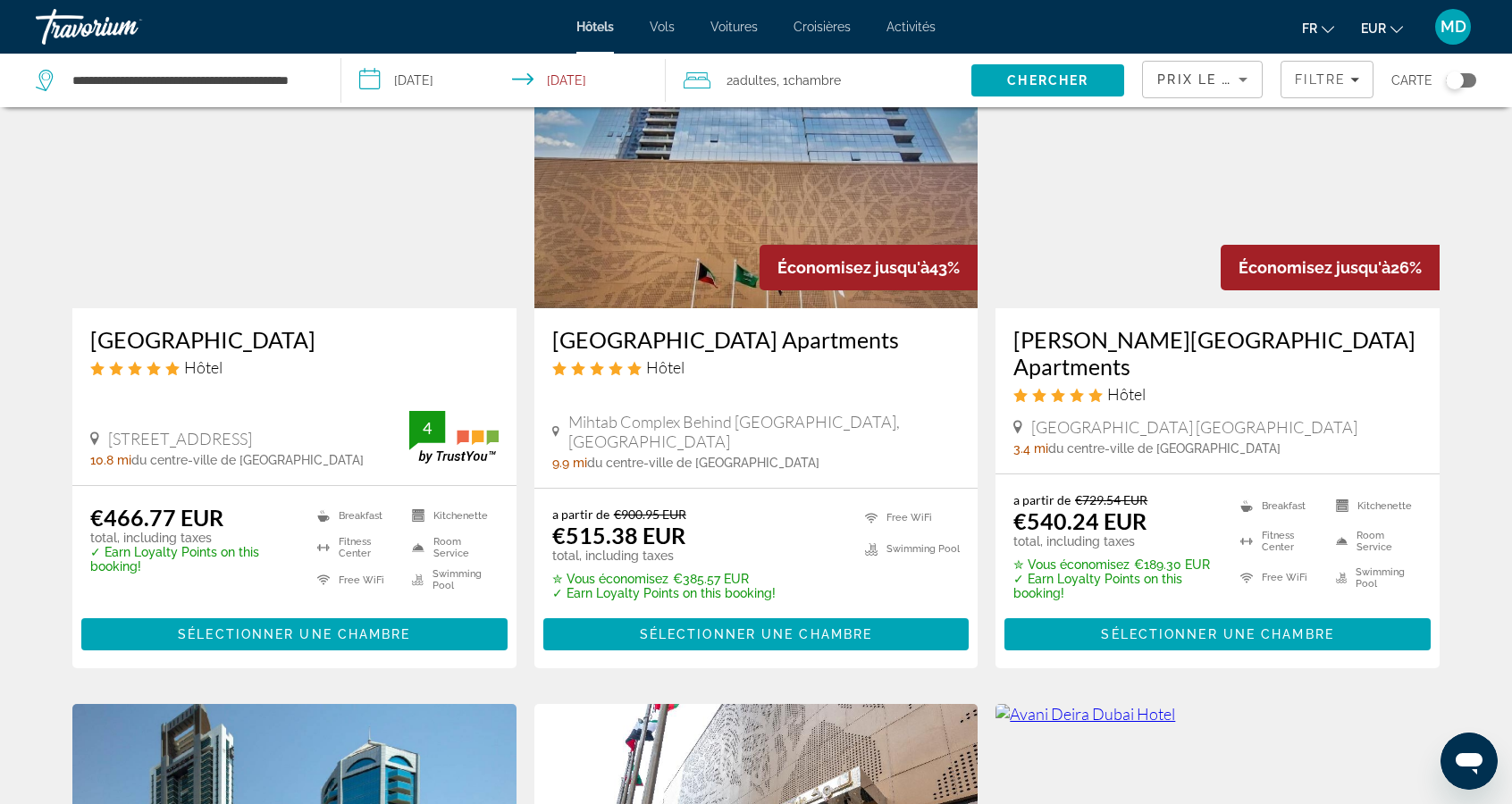
scroll to position [803, 0]
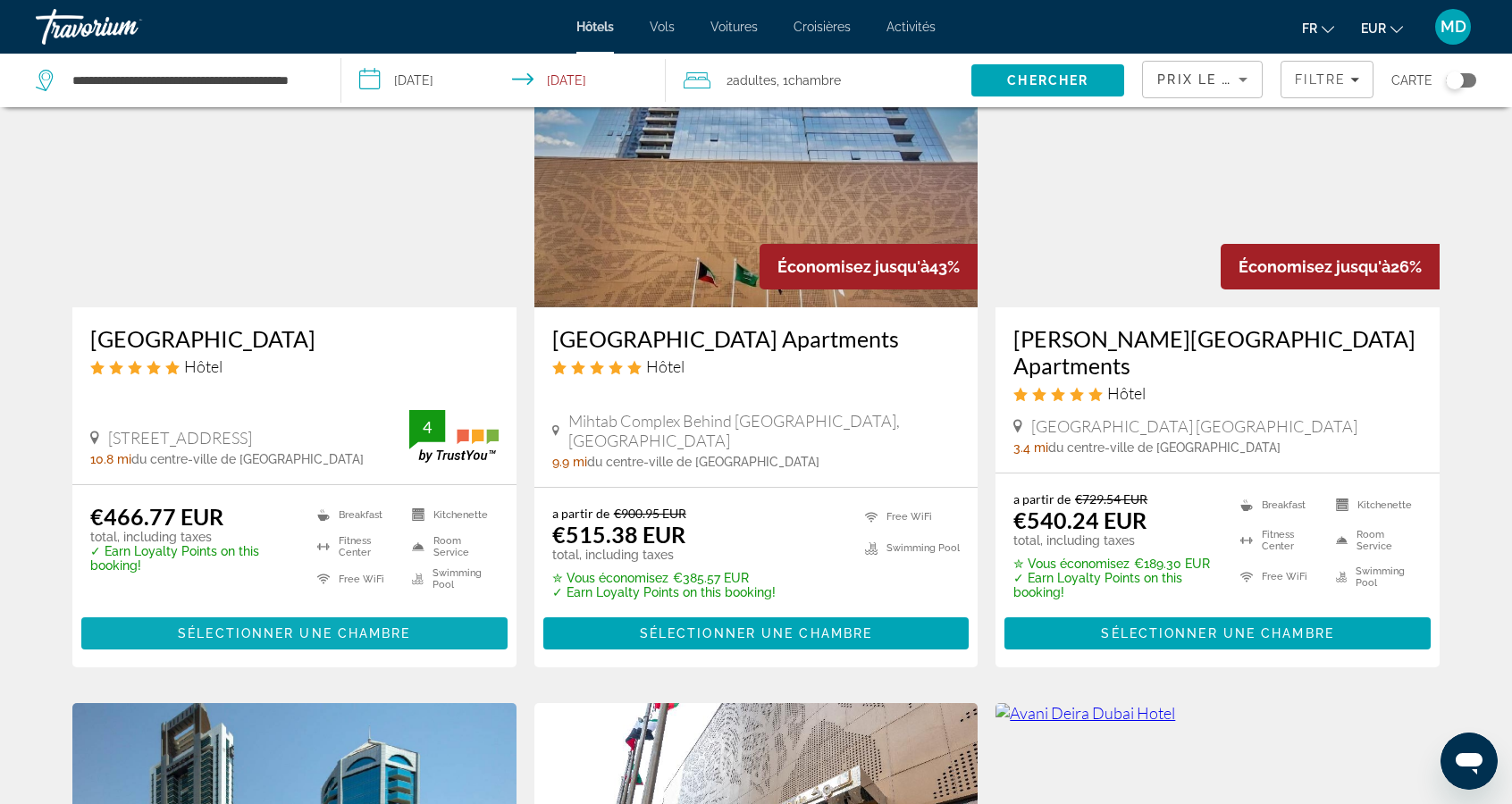
click at [160, 622] on span "Main content" at bounding box center [294, 634] width 426 height 43
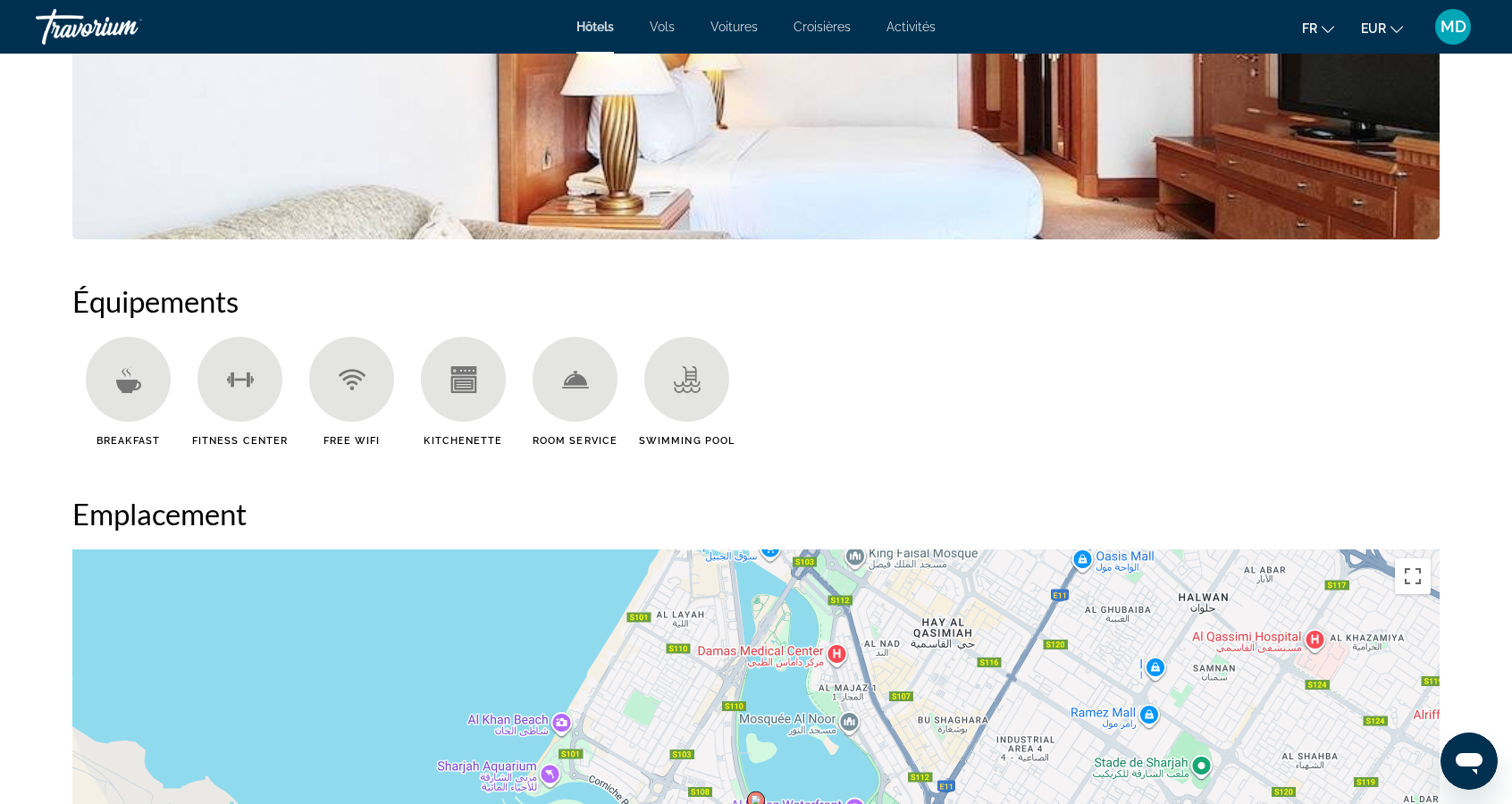
scroll to position [1249, 0]
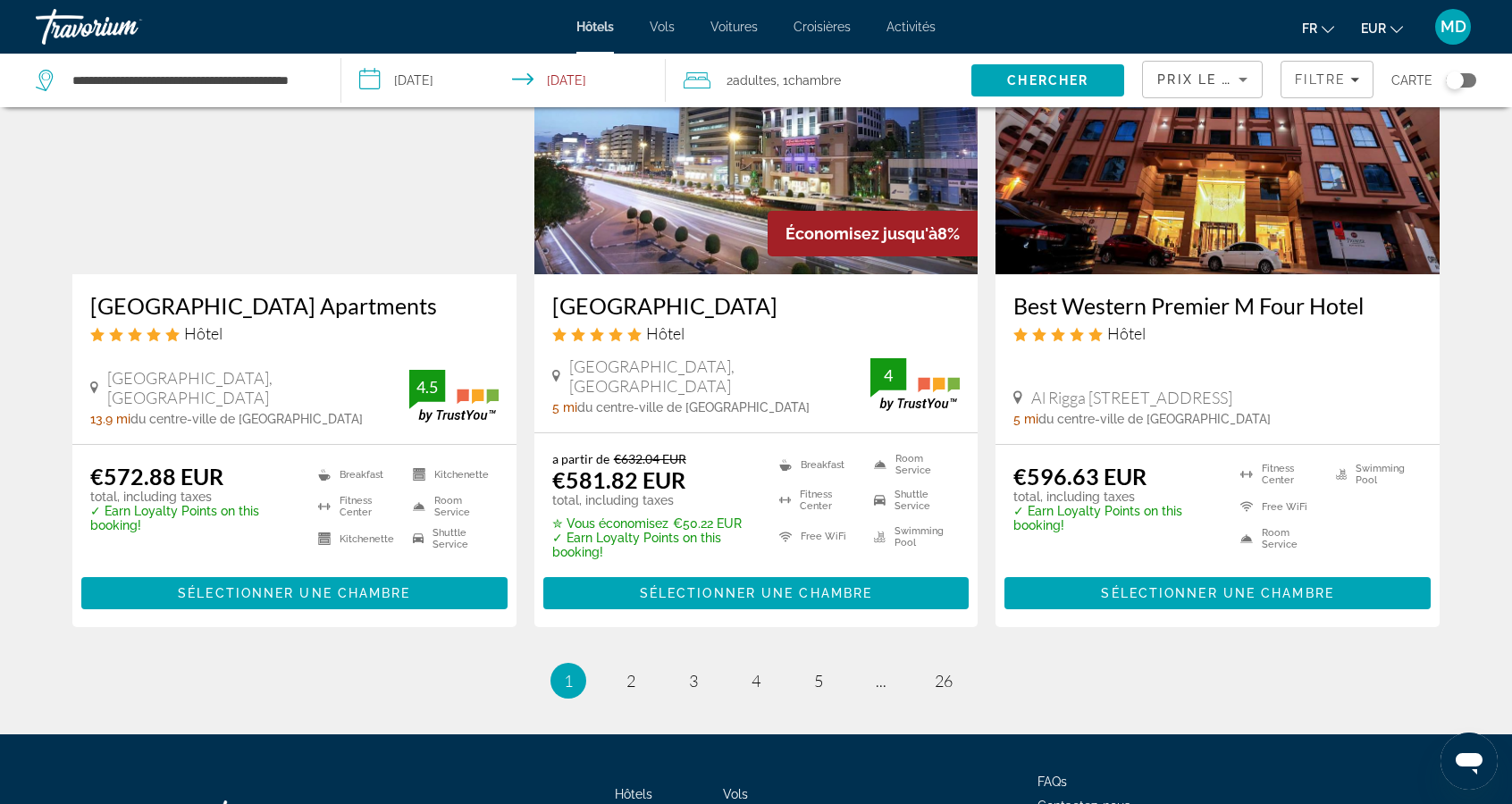
scroll to position [2243, 0]
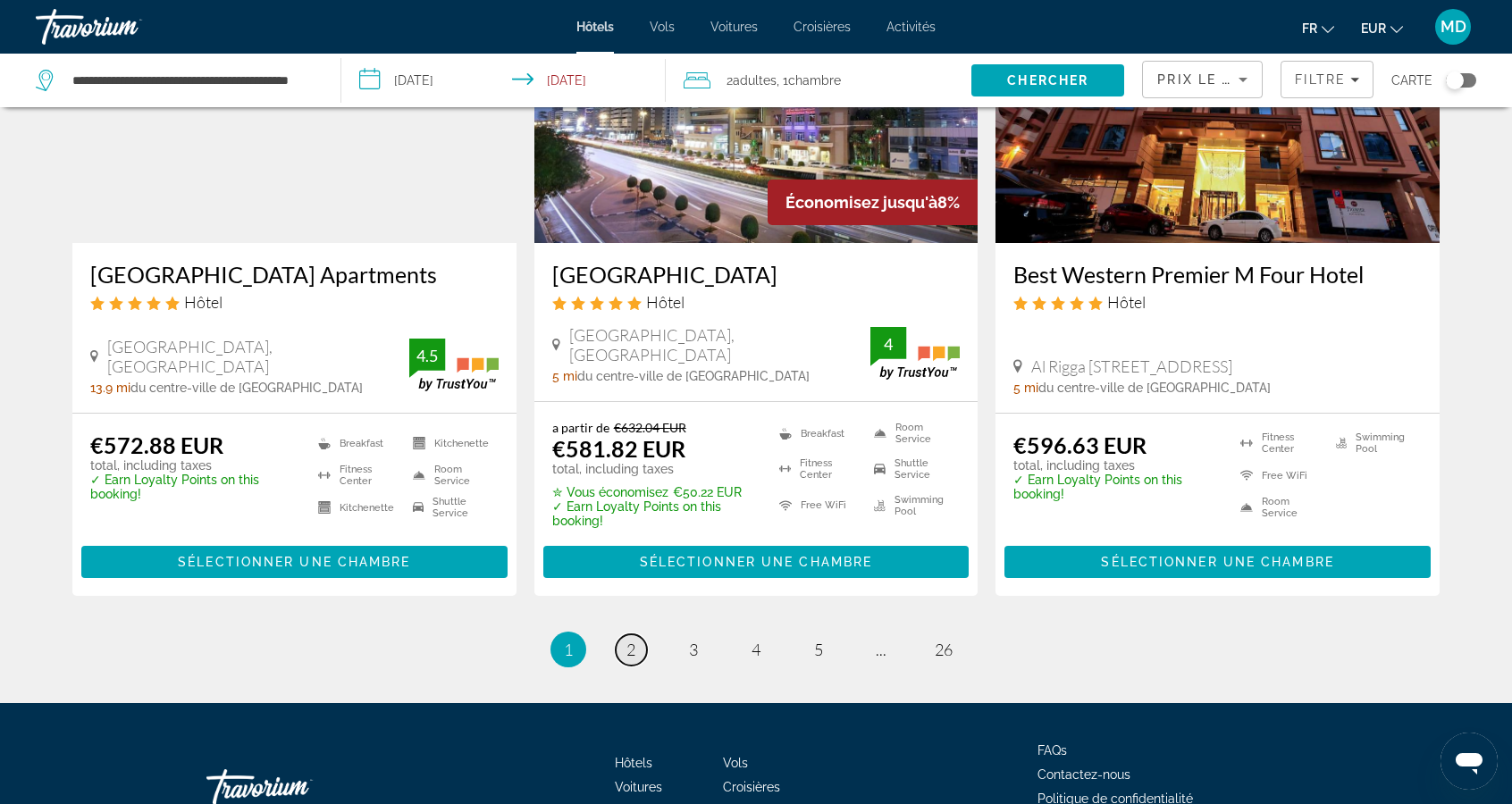
click at [635, 640] on span "2" at bounding box center [631, 650] width 9 height 20
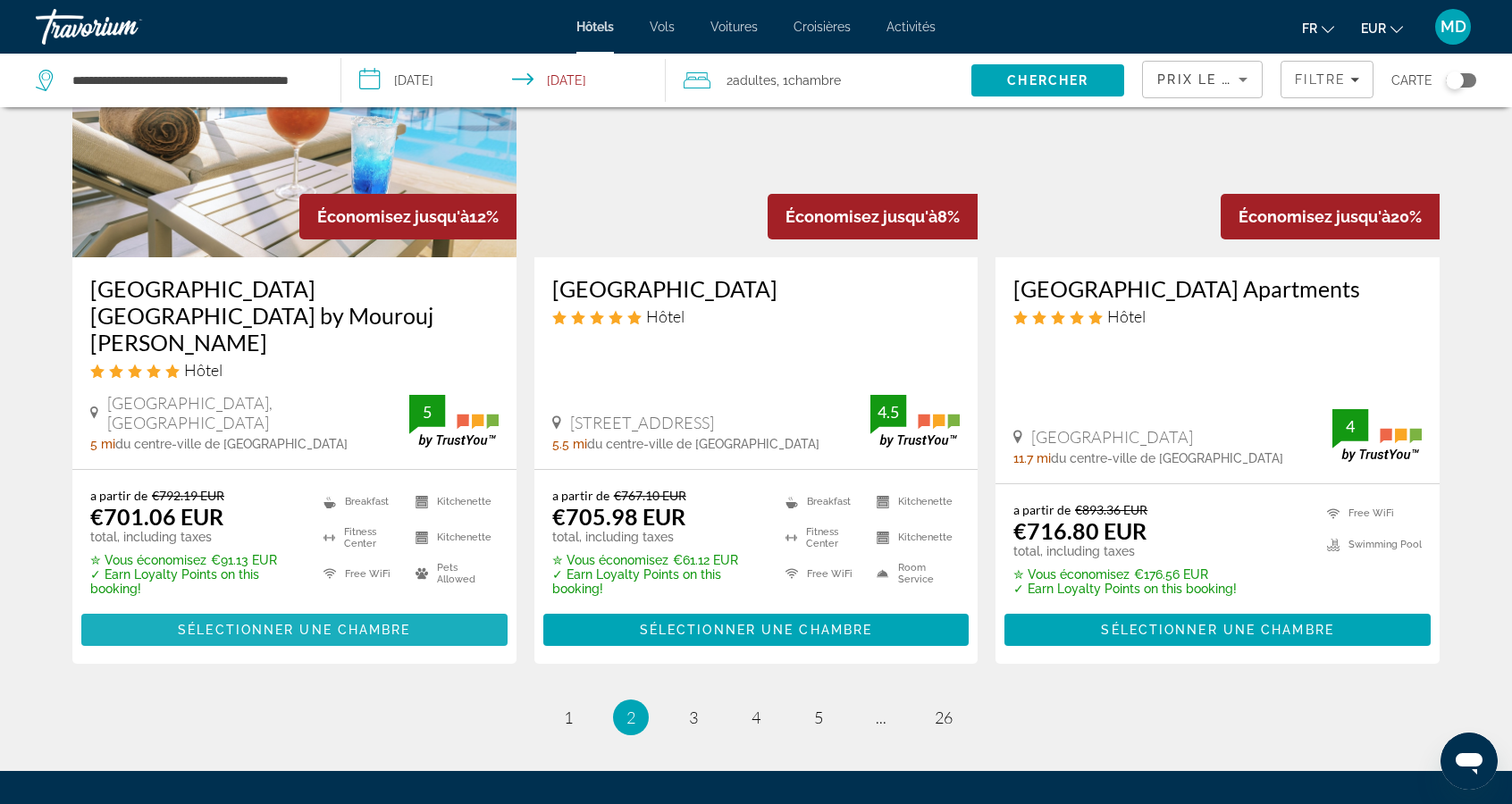
scroll to position [2353, 0]
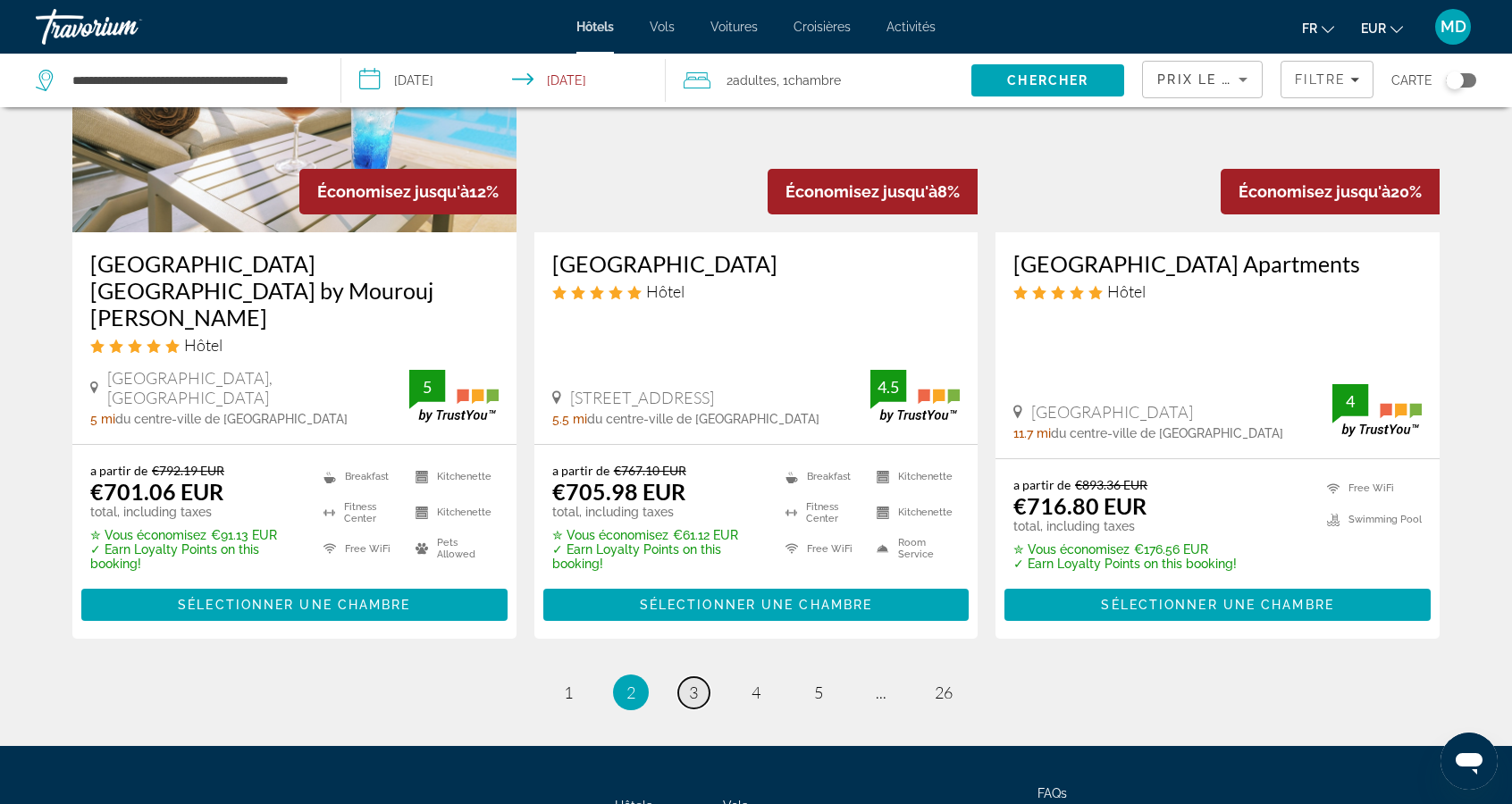
click at [692, 683] on span "3" at bounding box center [694, 693] width 9 height 20
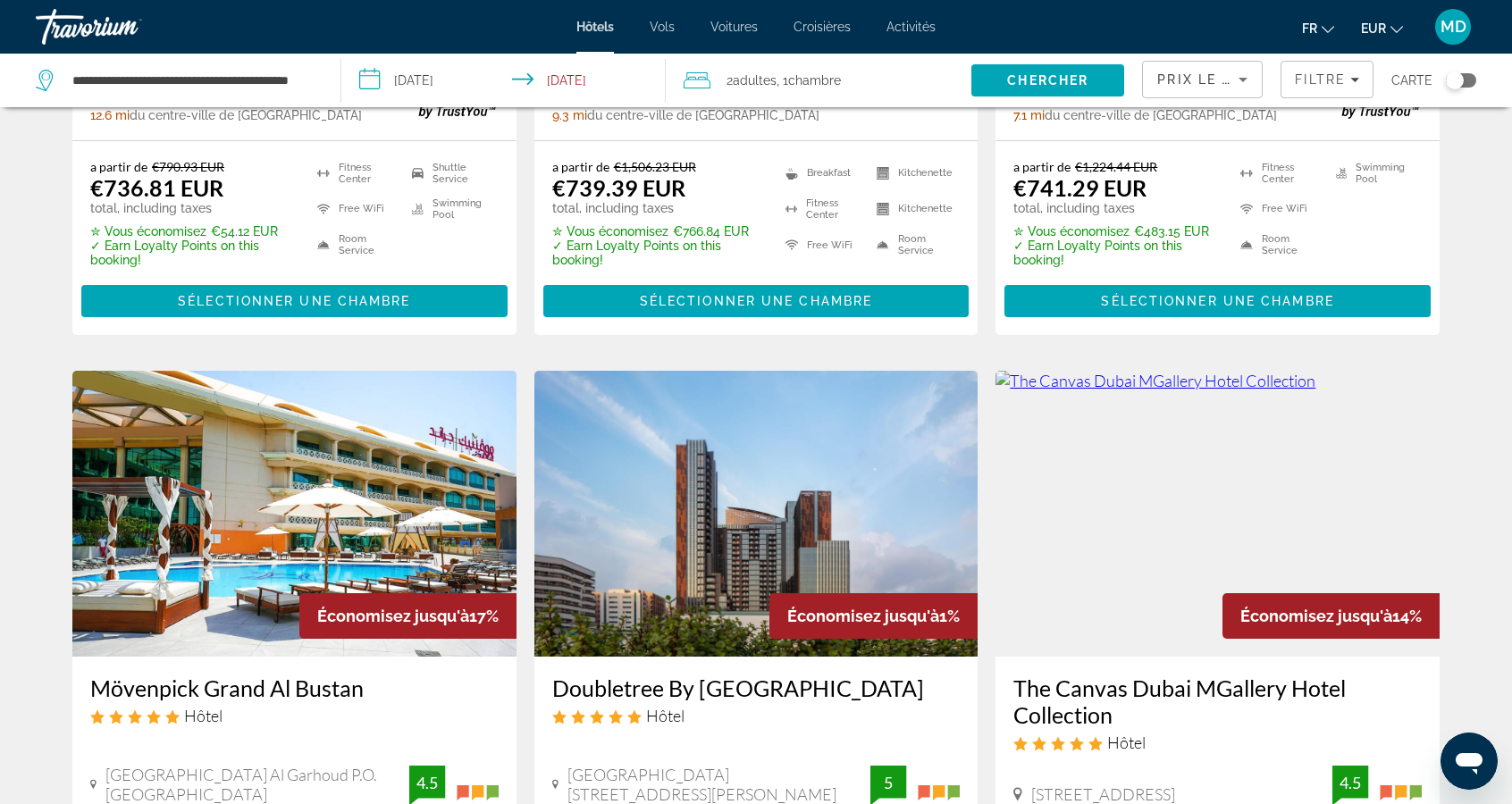
scroll to position [1174, 0]
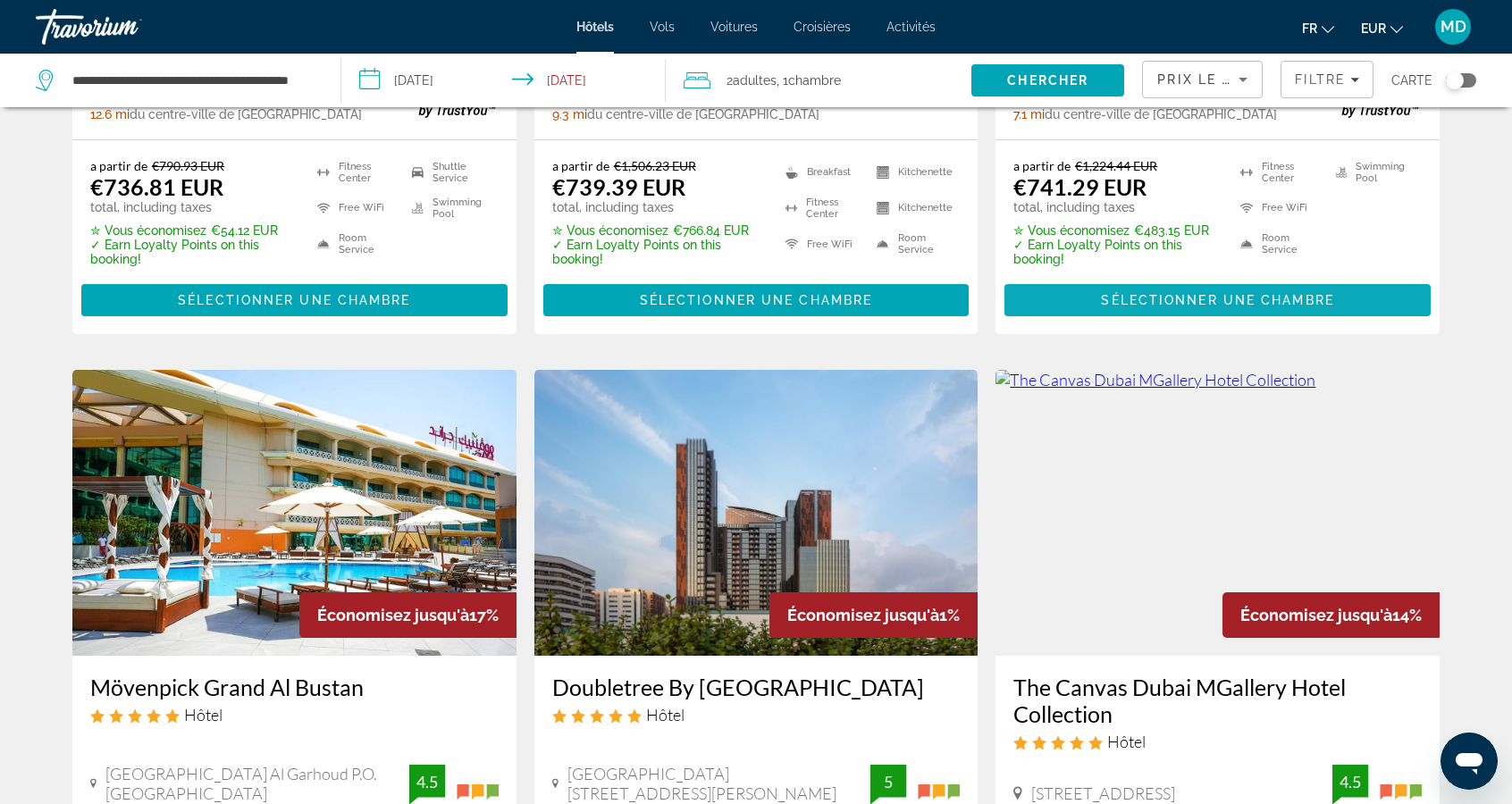
click at [1223, 301] on span "Sélectionner une chambre" at bounding box center [1216, 300] width 232 height 14
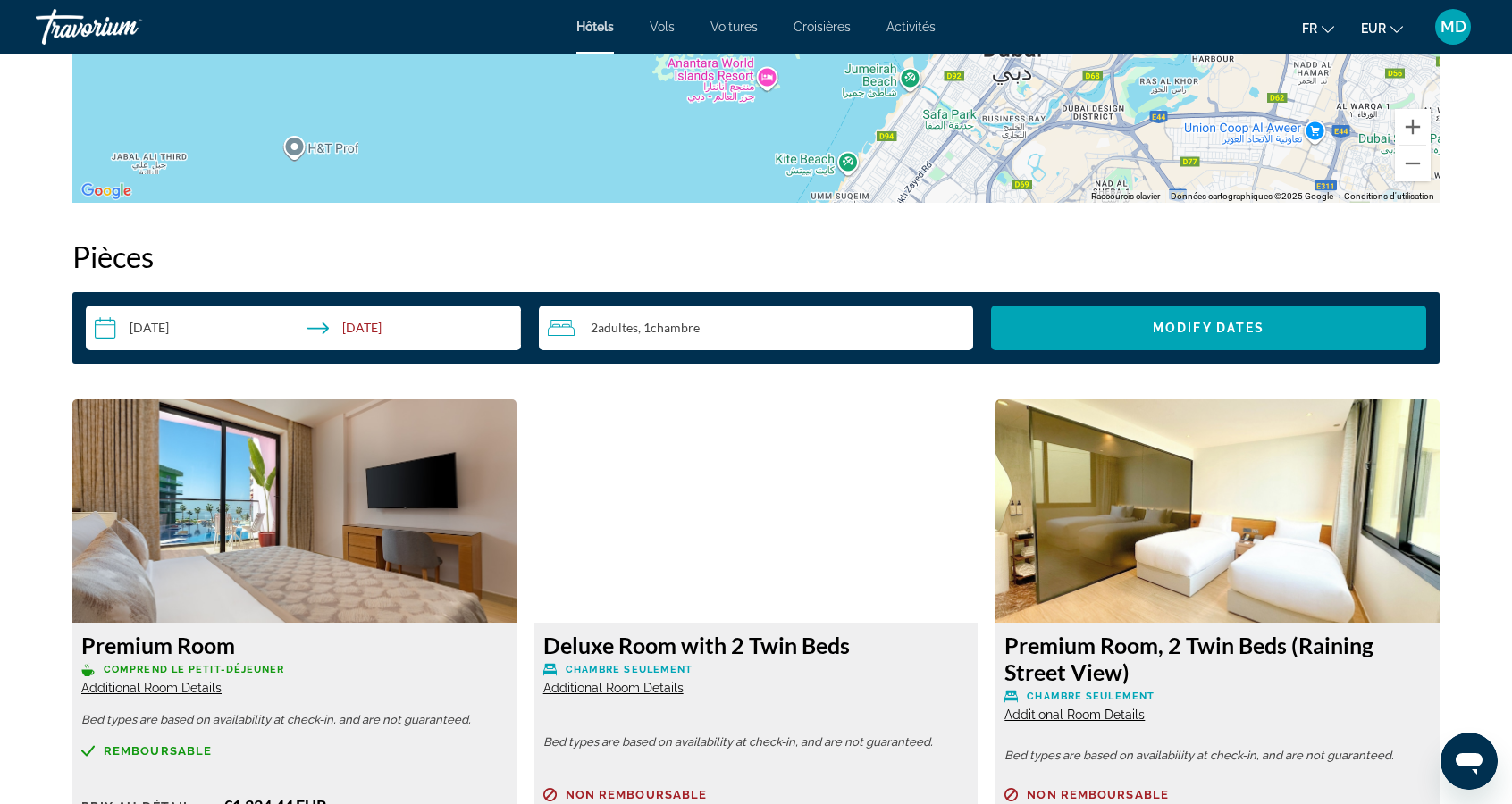
scroll to position [2124, 0]
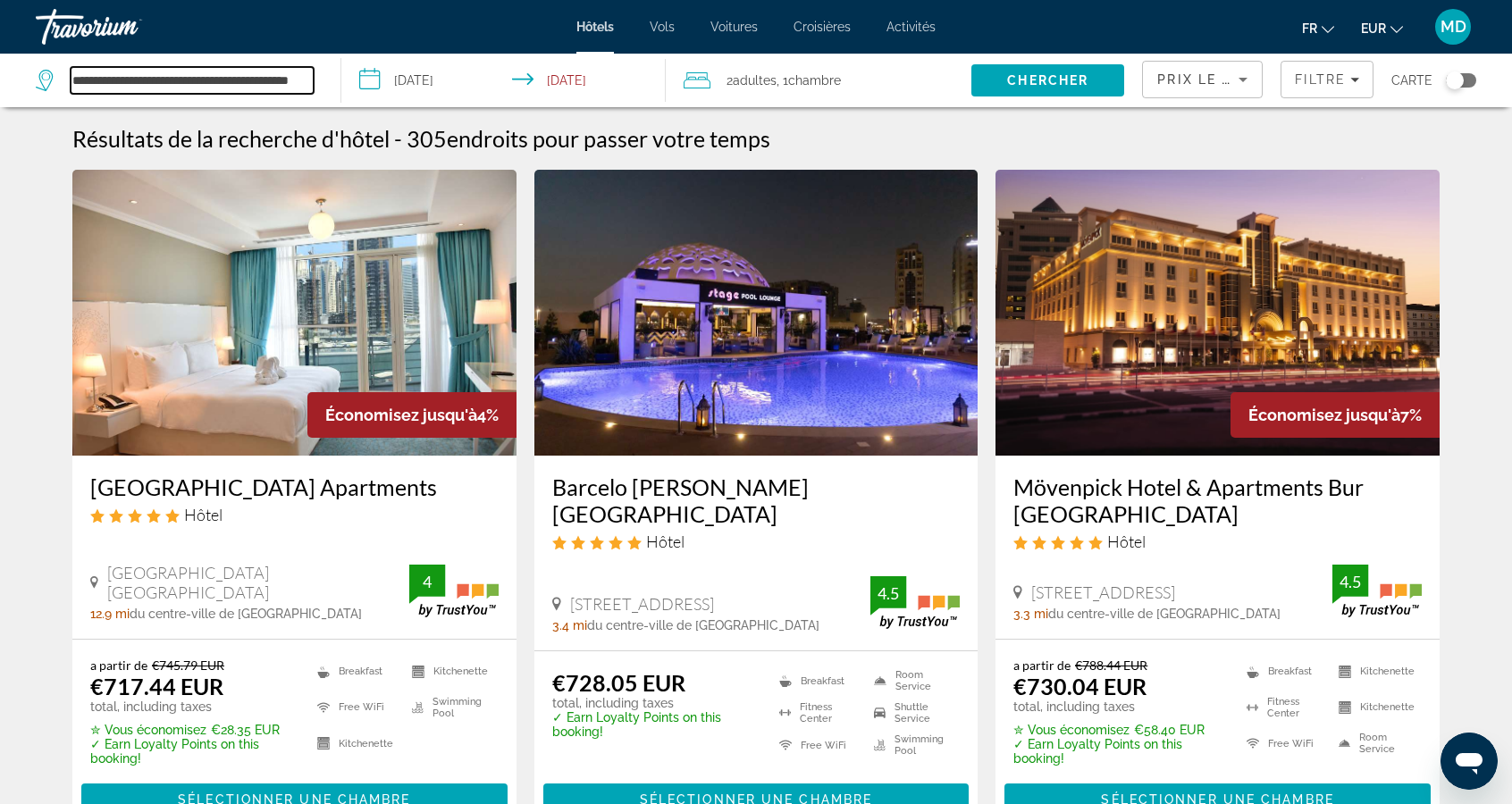
click at [272, 88] on input "**********" at bounding box center [192, 81] width 243 height 27
click at [269, 77] on input "**********" at bounding box center [192, 81] width 243 height 27
click at [0, 0] on div at bounding box center [0, 0] width 0 height 0
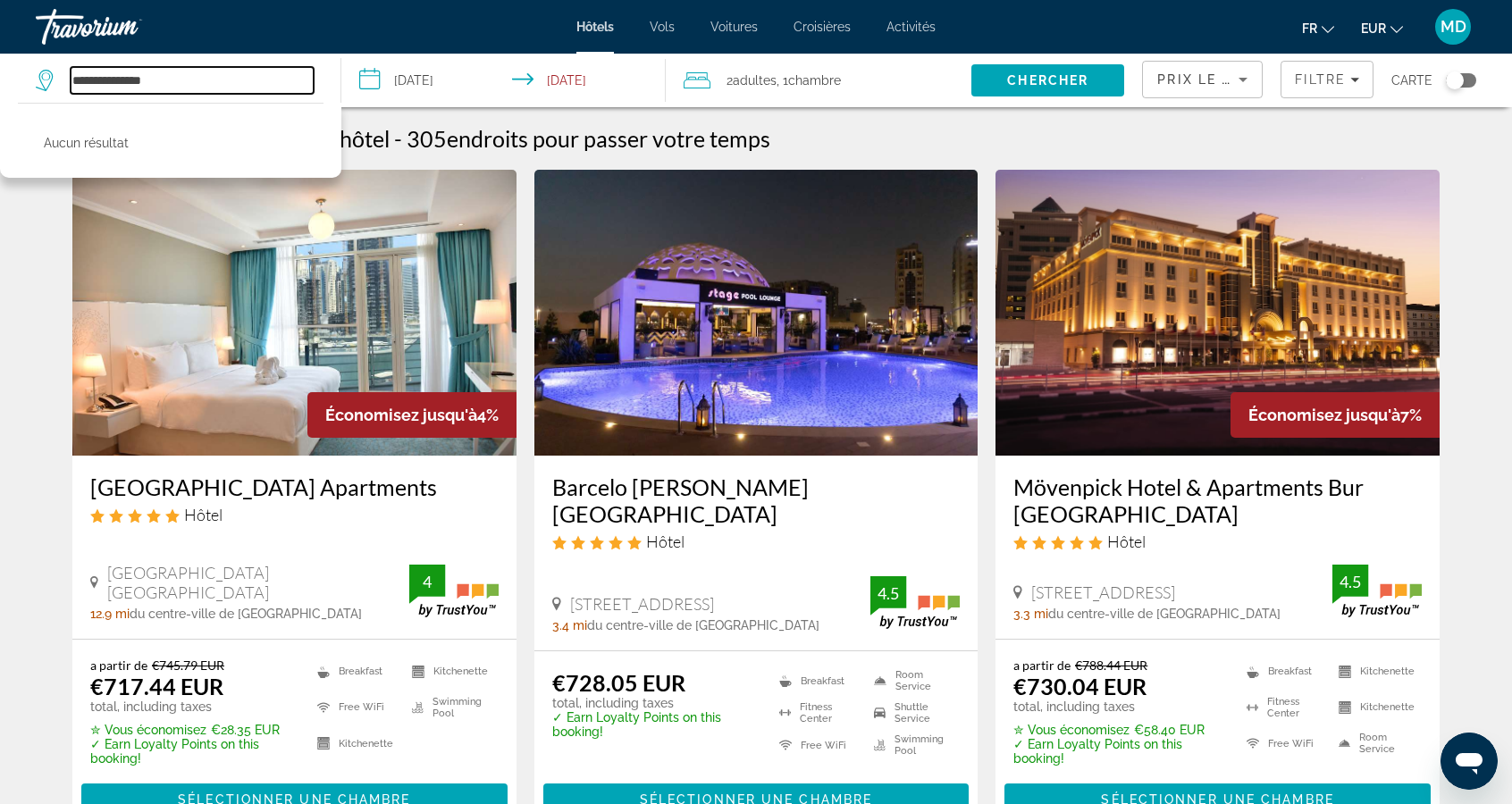
click at [220, 81] on input "**********" at bounding box center [192, 81] width 243 height 27
type input "****"
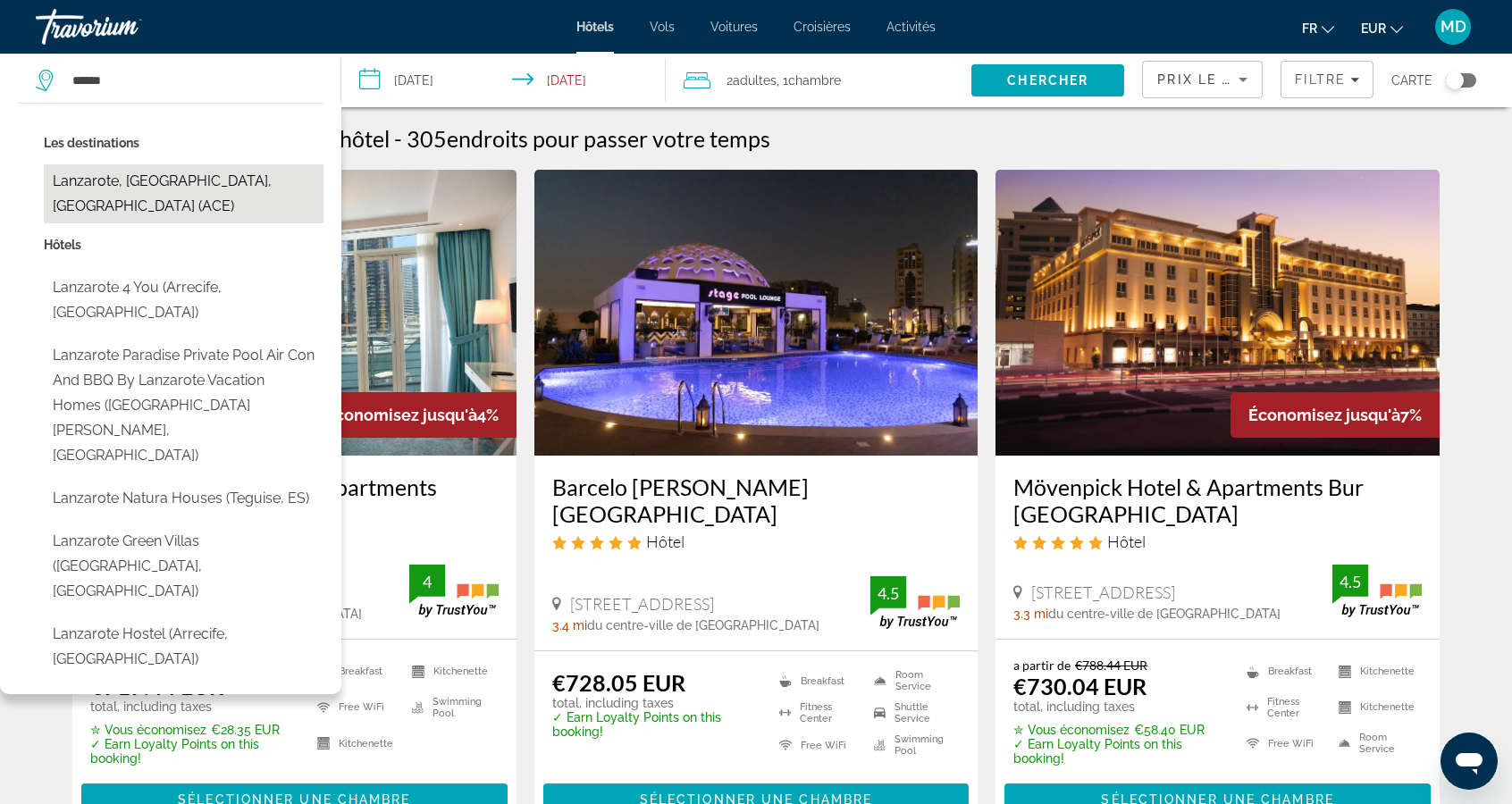
click at [104, 177] on button "Lanzarote, [GEOGRAPHIC_DATA], [GEOGRAPHIC_DATA] (ACE)" at bounding box center [184, 194] width 280 height 59
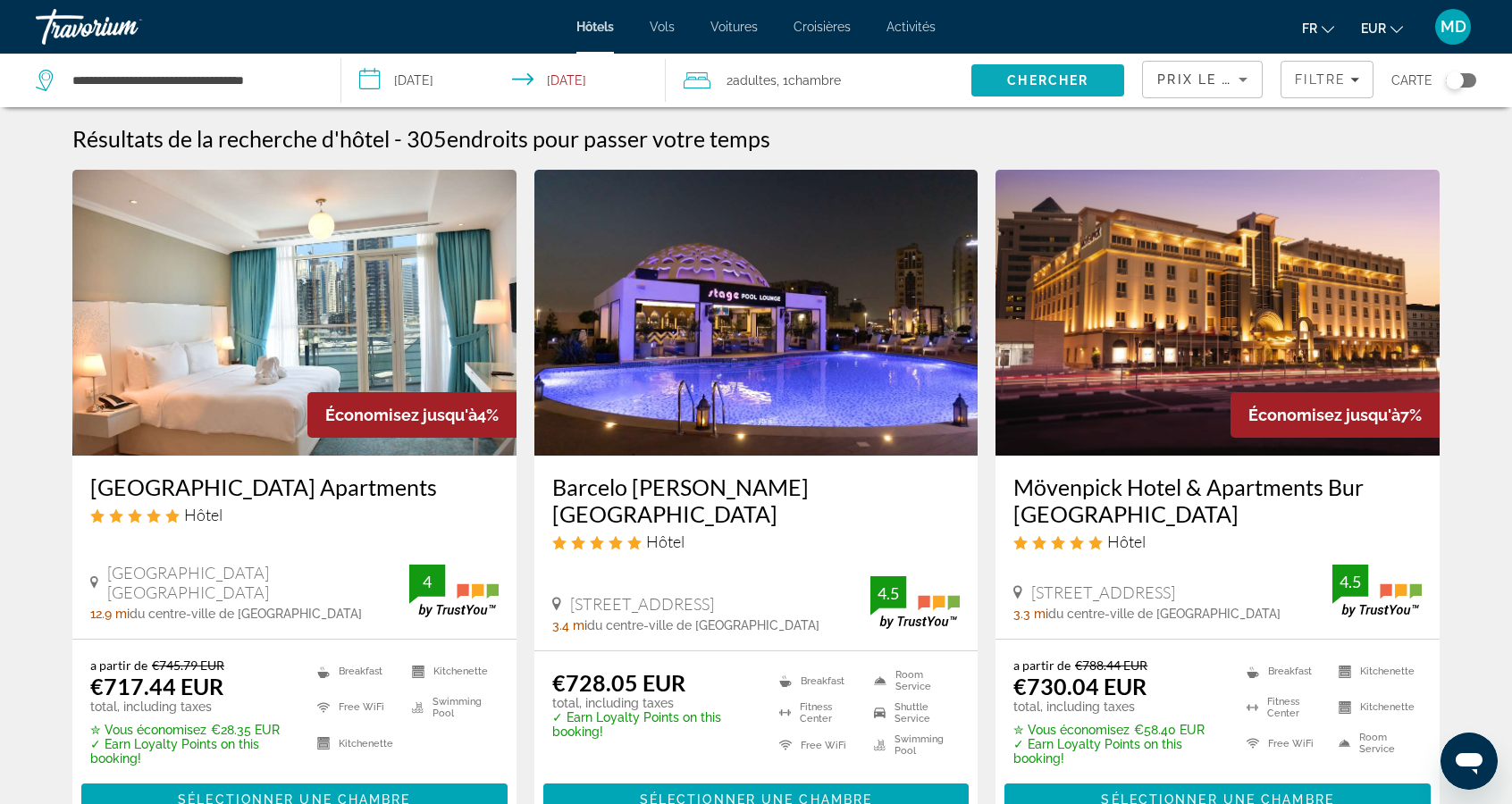
click at [1020, 81] on span "Chercher" at bounding box center [1047, 81] width 82 height 14
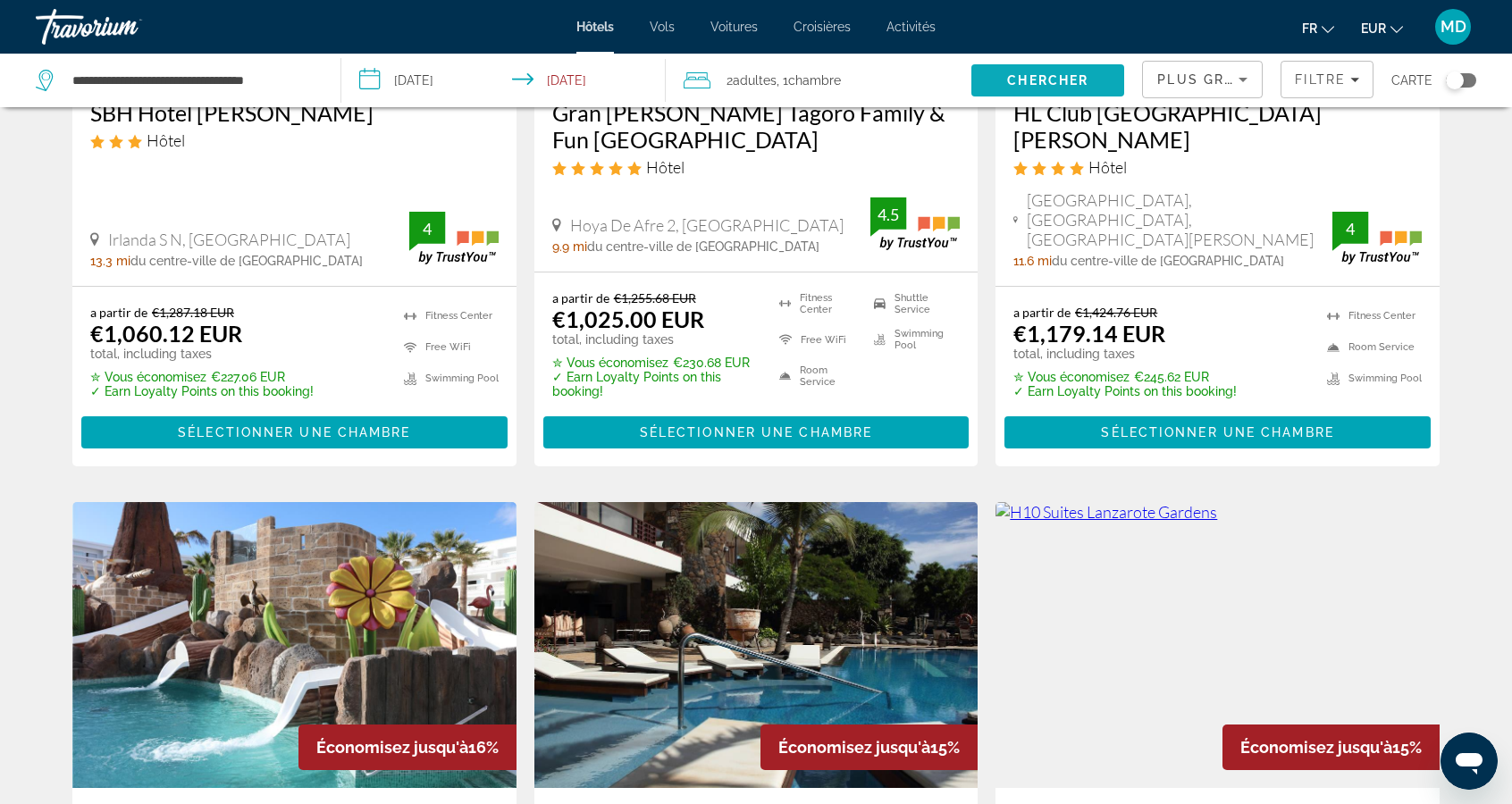
scroll to position [1050, 0]
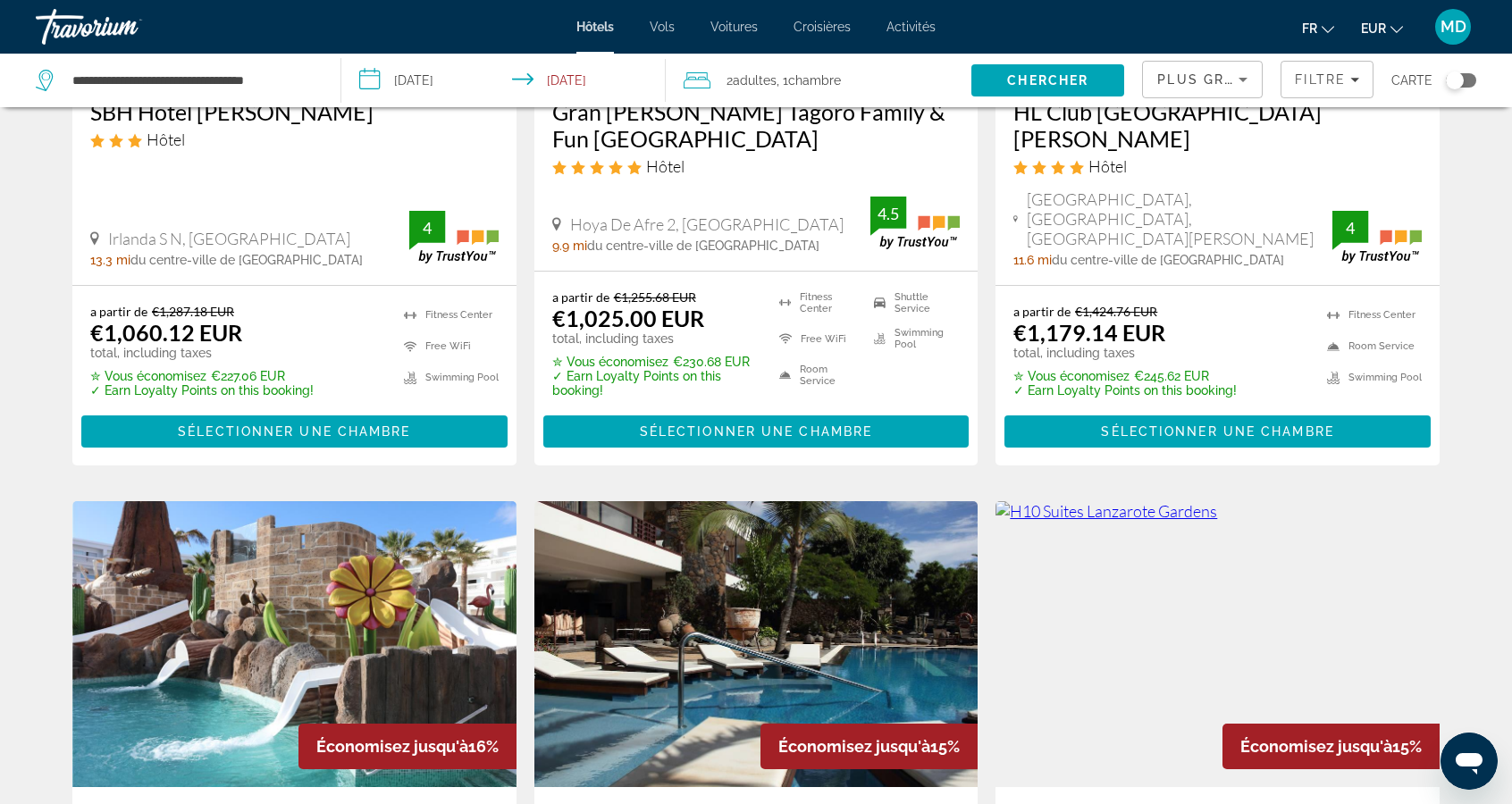
click at [1213, 88] on div "Plus grandes économies" at bounding box center [1197, 80] width 82 height 22
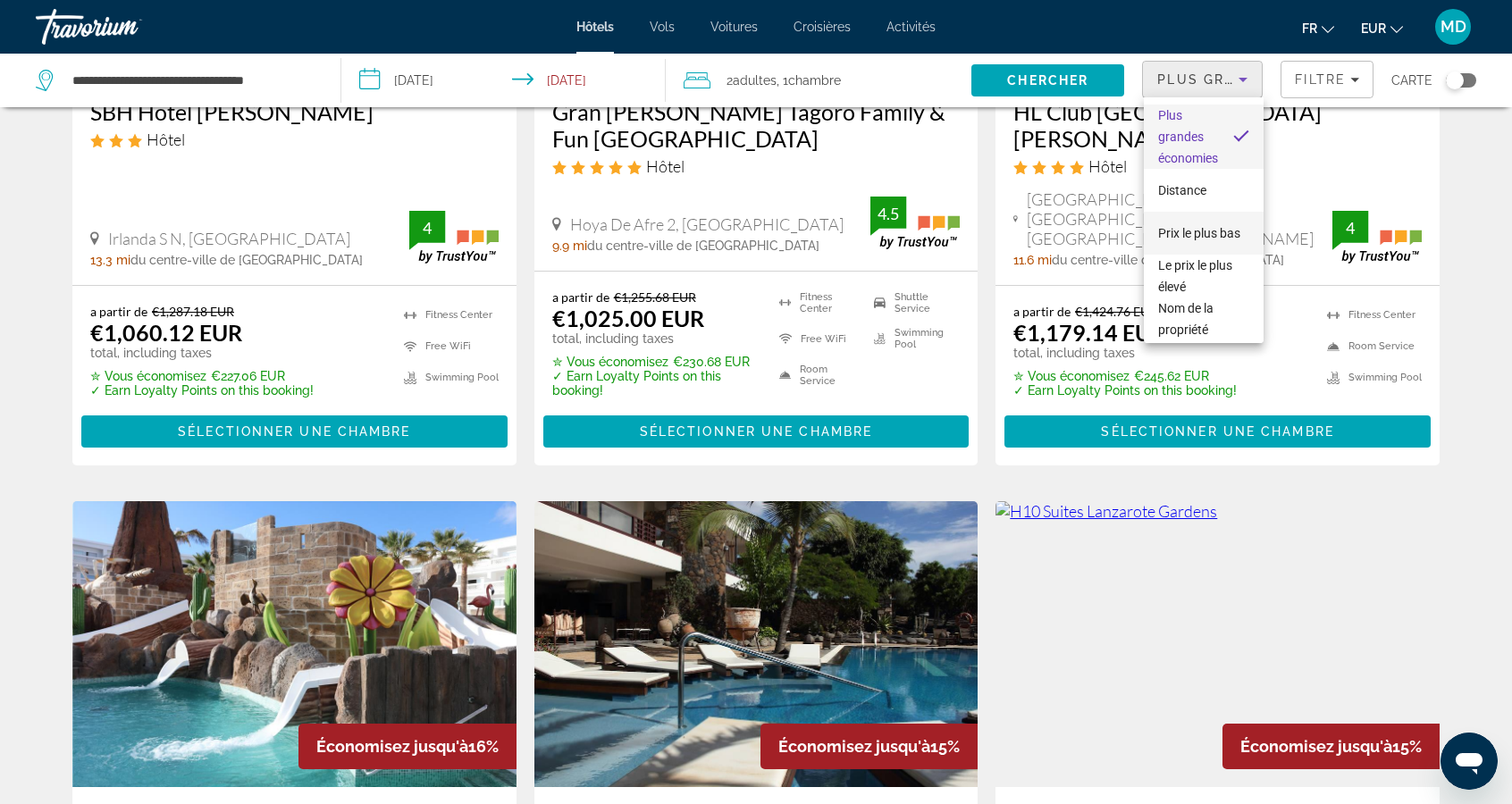
click at [1218, 229] on span "Prix le plus bas" at bounding box center [1199, 233] width 82 height 14
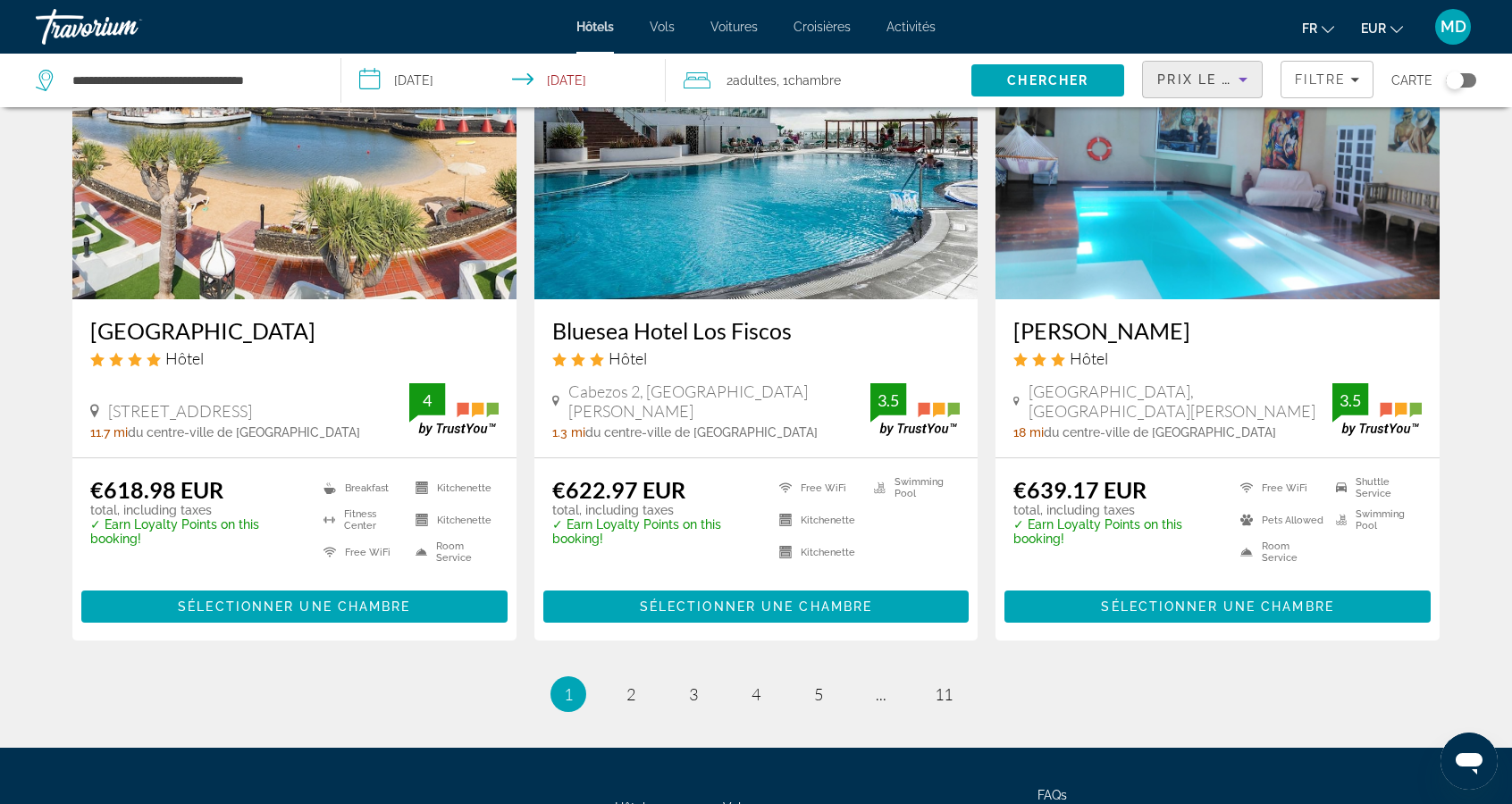
scroll to position [2206, 0]
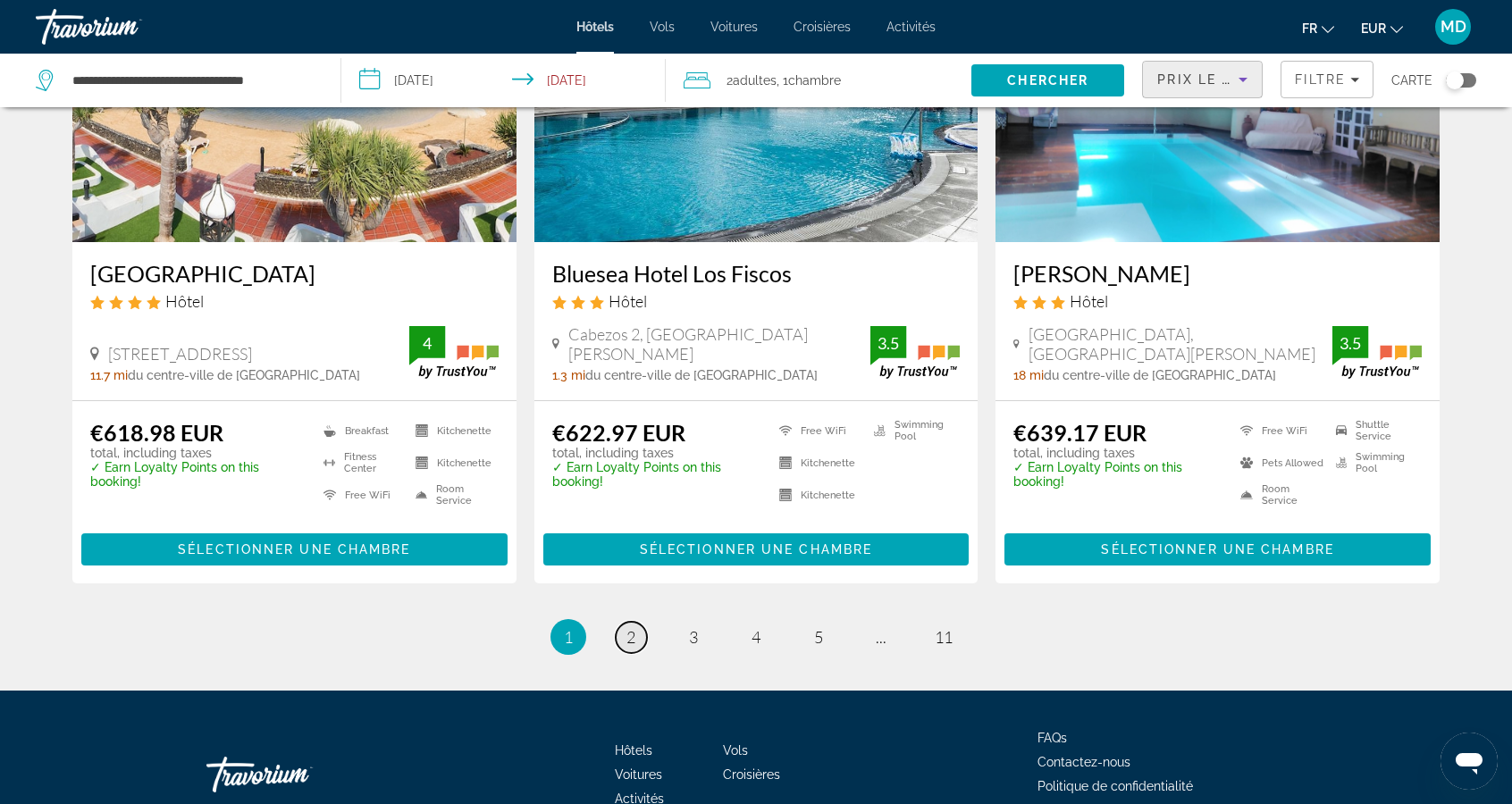
click at [634, 627] on span "2" at bounding box center [631, 637] width 9 height 20
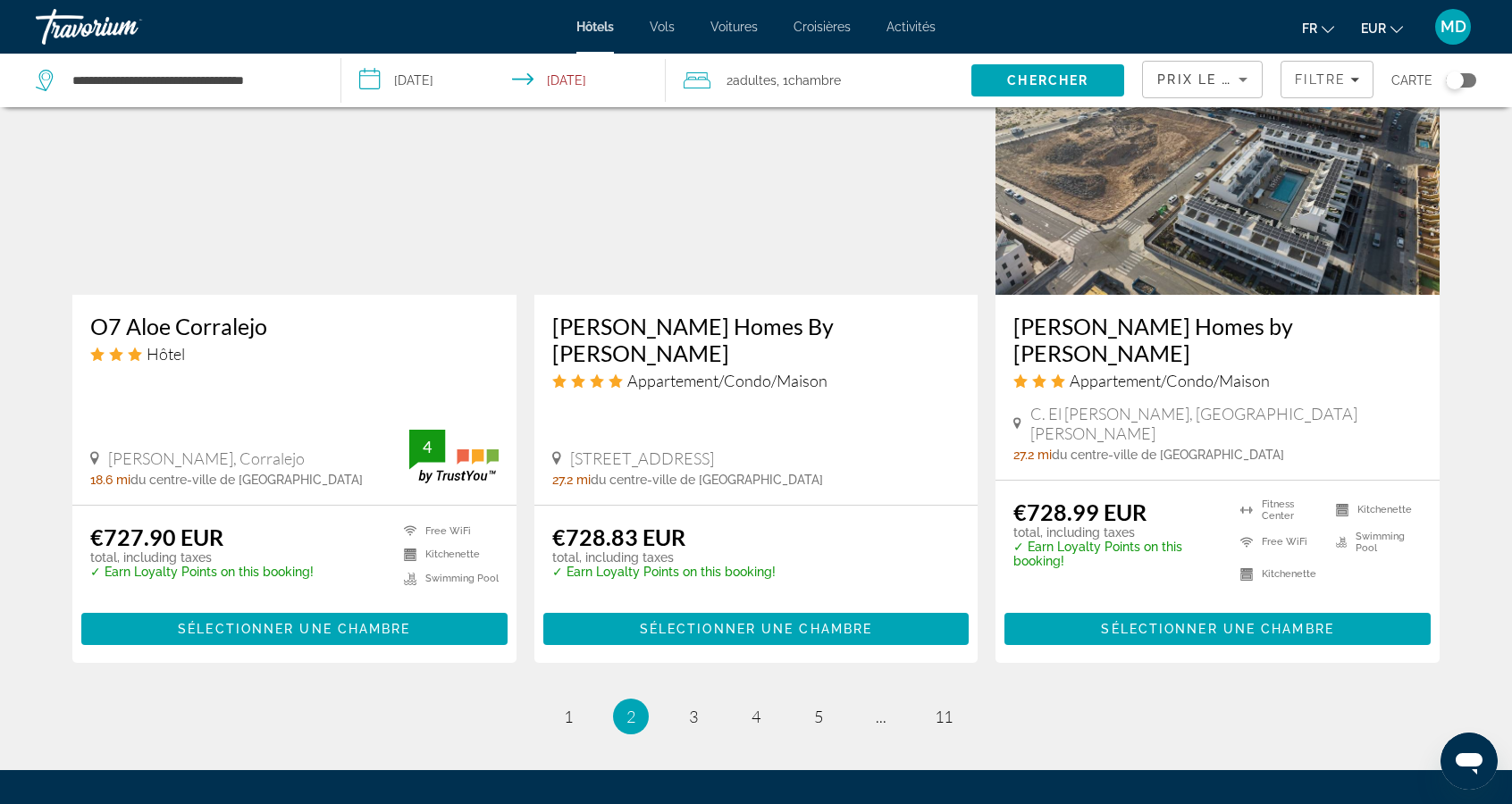
scroll to position [2242, 0]
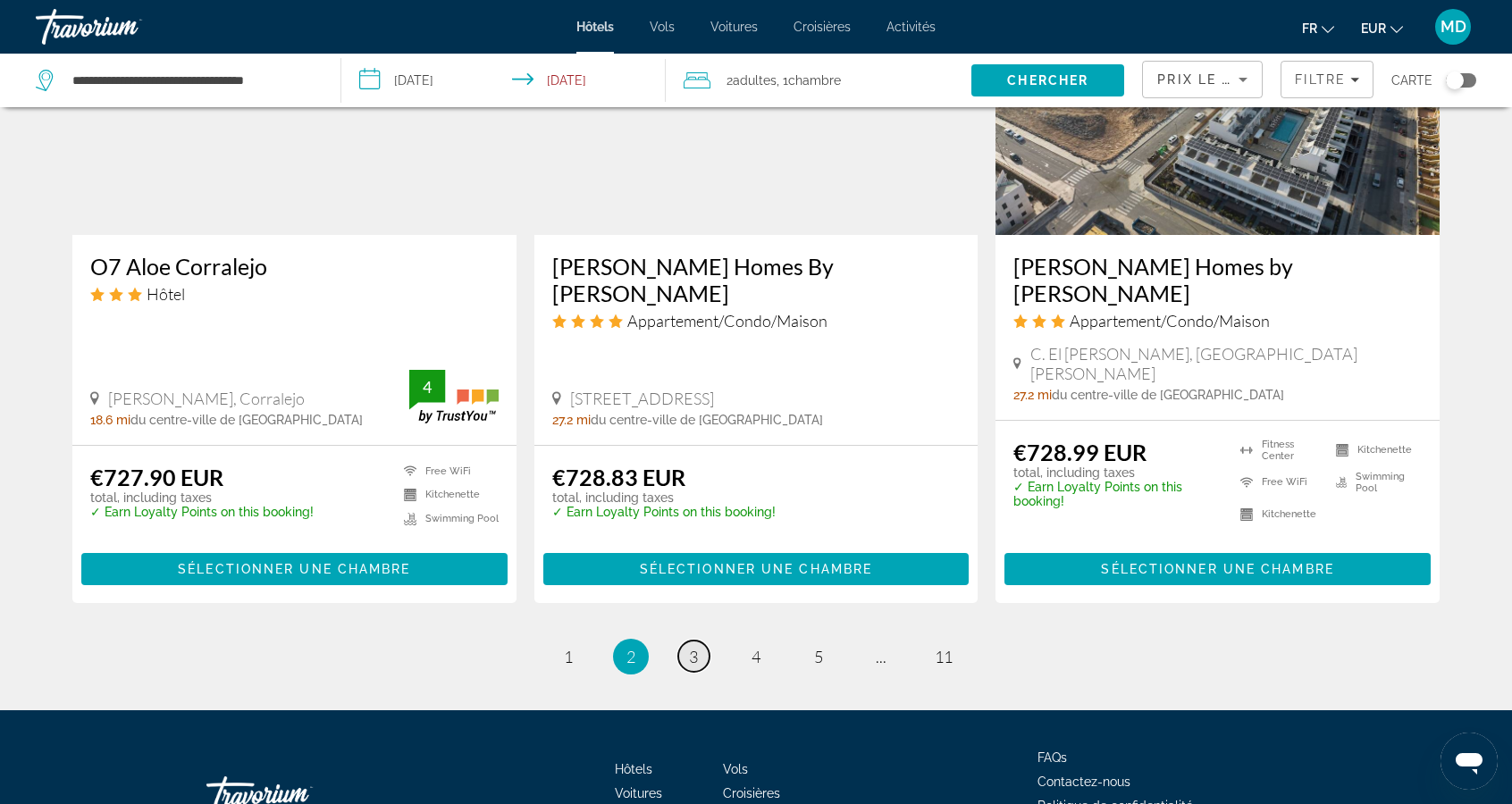
click at [696, 641] on link "page 3" at bounding box center [694, 656] width 31 height 31
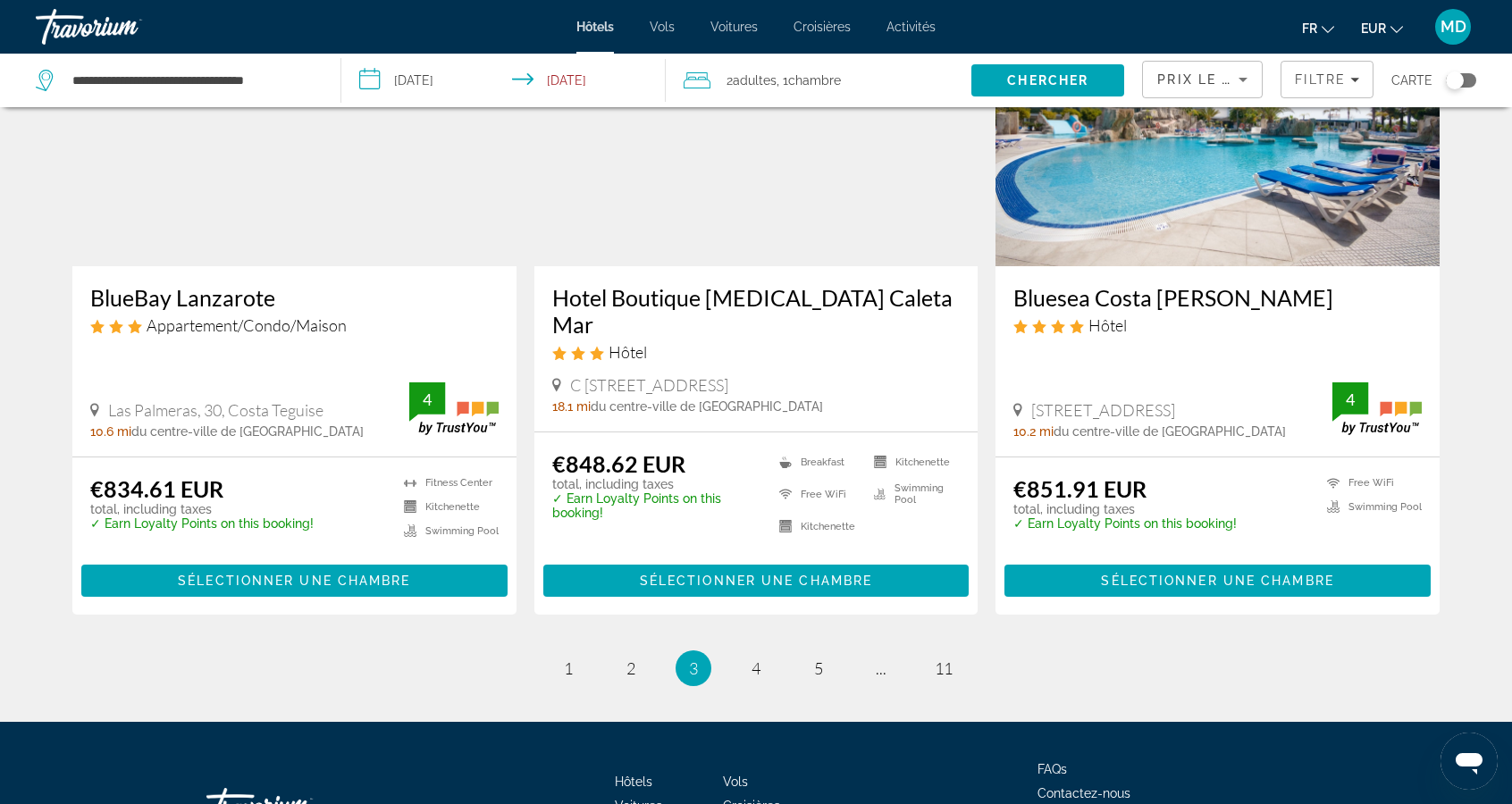
scroll to position [2217, 0]
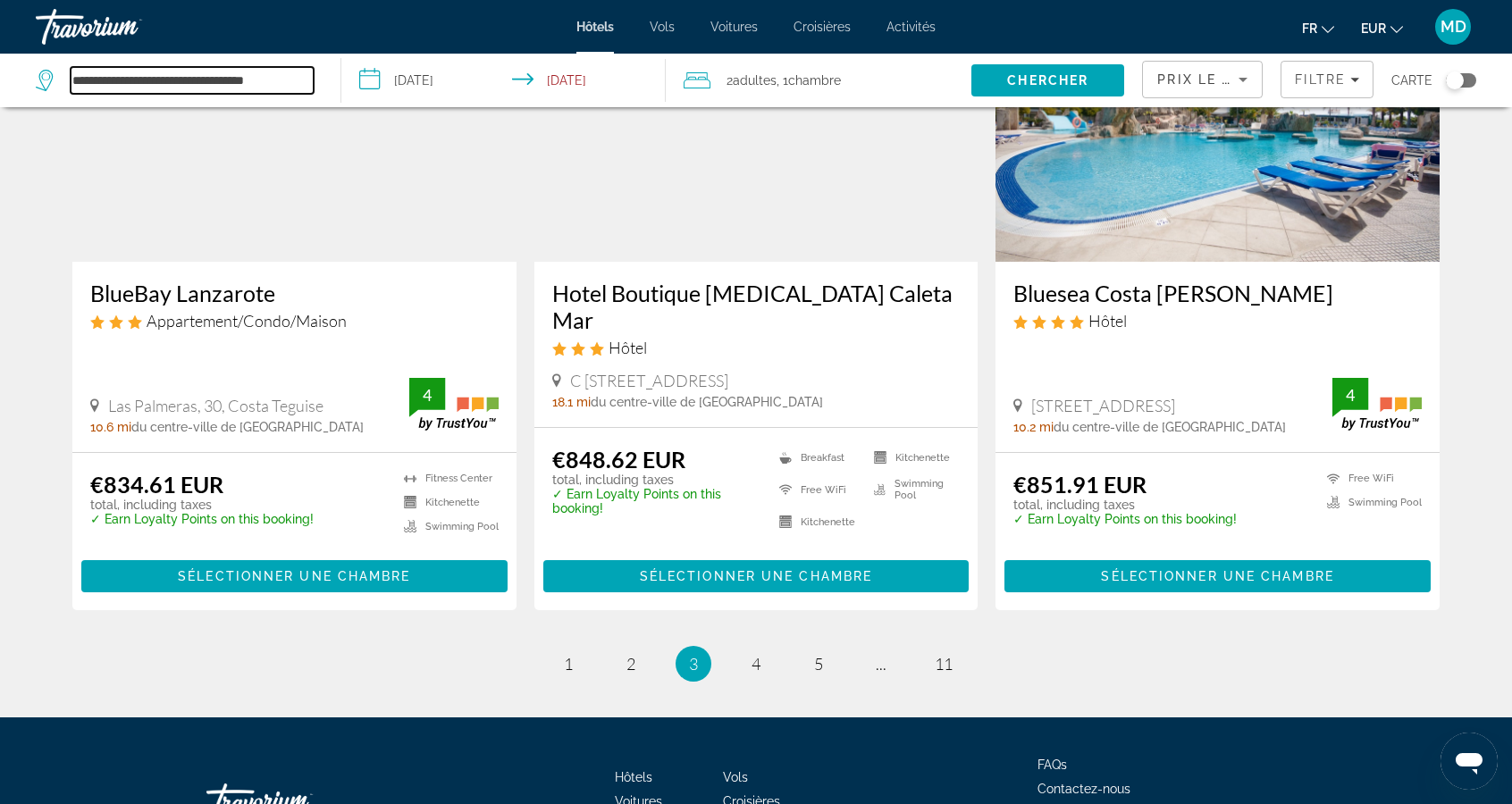
click at [311, 83] on input "**********" at bounding box center [192, 81] width 243 height 27
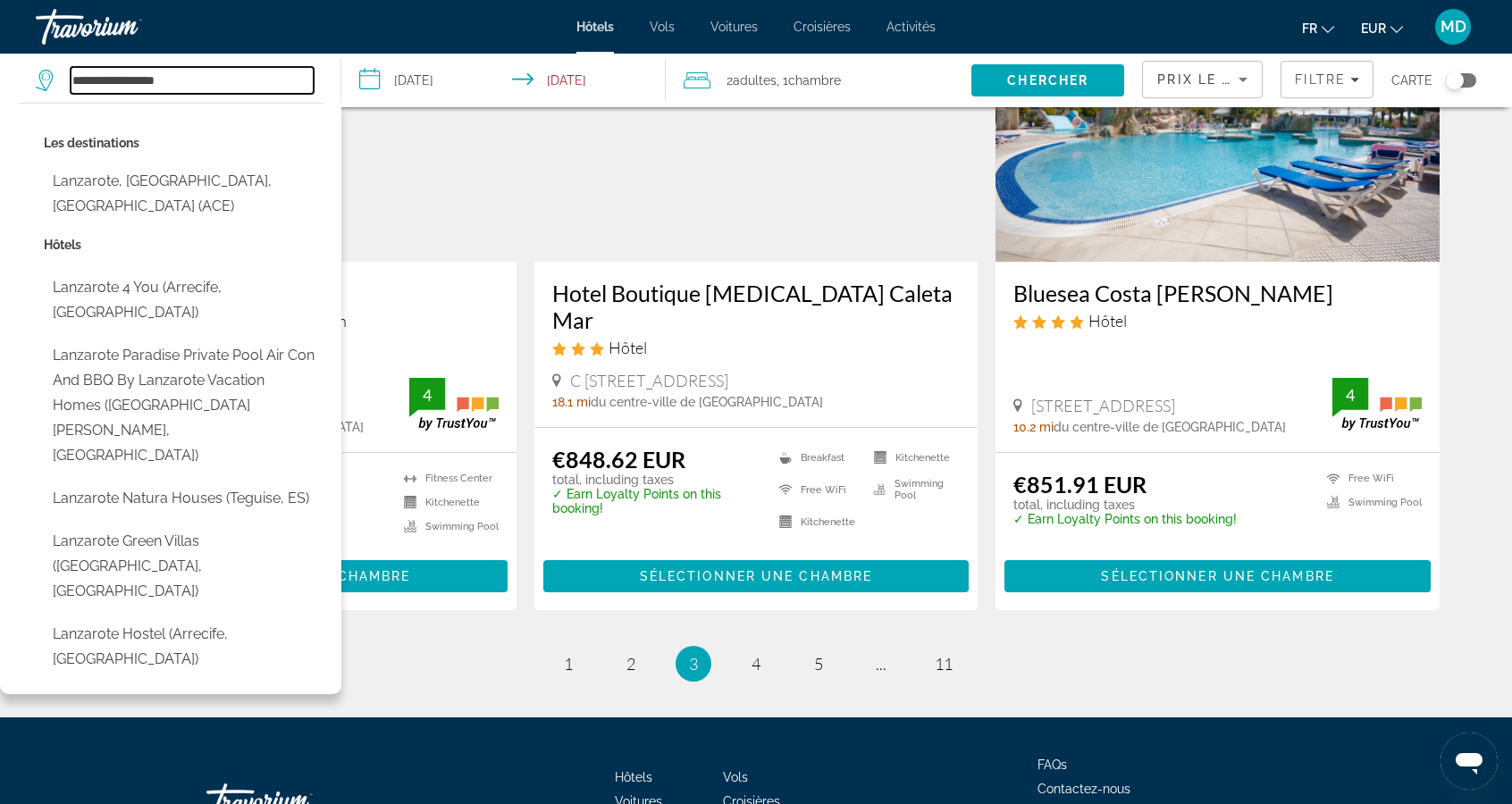
type input "**********"
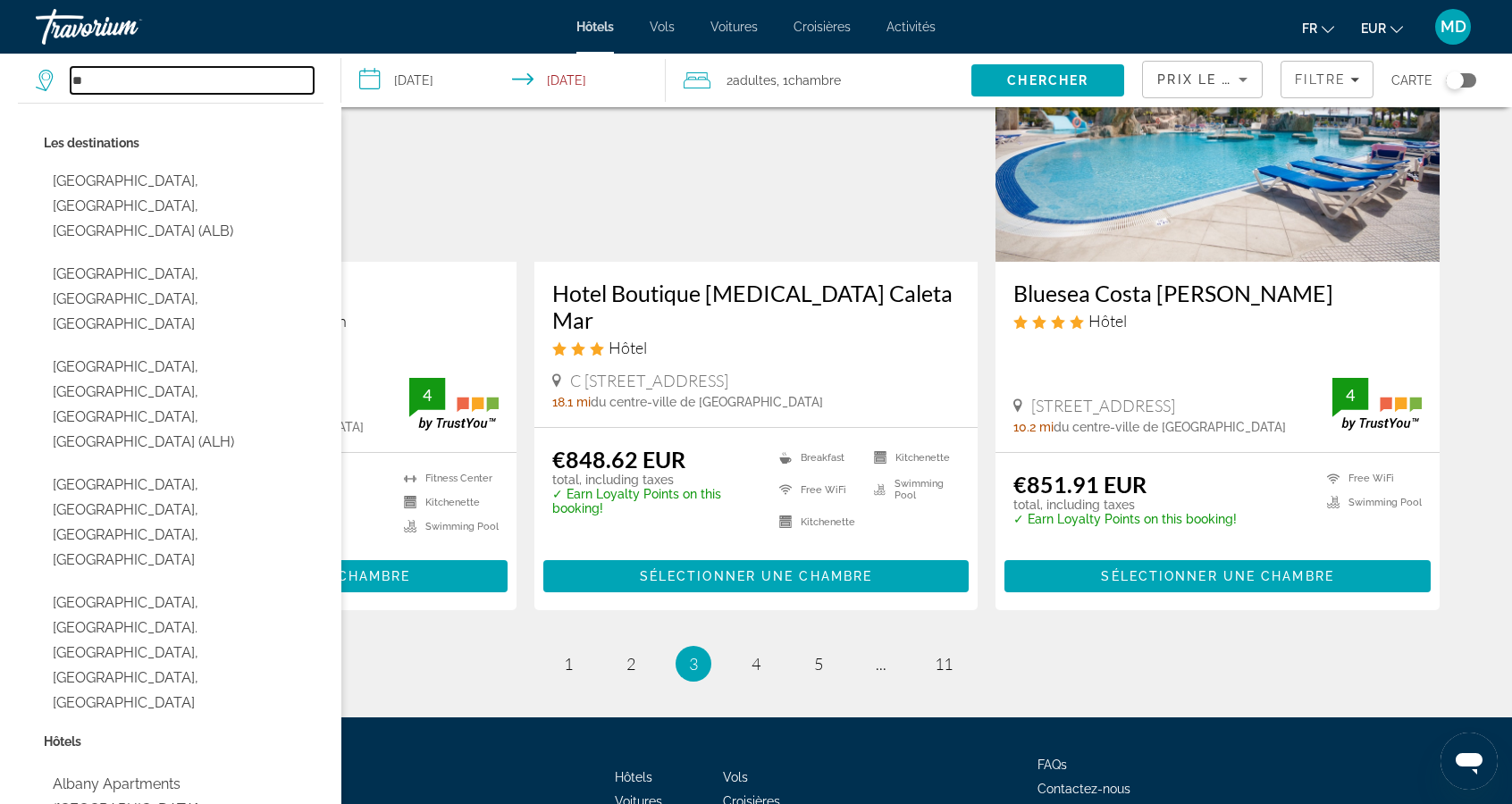
type input "*"
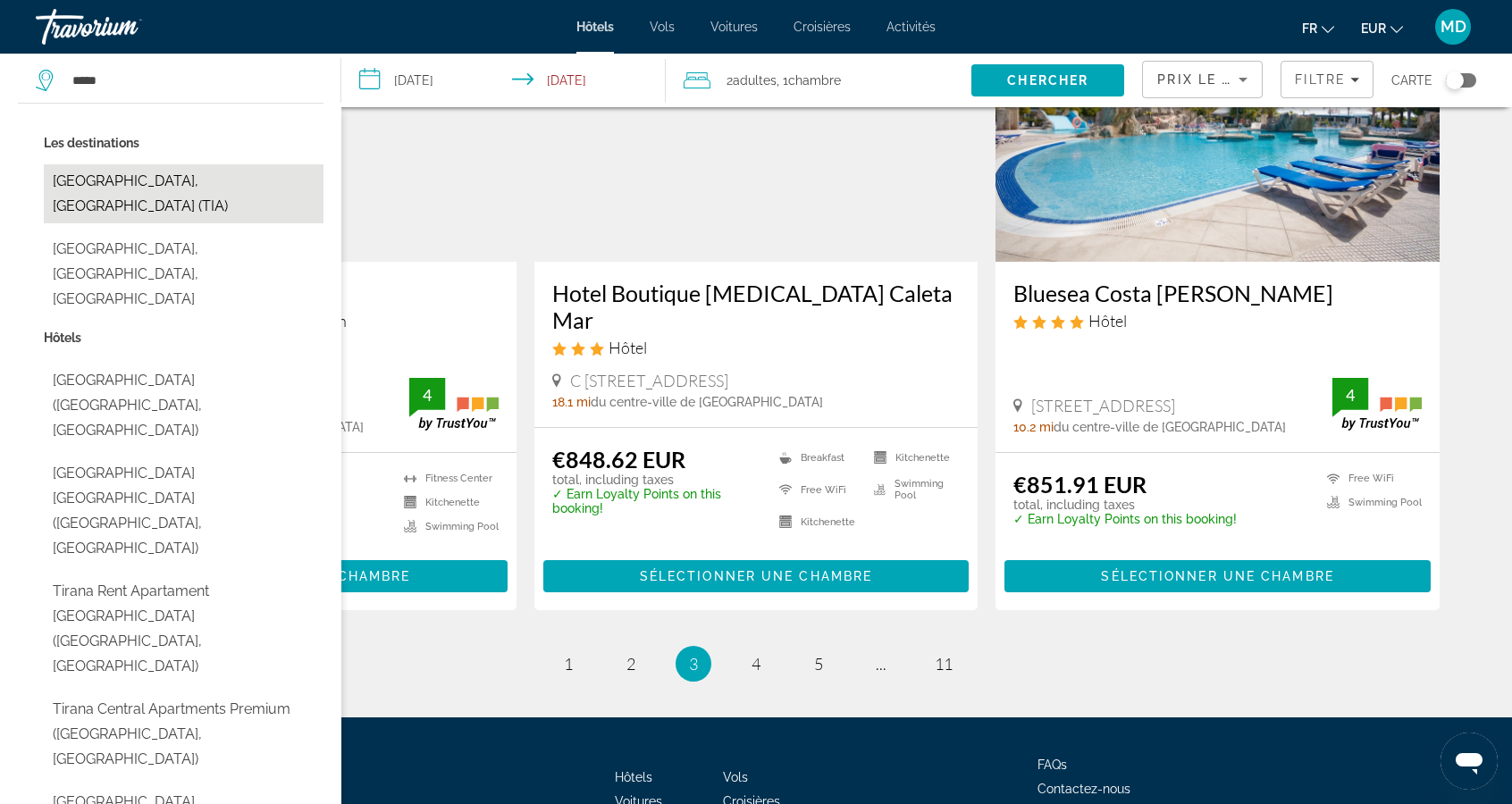
click at [93, 176] on button "[GEOGRAPHIC_DATA], [GEOGRAPHIC_DATA] (TIA)" at bounding box center [184, 194] width 280 height 59
type input "**********"
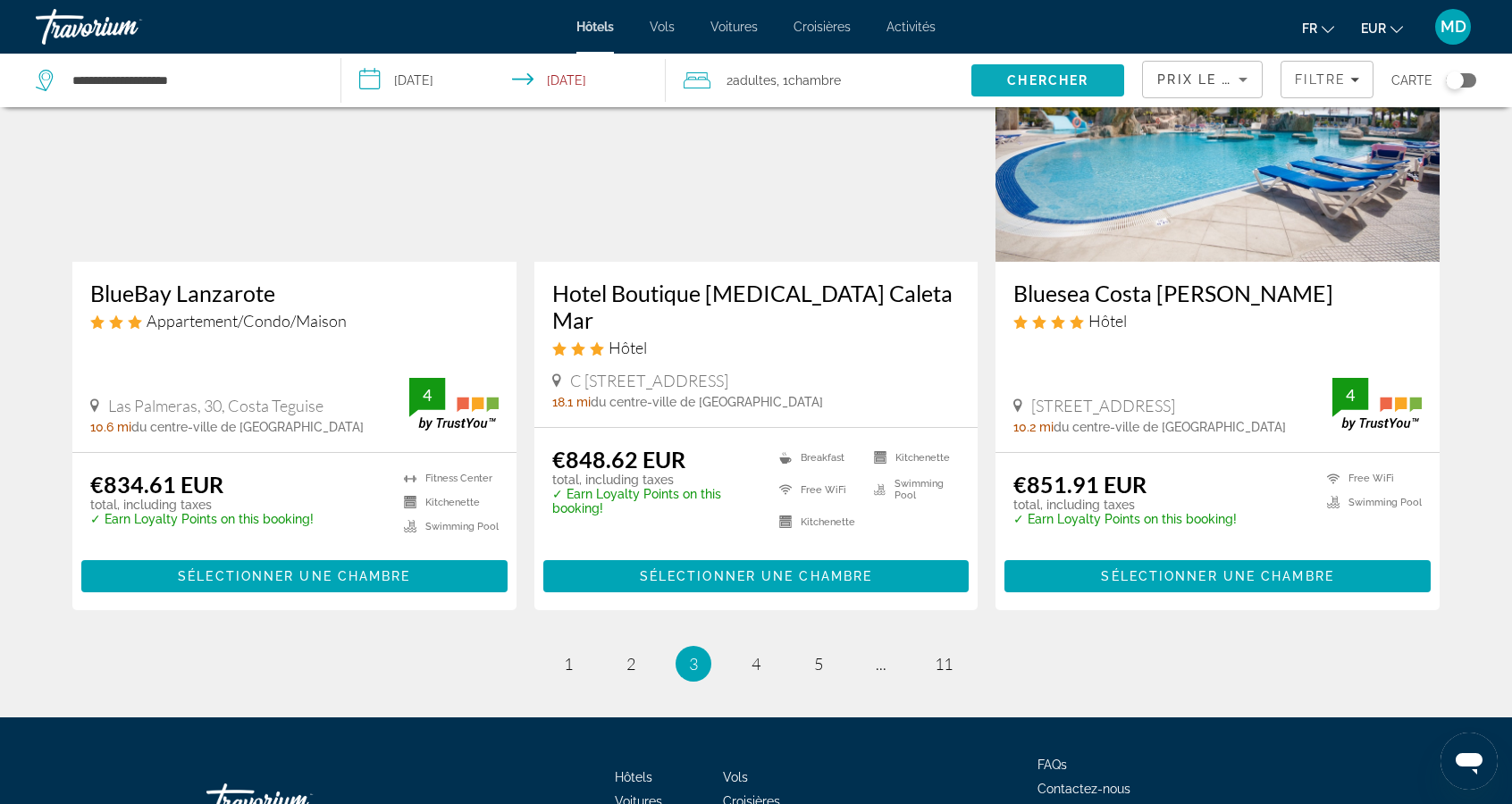
click at [1047, 73] on span "Chercher" at bounding box center [1047, 81] width 82 height 14
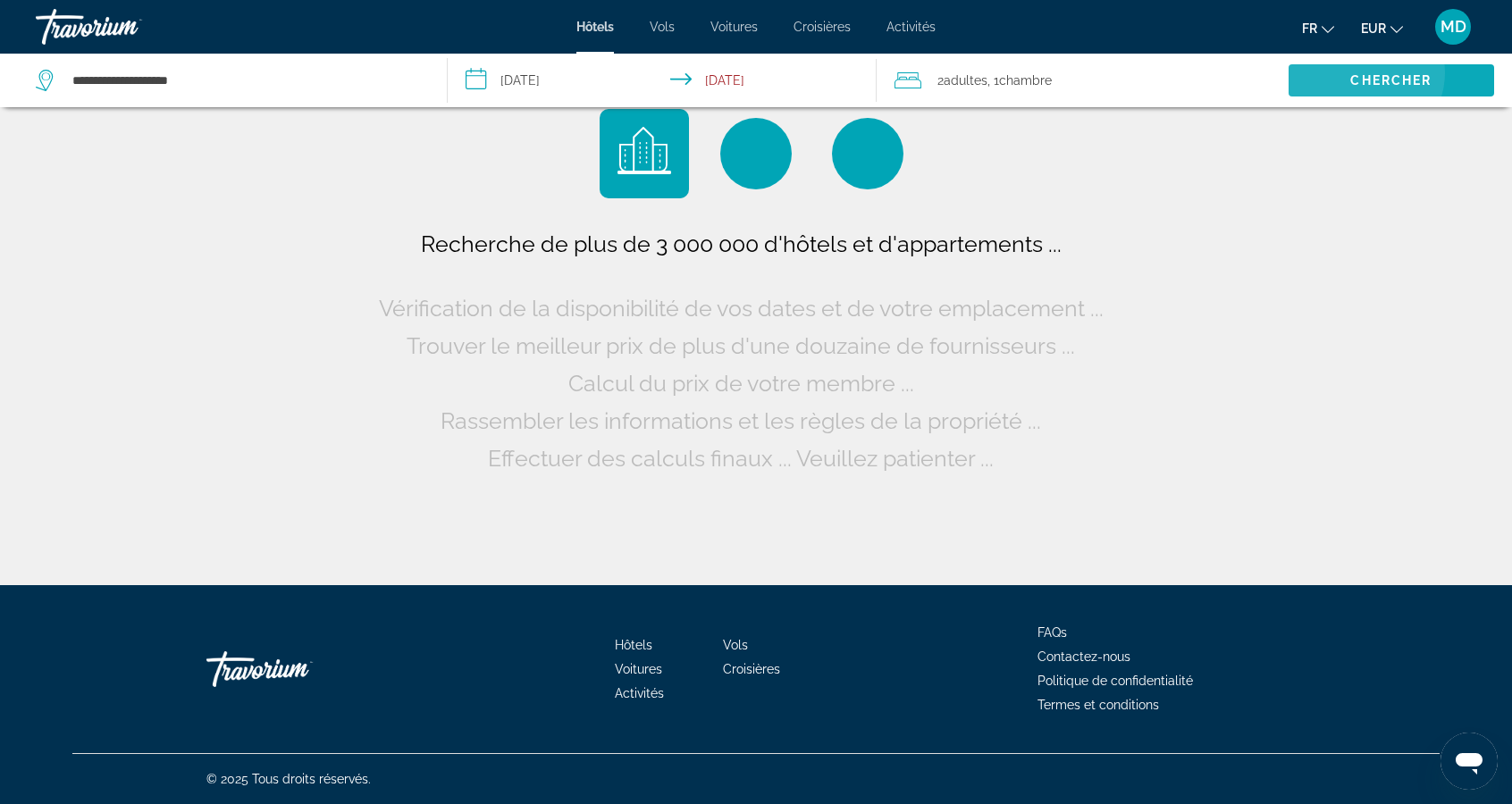
scroll to position [0, 0]
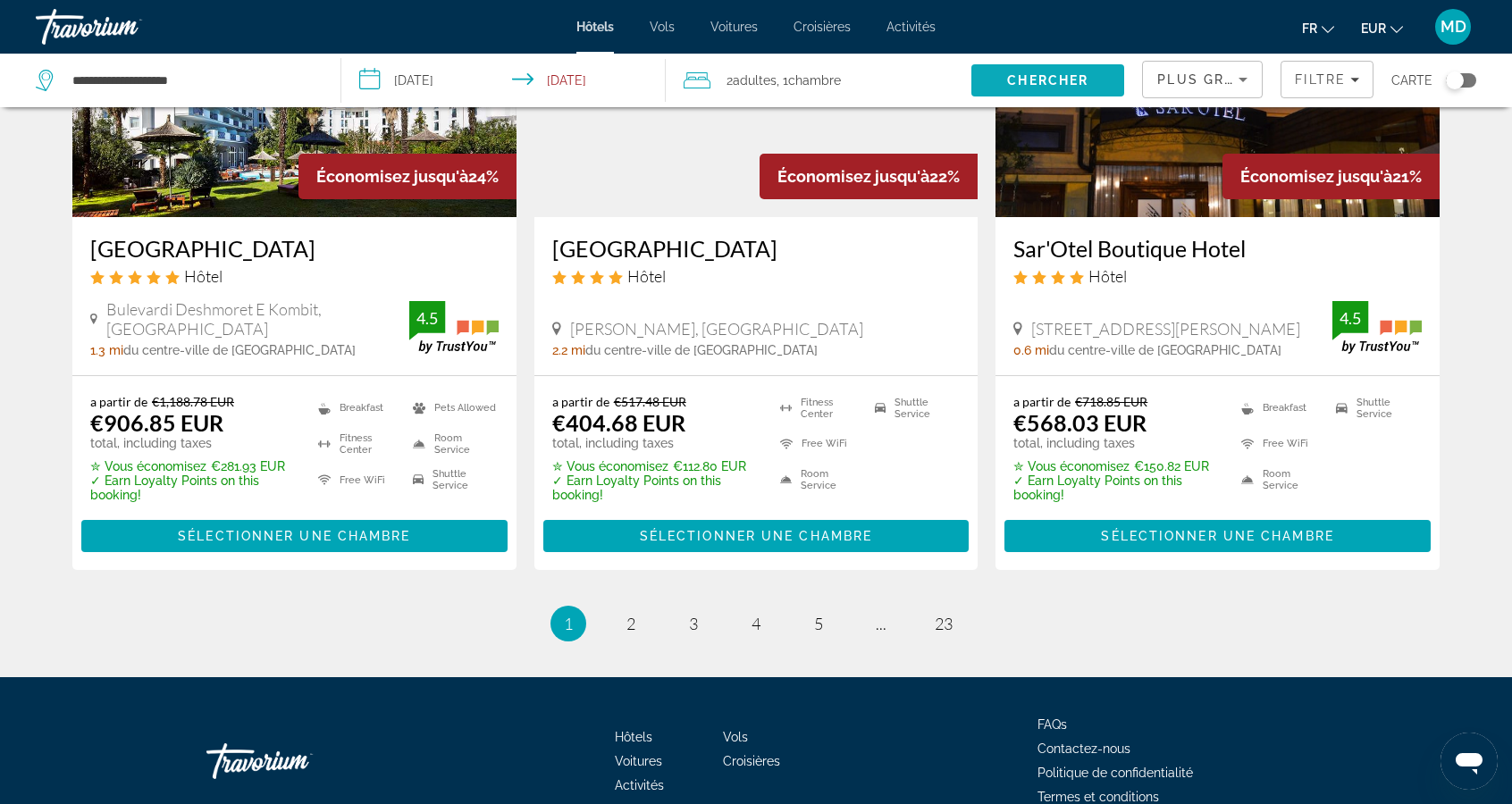
scroll to position [2274, 0]
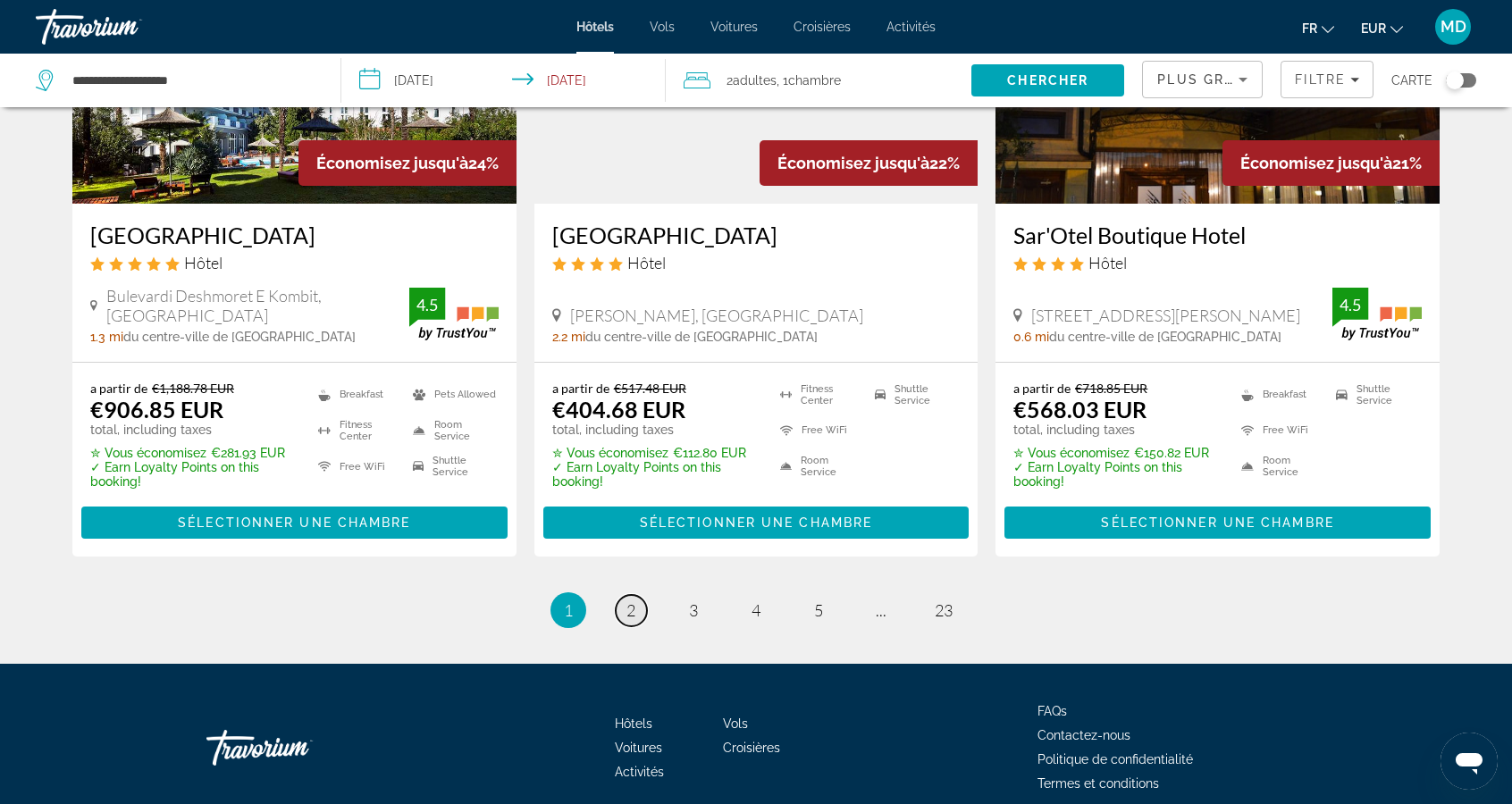
click at [637, 618] on link "page 2" at bounding box center [631, 610] width 31 height 31
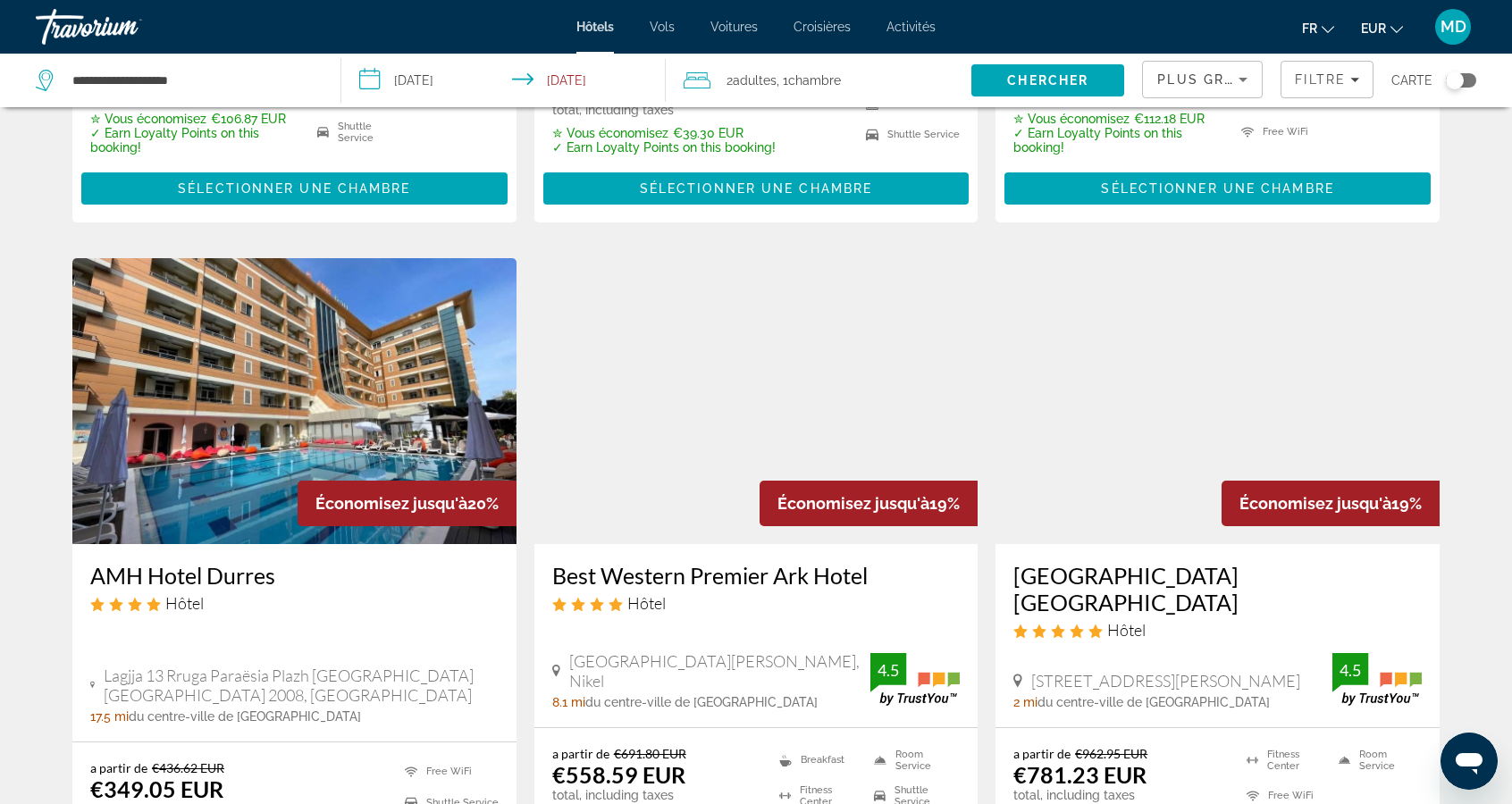
scroll to position [580, 0]
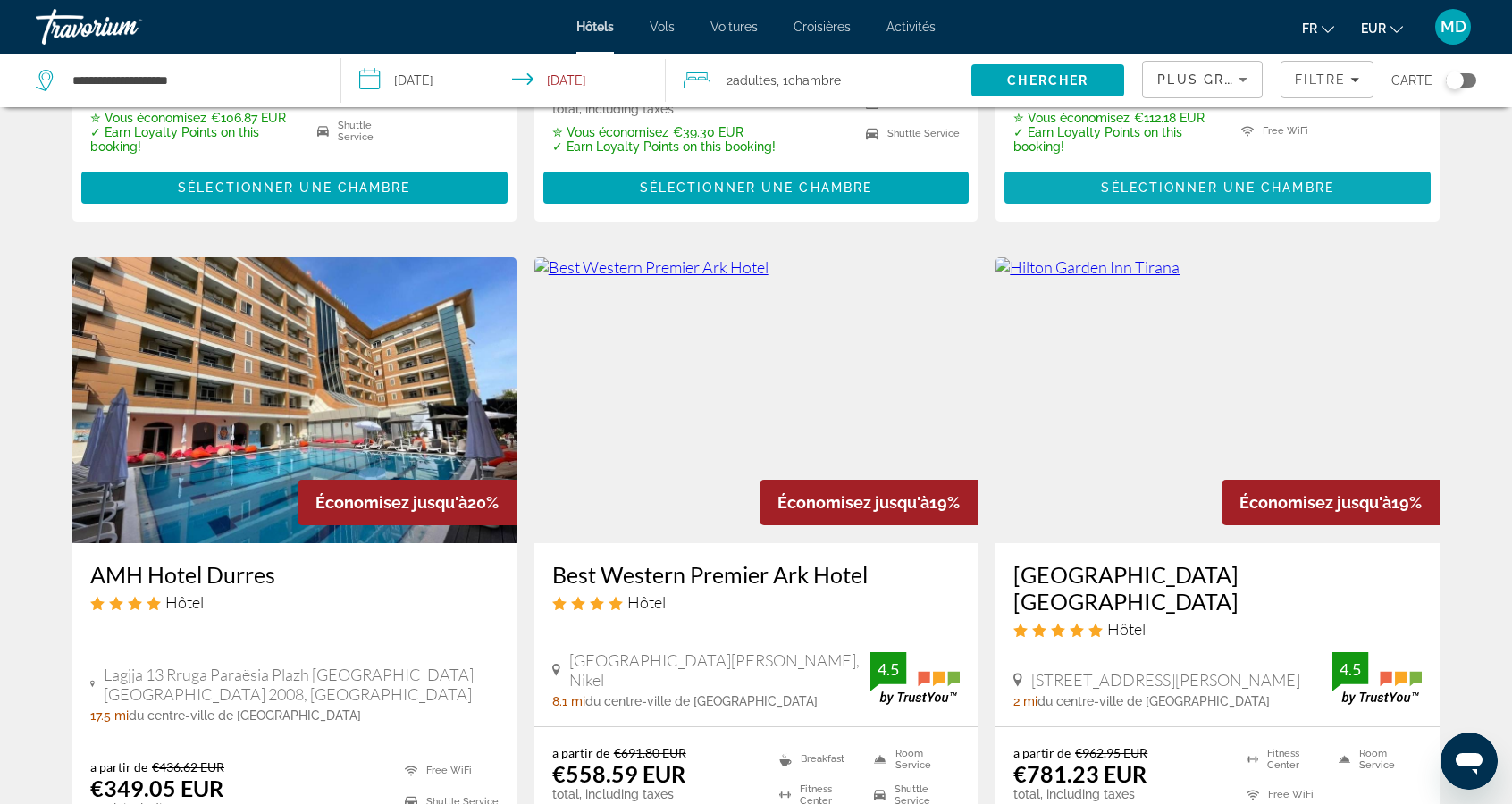
click at [1198, 180] on span "Sélectionner une chambre" at bounding box center [1216, 187] width 232 height 14
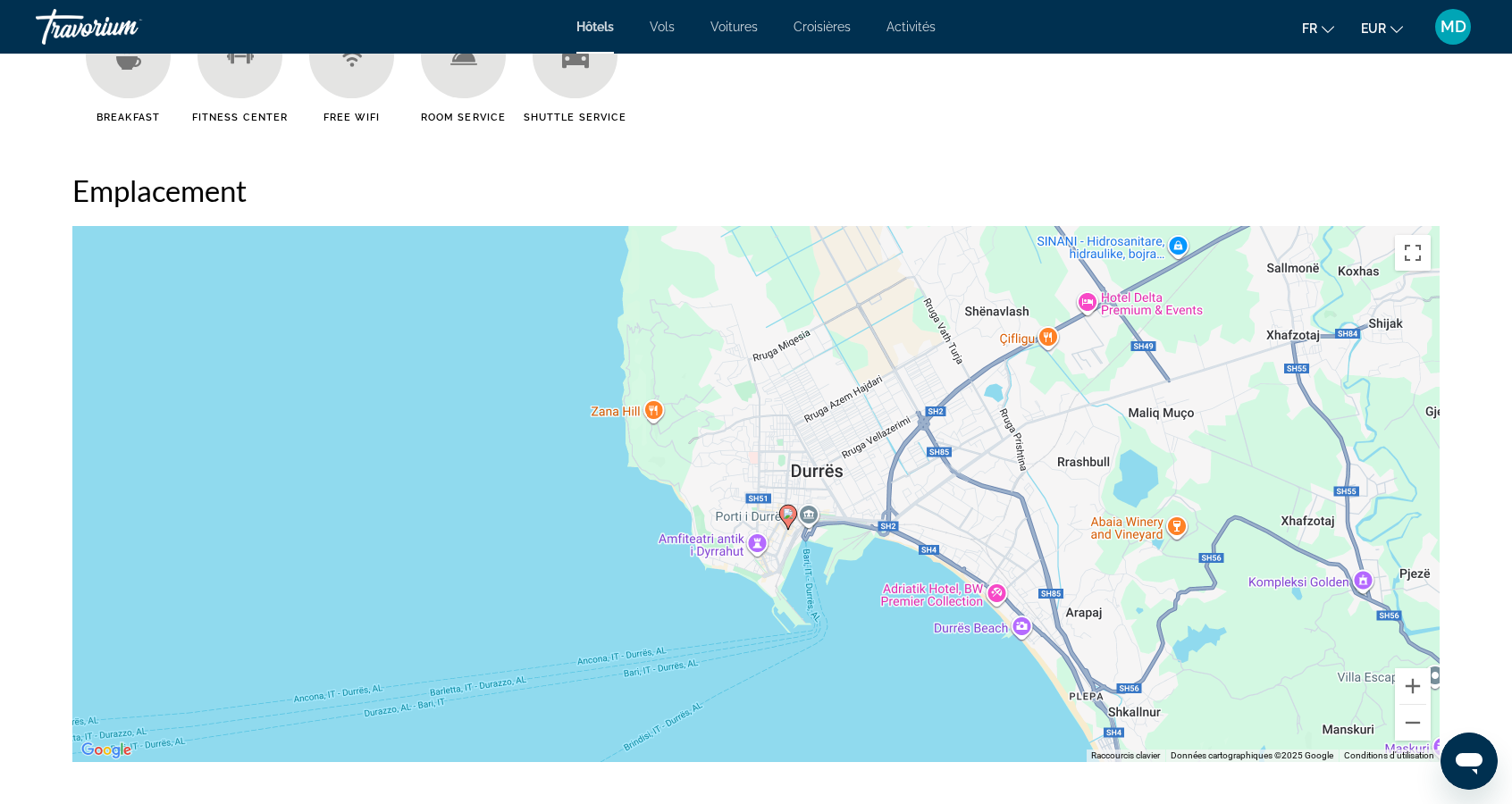
scroll to position [1570, 0]
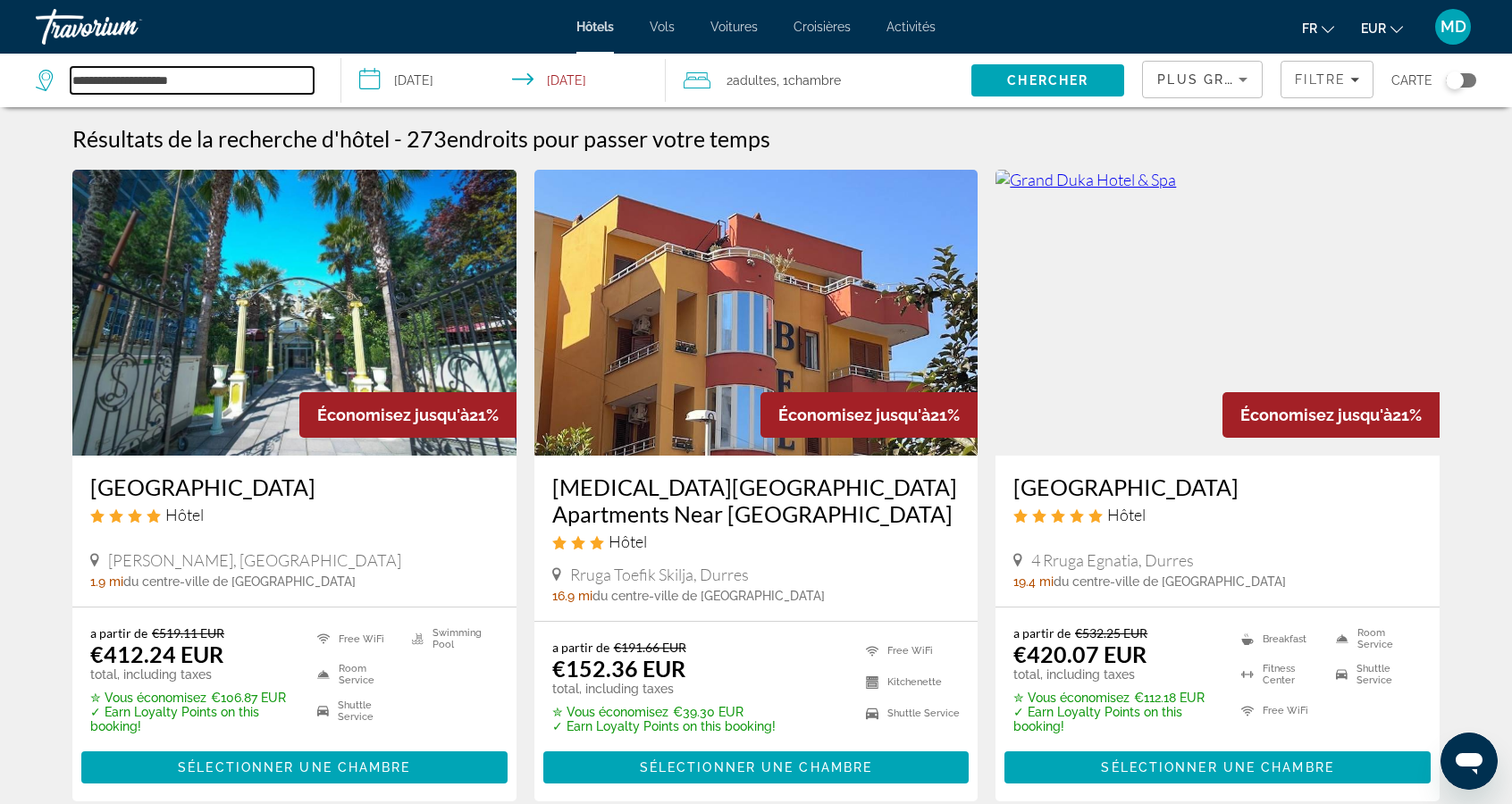
click at [234, 83] on input "**********" at bounding box center [192, 81] width 243 height 27
type input "*******"
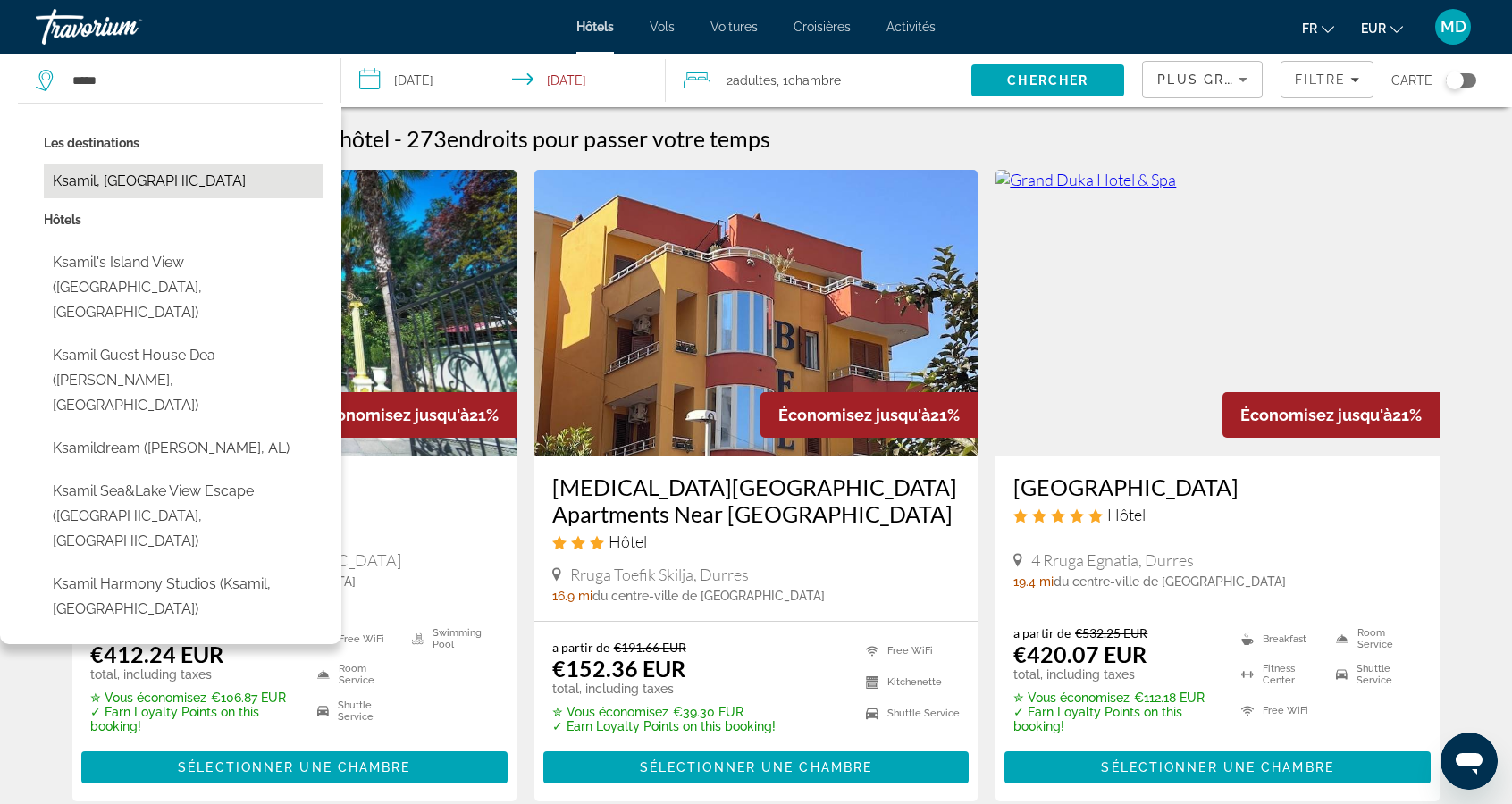
click at [91, 173] on button "Ksamil, [GEOGRAPHIC_DATA]" at bounding box center [184, 181] width 280 height 34
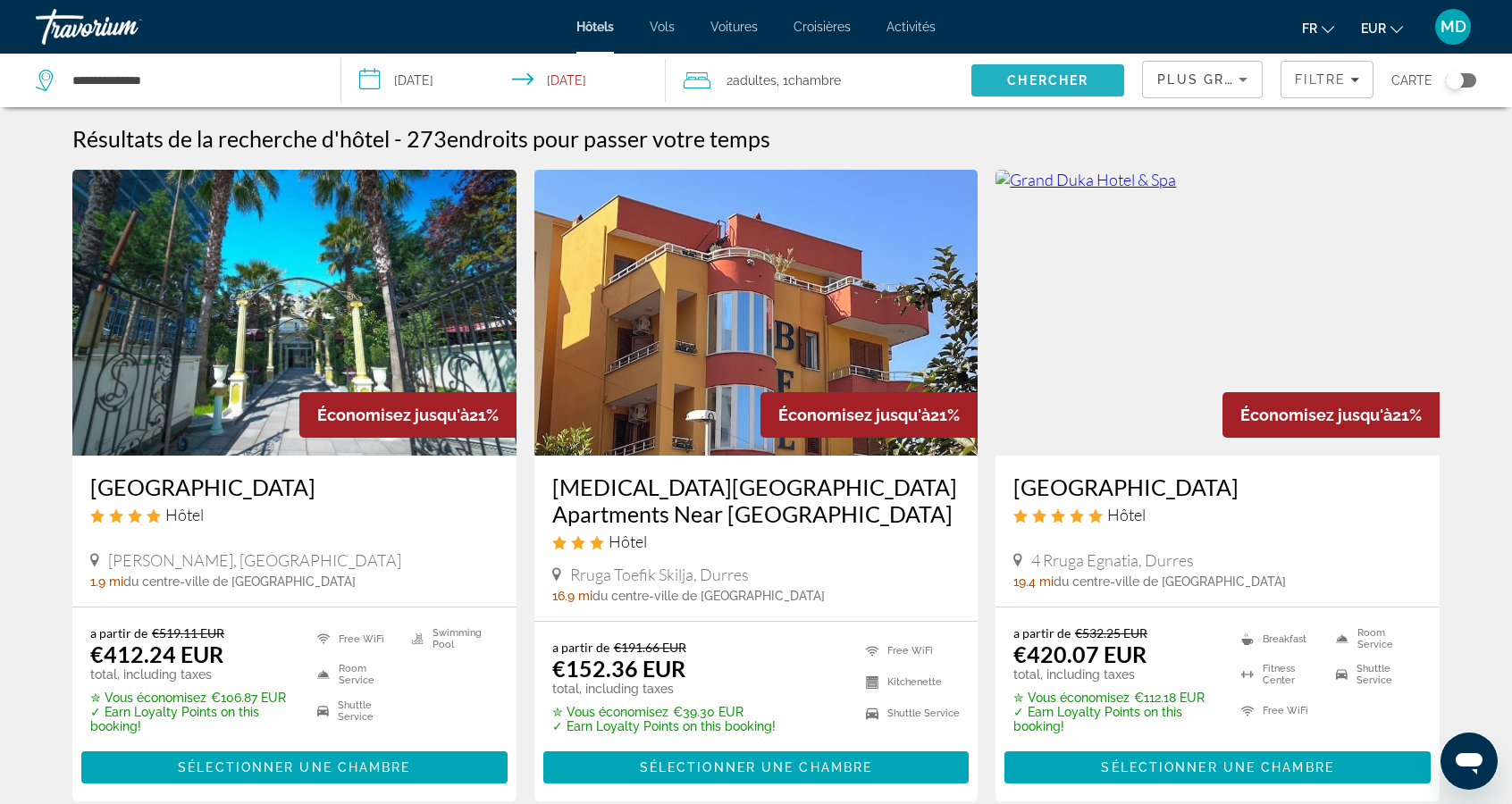
click at [1029, 81] on span "Chercher" at bounding box center [1047, 81] width 82 height 14
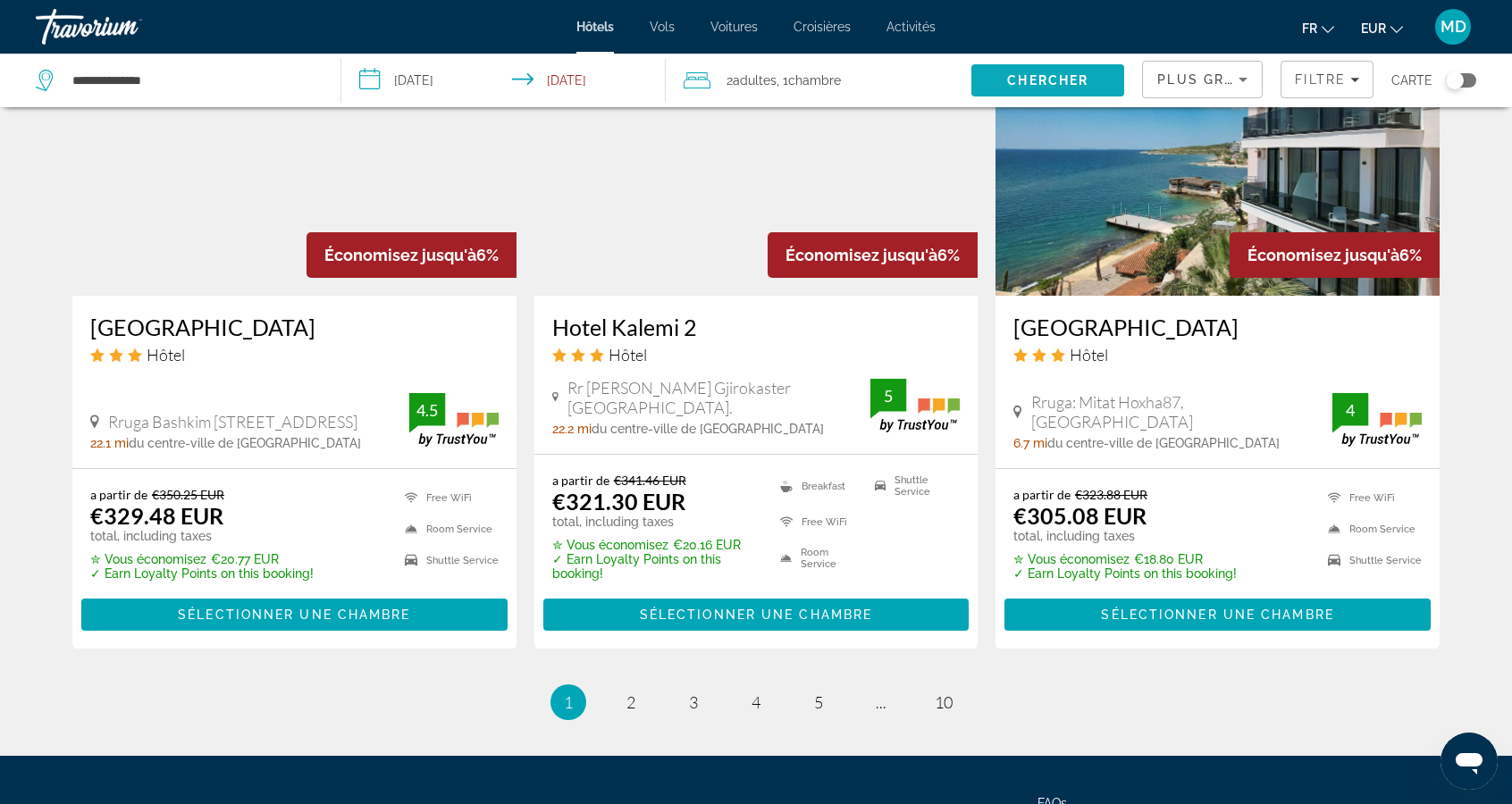
scroll to position [2153, 0]
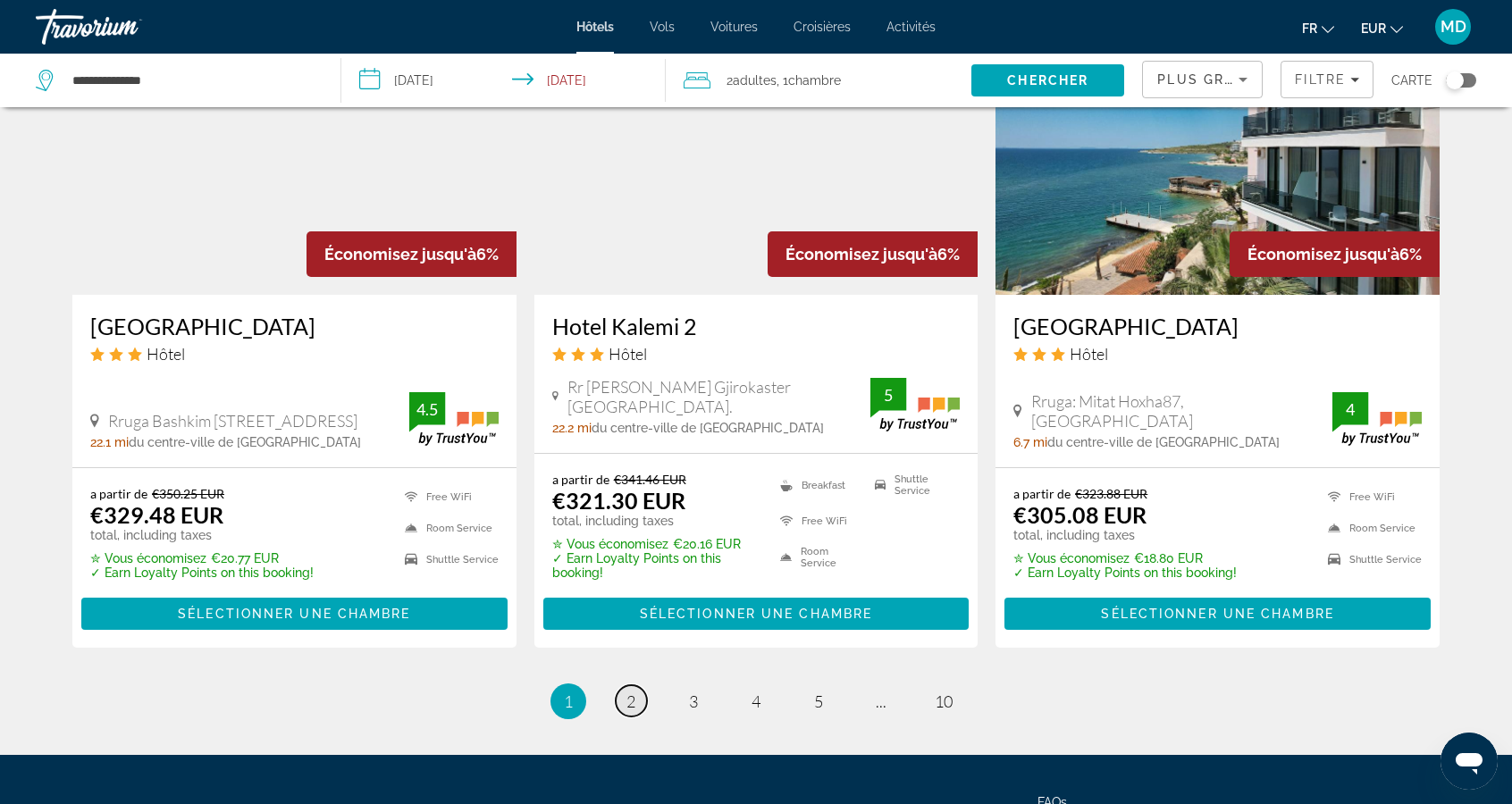
click at [635, 703] on link "page 2" at bounding box center [631, 701] width 31 height 31
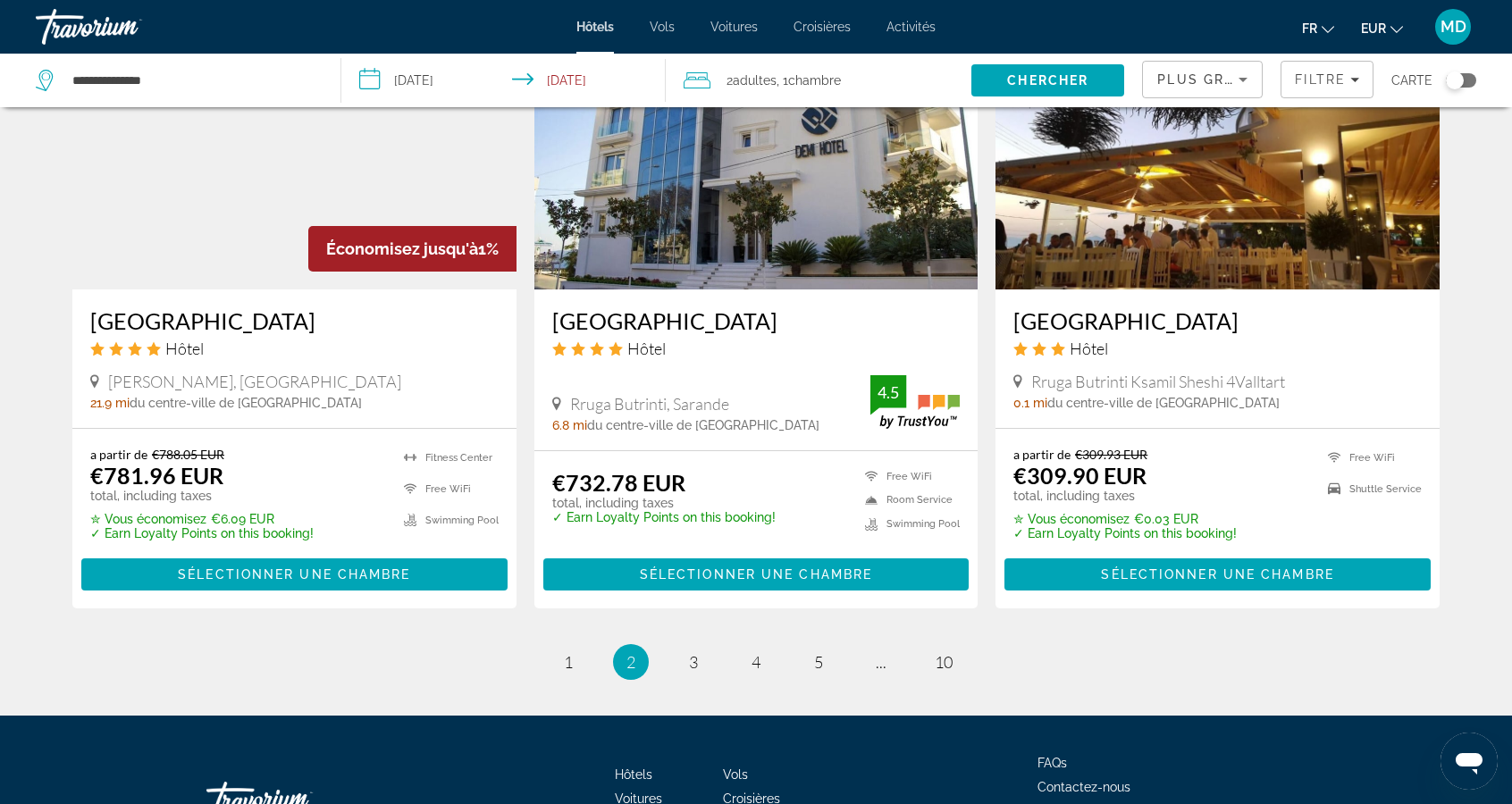
scroll to position [2212, 0]
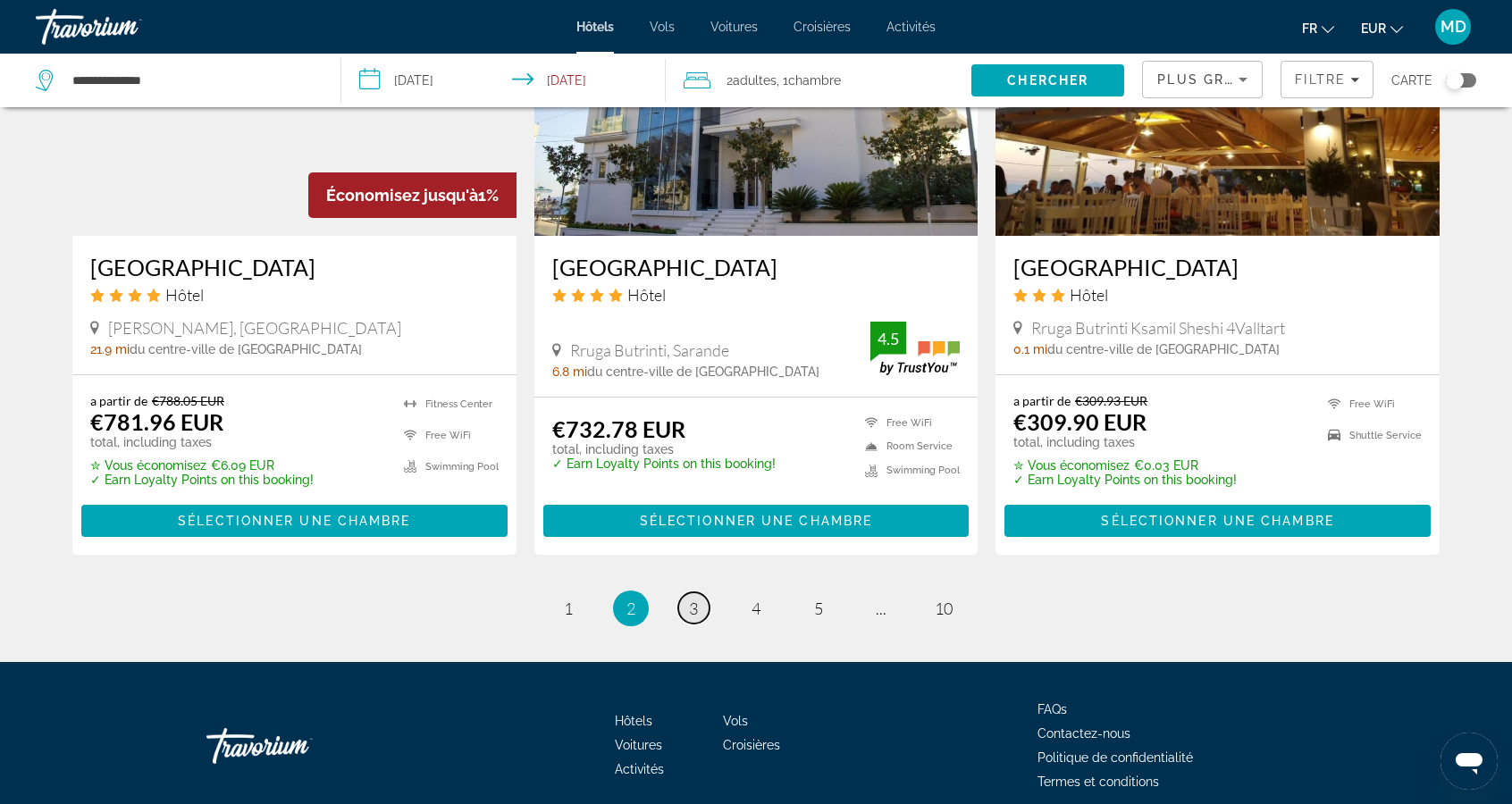
click at [697, 613] on link "page 3" at bounding box center [694, 608] width 31 height 31
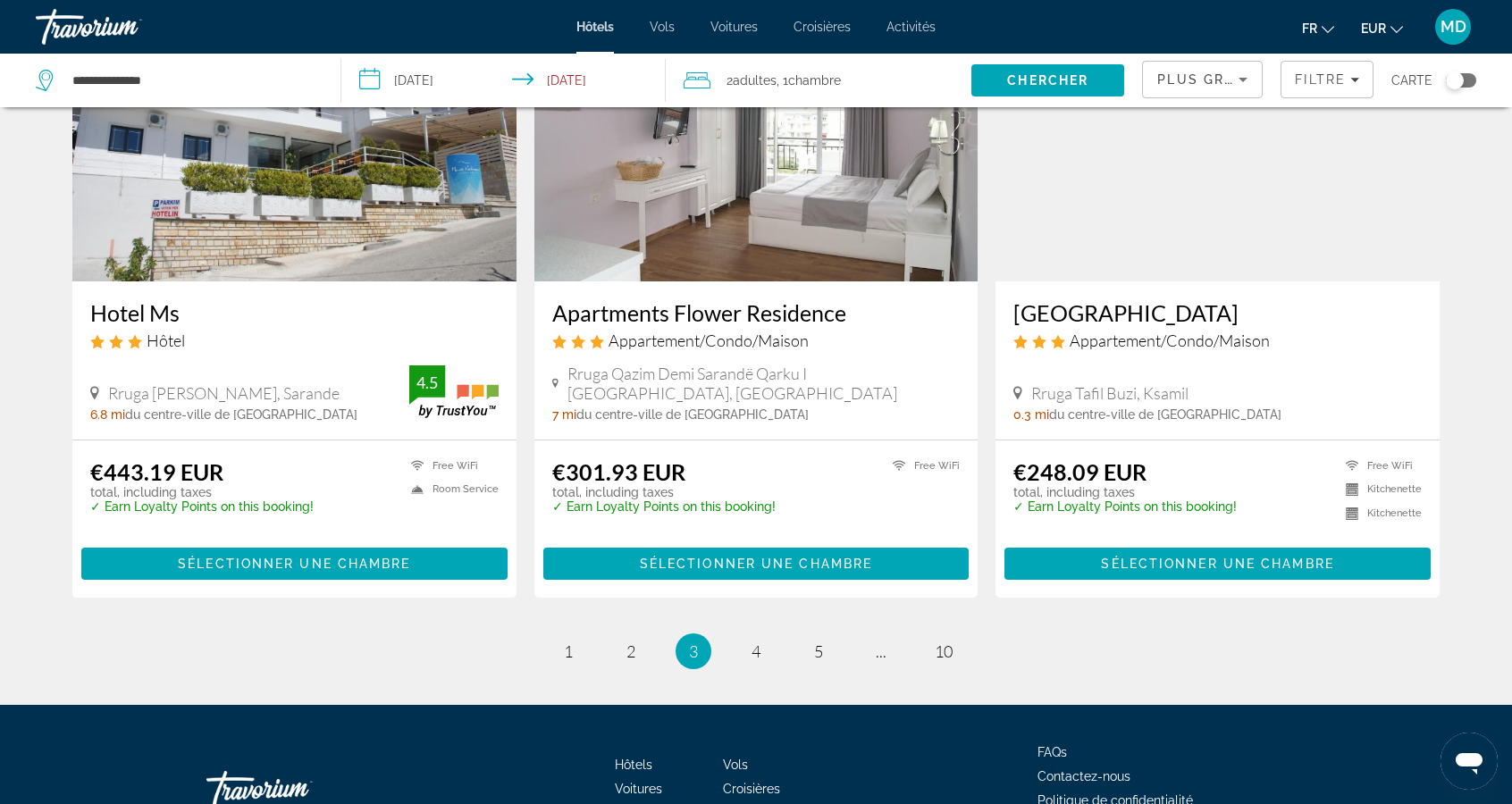
scroll to position [2139, 0]
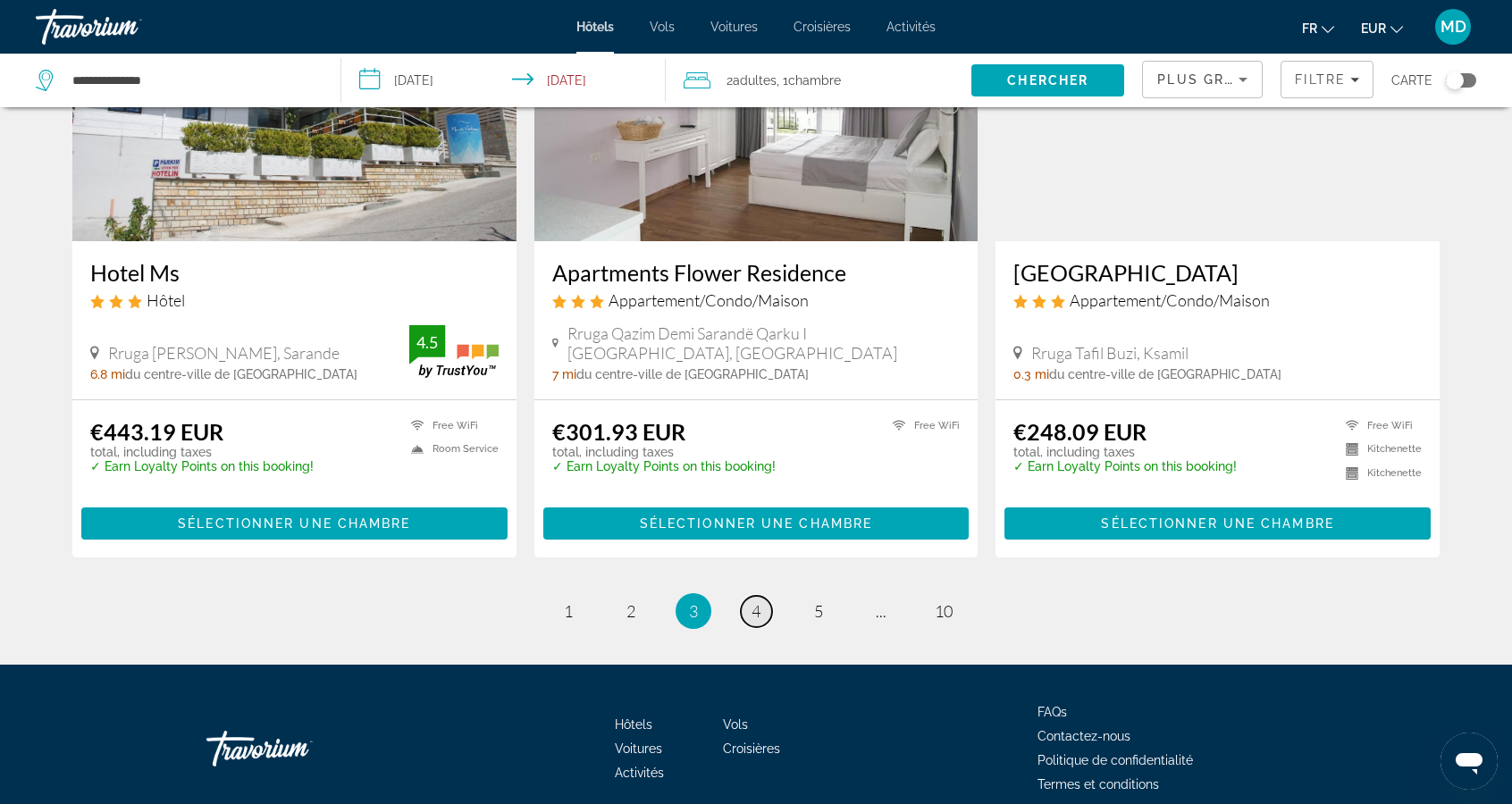
click at [747, 617] on link "page 4" at bounding box center [756, 611] width 31 height 31
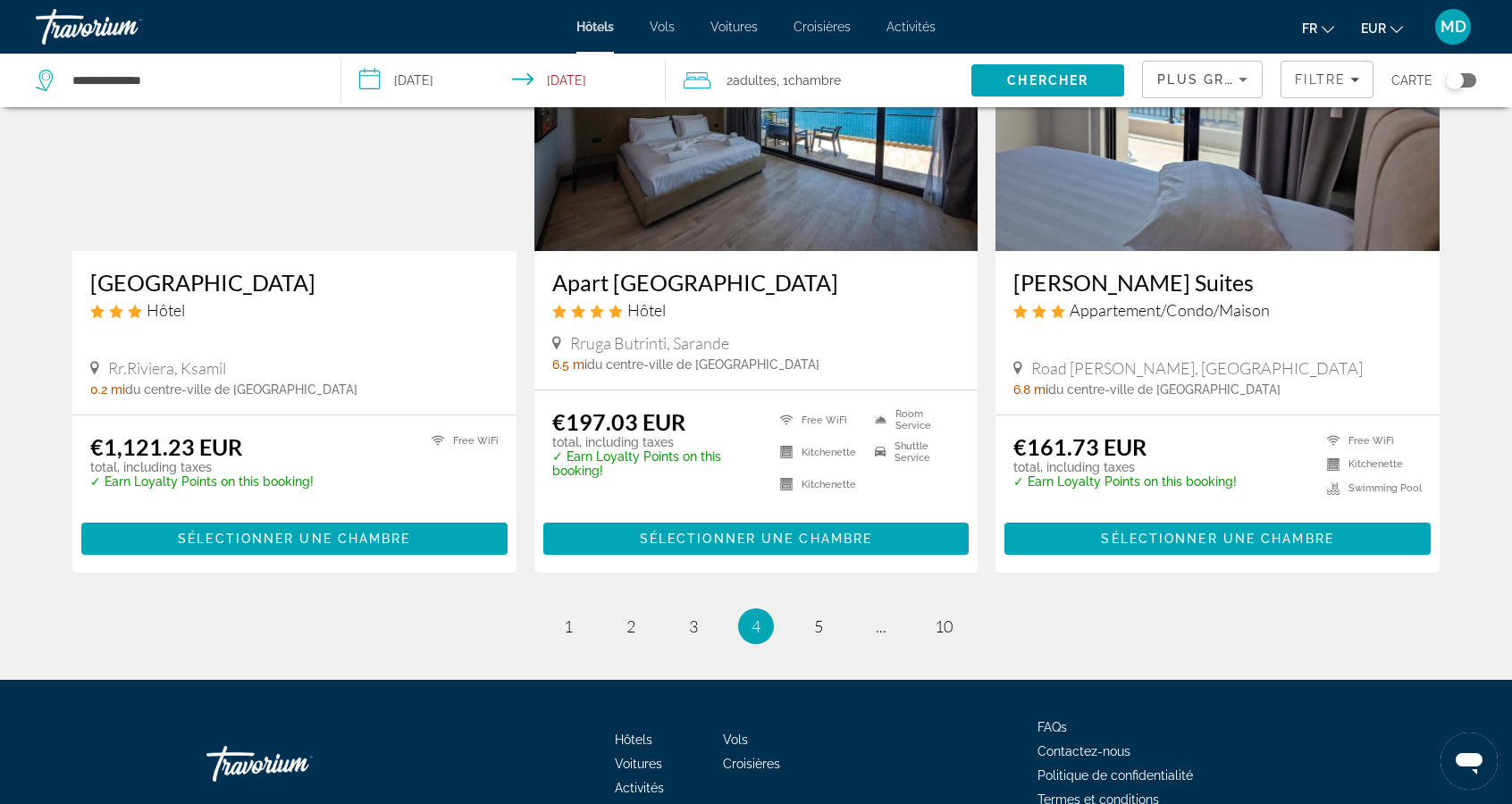
scroll to position [2127, 0]
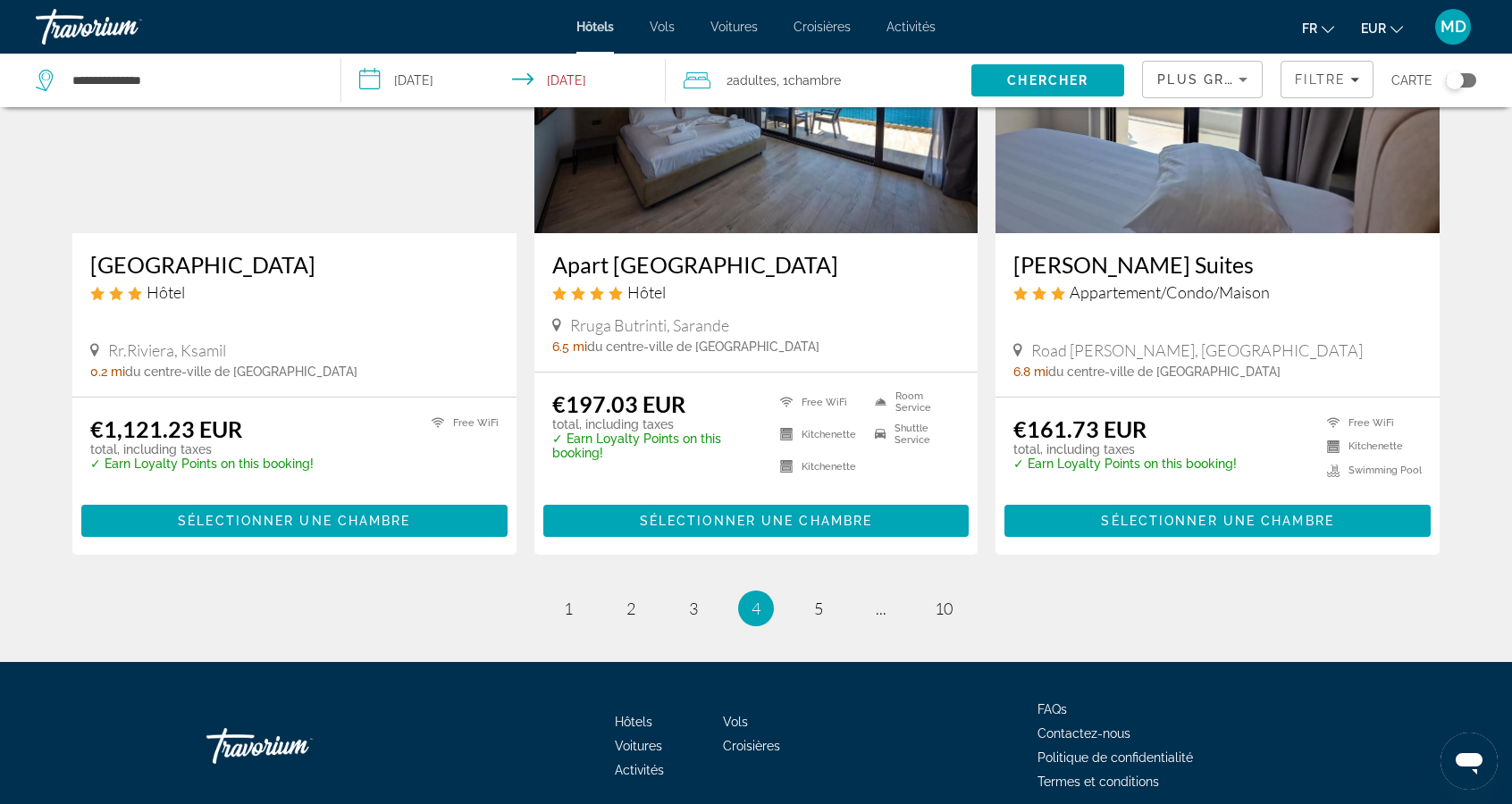
click at [825, 622] on li "page 5" at bounding box center [818, 609] width 36 height 36
click at [831, 608] on link "page 5" at bounding box center [818, 609] width 31 height 31
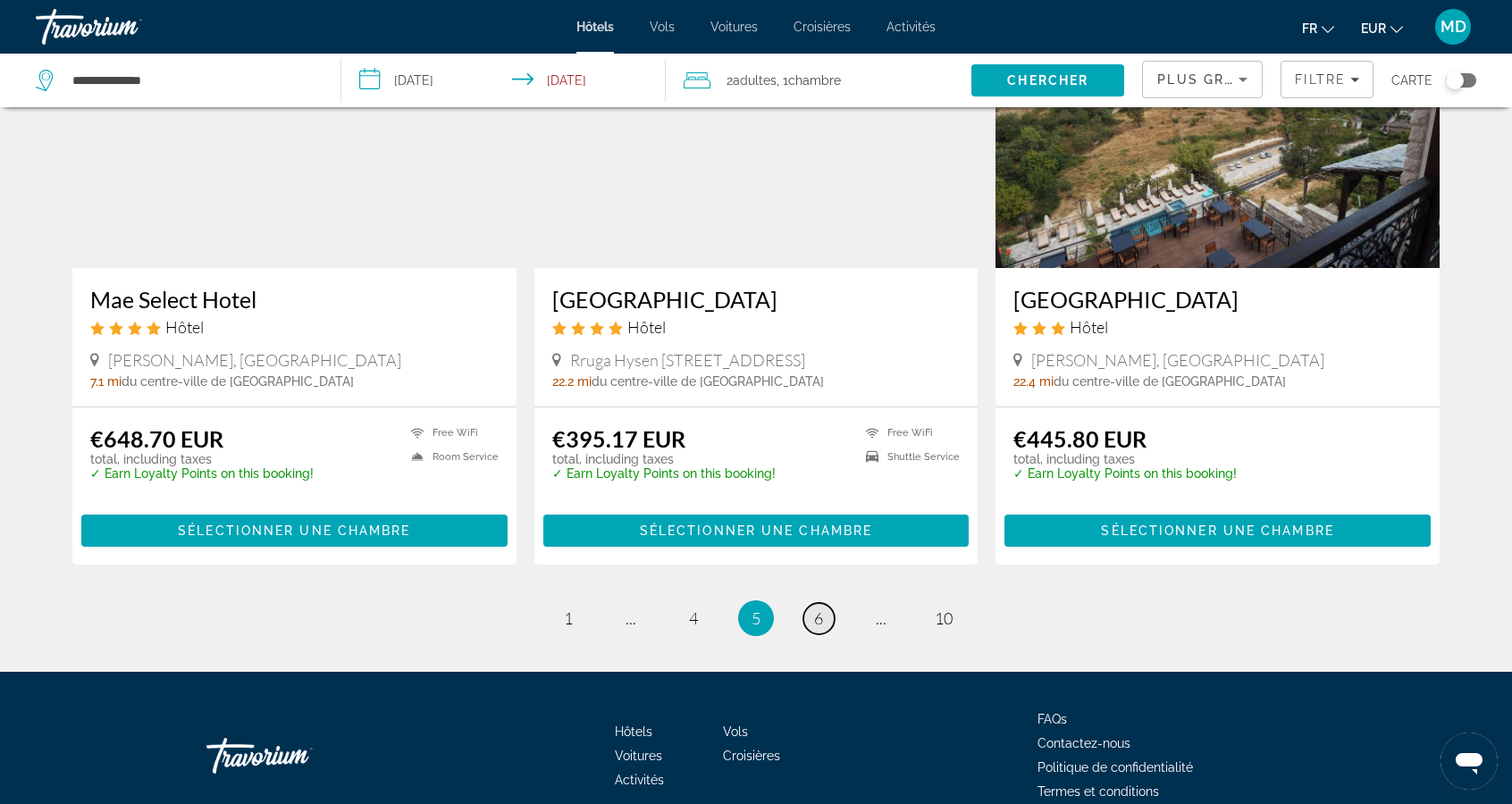
scroll to position [2086, 0]
click at [821, 624] on span "6" at bounding box center [818, 618] width 9 height 20
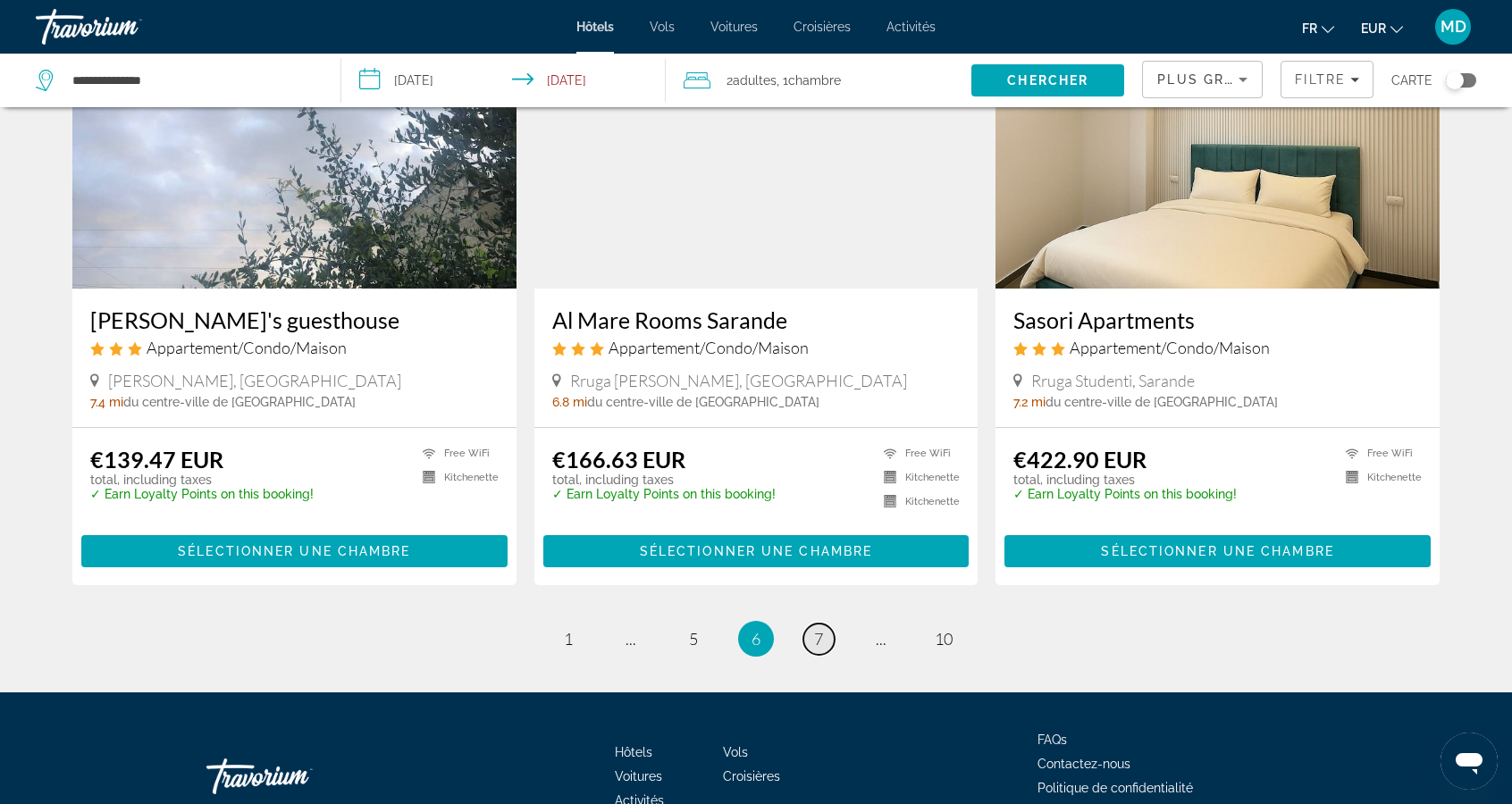
scroll to position [2095, 0]
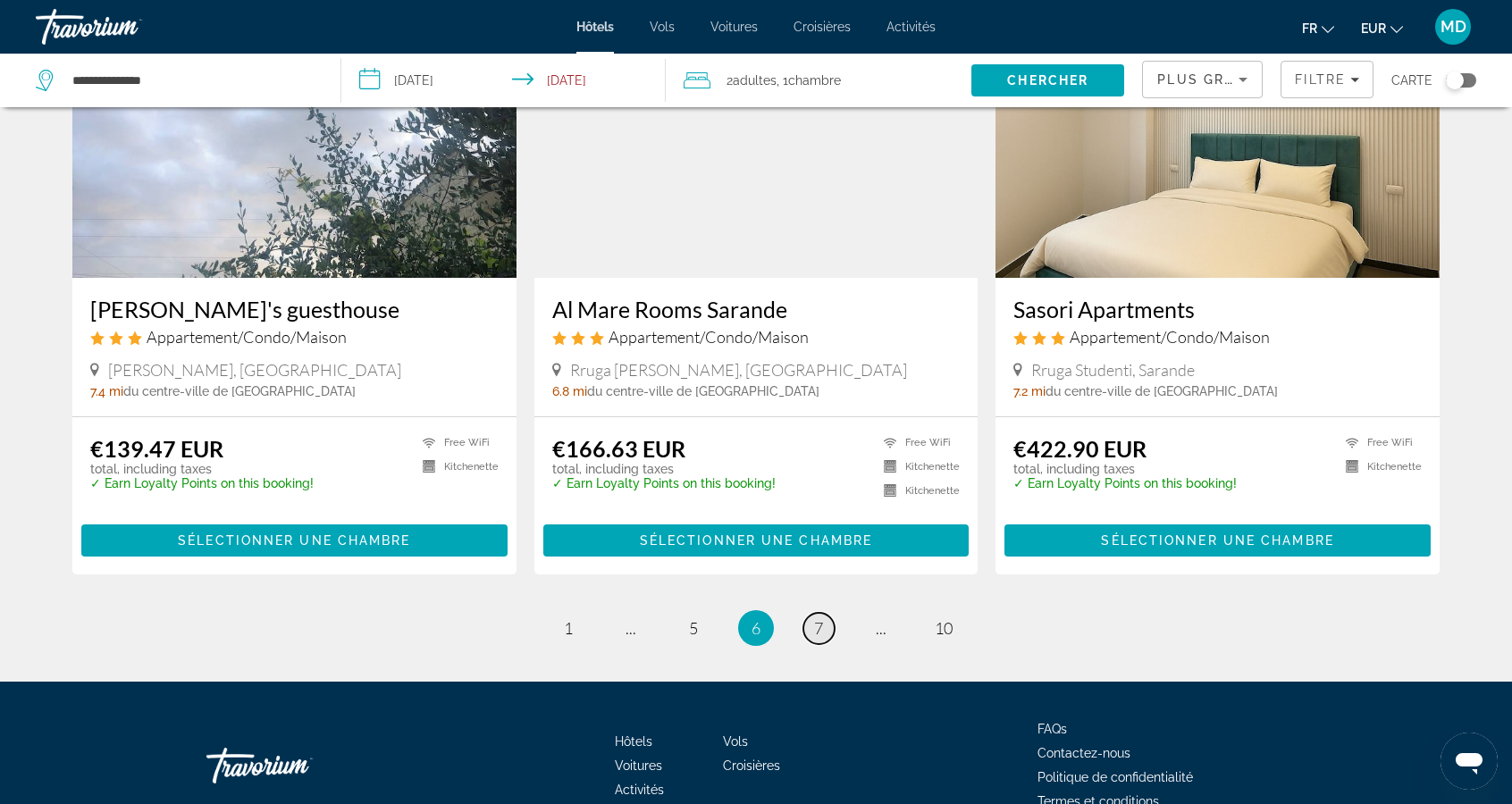
click at [822, 618] on span "7" at bounding box center [818, 628] width 9 height 20
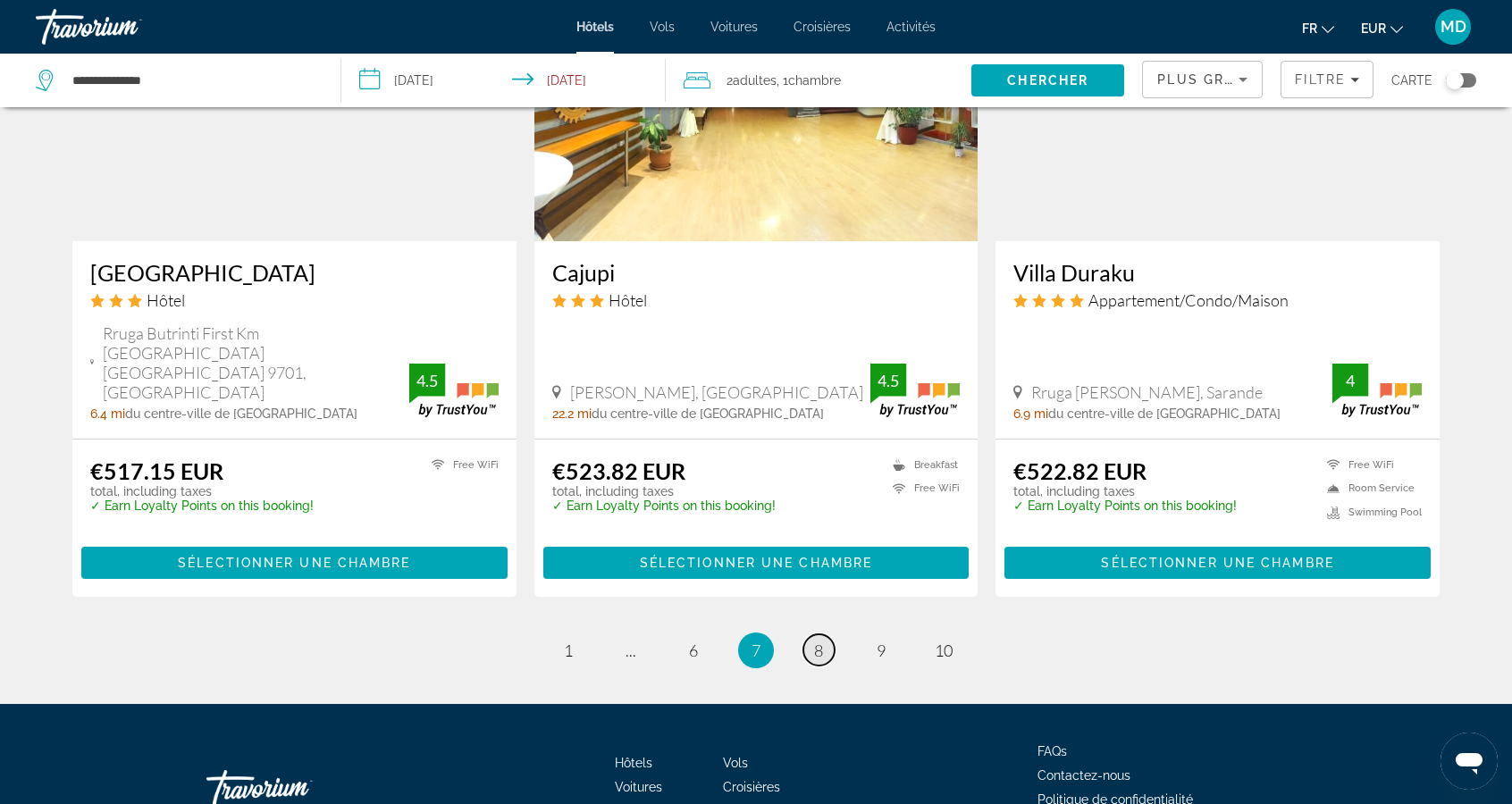
scroll to position [2158, 0]
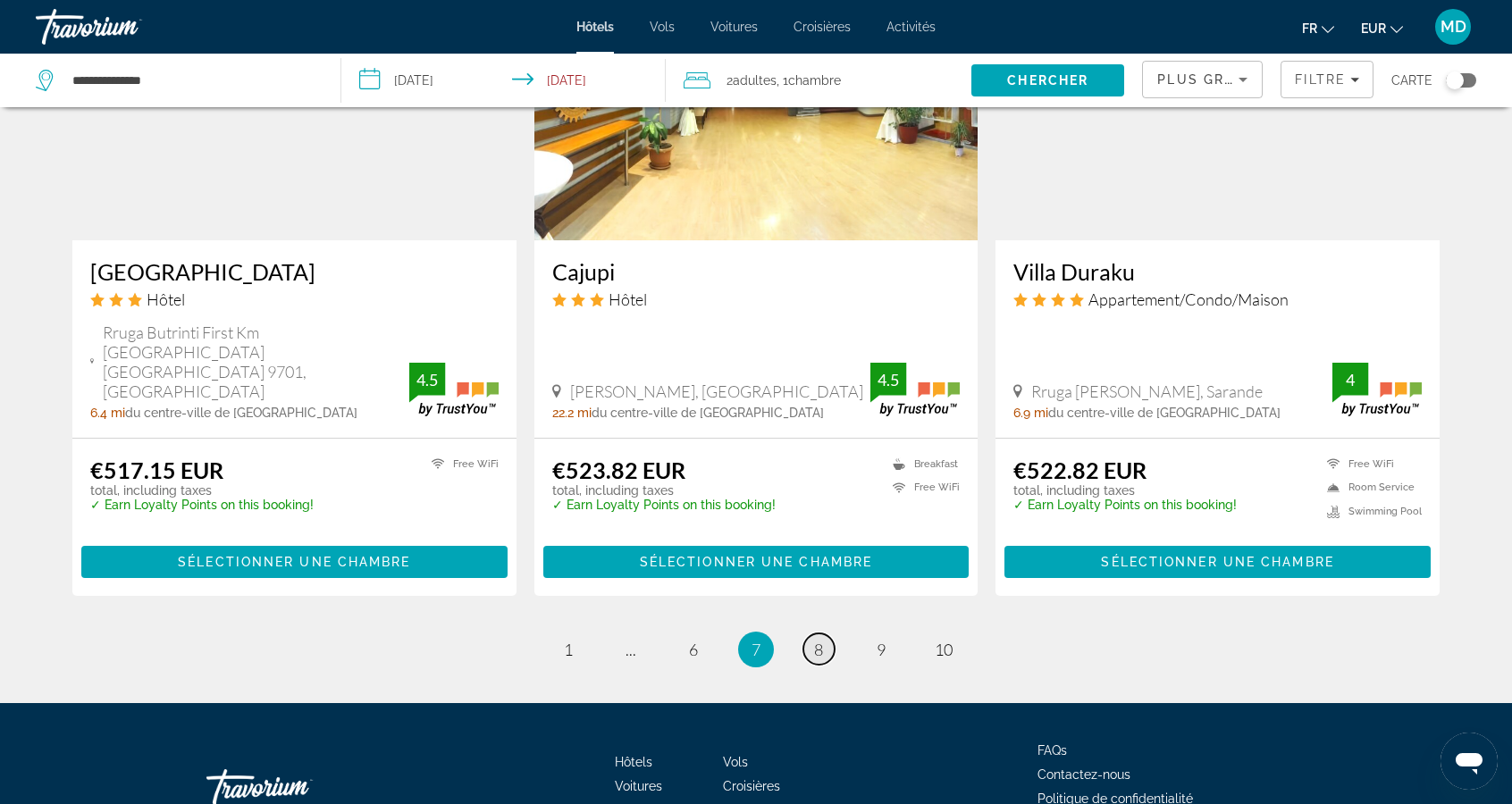
click at [822, 640] on span "8" at bounding box center [818, 650] width 9 height 20
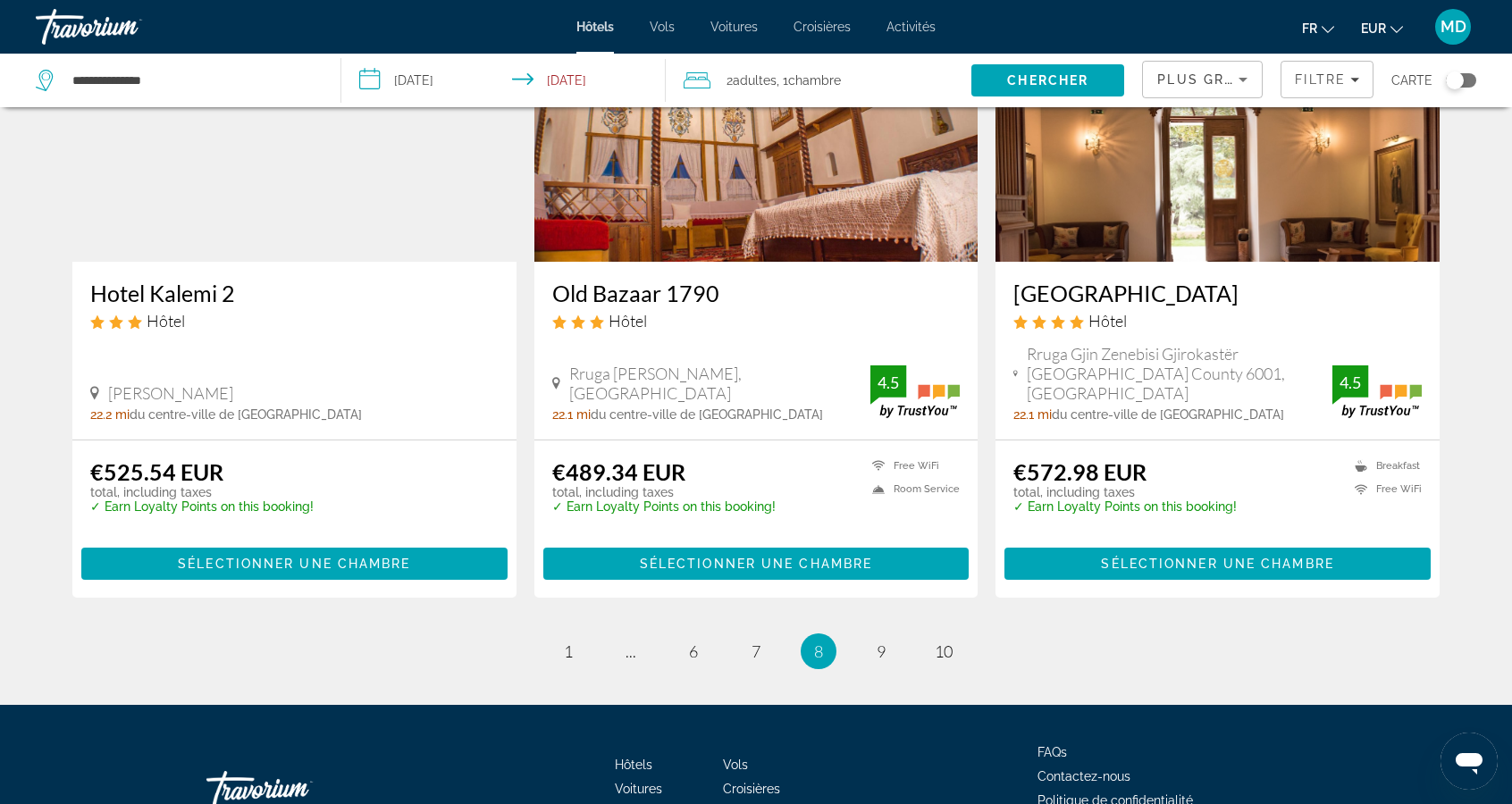
scroll to position [2198, 0]
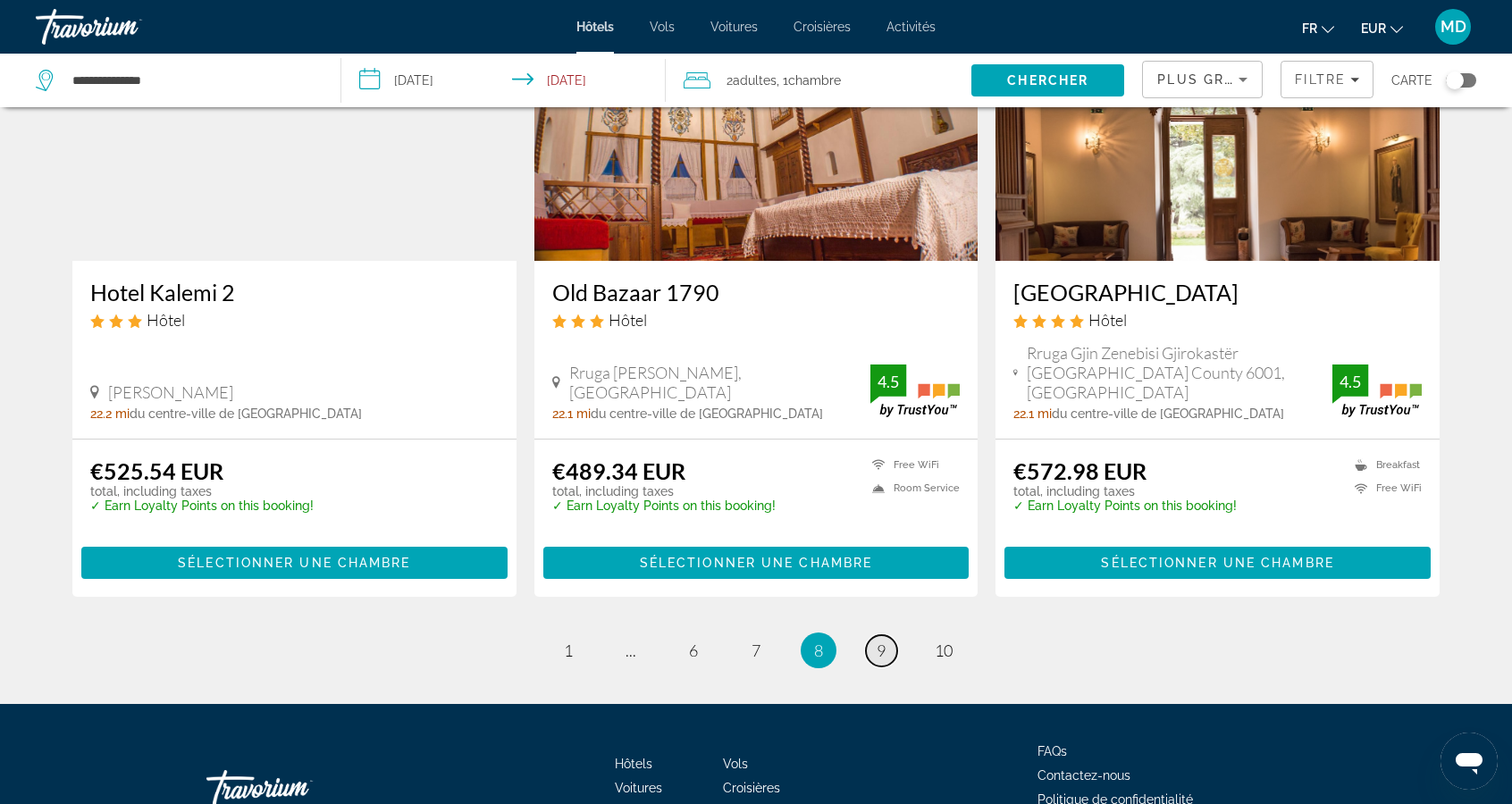
click at [877, 641] on span "9" at bounding box center [881, 651] width 9 height 20
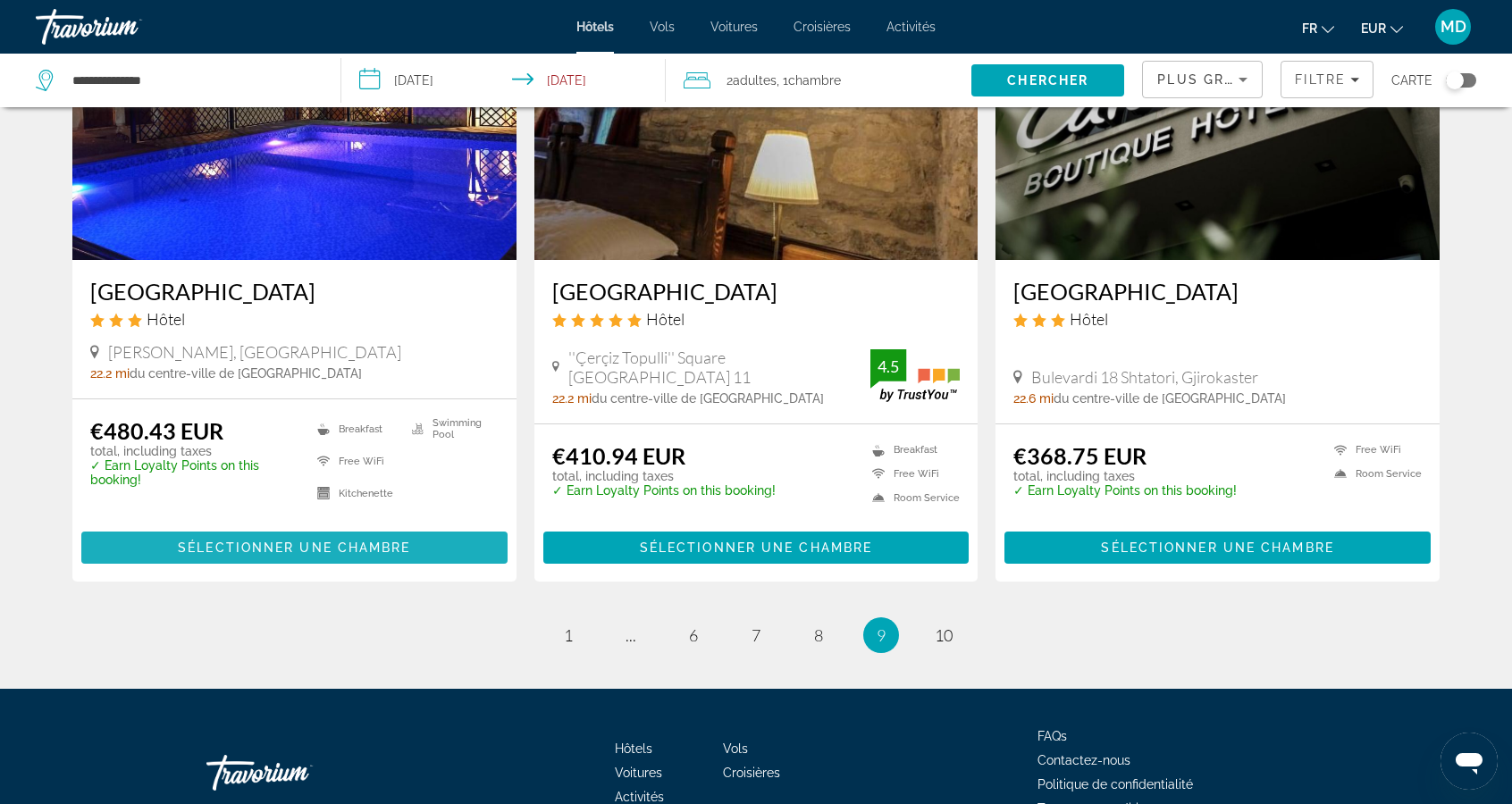
scroll to position [2184, 0]
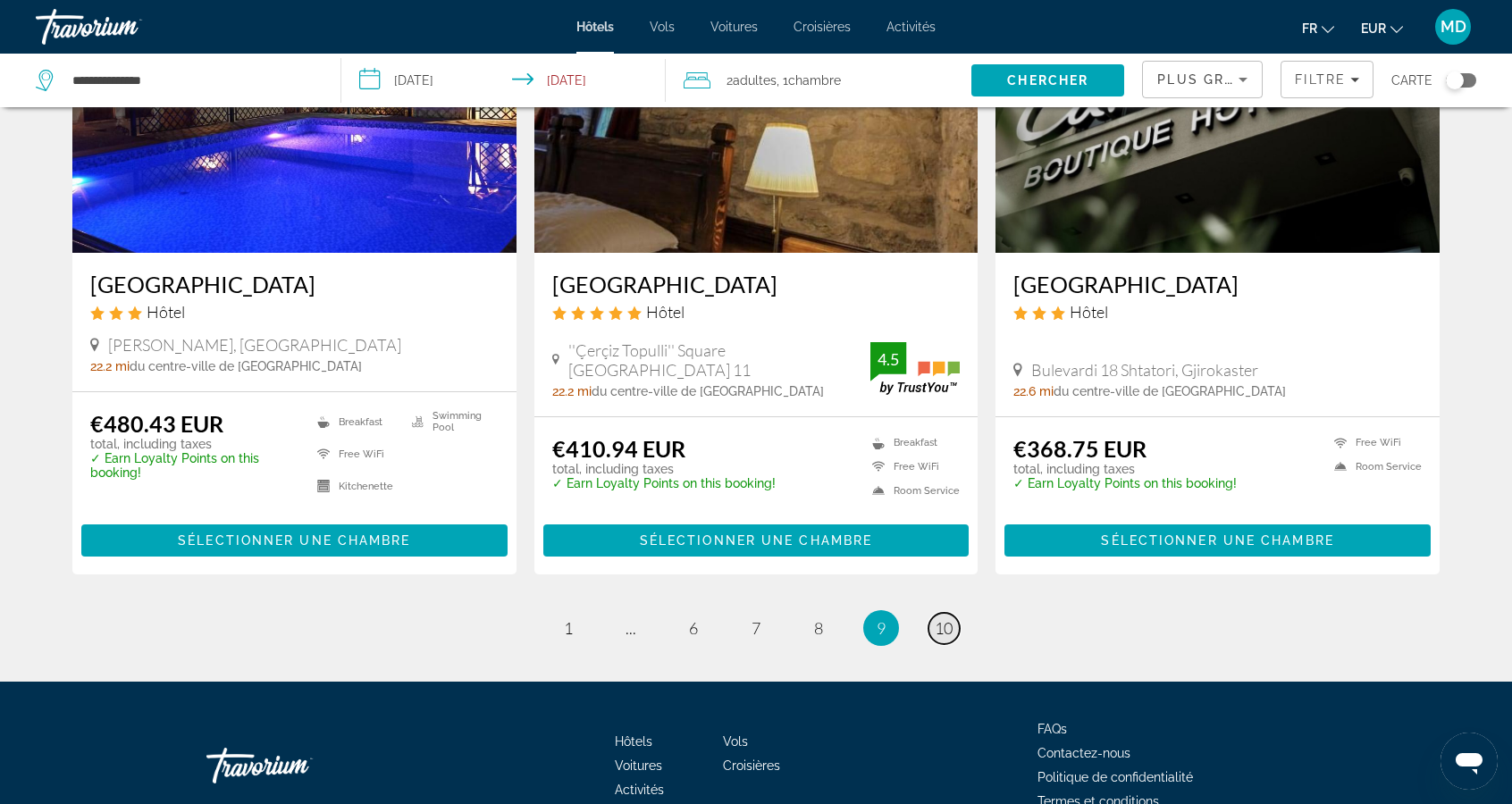
click at [948, 618] on span "10" at bounding box center [944, 628] width 18 height 20
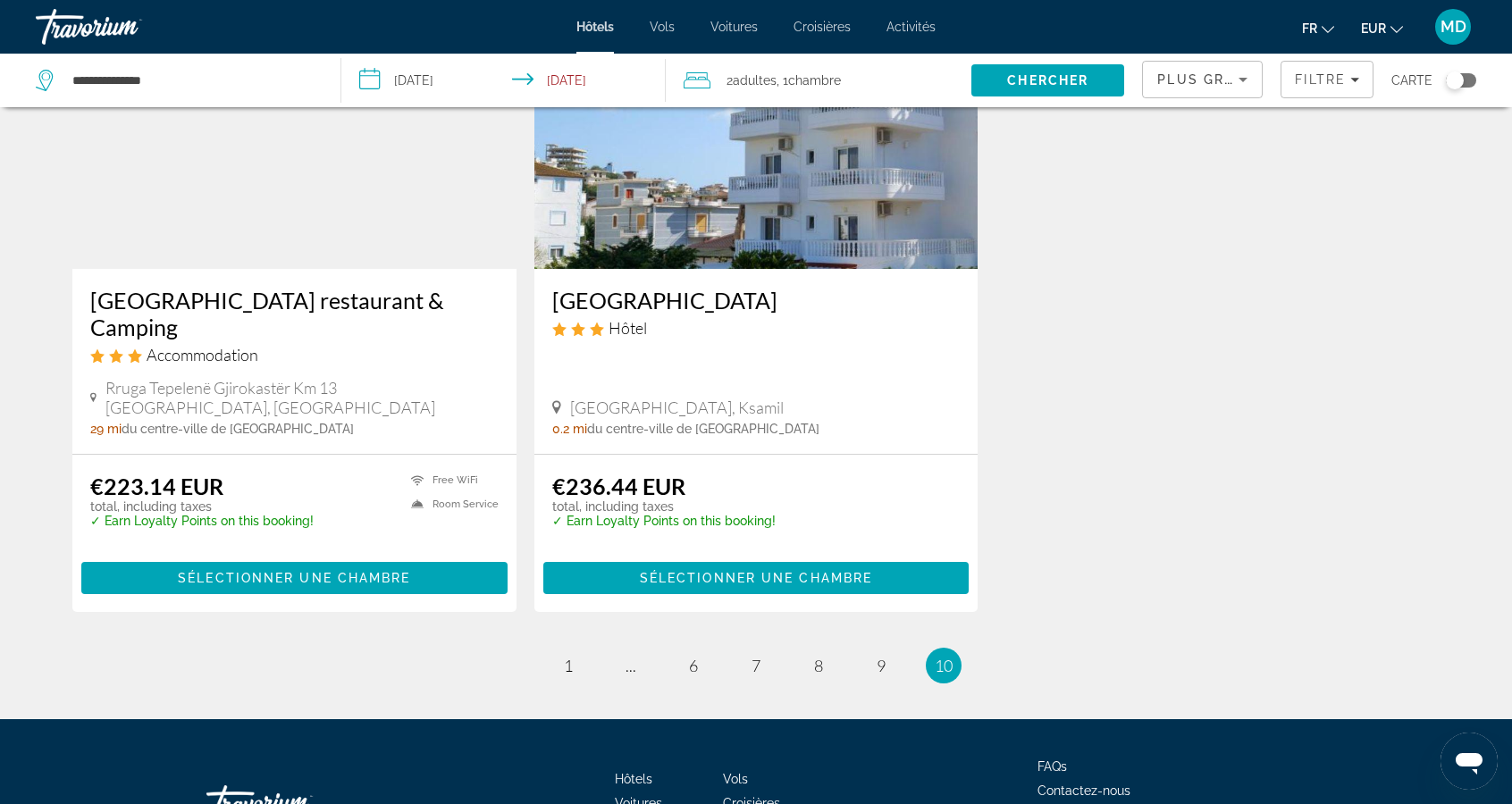
scroll to position [1523, 0]
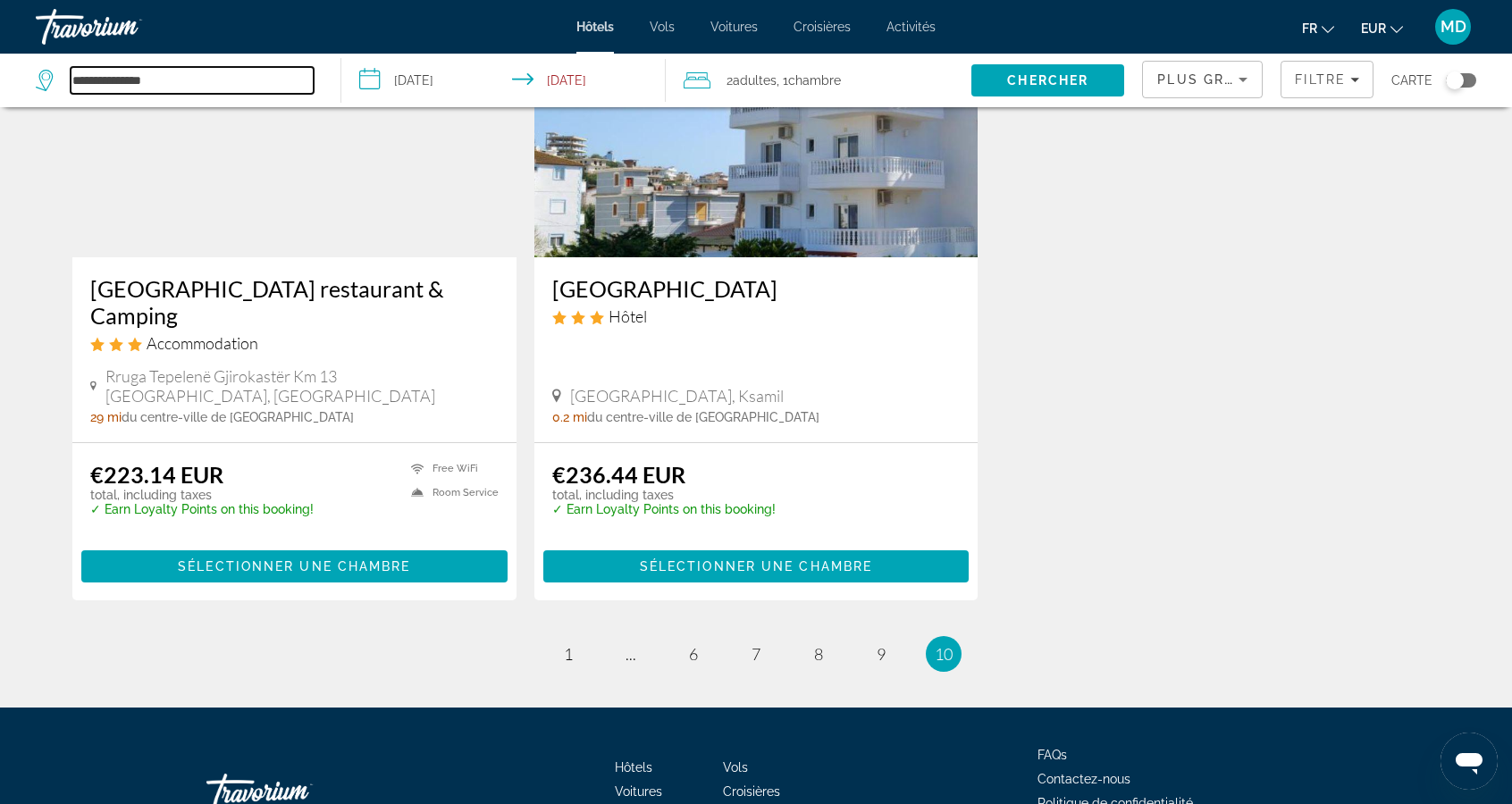
click at [257, 73] on input "**********" at bounding box center [192, 81] width 243 height 27
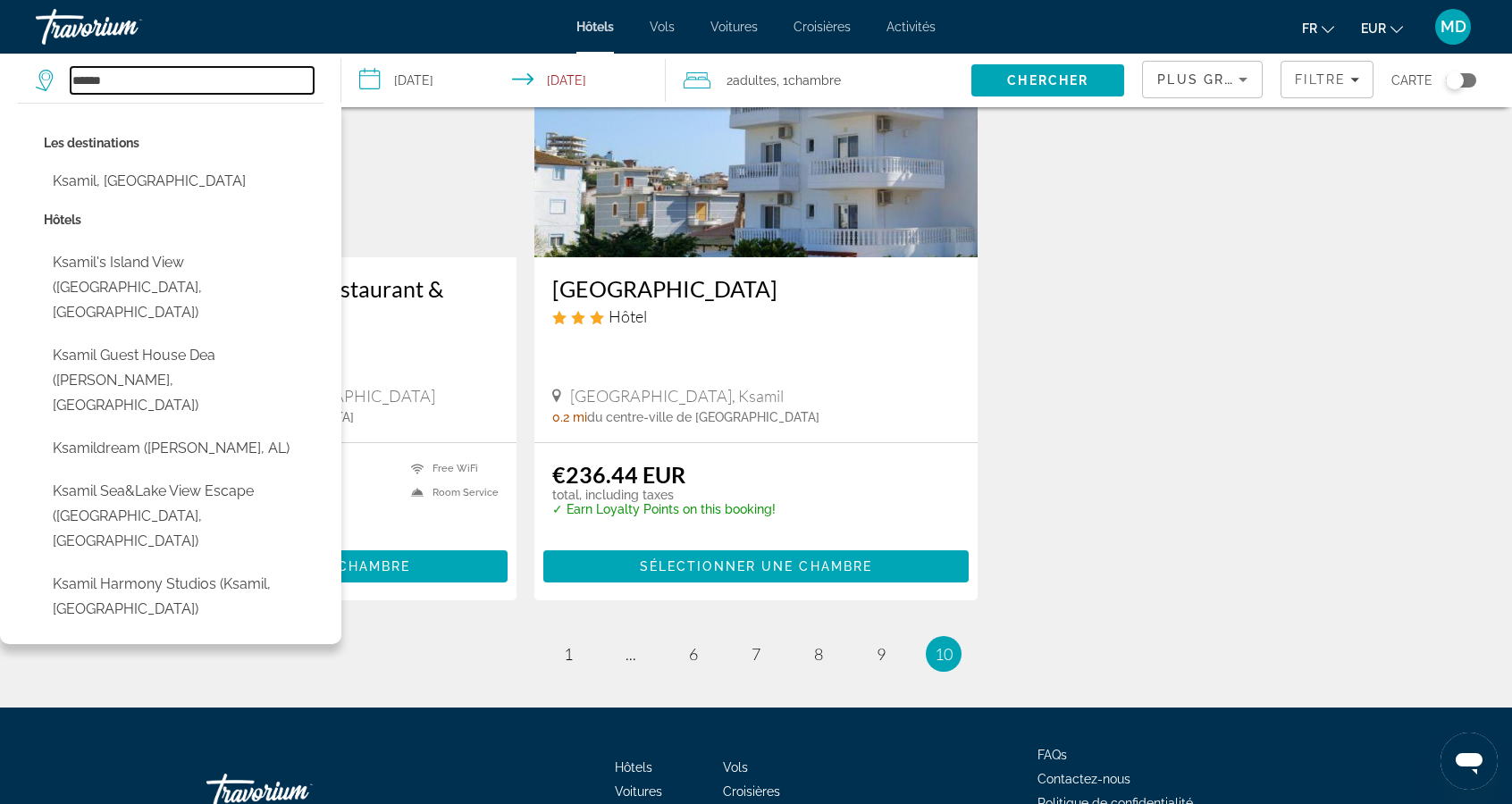
type input "*****"
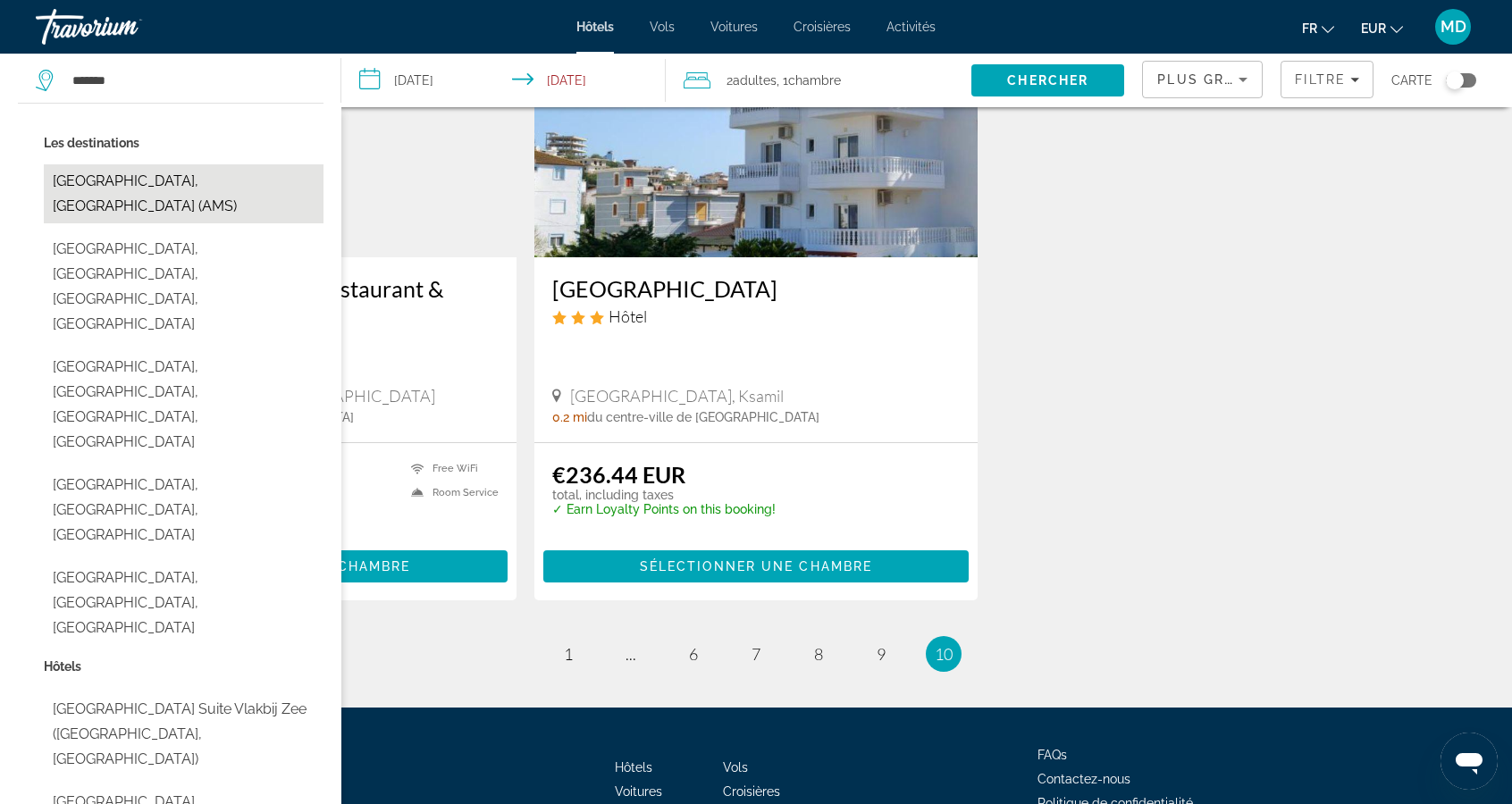
click at [107, 176] on button "[GEOGRAPHIC_DATA], [GEOGRAPHIC_DATA] (AMS)" at bounding box center [184, 194] width 280 height 59
type input "**********"
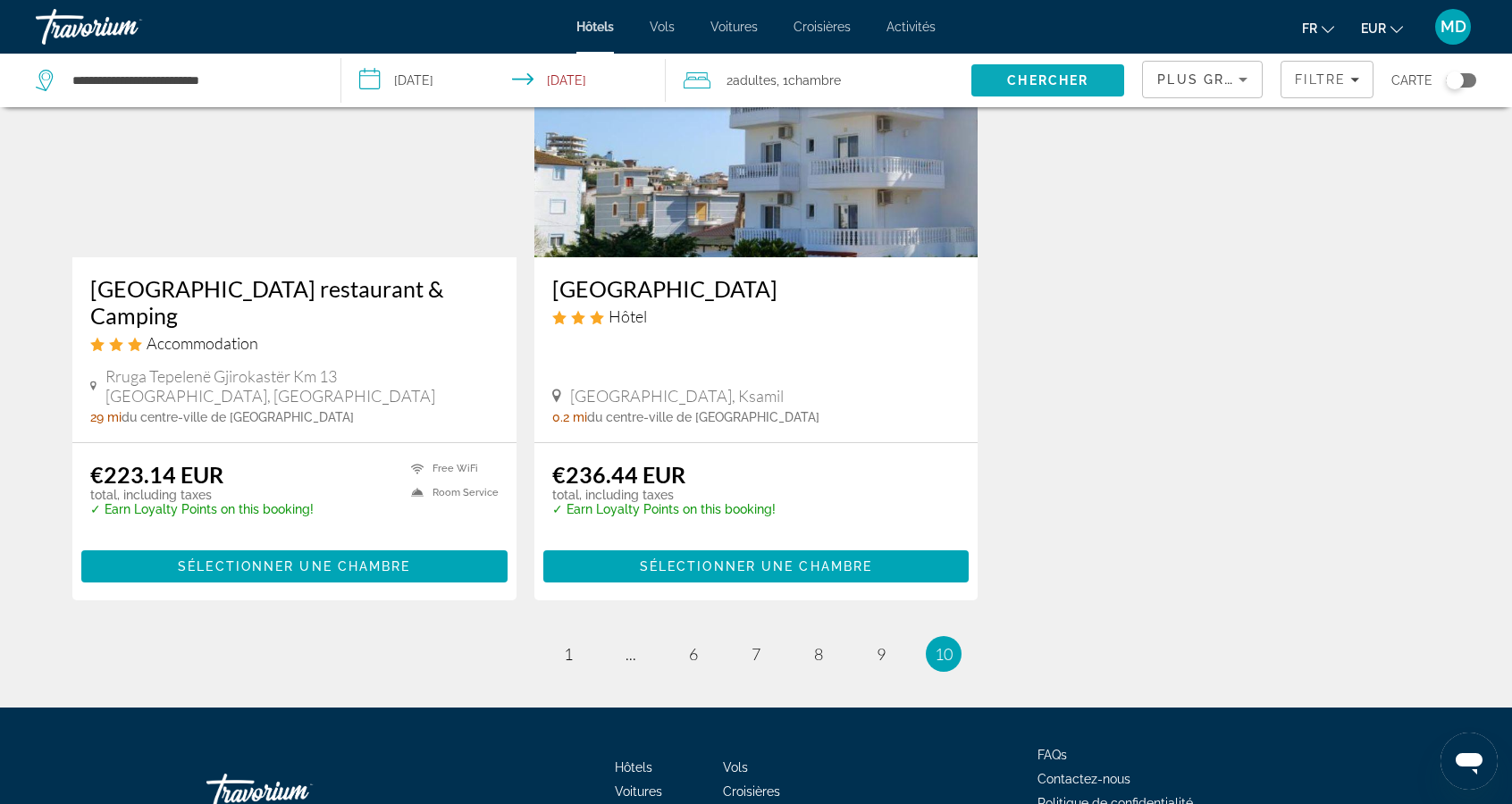
click at [1046, 73] on span "Chercher" at bounding box center [1047, 81] width 82 height 14
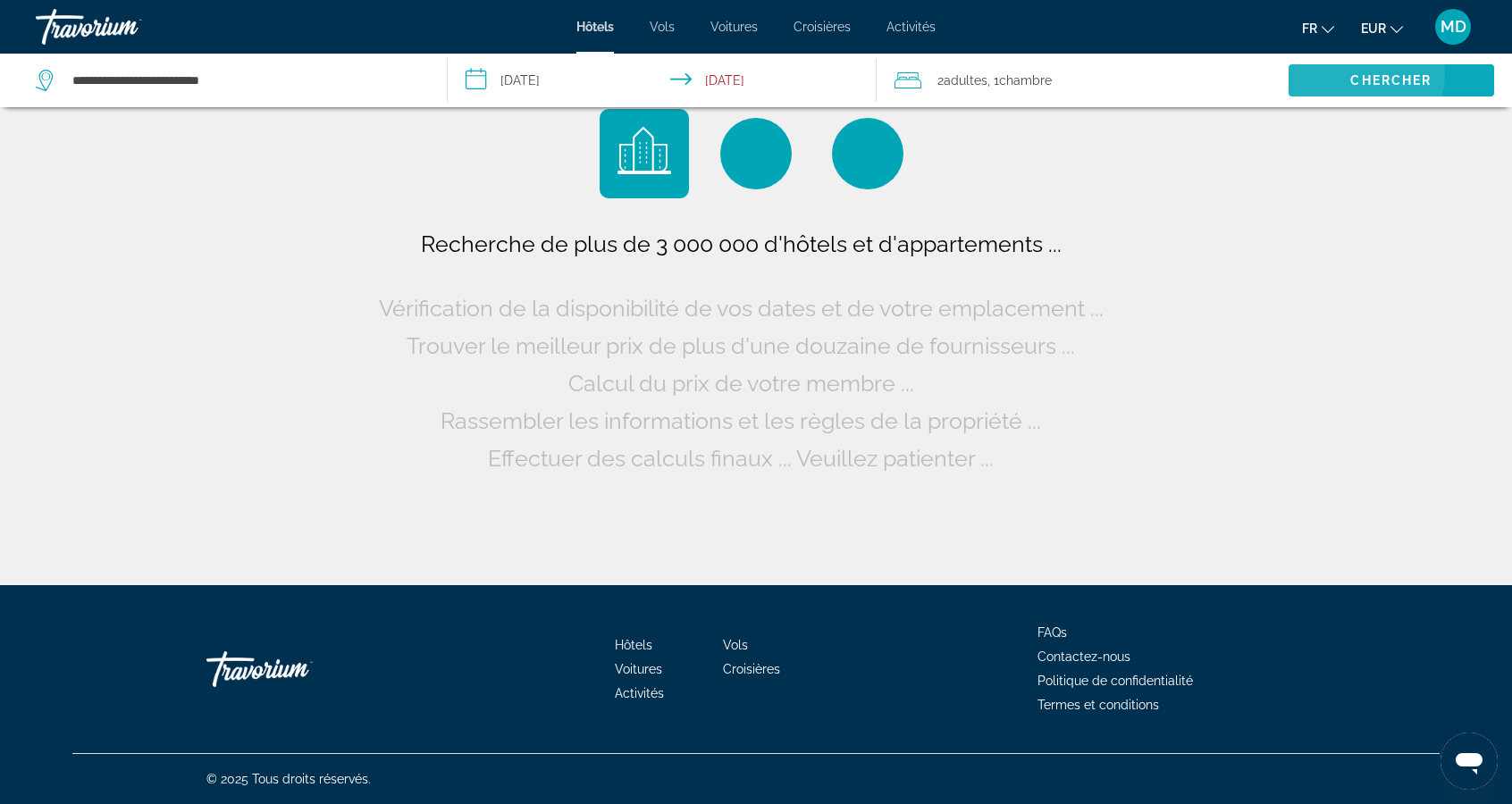
scroll to position [0, 0]
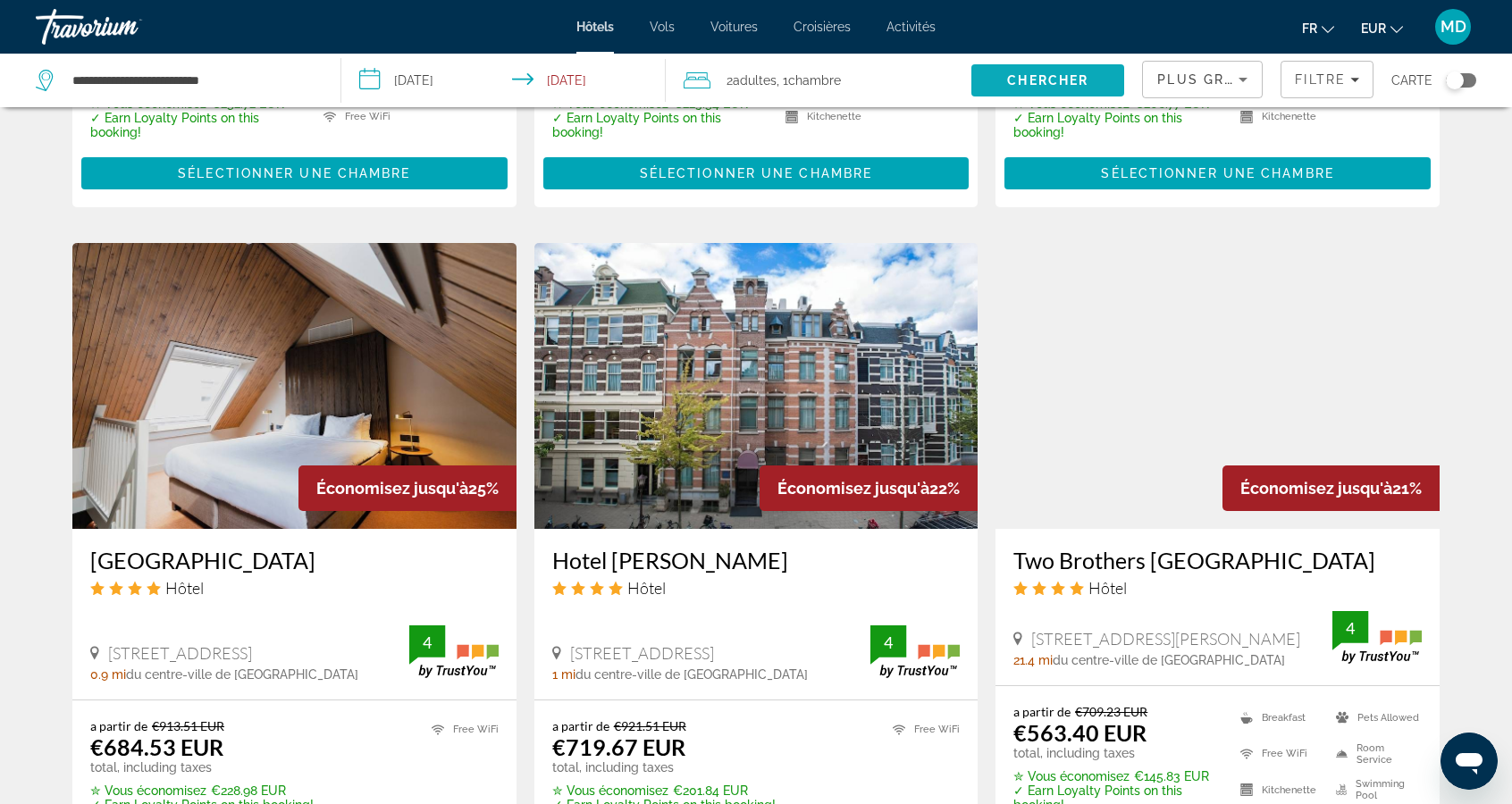
scroll to position [1298, 0]
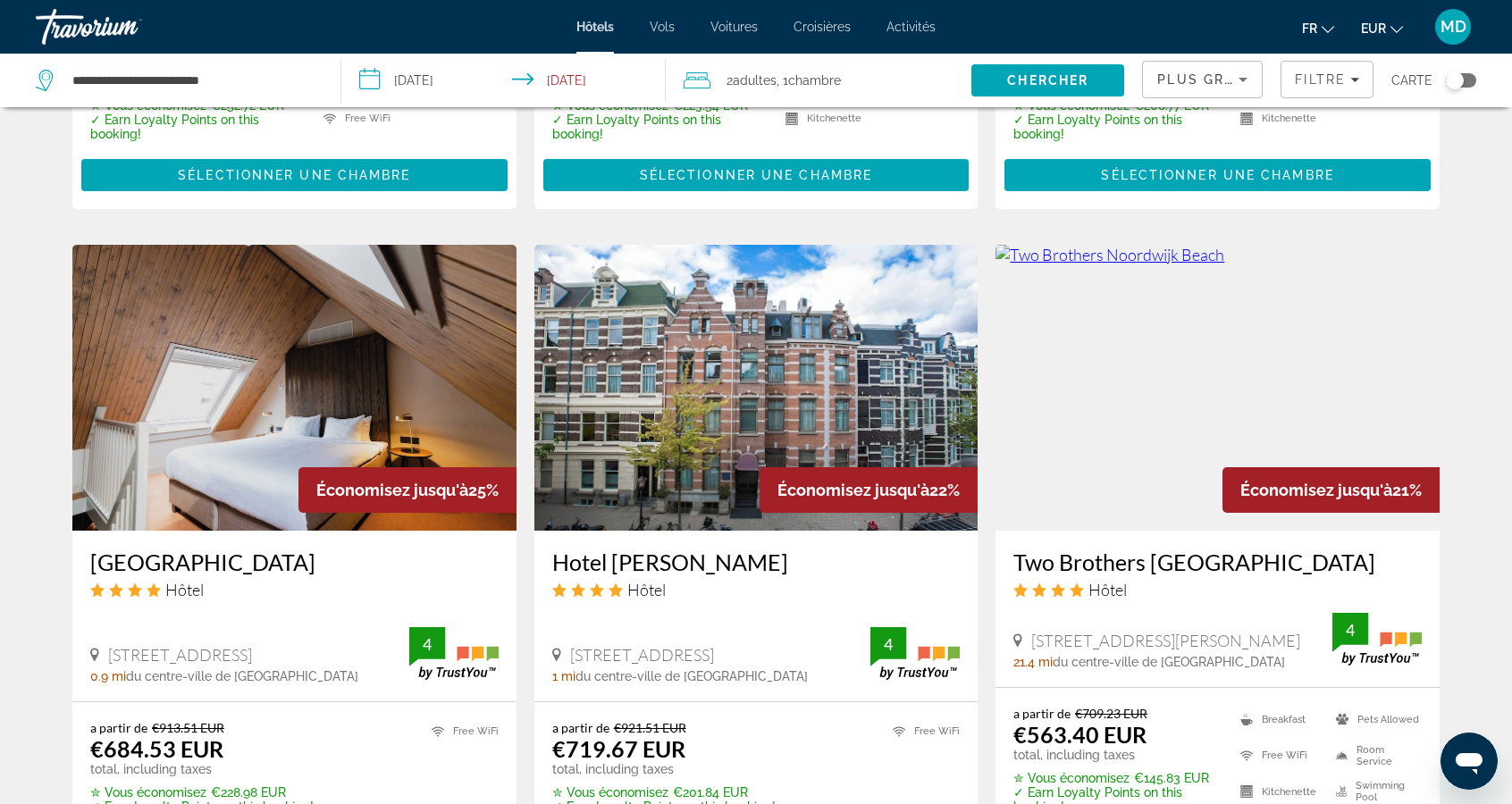
click at [1221, 79] on span "Plus grandes économies" at bounding box center [1264, 80] width 213 height 14
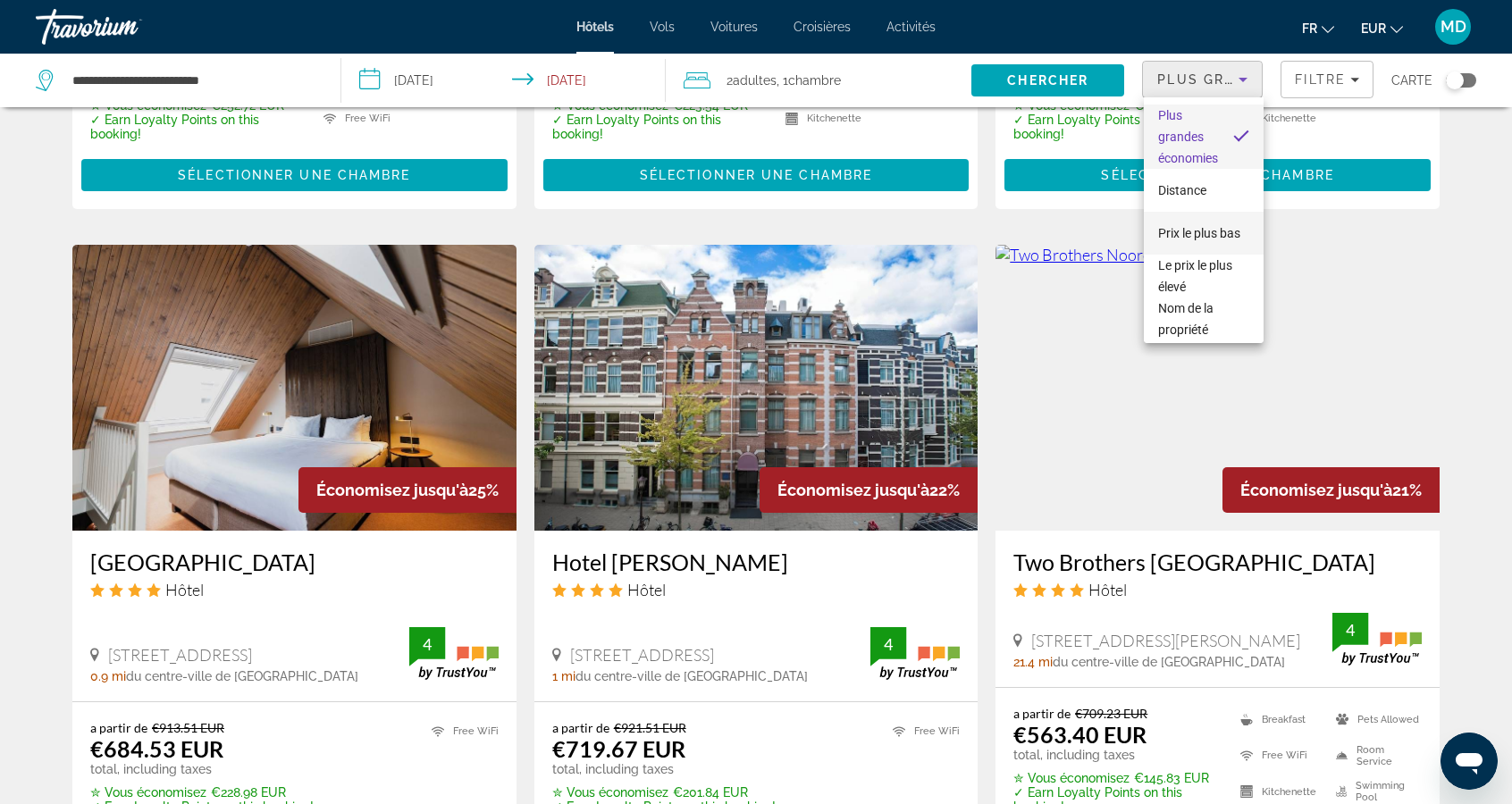
click at [1223, 232] on span "Prix le plus bas" at bounding box center [1199, 233] width 82 height 14
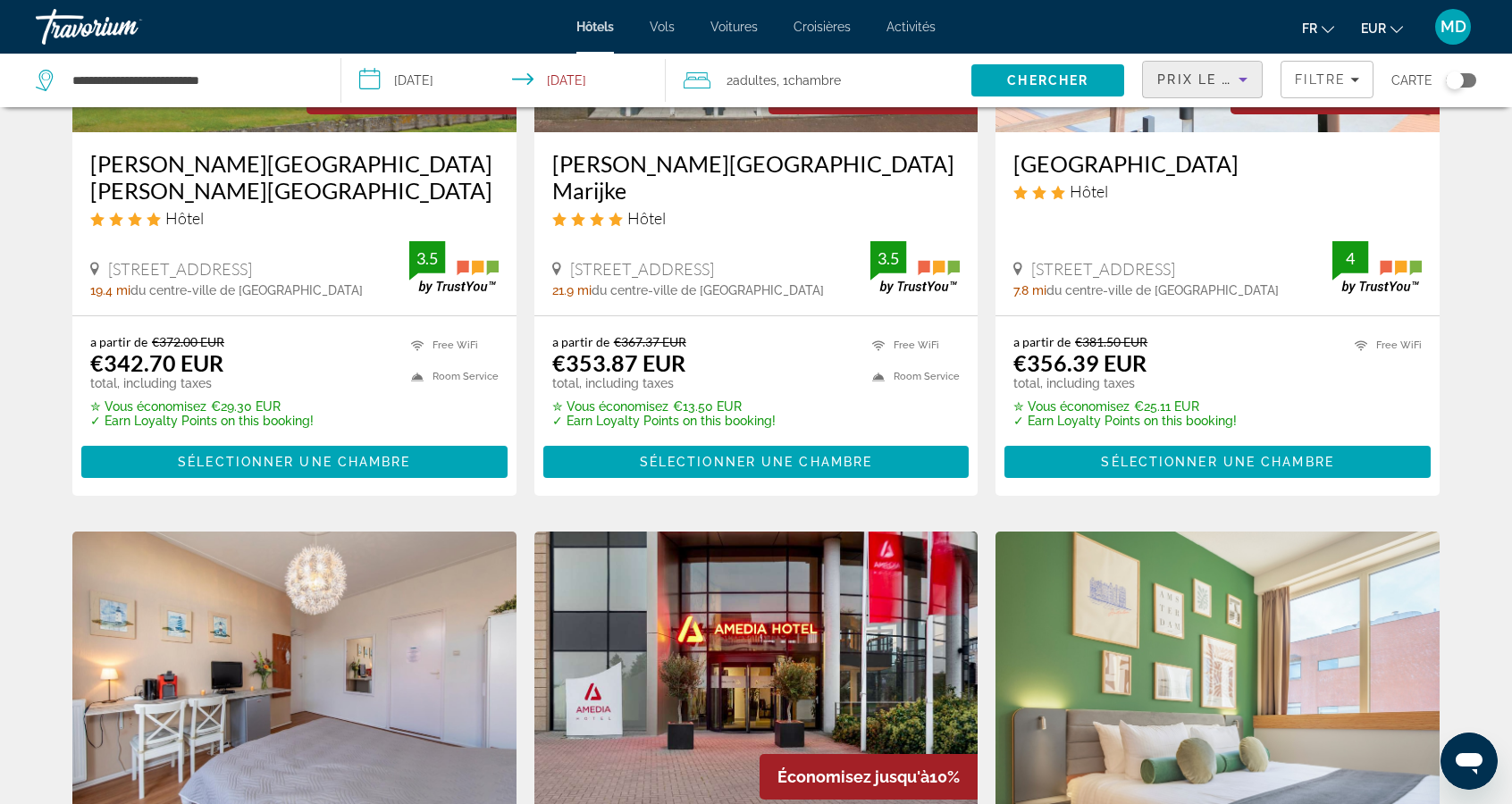
scroll to position [323, 0]
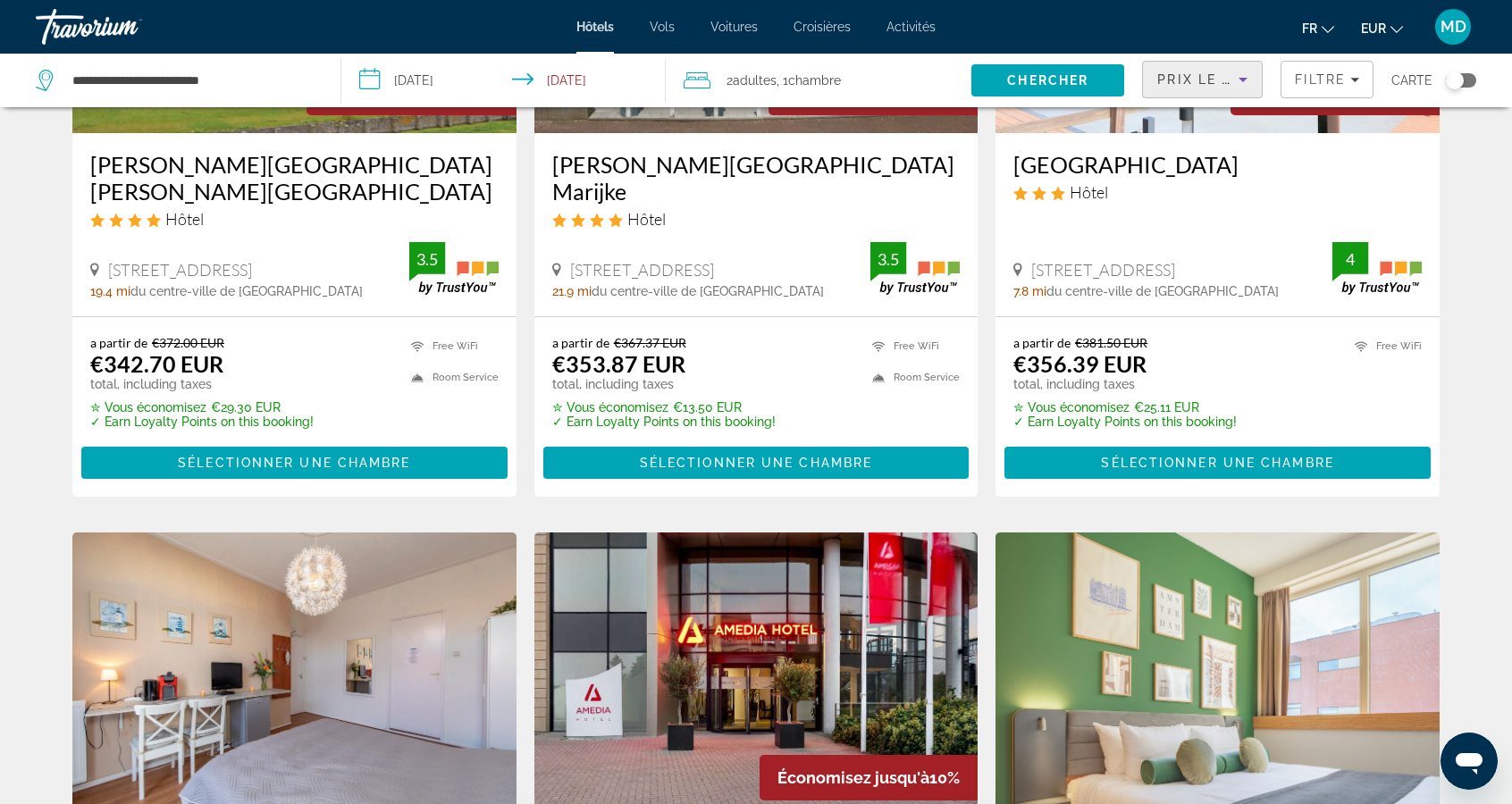
click at [465, 81] on input "**********" at bounding box center [506, 83] width 331 height 59
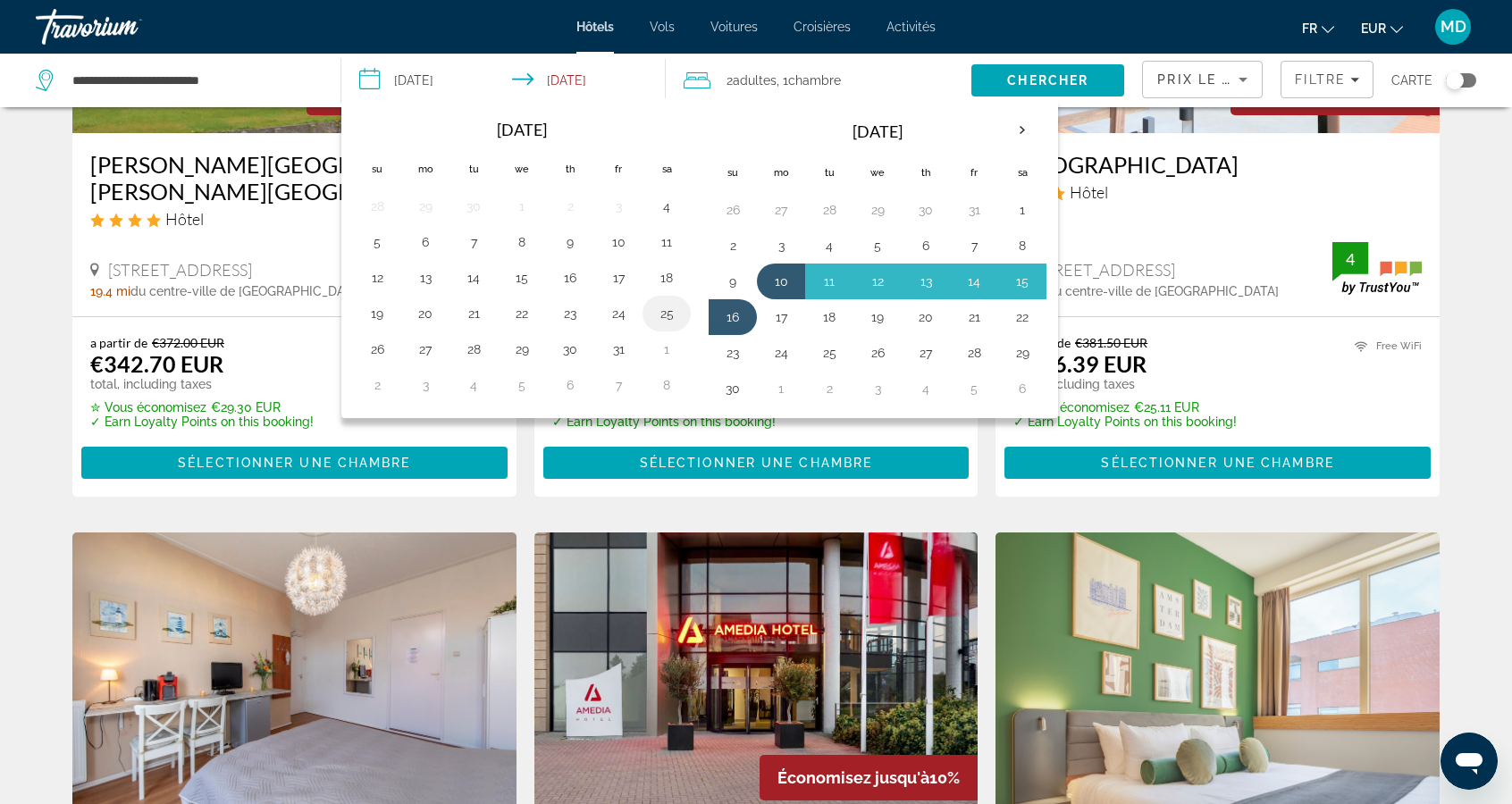
click at [667, 308] on button "25" at bounding box center [667, 314] width 29 height 25
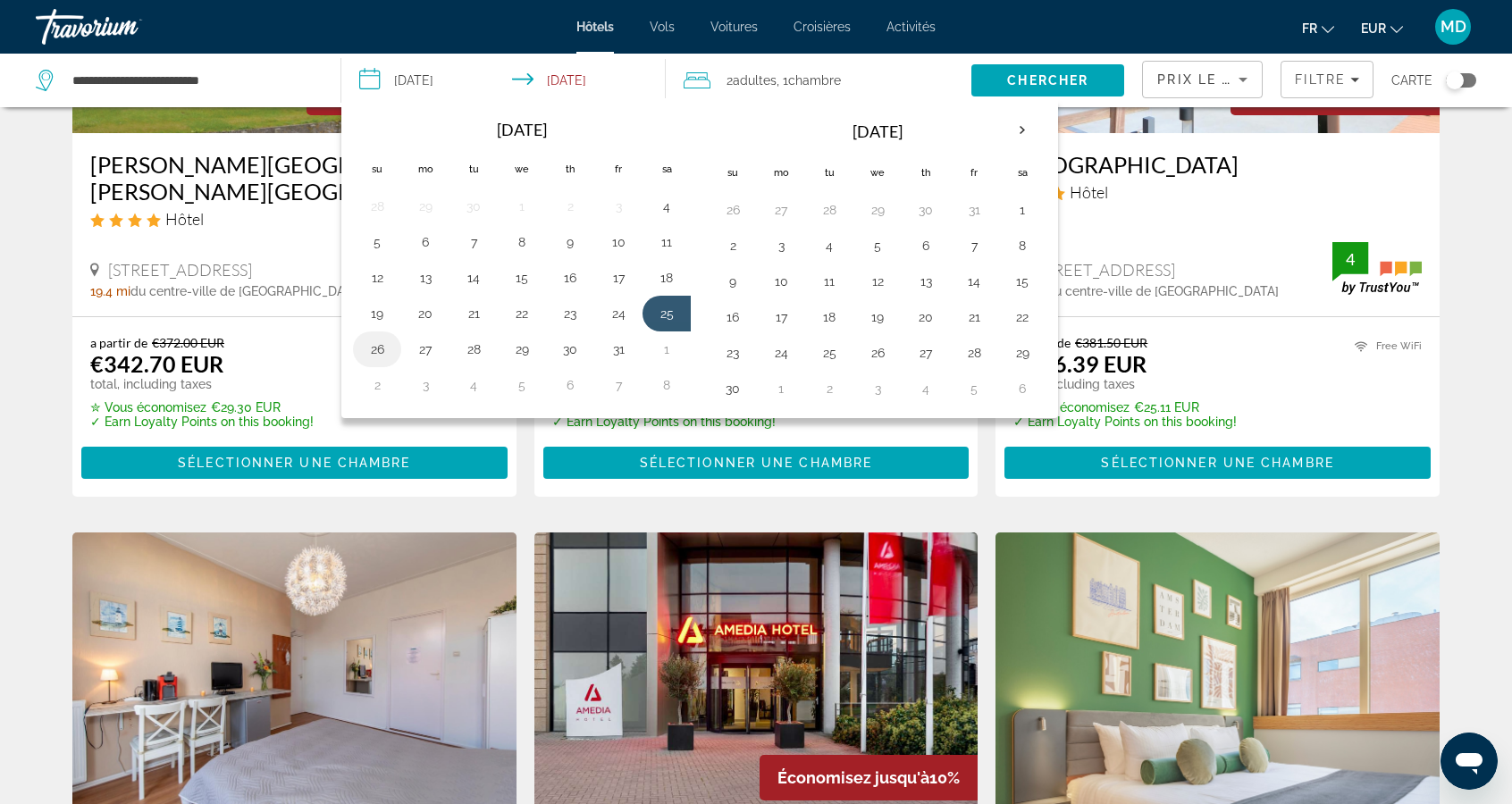
click at [380, 341] on button "26" at bounding box center [377, 350] width 29 height 25
type input "**********"
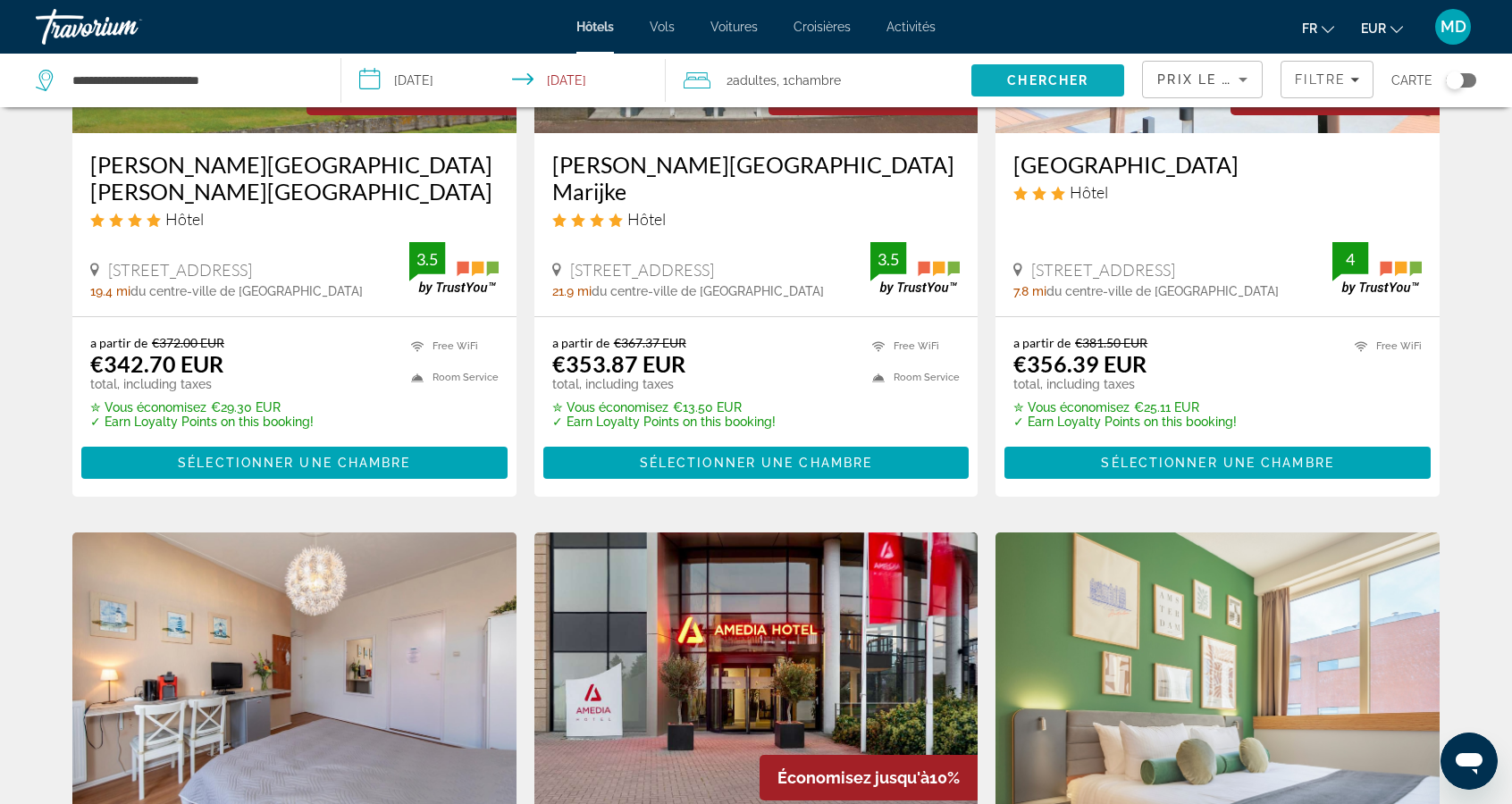
click at [1088, 79] on span "Chercher" at bounding box center [1047, 81] width 82 height 14
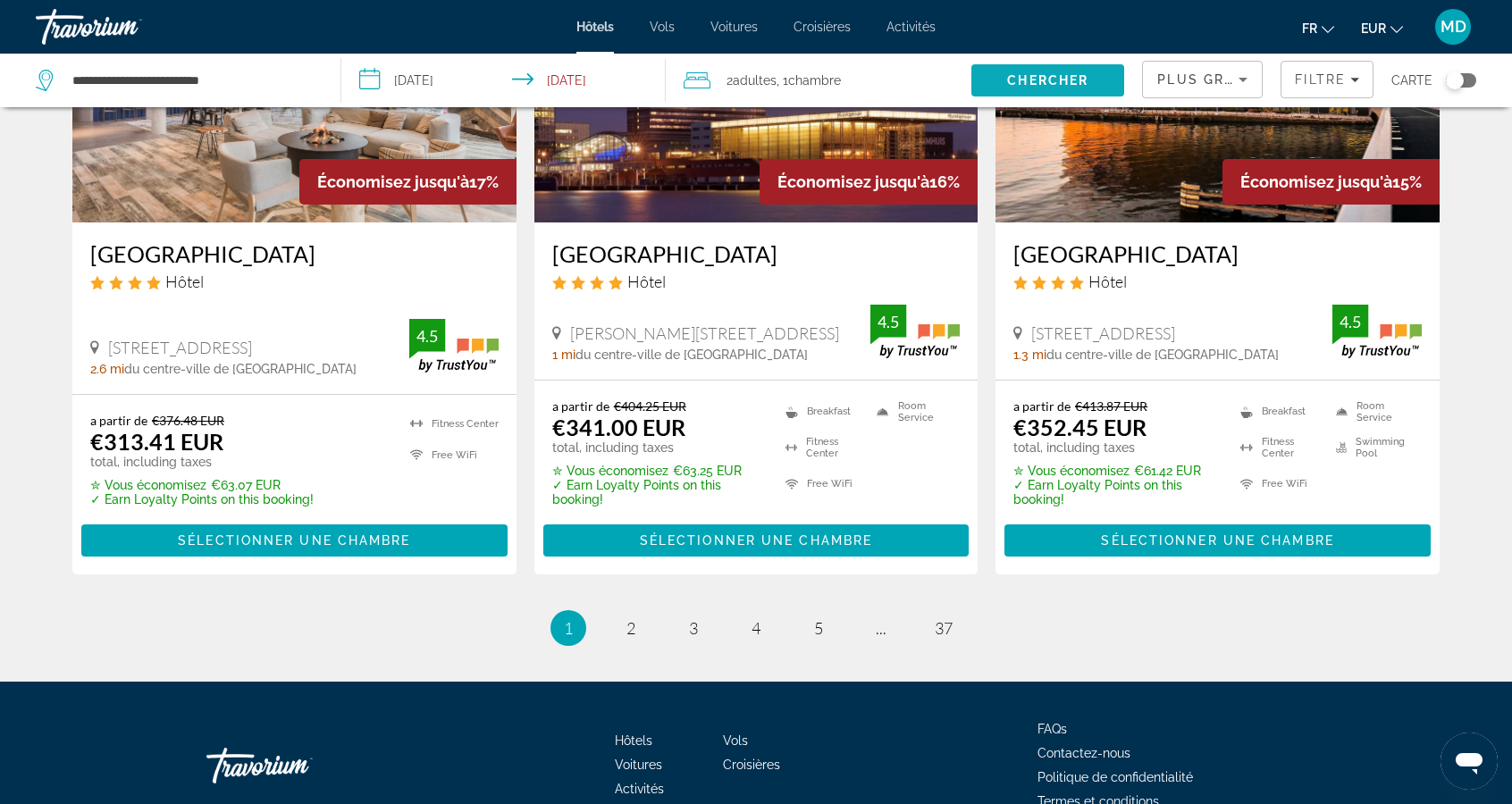
scroll to position [2326, 0]
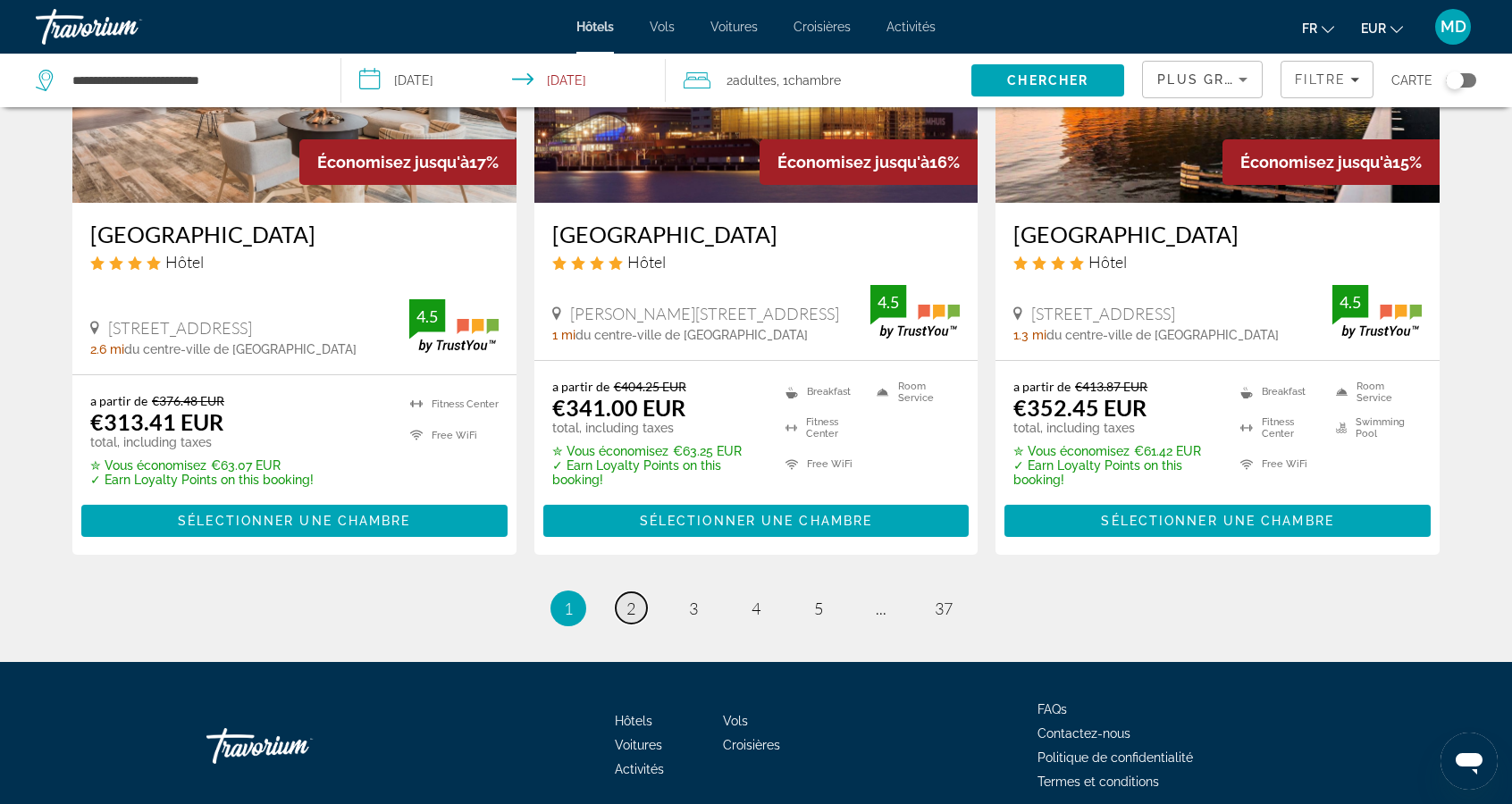
click at [629, 601] on span "2" at bounding box center [631, 609] width 9 height 20
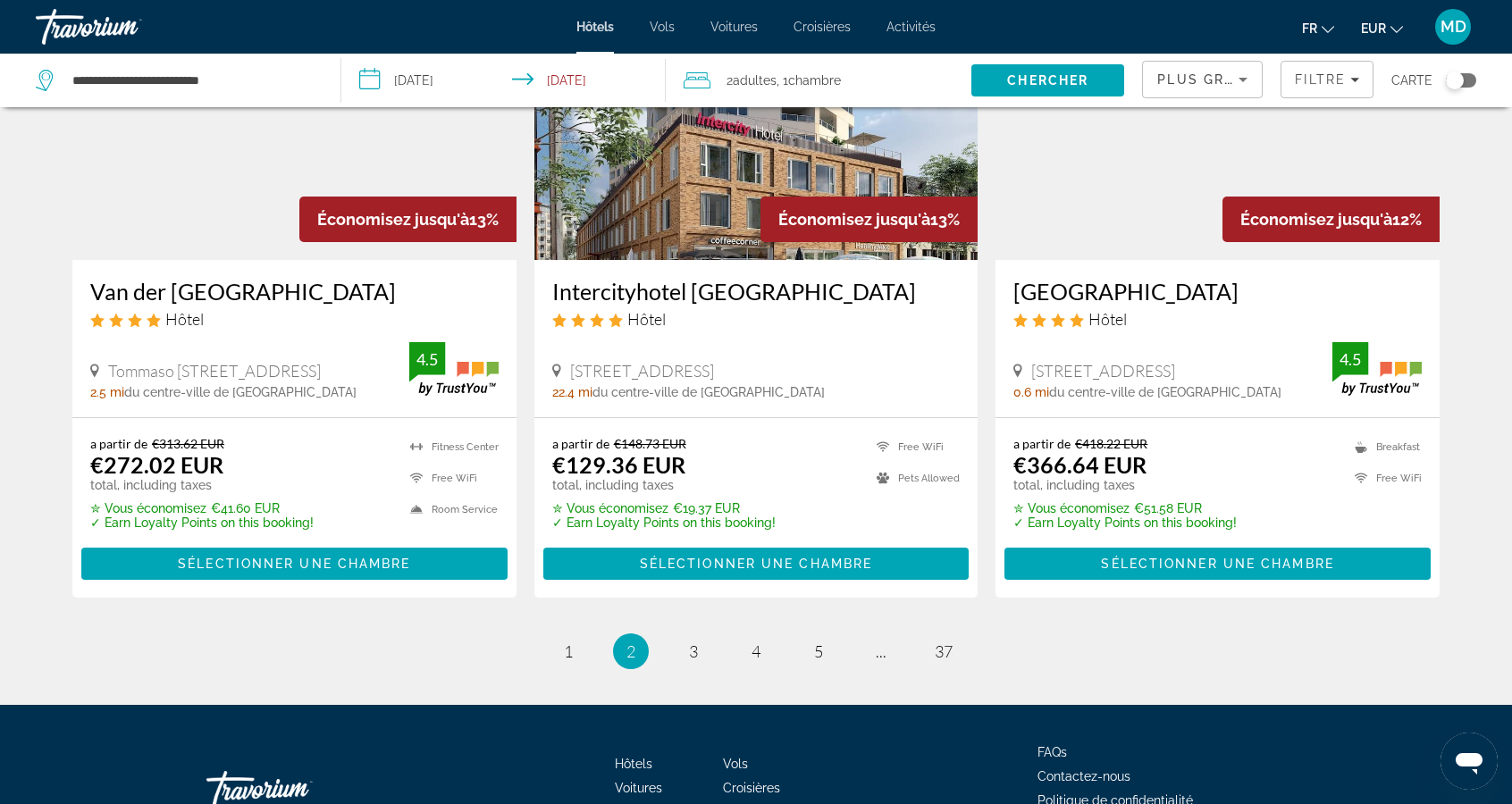
scroll to position [2297, 0]
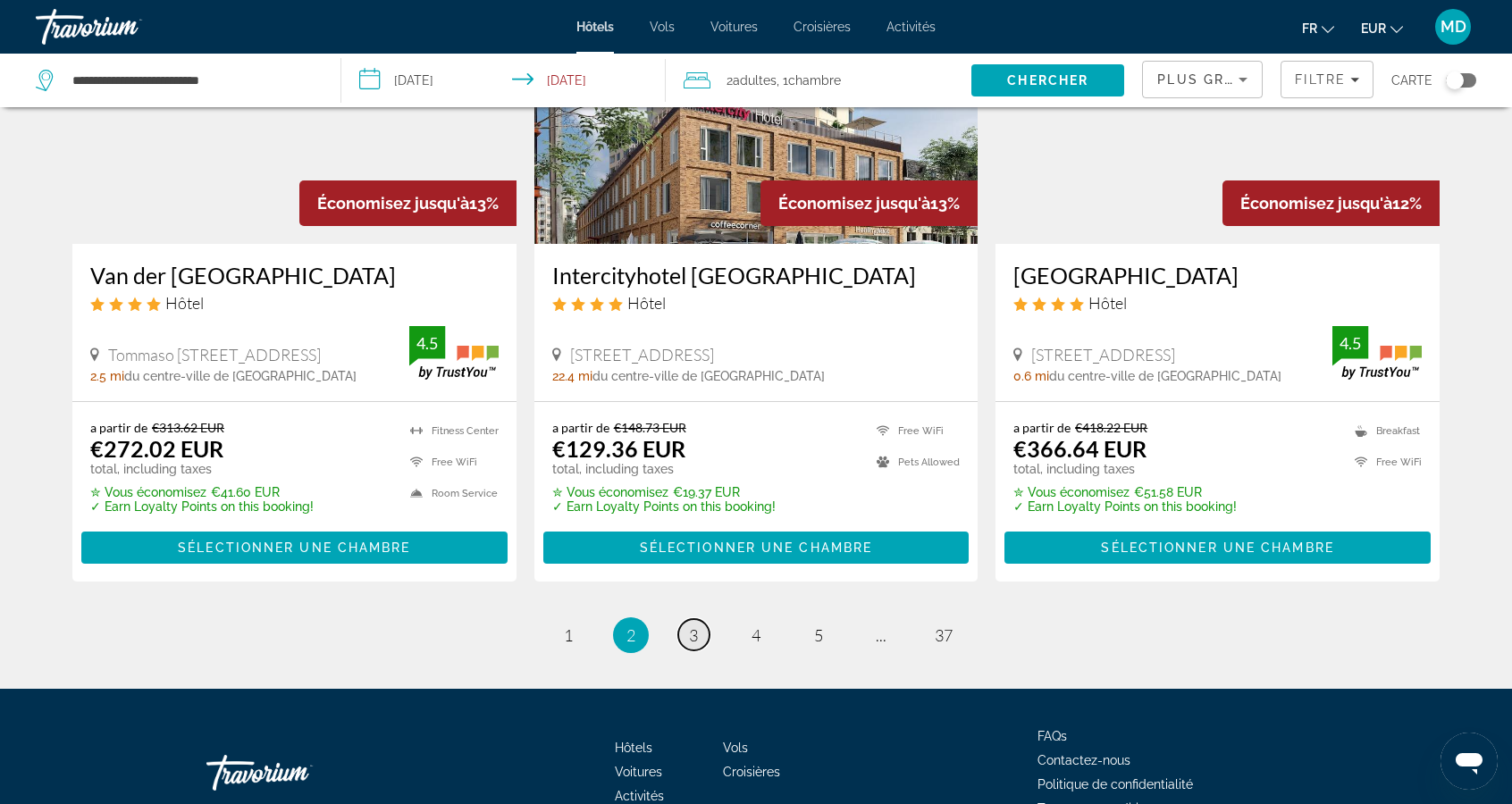
click at [687, 619] on link "page 3" at bounding box center [694, 635] width 31 height 31
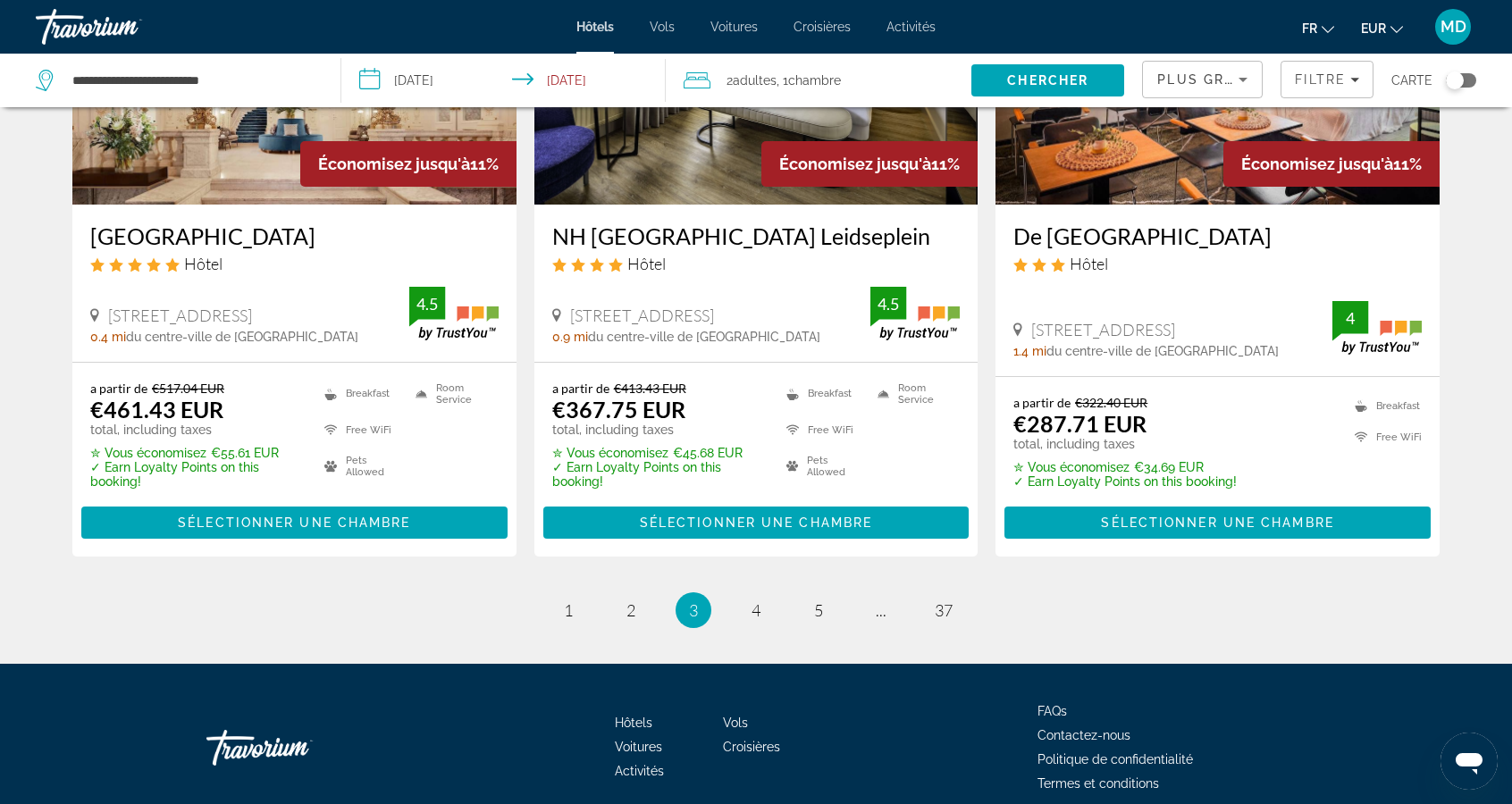
scroll to position [2285, 0]
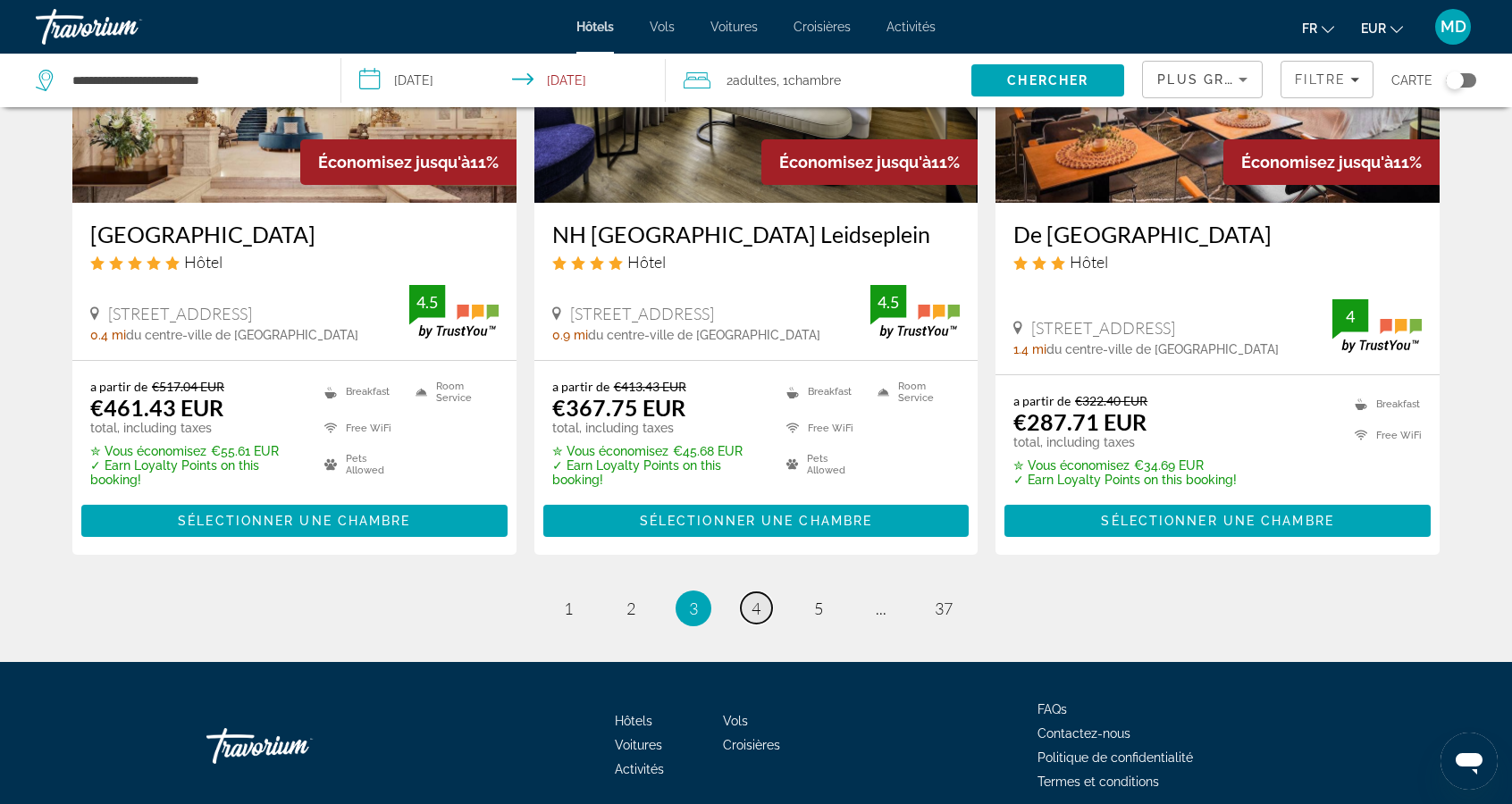
click at [763, 611] on link "page 4" at bounding box center [756, 608] width 31 height 31
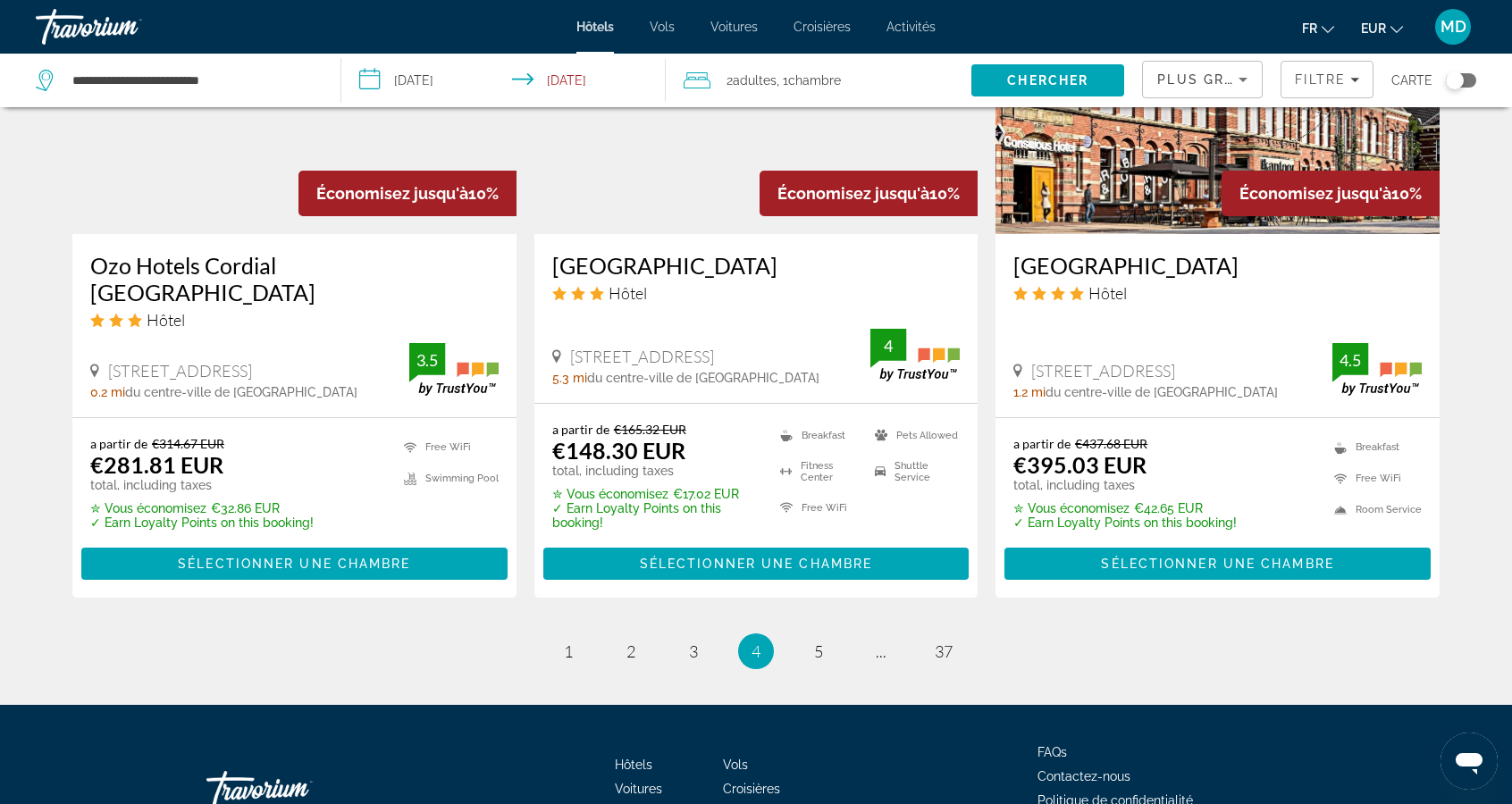
scroll to position [2270, 0]
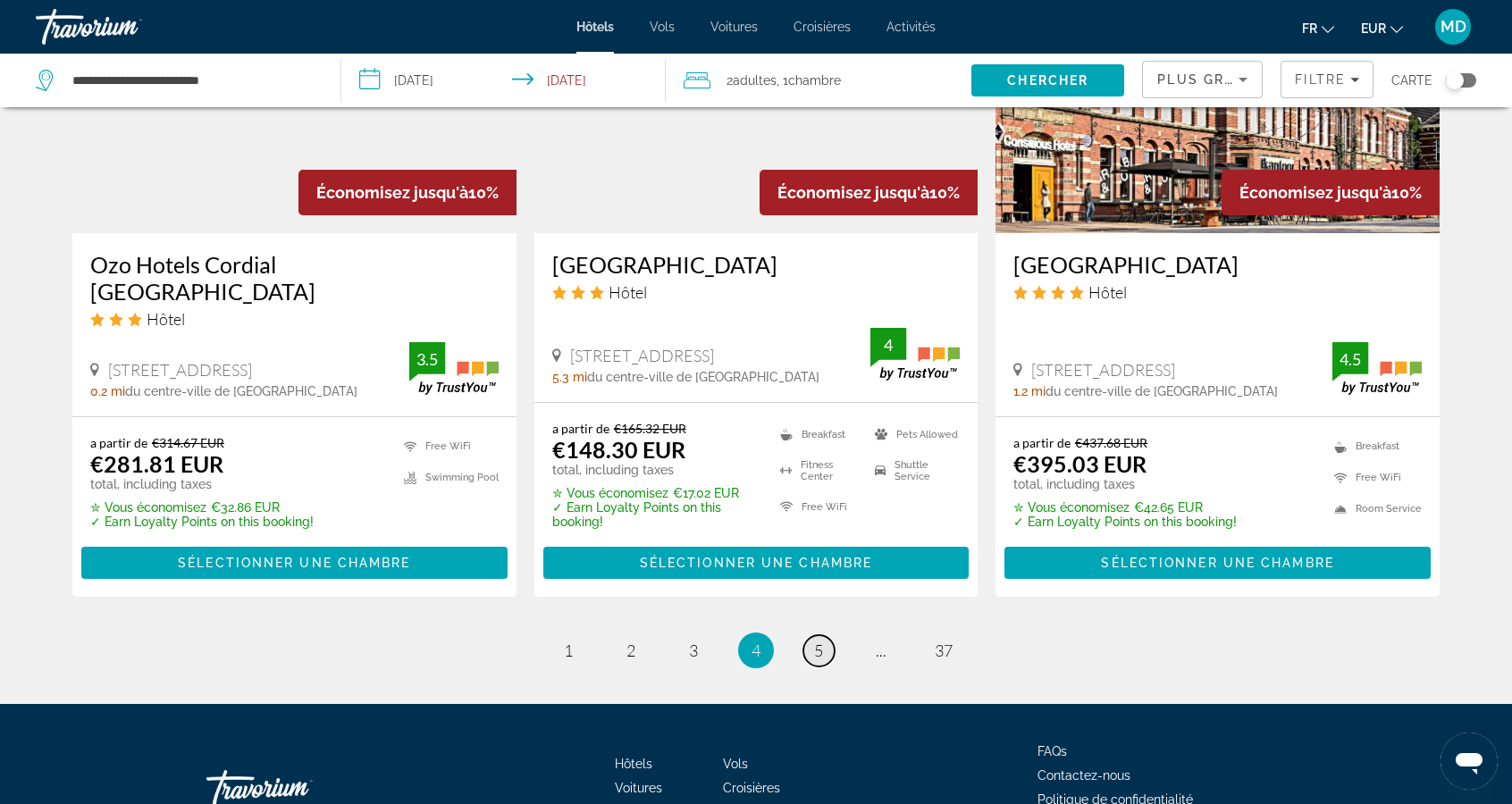
click at [823, 635] on link "page 5" at bounding box center [818, 651] width 31 height 31
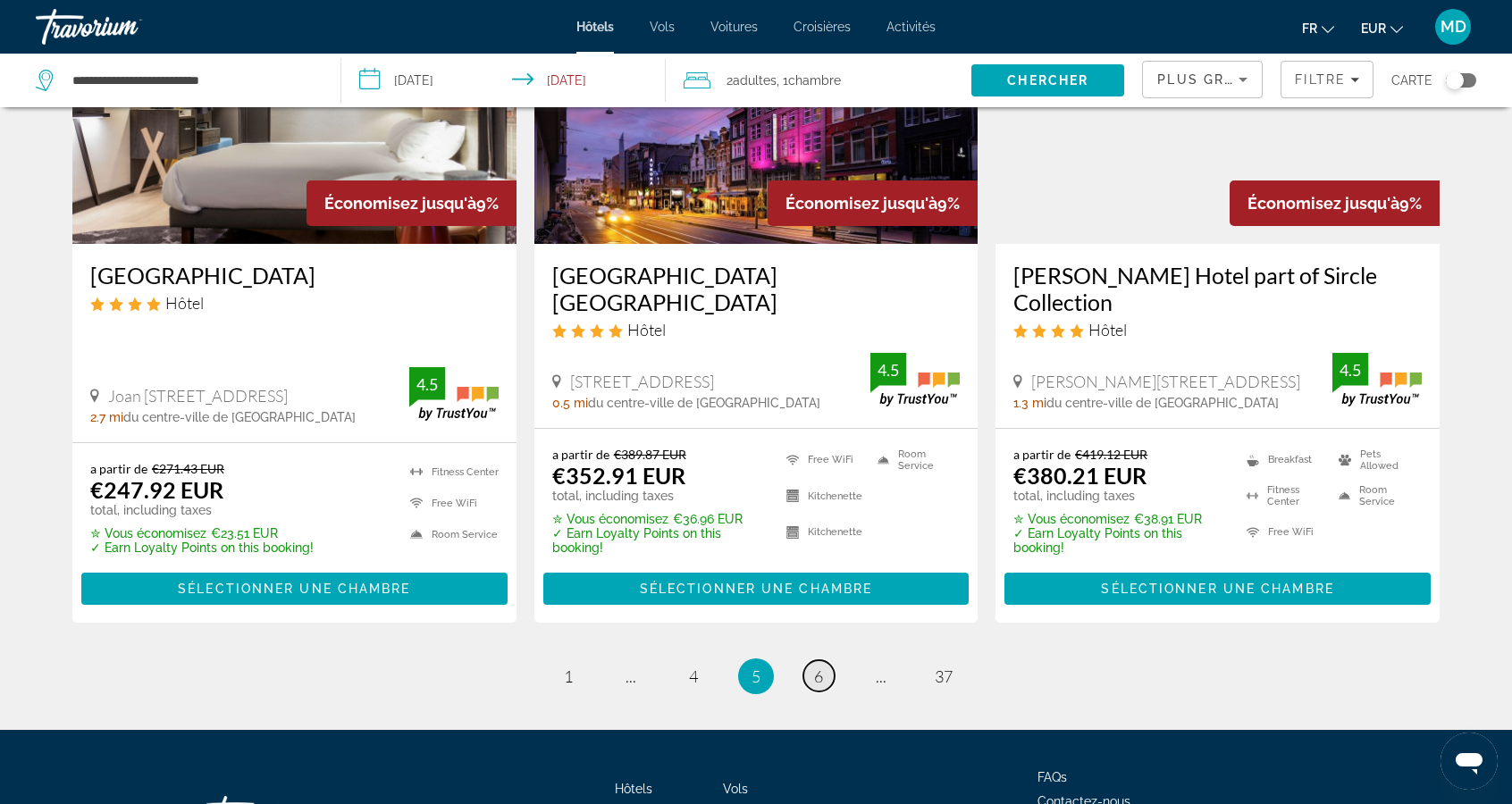
scroll to position [2312, 0]
click at [823, 661] on link "page 6" at bounding box center [818, 676] width 31 height 31
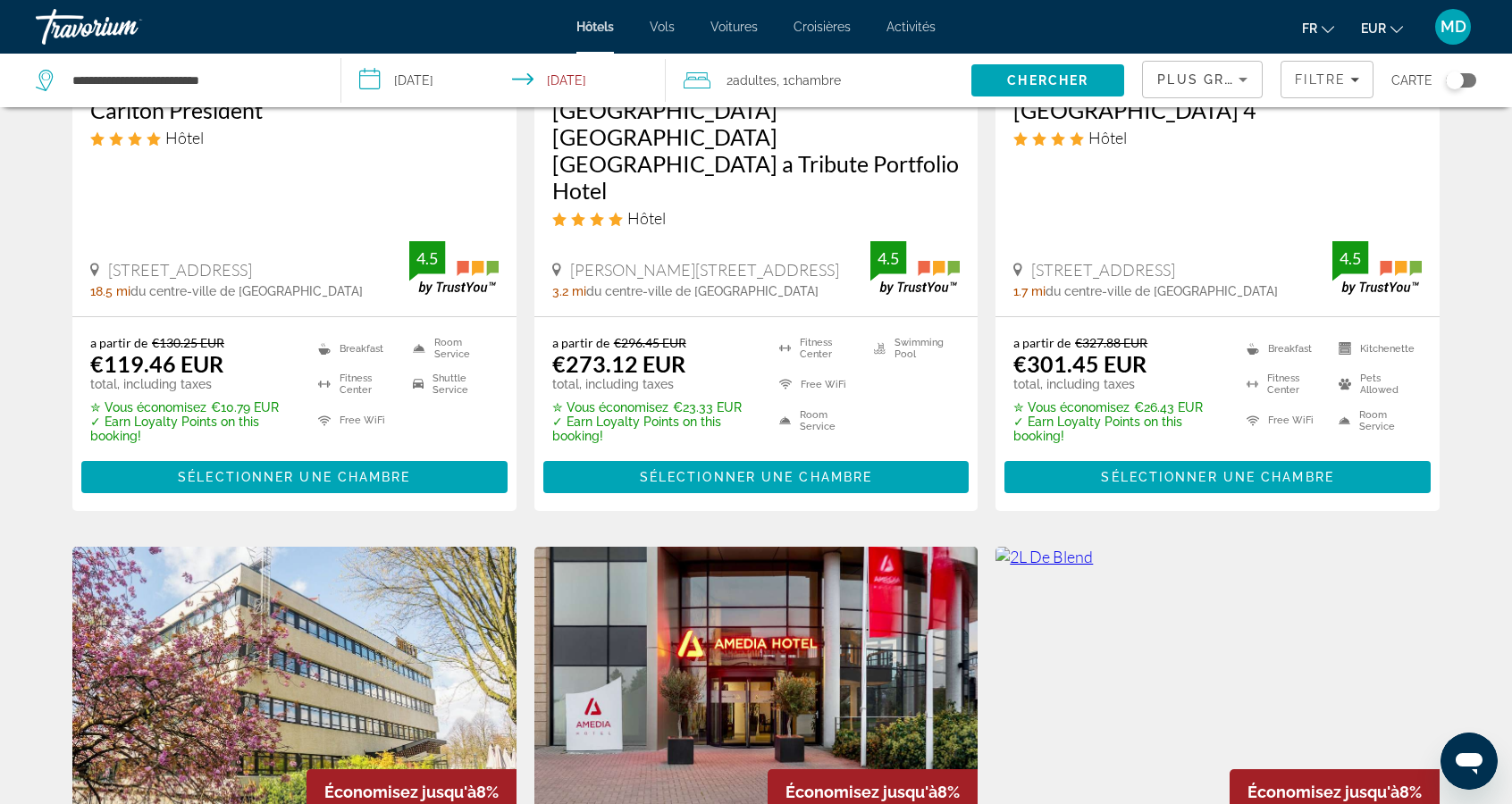
scroll to position [1737, 0]
click at [1329, 85] on span "Filtre" at bounding box center [1319, 80] width 51 height 14
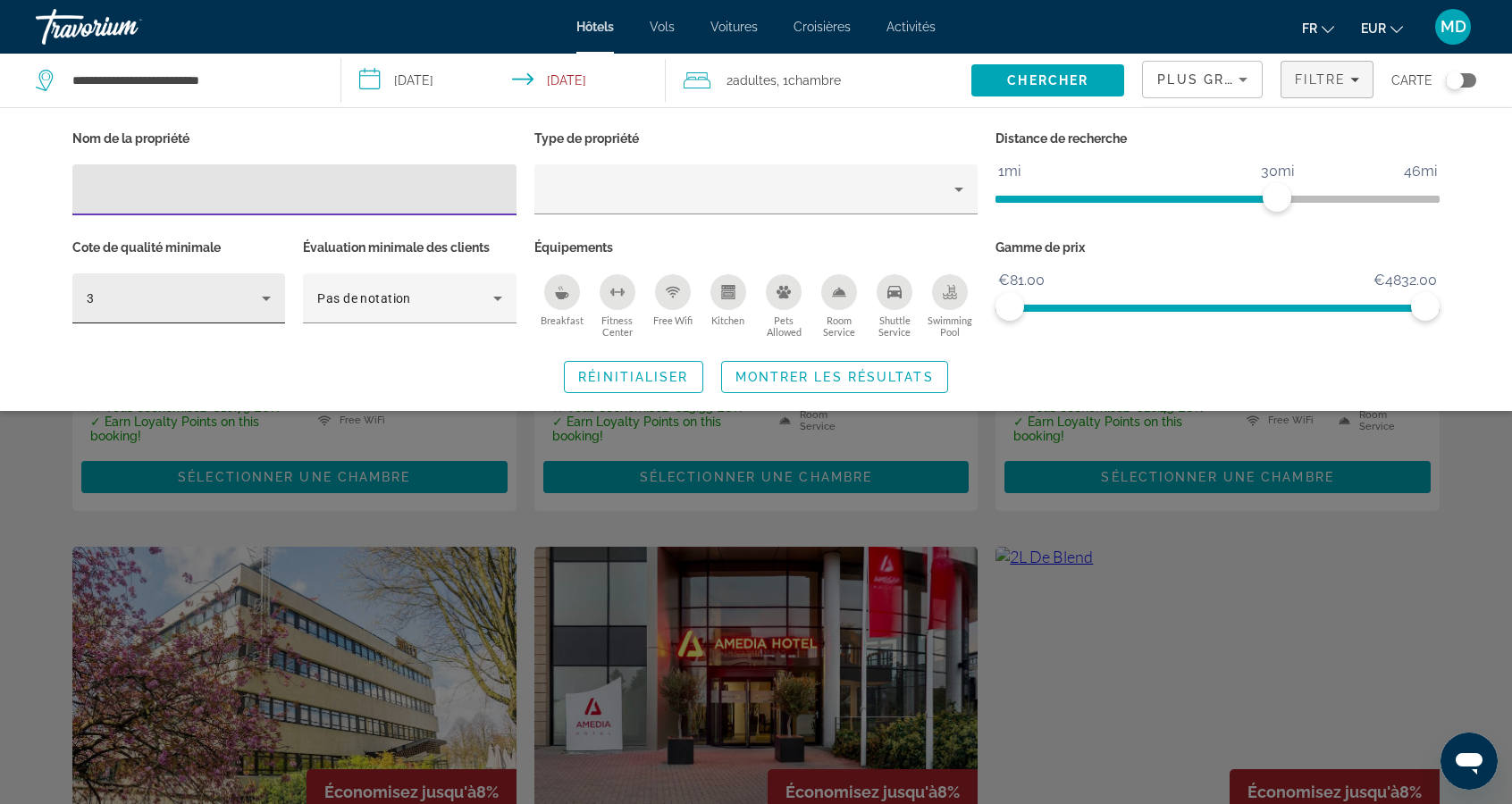
click at [245, 305] on div "3" at bounding box center [174, 298] width 175 height 22
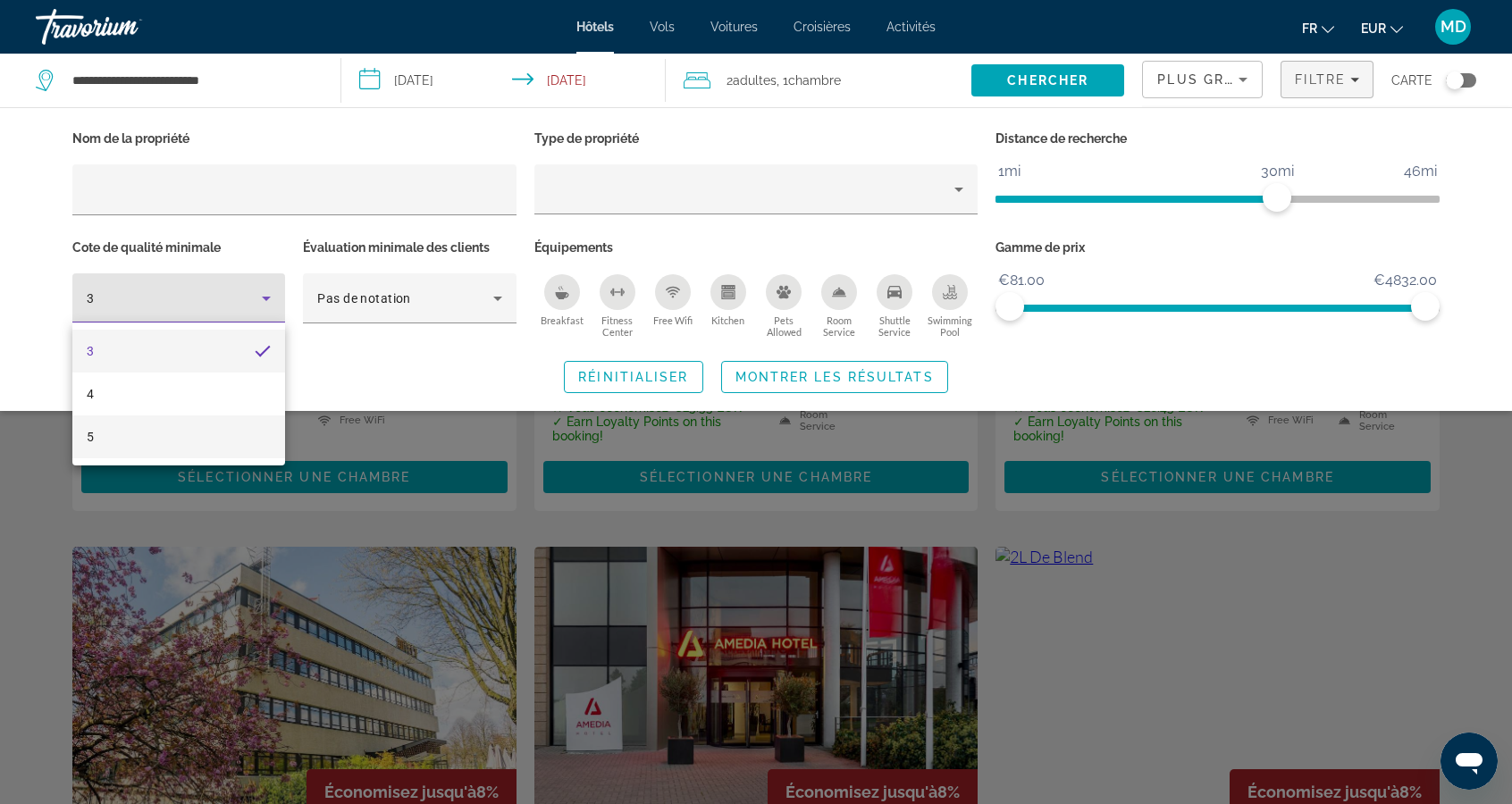
click at [227, 438] on mat-option "5" at bounding box center [178, 437] width 212 height 43
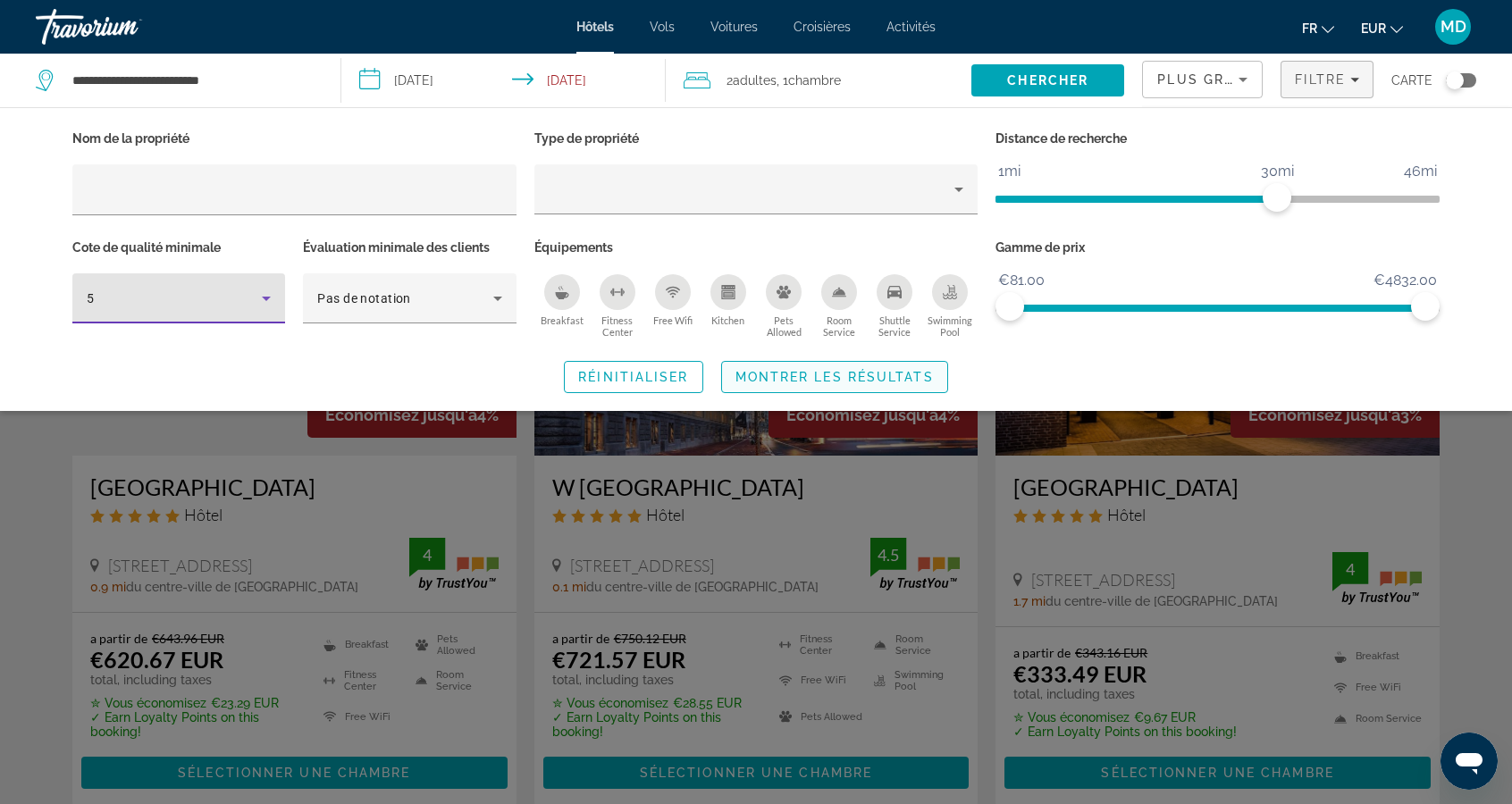
click at [805, 383] on span "Montrer les résultats" at bounding box center [834, 377] width 198 height 14
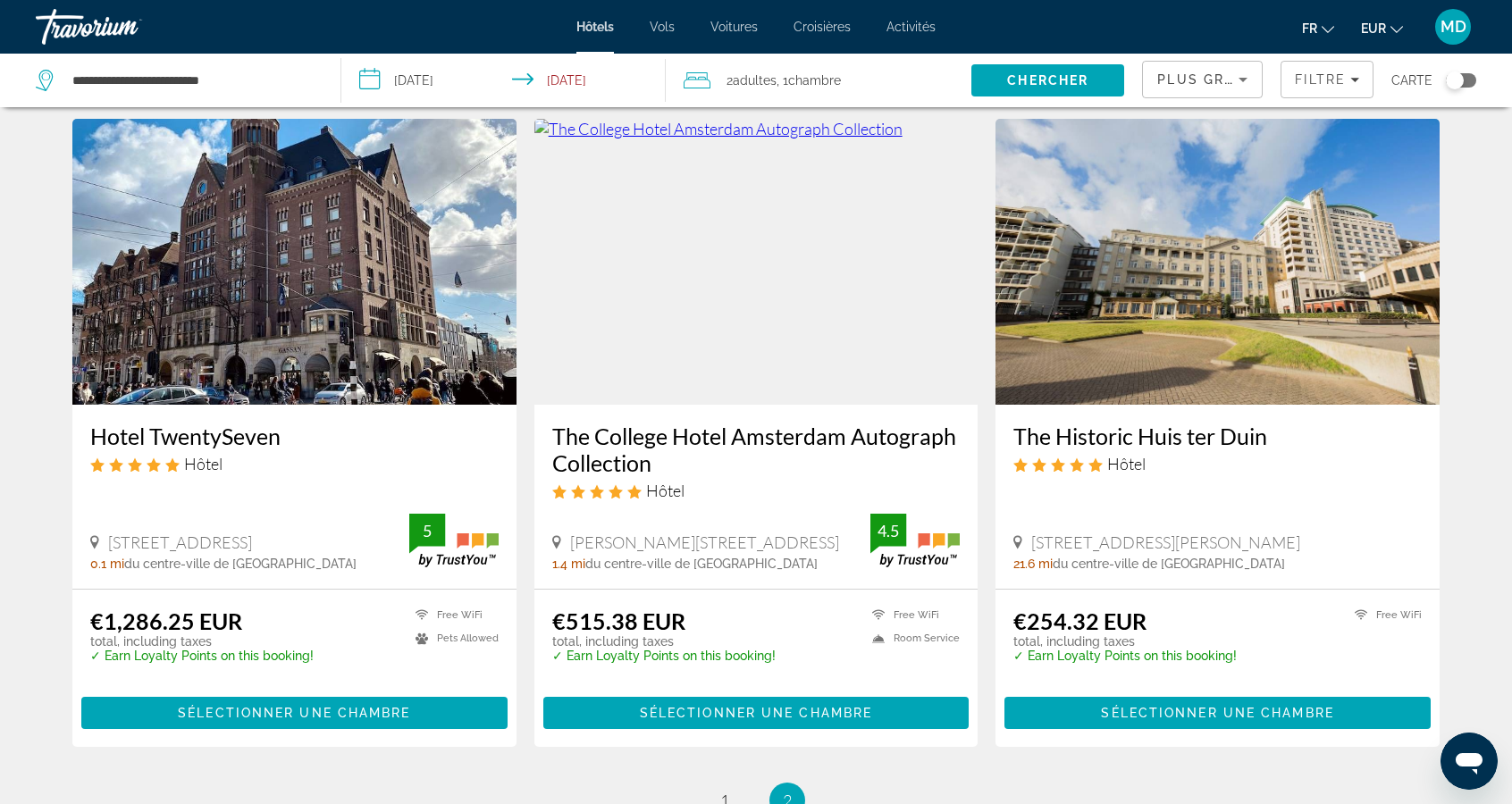
scroll to position [2278, 0]
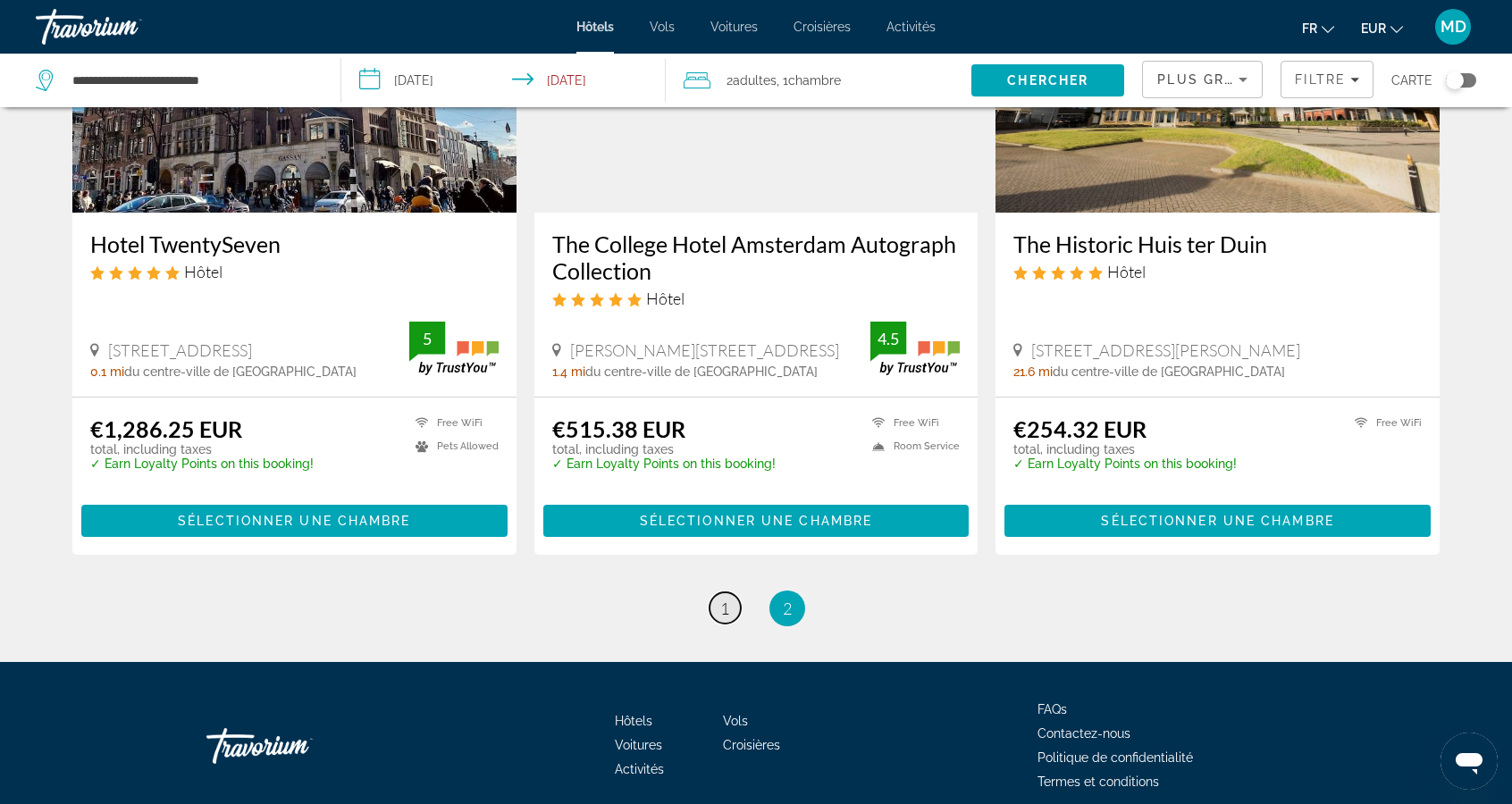
click at [739, 606] on link "page 1" at bounding box center [724, 608] width 31 height 31
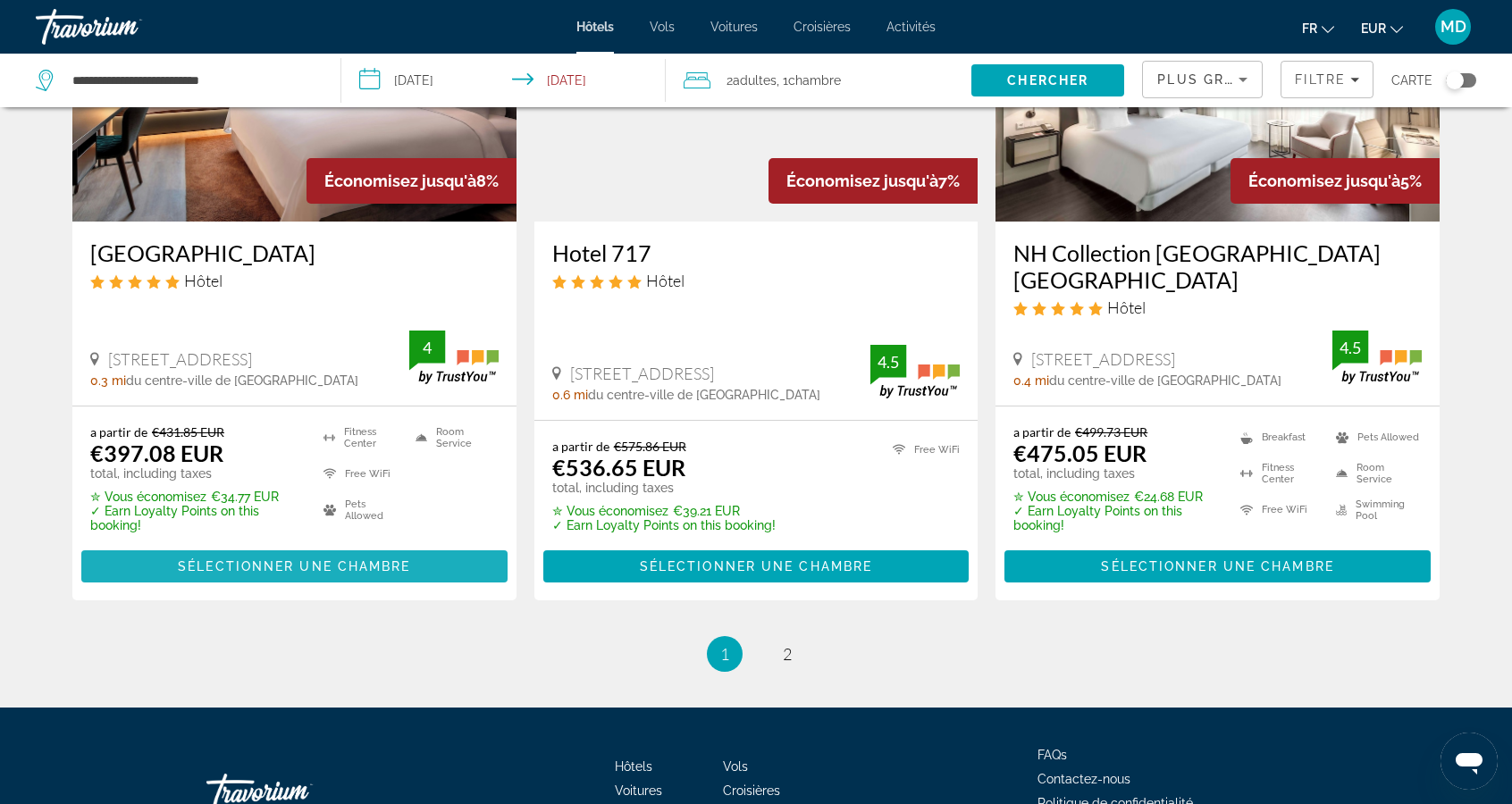
scroll to position [2379, 0]
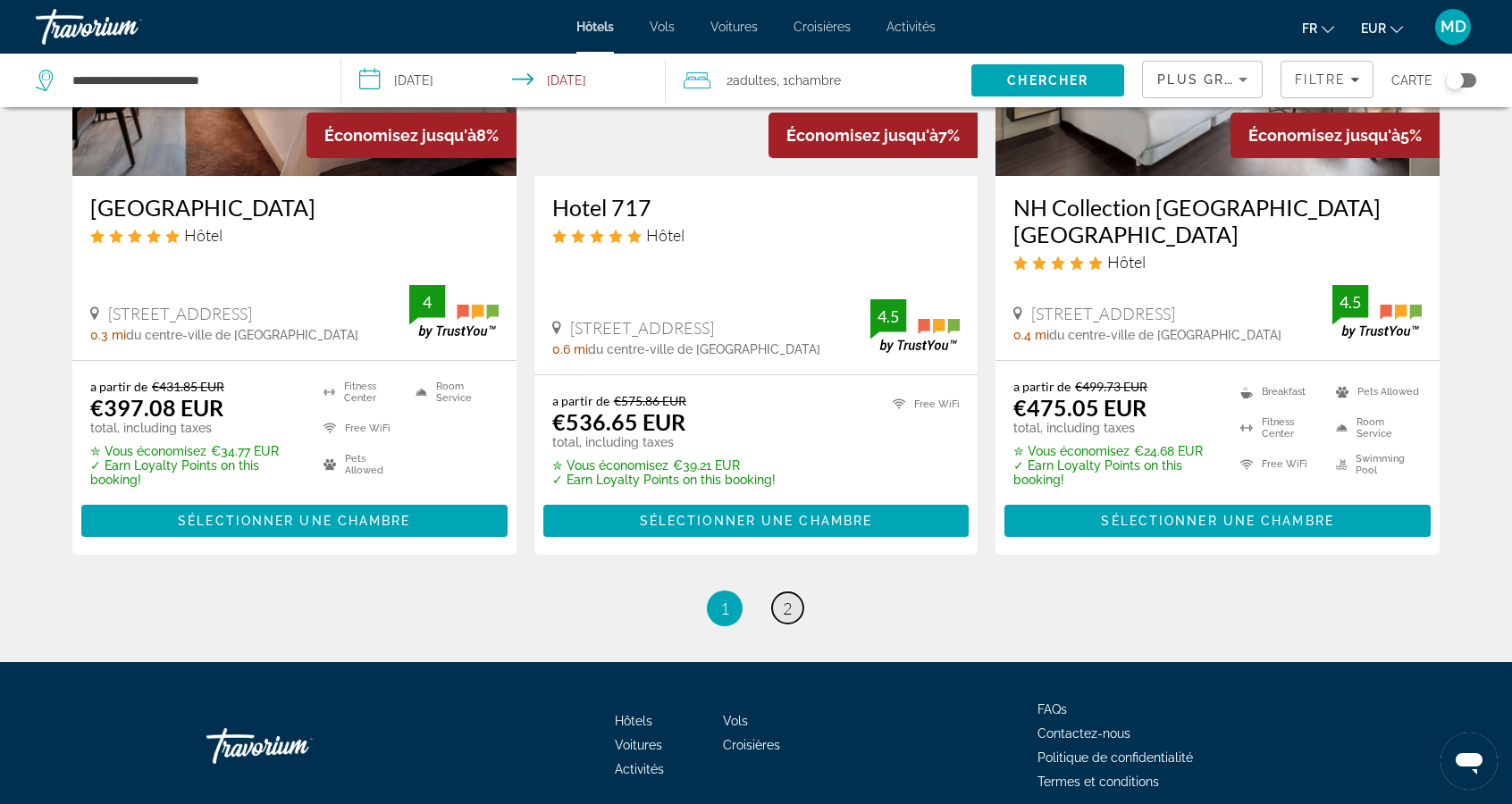
click at [783, 619] on link "page 2" at bounding box center [787, 608] width 31 height 31
